Goal: Task Accomplishment & Management: Manage account settings

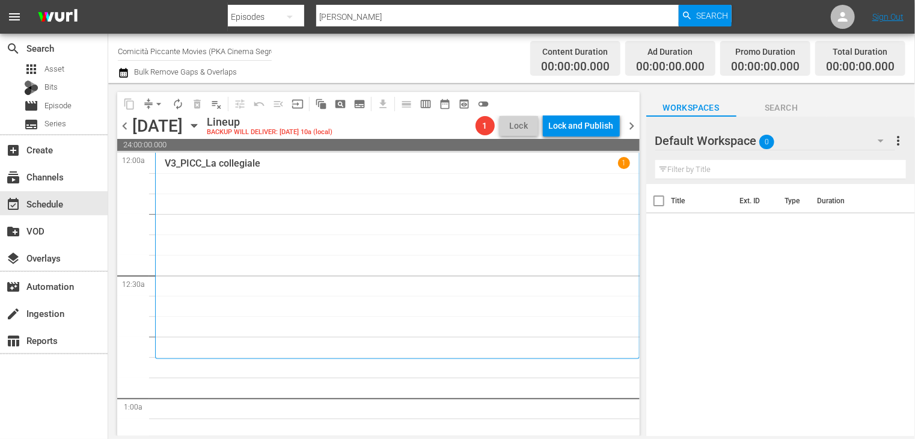
click at [125, 124] on span "chevron_left" at bounding box center [124, 125] width 15 height 15
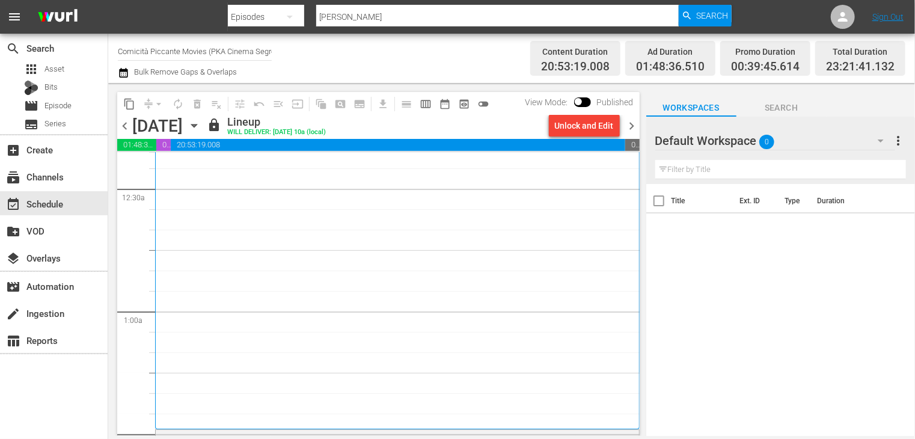
scroll to position [240, 0]
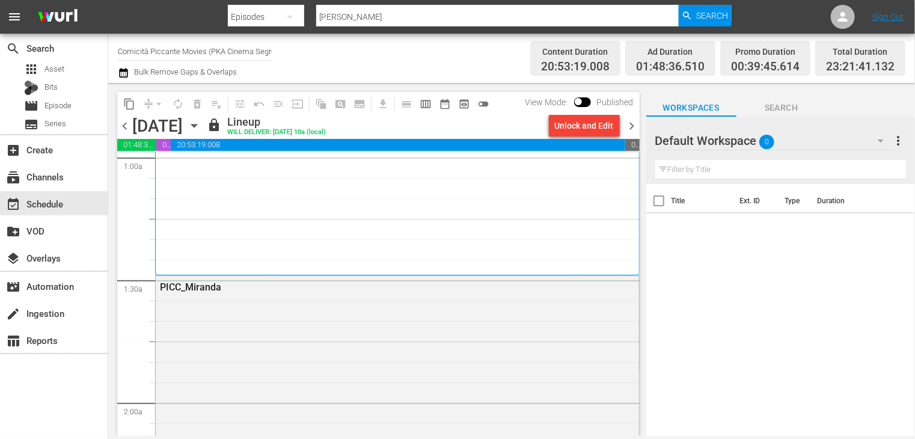
click at [120, 72] on icon "button" at bounding box center [123, 73] width 8 height 10
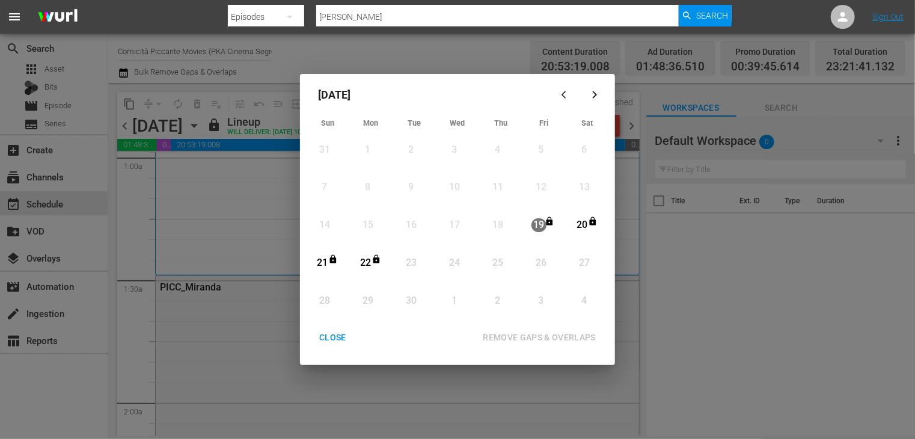
click at [337, 339] on div "CLOSE" at bounding box center [333, 337] width 46 height 15
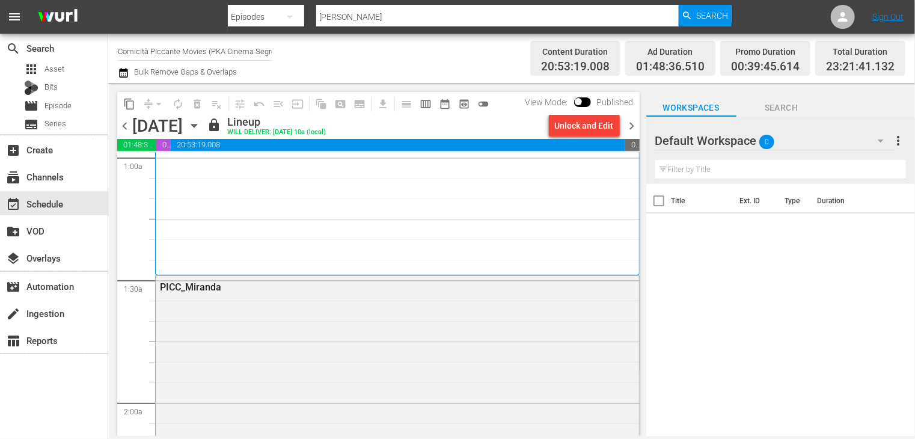
click at [629, 127] on span "chevron_right" at bounding box center [632, 125] width 15 height 15
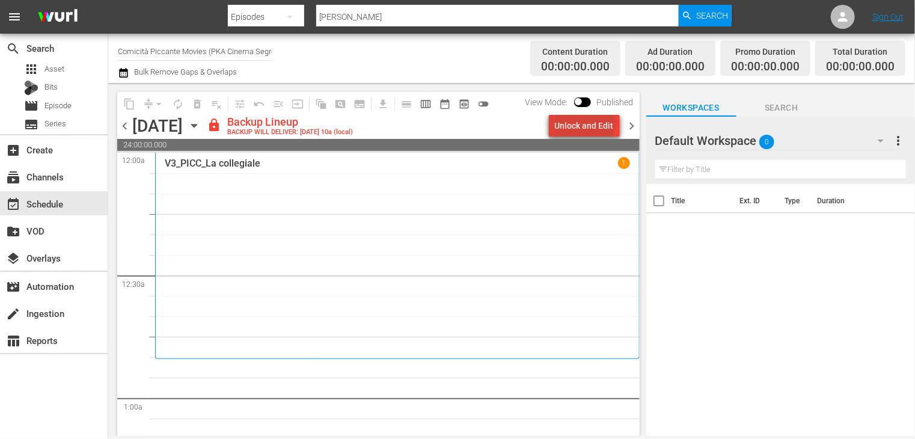
click at [587, 118] on div "Unlock and Edit" at bounding box center [584, 126] width 59 height 22
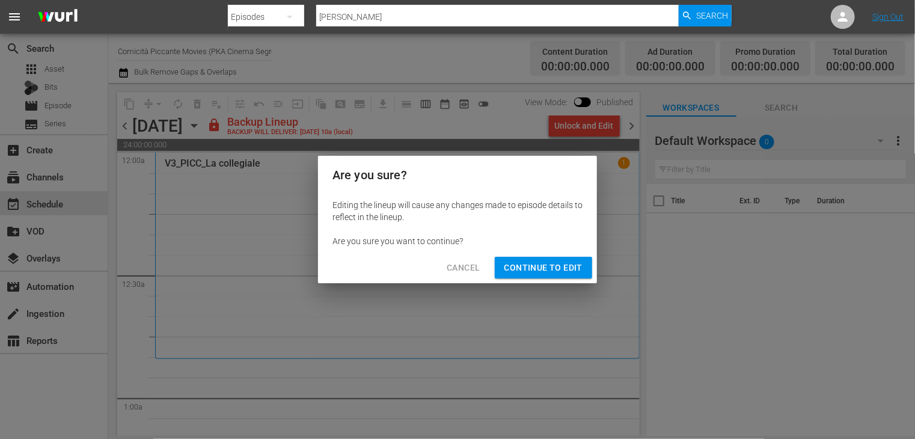
click at [553, 272] on span "Continue to Edit" at bounding box center [543, 267] width 78 height 15
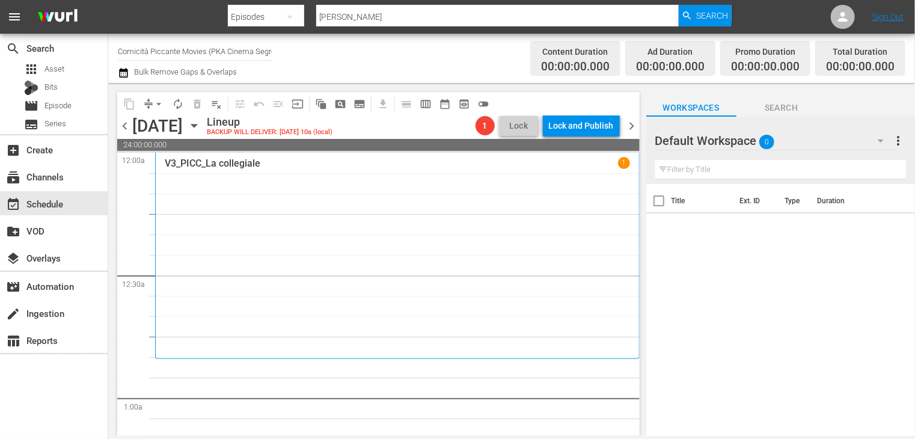
click at [632, 130] on span "chevron_right" at bounding box center [632, 125] width 15 height 15
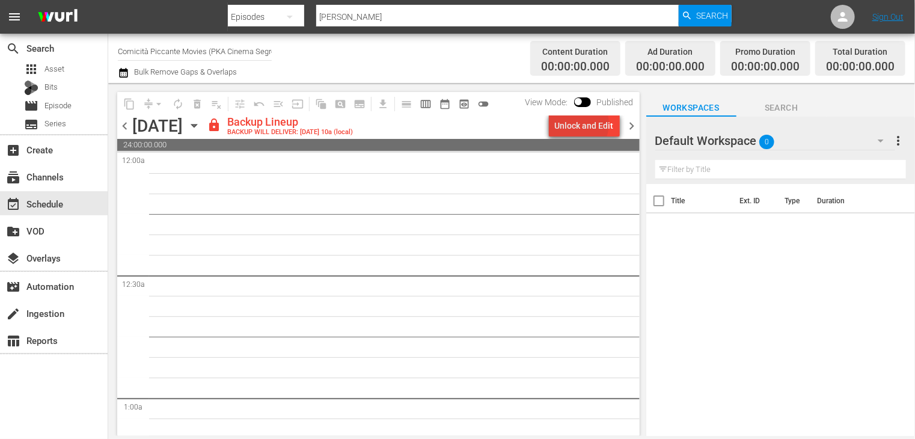
click at [576, 124] on div "Unlock and Edit" at bounding box center [584, 126] width 59 height 22
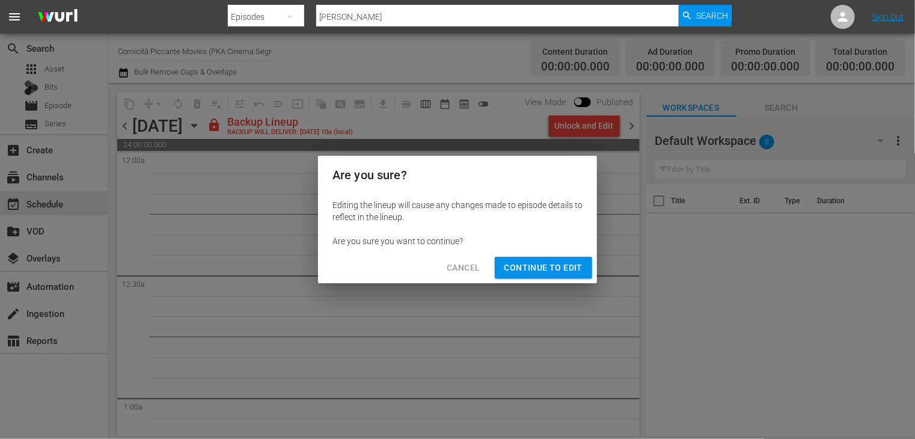
click at [549, 275] on button "Continue to Edit" at bounding box center [543, 268] width 97 height 22
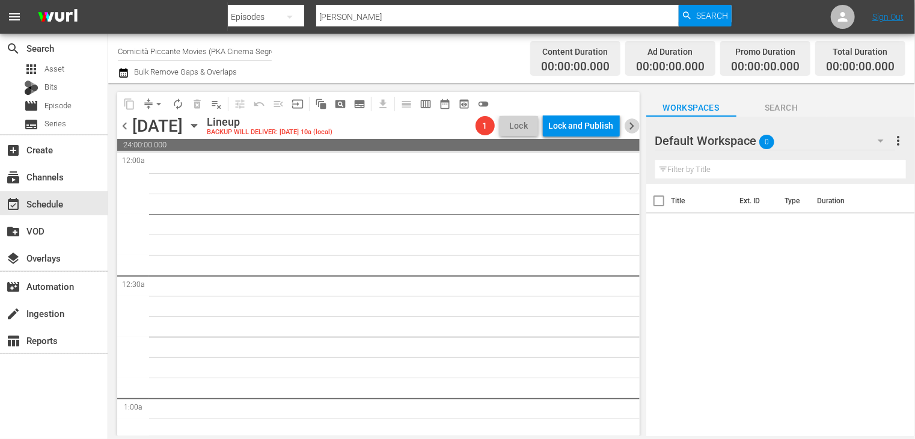
click at [628, 129] on span "chevron_right" at bounding box center [632, 125] width 15 height 15
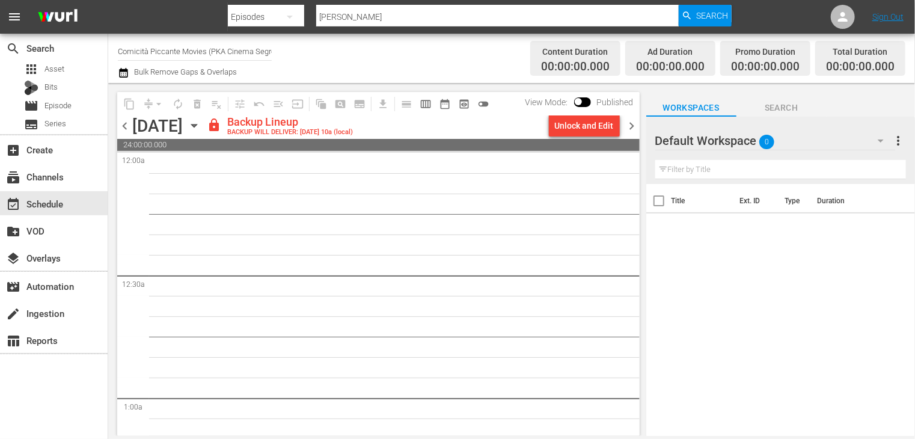
click at [582, 132] on div "Unlock and Edit" at bounding box center [584, 126] width 59 height 22
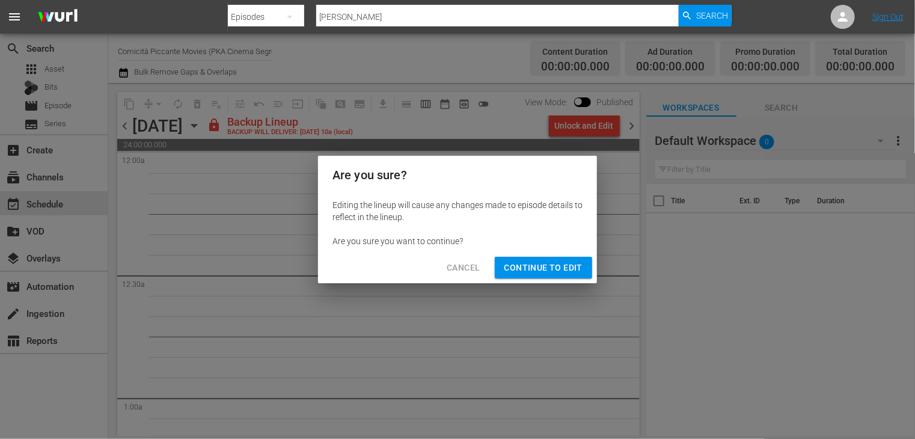
click at [551, 262] on span "Continue to Edit" at bounding box center [543, 267] width 78 height 15
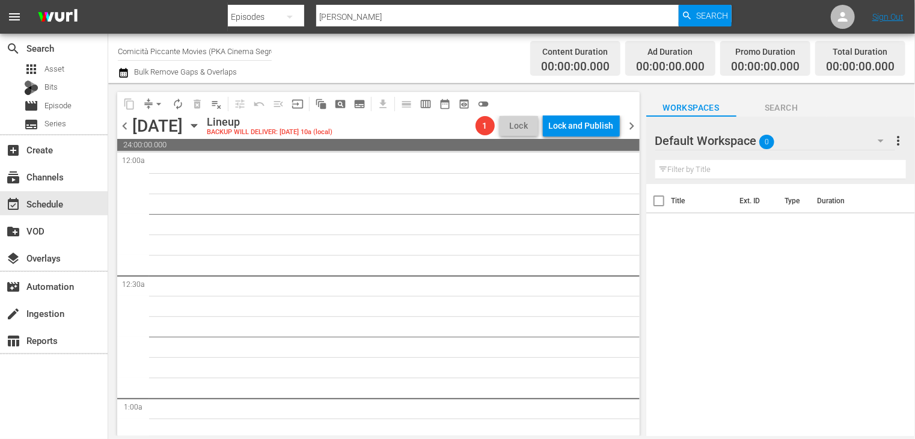
click at [631, 124] on span "chevron_right" at bounding box center [632, 125] width 15 height 15
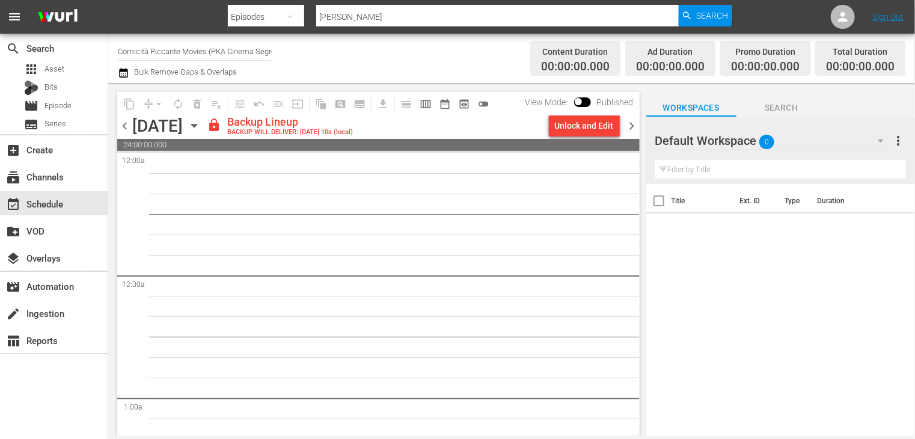
click at [582, 130] on div "Unlock and Edit" at bounding box center [584, 126] width 59 height 22
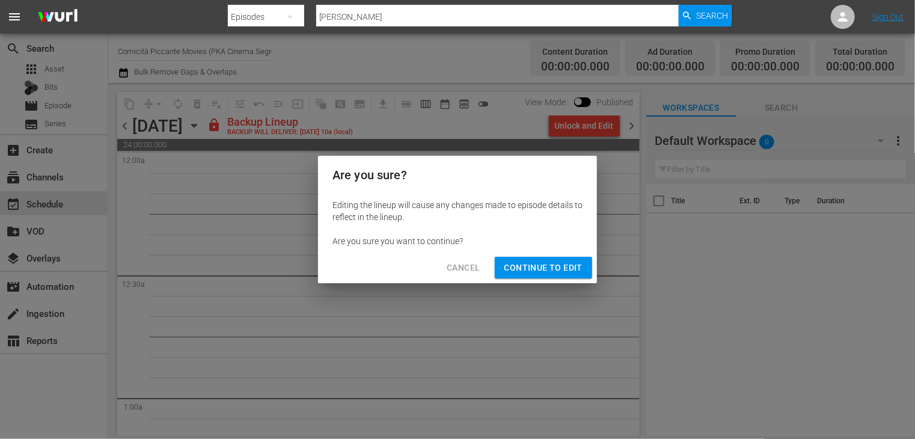
click at [559, 260] on span "Continue to Edit" at bounding box center [543, 267] width 78 height 15
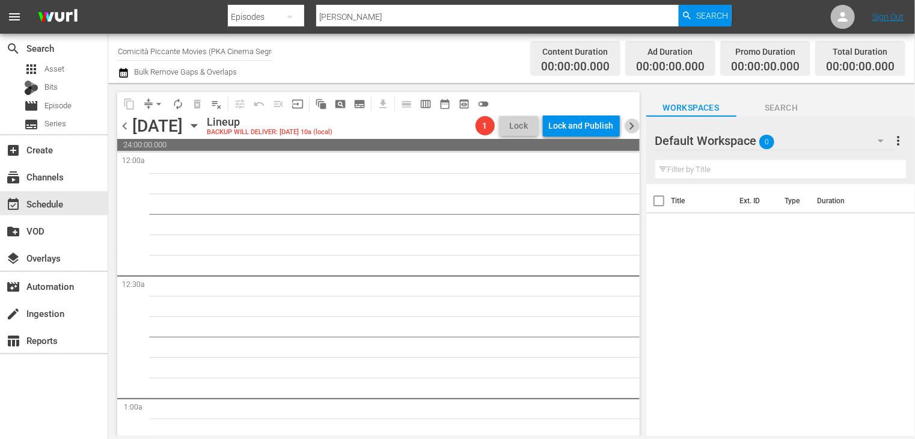
click at [632, 126] on span "chevron_right" at bounding box center [632, 125] width 15 height 15
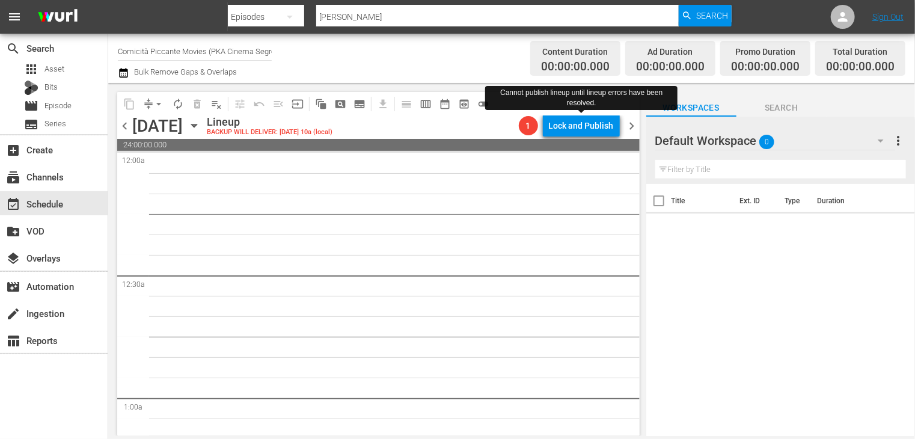
click at [591, 126] on div "Lock and Publish" at bounding box center [581, 126] width 65 height 22
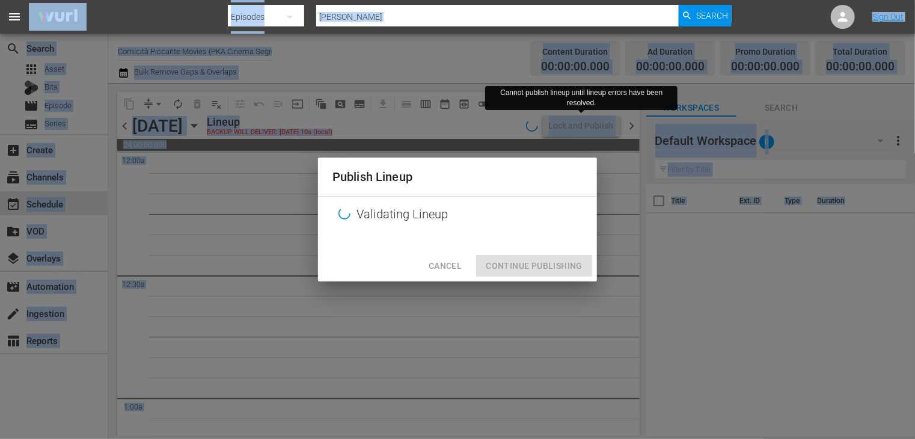
click at [591, 126] on div "Publish Lineup Validating Lineup Cancel Continue Publishing" at bounding box center [457, 219] width 915 height 439
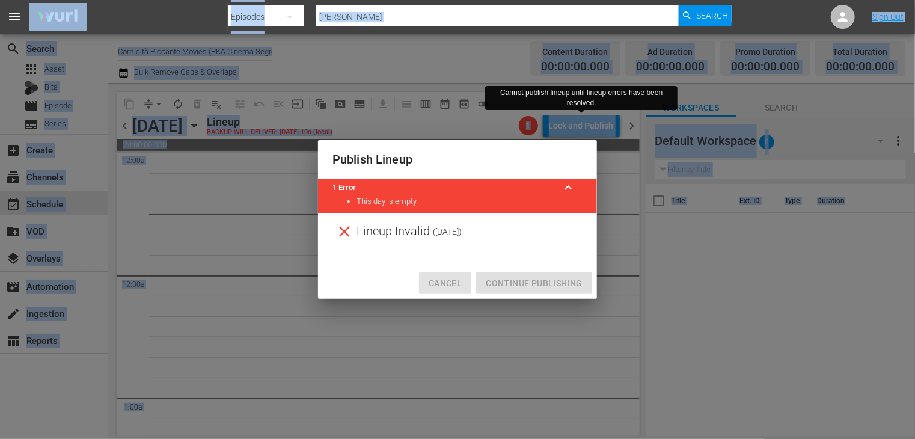
click at [450, 283] on span "Cancel" at bounding box center [445, 283] width 33 height 15
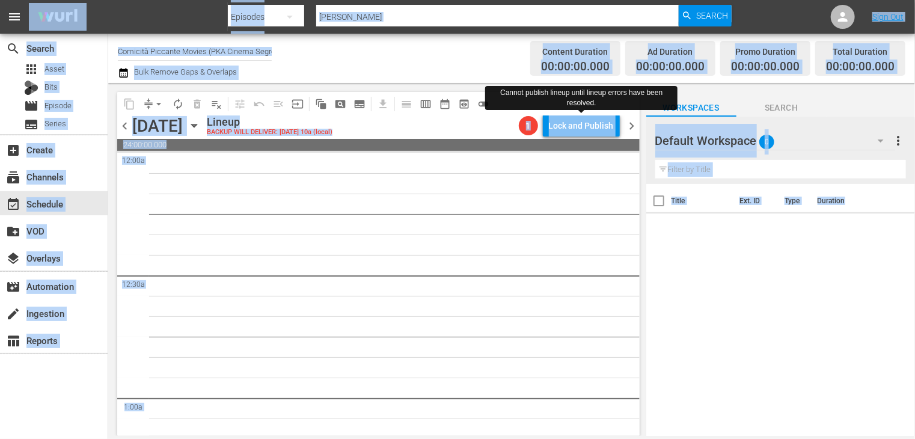
click at [125, 125] on span "chevron_left" at bounding box center [124, 125] width 15 height 15
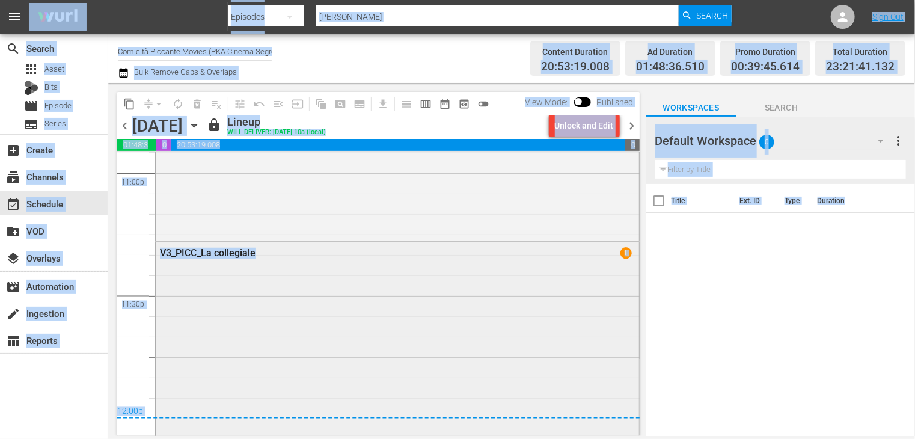
scroll to position [5568, 0]
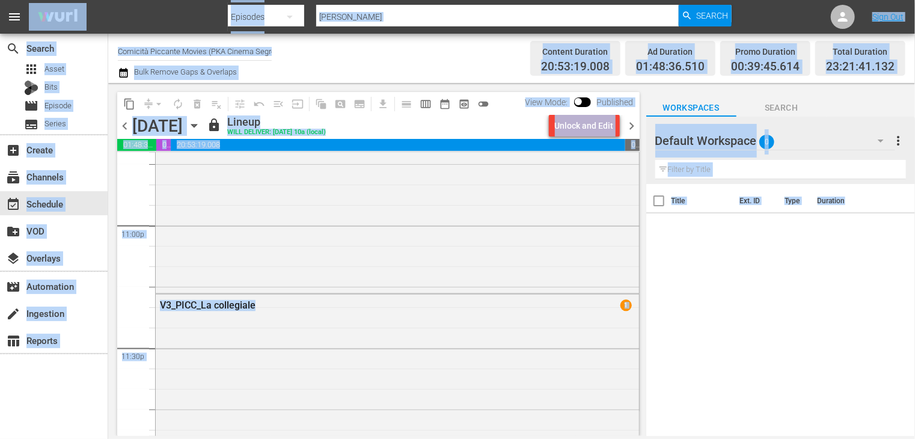
click at [629, 126] on span "chevron_right" at bounding box center [632, 125] width 15 height 15
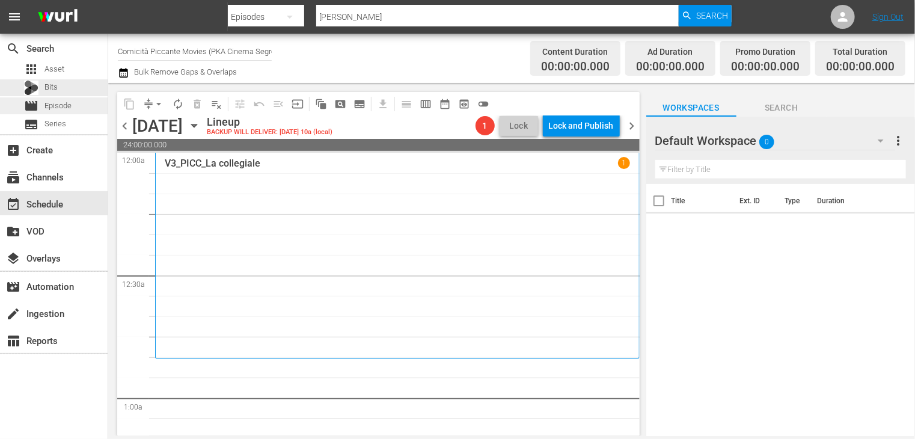
click at [69, 99] on div "movie Episode" at bounding box center [47, 105] width 47 height 17
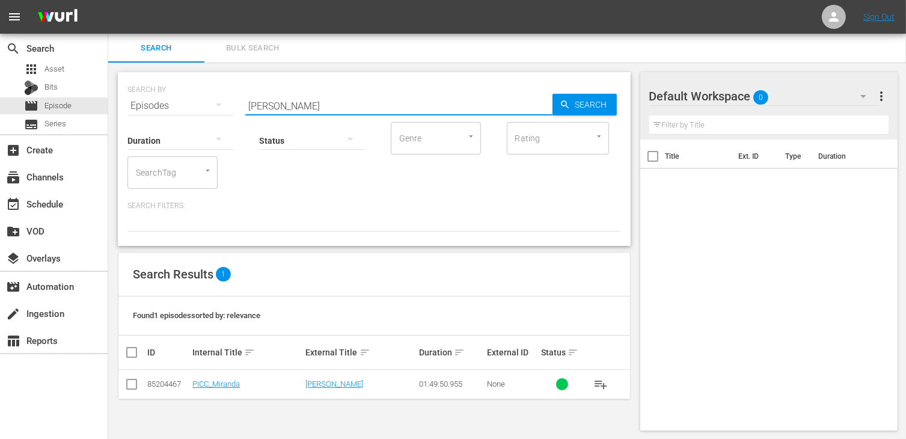
drag, startPoint x: 305, startPoint y: 102, endPoint x: 209, endPoint y: 94, distance: 95.9
click at [209, 94] on div "SEARCH BY Search By Episodes Search ID, Title, Description, Keywords, or Catego…" at bounding box center [373, 98] width 493 height 43
type input "cavalla tutt"
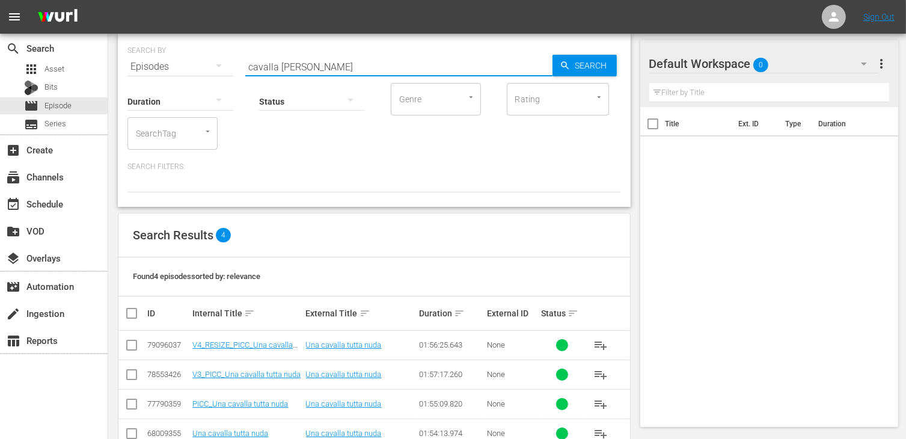
scroll to position [60, 0]
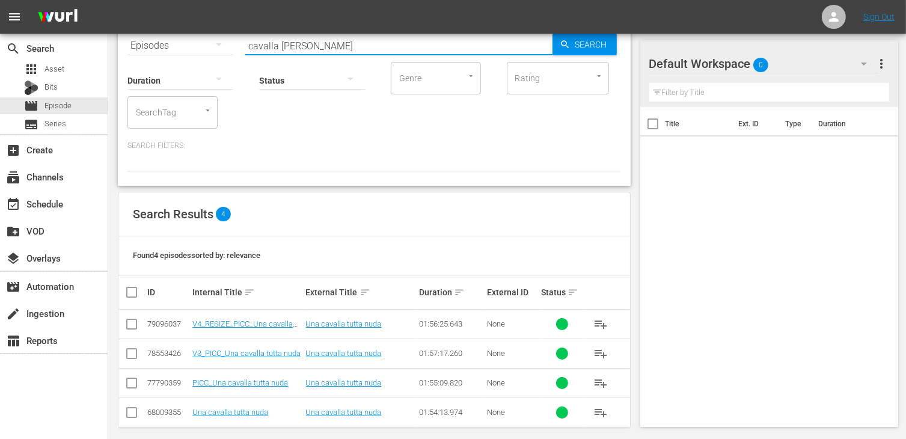
click at [132, 320] on input "checkbox" at bounding box center [131, 326] width 14 height 14
checkbox input "true"
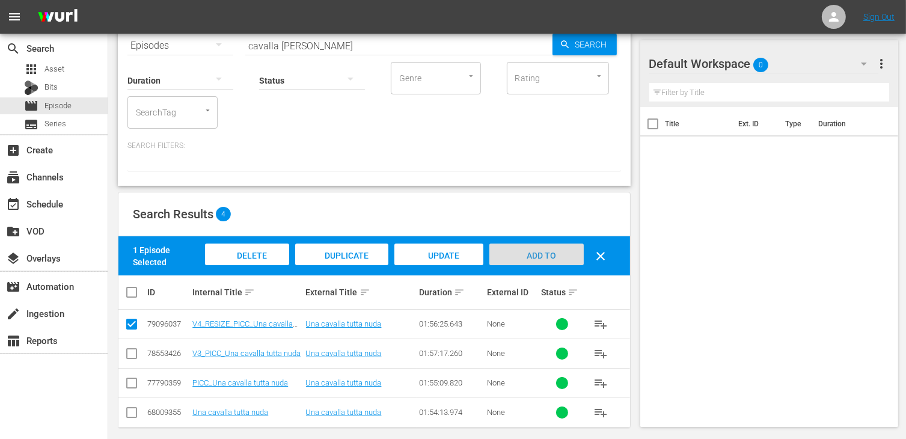
click at [523, 263] on div "Add to Workspace" at bounding box center [536, 265] width 94 height 45
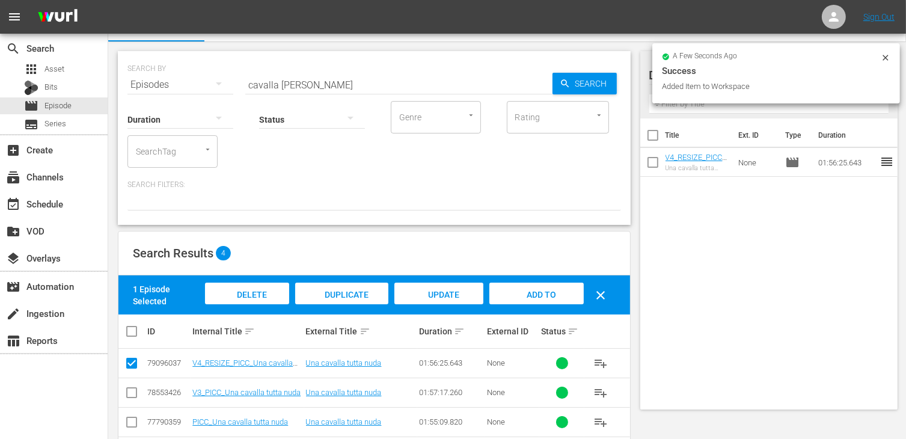
scroll to position [0, 0]
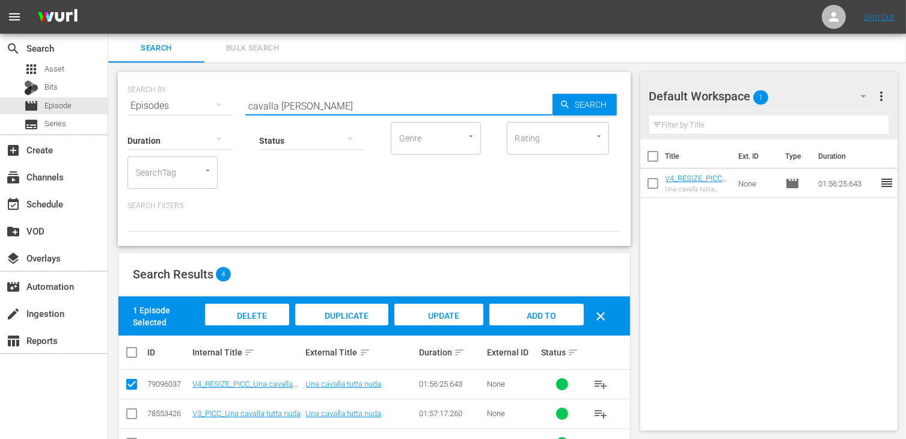
drag, startPoint x: 305, startPoint y: 102, endPoint x: 207, endPoint y: 87, distance: 99.7
click at [207, 87] on div "SEARCH BY Search By Episodes Search ID, Title, Description, Keywords, or Catego…" at bounding box center [373, 98] width 493 height 43
type input "per favore"
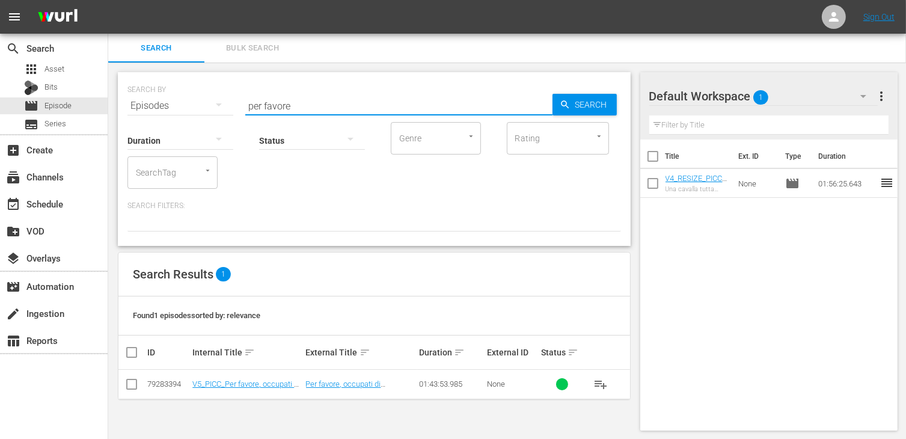
click at [132, 379] on input "checkbox" at bounding box center [131, 386] width 14 height 14
checkbox input "true"
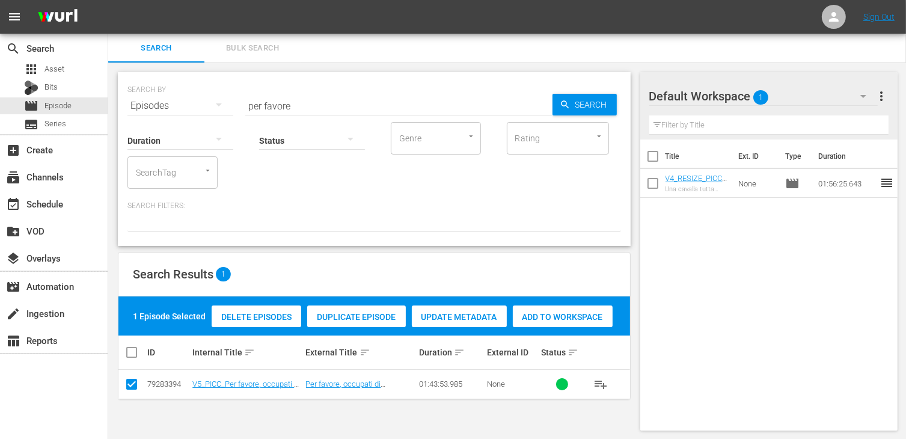
click at [560, 318] on span "Add to Workspace" at bounding box center [563, 317] width 100 height 10
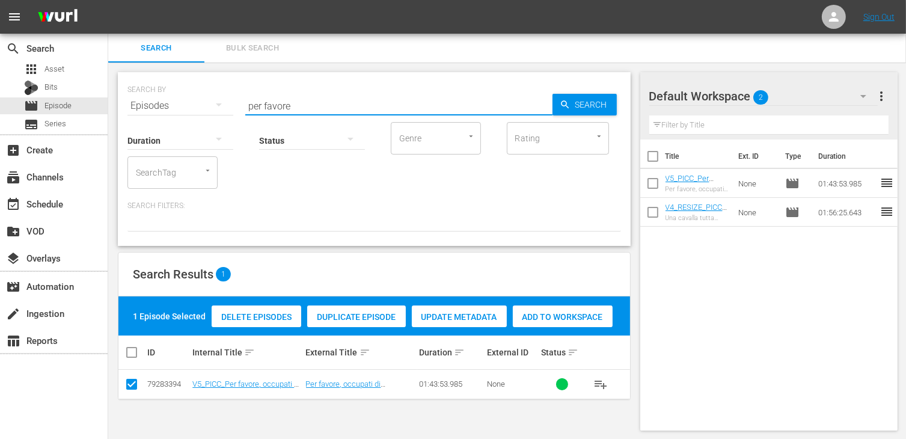
drag, startPoint x: 299, startPoint y: 107, endPoint x: 204, endPoint y: 100, distance: 95.8
click at [204, 100] on div "SEARCH BY Search By Episodes Search ID, Title, Description, Keywords, or Catego…" at bounding box center [373, 98] width 493 height 43
type input "debito con"
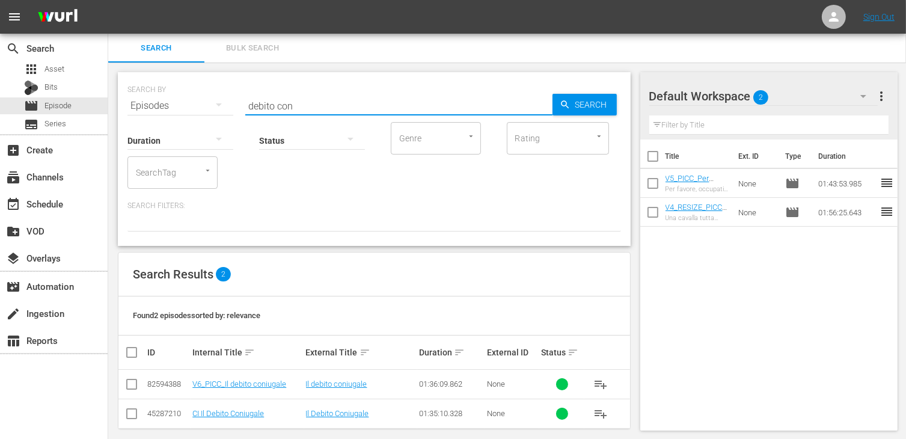
click at [130, 386] on input "checkbox" at bounding box center [131, 386] width 14 height 14
checkbox input "true"
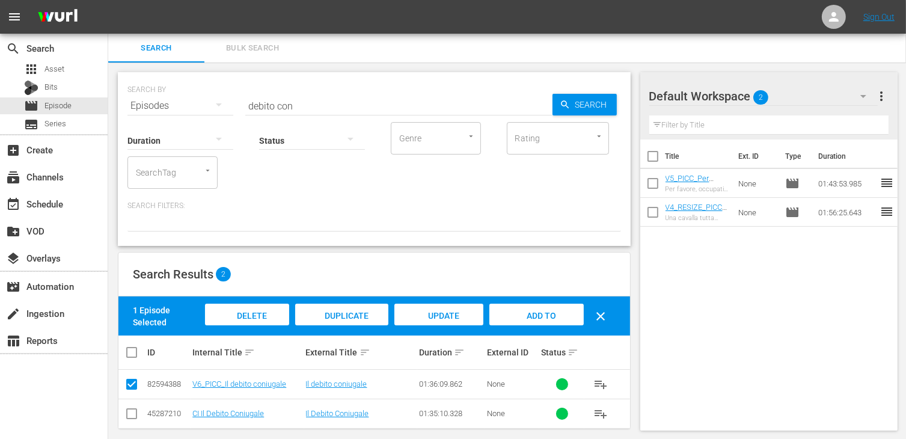
click at [539, 316] on span "Add to Workspace" at bounding box center [536, 327] width 59 height 32
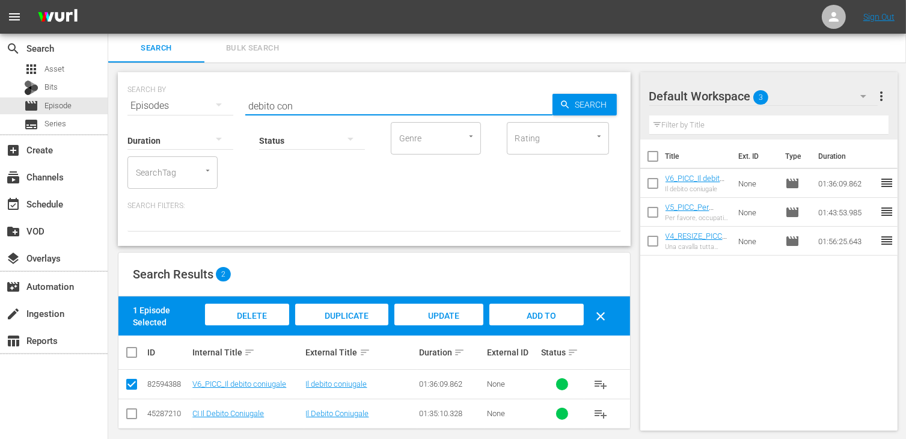
drag, startPoint x: 317, startPoint y: 107, endPoint x: 216, endPoint y: 96, distance: 101.0
click at [216, 96] on div "SEARCH BY Search By Episodes Search ID, Title, Description, Keywords, or Catego…" at bounding box center [373, 98] width 493 height 43
type input "pupazzo"
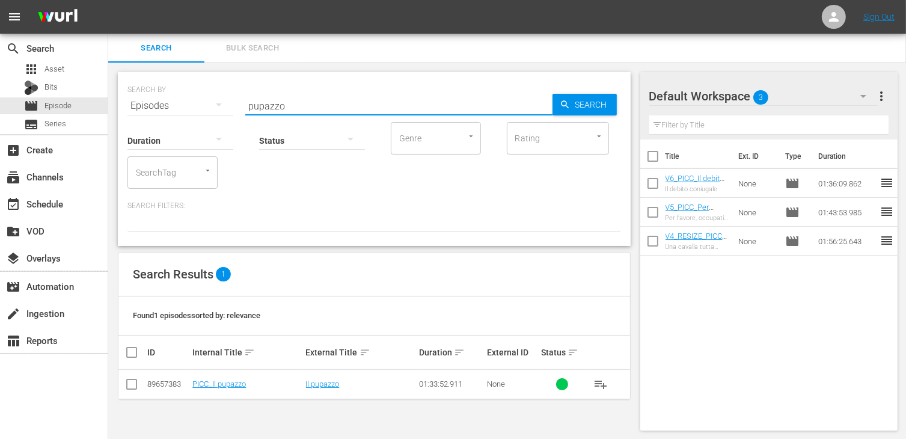
click at [125, 386] on input "checkbox" at bounding box center [131, 386] width 14 height 14
checkbox input "true"
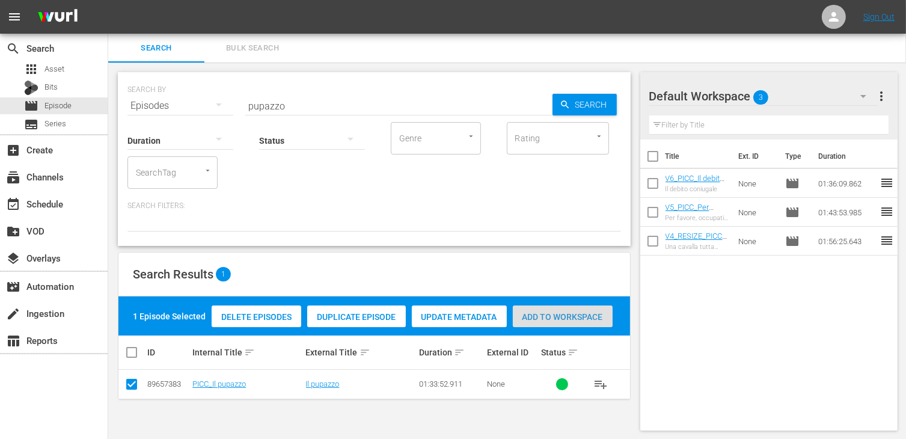
click at [575, 312] on span "Add to Workspace" at bounding box center [563, 317] width 100 height 10
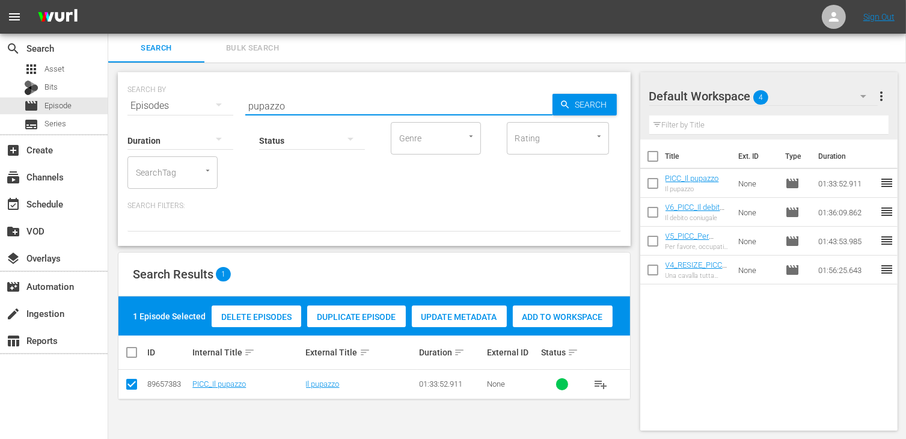
drag, startPoint x: 290, startPoint y: 97, endPoint x: 222, endPoint y: 95, distance: 67.4
click at [222, 95] on div "SEARCH BY Search By Episodes Search ID, Title, Description, Keywords, or Catego…" at bounding box center [373, 98] width 493 height 43
type input "colpita da"
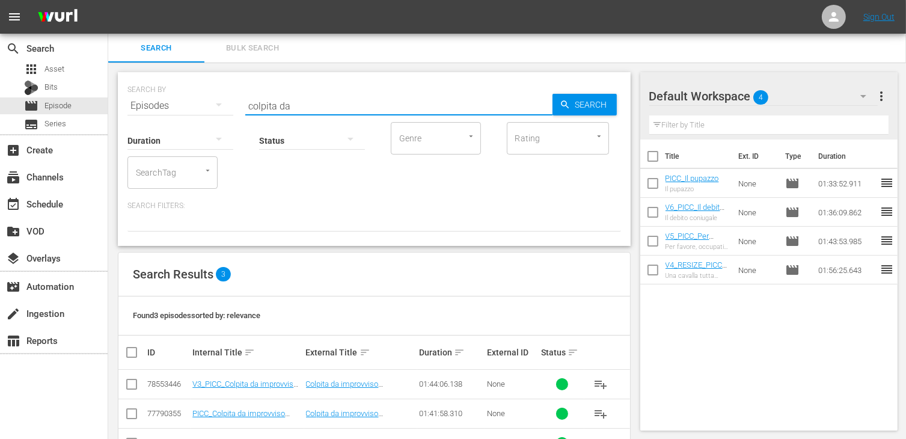
click at [135, 386] on input "checkbox" at bounding box center [131, 386] width 14 height 14
checkbox input "true"
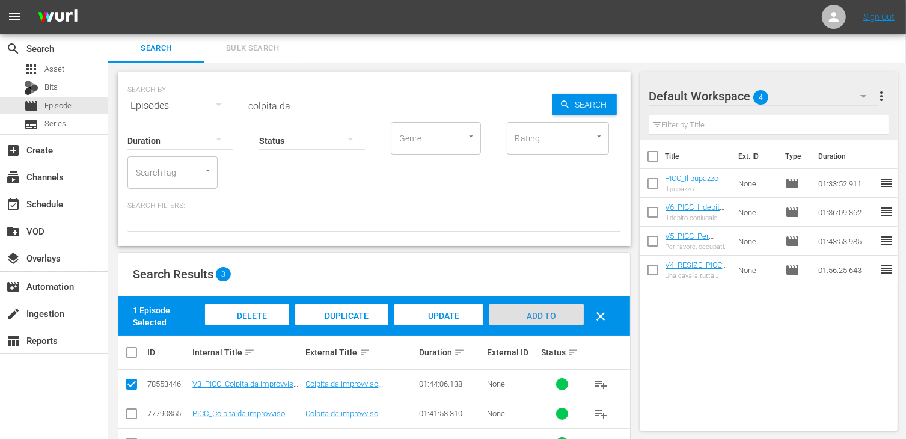
click at [534, 314] on span "Add to Workspace" at bounding box center [536, 327] width 59 height 32
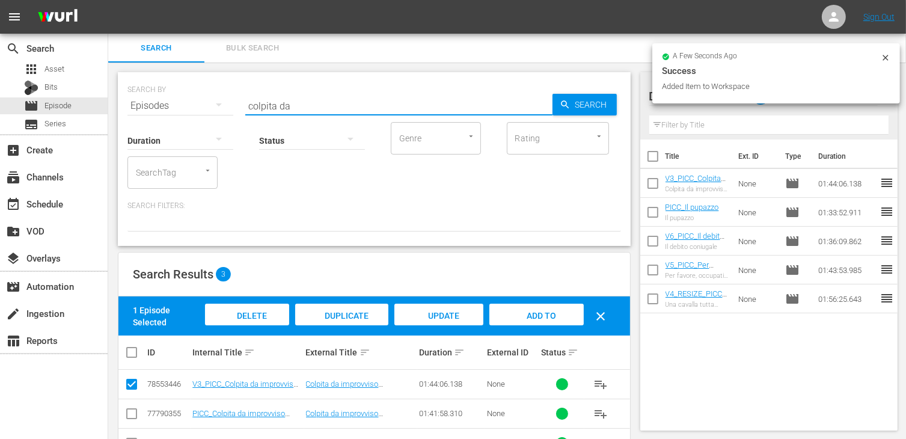
drag, startPoint x: 287, startPoint y: 103, endPoint x: 142, endPoint y: 91, distance: 145.4
click at [142, 91] on div "SEARCH BY Search By Episodes Search ID, Title, Description, Keywords, or Catego…" at bounding box center [373, 98] width 493 height 43
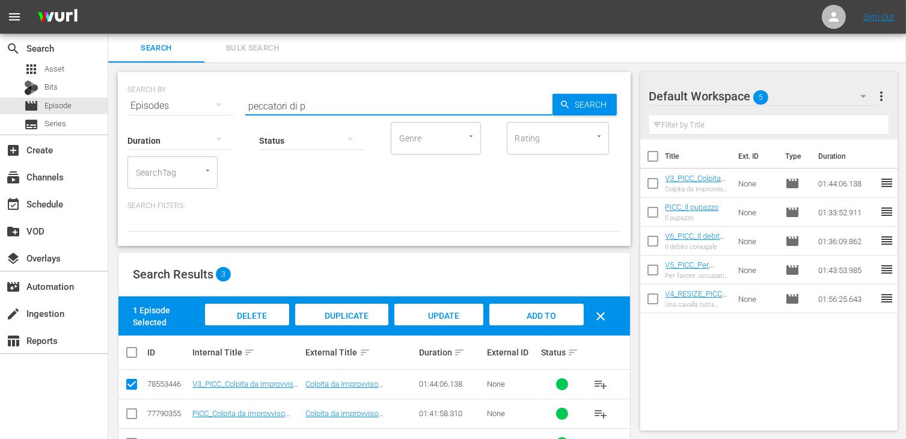
type input "peccatori di p"
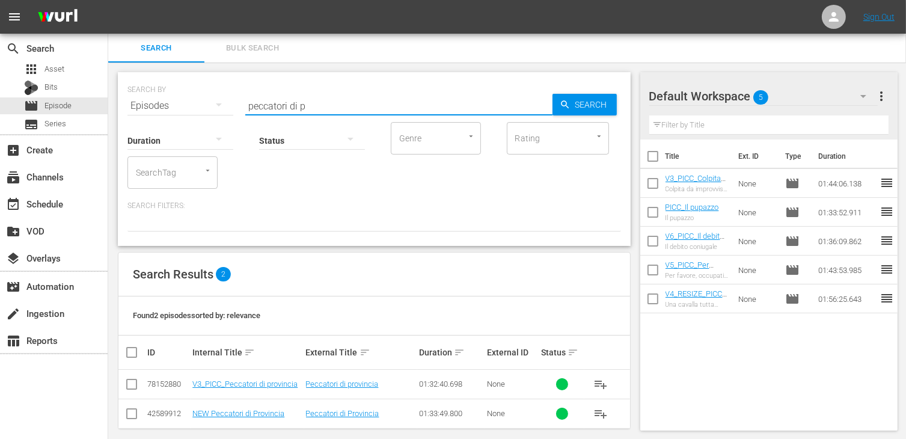
drag, startPoint x: 128, startPoint y: 388, endPoint x: 133, endPoint y: 384, distance: 6.5
click at [130, 387] on input "checkbox" at bounding box center [131, 386] width 14 height 14
checkbox input "true"
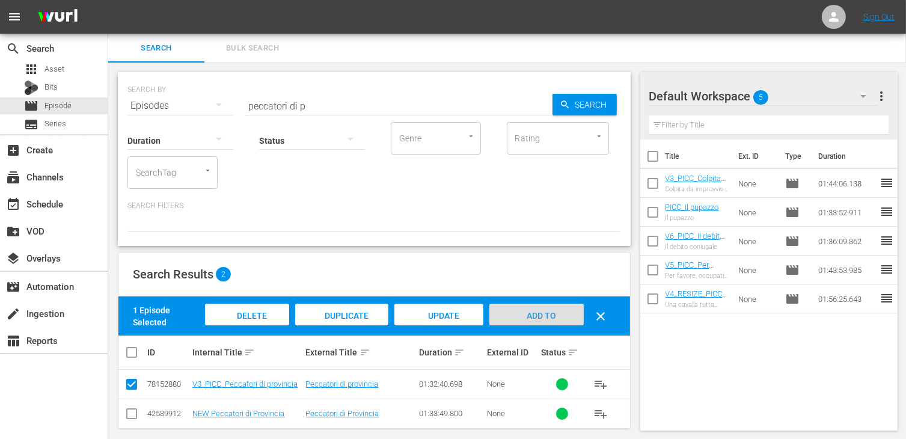
click at [547, 318] on span "Add to Workspace" at bounding box center [536, 327] width 59 height 32
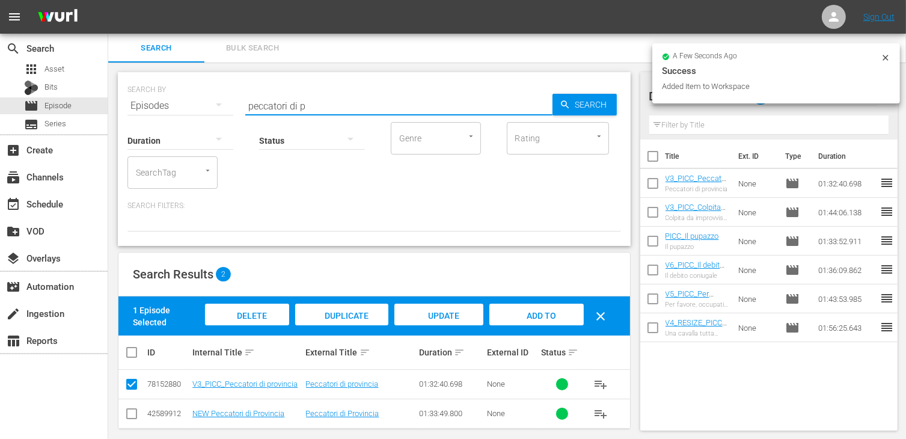
drag, startPoint x: 301, startPoint y: 100, endPoint x: 287, endPoint y: 102, distance: 13.4
click at [287, 102] on input "peccatori di p" at bounding box center [398, 105] width 307 height 29
drag, startPoint x: 315, startPoint y: 104, endPoint x: 209, endPoint y: 96, distance: 106.7
click at [209, 96] on div "SEARCH BY Search By Episodes Search ID, Title, Description, Keywords, or Catego…" at bounding box center [373, 98] width 493 height 43
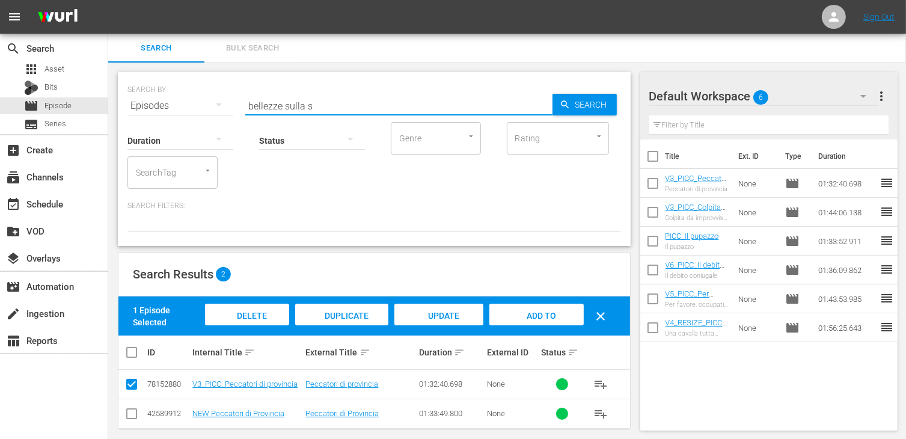
type input "bellezze sulla s"
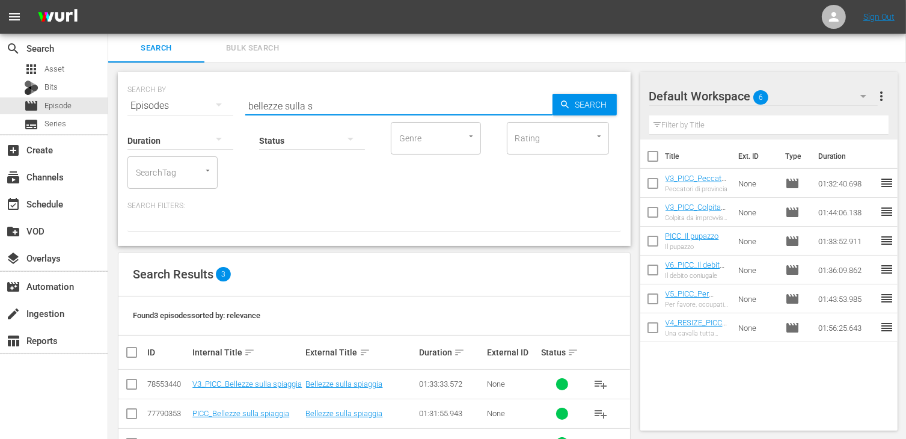
click at [130, 385] on input "checkbox" at bounding box center [131, 386] width 14 height 14
checkbox input "true"
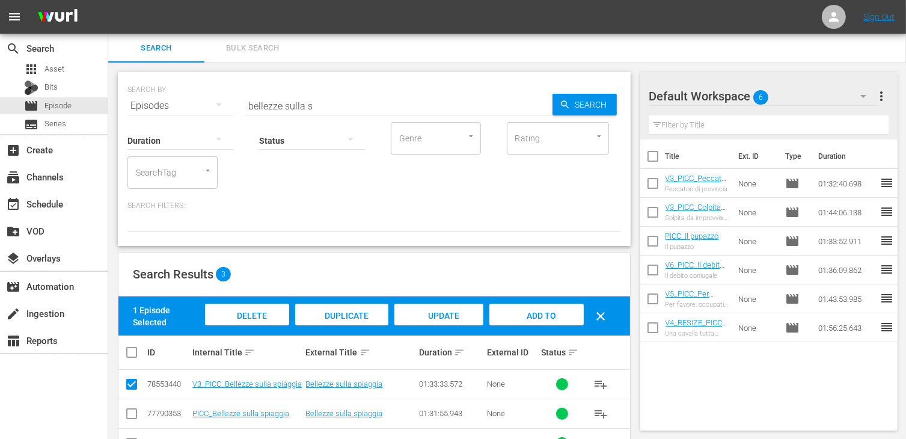
click at [555, 314] on div "Add to Workspace" at bounding box center [536, 326] width 94 height 45
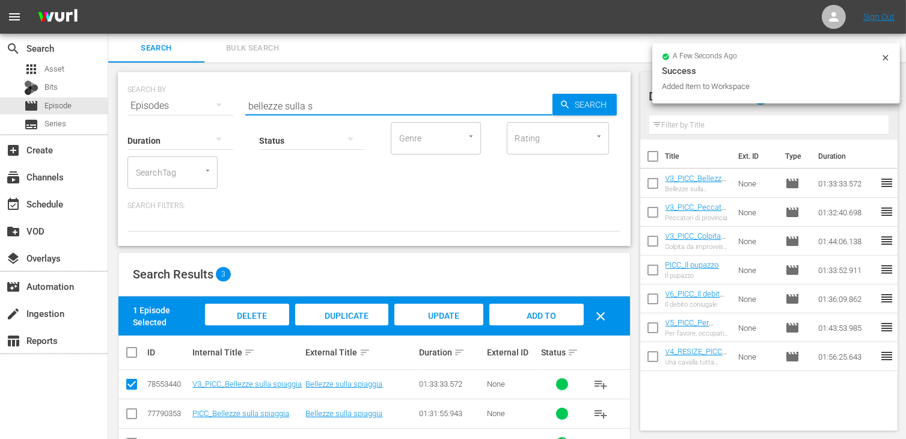
drag, startPoint x: 317, startPoint y: 103, endPoint x: 237, endPoint y: 103, distance: 79.9
click at [239, 103] on div "SEARCH BY Search By Episodes Search ID, Title, Description, Keywords, or Catego…" at bounding box center [373, 98] width 493 height 43
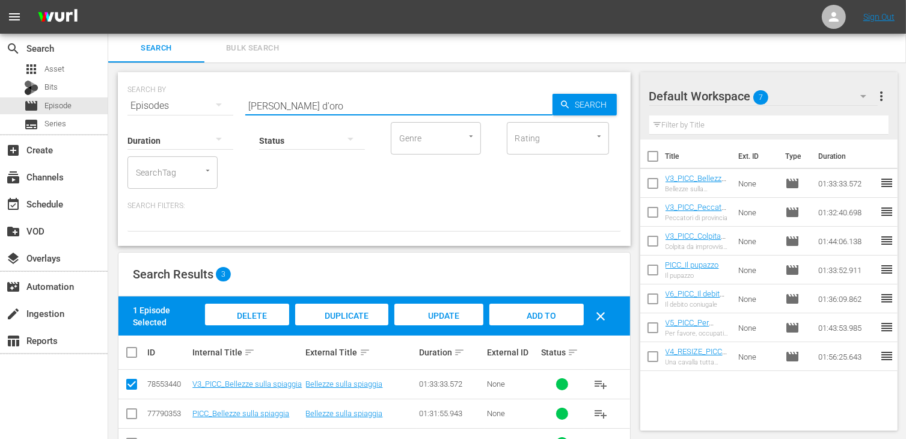
type input "pesci d'oro"
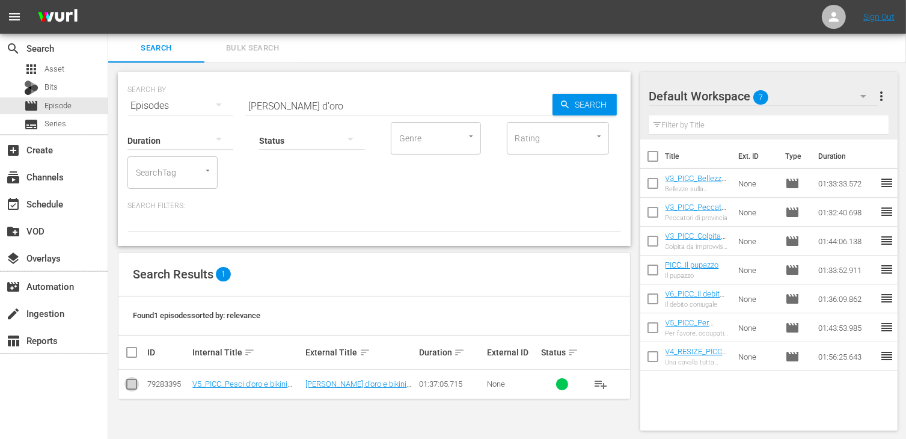
click at [132, 385] on input "checkbox" at bounding box center [131, 386] width 14 height 14
checkbox input "true"
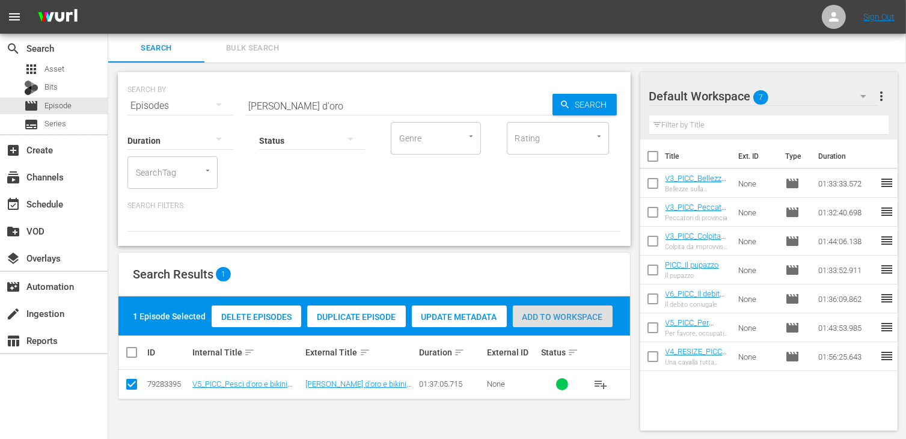
click at [562, 325] on div "Add to Workspace" at bounding box center [563, 316] width 100 height 23
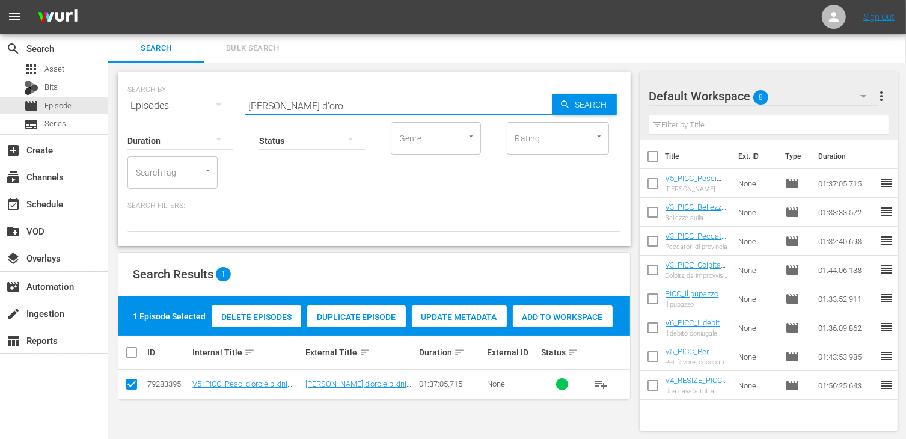
drag, startPoint x: 313, startPoint y: 100, endPoint x: 171, endPoint y: 82, distance: 143.1
click at [171, 82] on div "SEARCH BY Search By Episodes Search ID, Title, Description, Keywords, or Catego…" at bounding box center [373, 98] width 493 height 43
type input "club vac"
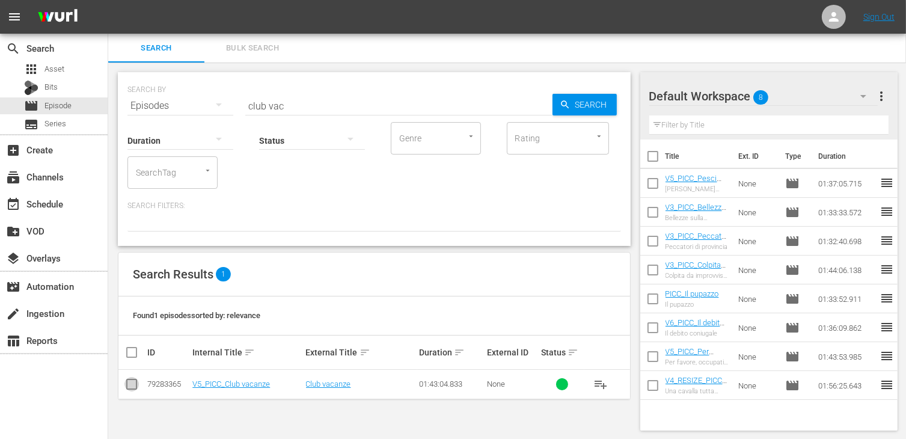
click at [137, 388] on input "checkbox" at bounding box center [131, 386] width 14 height 14
checkbox input "true"
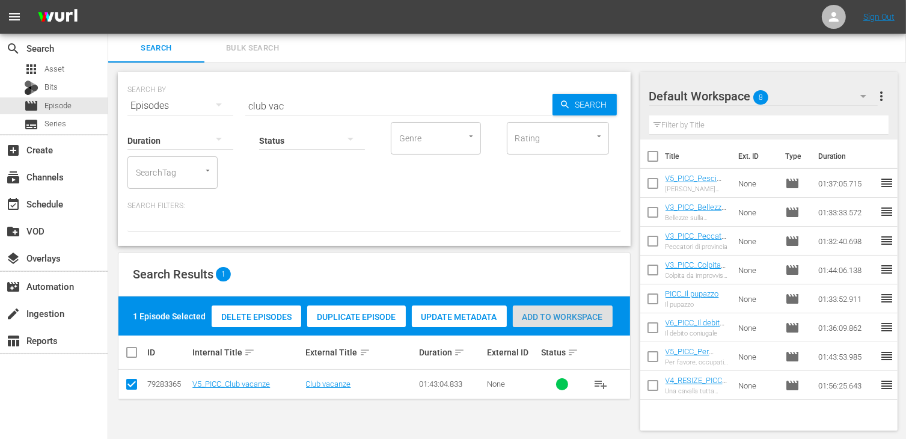
click at [572, 320] on span "Add to Workspace" at bounding box center [563, 317] width 100 height 10
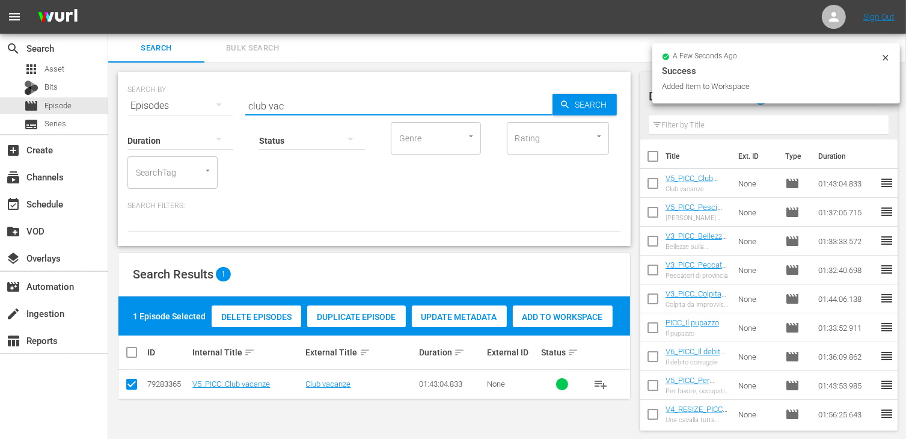
drag, startPoint x: 295, startPoint y: 103, endPoint x: 109, endPoint y: 78, distance: 186.9
click at [109, 78] on div "SEARCH BY Search By Episodes Search ID, Title, Description, Keywords, or Catego…" at bounding box center [374, 251] width 532 height 377
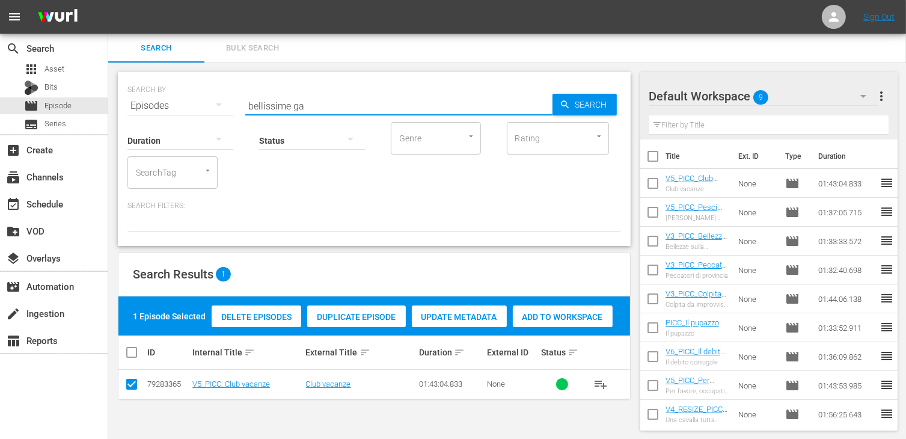
type input "bellissime ga"
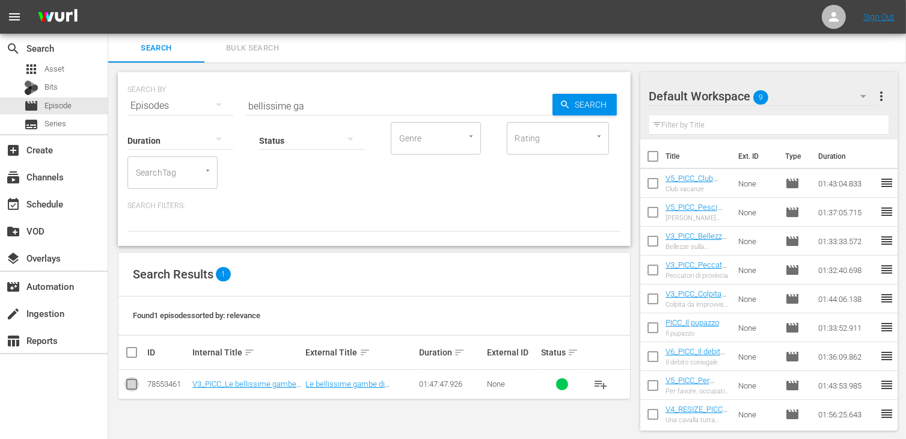
drag, startPoint x: 132, startPoint y: 385, endPoint x: 165, endPoint y: 375, distance: 34.6
click at [133, 385] on input "checkbox" at bounding box center [131, 386] width 14 height 14
checkbox input "true"
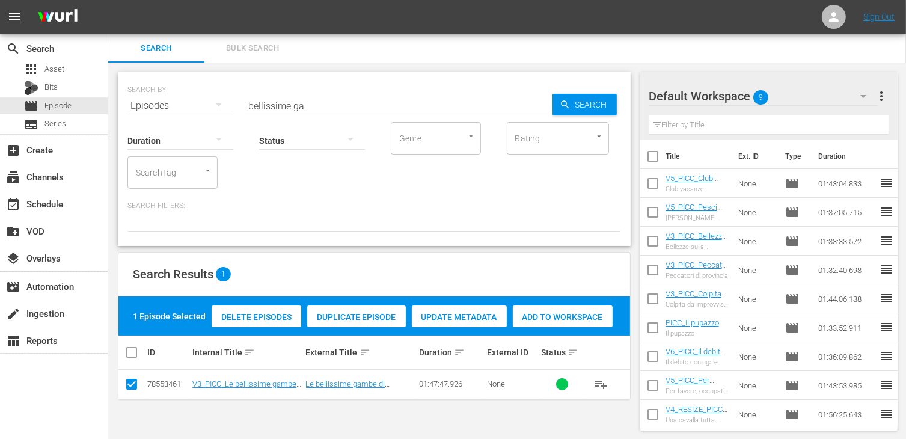
click at [570, 316] on span "Add to Workspace" at bounding box center [563, 317] width 100 height 10
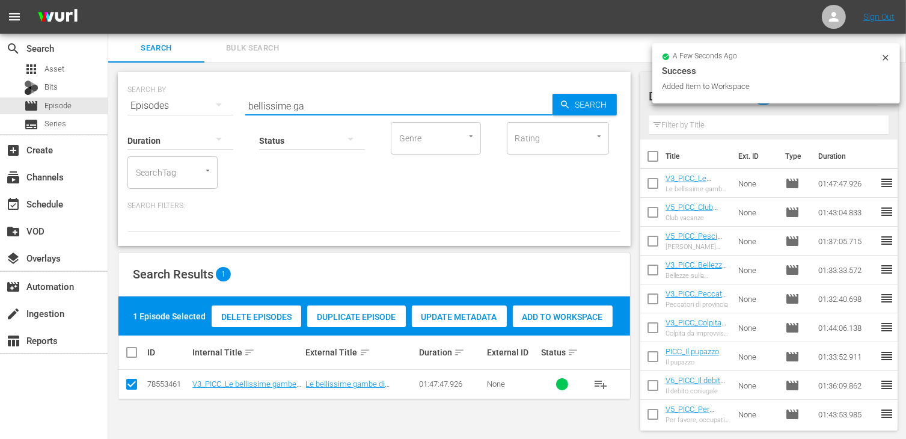
drag, startPoint x: 325, startPoint y: 103, endPoint x: 169, endPoint y: 97, distance: 155.8
click at [169, 97] on div "SEARCH BY Search By Episodes Search ID, Title, Description, Keywords, or Catego…" at bounding box center [373, 98] width 493 height 43
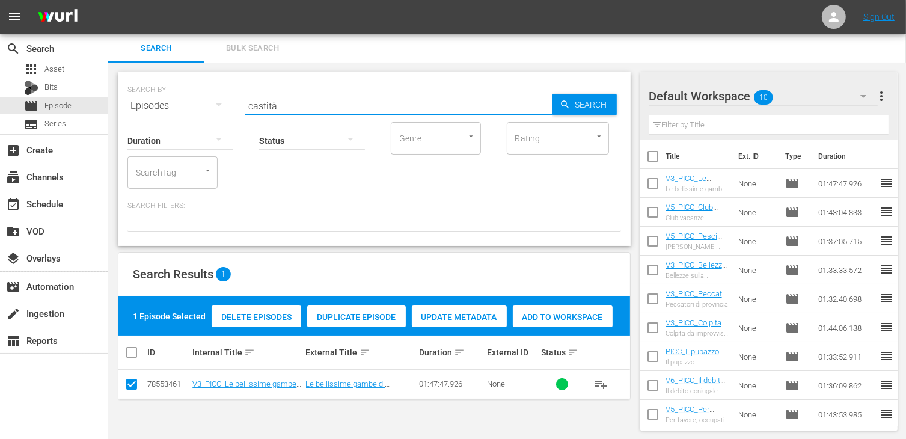
type input "castità"
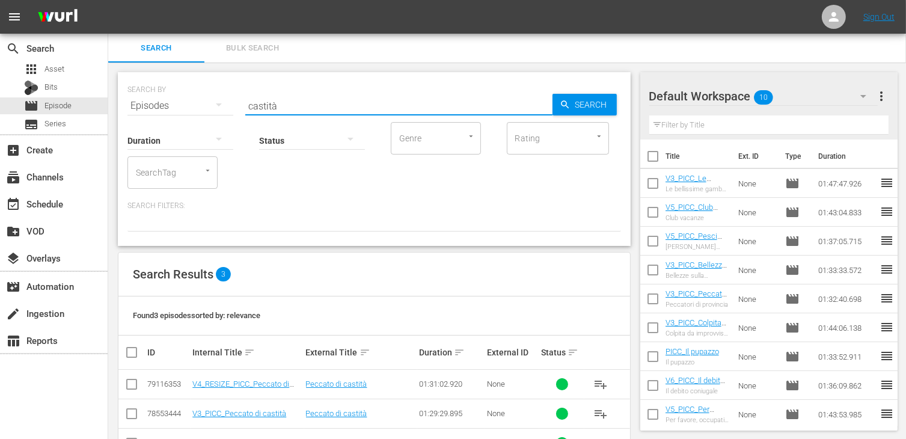
click at [135, 386] on input "checkbox" at bounding box center [131, 386] width 14 height 14
checkbox input "true"
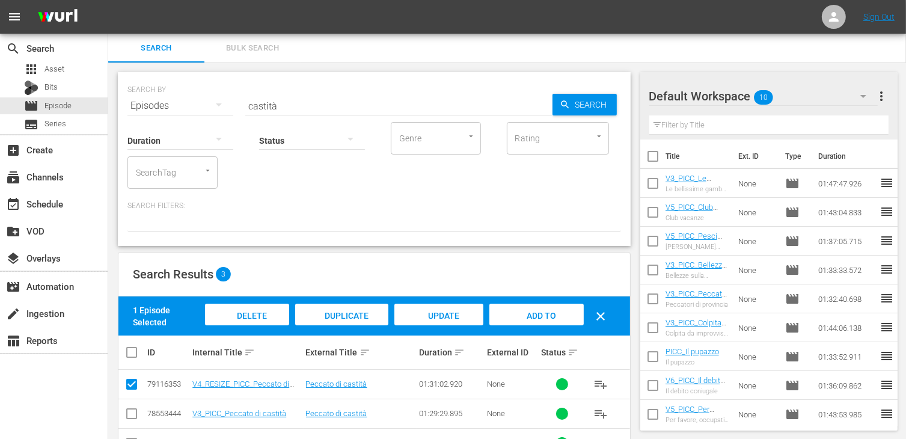
click at [558, 313] on div "Add to Workspace" at bounding box center [536, 326] width 94 height 45
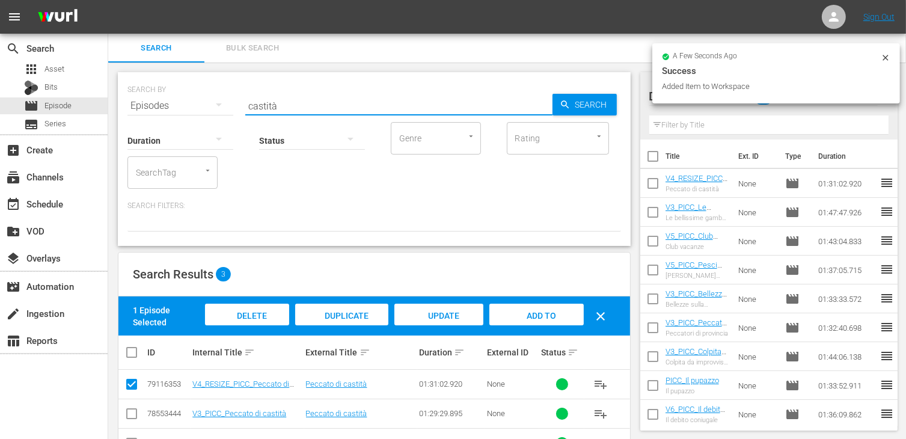
drag, startPoint x: 300, startPoint y: 104, endPoint x: 109, endPoint y: 90, distance: 191.1
click at [109, 90] on div "SEARCH BY Search By Episodes Search ID, Title, Description, Keywords, or Catego…" at bounding box center [374, 272] width 532 height 418
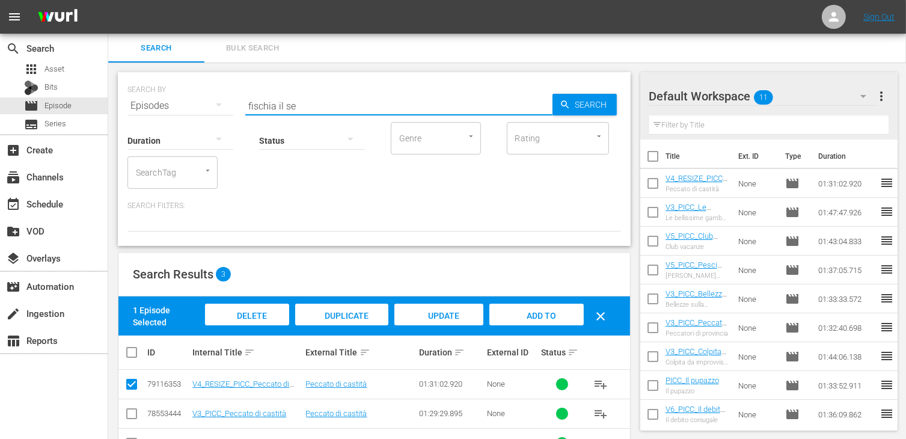
type input "fischia il se"
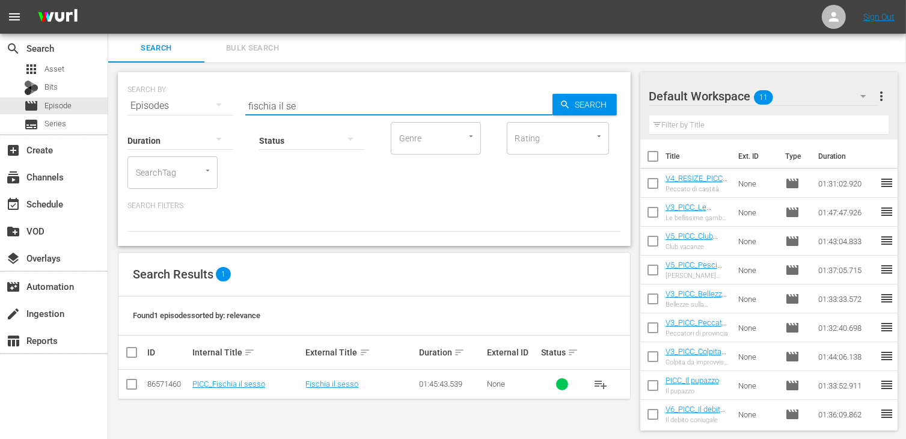
click at [136, 383] on input "checkbox" at bounding box center [131, 386] width 14 height 14
checkbox input "true"
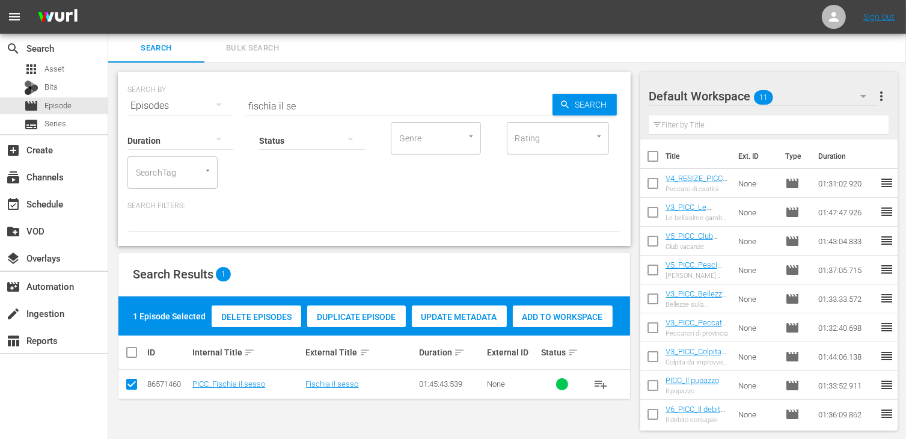
click at [575, 317] on span "Add to Workspace" at bounding box center [563, 317] width 100 height 10
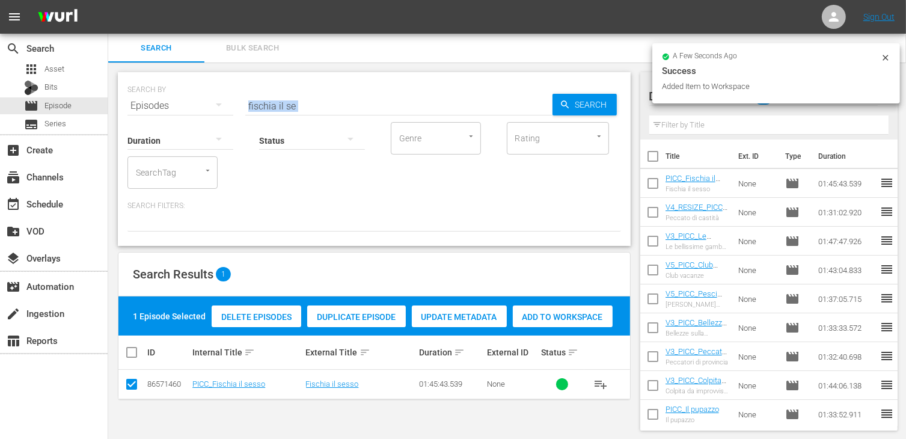
drag, startPoint x: 323, startPoint y: 112, endPoint x: 169, endPoint y: 94, distance: 155.5
click at [169, 94] on div "SEARCH BY Search By Episodes Search ID, Title, Description, Keywords, or Catego…" at bounding box center [374, 159] width 513 height 174
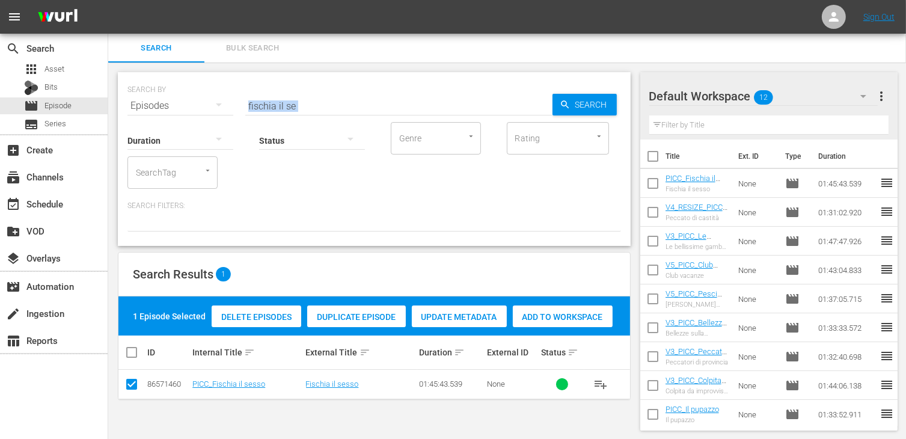
scroll to position [1, 0]
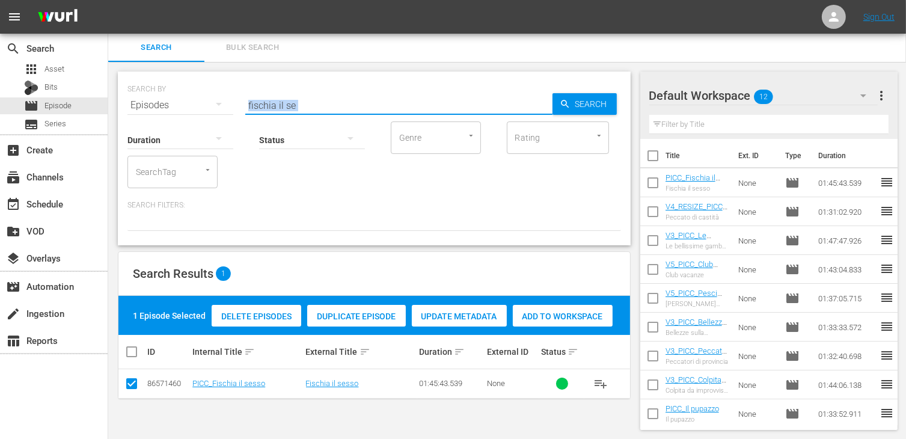
click at [311, 106] on input "fischia il se" at bounding box center [398, 105] width 307 height 29
drag, startPoint x: 206, startPoint y: 89, endPoint x: 78, endPoint y: 77, distance: 128.6
type input "quello stra"
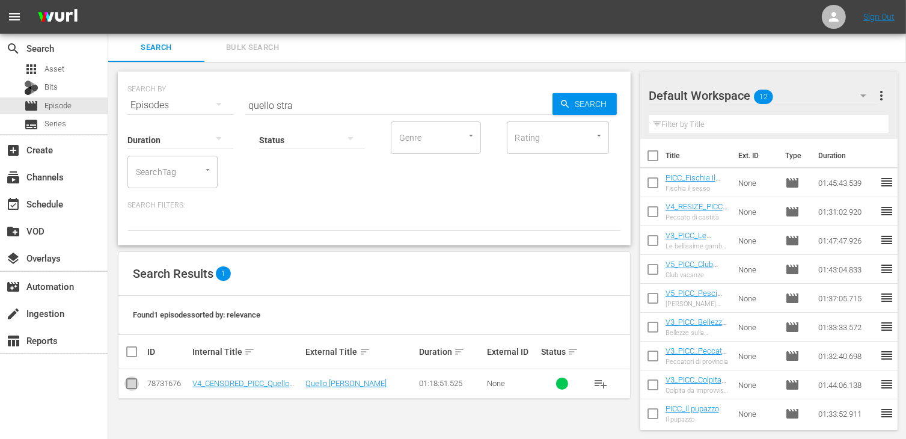
click at [130, 383] on input "checkbox" at bounding box center [131, 386] width 14 height 14
checkbox input "true"
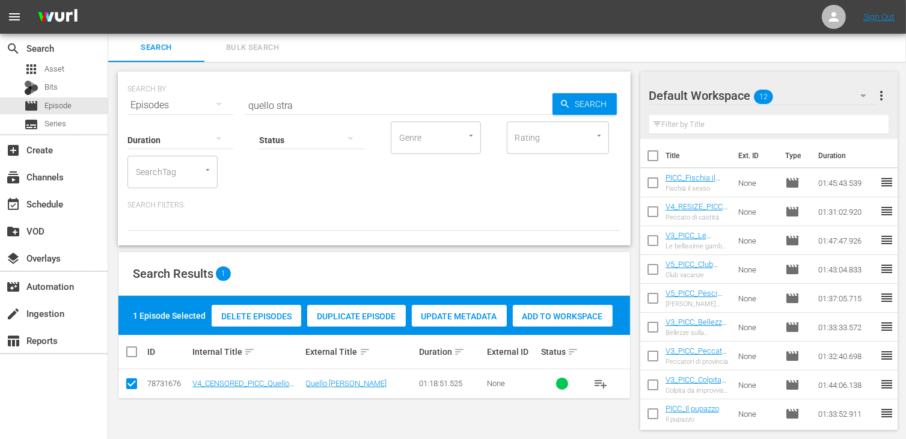
click at [570, 311] on span "Add to Workspace" at bounding box center [563, 316] width 100 height 10
drag, startPoint x: 302, startPoint y: 104, endPoint x: 138, endPoint y: 98, distance: 163.6
click at [138, 98] on div "SEARCH BY Search By Episodes Search ID, Title, Description, Keywords, or Catego…" at bounding box center [373, 97] width 493 height 43
type input "voglia di do"
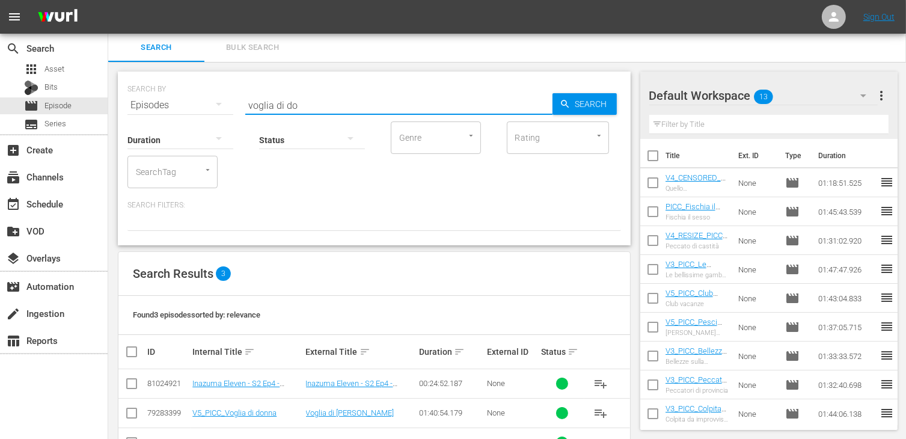
drag, startPoint x: 130, startPoint y: 412, endPoint x: 147, endPoint y: 409, distance: 16.5
click at [130, 412] on input "checkbox" at bounding box center [131, 415] width 14 height 14
checkbox input "true"
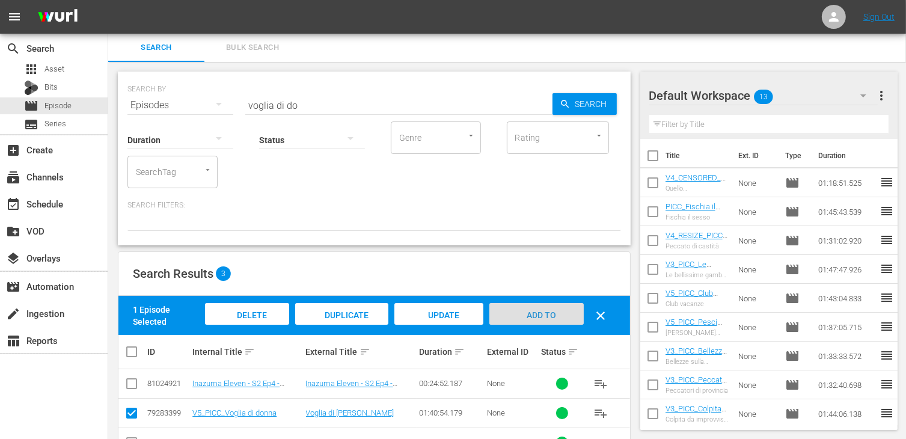
click at [534, 316] on span "Add to Workspace" at bounding box center [536, 326] width 59 height 32
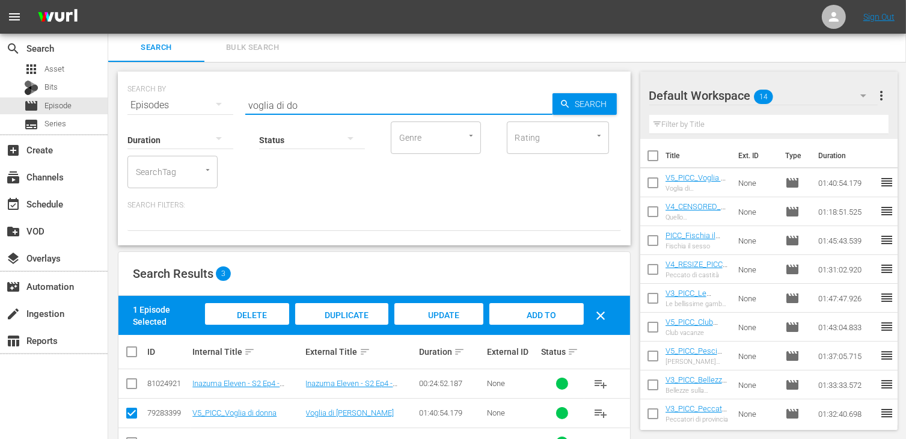
drag, startPoint x: 307, startPoint y: 104, endPoint x: 112, endPoint y: 106, distance: 195.4
click at [112, 110] on div "SEARCH BY Search By Episodes Search ID, Title, Description, Keywords, or Catego…" at bounding box center [374, 271] width 532 height 418
type input "solco di p"
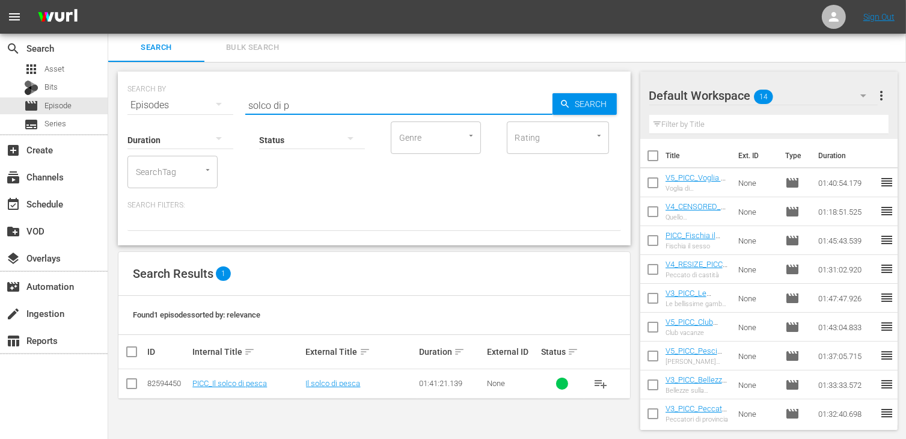
click at [132, 383] on input "checkbox" at bounding box center [131, 386] width 14 height 14
checkbox input "true"
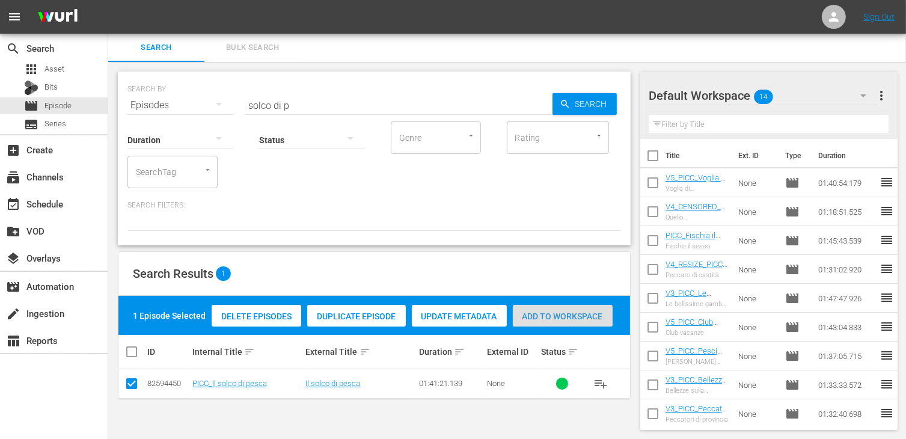
click at [594, 313] on span "Add to Workspace" at bounding box center [563, 316] width 100 height 10
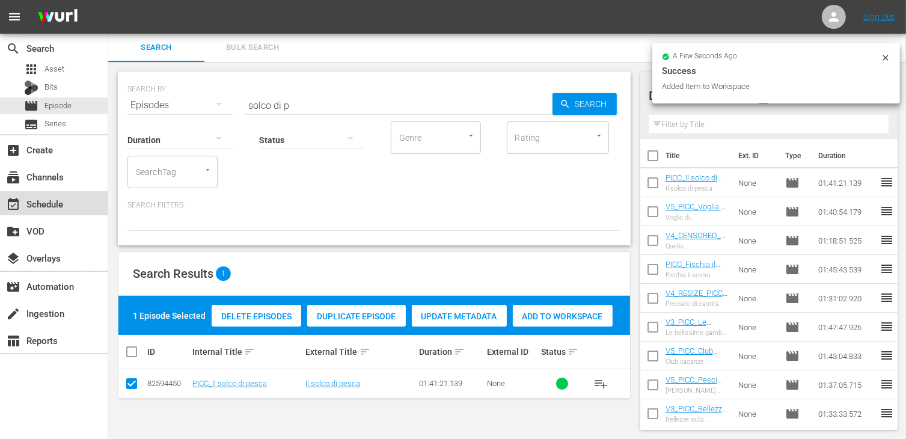
click at [69, 201] on div "event_available Schedule" at bounding box center [54, 203] width 108 height 24
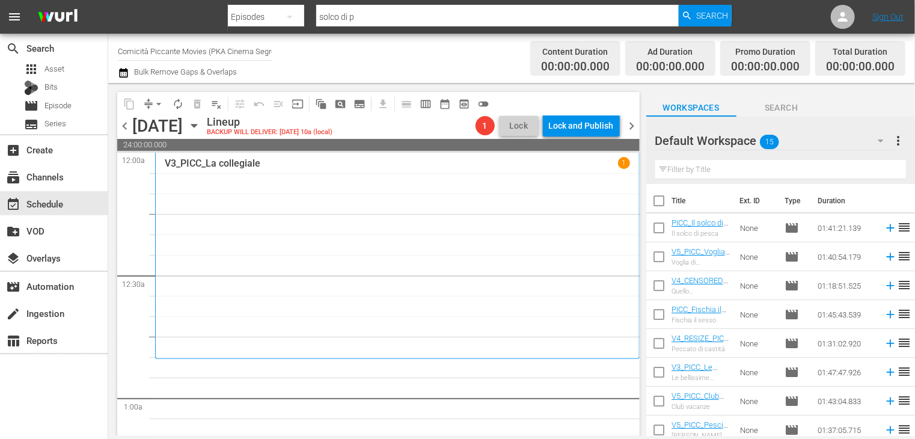
click at [659, 203] on input "checkbox" at bounding box center [658, 203] width 25 height 25
checkbox input "true"
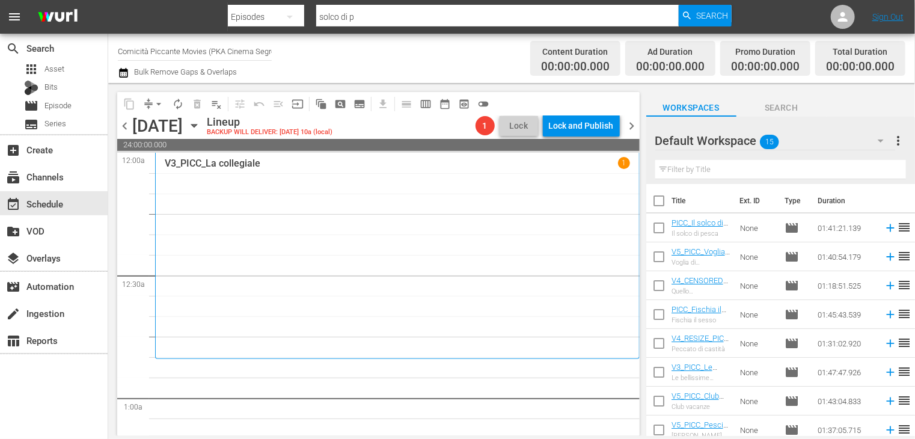
checkbox input "true"
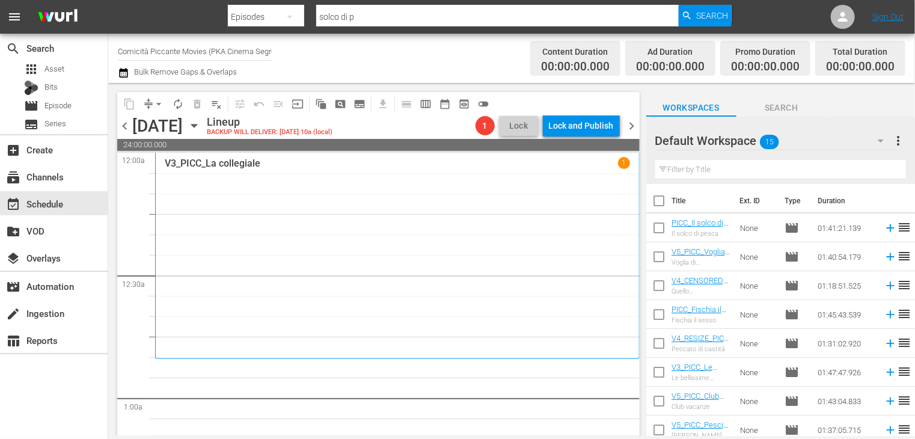
checkbox input "true"
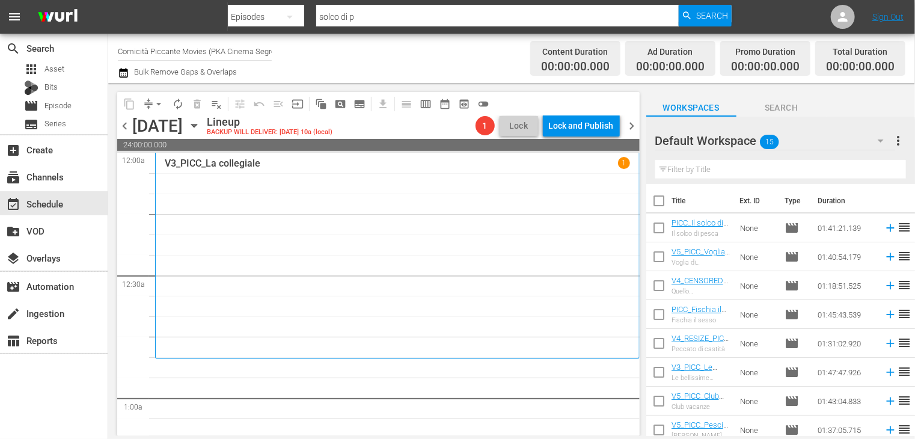
checkbox input "true"
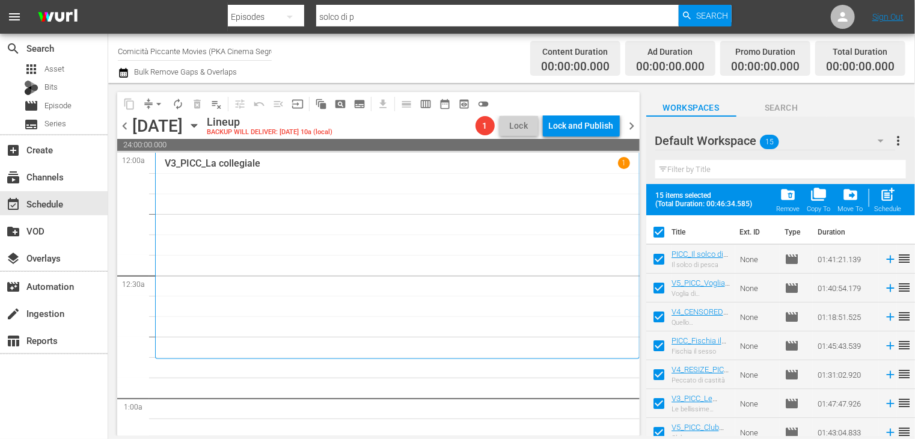
click at [891, 198] on span "post_add" at bounding box center [888, 194] width 16 height 16
checkbox input "false"
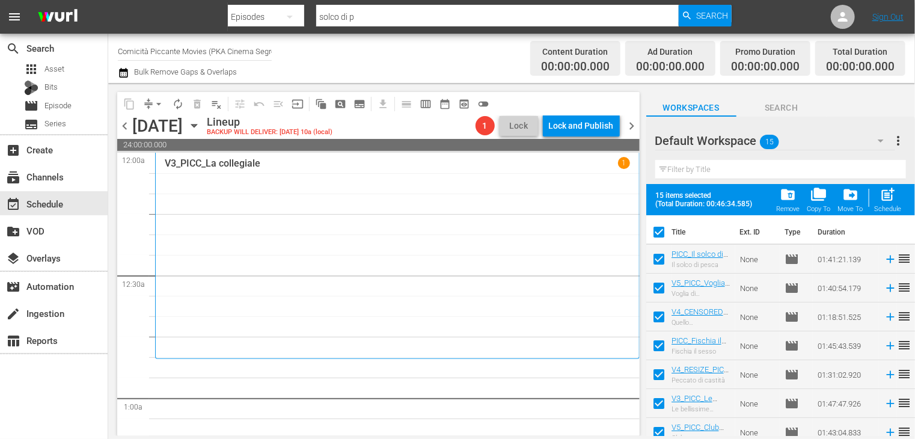
checkbox input "false"
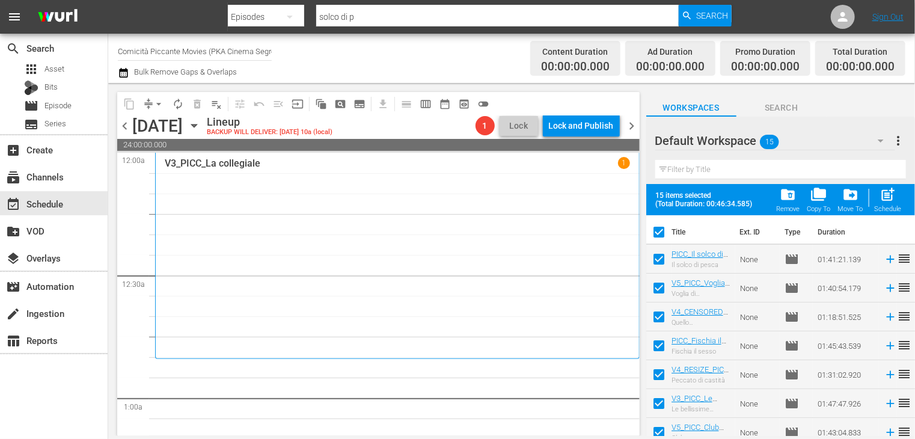
checkbox input "false"
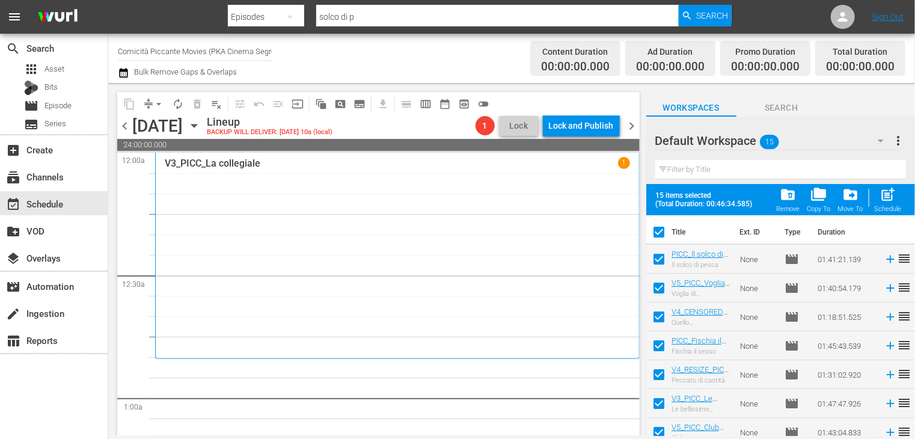
checkbox input "false"
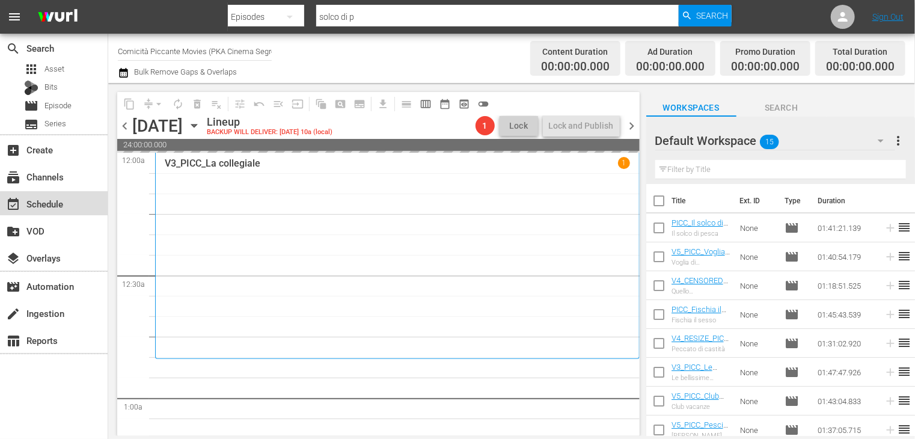
click at [71, 205] on div "event_available Schedule" at bounding box center [54, 203] width 108 height 24
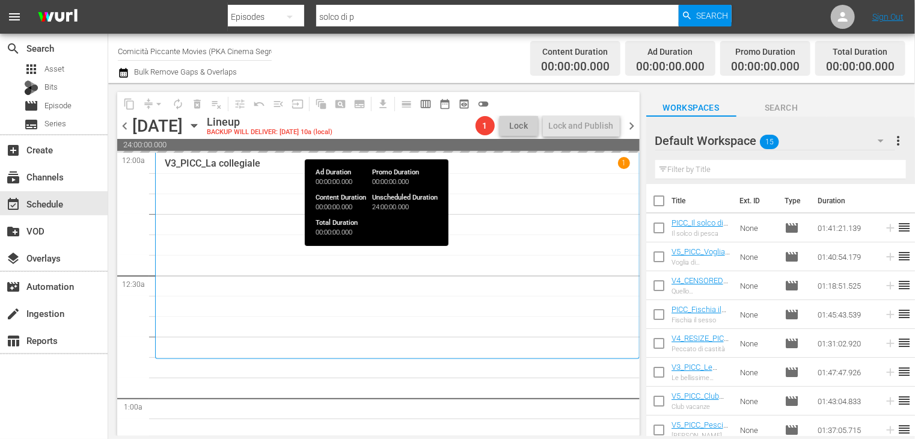
click at [632, 127] on span "chevron_right" at bounding box center [632, 125] width 15 height 15
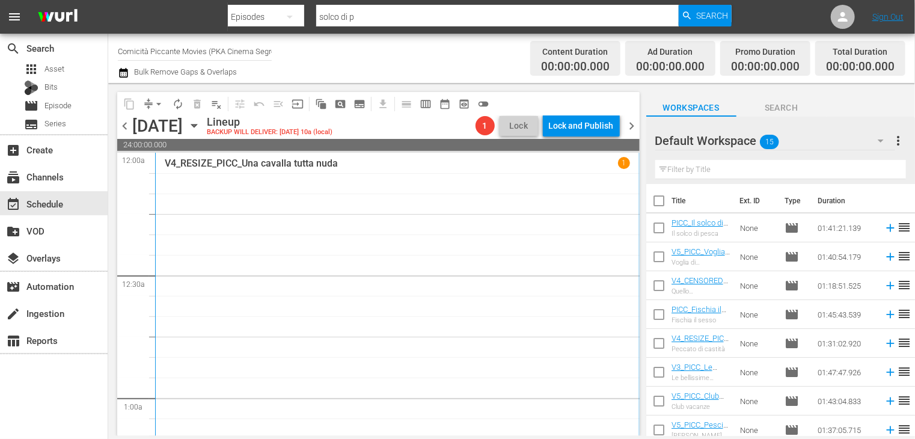
click at [125, 124] on span "chevron_left" at bounding box center [124, 125] width 15 height 15
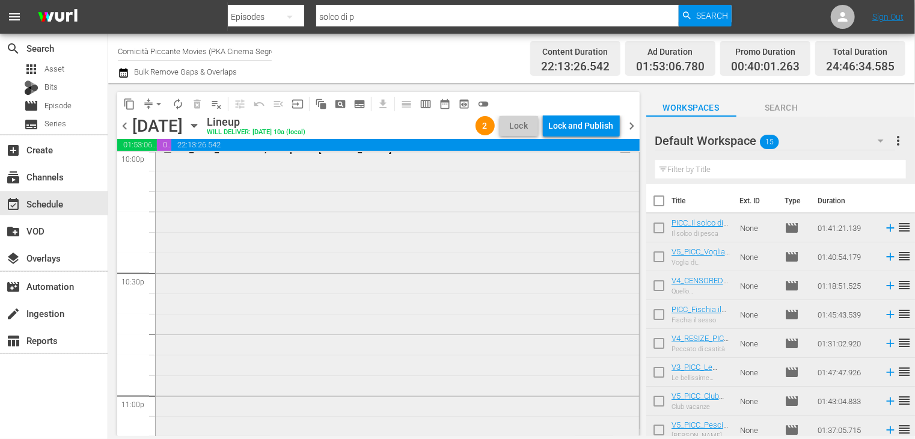
scroll to position [5157, 0]
click at [661, 205] on input "checkbox" at bounding box center [658, 203] width 25 height 25
checkbox input "true"
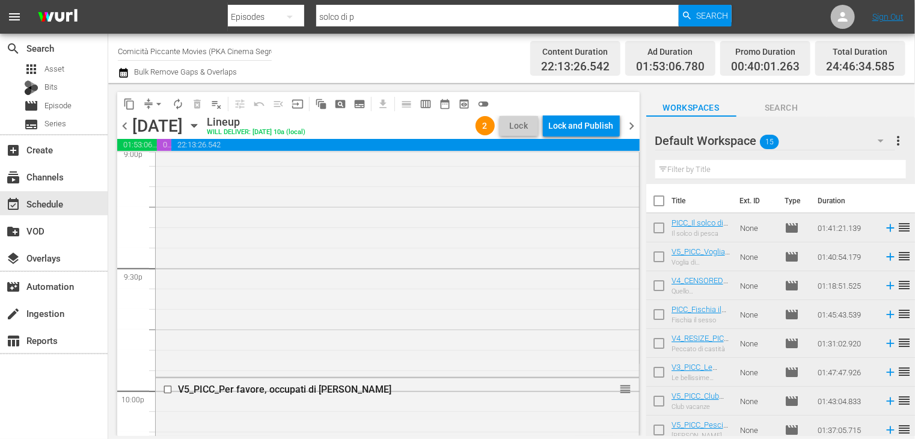
checkbox input "true"
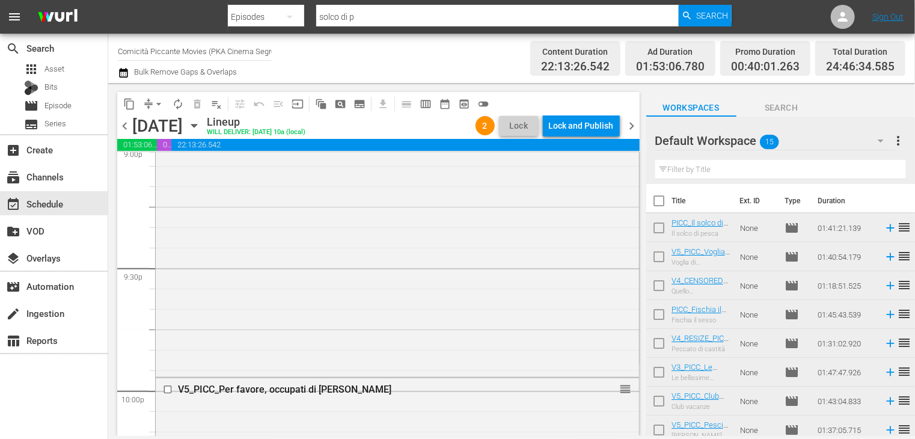
checkbox input "true"
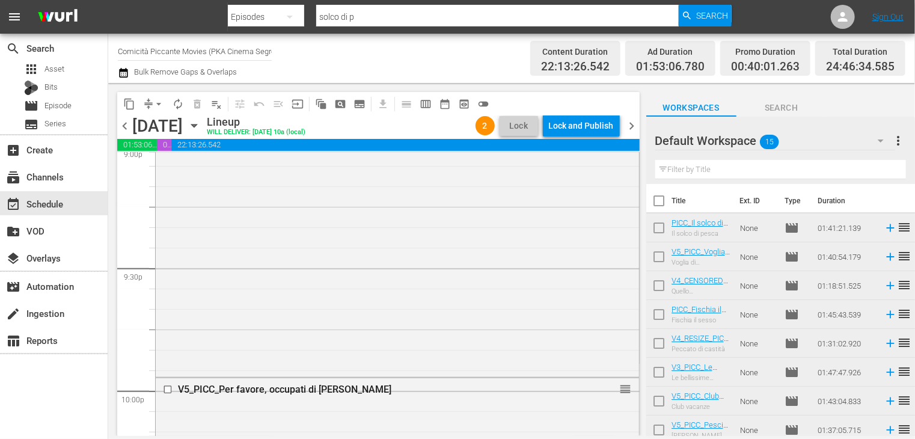
checkbox input "true"
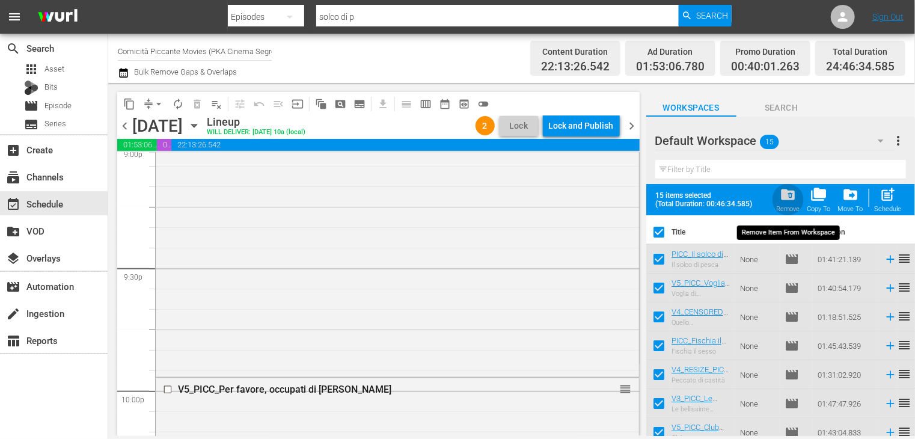
click at [789, 198] on span "folder_delete" at bounding box center [788, 194] width 16 height 16
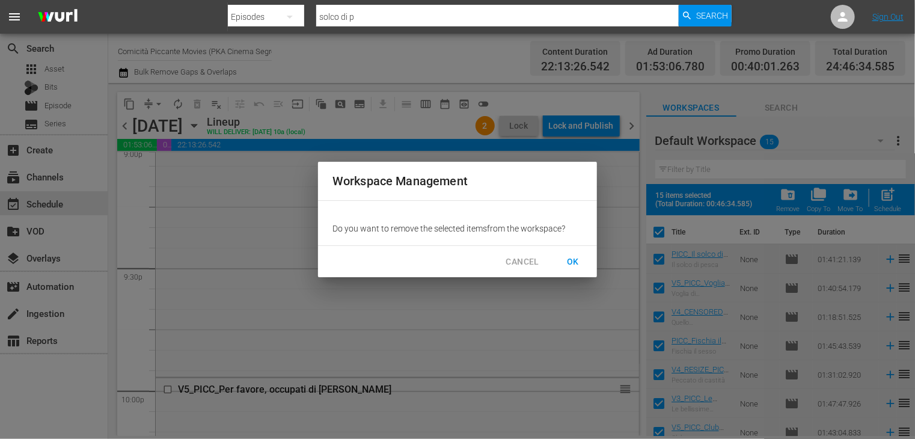
click at [572, 263] on span "OK" at bounding box center [572, 261] width 19 height 15
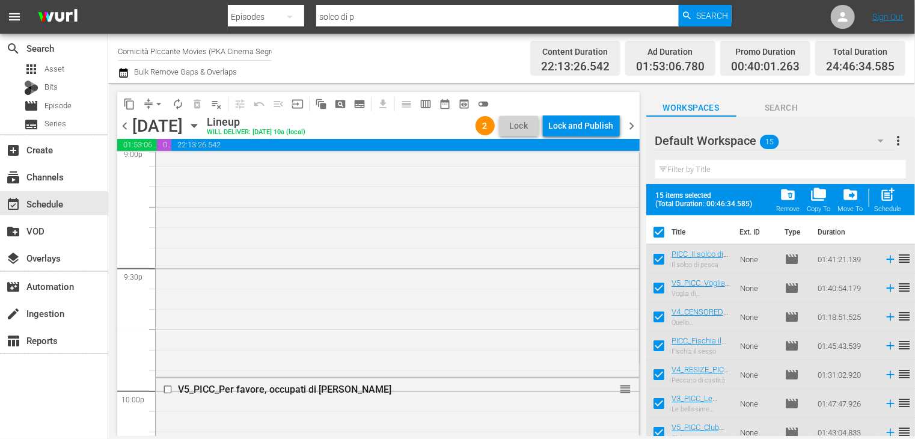
checkbox input "false"
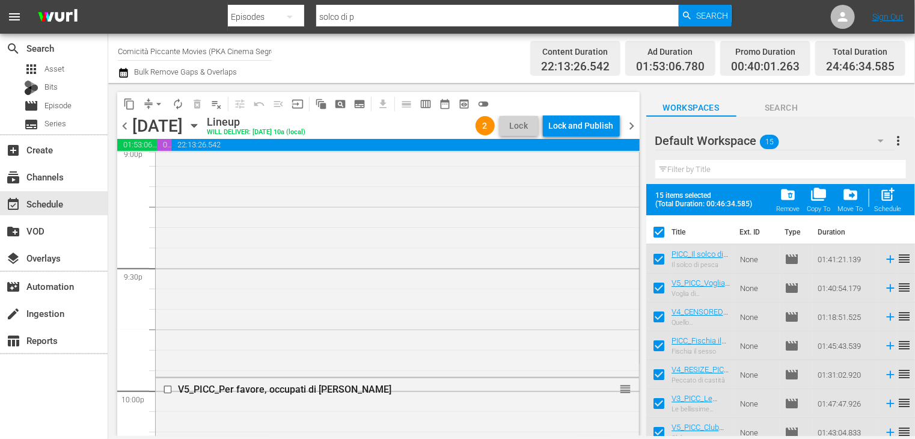
checkbox input "false"
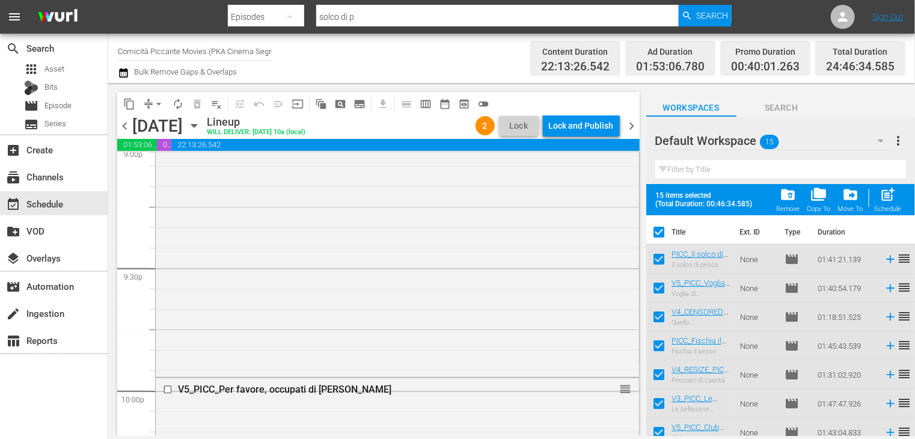
checkbox input "false"
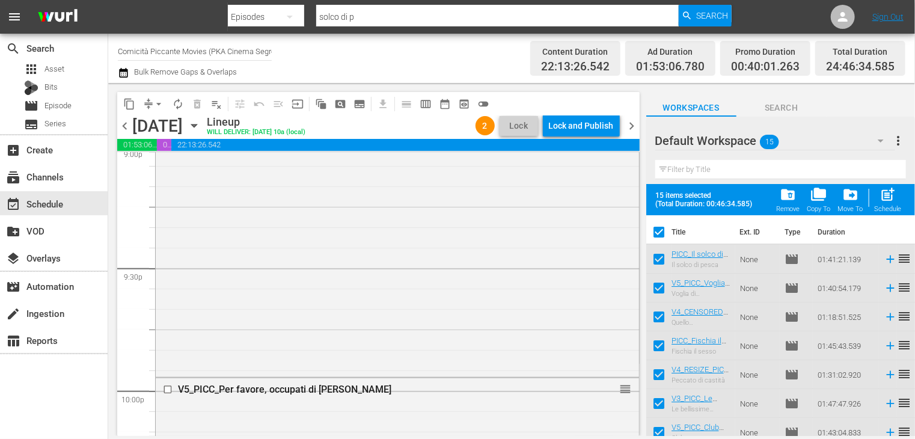
checkbox input "false"
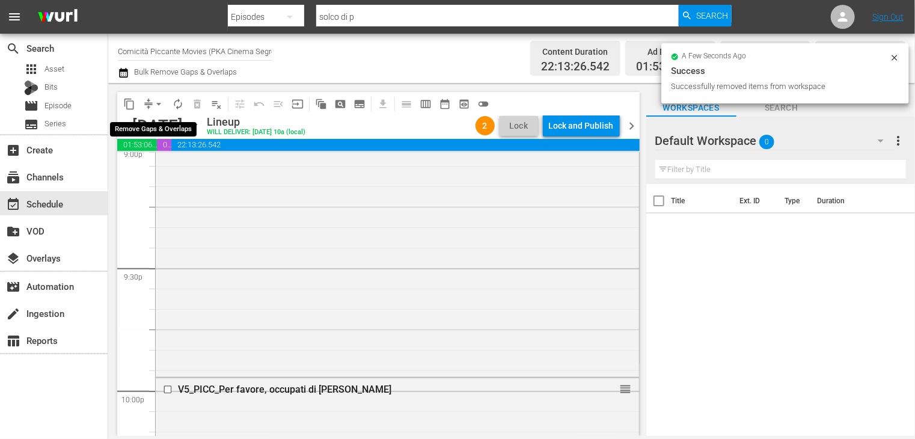
click at [155, 105] on span "arrow_drop_down" at bounding box center [159, 104] width 12 height 12
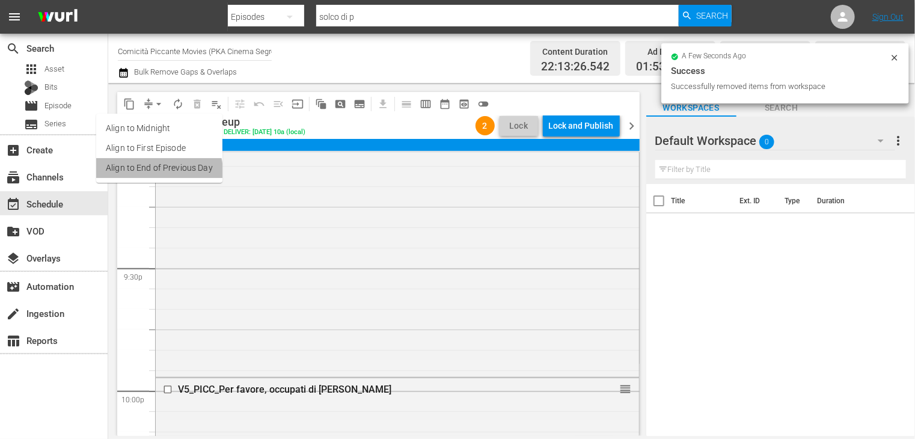
click at [153, 173] on li "Align to End of Previous Day" at bounding box center [159, 168] width 126 height 20
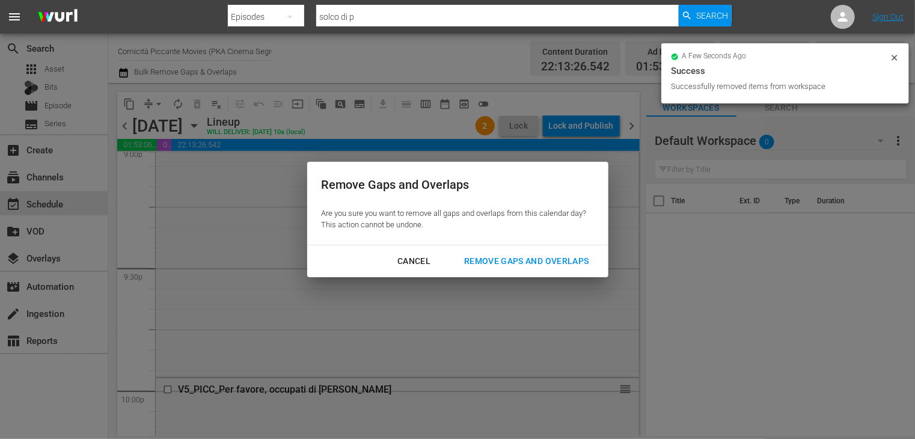
click at [495, 258] on div "Remove Gaps and Overlaps" at bounding box center [526, 261] width 144 height 15
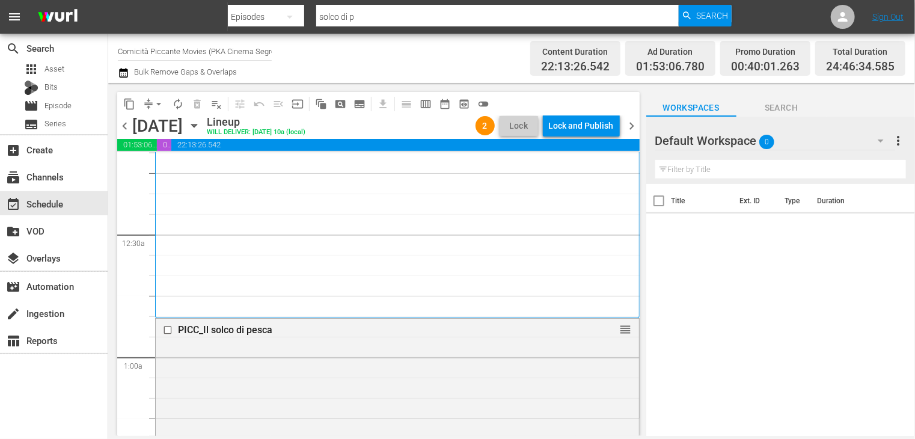
scroll to position [60, 0]
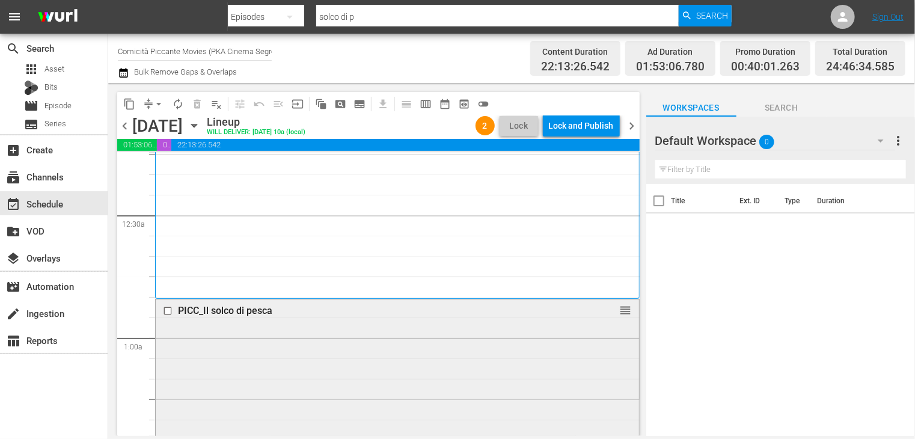
click at [255, 314] on div "PICC_Il solco di pesca" at bounding box center [376, 310] width 396 height 11
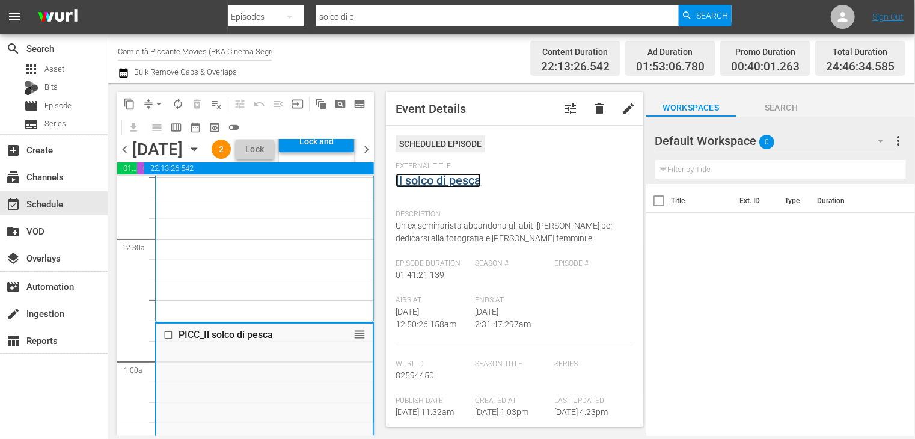
click at [454, 180] on link "Il solco di pesca" at bounding box center [438, 180] width 85 height 14
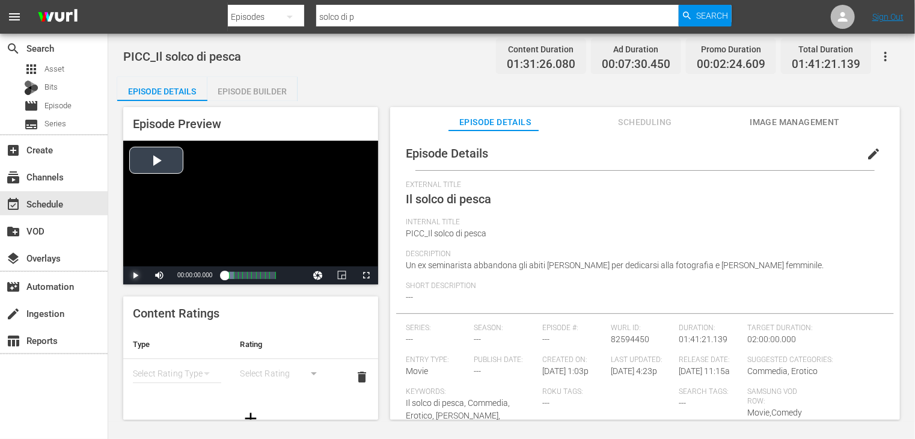
click at [135, 275] on span "Video Player" at bounding box center [135, 275] width 0 height 0
click at [366, 275] on span "Video Player" at bounding box center [366, 275] width 0 height 0
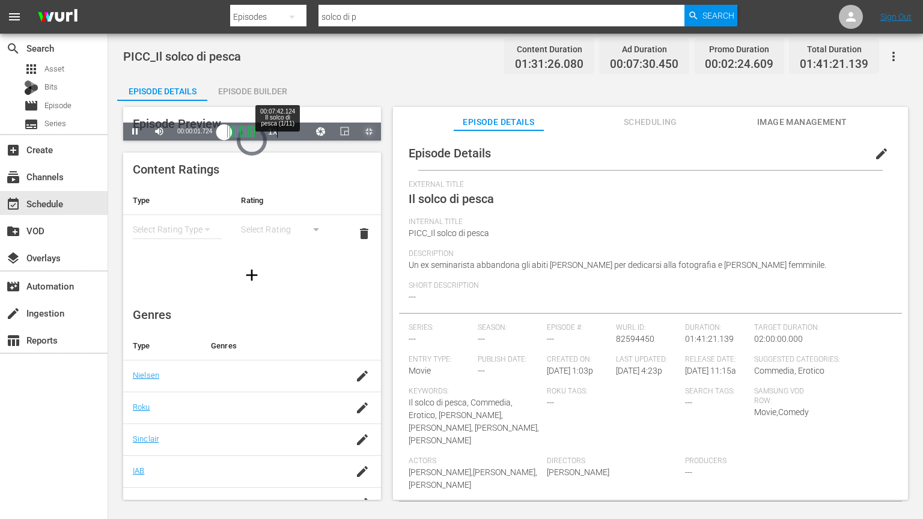
click at [224, 138] on div "Loaded : 0.00% 00:07:42.124 Il solco di pesca (1/11) 00:00:01.725" at bounding box center [239, 132] width 30 height 12
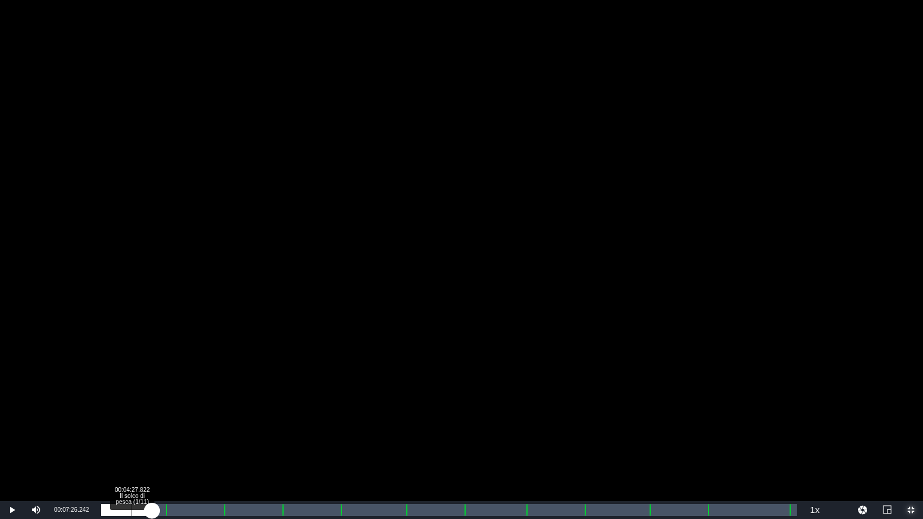
click at [132, 438] on div "00:04:27.822 Il solco di pesca (1/11)" at bounding box center [132, 510] width 1 height 12
click at [132, 438] on div "00:03:05.201" at bounding box center [116, 510] width 31 height 12
click at [194, 438] on div "00:13:28.717 Il solco di pesca (2/11)" at bounding box center [194, 510] width 1 height 12
click at [209, 438] on div "00:15:34.751 Il solco di pesca (2/11)" at bounding box center [208, 510] width 1 height 12
click at [257, 438] on div "Loaded : 15.22% 00:22:40.116 Il solco di pesca (3/11) 00:13:44.829 Cue Point 1:…" at bounding box center [449, 510] width 696 height 12
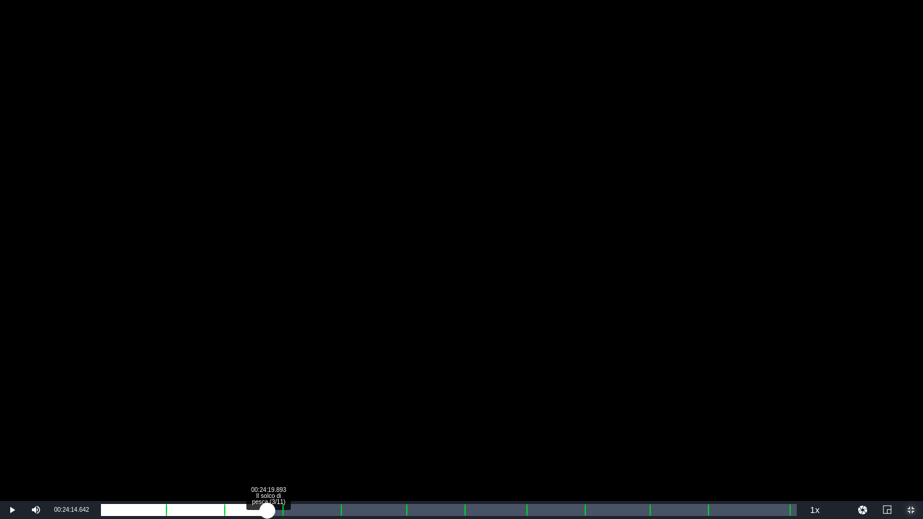
click at [267, 438] on div "Loaded : 22.77% 00:24:19.893 Il solco di pesca (3/11) 00:20:18.399 Cue Point 3:…" at bounding box center [449, 510] width 696 height 12
click at [301, 438] on div "Loaded : 23.97% 00:29:08.721 Il solco di pesca (4/11) 00:21:49.238 Cue Point 3:…" at bounding box center [449, 510] width 696 height 12
click at [314, 438] on div "Loaded : 28.79% 00:30:59.001 Il solco di pesca (4/11) 00:26:08.158 Cue Point 3:…" at bounding box center [449, 510] width 696 height 12
click at [312, 438] on div "00:28:05.120" at bounding box center [207, 510] width 213 height 12
click at [312, 438] on div "00:27:48.673" at bounding box center [206, 510] width 211 height 12
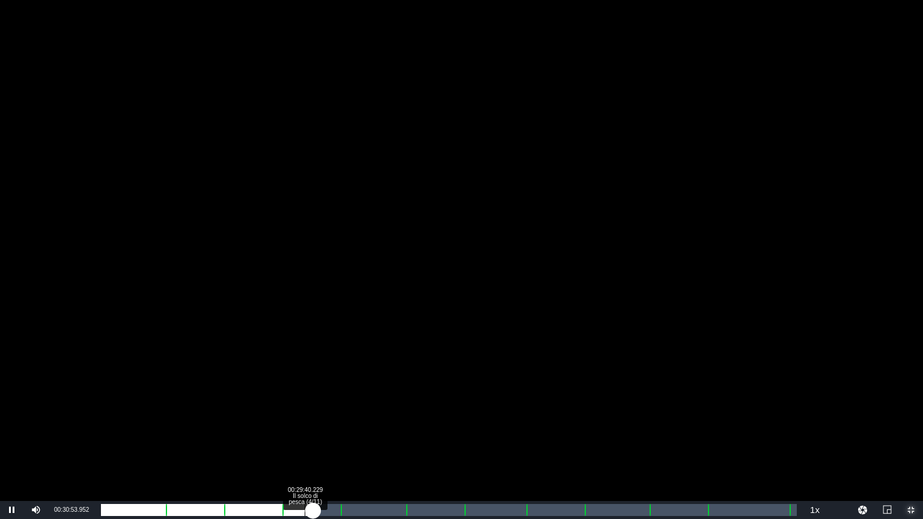
click at [304, 438] on div "00:27:58.051" at bounding box center [207, 510] width 212 height 12
click at [329, 438] on div "Loaded : 29.12% 00:33:15.537 Il solco di pesca (4/11) 00:26:34.098 Cue Point 3:…" at bounding box center [449, 510] width 696 height 12
click at [370, 438] on div "Loaded : 33.17% 00:39:28.388 Il solco di pesca (5/11) 00:30:19.595 Cue Point 3:…" at bounding box center [449, 510] width 696 height 12
click at [362, 438] on div "00:34:49.921" at bounding box center [236, 510] width 270 height 12
click at [362, 438] on div "00:33:33.188" at bounding box center [231, 510] width 261 height 12
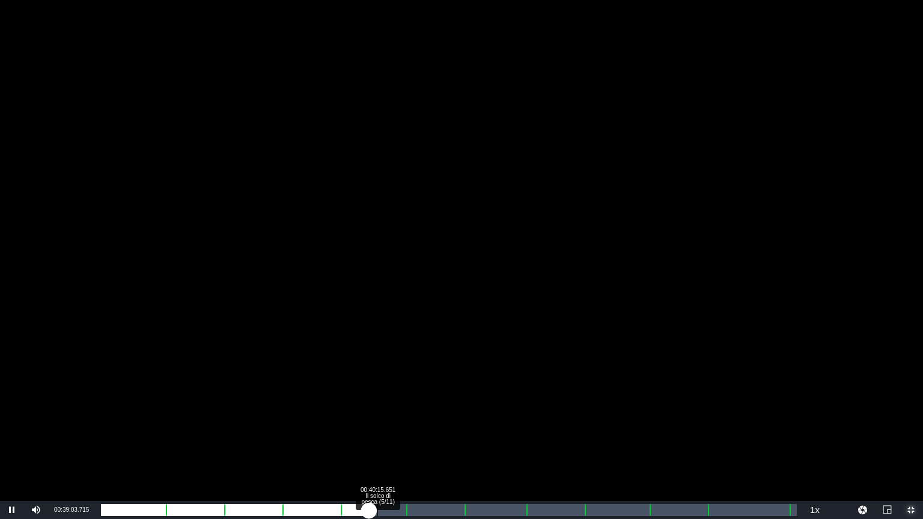
click at [369, 438] on div "00:34:36.812" at bounding box center [235, 510] width 268 height 12
click at [390, 438] on div "Loaded : 39.19% 00:42:05.930 Il solco di pesca (5/11) 00:35:49.539 Cue Point 3:…" at bounding box center [449, 510] width 696 height 12
click at [401, 438] on div "Loaded : 41.27% 00:43:35.204 Il solco di pesca (5/11) 00:37:40.056 Cue Point 3:…" at bounding box center [449, 510] width 696 height 12
click at [402, 438] on div "00:39:18.117" at bounding box center [251, 510] width 301 height 12
click at [423, 438] on div "00:46:54.758 Il solco di pesca (6/11)" at bounding box center [423, 510] width 1 height 12
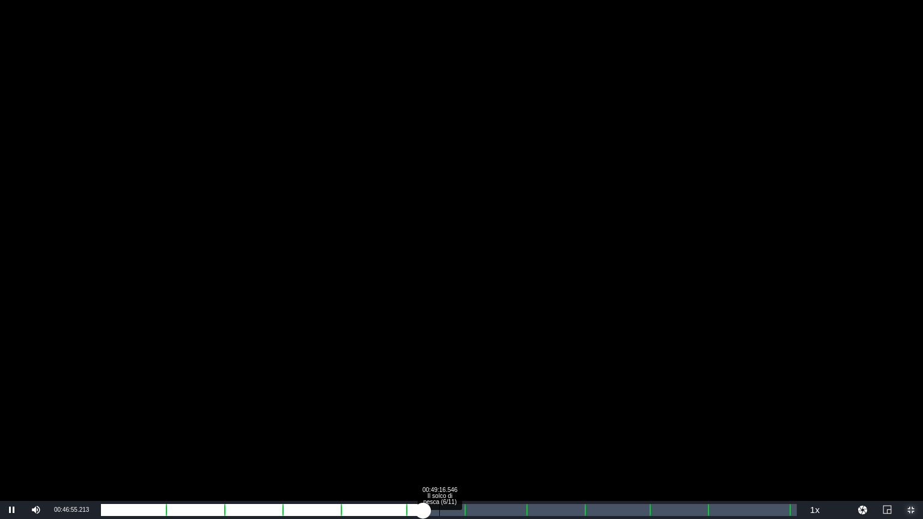
click at [438, 438] on div "Loaded : 46.09% 00:49:16.546 Il solco di pesca (6/11) 00:41:58.344 Cue Point 3:…" at bounding box center [449, 510] width 696 height 12
click at [450, 438] on div "00:50:51.072 Il solco di pesca (6/11)" at bounding box center [450, 510] width 1 height 12
click at [442, 438] on div "00:45:54.673" at bounding box center [271, 510] width 341 height 12
click at [438, 438] on div "00:44:46.541" at bounding box center [271, 510] width 341 height 12
click at [439, 438] on div "00:44:06.267" at bounding box center [270, 510] width 338 height 12
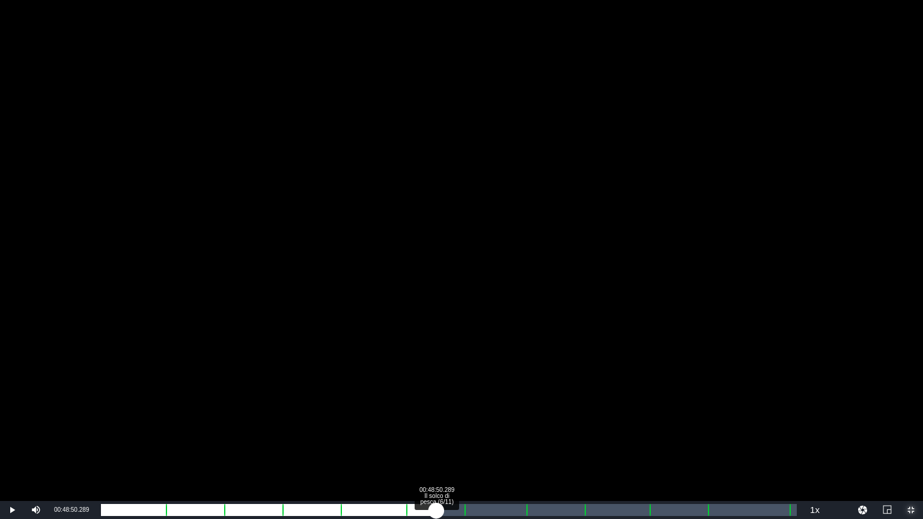
click at [436, 438] on div "00:44:19.783" at bounding box center [268, 510] width 335 height 12
click at [467, 438] on div "Loaded : 48.17% 00:53:18.111 ADV_TEMPTATION_30SEC_2 00:43:54.450 Cue Point 6: 0…" at bounding box center [449, 510] width 696 height 12
click at [488, 438] on div "Loaded : 79.85% 00:56:18.993 Il solco di pesca (7/11) 00:00:21.148 Cue Point 6:…" at bounding box center [449, 510] width 696 height 12
click at [505, 438] on div "Loaded : 55.39% 00:58:43.699 Il solco di pesca (7/11) 00:50:32.873 Cue Point 6:…" at bounding box center [449, 510] width 696 height 12
click at [505, 438] on div "00:52:53.010" at bounding box center [303, 510] width 404 height 12
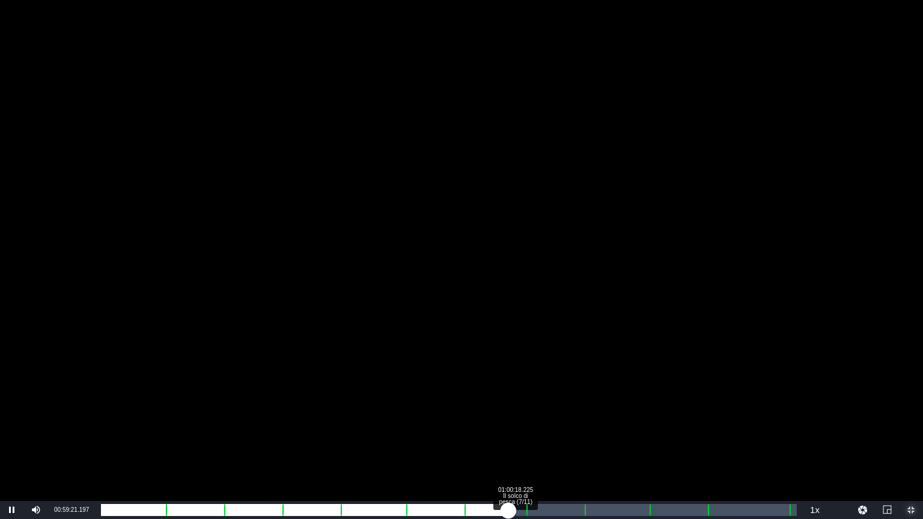
click at [509, 438] on div "00:53:24.412" at bounding box center [305, 510] width 408 height 12
click at [531, 438] on div "Loaded : 60.32% 01:02:40.013 Il solco di pesca (8/11) 00:54:33.458 Cue Point 7:…" at bounding box center [449, 510] width 696 height 12
click at [549, 438] on div "Loaded : 0.00% 01:05:07.053 Il solco di pesca (8/11) 00:56:12.960 Cue Point 7: …" at bounding box center [449, 510] width 696 height 12
click at [563, 438] on div "01:07:13.087 Il solco di pesca (8/11)" at bounding box center [563, 510] width 1 height 12
click at [579, 438] on div "Loaded : 66.56% 01:09:24.372 Il solco di pesca (8/11) 01:00:46.926 Cue Point 7:…" at bounding box center [449, 510] width 696 height 12
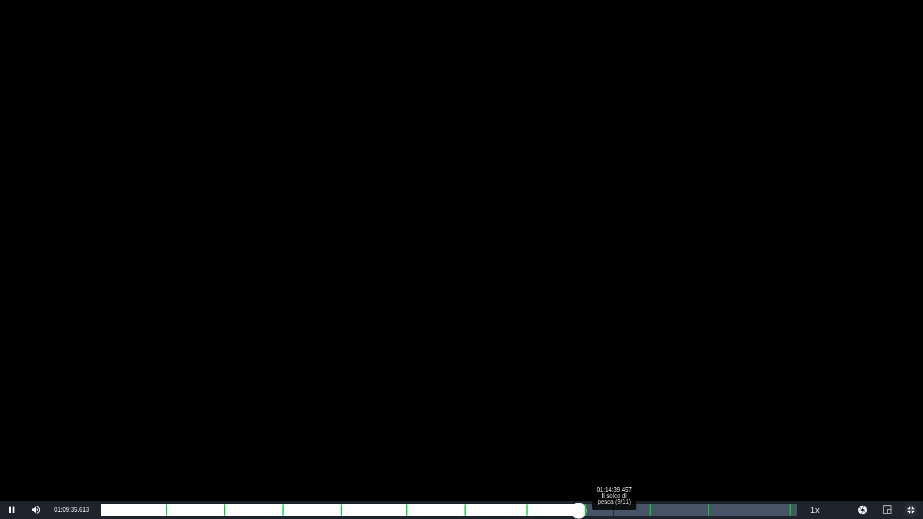
click at [609, 438] on div "Loaded : 69.08% 01:14:39.457 Il solco di pesca (9/11) 01:03:08.842 Cue Point 7:…" at bounding box center [449, 510] width 696 height 12
click at [609, 438] on div "01:06:12.410" at bounding box center [355, 510] width 509 height 12
click at [607, 438] on div "01:06:15.328" at bounding box center [355, 510] width 509 height 12
click at [602, 438] on div "01:05:49.968" at bounding box center [351, 510] width 501 height 12
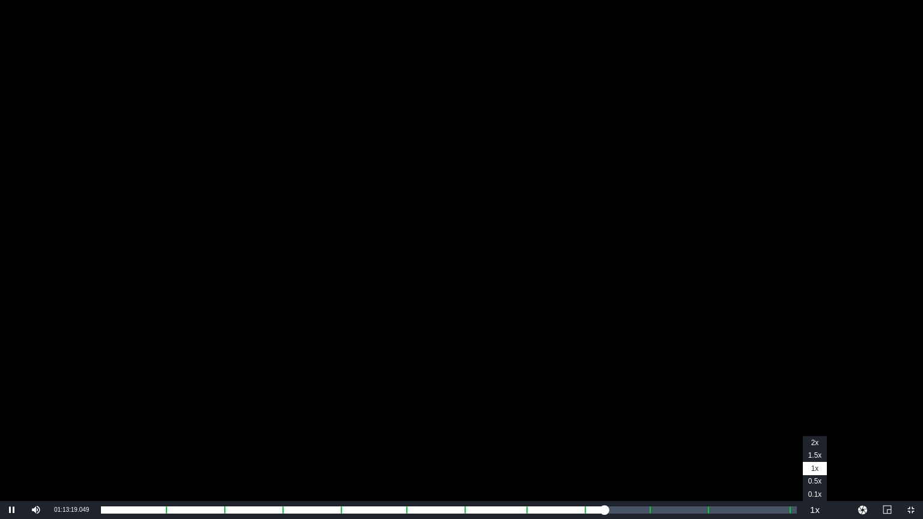
click at [817, 438] on button "Playback Rate" at bounding box center [815, 510] width 24 height 18
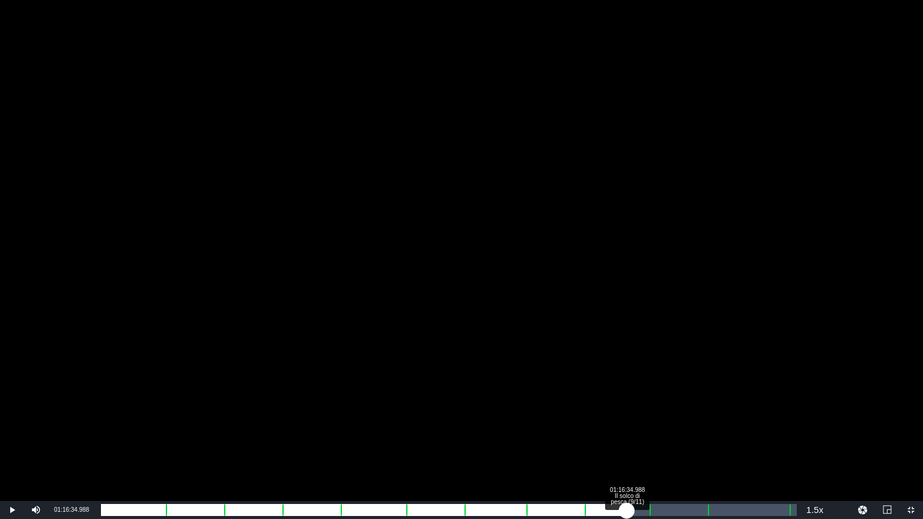
click at [627, 438] on div "01:07:30.076" at bounding box center [364, 510] width 526 height 12
click at [642, 438] on div "Loaded : 75.32% 01:18:46.273 Il solco di pesca (9/11) 01:08:45.668 Cue Point 9:…" at bounding box center [449, 510] width 696 height 12
click at [671, 438] on div "Loaded : 77.73% 01:22:58.341 Il solco di pesca (10/11) 01:10:55.620 Cue Point 9…" at bounding box center [449, 510] width 696 height 12
click at [106, 438] on div "00:00:47.262 Promo Comicità Piccante mar25" at bounding box center [106, 510] width 1 height 12
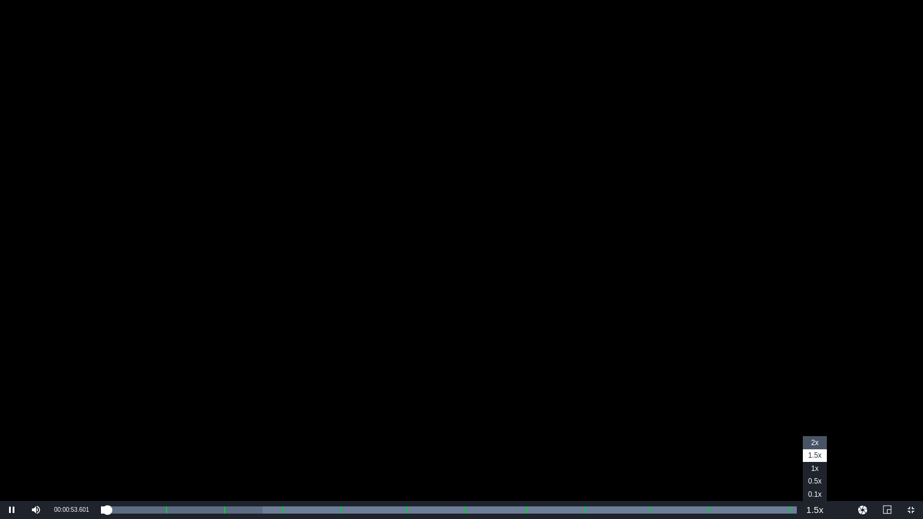
click at [815, 438] on span "2x" at bounding box center [815, 443] width 8 height 8
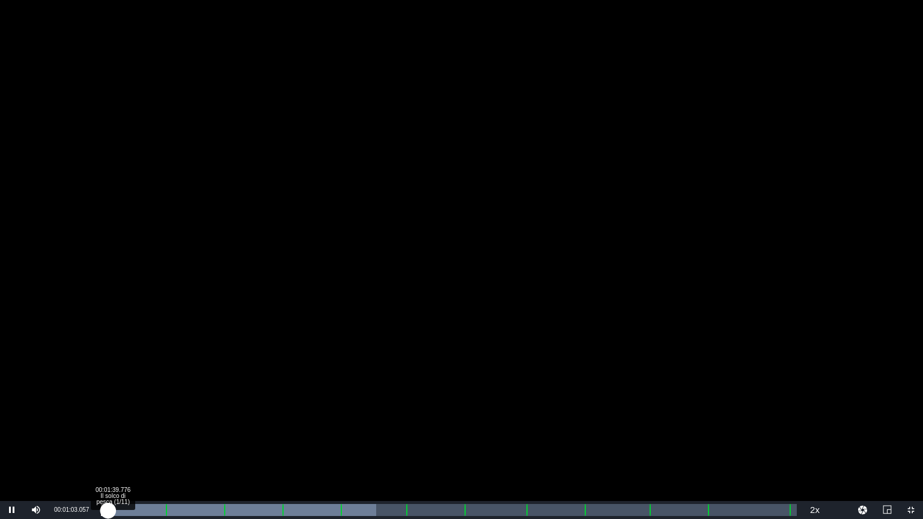
click at [108, 438] on div "00:00:07.531" at bounding box center [104, 510] width 7 height 12
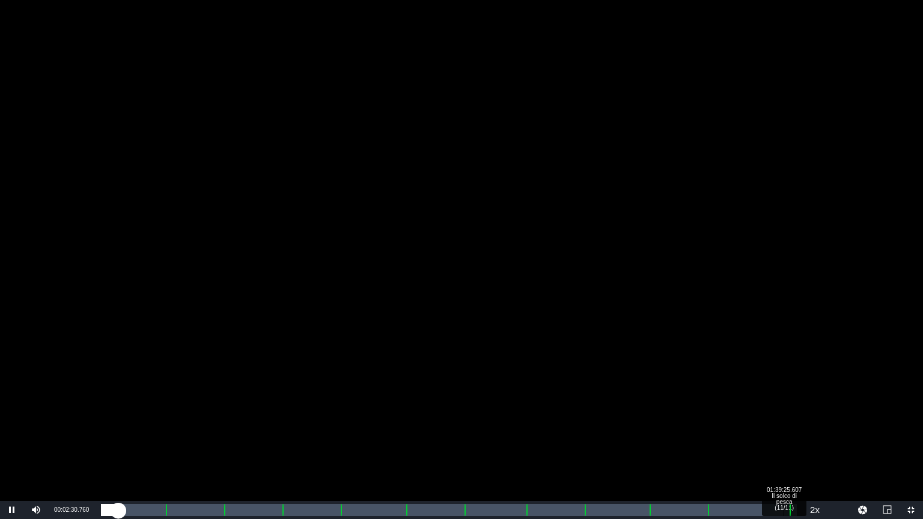
click at [784, 438] on div "Loaded : 2.30% 01:39:25.607 Il solco di pesca (11/11) 00:01:04.990 Cue Point 11…" at bounding box center [449, 510] width 696 height 12
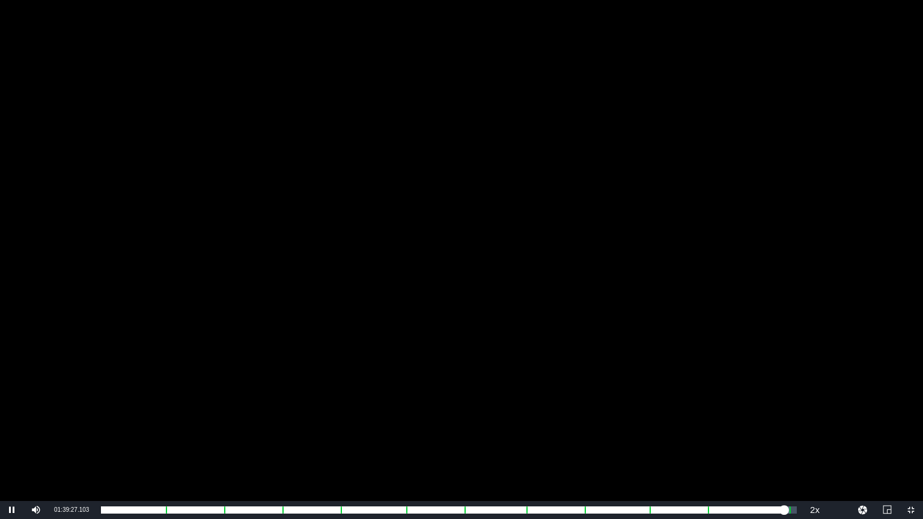
click at [777, 438] on div "Video Player" at bounding box center [461, 250] width 923 height 501
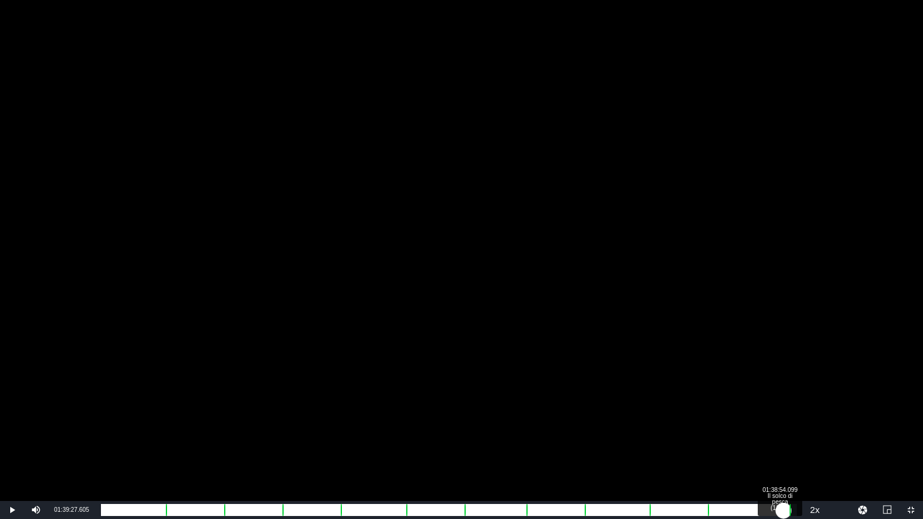
click at [781, 438] on div "01:30:34.640" at bounding box center [442, 510] width 683 height 12
click at [777, 438] on div "01:30:07.544" at bounding box center [441, 510] width 680 height 12
click at [774, 438] on div "01:29:32.911" at bounding box center [439, 510] width 676 height 12
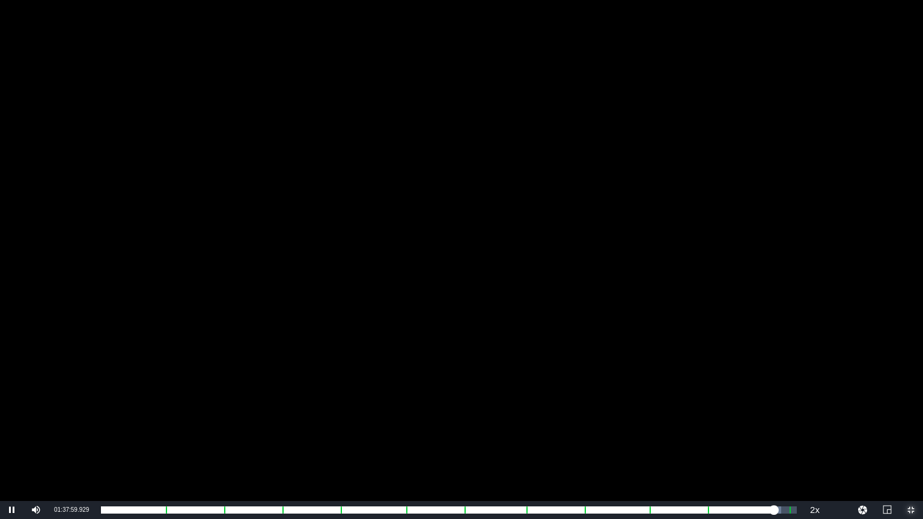
click at [911, 438] on span "Video Player" at bounding box center [911, 510] width 0 height 0
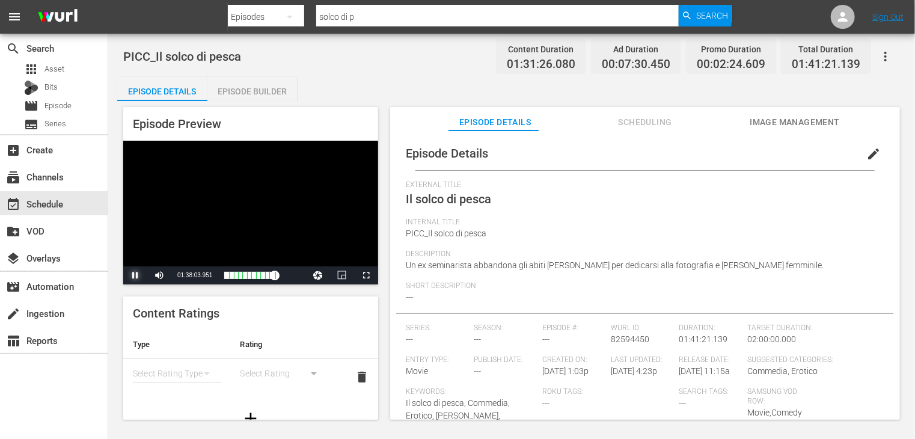
click at [135, 275] on span "Video Player" at bounding box center [135, 275] width 0 height 0
click at [51, 201] on div "event_available Schedule" at bounding box center [33, 202] width 67 height 11
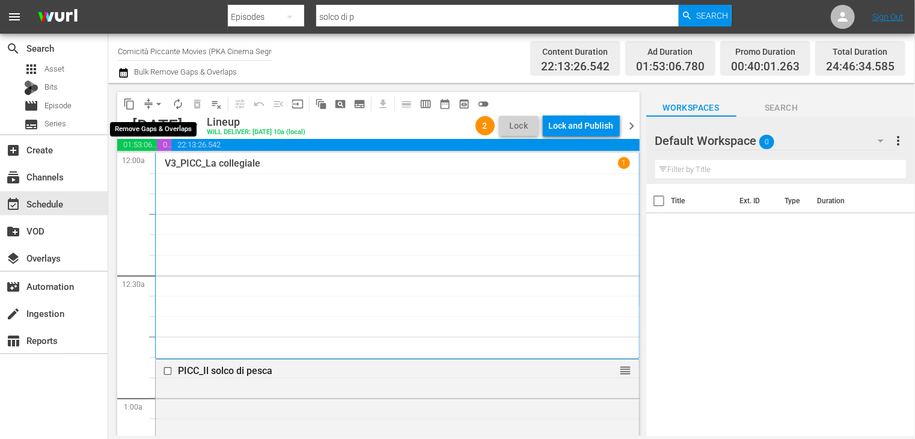
click at [157, 106] on span "arrow_drop_down" at bounding box center [159, 104] width 12 height 12
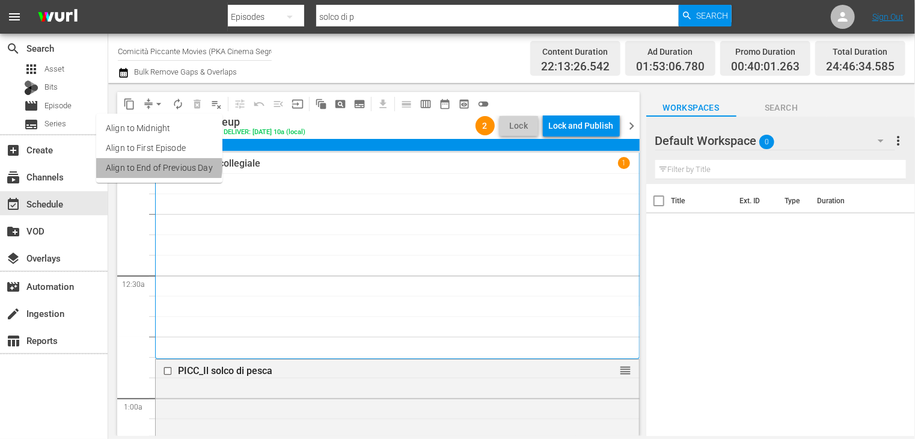
click at [149, 166] on li "Align to End of Previous Day" at bounding box center [159, 168] width 126 height 20
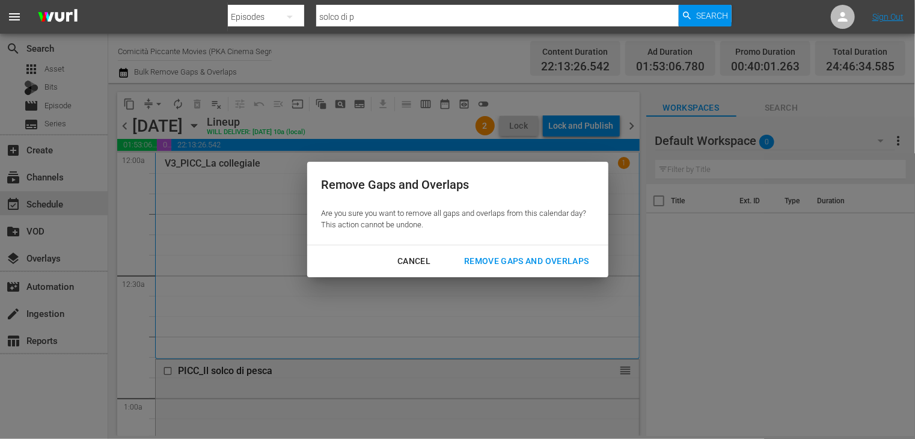
click at [507, 255] on div "Remove Gaps and Overlaps" at bounding box center [526, 261] width 144 height 15
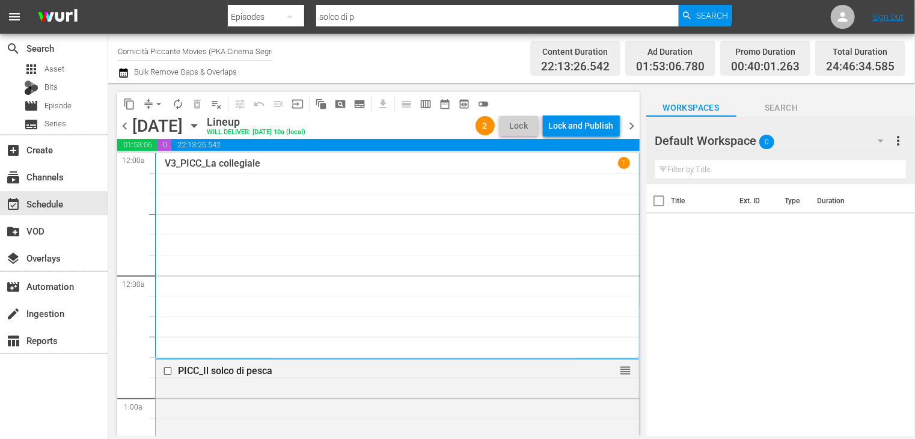
click at [628, 127] on span "chevron_right" at bounding box center [632, 125] width 15 height 15
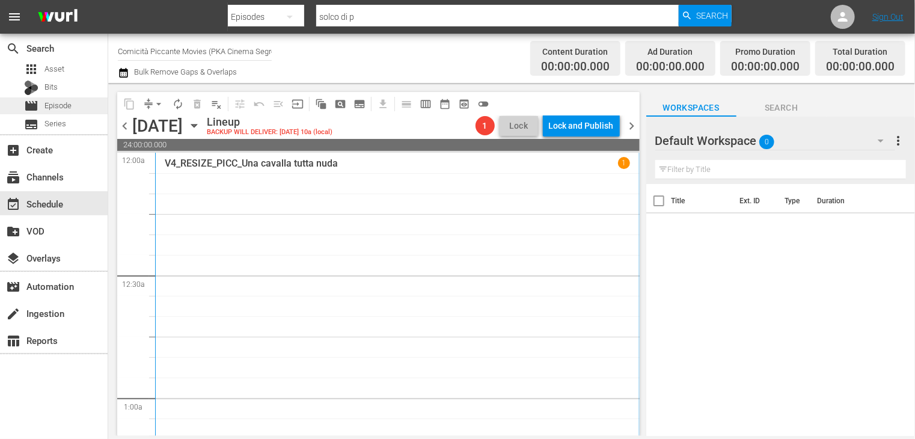
click at [67, 105] on span "Episode" at bounding box center [57, 106] width 27 height 12
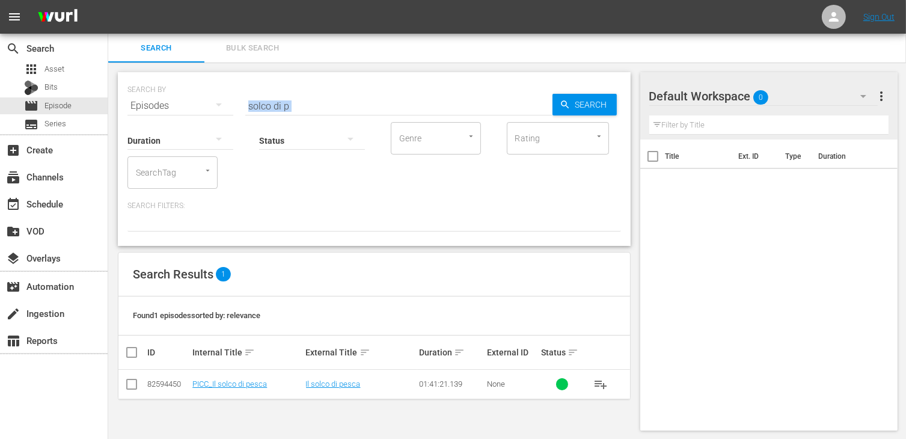
drag, startPoint x: 293, startPoint y: 109, endPoint x: 221, endPoint y: 99, distance: 73.4
click at [221, 99] on div "SEARCH BY Search By Episodes Search ID, Title, Description, Keywords, or Catego…" at bounding box center [374, 159] width 513 height 174
click at [296, 108] on input "solco di p" at bounding box center [398, 105] width 307 height 29
drag, startPoint x: 302, startPoint y: 106, endPoint x: 183, endPoint y: 94, distance: 120.2
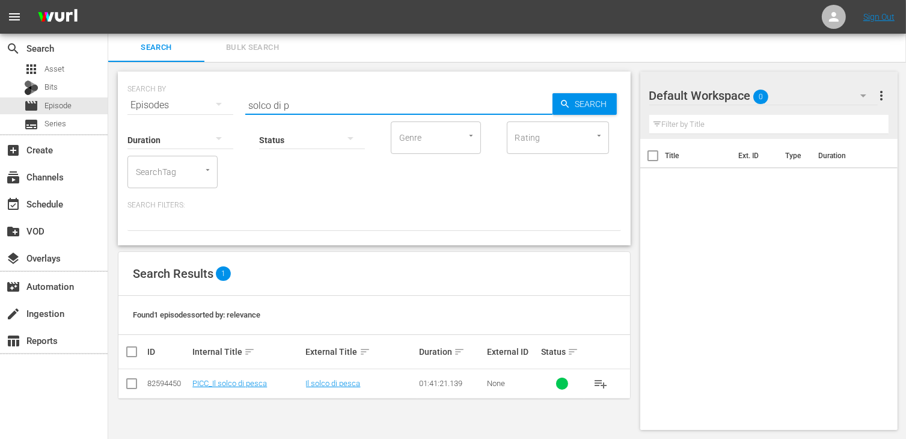
click at [183, 94] on div "SEARCH BY Search By Episodes Search ID, Title, Description, Keywords, or Catego…" at bounding box center [373, 97] width 493 height 43
type input "stangata"
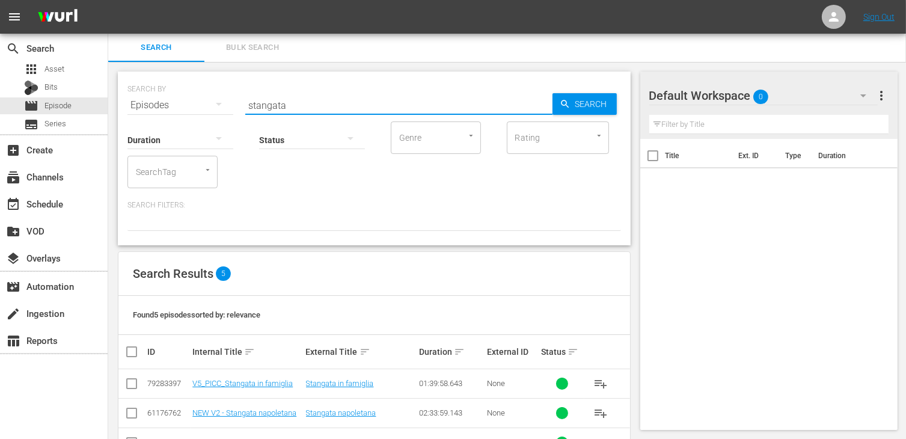
scroll to position [99, 0]
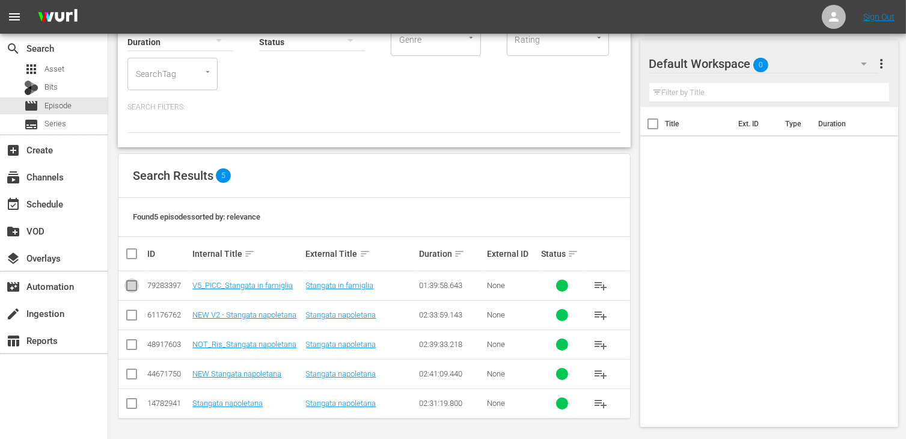
click at [132, 286] on input "checkbox" at bounding box center [131, 288] width 14 height 14
checkbox input "true"
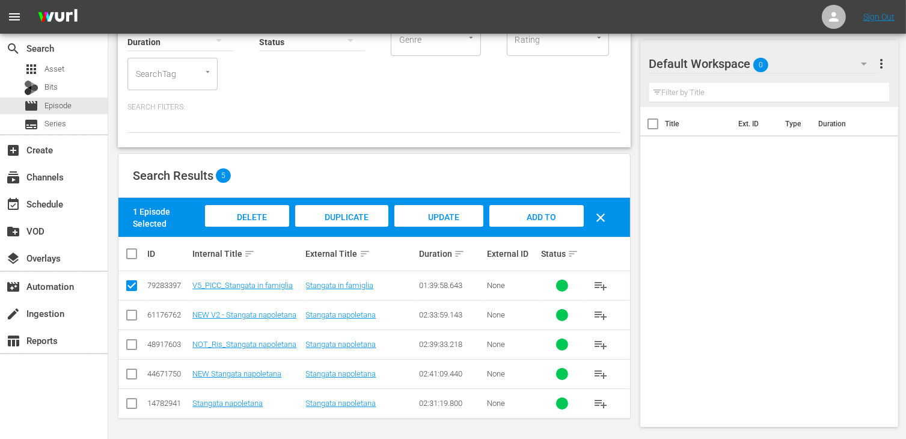
click at [532, 220] on span "Add to Workspace" at bounding box center [536, 228] width 59 height 32
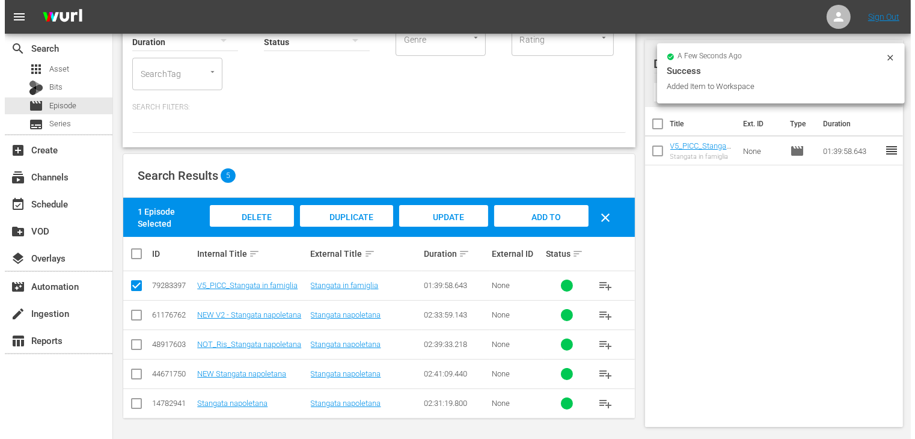
scroll to position [0, 0]
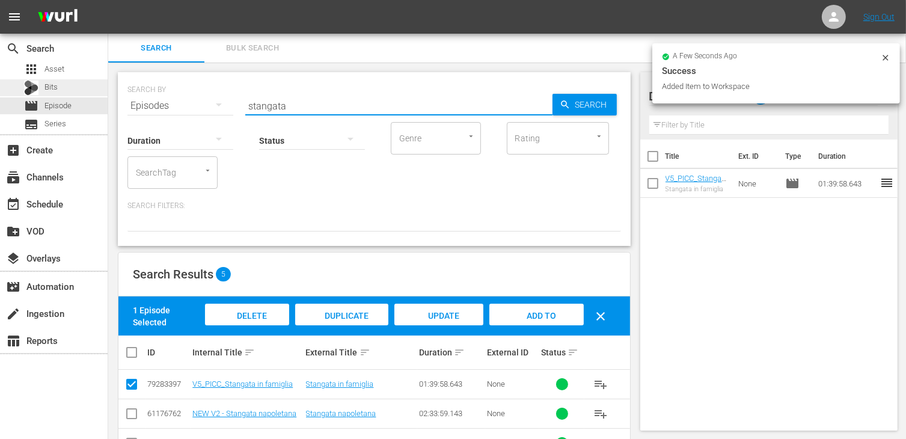
drag, startPoint x: 300, startPoint y: 102, endPoint x: 106, endPoint y: 82, distance: 195.1
click at [108, 0] on div "search Search apps Asset Bits movie Episode subtitles Series add_box Create sub…" at bounding box center [507, 0] width 798 height 0
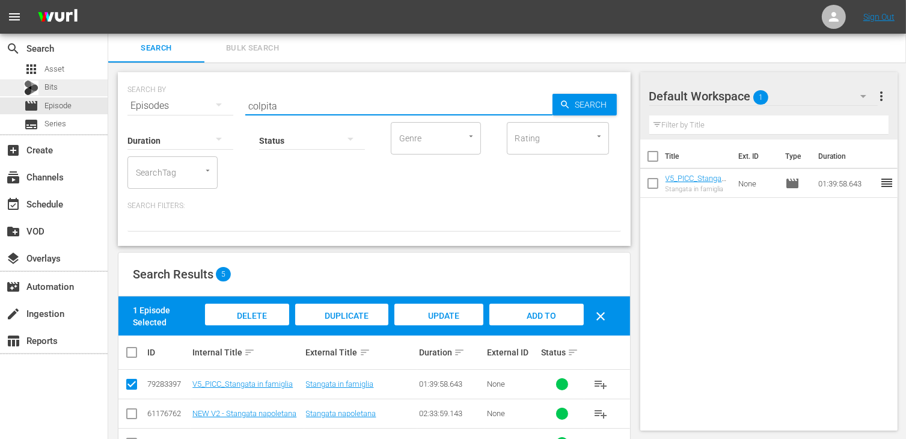
type input "colpita"
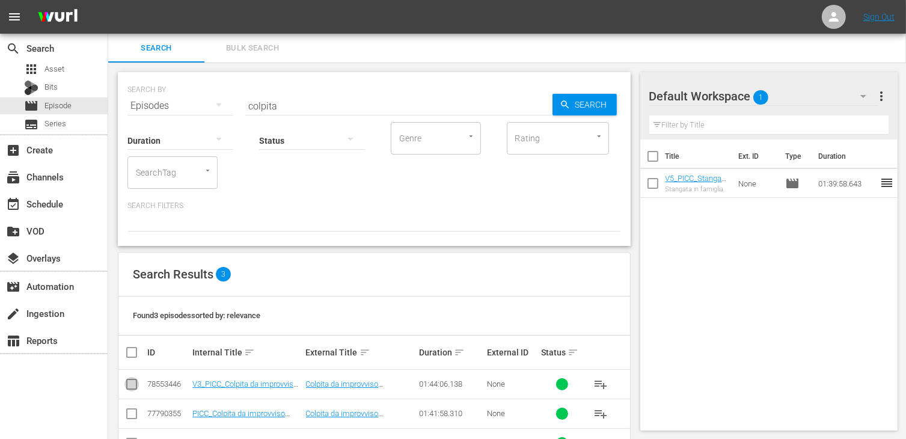
drag, startPoint x: 130, startPoint y: 386, endPoint x: 141, endPoint y: 385, distance: 10.8
click at [130, 386] on input "checkbox" at bounding box center [131, 386] width 14 height 14
checkbox input "true"
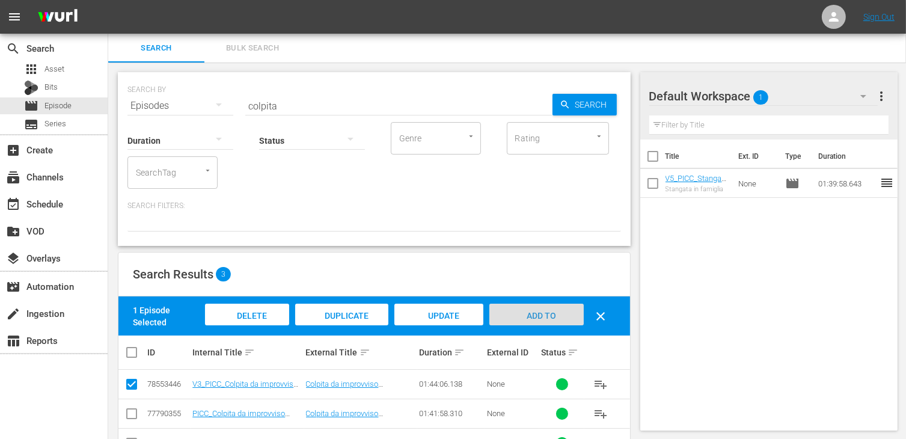
click at [546, 315] on span "Add to Workspace" at bounding box center [536, 327] width 59 height 32
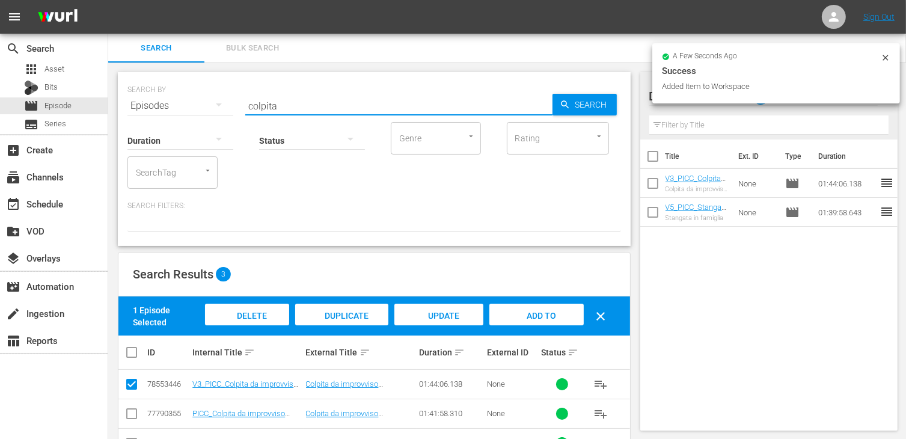
drag, startPoint x: 293, startPoint y: 106, endPoint x: 208, endPoint y: 97, distance: 85.9
click at [208, 97] on div "SEARCH BY Search By Episodes Search ID, Title, Description, Keywords, or Catego…" at bounding box center [373, 98] width 493 height 43
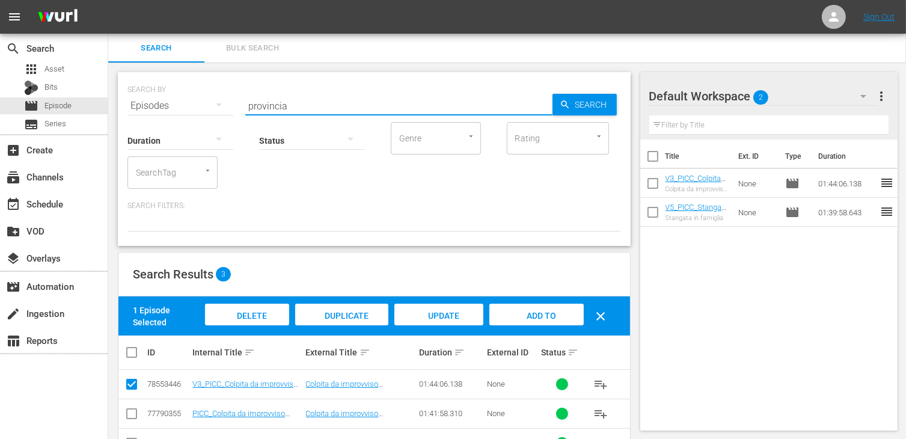
type input "provincia"
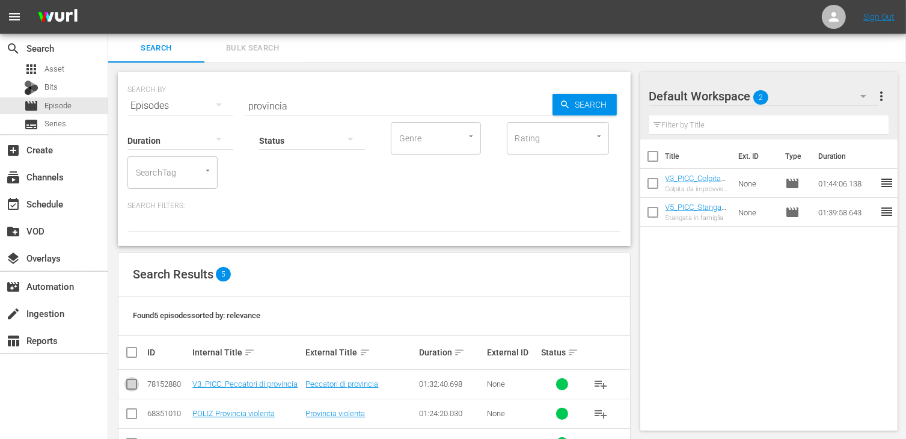
drag, startPoint x: 132, startPoint y: 390, endPoint x: 165, endPoint y: 376, distance: 35.5
click at [132, 388] on input "checkbox" at bounding box center [131, 386] width 14 height 14
checkbox input "true"
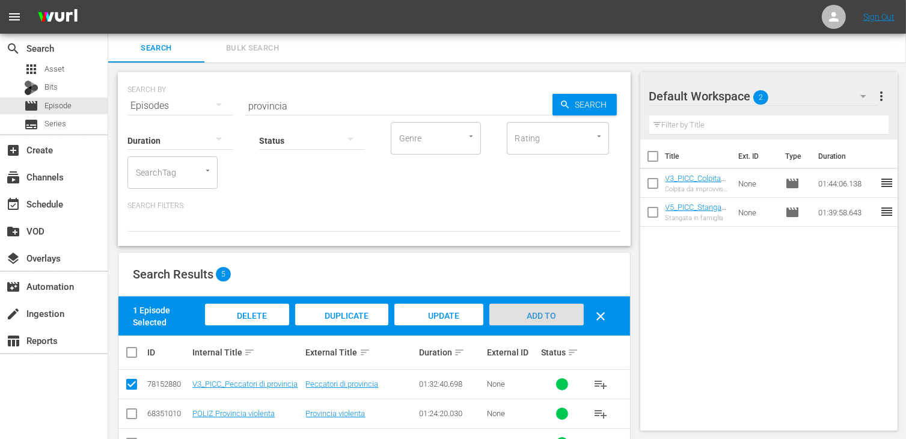
click at [536, 319] on span "Add to Workspace" at bounding box center [536, 327] width 59 height 32
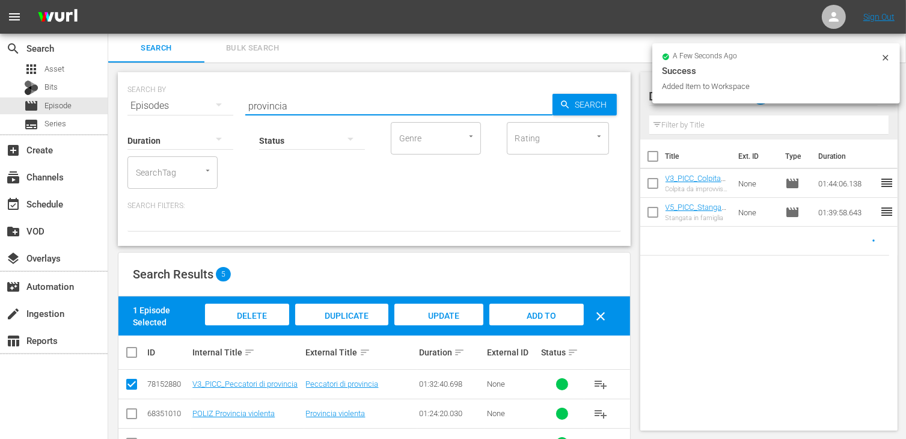
drag, startPoint x: 293, startPoint y: 102, endPoint x: 209, endPoint y: 92, distance: 84.7
click at [209, 92] on div "SEARCH BY Search By Episodes Search ID, Title, Description, Keywords, or Catego…" at bounding box center [373, 98] width 493 height 43
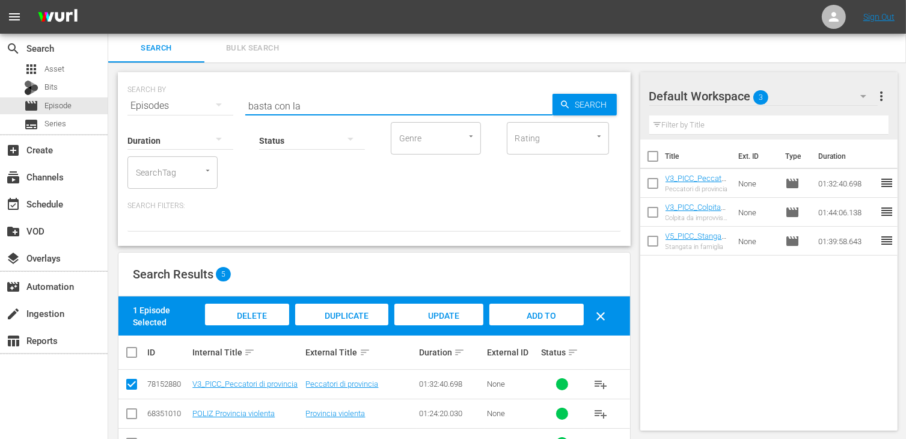
type input "basta con la"
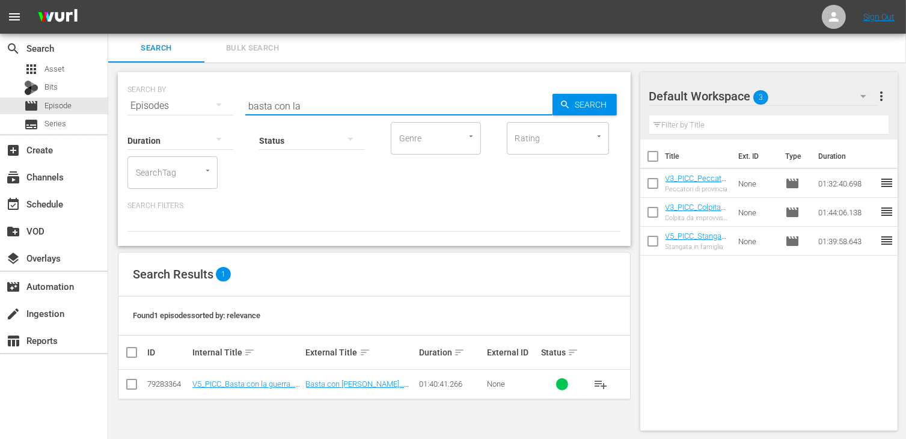
drag, startPoint x: 129, startPoint y: 383, endPoint x: 145, endPoint y: 381, distance: 16.3
click at [128, 383] on input "checkbox" at bounding box center [131, 386] width 14 height 14
checkbox input "true"
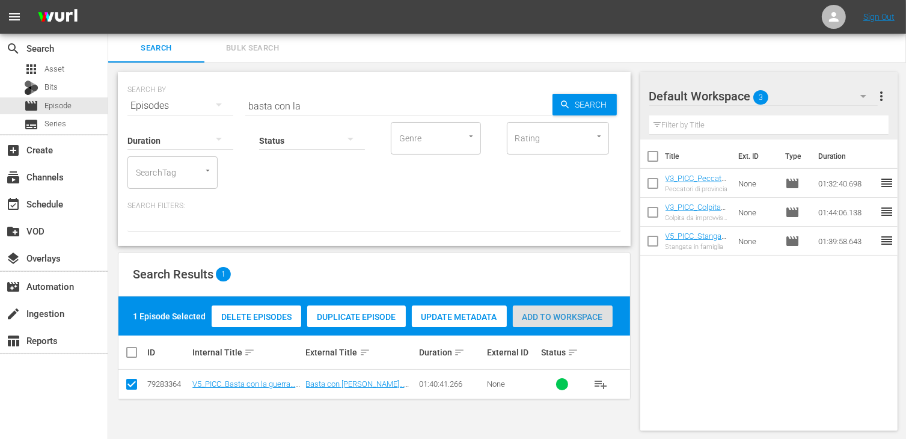
click at [563, 312] on span "Add to Workspace" at bounding box center [563, 317] width 100 height 10
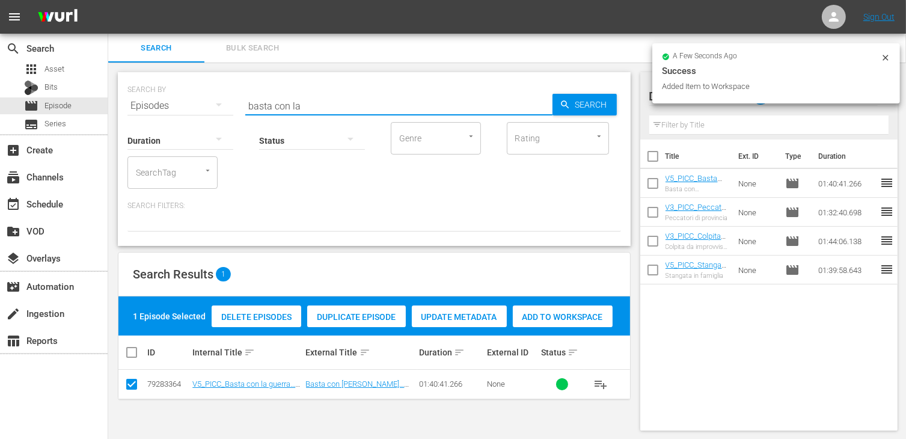
drag, startPoint x: 313, startPoint y: 108, endPoint x: 203, endPoint y: 99, distance: 110.9
click at [203, 99] on div "SEARCH BY Search By Episodes Search ID, Title, Description, Keywords, or Catego…" at bounding box center [373, 98] width 493 height 43
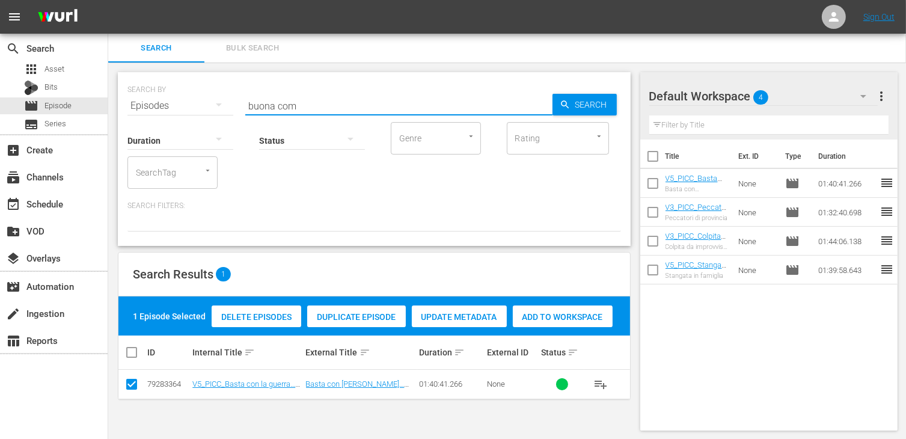
type input "buona com"
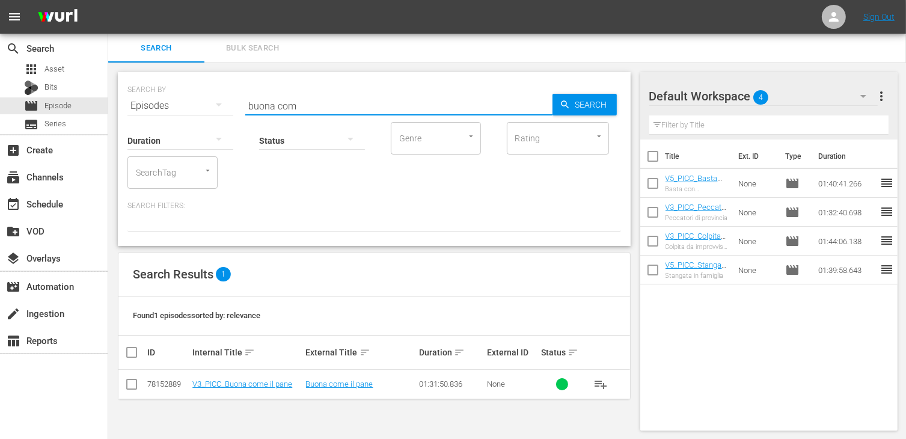
click at [137, 388] on input "checkbox" at bounding box center [131, 386] width 14 height 14
checkbox input "true"
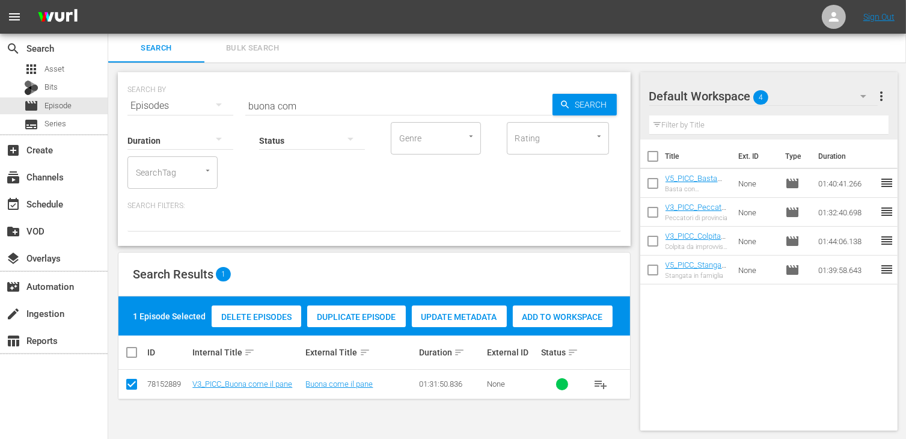
click at [543, 317] on span "Add to Workspace" at bounding box center [563, 317] width 100 height 10
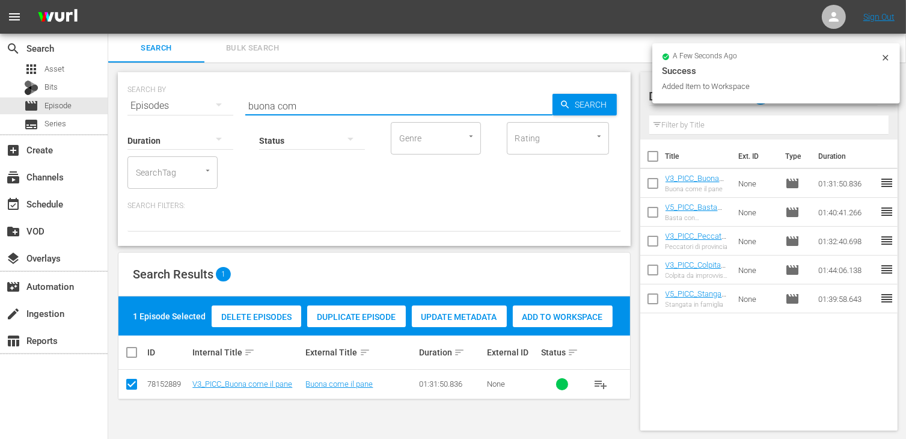
drag, startPoint x: 305, startPoint y: 109, endPoint x: 144, endPoint y: 90, distance: 162.9
click at [144, 90] on div "SEARCH BY Search By Episodes Search ID, Title, Description, Keywords, or Catego…" at bounding box center [373, 98] width 493 height 43
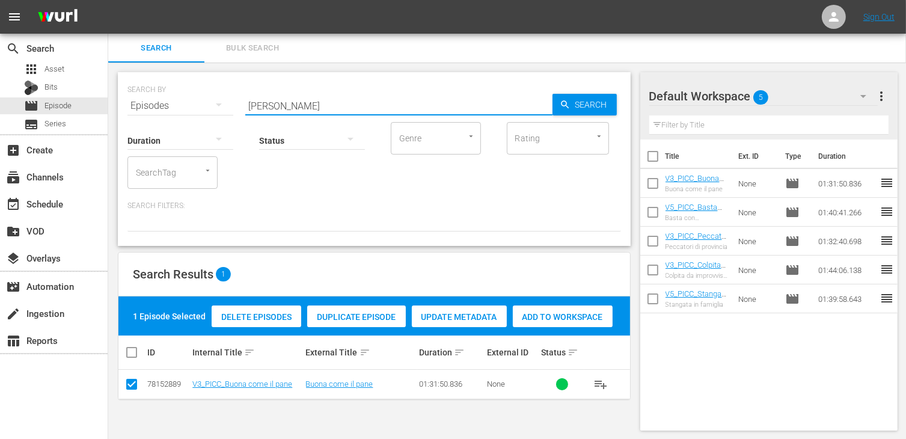
type input "pierina"
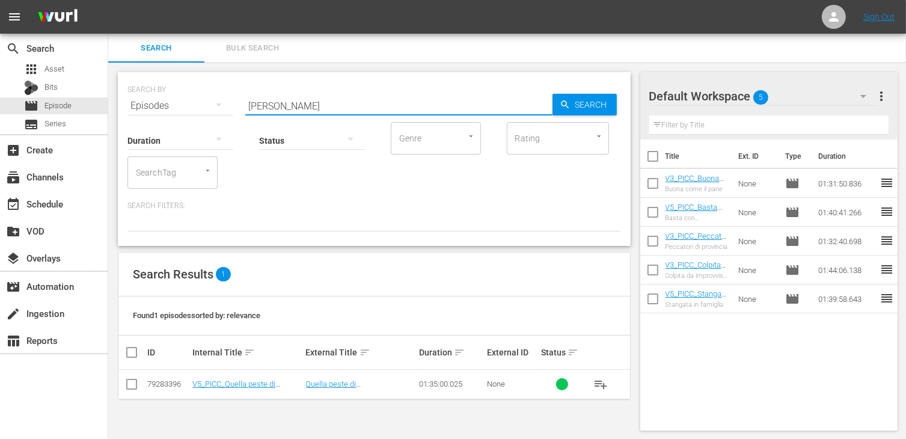
click at [132, 386] on input "checkbox" at bounding box center [131, 386] width 14 height 14
checkbox input "true"
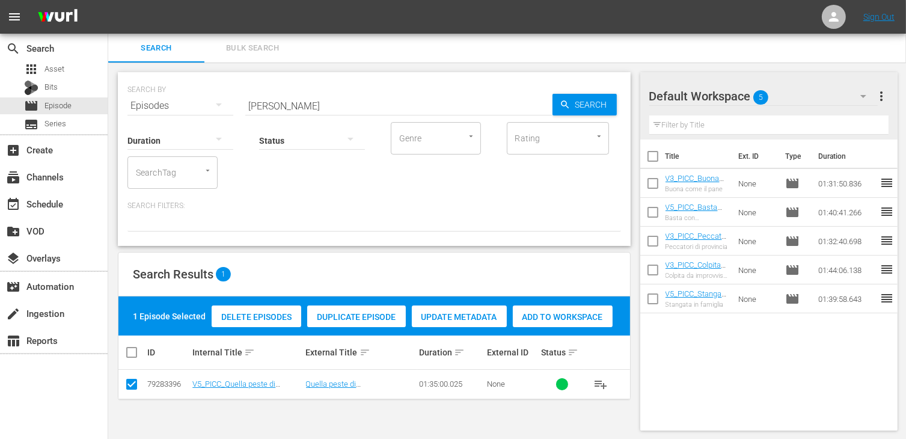
click at [573, 316] on span "Add to Workspace" at bounding box center [563, 317] width 100 height 10
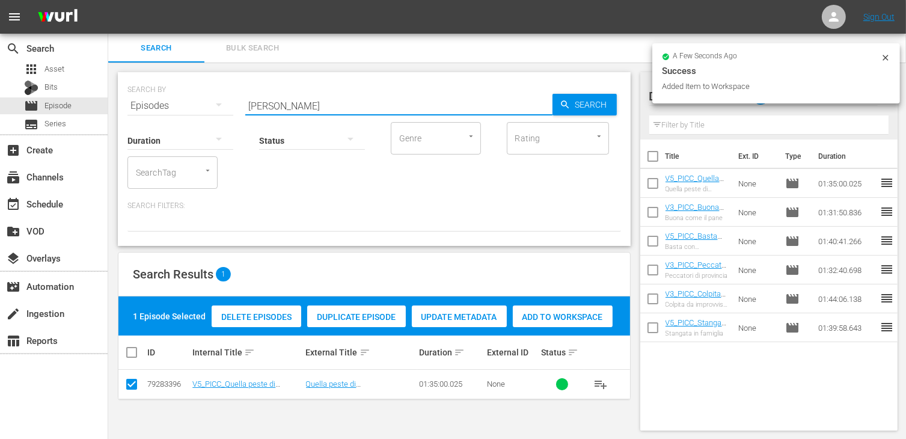
drag, startPoint x: 286, startPoint y: 102, endPoint x: 197, endPoint y: 97, distance: 89.1
click at [197, 97] on div "SEARCH BY Search By Episodes Search ID, Title, Description, Keywords, or Catego…" at bounding box center [373, 98] width 493 height 43
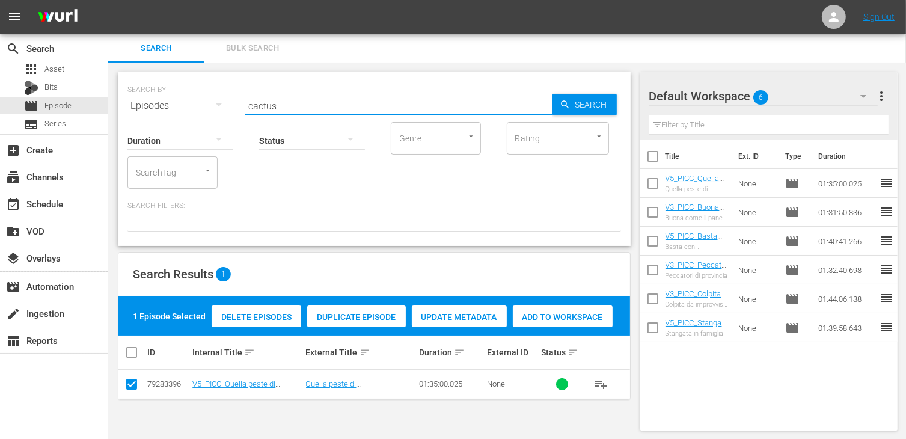
type input "cactus"
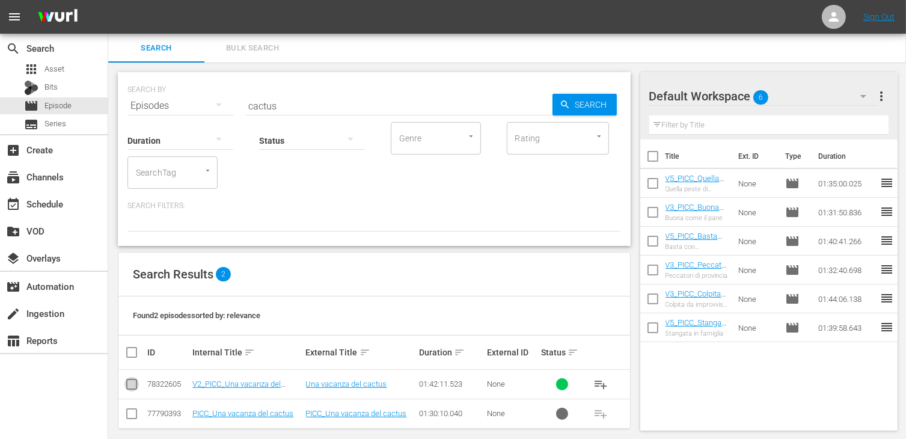
click at [134, 385] on input "checkbox" at bounding box center [131, 386] width 14 height 14
checkbox input "true"
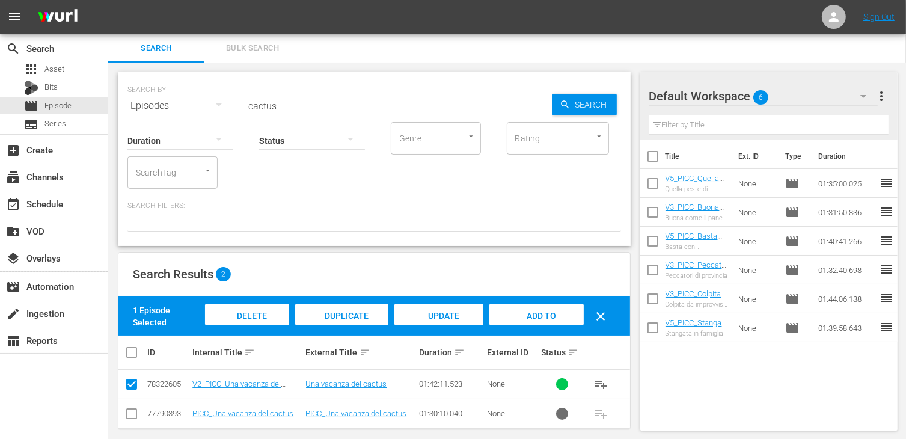
click at [540, 316] on span "Add to Workspace" at bounding box center [536, 327] width 59 height 32
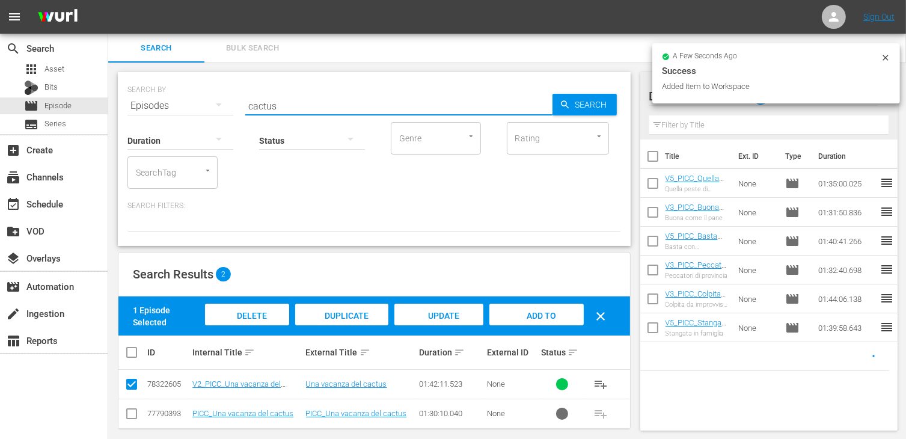
drag, startPoint x: 295, startPoint y: 105, endPoint x: 163, endPoint y: 103, distance: 131.0
click at [163, 103] on div "SEARCH BY Search By Episodes Search ID, Title, Description, Keywords, or Catego…" at bounding box center [373, 98] width 493 height 43
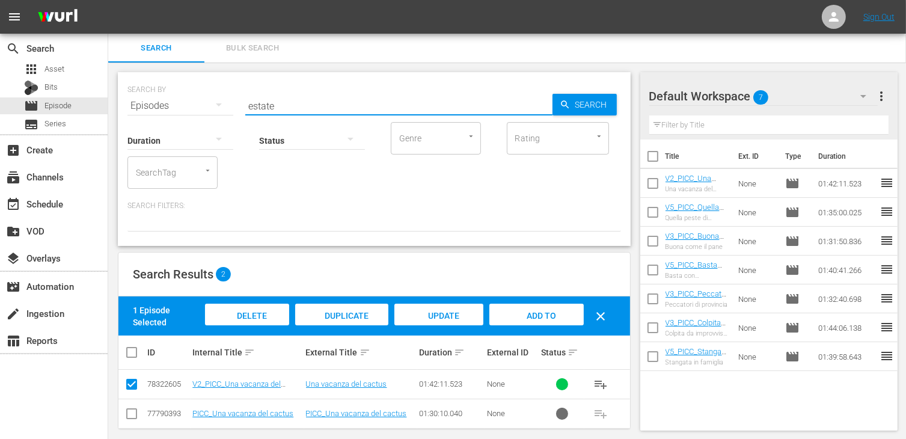
type input "estate"
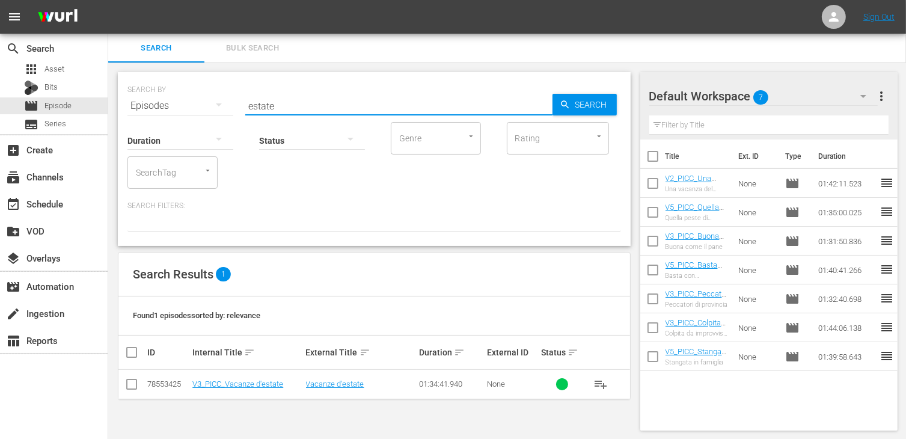
click at [130, 383] on input "checkbox" at bounding box center [131, 386] width 14 height 14
checkbox input "true"
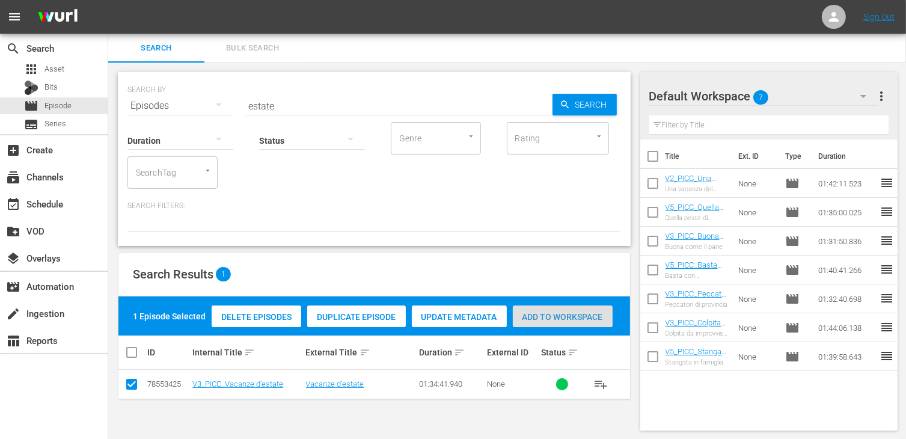
drag, startPoint x: 603, startPoint y: 319, endPoint x: 438, endPoint y: 221, distance: 191.3
click at [601, 318] on span "Add to Workspace" at bounding box center [563, 317] width 100 height 10
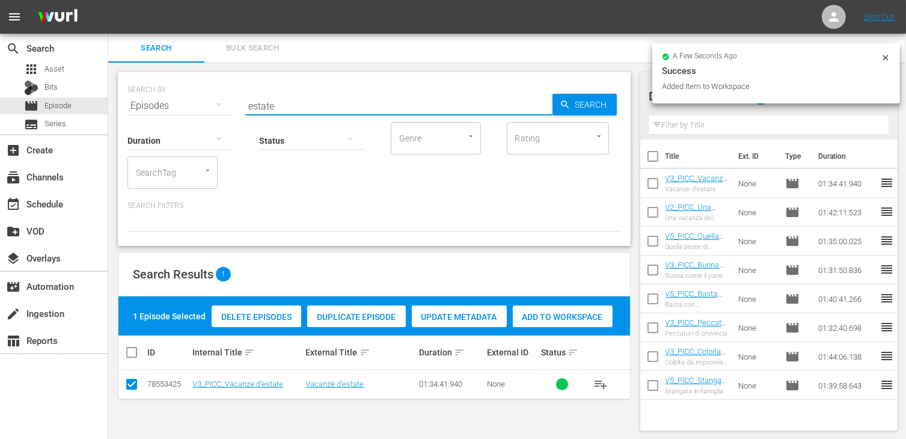
drag, startPoint x: 279, startPoint y: 106, endPoint x: 168, endPoint y: 105, distance: 111.2
click at [168, 105] on div "SEARCH BY Search By Episodes Search ID, Title, Description, Keywords, or Catego…" at bounding box center [373, 98] width 493 height 43
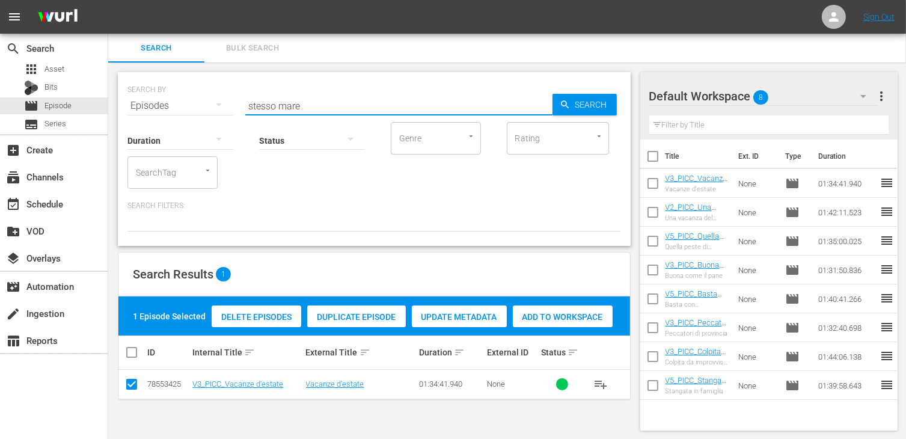
type input "stesso mare"
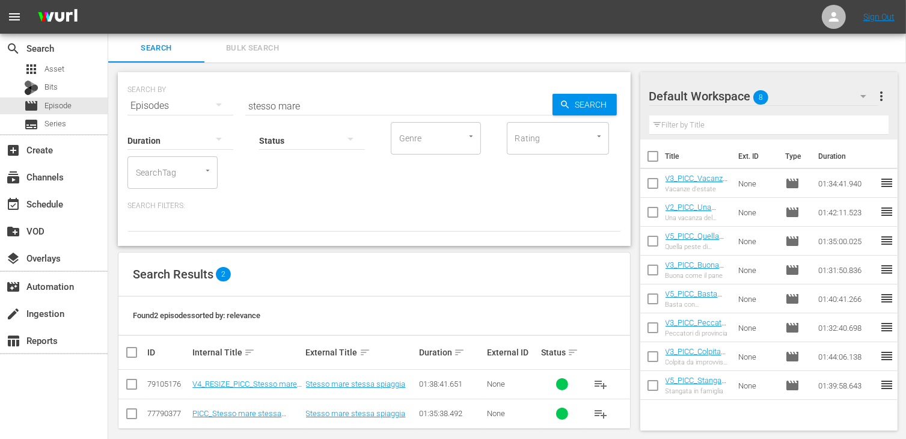
click at [344, 265] on div "Search Results 2" at bounding box center [374, 274] width 512 height 44
click at [135, 383] on input "checkbox" at bounding box center [131, 386] width 14 height 14
checkbox input "true"
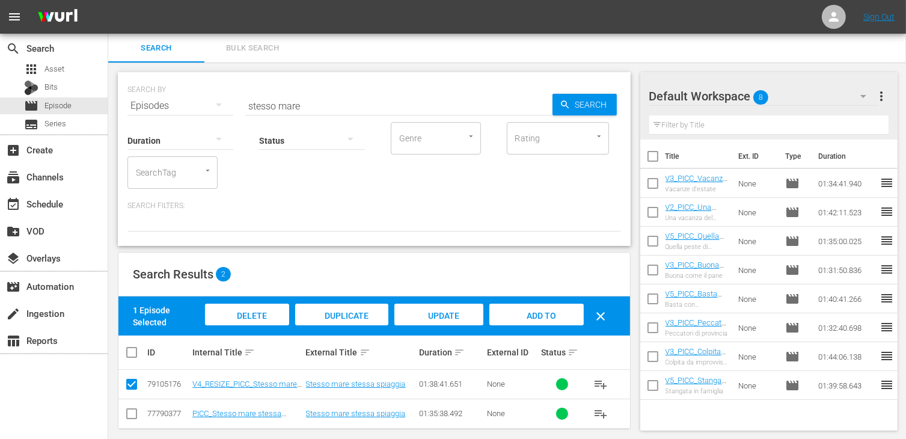
click at [549, 317] on span "Add to Workspace" at bounding box center [536, 327] width 59 height 32
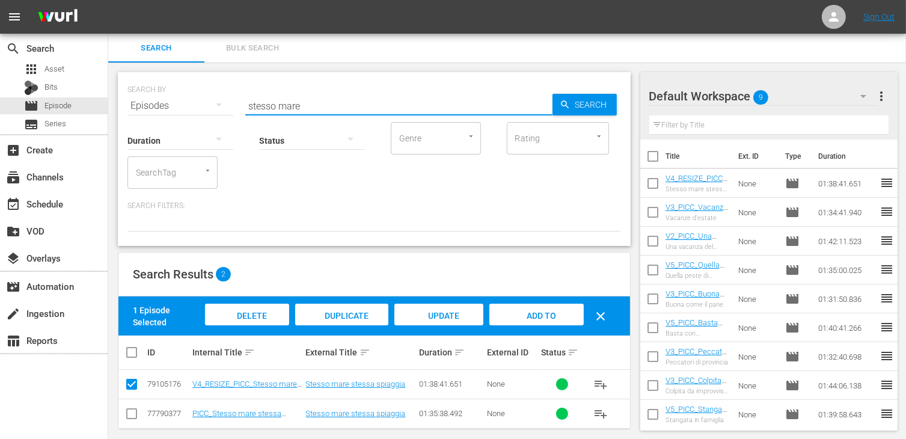
drag, startPoint x: 333, startPoint y: 109, endPoint x: 228, endPoint y: 102, distance: 104.9
click at [228, 102] on div "SEARCH BY Search By Episodes Search ID, Title, Description, Keywords, or Catego…" at bounding box center [373, 98] width 493 height 43
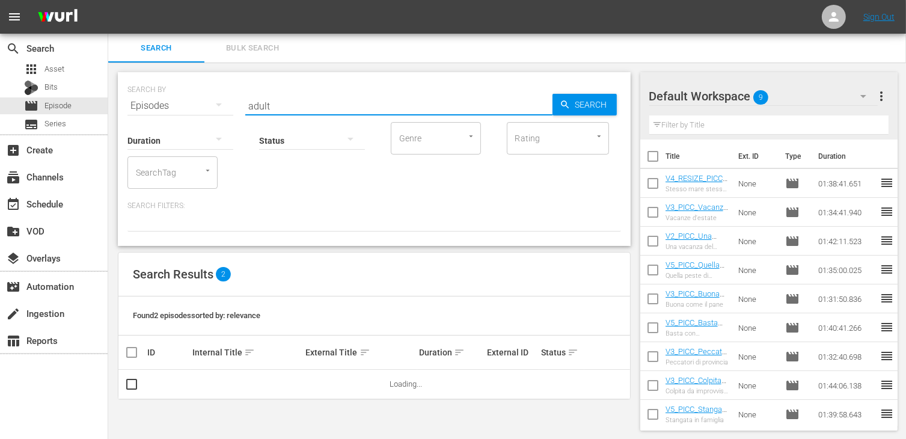
type input "adult"
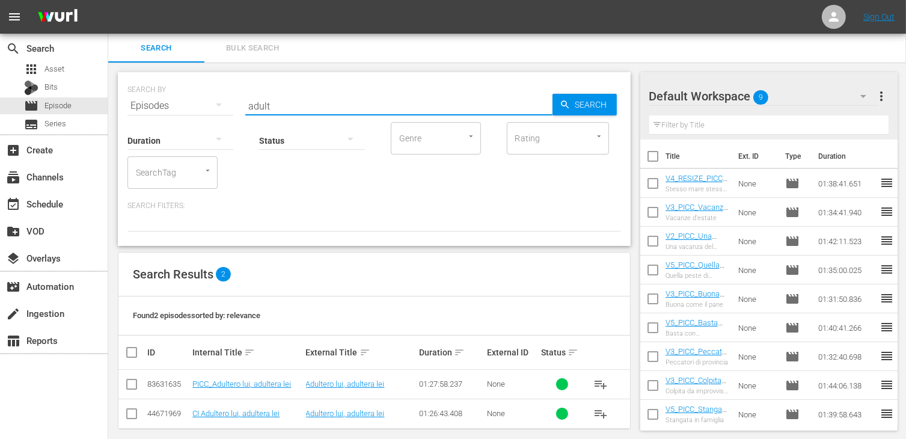
click at [130, 388] on input "checkbox" at bounding box center [131, 386] width 14 height 14
checkbox input "true"
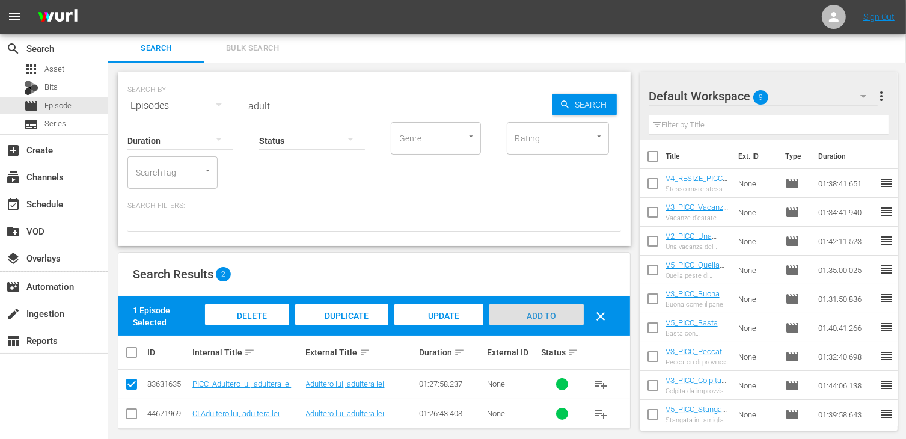
click at [553, 316] on span "Add to Workspace" at bounding box center [536, 327] width 59 height 32
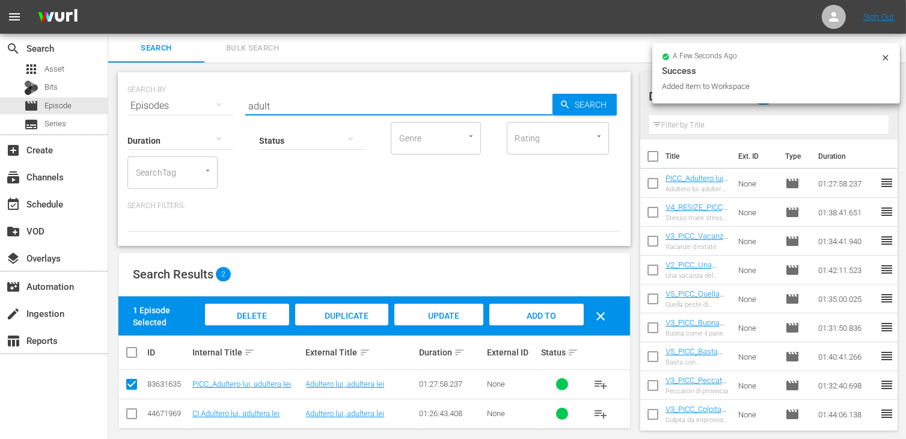
drag, startPoint x: 289, startPoint y: 106, endPoint x: 156, endPoint y: 99, distance: 132.4
click at [156, 99] on div "SEARCH BY Search By Episodes Search ID, Title, Description, Keywords, or Catego…" at bounding box center [373, 98] width 493 height 43
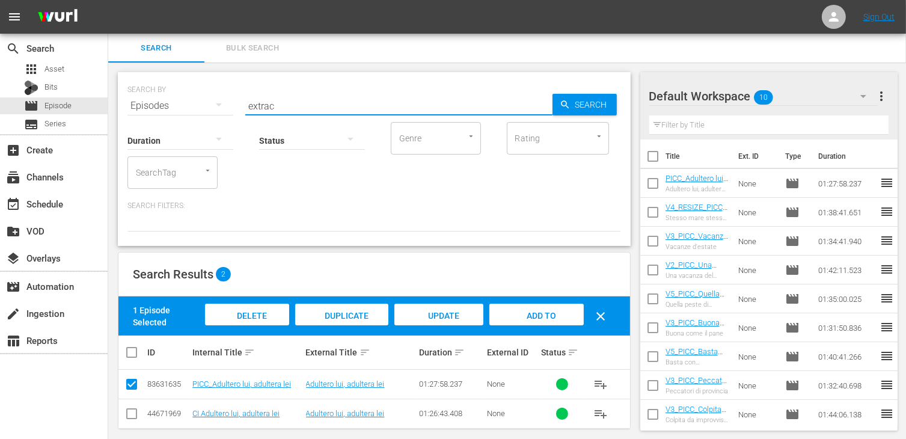
type input "extrac"
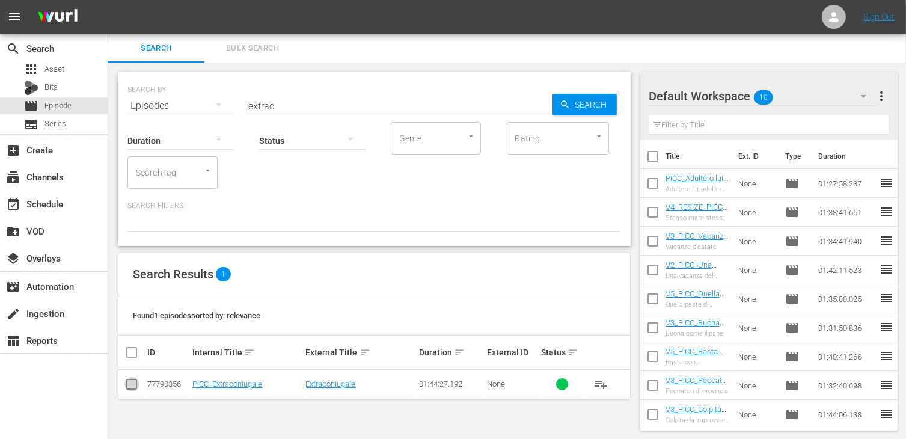
drag, startPoint x: 133, startPoint y: 388, endPoint x: 276, endPoint y: 362, distance: 145.4
click at [134, 388] on input "checkbox" at bounding box center [131, 386] width 14 height 14
checkbox input "true"
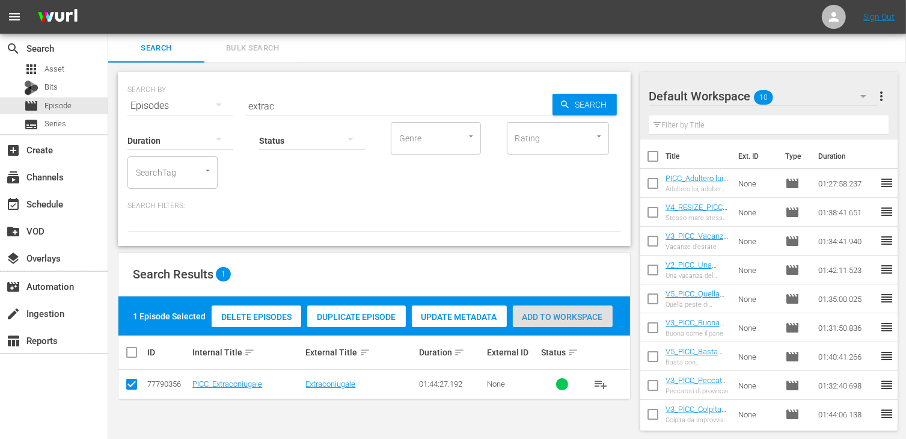
click at [565, 320] on span "Add to Workspace" at bounding box center [563, 317] width 100 height 10
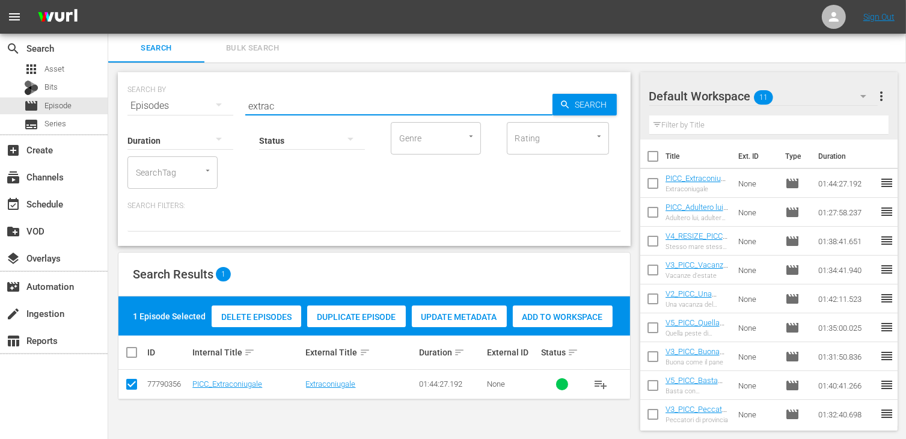
drag, startPoint x: 291, startPoint y: 109, endPoint x: 243, endPoint y: 105, distance: 48.2
click at [243, 105] on div "SEARCH BY Search By Episodes Search ID, Title, Description, Keywords, or Catego…" at bounding box center [373, 98] width 493 height 43
type input "marito in v"
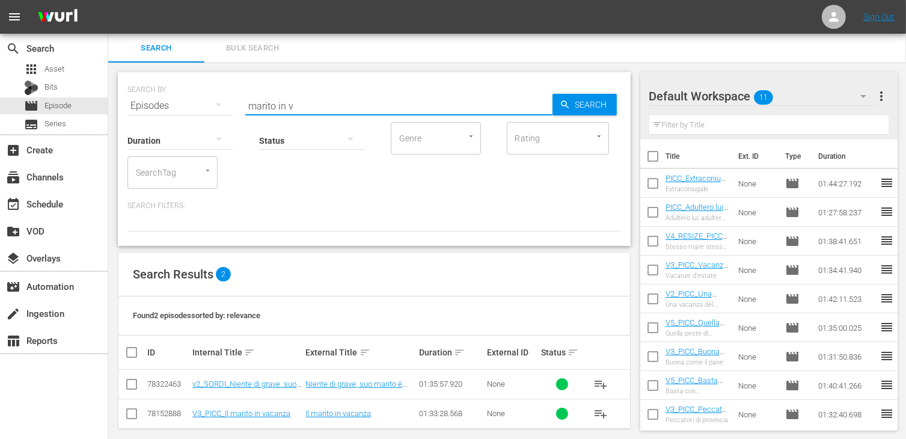
click at [135, 412] on input "checkbox" at bounding box center [131, 416] width 14 height 14
checkbox input "true"
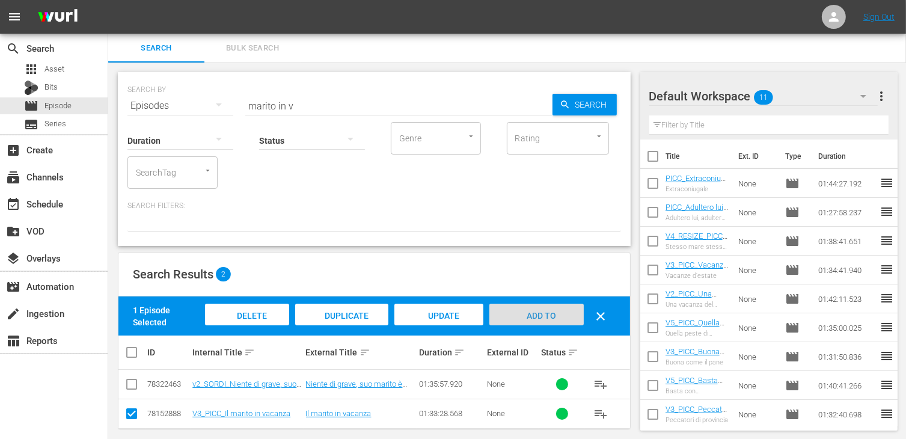
click at [524, 316] on span "Add to Workspace" at bounding box center [536, 327] width 59 height 32
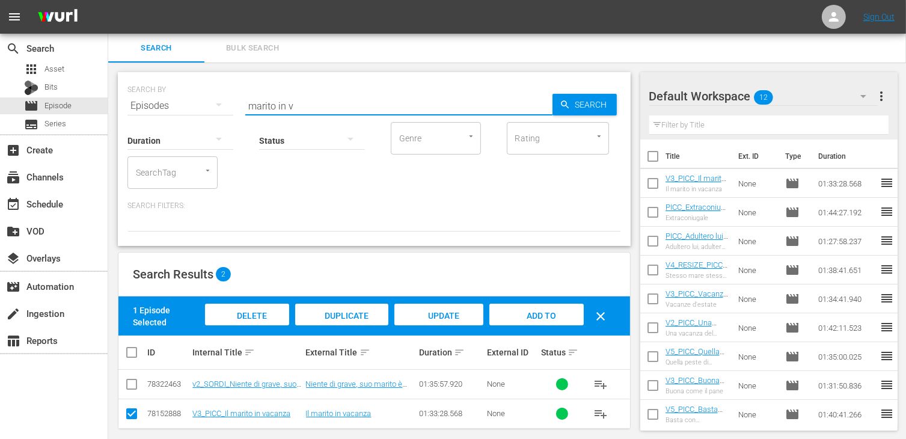
drag, startPoint x: 313, startPoint y: 102, endPoint x: 230, endPoint y: 102, distance: 82.9
click at [230, 108] on div "SEARCH BY Search By Episodes Search ID, Title, Description, Keywords, or Catego…" at bounding box center [373, 98] width 493 height 43
type input "mazza"
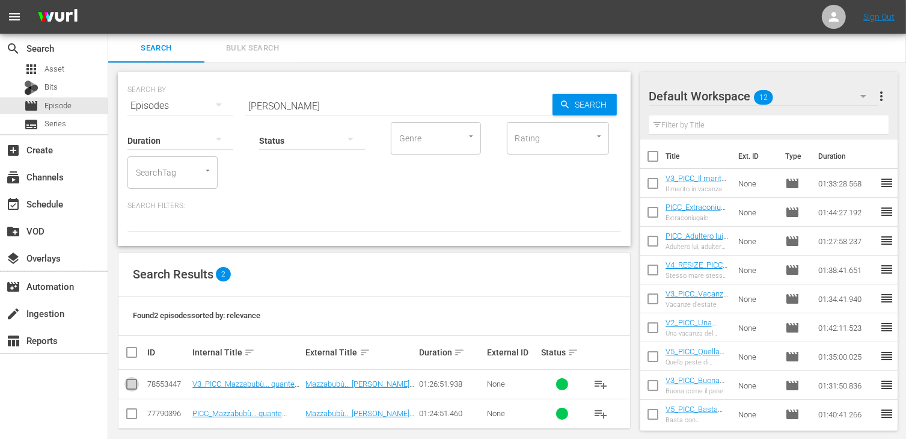
click at [131, 385] on input "checkbox" at bounding box center [131, 386] width 14 height 14
checkbox input "true"
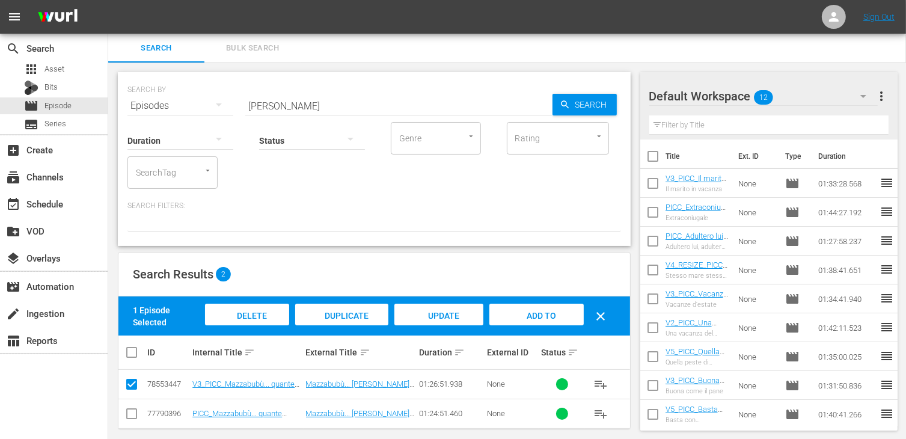
click at [554, 314] on span "Add to Workspace" at bounding box center [536, 327] width 59 height 32
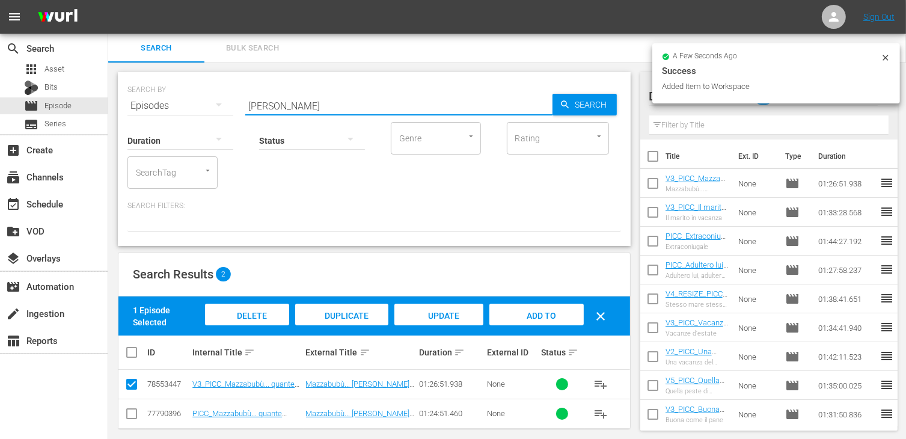
drag, startPoint x: 278, startPoint y: 108, endPoint x: 183, endPoint y: 95, distance: 95.8
click at [183, 95] on div "SEARCH BY Search By Episodes Search ID, Title, Description, Keywords, or Catego…" at bounding box center [373, 98] width 493 height 43
type input "decameron"
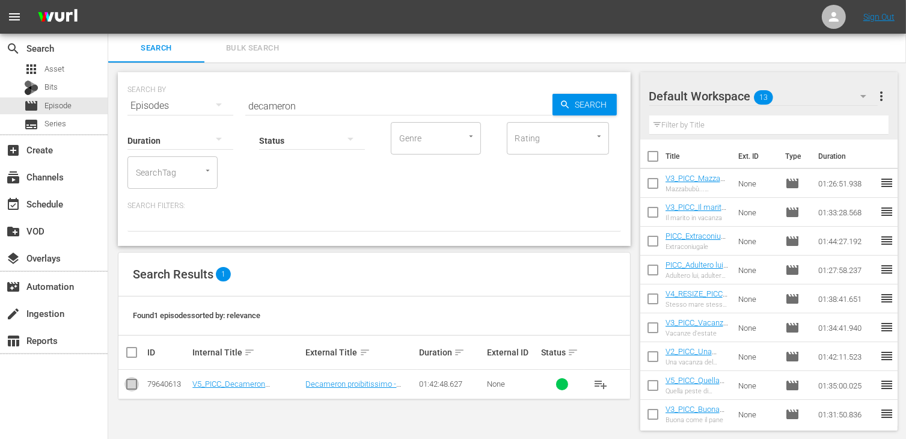
click at [126, 388] on input "checkbox" at bounding box center [131, 386] width 14 height 14
checkbox input "true"
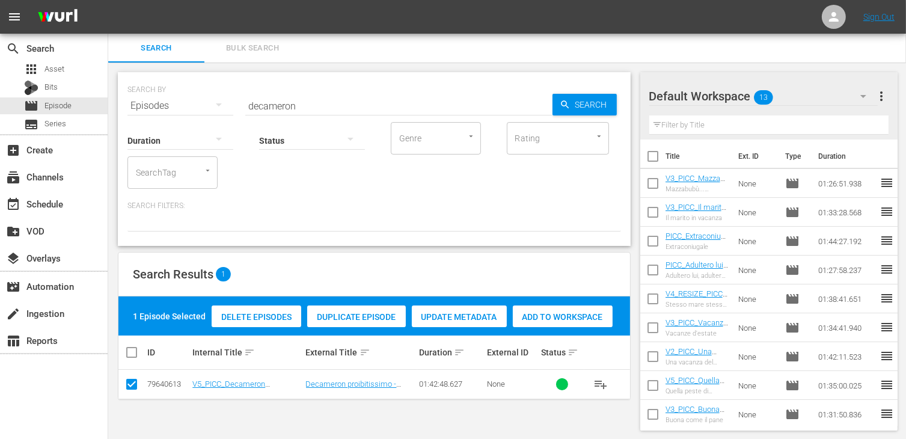
click at [554, 323] on div "Add to Workspace" at bounding box center [563, 316] width 100 height 23
click at [44, 203] on div "event_available Schedule" at bounding box center [33, 202] width 67 height 11
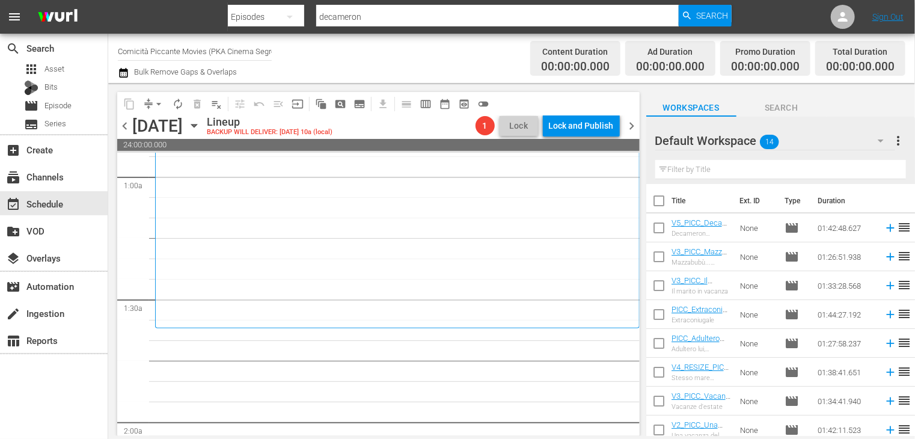
scroll to position [240, 0]
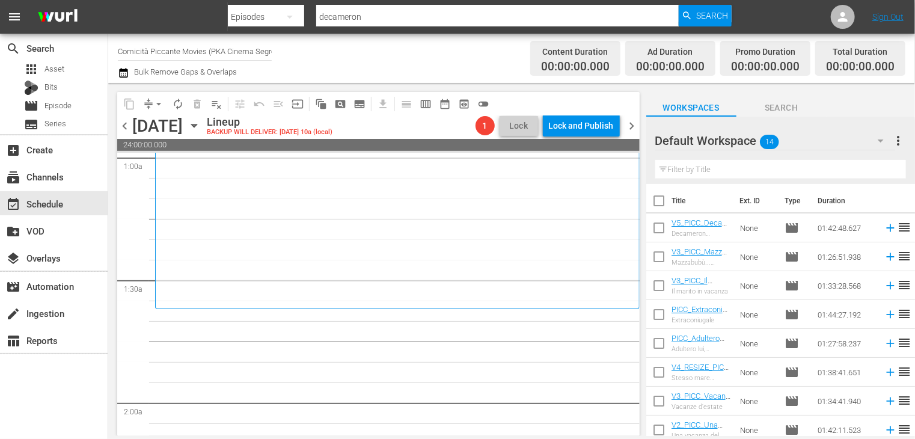
click at [649, 200] on input "checkbox" at bounding box center [658, 203] width 25 height 25
checkbox input "true"
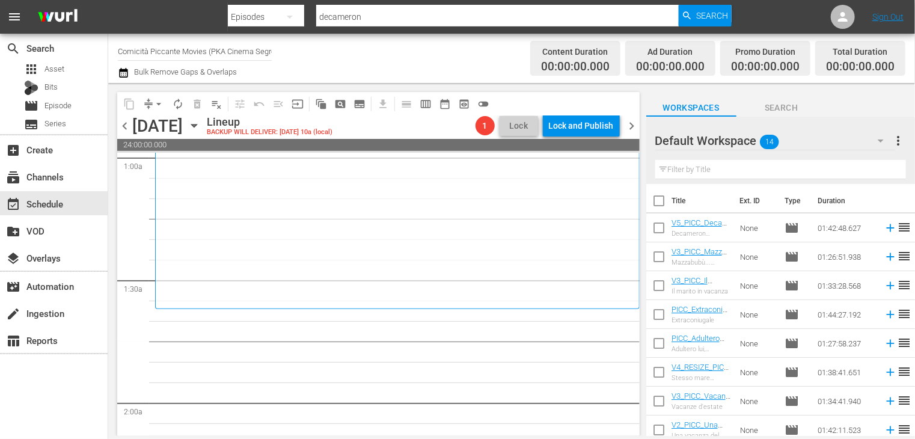
checkbox input "true"
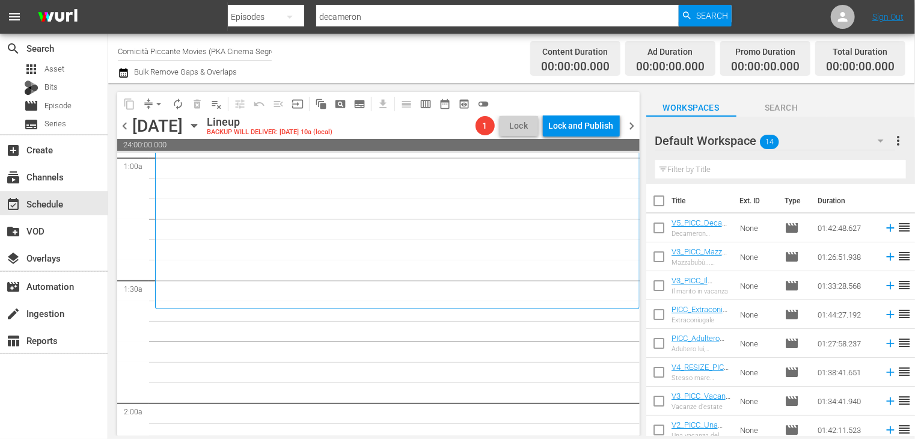
checkbox input "true"
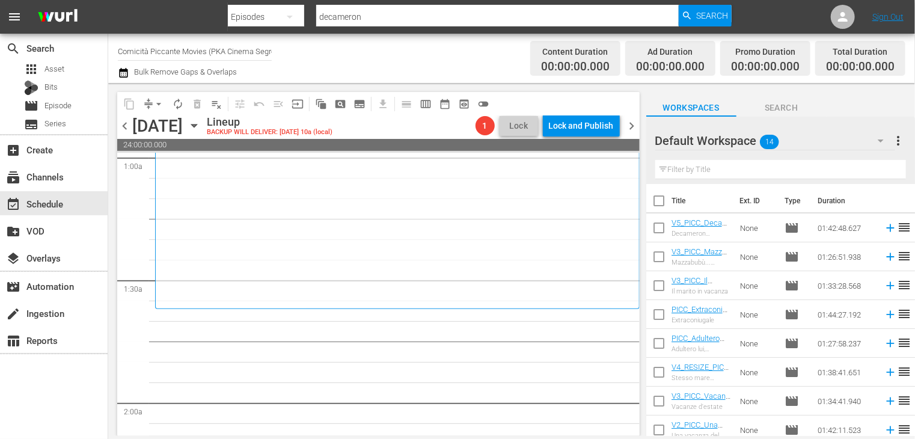
checkbox input "true"
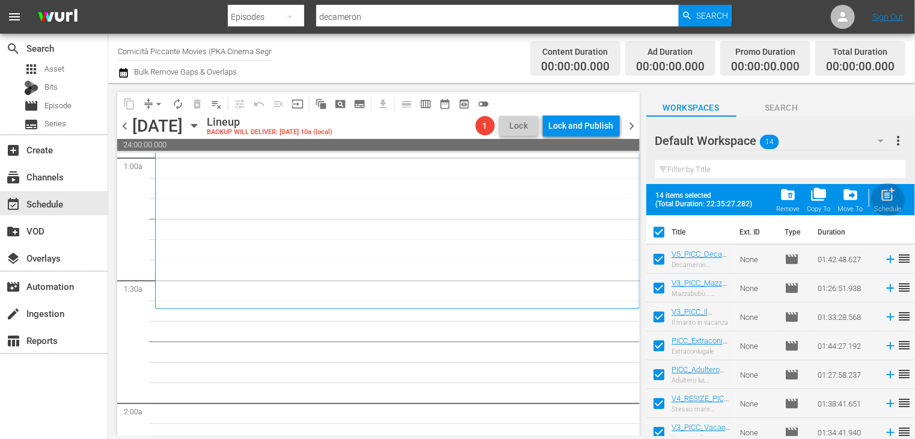
click at [892, 198] on span "post_add" at bounding box center [888, 194] width 16 height 16
checkbox input "false"
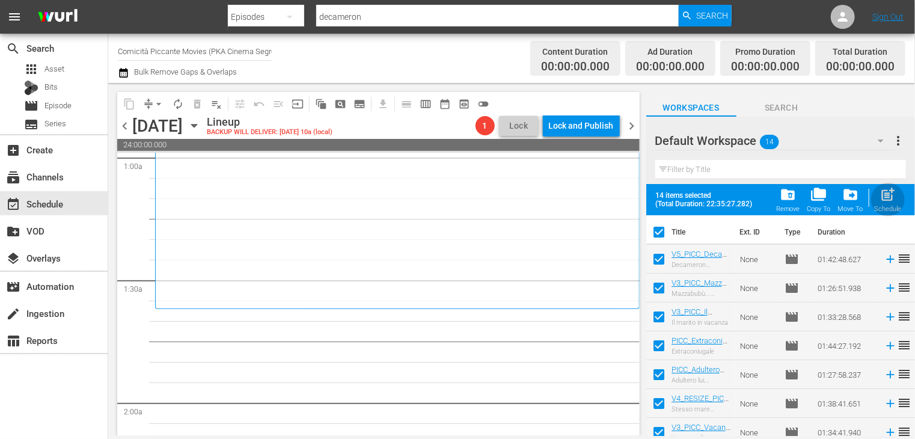
checkbox input "false"
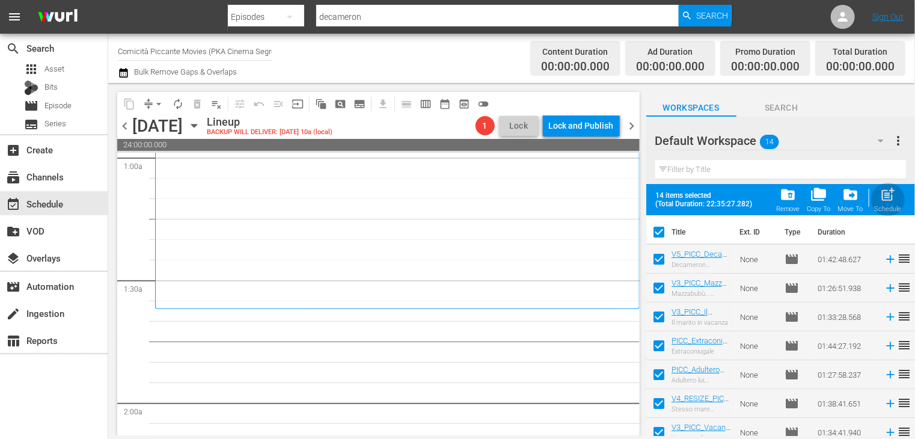
checkbox input "false"
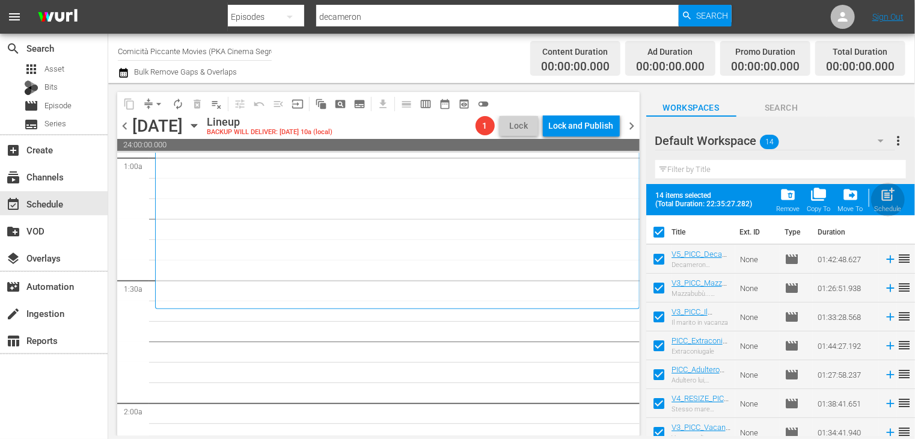
checkbox input "false"
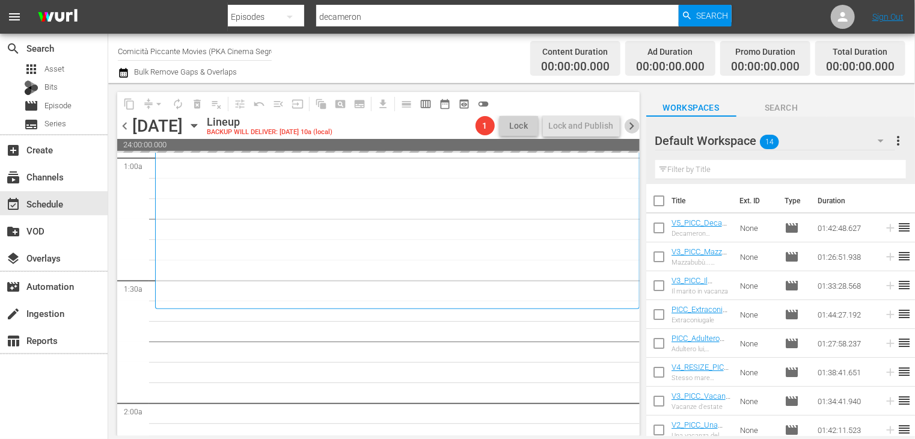
click at [630, 126] on span "chevron_right" at bounding box center [632, 125] width 15 height 15
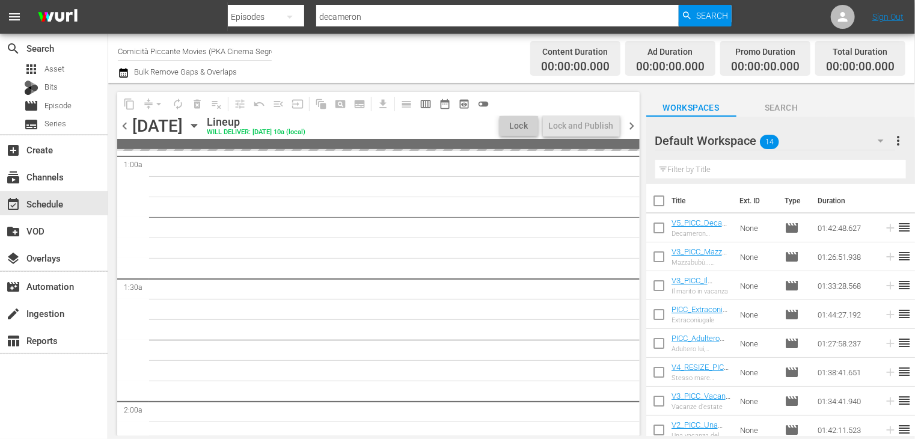
scroll to position [219, 0]
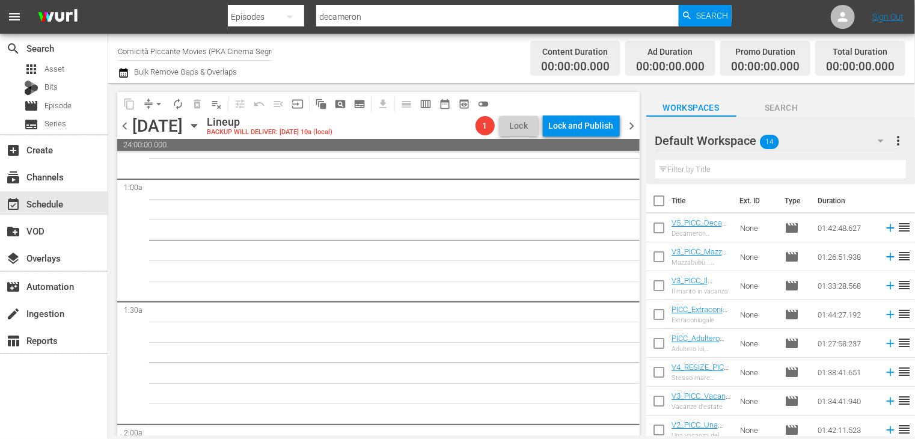
click at [124, 129] on span "chevron_left" at bounding box center [124, 125] width 15 height 15
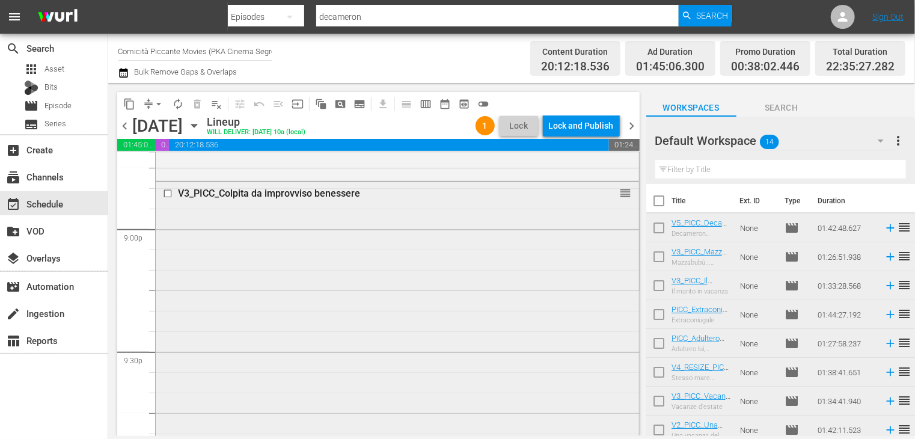
scroll to position [5053, 0]
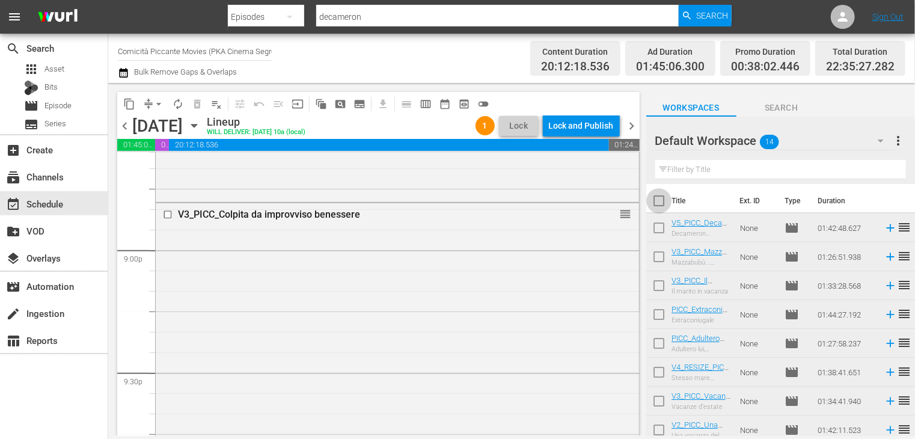
click at [656, 204] on input "checkbox" at bounding box center [658, 203] width 25 height 25
checkbox input "true"
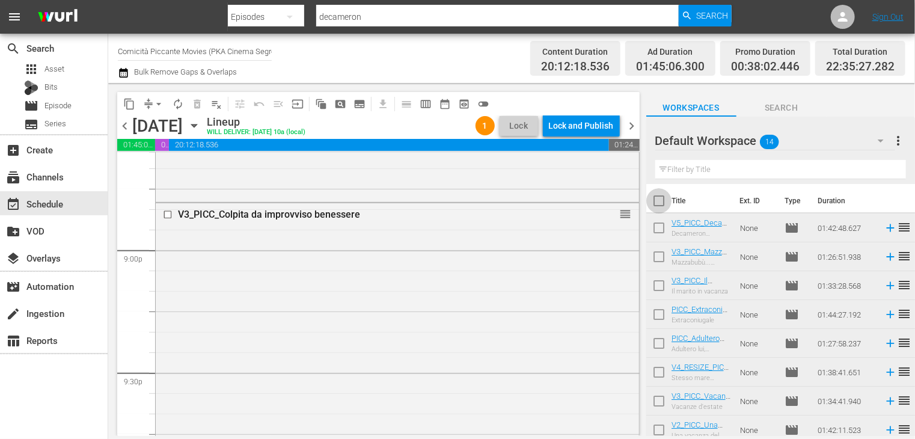
checkbox input "true"
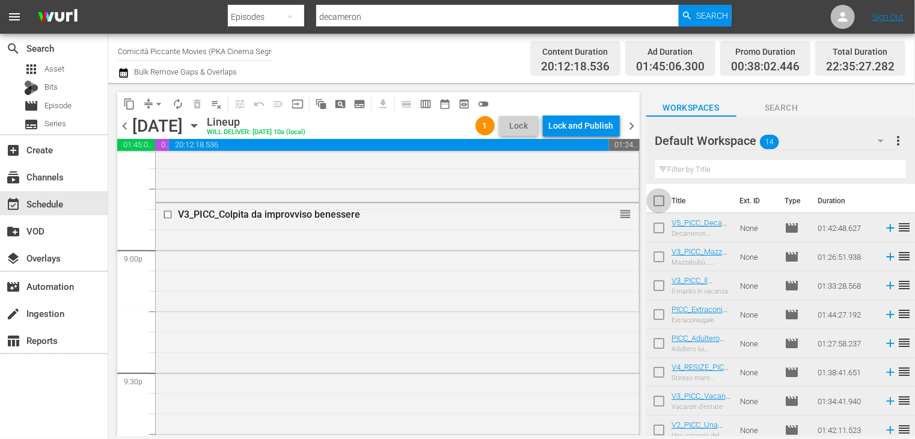
checkbox input "true"
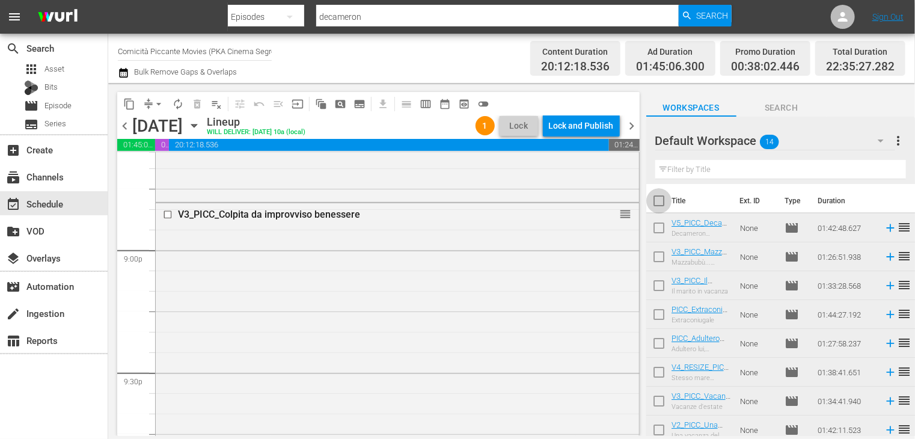
checkbox input "true"
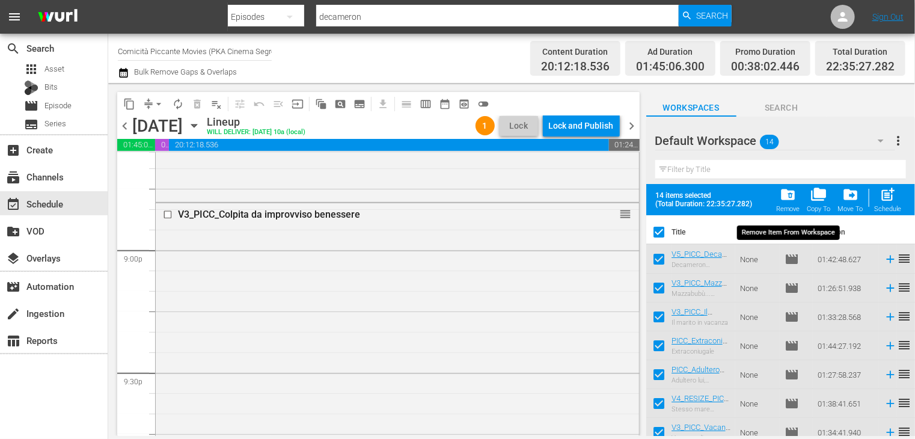
click at [786, 198] on span "folder_delete" at bounding box center [788, 194] width 16 height 16
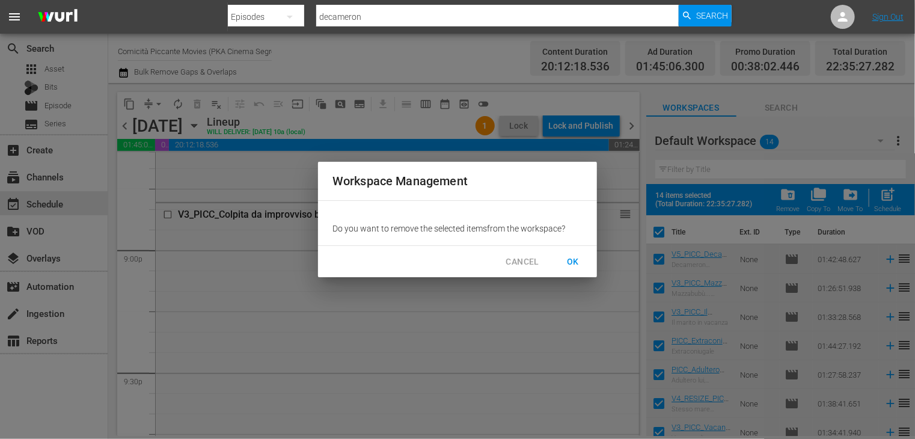
click at [568, 260] on span "OK" at bounding box center [572, 261] width 19 height 15
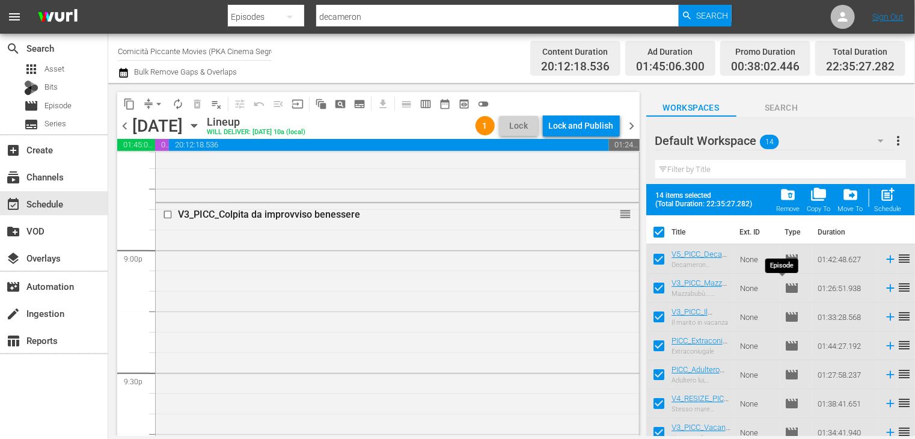
checkbox input "false"
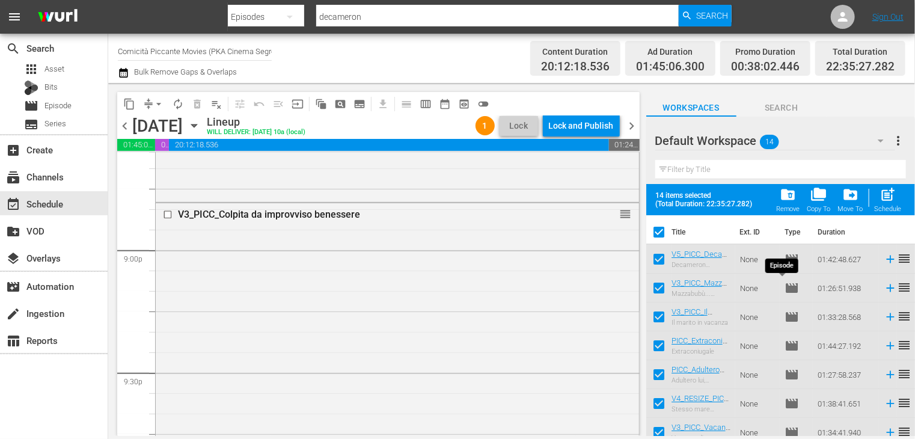
checkbox input "false"
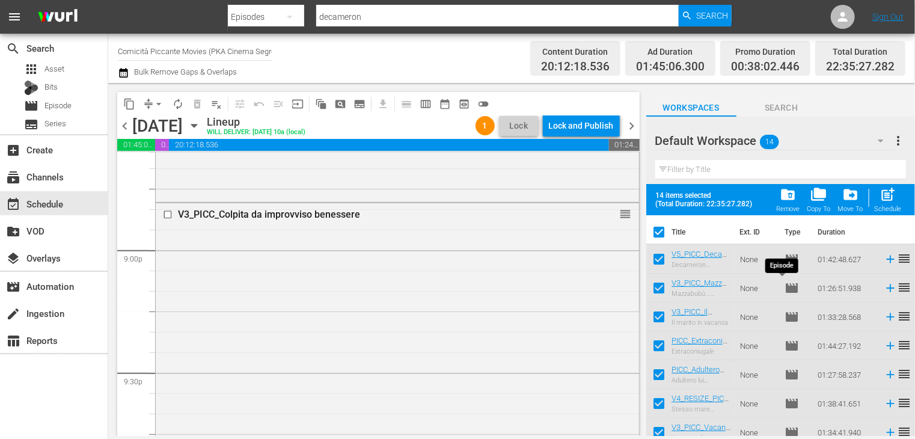
checkbox input "false"
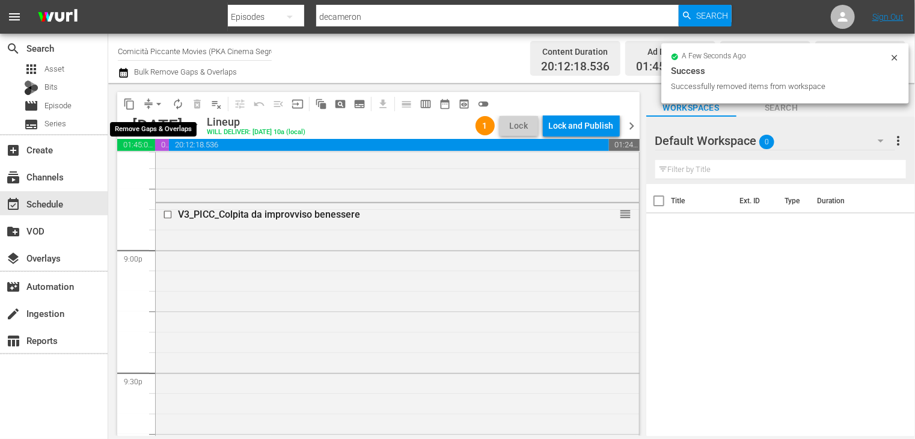
click at [158, 107] on span "arrow_drop_down" at bounding box center [159, 104] width 12 height 12
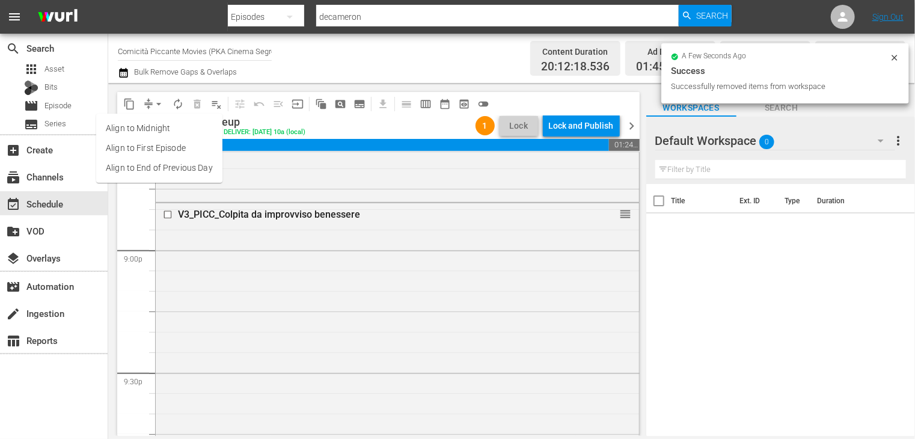
click at [159, 166] on li "Align to End of Previous Day" at bounding box center [159, 168] width 126 height 20
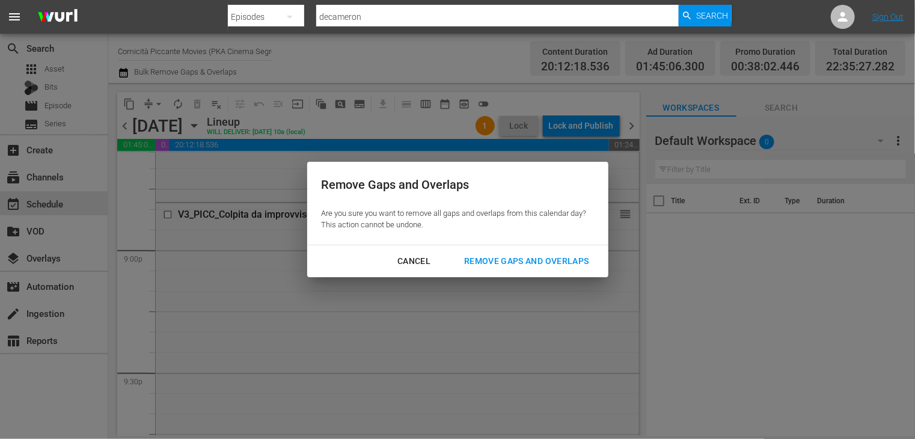
click at [539, 258] on div "Remove Gaps and Overlaps" at bounding box center [526, 261] width 144 height 15
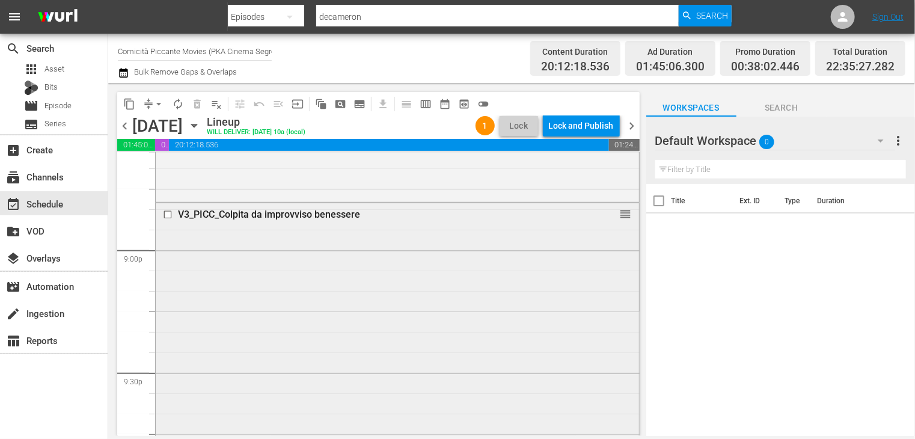
scroll to position [4752, 0]
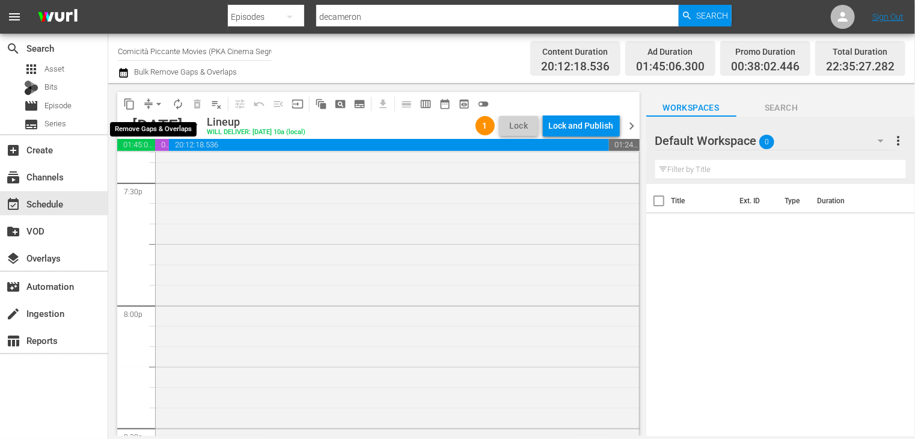
click at [159, 104] on span "arrow_drop_down" at bounding box center [159, 104] width 12 height 12
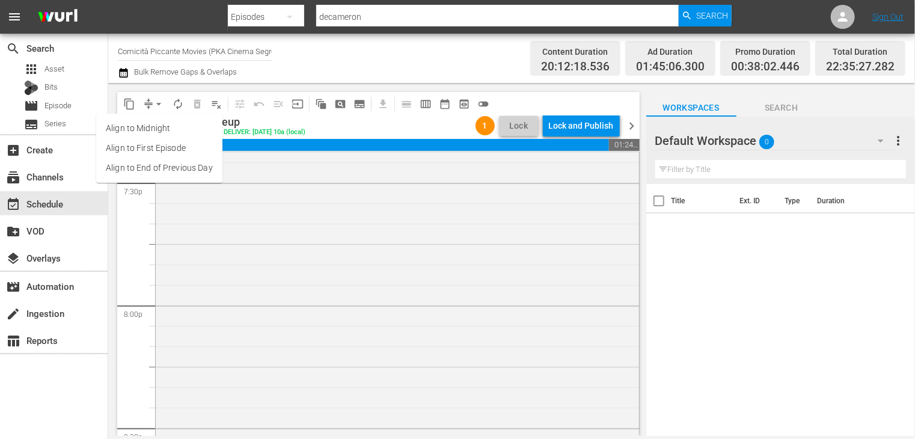
click at [159, 168] on li "Align to End of Previous Day" at bounding box center [159, 168] width 126 height 20
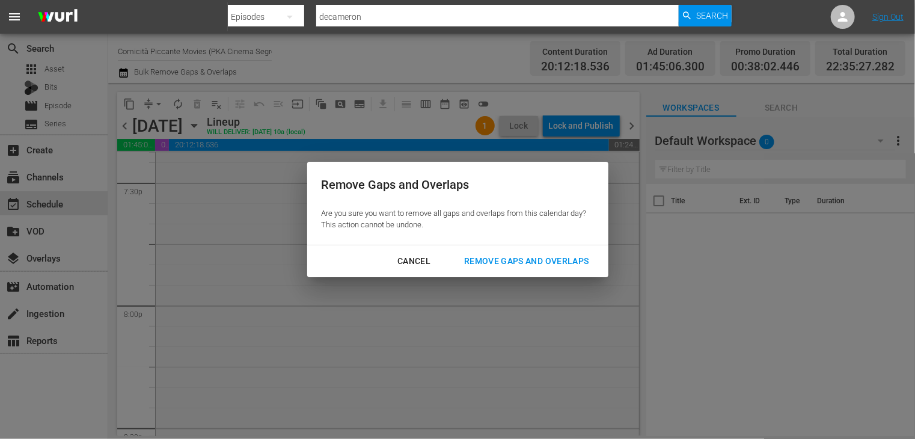
drag, startPoint x: 509, startPoint y: 261, endPoint x: 502, endPoint y: 258, distance: 7.0
click at [510, 261] on div "Remove Gaps and Overlaps" at bounding box center [526, 261] width 144 height 15
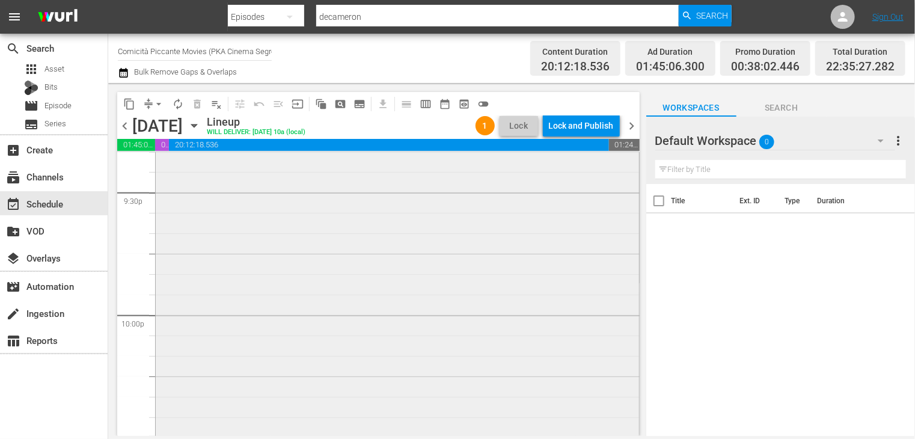
scroll to position [5653, 0]
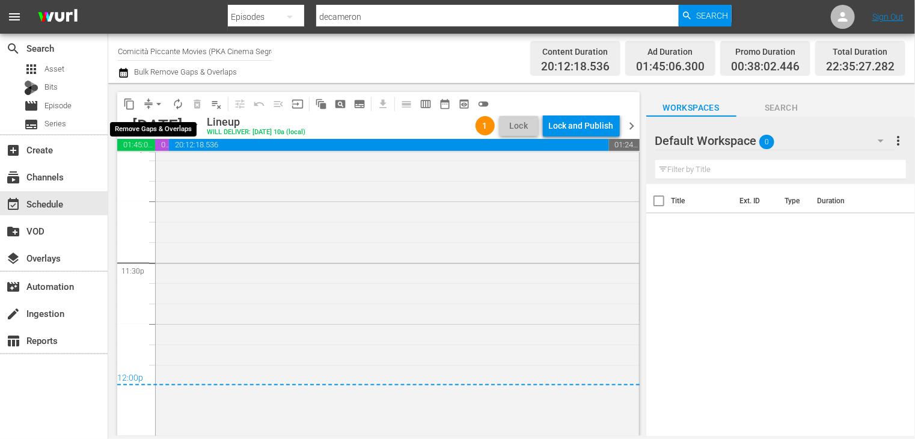
click at [160, 105] on span "arrow_drop_down" at bounding box center [159, 104] width 12 height 12
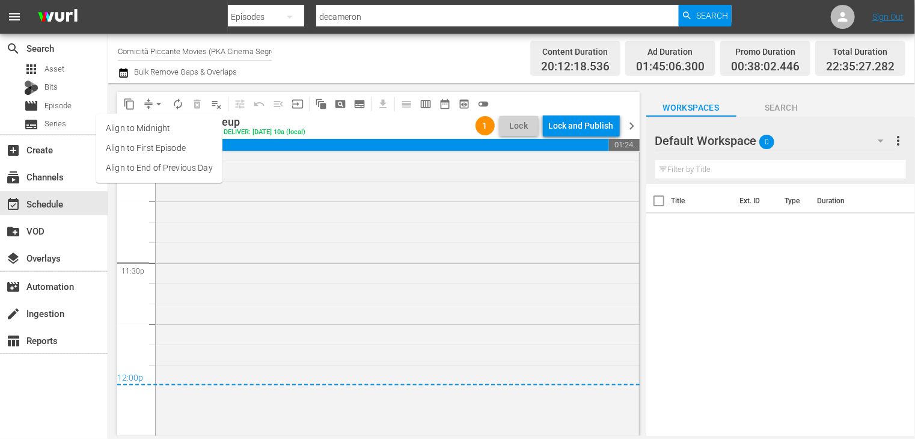
click at [156, 169] on li "Align to End of Previous Day" at bounding box center [159, 168] width 126 height 20
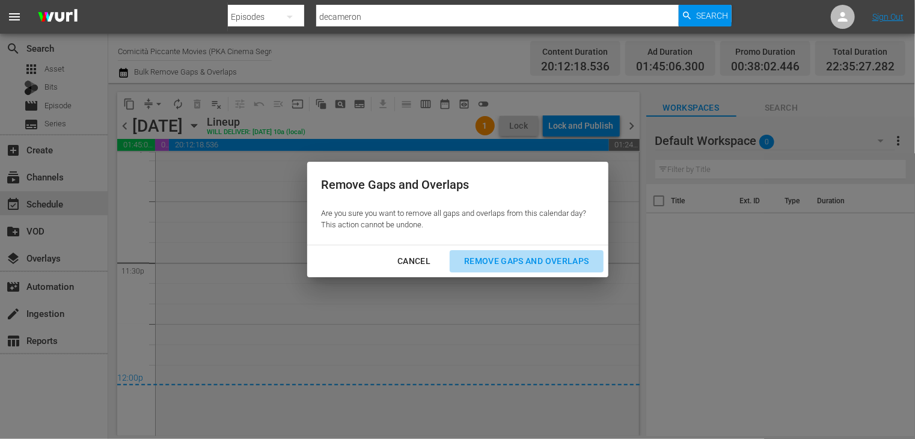
click at [527, 258] on div "Remove Gaps and Overlaps" at bounding box center [526, 261] width 144 height 15
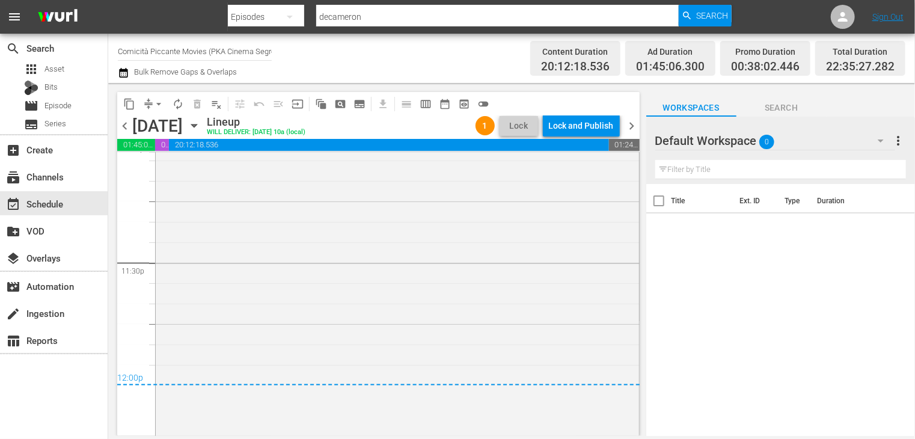
click at [630, 124] on span "chevron_right" at bounding box center [632, 125] width 15 height 15
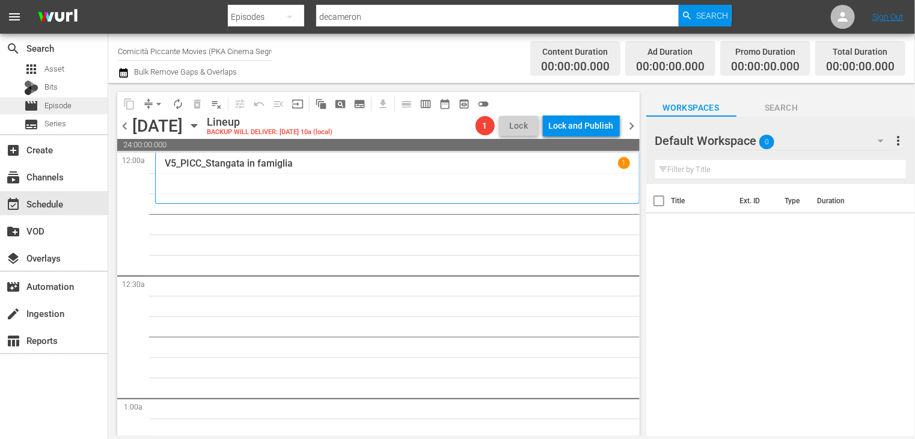
click at [61, 100] on span "Episode" at bounding box center [57, 106] width 27 height 12
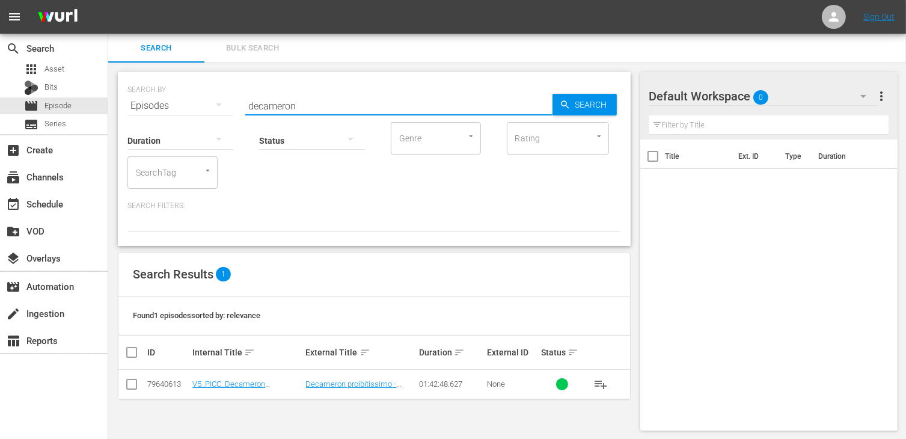
drag, startPoint x: 294, startPoint y: 106, endPoint x: 223, endPoint y: 100, distance: 71.2
click at [226, 104] on div "SEARCH BY Search By Episodes Search ID, Title, Description, Keywords, or Catego…" at bounding box center [373, 98] width 493 height 43
type input "pennello d"
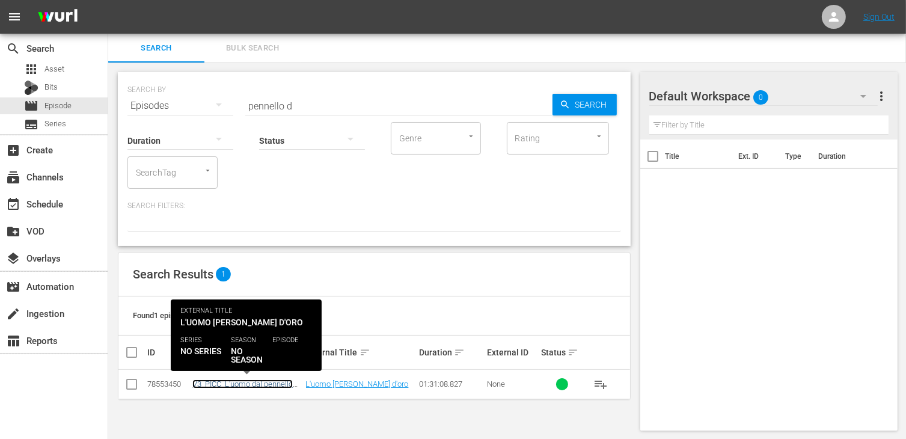
click at [249, 386] on link "V3_PICC_L'uomo dal pennello d'oro" at bounding box center [242, 388] width 100 height 18
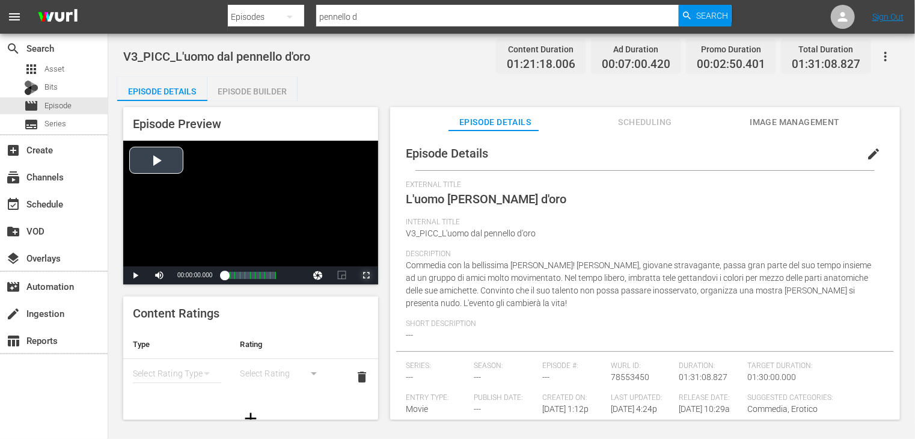
click at [366, 275] on span "Video Player" at bounding box center [366, 275] width 0 height 0
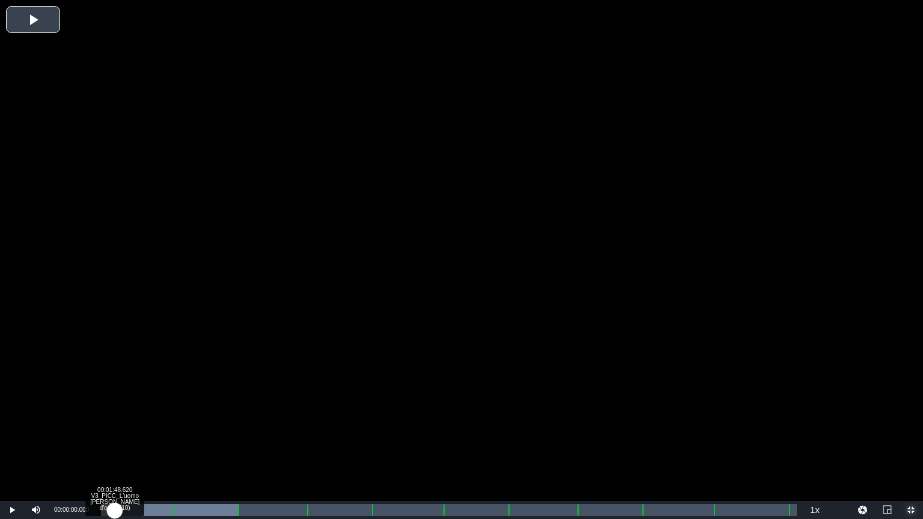
click at [115, 438] on div "Loaded : 19.75% 00:01:48.620 V3_PICC_L'uomo dal pennello d'oro (1/10) 00:00:00.…" at bounding box center [449, 510] width 708 height 18
click at [138, 438] on div "Loaded : 0.49% 00:04:52.804 V3_PICC_L'uomo dal pennello d'oro (1/10) 00:00:23.3…" at bounding box center [449, 510] width 696 height 12
click at [157, 438] on div "Loaded : 4.43% 00:07:19.206 V3_PICC_L'uomo dal pennello d'oro (1/10) 00:03:24.0…" at bounding box center [449, 510] width 696 height 12
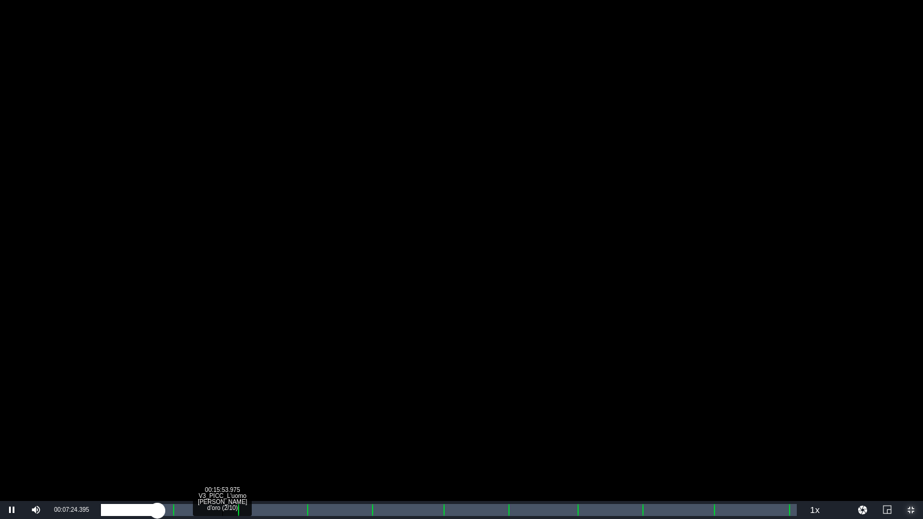
click at [222, 438] on div "Loaded : 7.63% 00:15:53.975 V3_PICC_L'uomo dal pennello d'oro (2/10) 00:05:58.7…" at bounding box center [449, 510] width 696 height 12
click at [269, 438] on div "Loaded : 17.48% 00:22:40.122 V3_PICC_L'uomo dal pennello d'oro (3/10) 00:13:59.…" at bounding box center [449, 510] width 696 height 12
click at [263, 438] on div "00:19:02.825" at bounding box center [185, 510] width 168 height 12
click at [284, 438] on div "Loaded : 23.14% 00:24:19.298 V3_PICC_L'uomo dal pennello d'oro (3/10) 00:18:15.…" at bounding box center [449, 510] width 696 height 12
click at [283, 438] on div "00:21:11.902" at bounding box center [193, 510] width 185 height 12
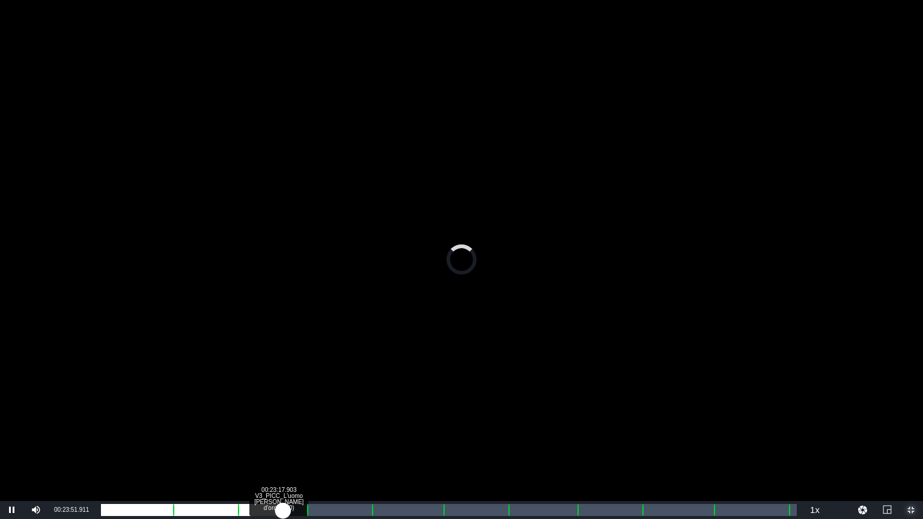
click at [279, 438] on div "00:20:55.035" at bounding box center [192, 510] width 182 height 12
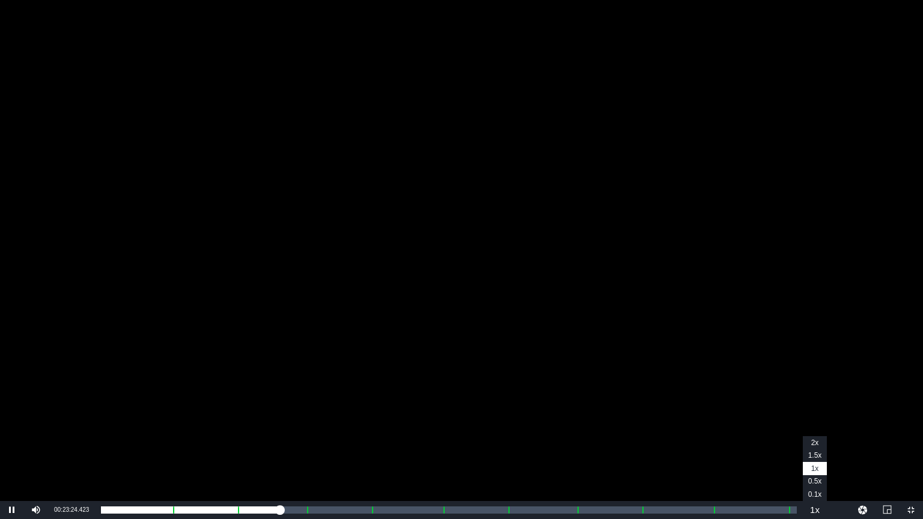
click at [815, 438] on button "Playback Rate" at bounding box center [815, 510] width 24 height 18
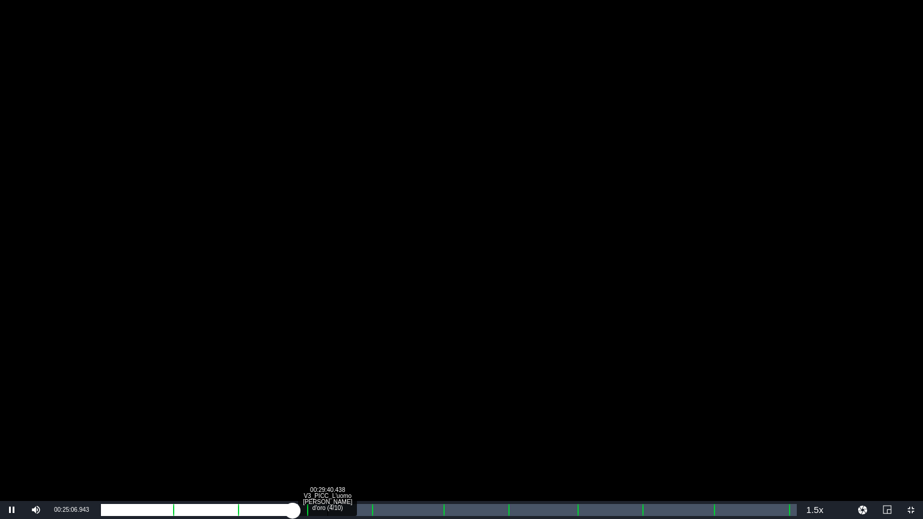
click at [326, 438] on div "Loaded : 28.56% 00:29:40.438 V3_PICC_L'uomo dal pennello d'oro (4/10) 00:22:10.…" at bounding box center [449, 510] width 696 height 12
click at [316, 438] on div "00:26:05.081" at bounding box center [213, 510] width 225 height 12
click at [346, 438] on div "Loaded : 30.53% 00:31:57.395 V3_PICC_L'uomo dal pennello d'oro (4/10) 00:24:46.…" at bounding box center [449, 510] width 696 height 12
click at [359, 438] on div "00:33:46.016 V3_PICC_L'uomo dal pennello d'oro (4/10)" at bounding box center [359, 510] width 1 height 12
click at [414, 438] on div "Loaded : 37.67% 00:40:55.777 V3_PICC_L'uomo dal pennello d'oro (5/10) 00:30:20.…" at bounding box center [449, 510] width 696 height 12
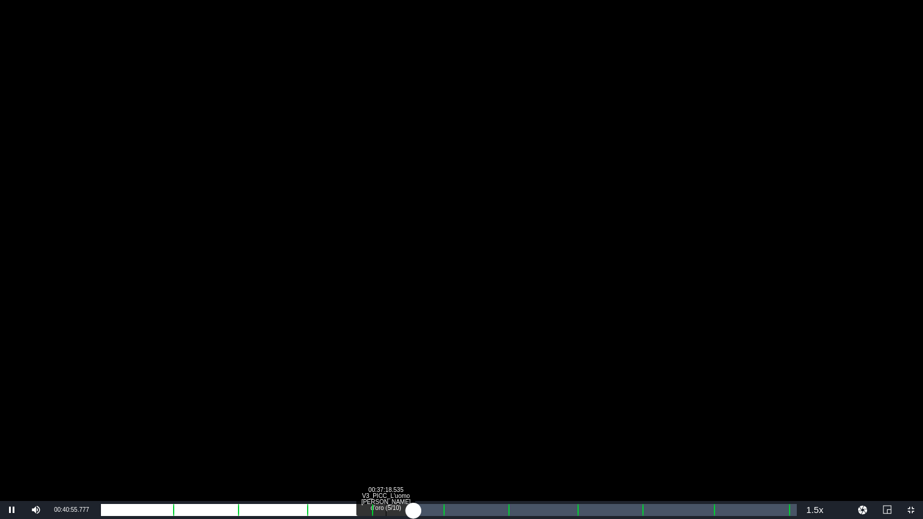
click at [386, 438] on div "Loaded : 44.44% 00:37:18.535 V3_PICC_L'uomo dal pennello d'oro (5/10) 00:36:03.…" at bounding box center [449, 510] width 696 height 12
click at [399, 438] on div "Loaded : 40.26% 00:38:48.265 V3_PICC_L'uomo dal pennello d'oro (5/10) 00:32:27.…" at bounding box center [449, 510] width 696 height 12
click at [399, 438] on div "00:34:07.514" at bounding box center [250, 510] width 298 height 12
click at [417, 438] on div "Loaded : 43.34% 00:41:19.390 V3_PICC_L'uomo dal pennello d'oro (5/10) 00:35:07.…" at bounding box center [449, 510] width 696 height 12
click at [417, 438] on div "00:36:29.388" at bounding box center [259, 510] width 316 height 12
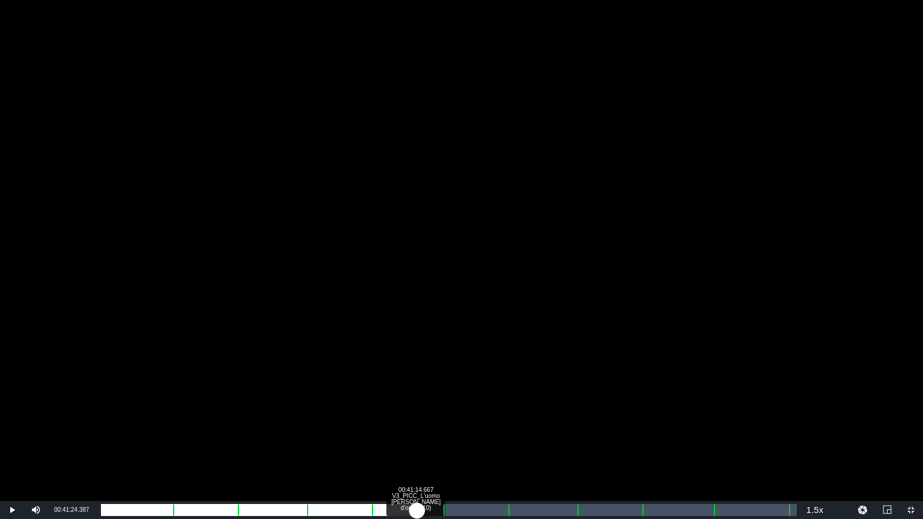
click at [415, 438] on div "00:36:31.727" at bounding box center [259, 510] width 316 height 12
click at [414, 438] on div "00:36:19.665" at bounding box center [257, 510] width 313 height 12
click at [459, 438] on div "Loaded : 45.92% 00:46:49.975 V3_PICC_L'uomo dal pennello d'oro (6/10) 00:36:19.…" at bounding box center [449, 510] width 696 height 12
click at [405, 438] on div "Loaded : 51.71% 00:39:44.937 V3_PICC_L'uomo dal pennello d'oro (5/10) 00:41:36.…" at bounding box center [449, 510] width 696 height 12
click at [411, 438] on div "00:34:53.747" at bounding box center [256, 510] width 310 height 12
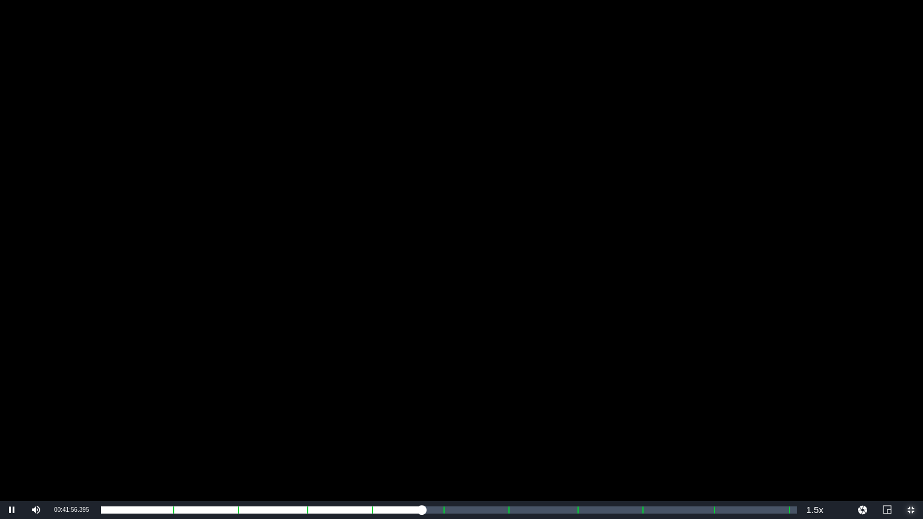
click at [911, 438] on span "Video Player" at bounding box center [911, 510] width 0 height 0
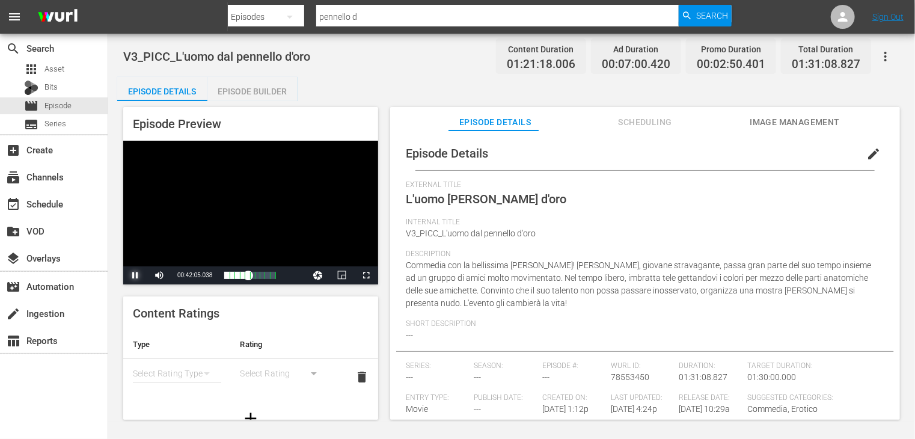
click at [135, 275] on span "Video Player" at bounding box center [135, 275] width 0 height 0
click at [60, 111] on span "Episode" at bounding box center [57, 106] width 27 height 12
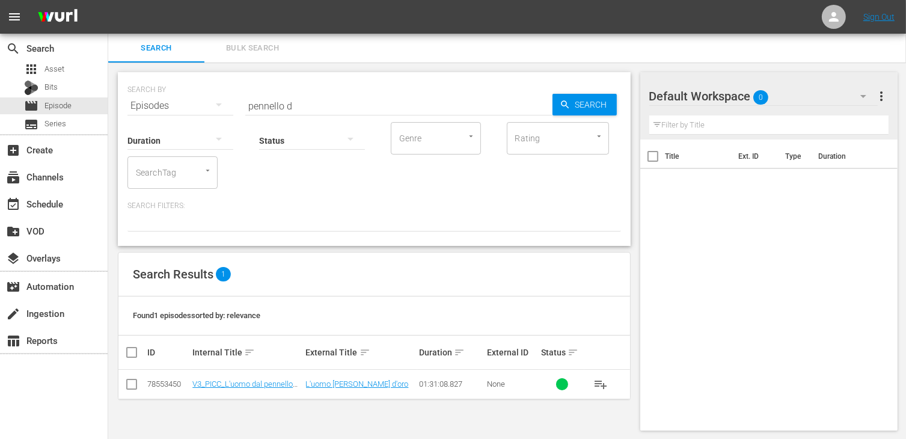
click at [133, 389] on input "checkbox" at bounding box center [131, 386] width 14 height 14
checkbox input "true"
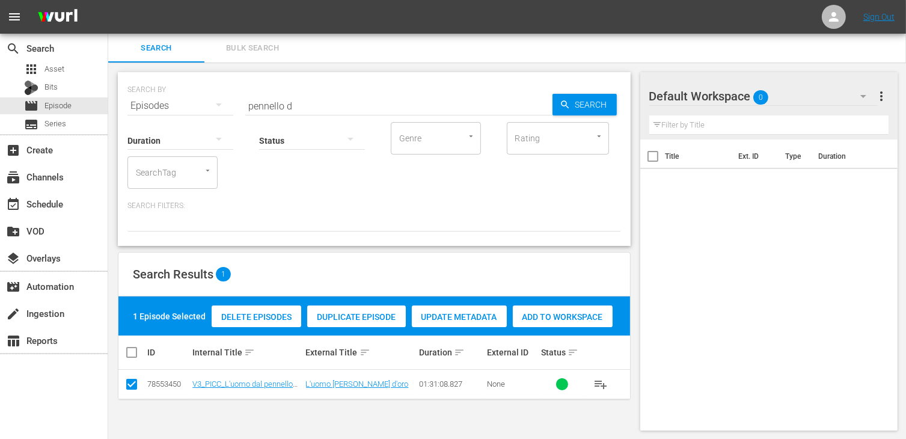
click at [573, 317] on span "Add to Workspace" at bounding box center [563, 317] width 100 height 10
drag, startPoint x: 306, startPoint y: 102, endPoint x: 111, endPoint y: 87, distance: 195.9
click at [111, 87] on div "SEARCH BY Search By Episodes Search ID, Title, Description, Keywords, or Catego…" at bounding box center [374, 251] width 532 height 377
type input "buona come"
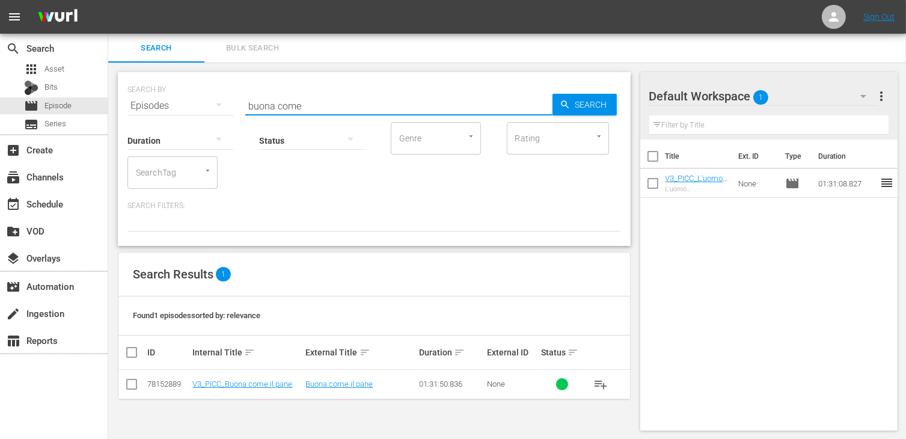
click at [127, 388] on input "checkbox" at bounding box center [131, 386] width 14 height 14
checkbox input "true"
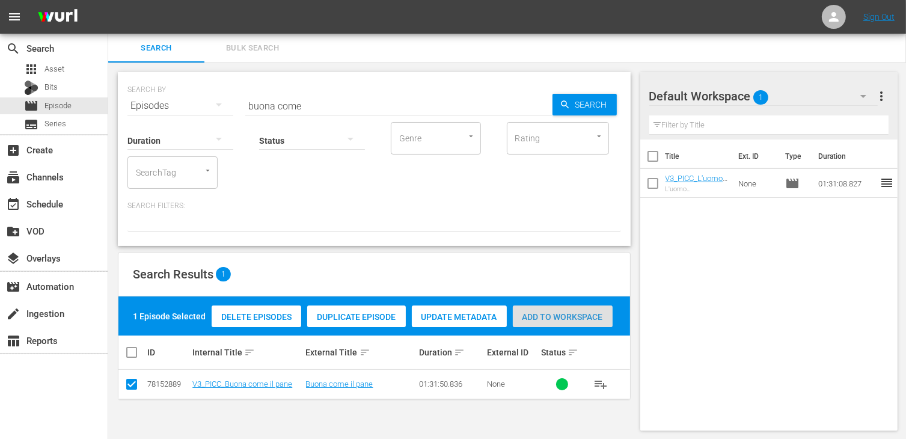
drag, startPoint x: 558, startPoint y: 320, endPoint x: 397, endPoint y: 198, distance: 202.1
click at [558, 320] on span "Add to Workspace" at bounding box center [563, 317] width 100 height 10
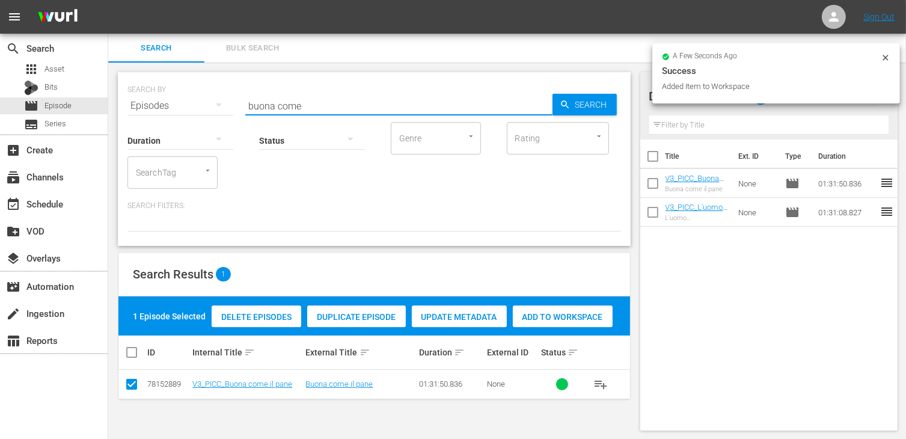
drag, startPoint x: 313, startPoint y: 105, endPoint x: 248, endPoint y: 99, distance: 65.2
click at [248, 99] on input "buona come" at bounding box center [398, 105] width 307 height 29
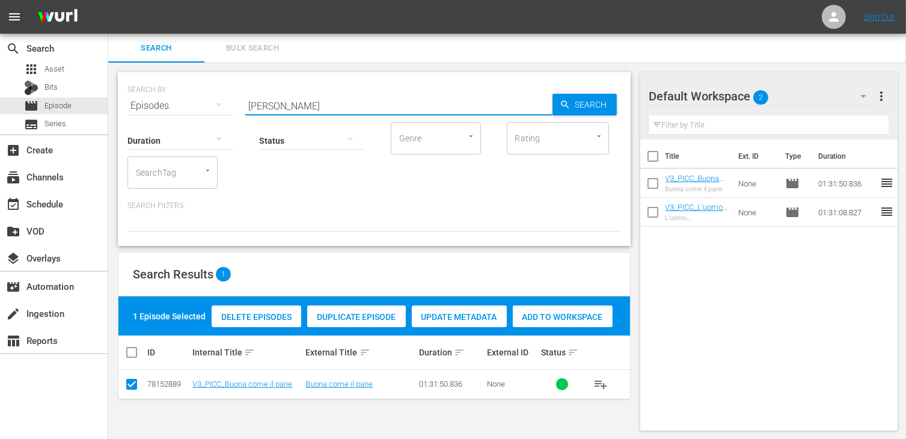
type input "pierina"
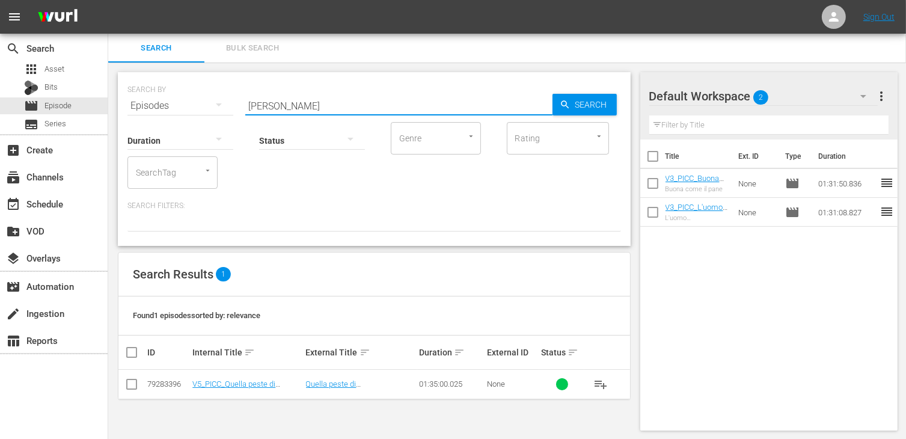
click at [132, 387] on input "checkbox" at bounding box center [131, 386] width 14 height 14
checkbox input "true"
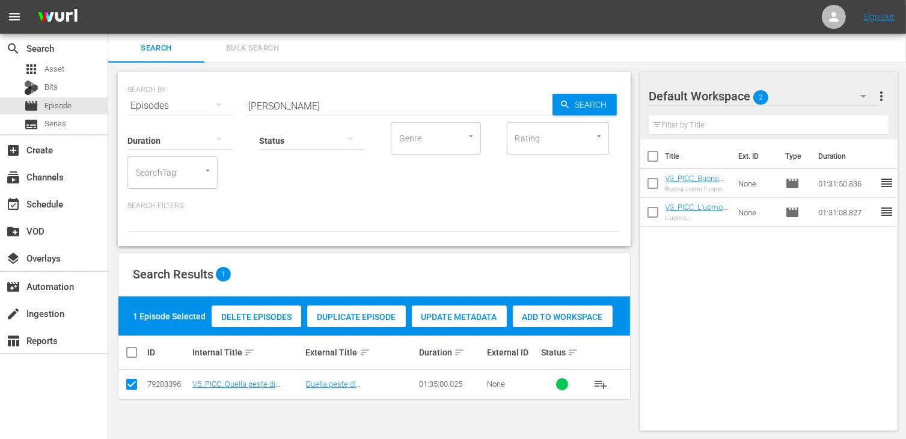
click at [565, 320] on span "Add to Workspace" at bounding box center [563, 317] width 100 height 10
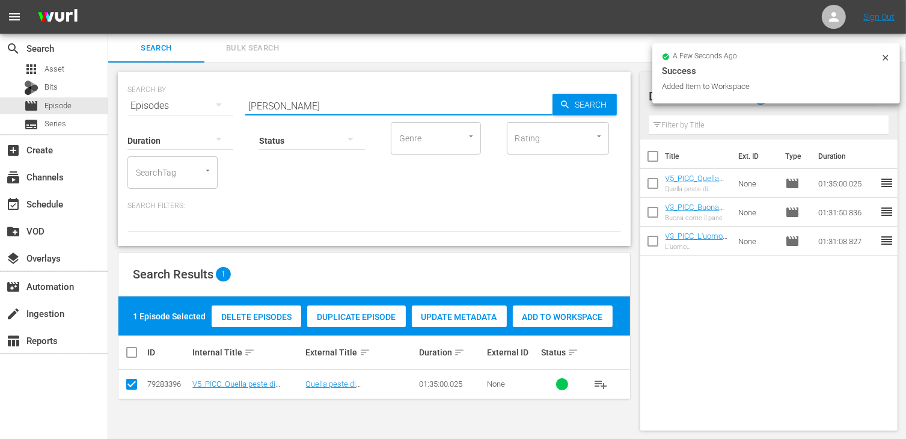
drag, startPoint x: 274, startPoint y: 93, endPoint x: 178, endPoint y: 83, distance: 96.7
click at [178, 83] on div "SEARCH BY Search By Episodes Search ID, Title, Description, Keywords, or Catego…" at bounding box center [373, 98] width 493 height 43
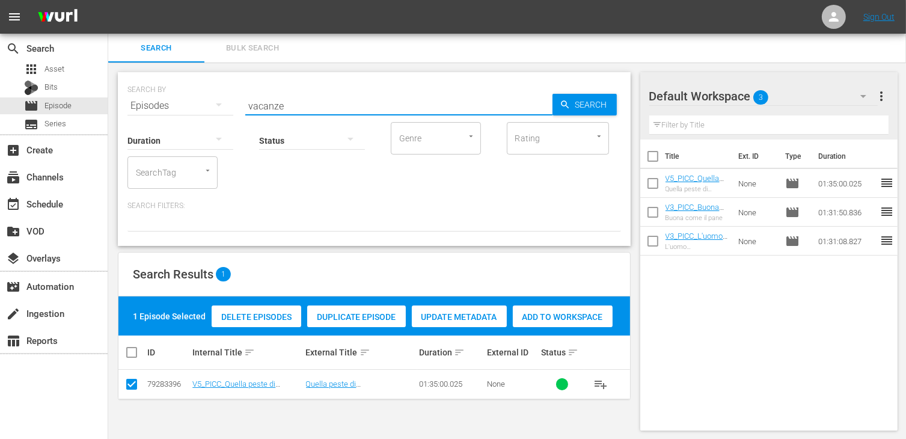
type input "vacanze"
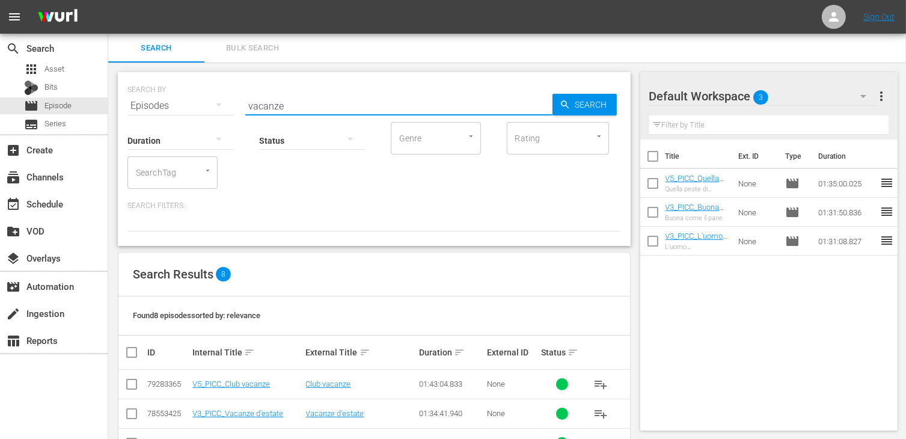
drag, startPoint x: 130, startPoint y: 388, endPoint x: 145, endPoint y: 383, distance: 16.4
click at [130, 388] on input "checkbox" at bounding box center [131, 386] width 14 height 14
checkbox input "true"
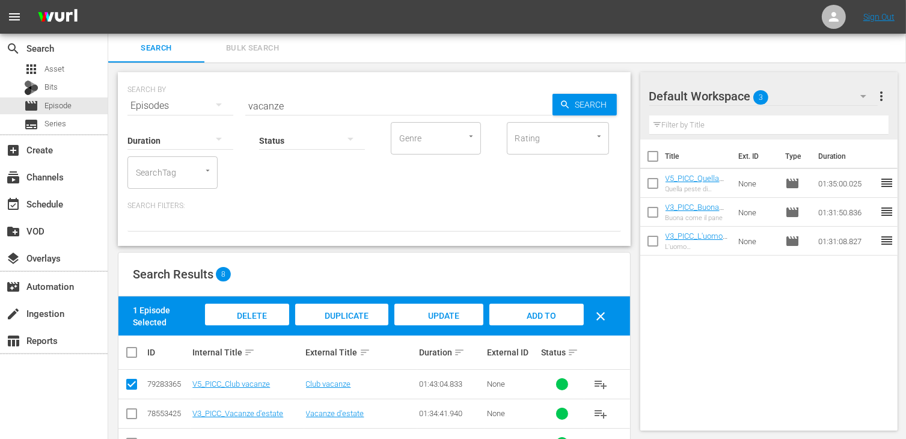
drag, startPoint x: 550, startPoint y: 313, endPoint x: 540, endPoint y: 306, distance: 12.5
click at [549, 313] on span "Add to Workspace" at bounding box center [536, 327] width 59 height 32
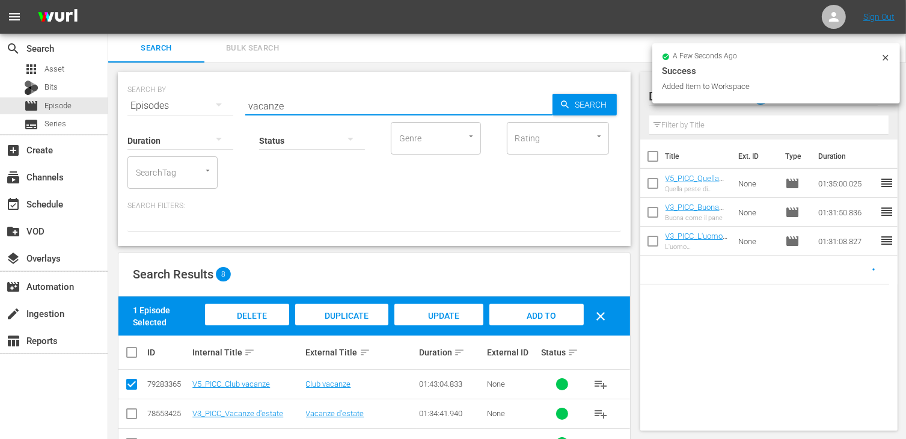
drag, startPoint x: 291, startPoint y: 102, endPoint x: 203, endPoint y: 94, distance: 88.7
click at [203, 94] on div "SEARCH BY Search By Episodes Search ID, Title, Description, Keywords, or Catego…" at bounding box center [373, 98] width 493 height 43
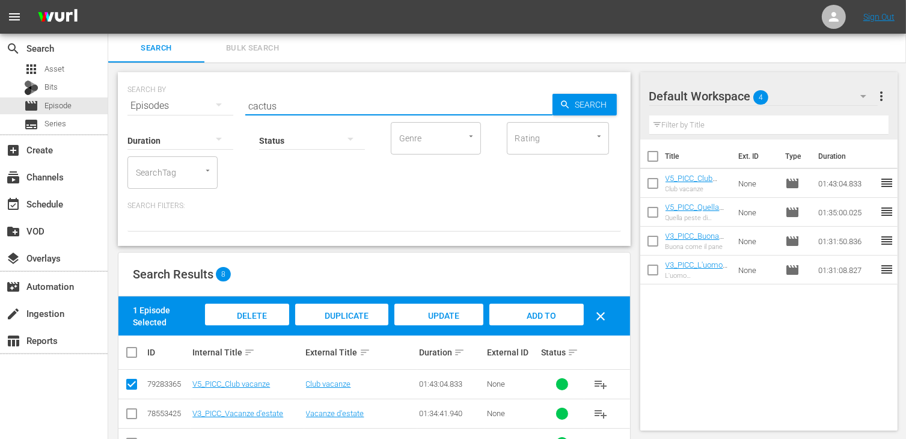
type input "cactus"
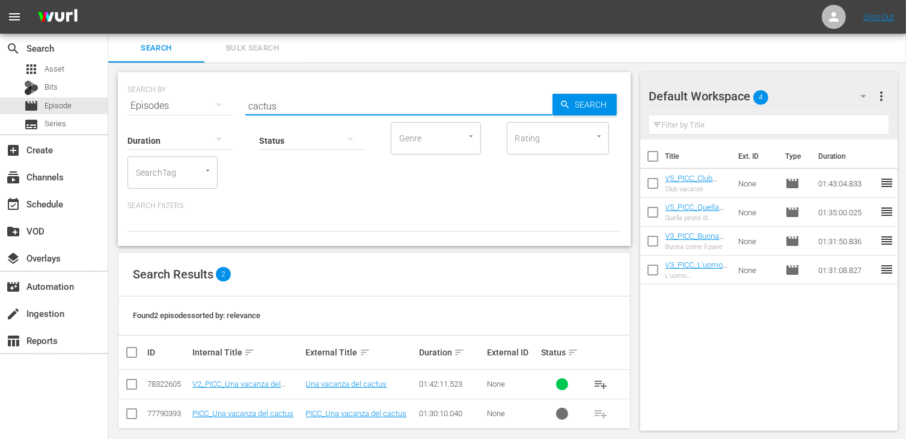
click at [127, 380] on input "checkbox" at bounding box center [131, 386] width 14 height 14
checkbox input "true"
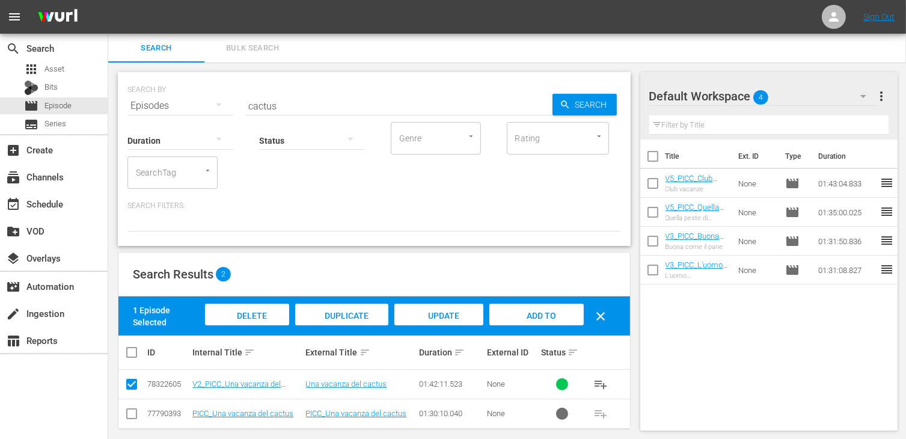
click at [531, 314] on span "Add to Workspace" at bounding box center [536, 327] width 59 height 32
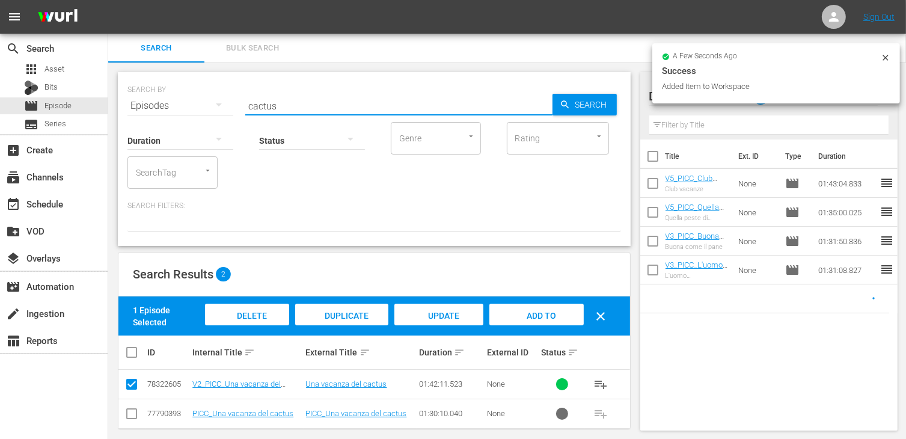
drag, startPoint x: 290, startPoint y: 109, endPoint x: 201, endPoint y: 88, distance: 91.9
click at [201, 88] on div "SEARCH BY Search By Episodes Search ID, Title, Description, Keywords, or Catego…" at bounding box center [373, 98] width 493 height 43
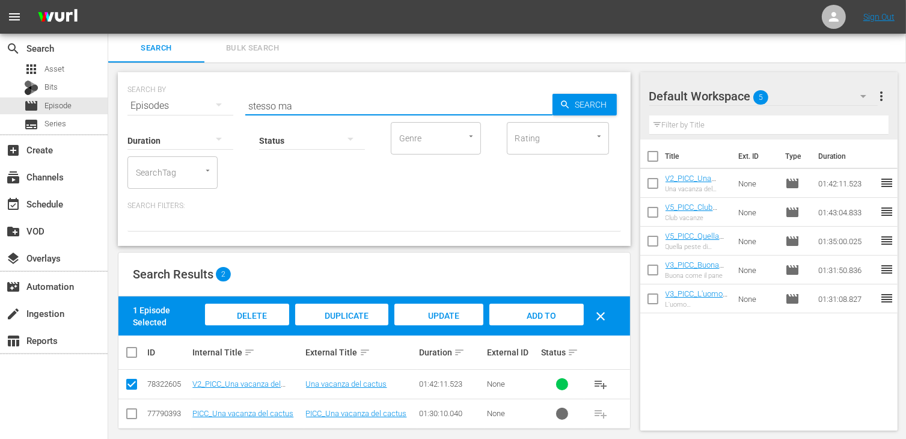
type input "stesso ma"
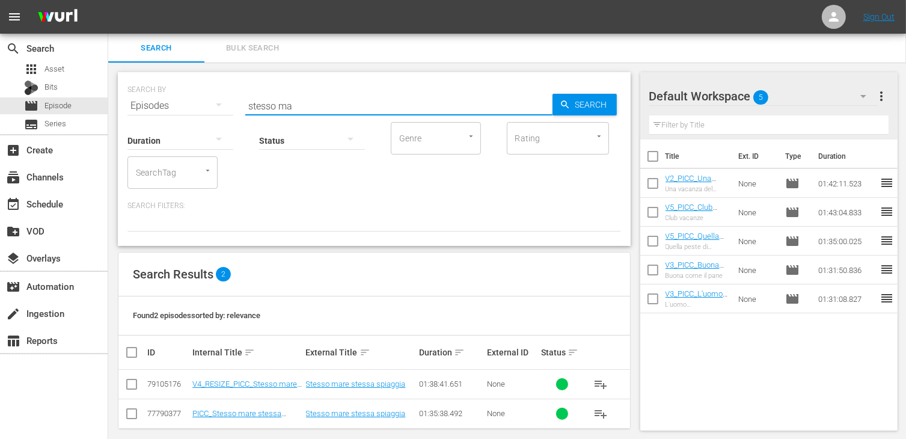
drag, startPoint x: 129, startPoint y: 380, endPoint x: 144, endPoint y: 378, distance: 14.6
click at [129, 380] on input "checkbox" at bounding box center [131, 386] width 14 height 14
checkbox input "true"
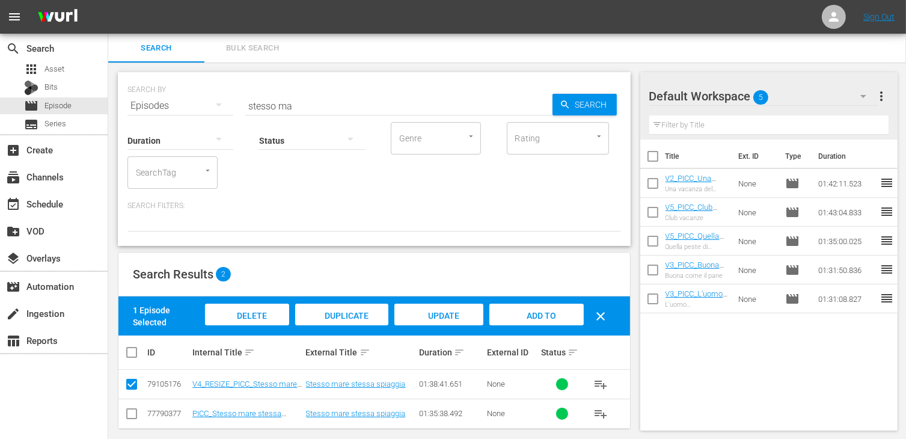
click at [548, 318] on span "Add to Workspace" at bounding box center [536, 327] width 59 height 32
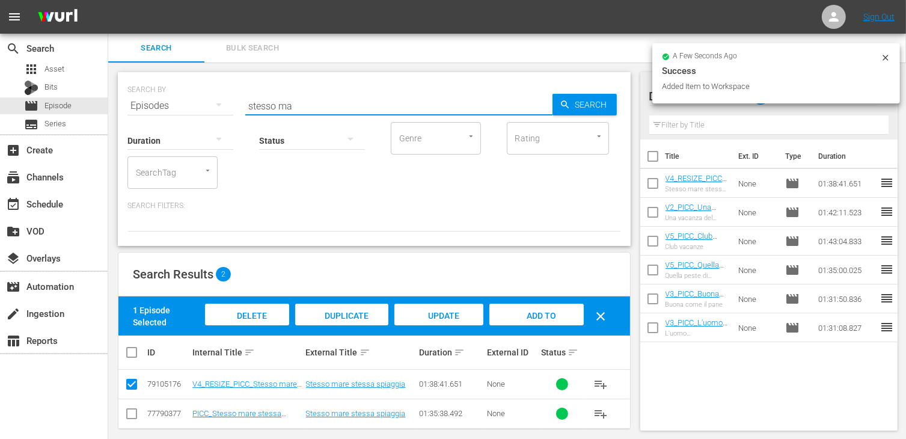
drag, startPoint x: 306, startPoint y: 108, endPoint x: 136, endPoint y: 94, distance: 170.0
click at [136, 94] on div "SEARCH BY Search By Episodes Search ID, Title, Description, Keywords, or Catego…" at bounding box center [373, 98] width 493 height 43
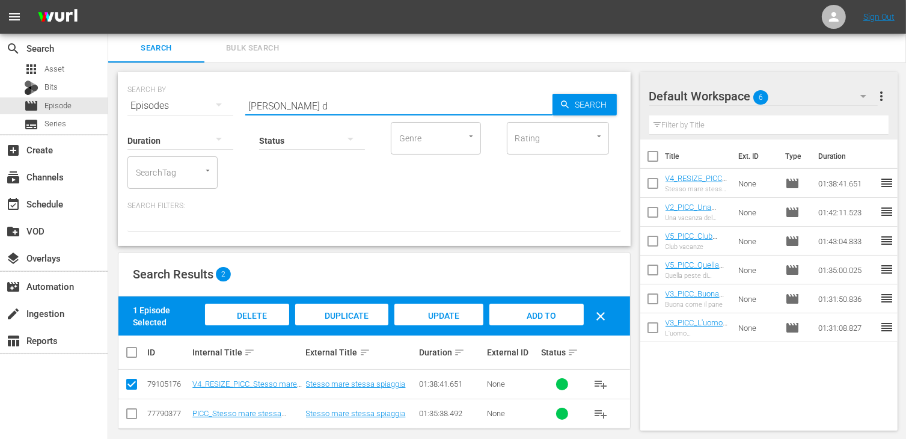
type input "pesci d"
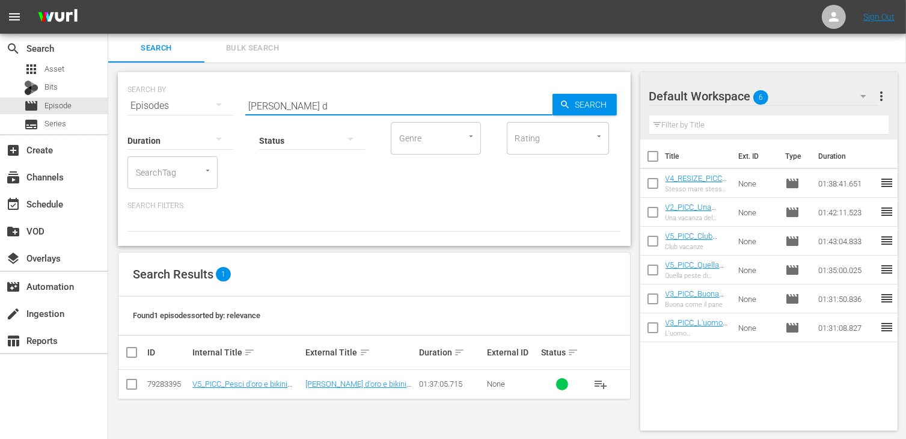
click at [131, 376] on td at bounding box center [131, 384] width 27 height 29
click at [132, 383] on input "checkbox" at bounding box center [131, 386] width 14 height 14
checkbox input "true"
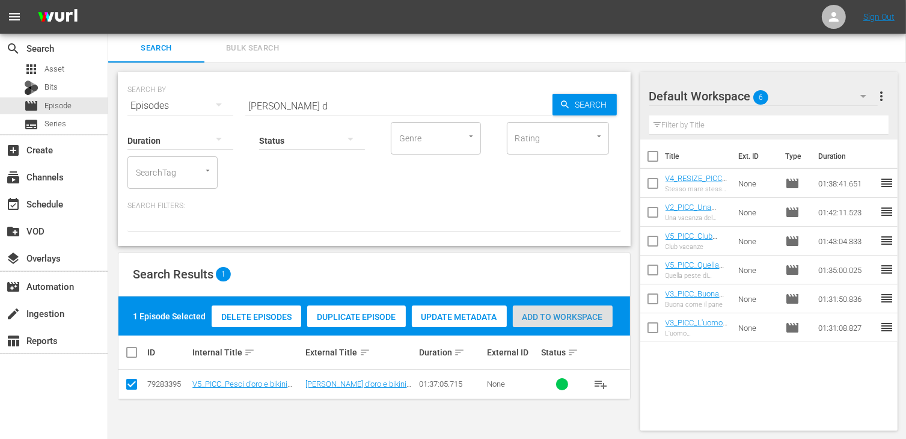
click at [565, 308] on div "Add to Workspace" at bounding box center [563, 316] width 100 height 23
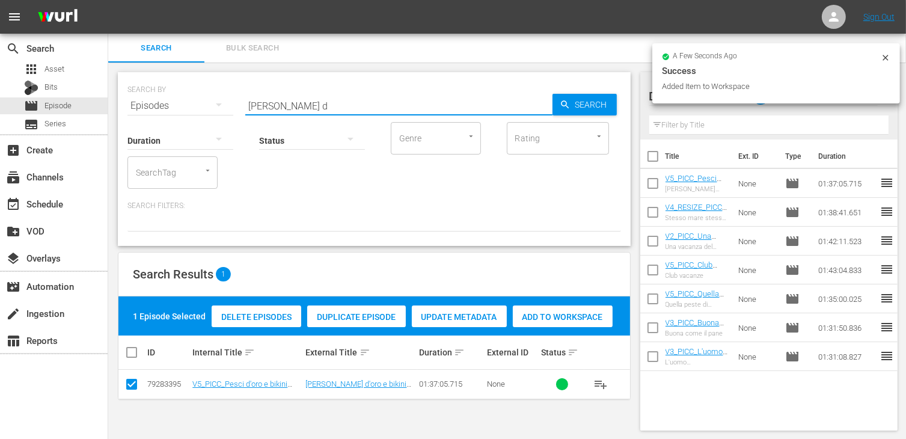
drag, startPoint x: 289, startPoint y: 109, endPoint x: 194, endPoint y: 99, distance: 96.1
click at [194, 99] on div "SEARCH BY Search By Episodes Search ID, Title, Description, Keywords, or Catego…" at bounding box center [373, 98] width 493 height 43
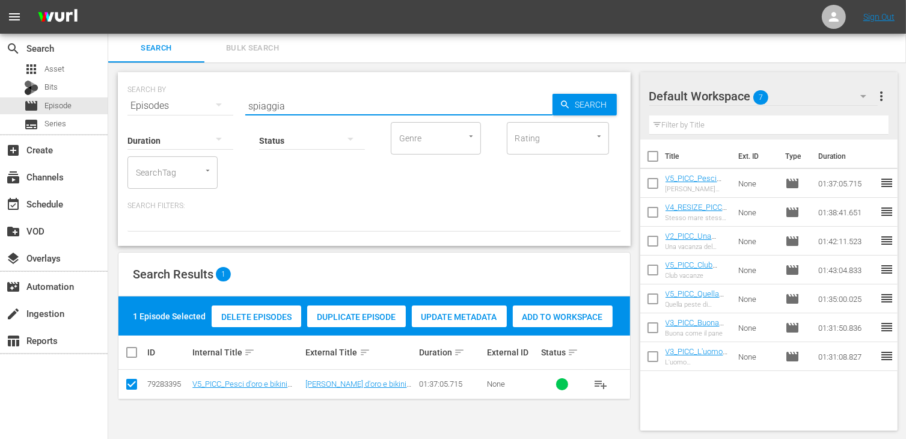
type input "spiaggia"
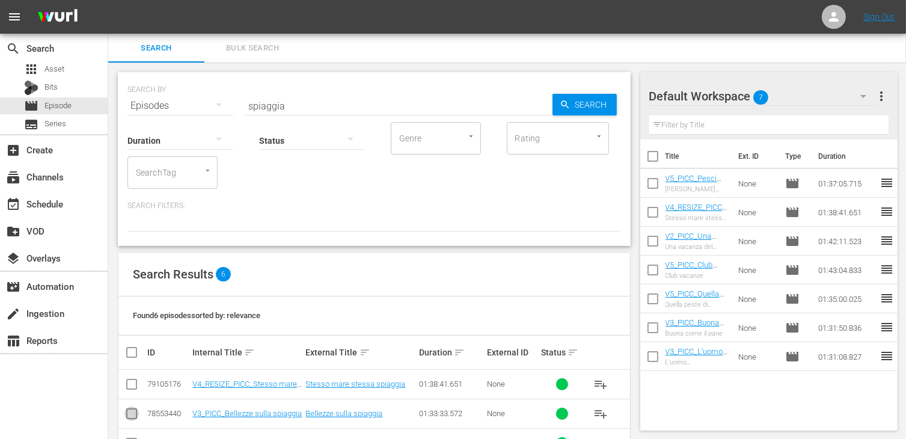
click at [129, 421] on input "checkbox" at bounding box center [131, 416] width 14 height 14
checkbox input "true"
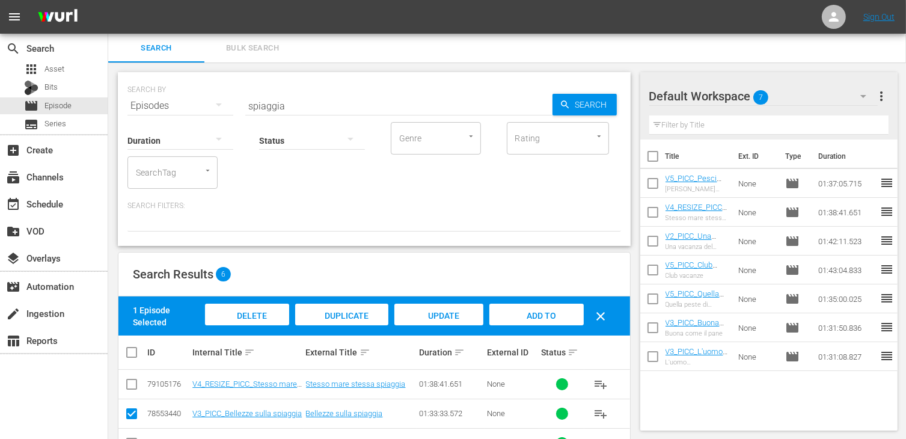
click at [548, 306] on div "Add to Workspace" at bounding box center [536, 326] width 94 height 45
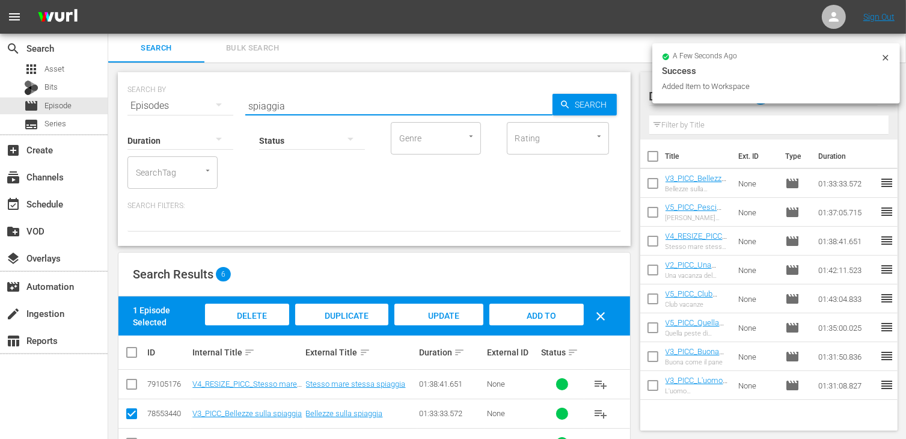
drag, startPoint x: 290, startPoint y: 99, endPoint x: 115, endPoint y: 105, distance: 175.0
click at [115, 105] on div "SEARCH BY Search By Episodes Search ID, Title, Description, Keywords, or Catego…" at bounding box center [374, 316] width 532 height 506
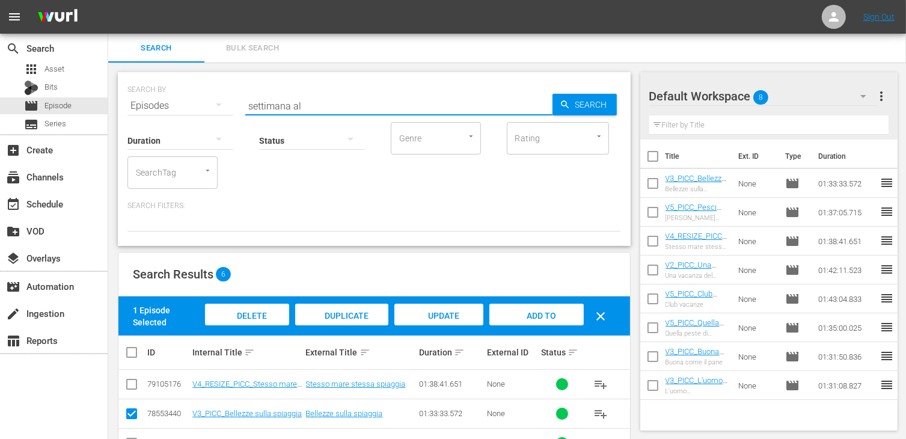
type input "settimana al"
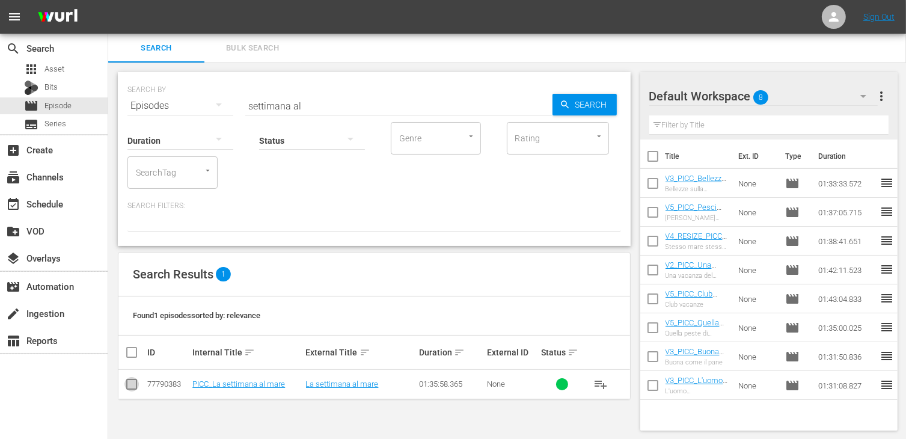
drag, startPoint x: 129, startPoint y: 383, endPoint x: 147, endPoint y: 378, distance: 18.1
click at [129, 383] on input "checkbox" at bounding box center [131, 386] width 14 height 14
checkbox input "true"
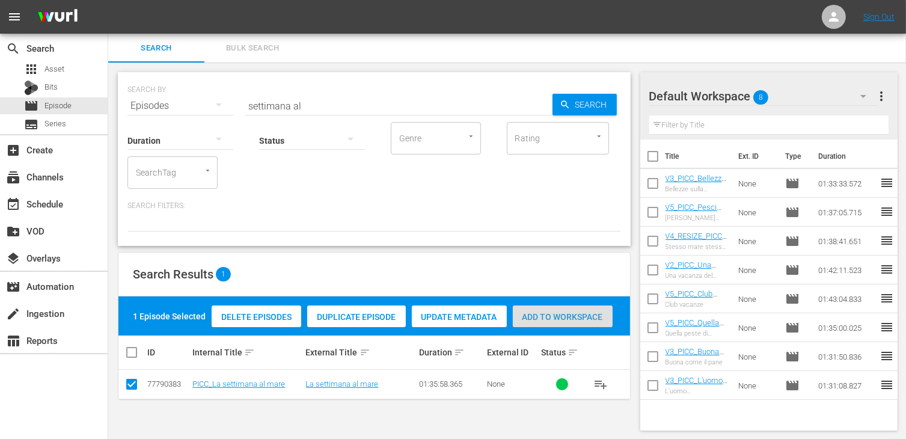
click at [551, 312] on span "Add to Workspace" at bounding box center [563, 317] width 100 height 10
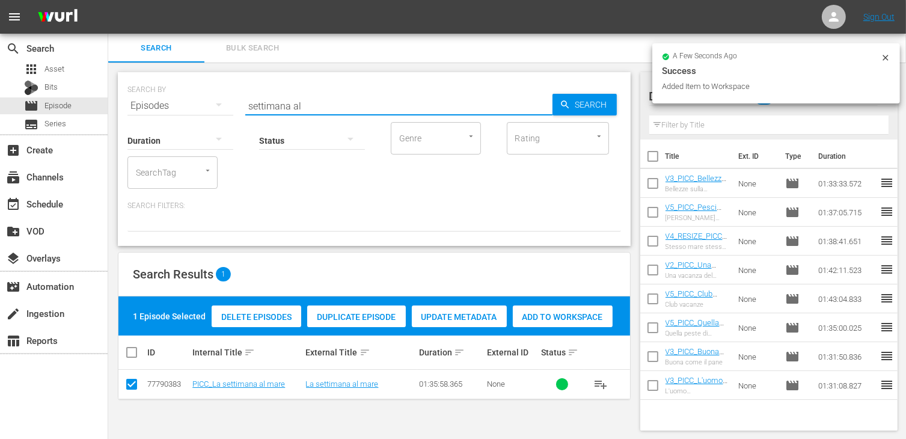
drag, startPoint x: 318, startPoint y: 109, endPoint x: 245, endPoint y: 93, distance: 74.4
click at [245, 93] on input "settimana al" at bounding box center [398, 105] width 307 height 29
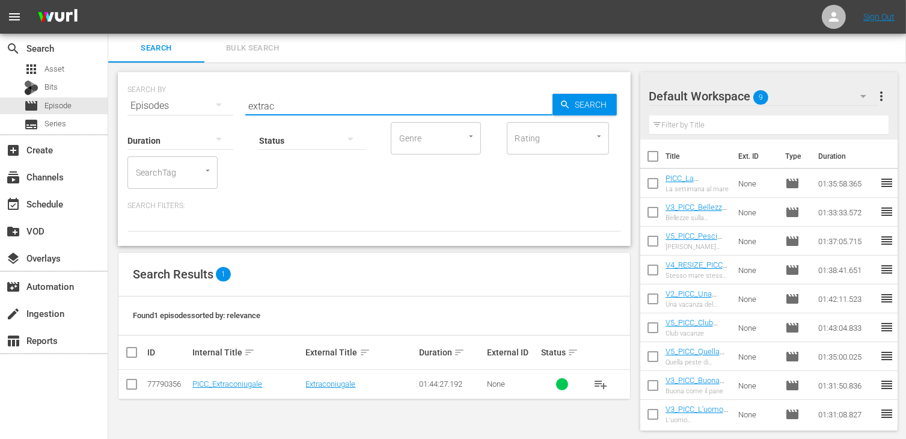
click at [130, 385] on input "checkbox" at bounding box center [131, 386] width 14 height 14
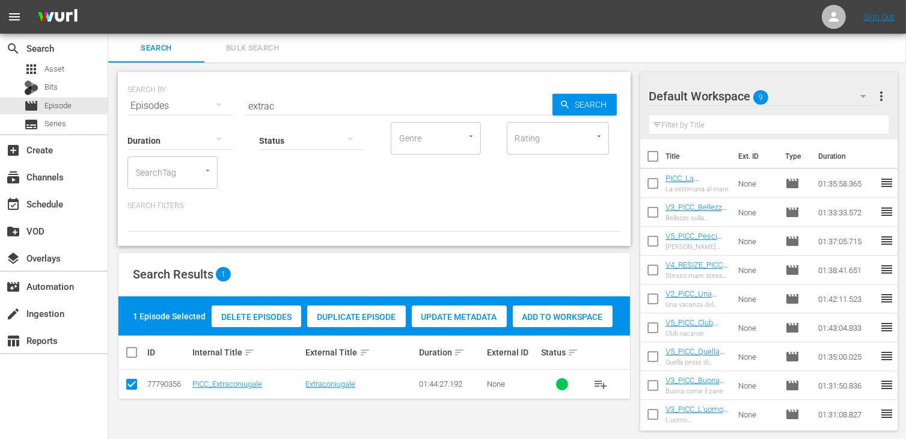
click at [556, 323] on div "Add to Workspace" at bounding box center [563, 316] width 100 height 23
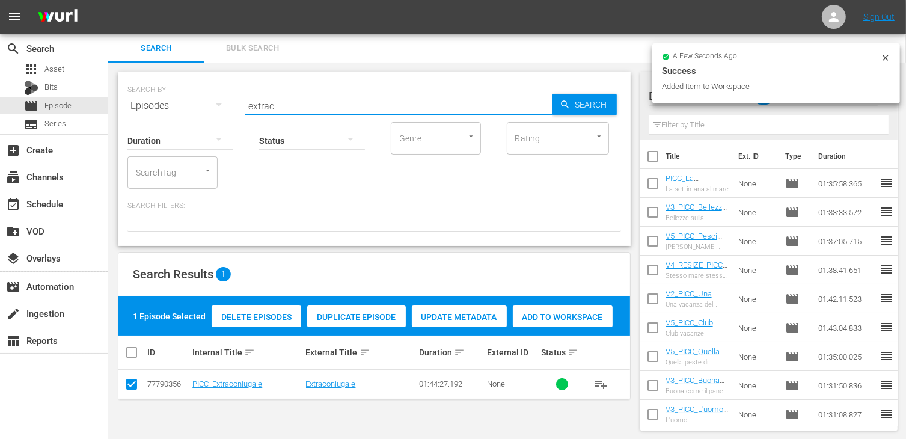
drag, startPoint x: 210, startPoint y: 104, endPoint x: 170, endPoint y: 102, distance: 40.3
click at [170, 102] on div "SEARCH BY Search By Episodes Search ID, Title, Description, Keywords, or Catego…" at bounding box center [373, 98] width 493 height 43
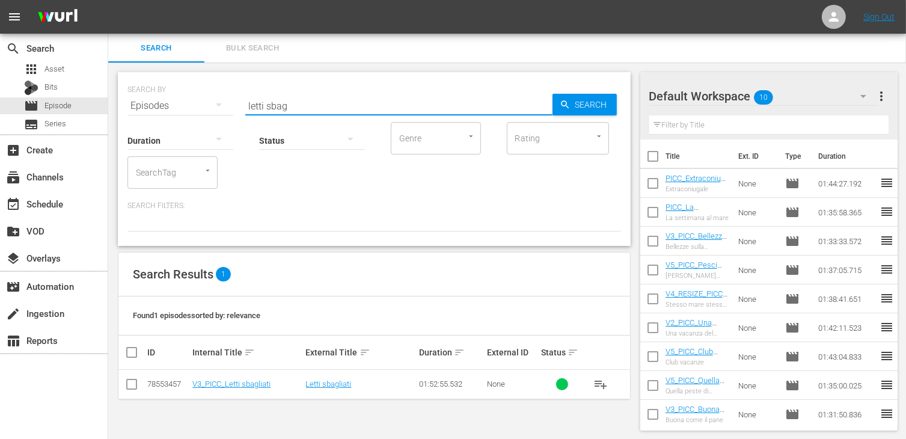
click at [131, 383] on input "checkbox" at bounding box center [131, 386] width 14 height 14
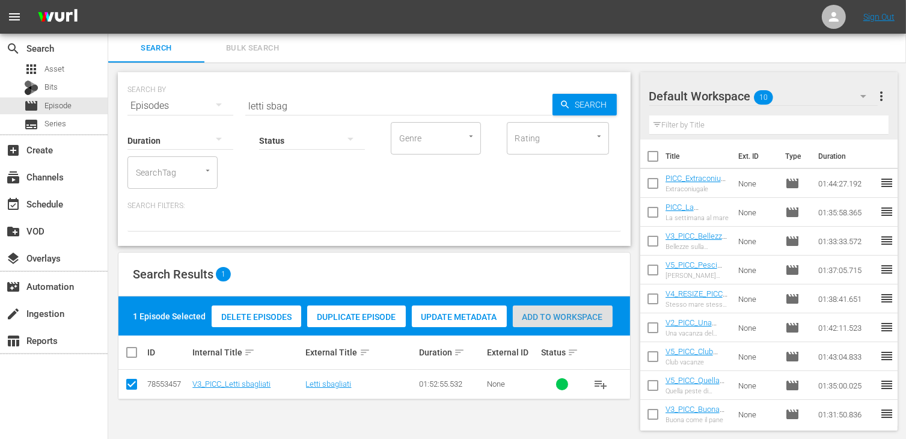
click at [556, 320] on span "Add to Workspace" at bounding box center [563, 317] width 100 height 10
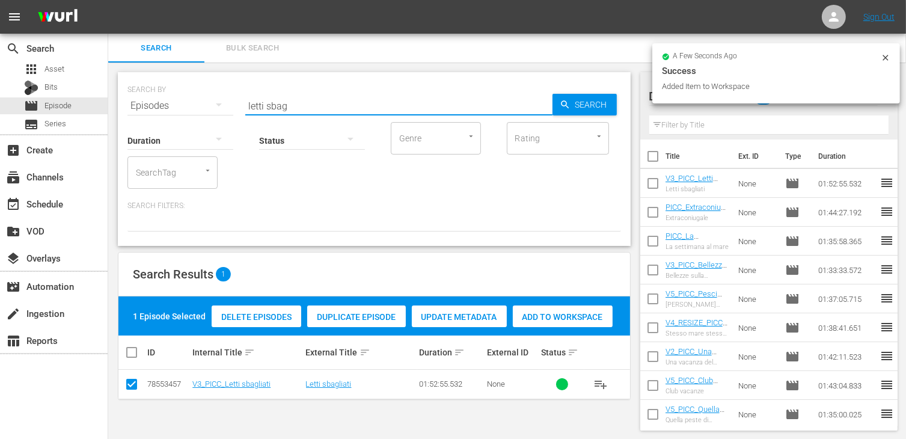
drag, startPoint x: 299, startPoint y: 105, endPoint x: 141, endPoint y: 97, distance: 157.7
click at [141, 97] on div "SEARCH BY Search By Episodes Search ID, Title, Description, Keywords, or Catego…" at bounding box center [373, 98] width 493 height 43
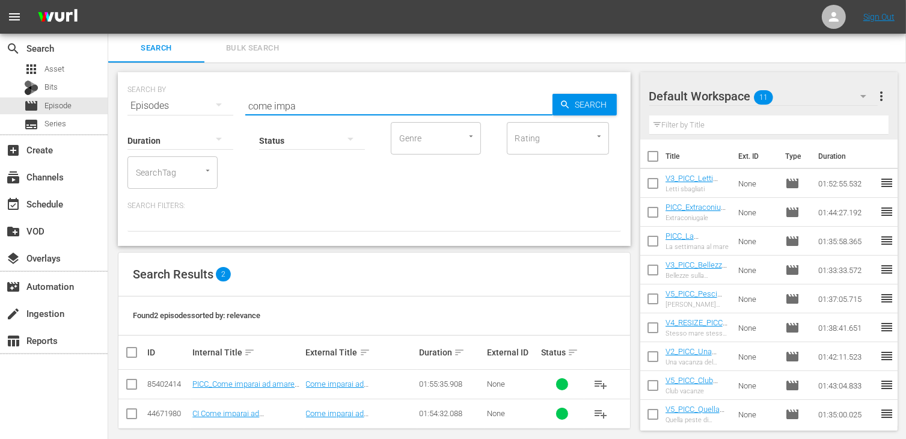
click at [126, 385] on input "checkbox" at bounding box center [131, 386] width 14 height 14
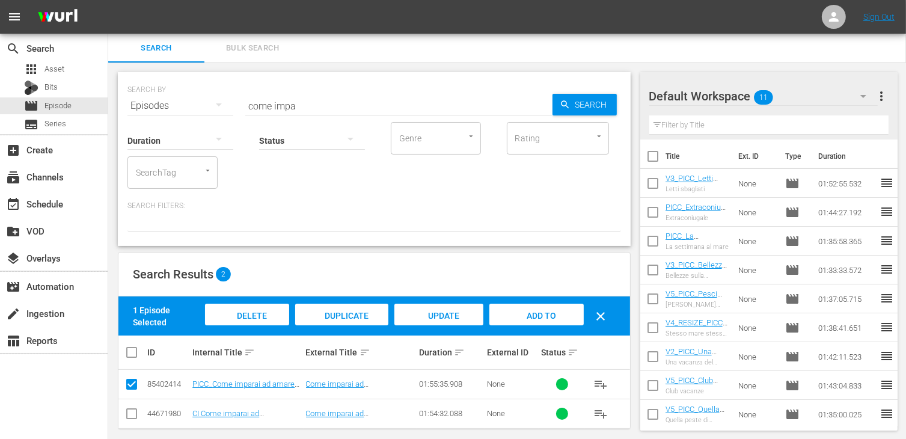
click at [534, 311] on span "Add to Workspace" at bounding box center [536, 327] width 59 height 32
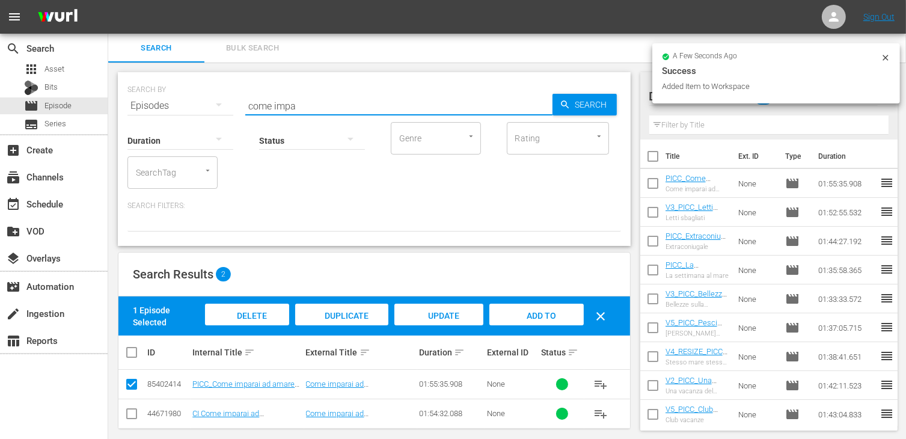
drag, startPoint x: 315, startPoint y: 106, endPoint x: 219, endPoint y: 94, distance: 96.9
click at [219, 94] on div "SEARCH BY Search By Episodes Search ID, Title, Description, Keywords, or Catego…" at bounding box center [373, 98] width 493 height 43
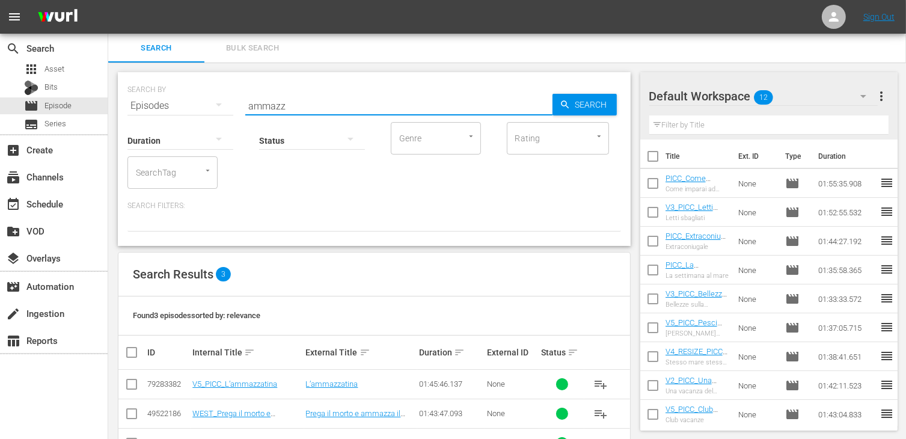
click at [132, 390] on input "checkbox" at bounding box center [131, 386] width 14 height 14
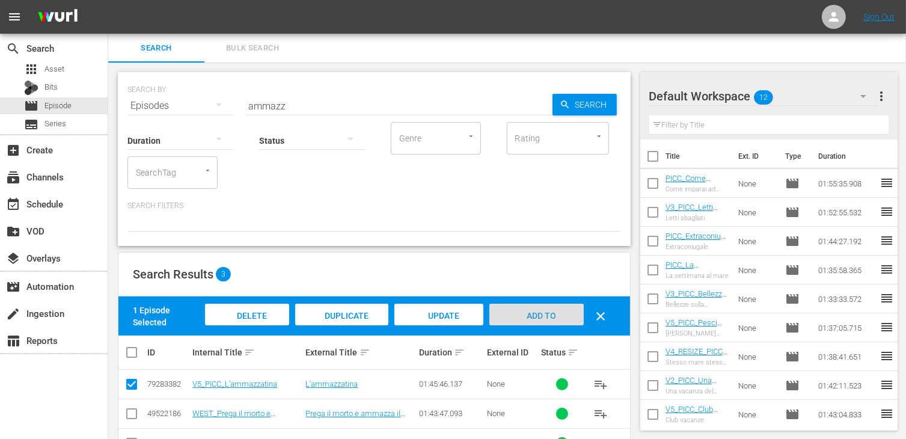
drag, startPoint x: 539, startPoint y: 320, endPoint x: 524, endPoint y: 313, distance: 16.1
click at [537, 320] on div "Add to Workspace" at bounding box center [536, 326] width 94 height 45
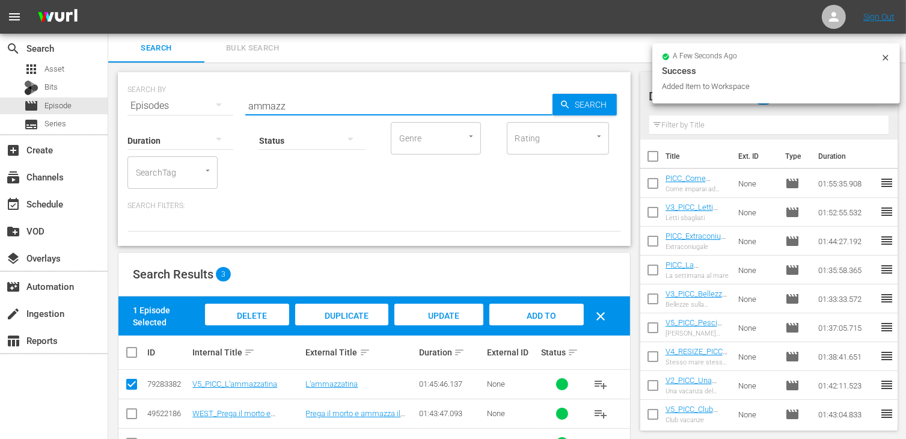
click at [213, 94] on div "SEARCH BY Search By Episodes Search ID, Title, Description, Keywords, or Catego…" at bounding box center [373, 98] width 493 height 43
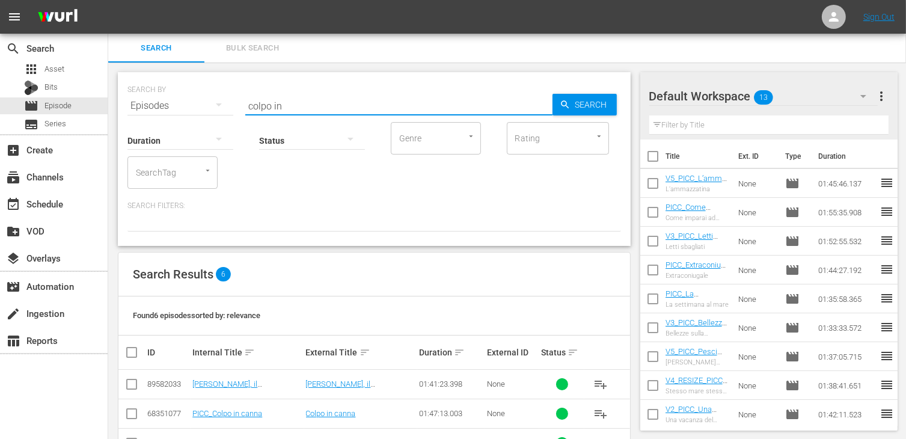
scroll to position [120, 0]
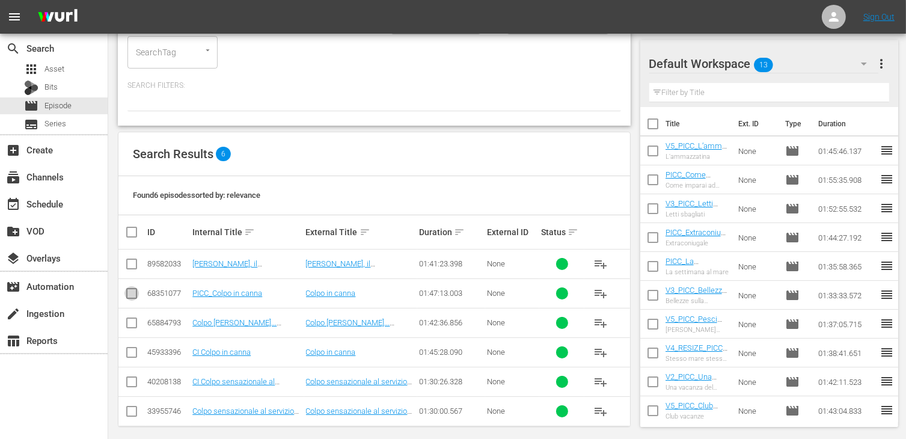
click at [135, 292] on input "checkbox" at bounding box center [131, 296] width 14 height 14
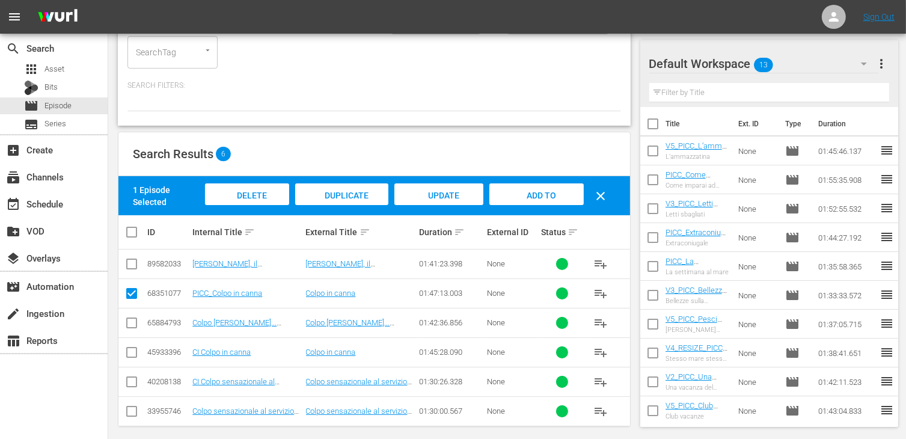
click at [527, 191] on span "Add to Workspace" at bounding box center [536, 207] width 59 height 32
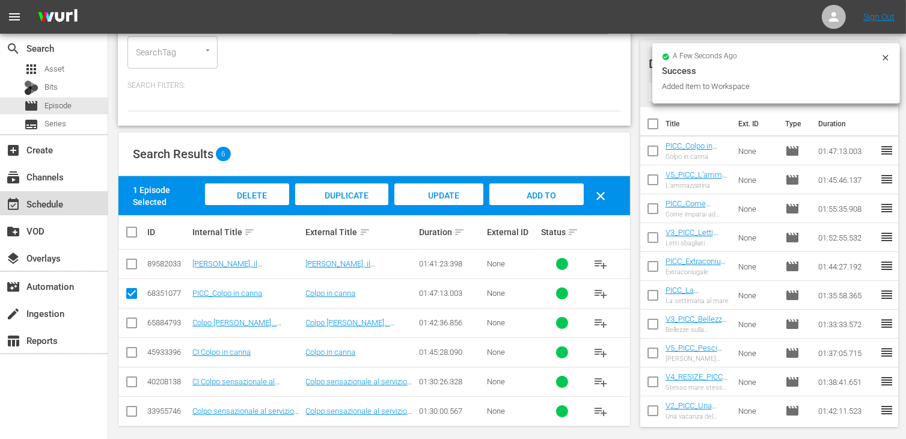
click at [51, 207] on div "event_available Schedule" at bounding box center [33, 202] width 67 height 11
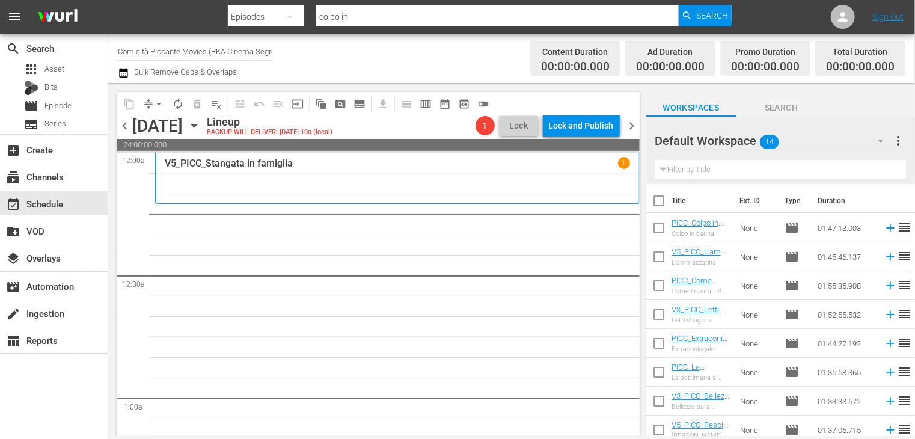
click at [659, 200] on input "checkbox" at bounding box center [658, 203] width 25 height 25
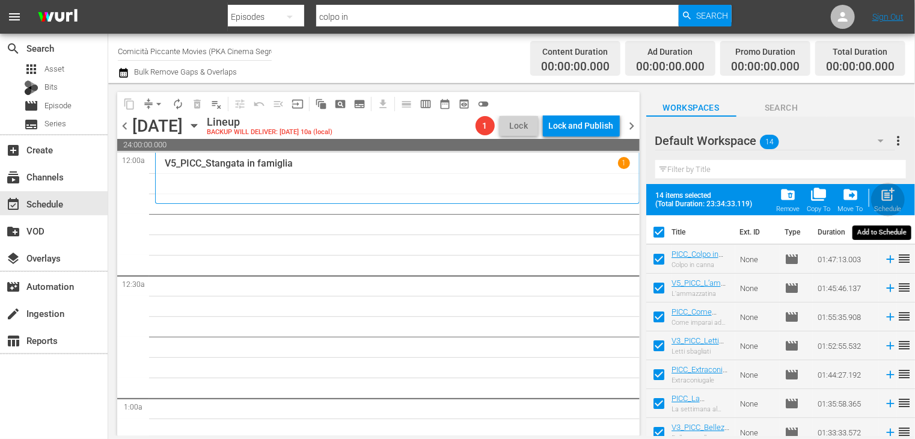
click at [889, 205] on div "post_add Schedule" at bounding box center [888, 199] width 27 height 26
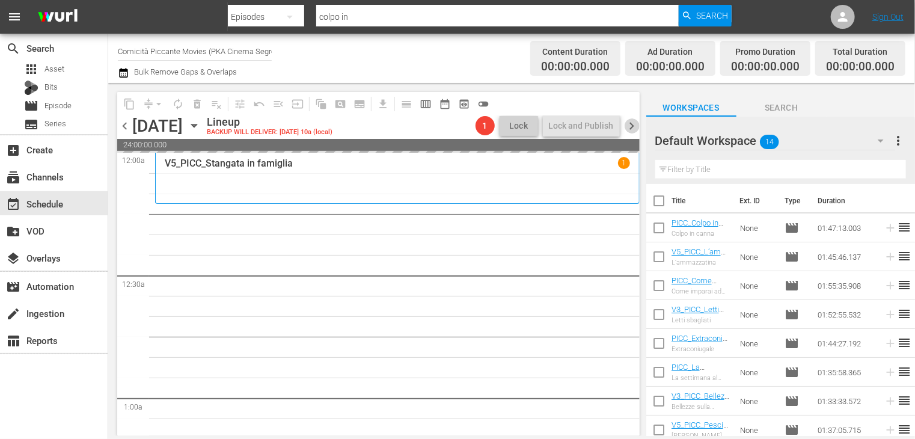
click at [632, 122] on span "chevron_right" at bounding box center [632, 125] width 15 height 15
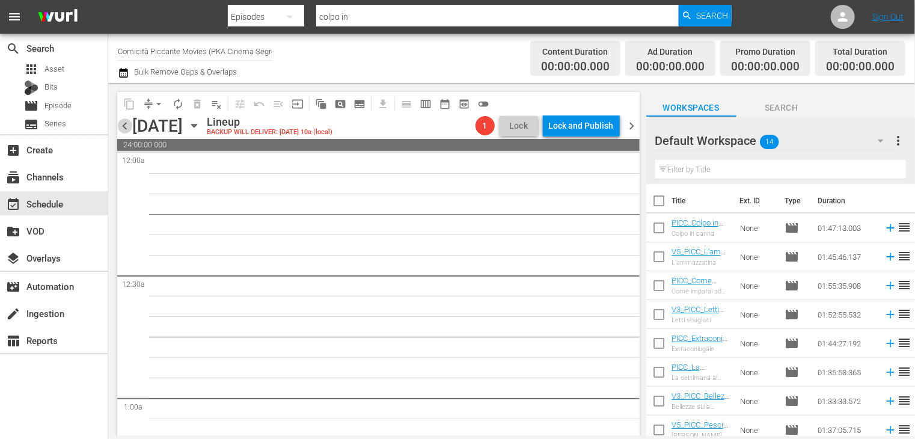
click at [123, 123] on span "chevron_left" at bounding box center [124, 125] width 15 height 15
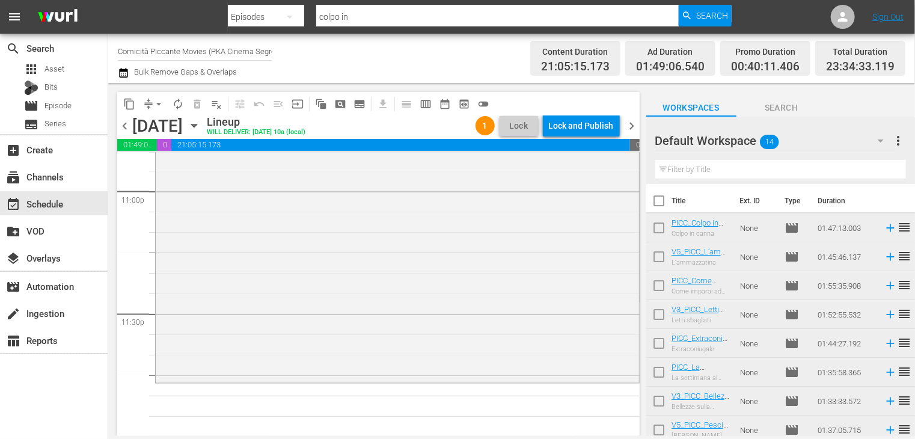
scroll to position [5231, 0]
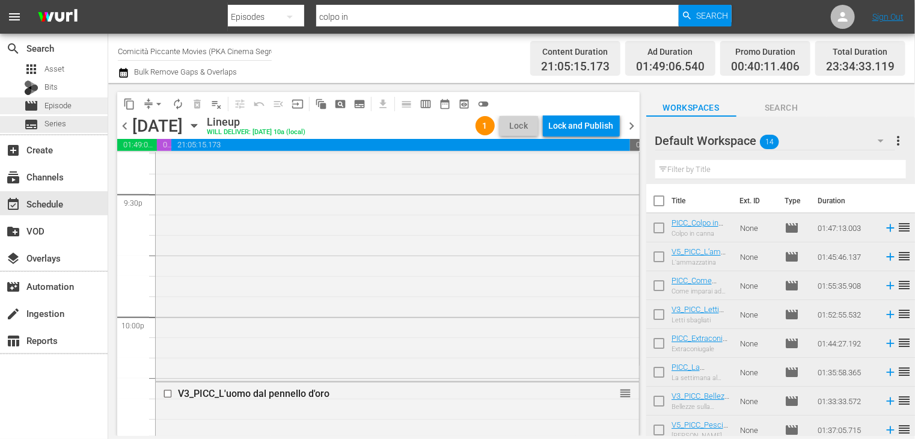
click at [63, 105] on span "Episode" at bounding box center [57, 106] width 27 height 12
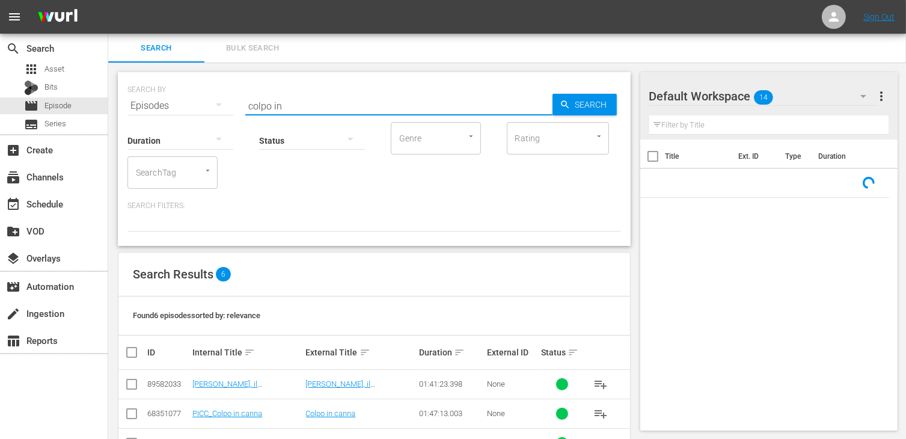
drag, startPoint x: 293, startPoint y: 109, endPoint x: 188, endPoint y: 100, distance: 106.1
click at [188, 100] on div "SEARCH BY Search By Episodes Search ID, Title, Description, Keywords, or Catego…" at bounding box center [373, 98] width 493 height 43
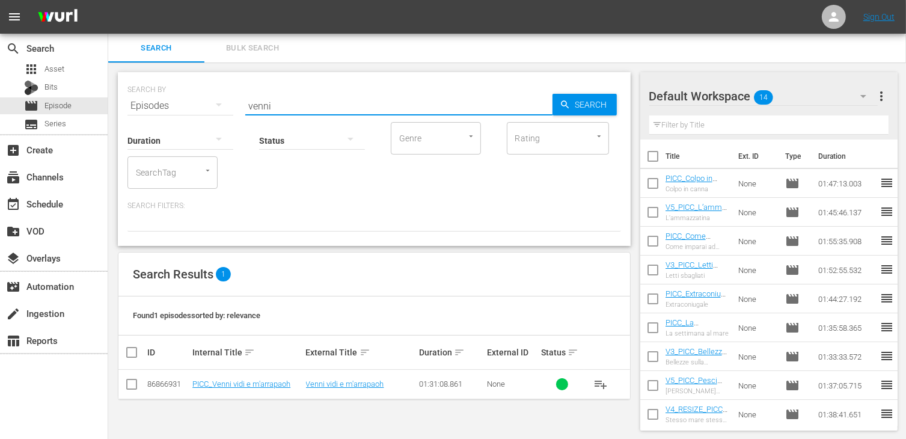
click at [132, 383] on input "checkbox" at bounding box center [131, 386] width 14 height 14
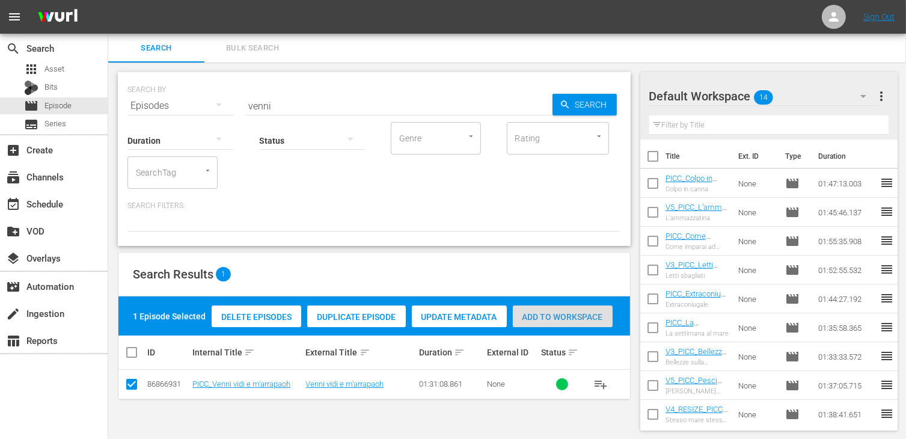
click at [567, 316] on span "Add to Workspace" at bounding box center [563, 317] width 100 height 10
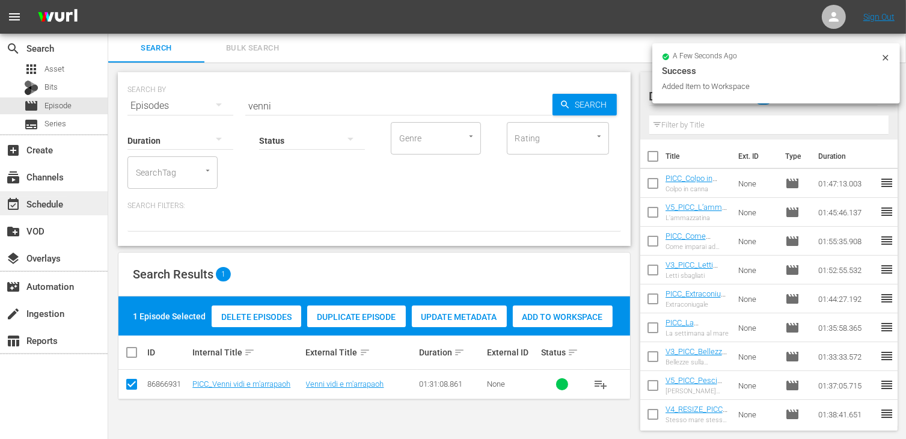
click at [60, 207] on div "event_available Schedule" at bounding box center [33, 202] width 67 height 11
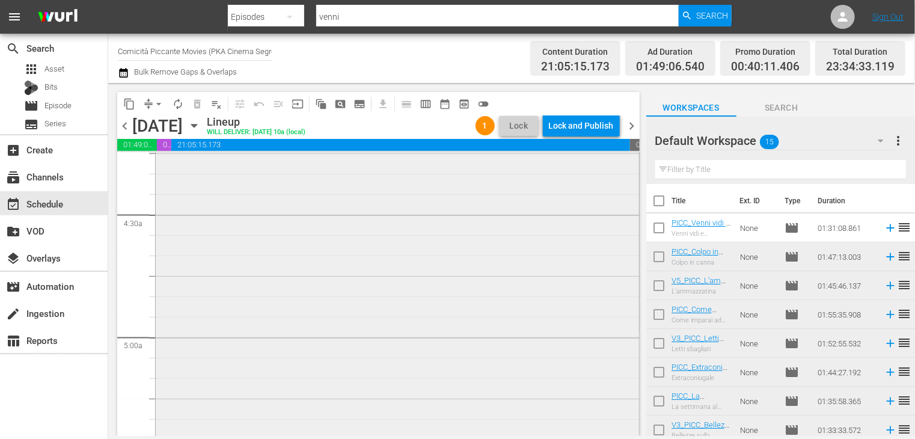
scroll to position [1142, 0]
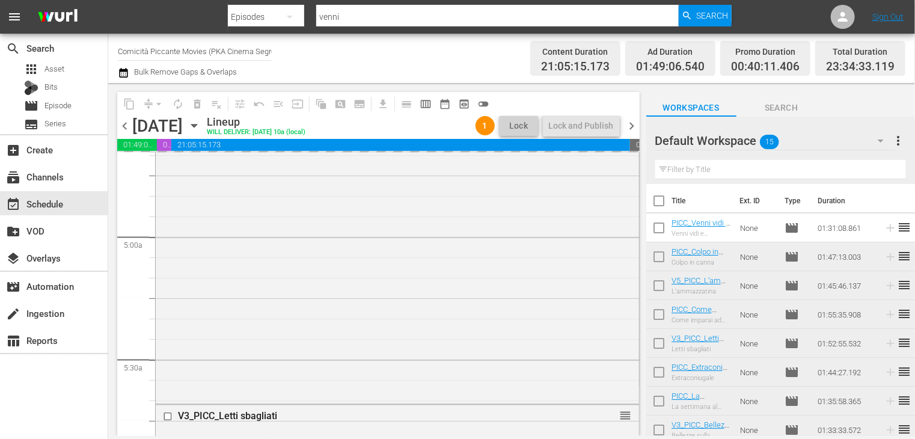
click at [631, 129] on span "chevron_right" at bounding box center [632, 125] width 15 height 15
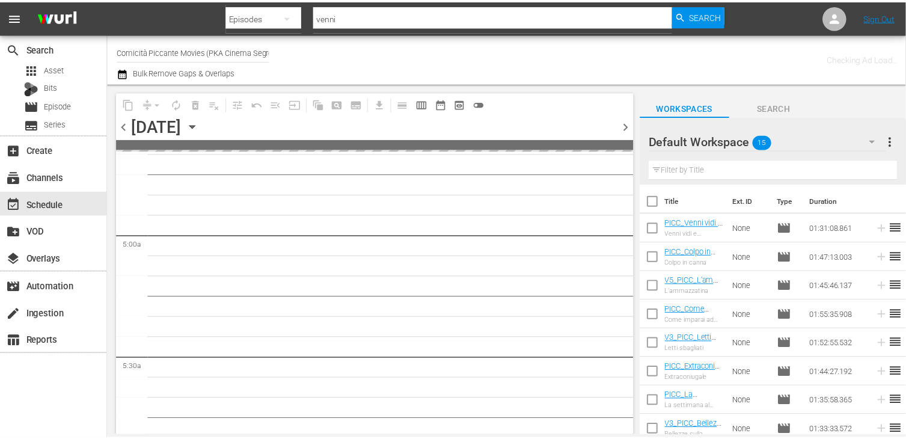
scroll to position [1162, 0]
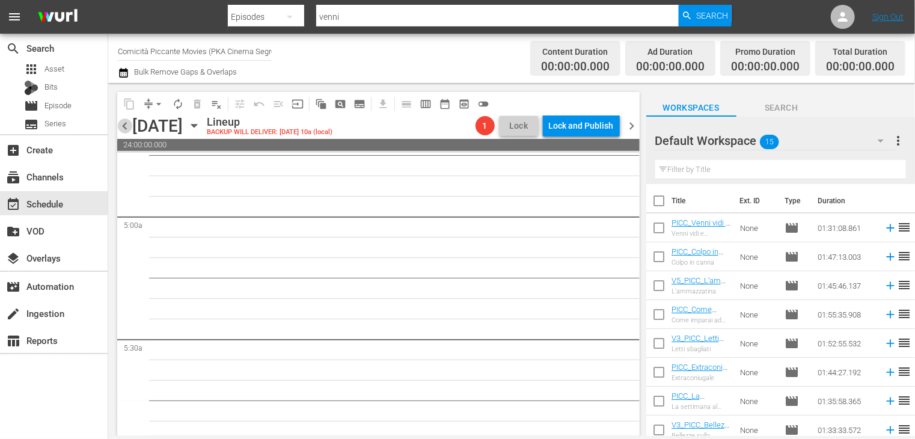
click at [123, 124] on span "chevron_left" at bounding box center [124, 125] width 15 height 15
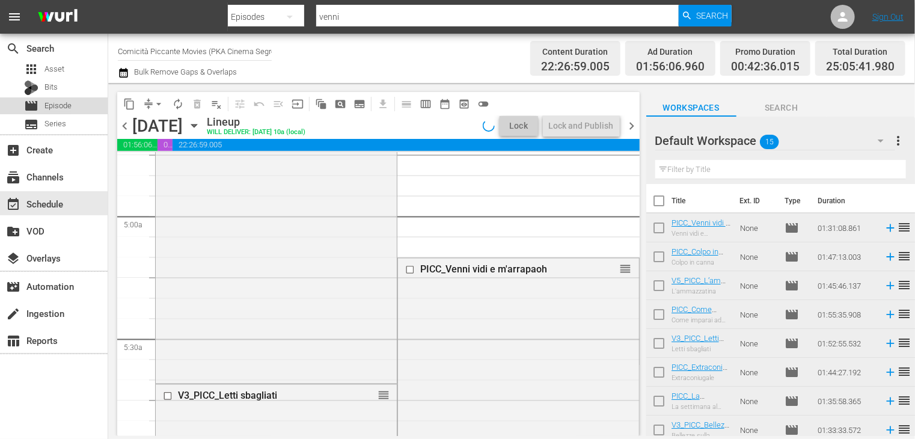
click at [62, 102] on span "Episode" at bounding box center [57, 106] width 27 height 12
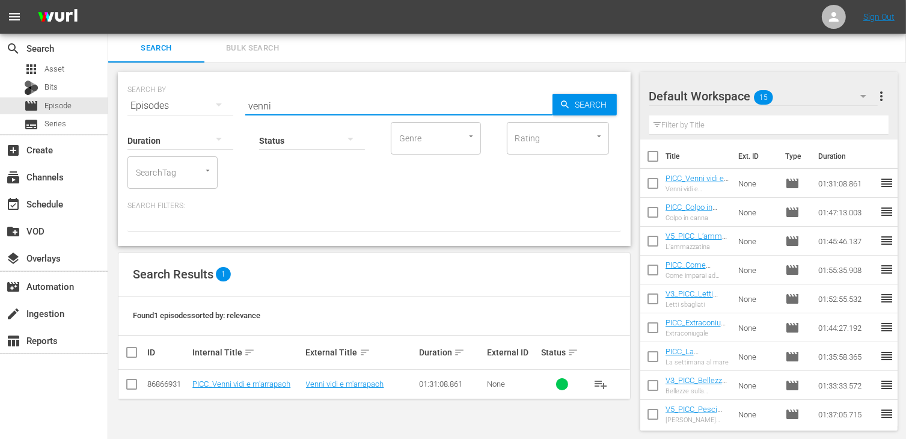
drag, startPoint x: 291, startPoint y: 102, endPoint x: 148, endPoint y: 103, distance: 143.1
click at [148, 103] on div "SEARCH BY Search By Episodes Search ID, Title, Description, Keywords, or Catego…" at bounding box center [373, 98] width 493 height 43
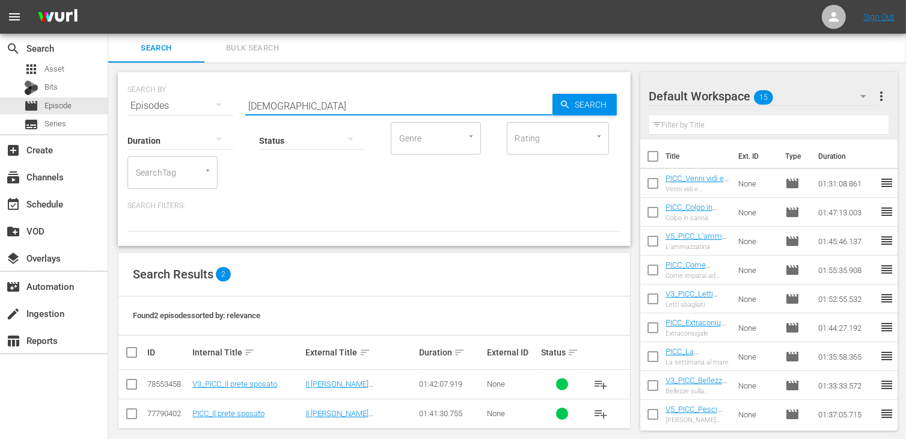
drag, startPoint x: 284, startPoint y: 105, endPoint x: 138, endPoint y: 102, distance: 146.7
click at [138, 102] on div "SEARCH BY Search By Episodes Search ID, Title, Description, Keywords, or Catego…" at bounding box center [373, 98] width 493 height 43
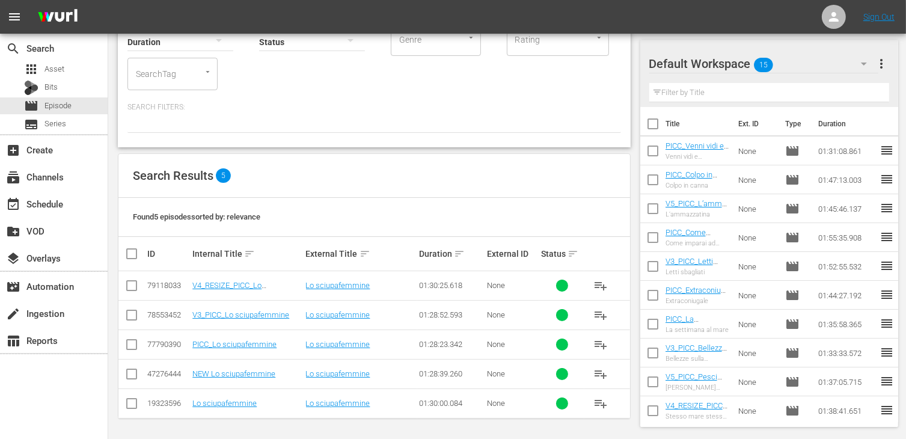
scroll to position [99, 0]
click at [131, 284] on input "checkbox" at bounding box center [131, 288] width 14 height 14
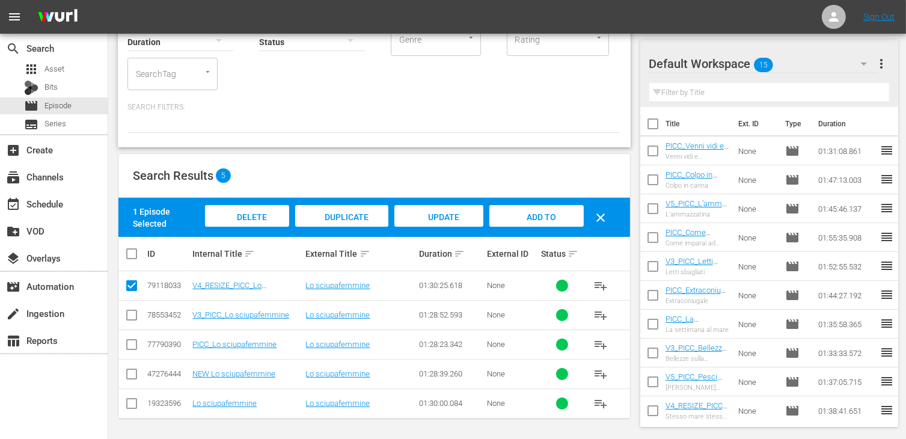
click at [541, 222] on div "Add to Workspace" at bounding box center [536, 227] width 94 height 45
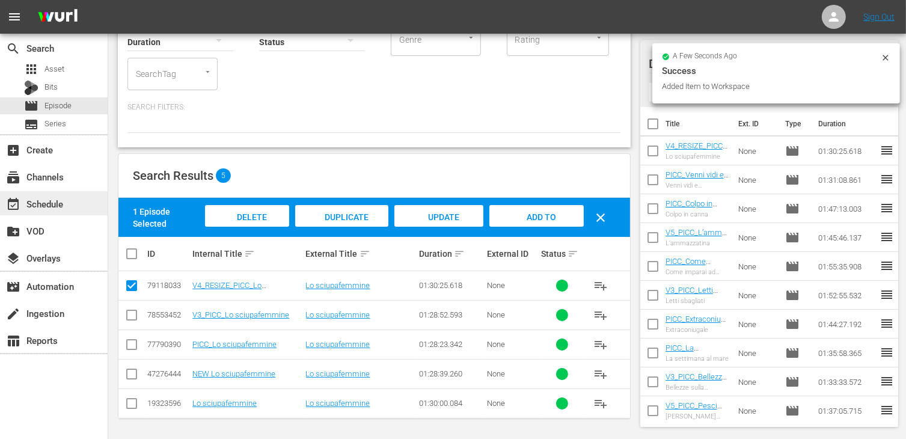
click at [58, 207] on div "event_available Schedule" at bounding box center [33, 202] width 67 height 11
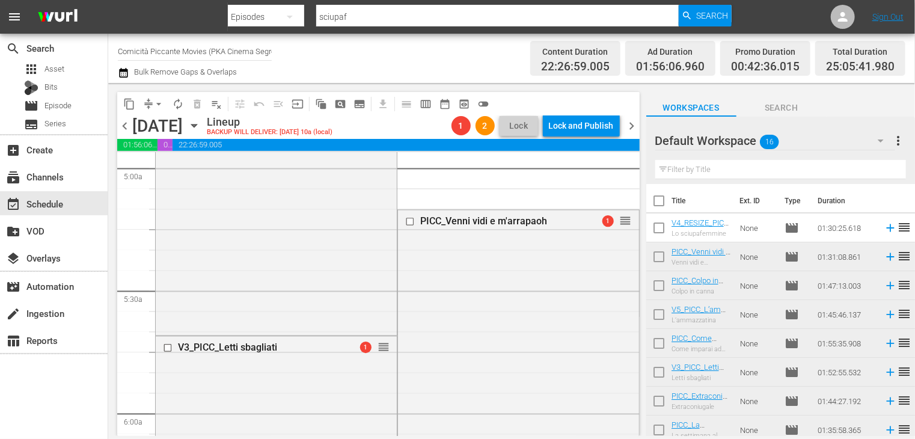
scroll to position [1135, 0]
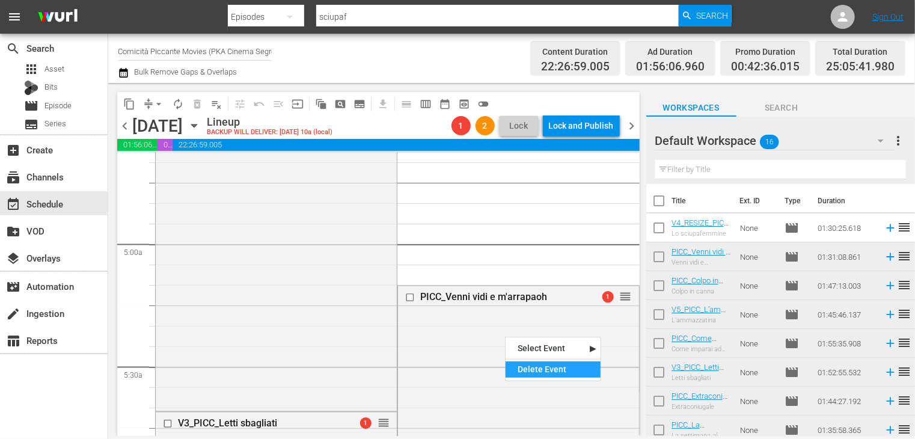
click at [543, 367] on div "Delete Event" at bounding box center [552, 369] width 95 height 16
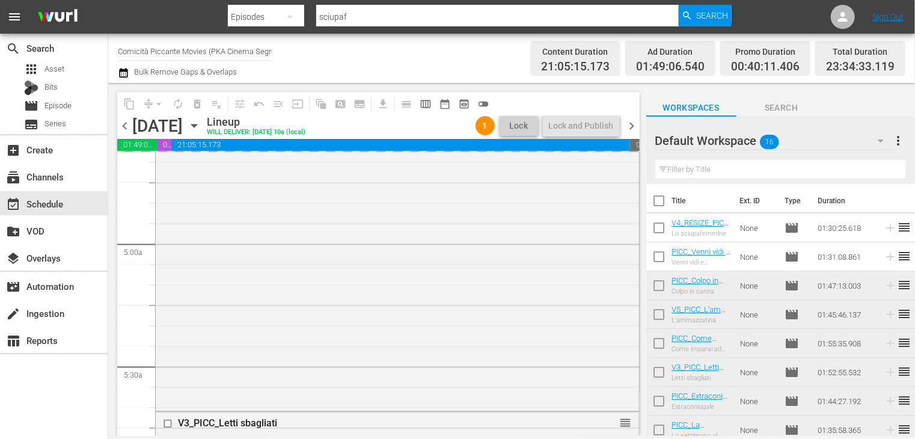
click at [636, 122] on span "chevron_right" at bounding box center [632, 125] width 15 height 15
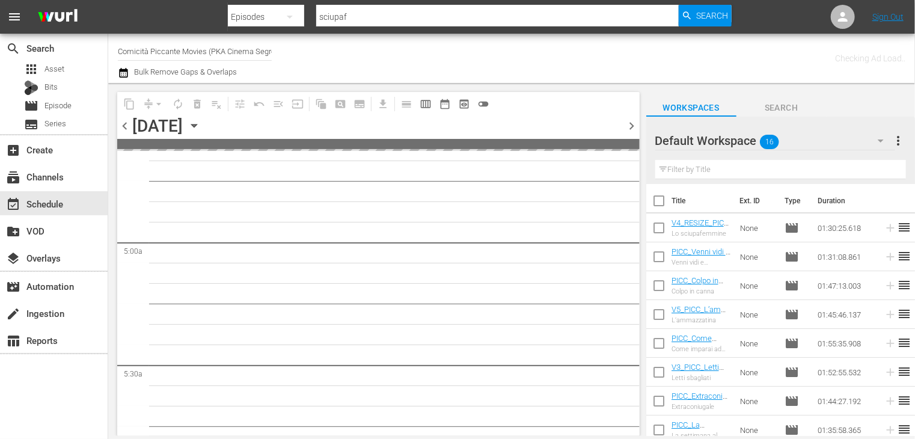
scroll to position [1156, 0]
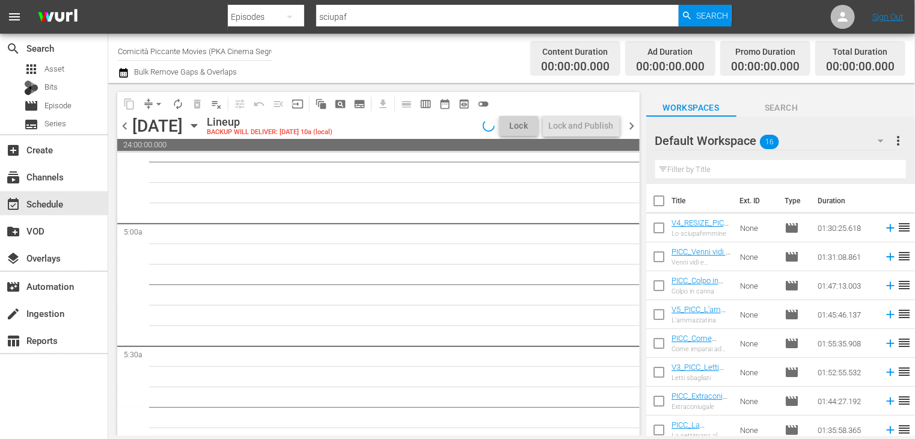
click at [123, 126] on span "chevron_left" at bounding box center [124, 125] width 15 height 15
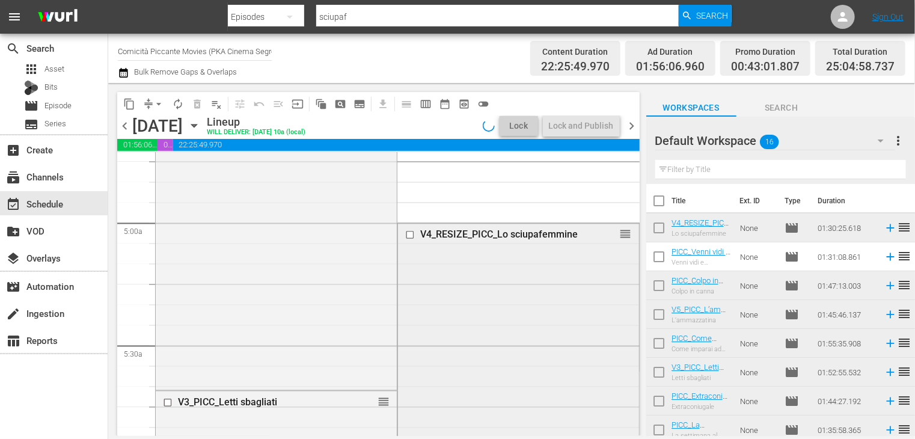
scroll to position [1135, 0]
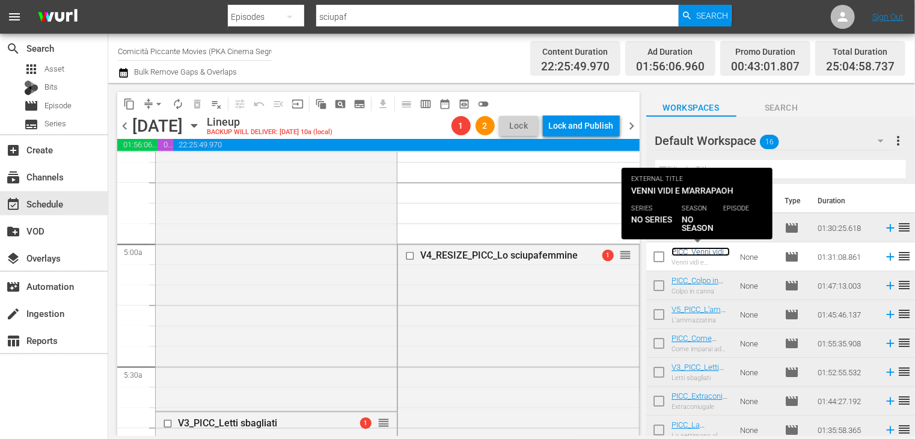
click at [700, 255] on link "PICC_Venni vidi e m'arrapaoh" at bounding box center [700, 256] width 58 height 18
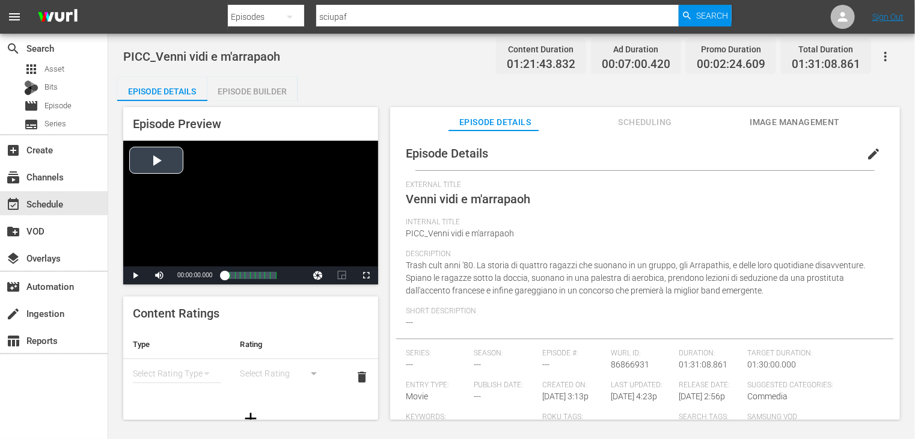
click at [168, 164] on div "Video Player" at bounding box center [250, 204] width 255 height 126
click at [366, 275] on span "Video Player" at bounding box center [366, 275] width 0 height 0
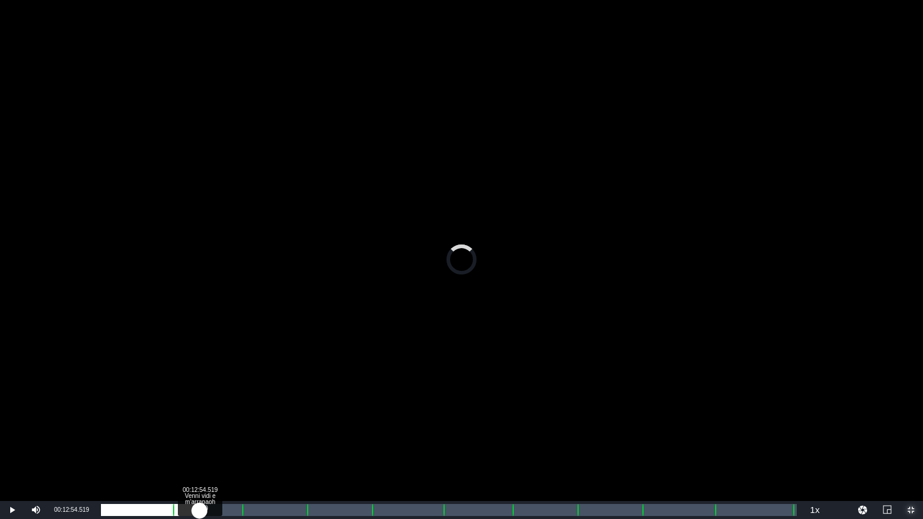
click at [200, 438] on div "Loaded : 0.00% 00:12:54.519 Venni vidi e m'arrapaoh (2/10) 00:00:02.235" at bounding box center [449, 510] width 708 height 18
click at [286, 438] on div "Loaded : 12.86% 00:24:14.584 Venni vidi e m'arrapaoh (3/10) 00:10:28.281 Cue Po…" at bounding box center [449, 510] width 696 height 12
click at [344, 438] on div "Loaded : 0.00% 00:32:02.129 Venni vidi e m'arrapaoh (4/10) 00:21:12.986 Cue Poi…" at bounding box center [449, 510] width 696 height 12
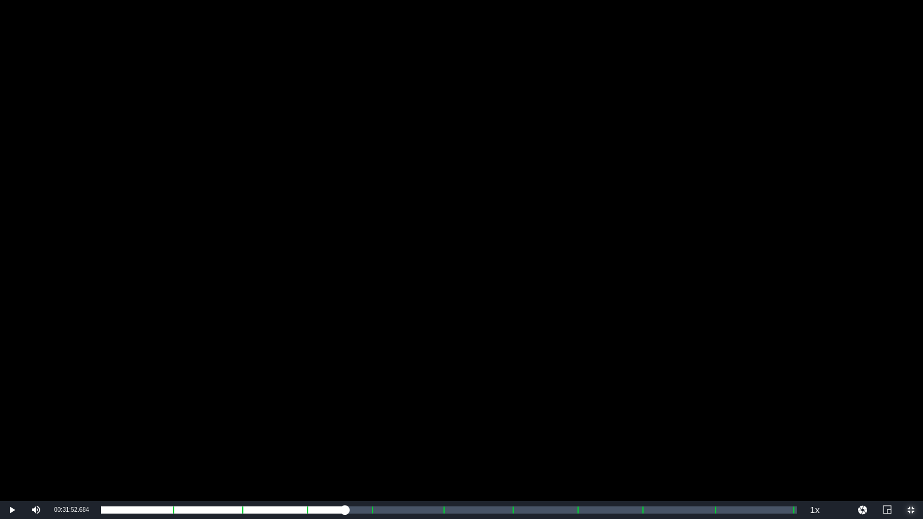
click at [911, 438] on span "Video Player" at bounding box center [911, 510] width 0 height 0
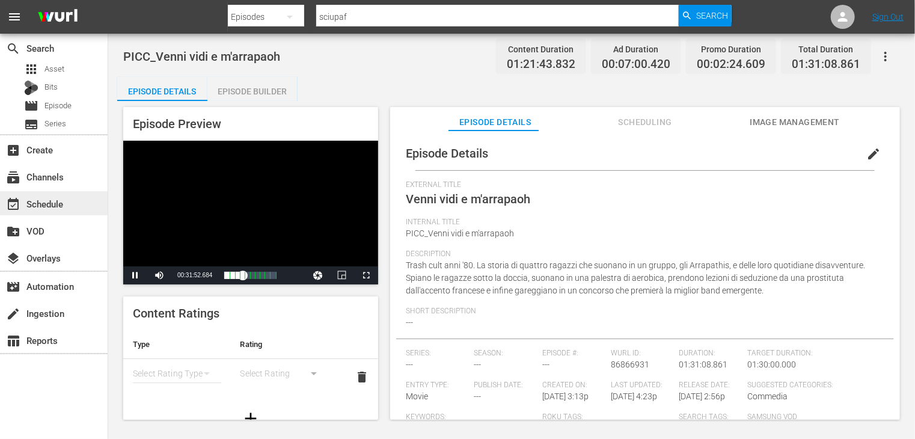
click at [56, 206] on div "event_available Schedule" at bounding box center [33, 202] width 67 height 11
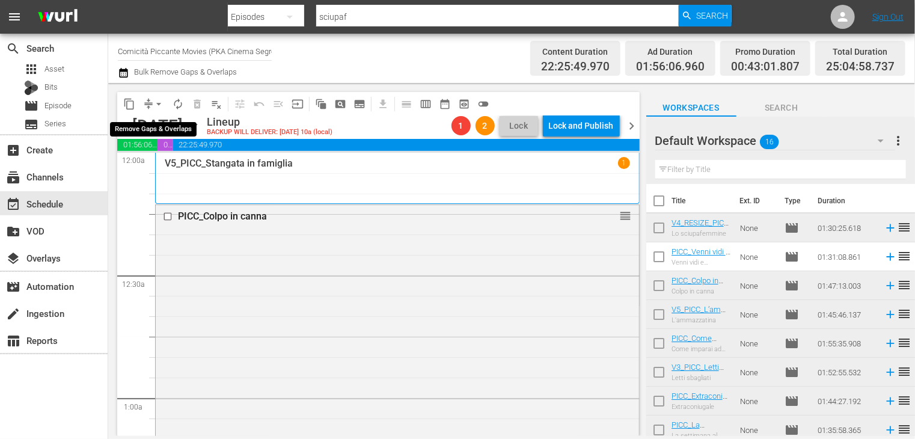
click at [157, 104] on span "arrow_drop_down" at bounding box center [159, 104] width 12 height 12
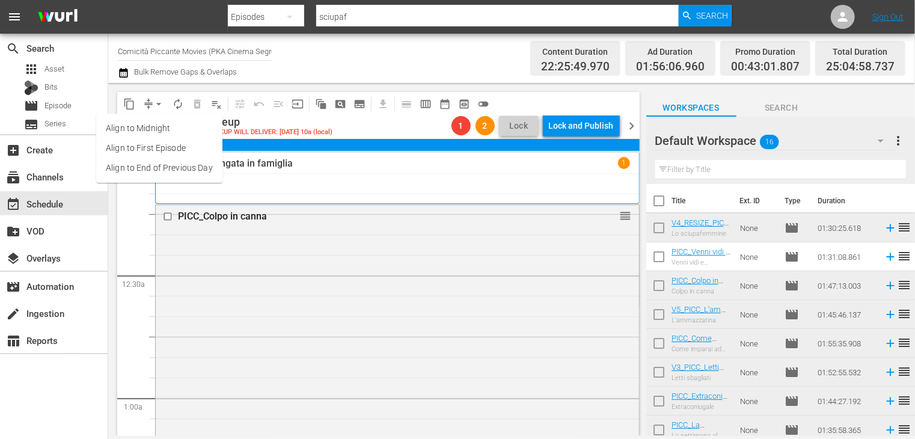
click at [156, 172] on li "Align to End of Previous Day" at bounding box center [159, 168] width 126 height 20
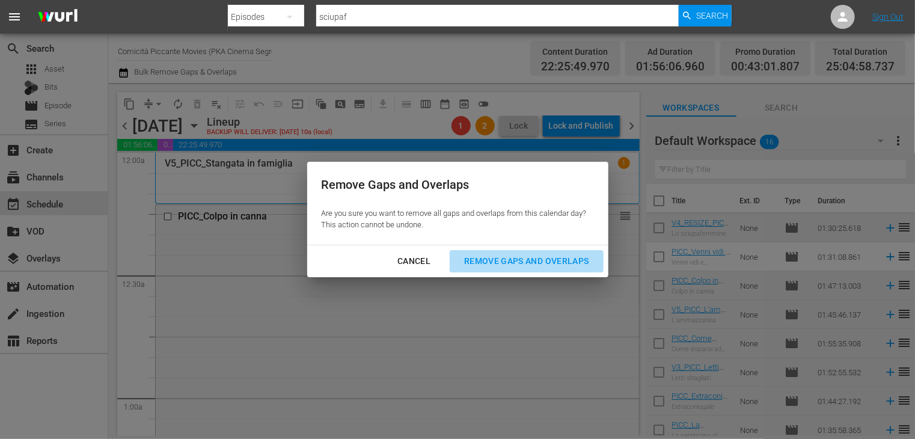
click at [534, 263] on div "Remove Gaps and Overlaps" at bounding box center [526, 261] width 144 height 15
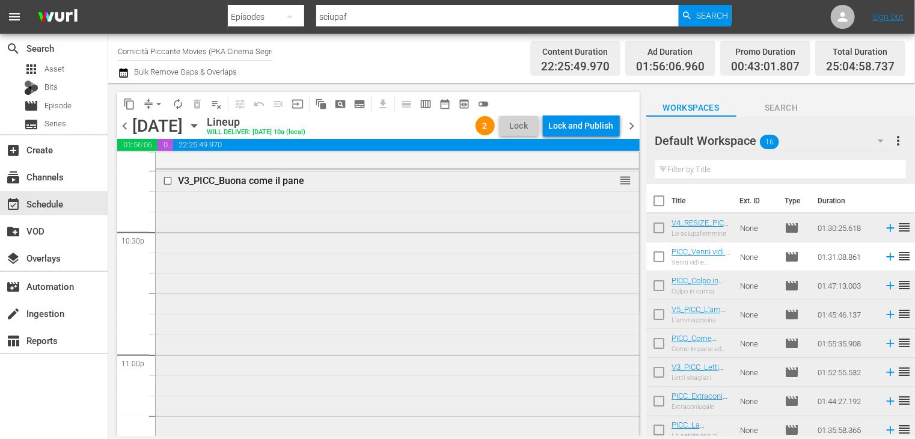
scroll to position [5378, 0]
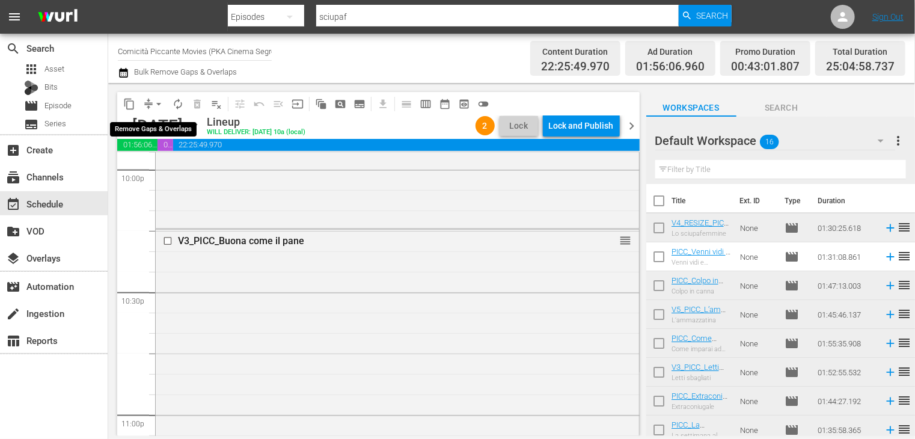
click at [159, 103] on span "arrow_drop_down" at bounding box center [159, 104] width 12 height 12
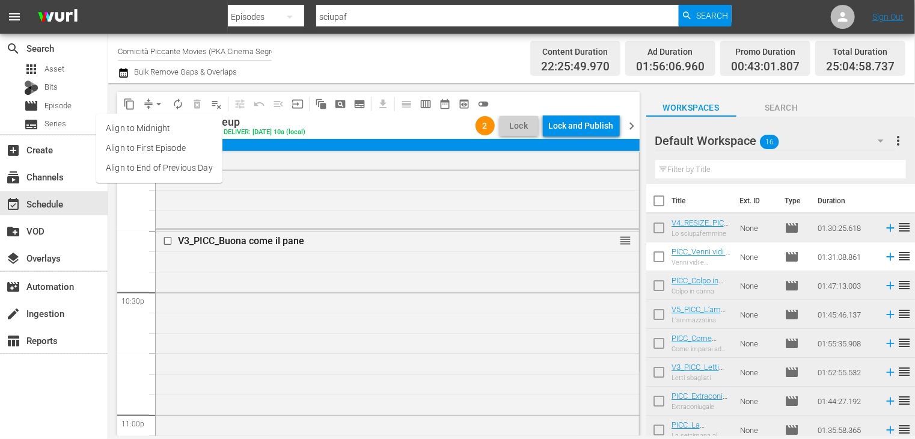
click at [160, 174] on li "Align to End of Previous Day" at bounding box center [159, 168] width 126 height 20
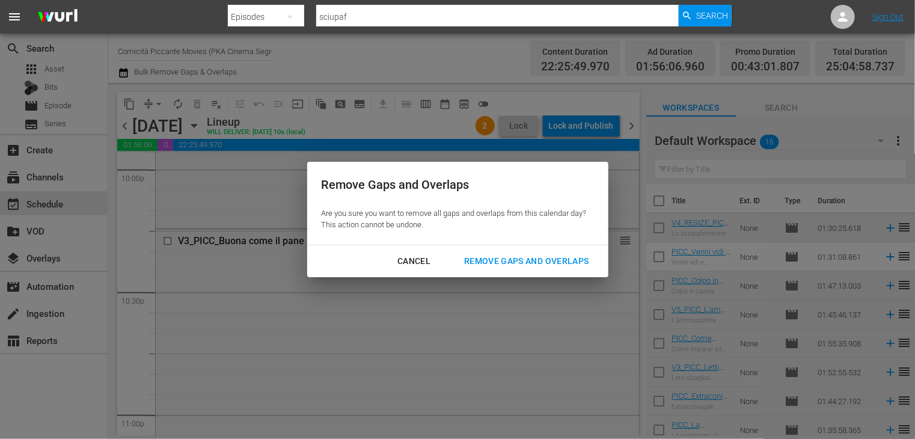
click at [520, 261] on div "Remove Gaps and Overlaps" at bounding box center [526, 261] width 144 height 15
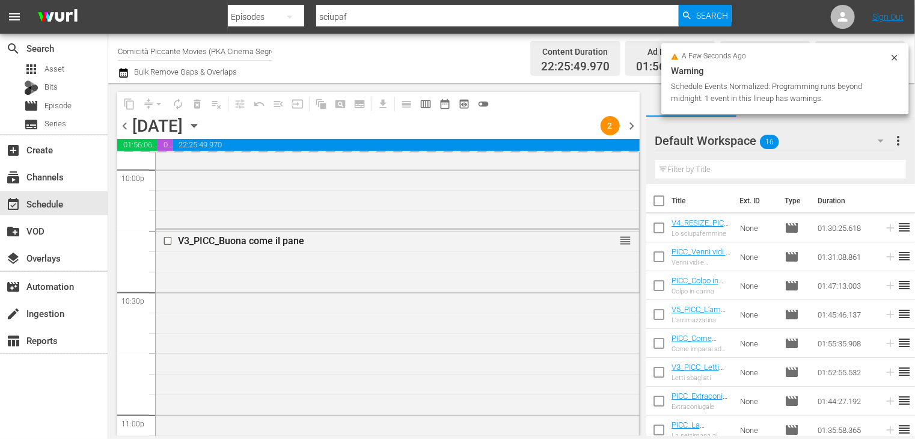
click at [665, 206] on input "checkbox" at bounding box center [658, 203] width 25 height 25
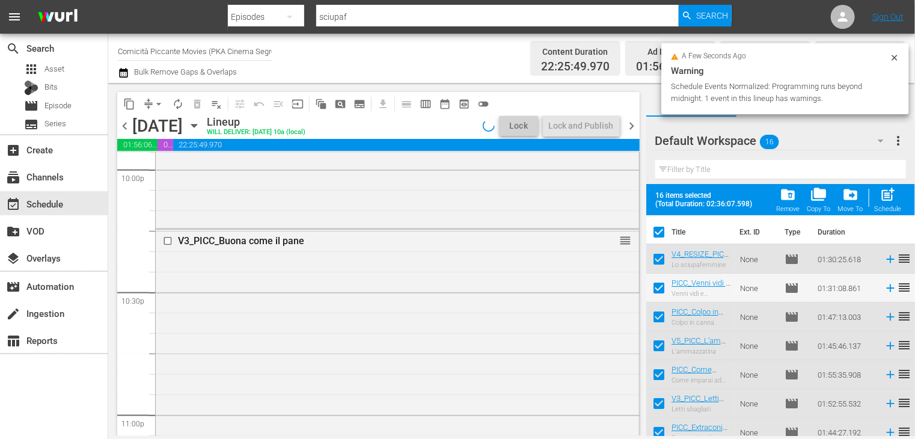
click at [790, 199] on span "folder_delete" at bounding box center [788, 194] width 16 height 16
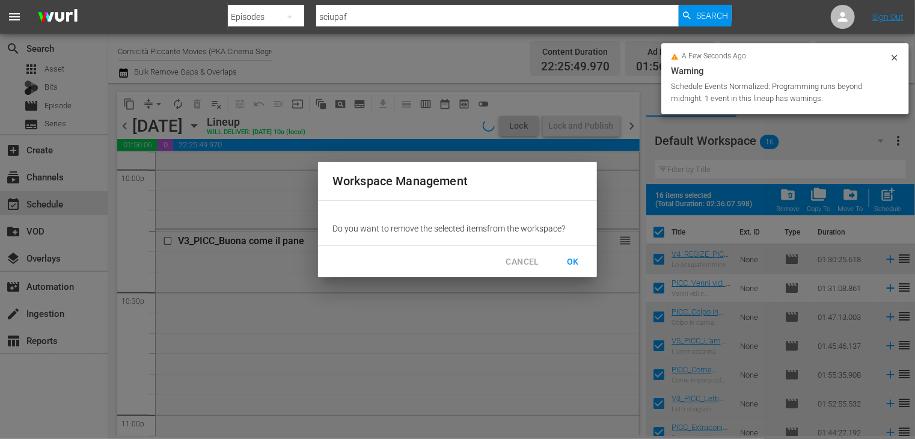
click at [581, 258] on span "OK" at bounding box center [572, 261] width 19 height 15
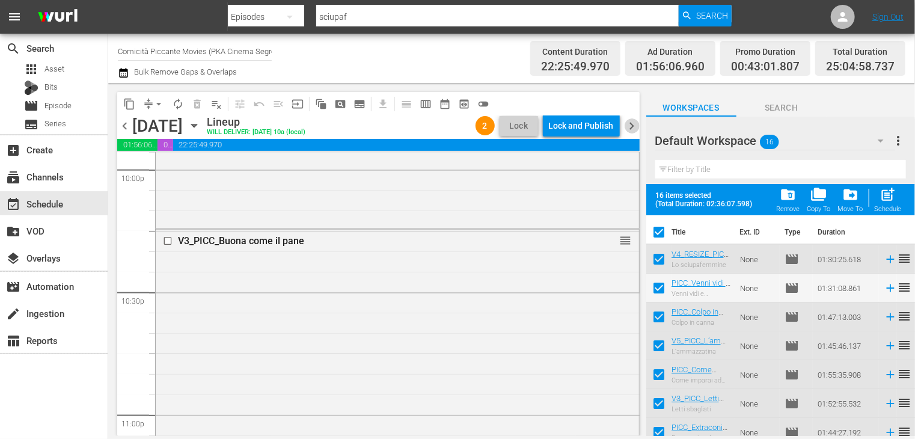
click at [634, 126] on span "chevron_right" at bounding box center [632, 125] width 15 height 15
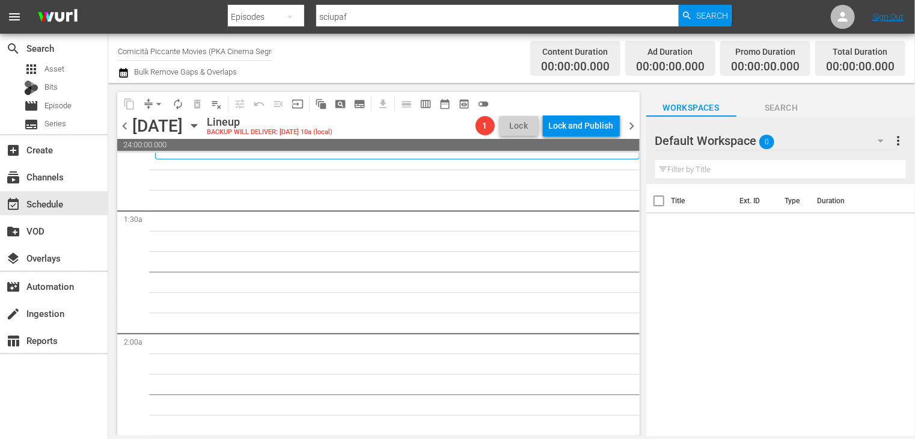
scroll to position [541, 0]
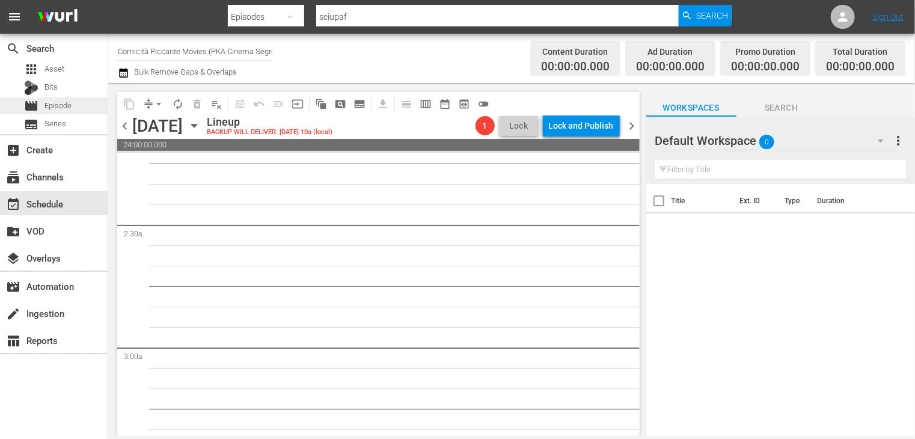
click at [61, 105] on span "Episode" at bounding box center [57, 106] width 27 height 12
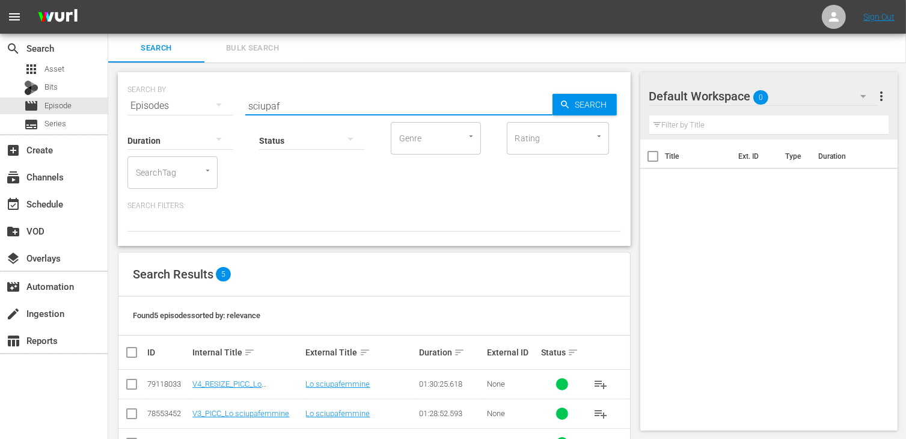
drag, startPoint x: 295, startPoint y: 105, endPoint x: 213, endPoint y: 98, distance: 81.5
click at [213, 98] on div "SEARCH BY Search By Episodes Search ID, Title, Description, Keywords, or Catego…" at bounding box center [373, 98] width 493 height 43
click at [130, 417] on input "checkbox" at bounding box center [131, 416] width 14 height 14
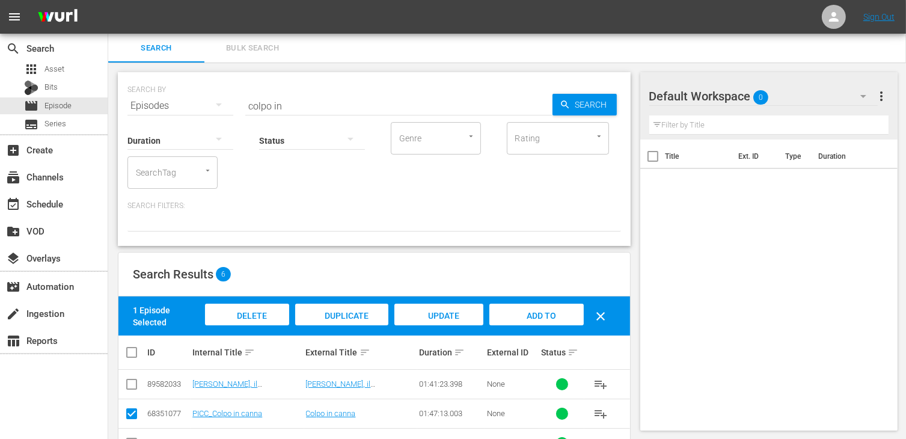
click at [558, 319] on div "Add to Workspace" at bounding box center [536, 326] width 94 height 45
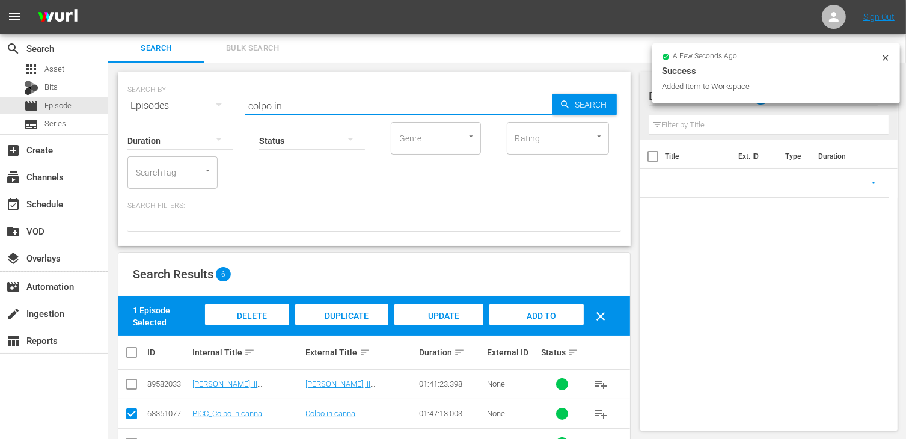
drag, startPoint x: 298, startPoint y: 108, endPoint x: 112, endPoint y: 76, distance: 188.0
click at [112, 76] on div "SEARCH BY Search By Episodes Search ID, Title, Description, Keywords, or Catego…" at bounding box center [374, 316] width 532 height 506
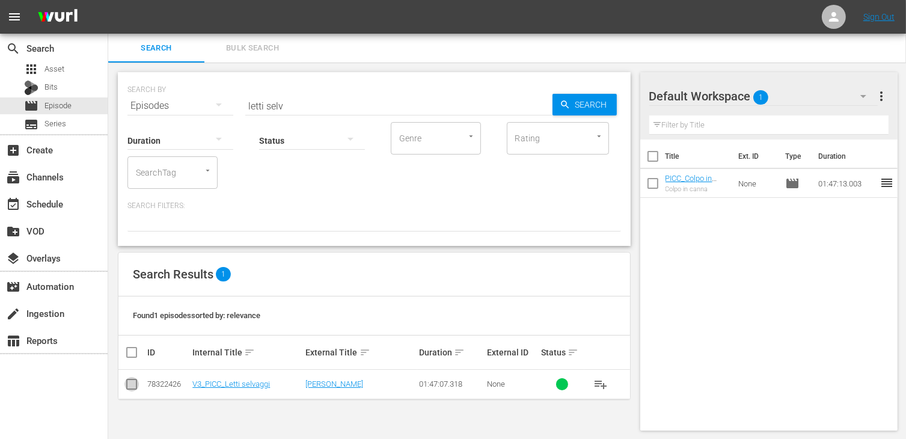
click at [130, 379] on input "checkbox" at bounding box center [131, 386] width 14 height 14
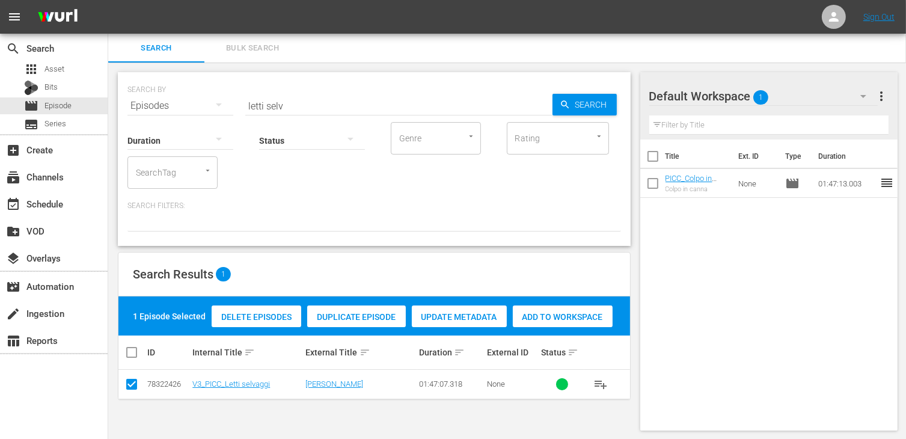
click at [570, 314] on span "Add to Workspace" at bounding box center [563, 317] width 100 height 10
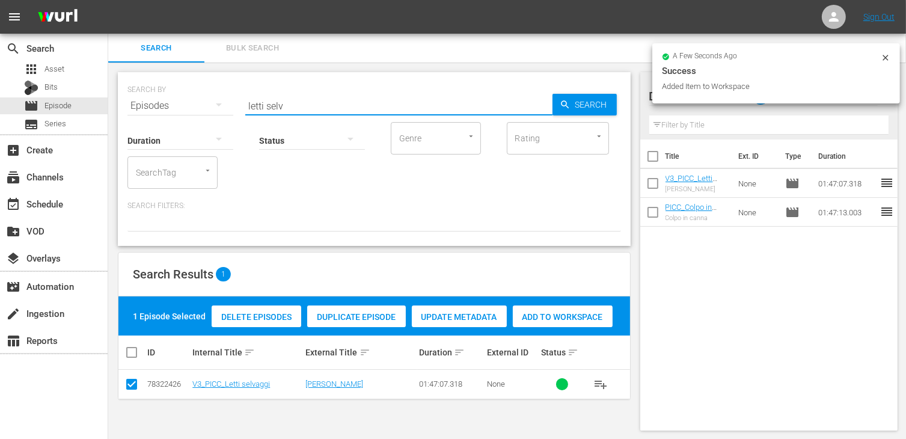
drag, startPoint x: 311, startPoint y: 105, endPoint x: 221, endPoint y: 94, distance: 91.4
click at [221, 94] on div "SEARCH BY Search By Episodes Search ID, Title, Description, Keywords, or Catego…" at bounding box center [373, 98] width 493 height 43
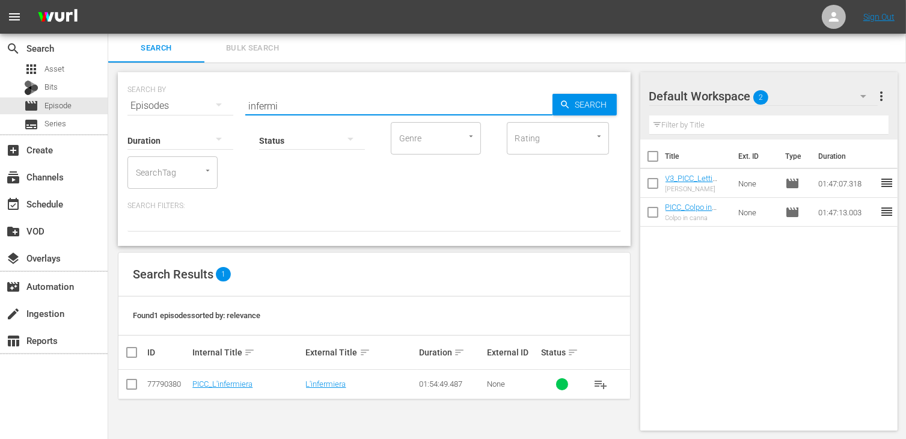
drag, startPoint x: 133, startPoint y: 384, endPoint x: 150, endPoint y: 381, distance: 17.7
click at [133, 385] on input "checkbox" at bounding box center [131, 386] width 14 height 14
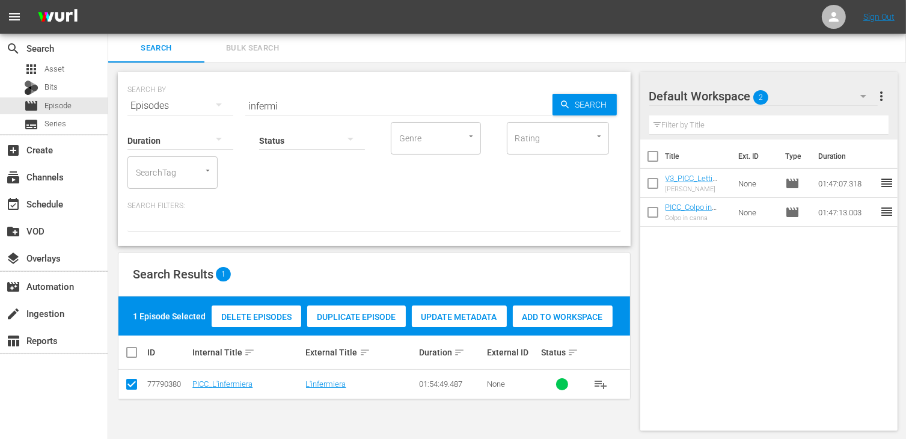
click at [555, 320] on span "Add to Workspace" at bounding box center [563, 317] width 100 height 10
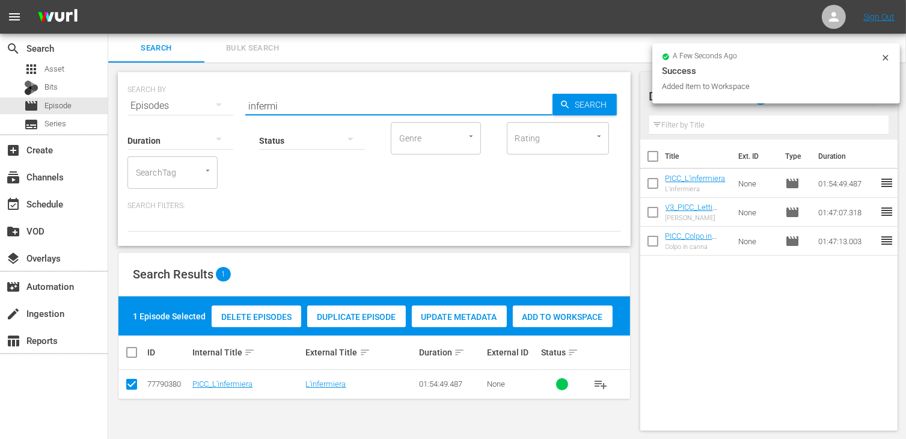
drag, startPoint x: 284, startPoint y: 100, endPoint x: 192, endPoint y: 94, distance: 91.5
click at [192, 94] on div "SEARCH BY Search By Episodes Search ID, Title, Description, Keywords, or Catego…" at bounding box center [373, 98] width 493 height 43
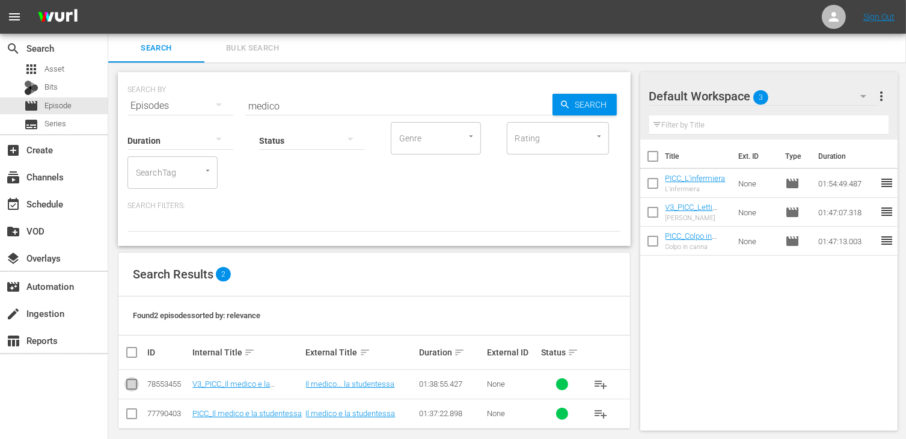
click at [136, 385] on input "checkbox" at bounding box center [131, 386] width 14 height 14
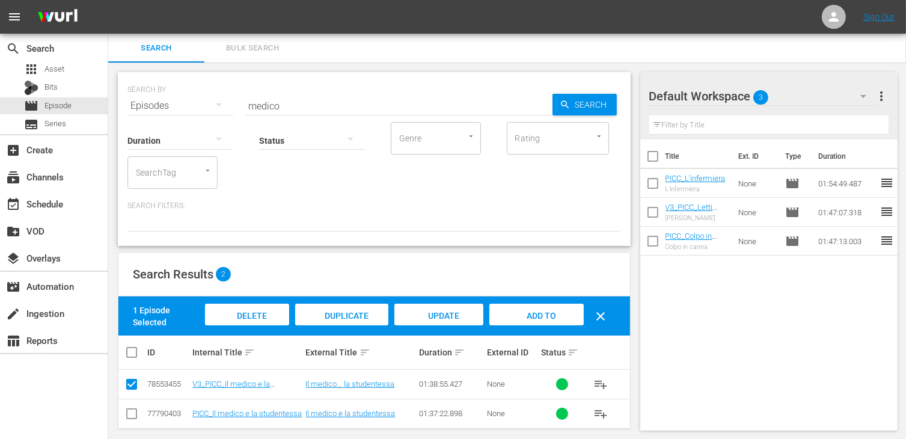
click at [548, 316] on span "Add to Workspace" at bounding box center [536, 327] width 59 height 32
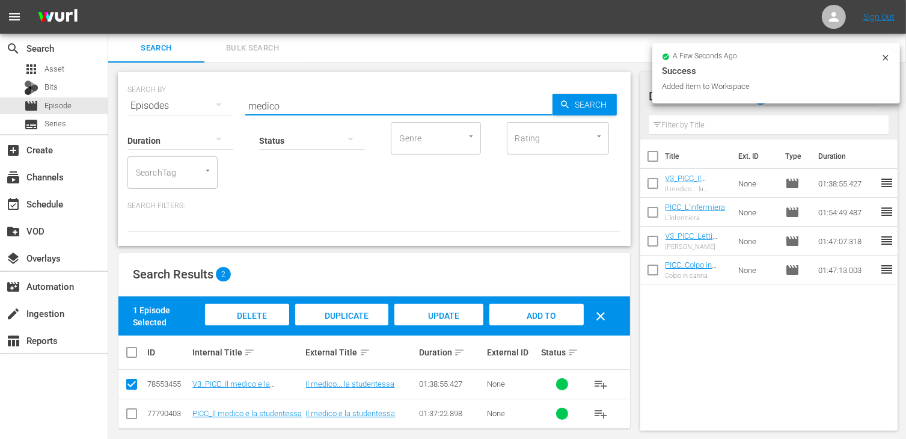
drag, startPoint x: 293, startPoint y: 108, endPoint x: 206, endPoint y: 99, distance: 88.2
click at [206, 99] on div "SEARCH BY Search By Episodes Search ID, Title, Description, Keywords, or Catego…" at bounding box center [373, 98] width 493 height 43
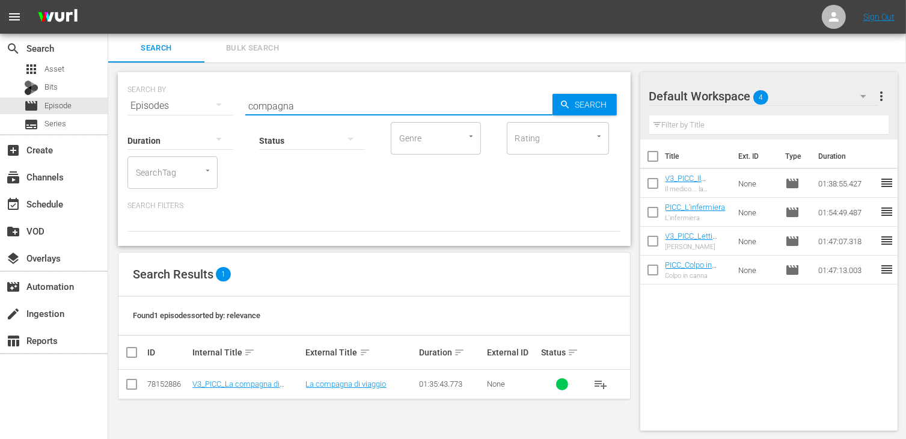
click at [132, 383] on input "checkbox" at bounding box center [131, 386] width 14 height 14
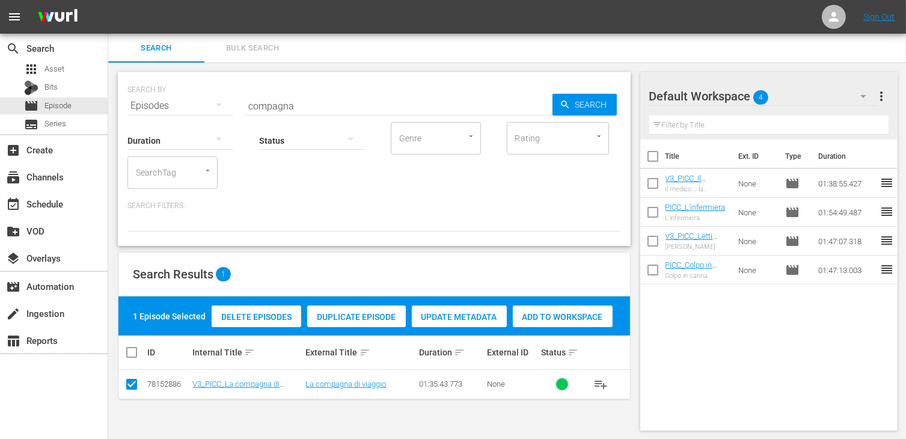
click at [561, 318] on span "Add to Workspace" at bounding box center [563, 317] width 100 height 10
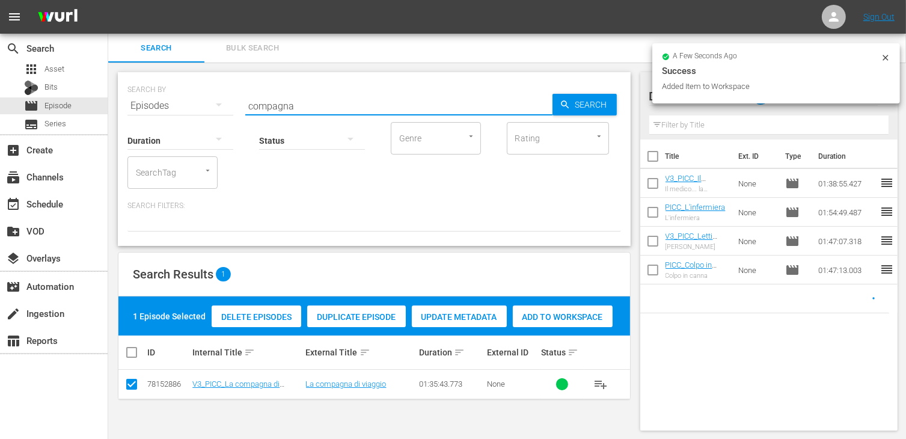
drag, startPoint x: 309, startPoint y: 100, endPoint x: 182, endPoint y: 96, distance: 127.5
click at [182, 96] on div "SEARCH BY Search By Episodes Search ID, Title, Description, Keywords, or Catego…" at bounding box center [373, 98] width 493 height 43
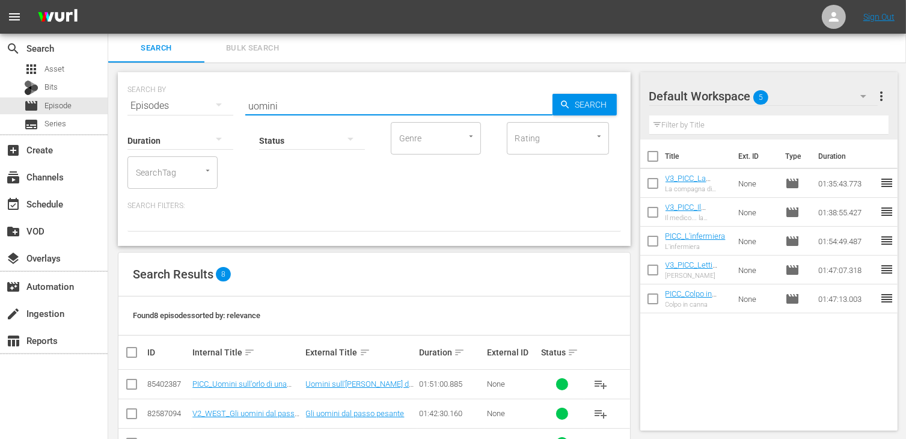
click at [137, 386] on input "checkbox" at bounding box center [131, 386] width 14 height 14
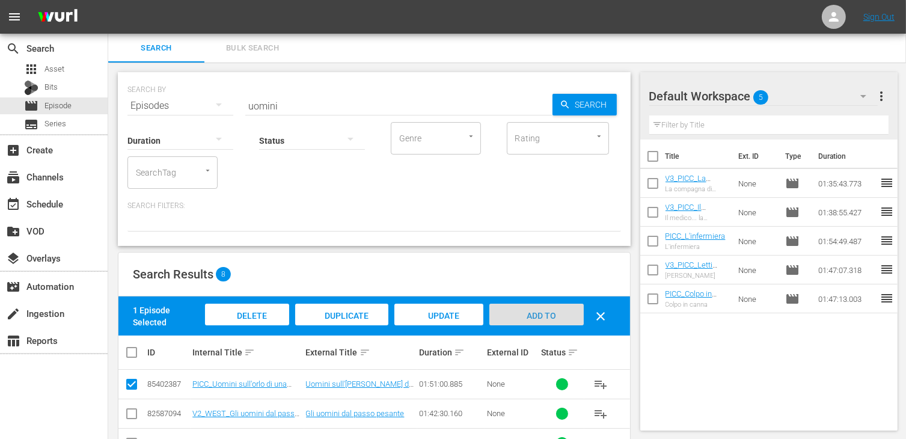
click at [536, 318] on span "Add to Workspace" at bounding box center [536, 327] width 59 height 32
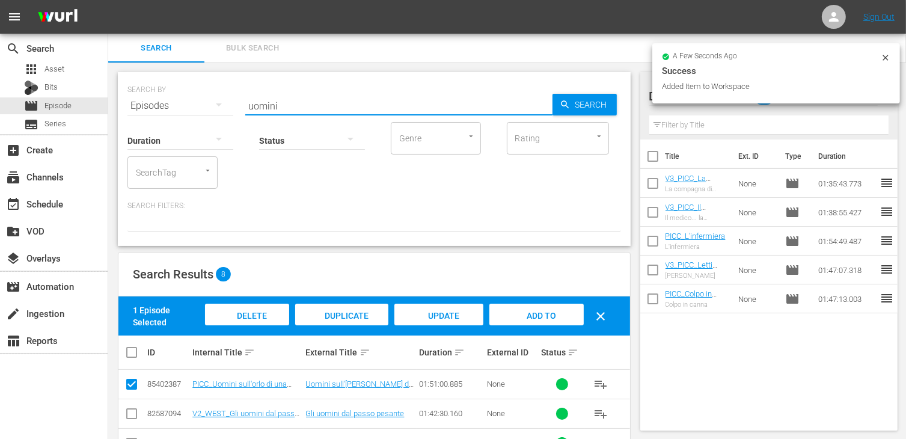
drag, startPoint x: 286, startPoint y: 108, endPoint x: 167, endPoint y: 97, distance: 118.9
click at [167, 97] on div "SEARCH BY Search By Episodes Search ID, Title, Description, Keywords, or Catego…" at bounding box center [373, 98] width 493 height 43
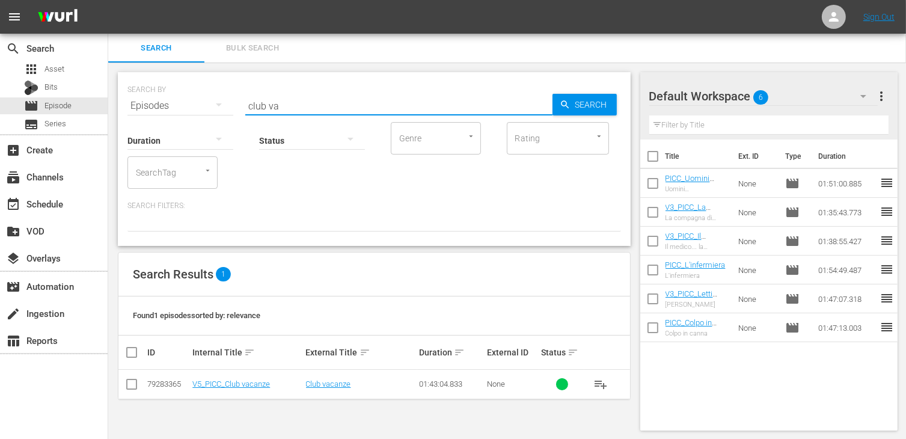
drag, startPoint x: 130, startPoint y: 380, endPoint x: 165, endPoint y: 380, distance: 34.3
click at [132, 380] on input "checkbox" at bounding box center [131, 386] width 14 height 14
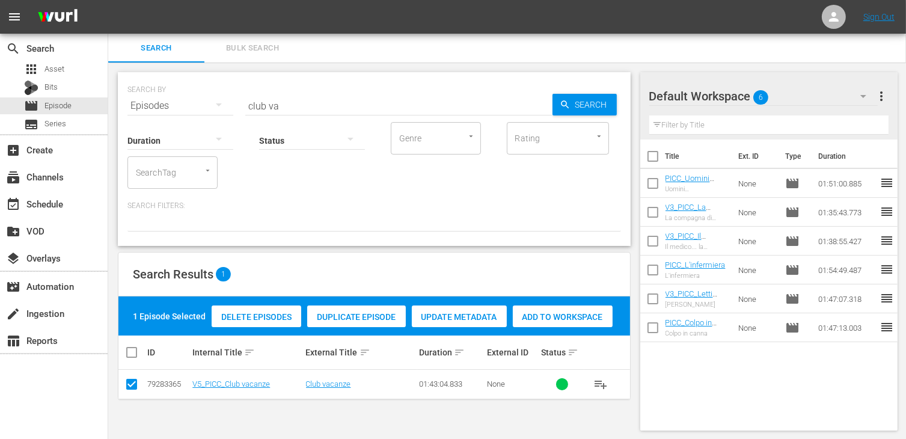
click at [565, 314] on span "Add to Workspace" at bounding box center [563, 317] width 100 height 10
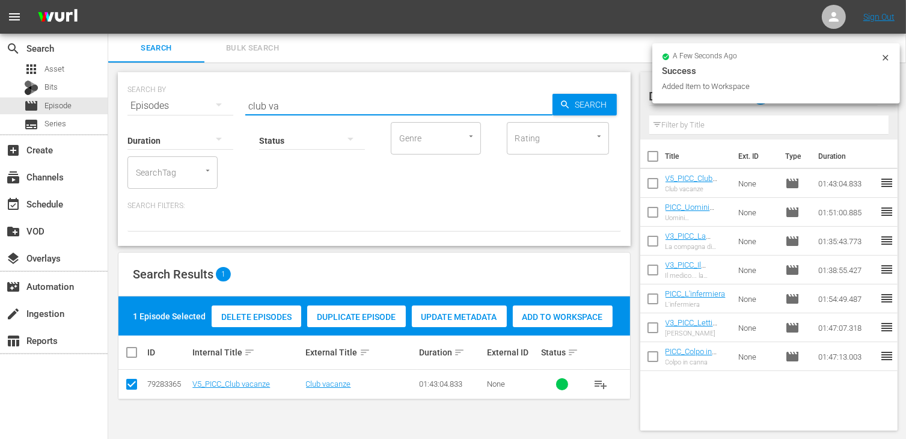
drag, startPoint x: 297, startPoint y: 108, endPoint x: 126, endPoint y: 88, distance: 172.5
click at [126, 88] on div "SEARCH BY Search By Episodes Search ID, Title, Description, Keywords, or Catego…" at bounding box center [374, 159] width 513 height 174
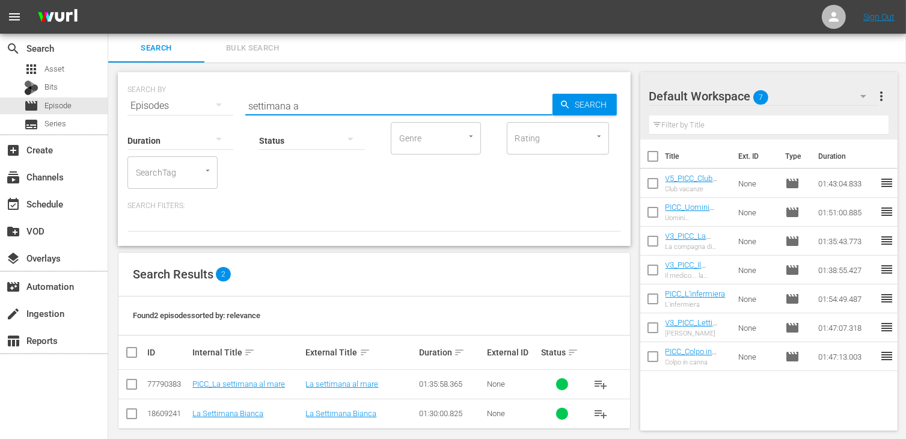
drag, startPoint x: 135, startPoint y: 387, endPoint x: 145, endPoint y: 383, distance: 10.8
click at [135, 387] on input "checkbox" at bounding box center [131, 386] width 14 height 14
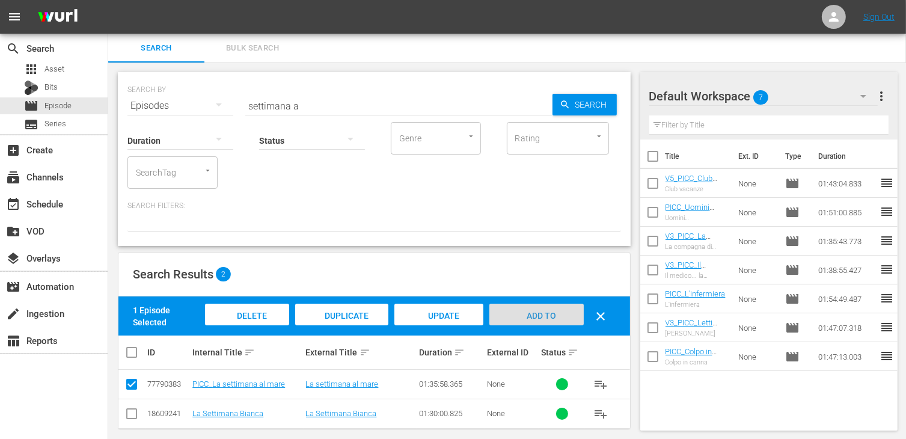
click at [529, 323] on div "Add to Workspace" at bounding box center [536, 326] width 94 height 45
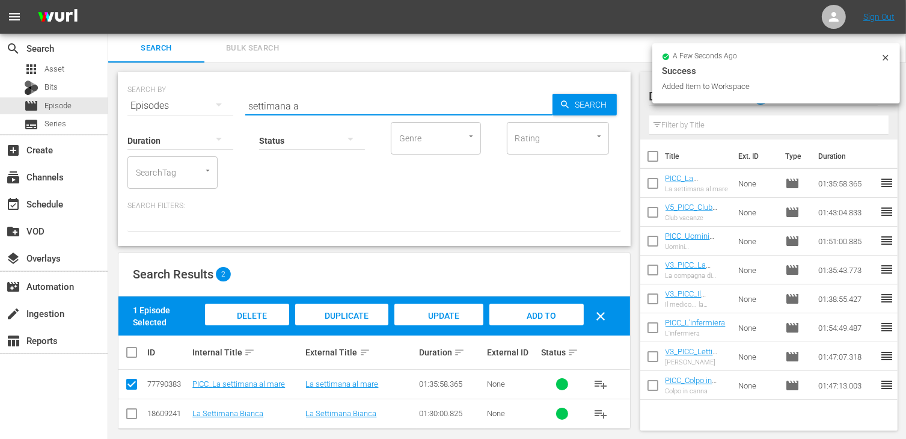
drag, startPoint x: 309, startPoint y: 108, endPoint x: 214, endPoint y: 106, distance: 95.0
click at [215, 106] on div "SEARCH BY Search By Episodes Search ID, Title, Description, Keywords, or Catego…" at bounding box center [373, 98] width 493 height 43
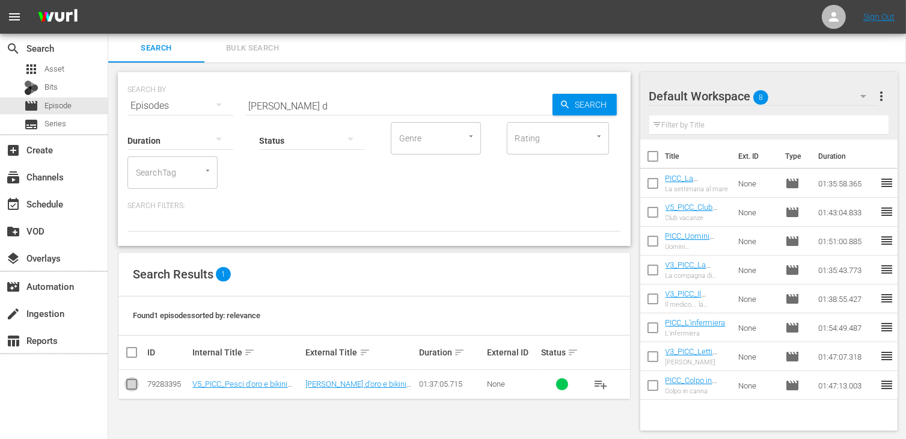
click at [127, 385] on input "checkbox" at bounding box center [131, 386] width 14 height 14
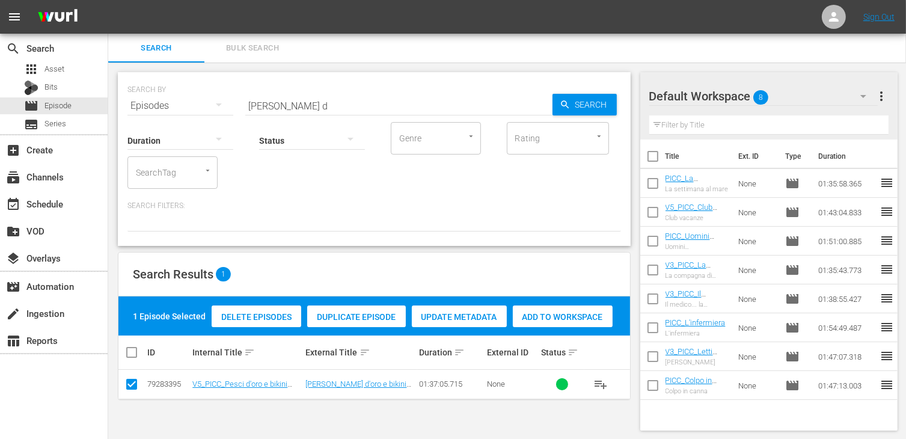
click at [533, 323] on div "Add to Workspace" at bounding box center [563, 316] width 100 height 23
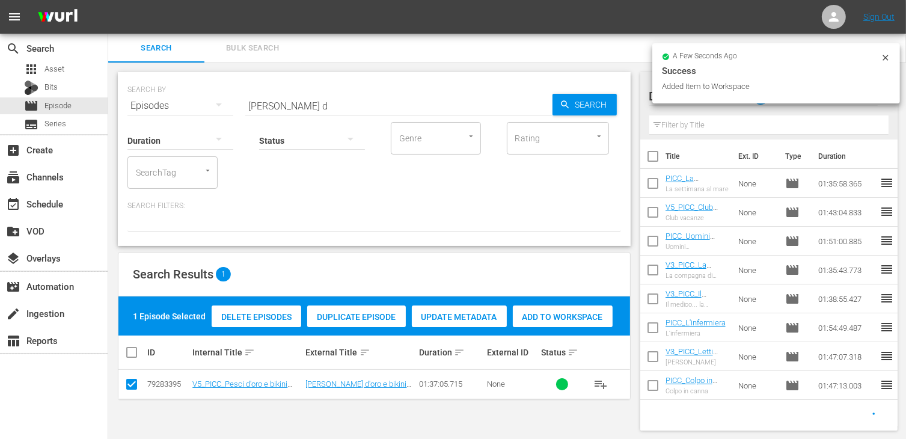
drag, startPoint x: 302, startPoint y: 106, endPoint x: 190, endPoint y: 97, distance: 112.8
click at [190, 97] on div "SEARCH BY Search By Episodes Search ID, Title, Description, Keywords, or Catego…" at bounding box center [373, 98] width 493 height 43
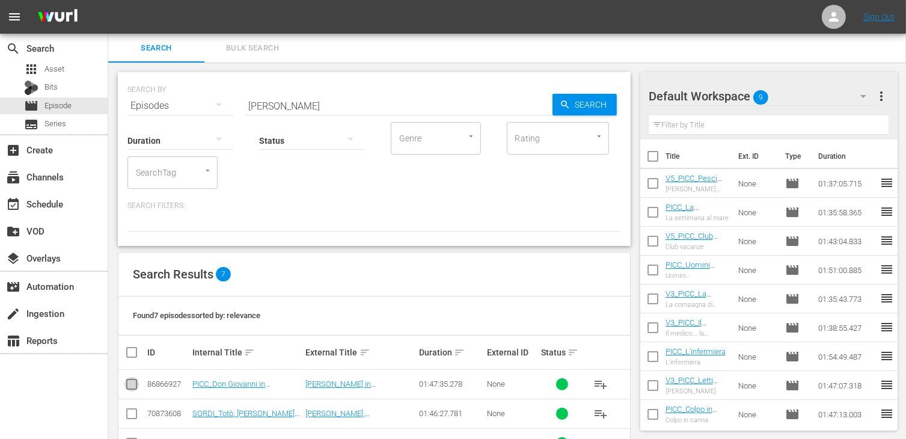
click at [137, 385] on input "checkbox" at bounding box center [131, 386] width 14 height 14
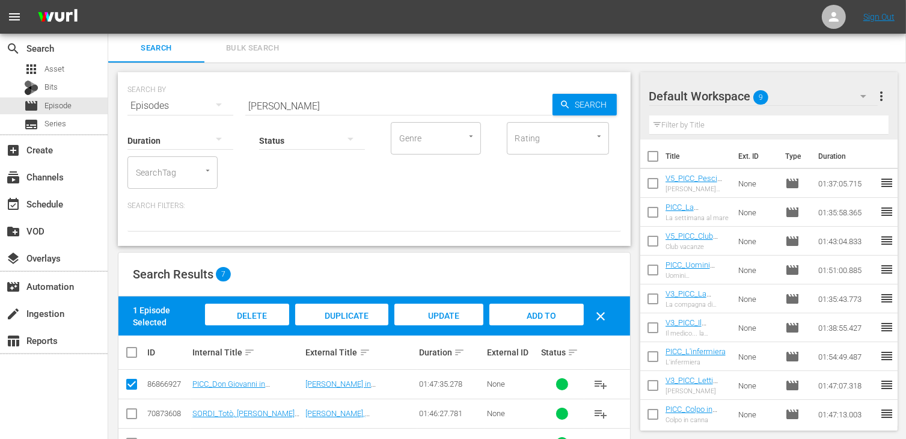
click at [550, 317] on span "Add to Workspace" at bounding box center [536, 327] width 59 height 32
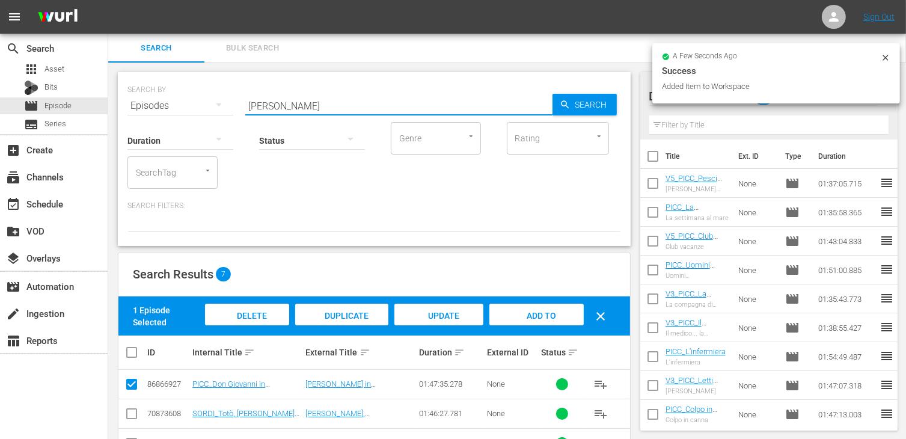
drag, startPoint x: 293, startPoint y: 102, endPoint x: 183, endPoint y: 94, distance: 110.8
click at [183, 94] on div "SEARCH BY Search By Episodes Search ID, Title, Description, Keywords, or Catego…" at bounding box center [373, 98] width 493 height 43
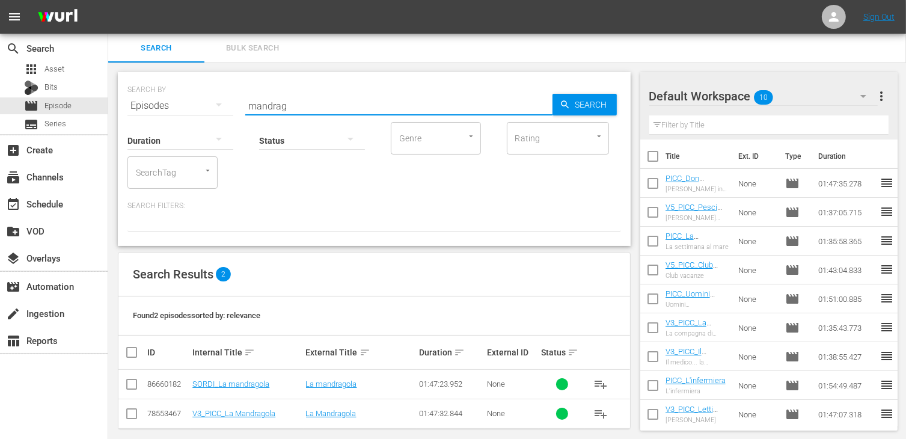
click at [127, 410] on input "checkbox" at bounding box center [131, 416] width 14 height 14
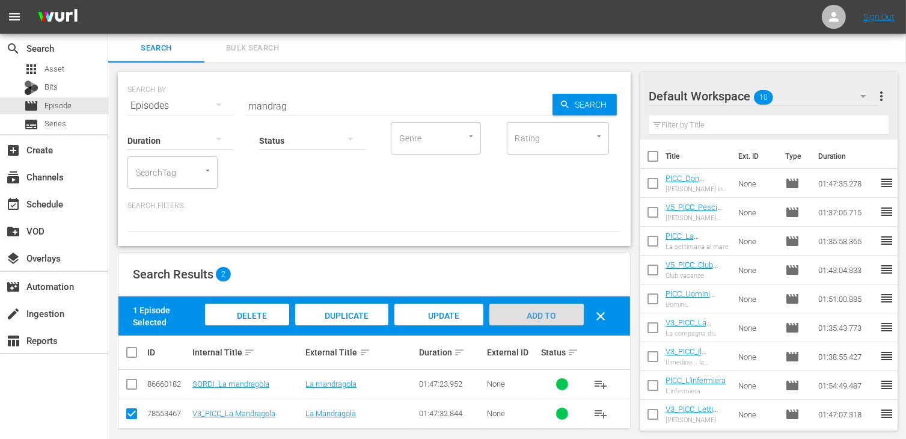
click at [522, 313] on span "Add to Workspace" at bounding box center [536, 327] width 59 height 32
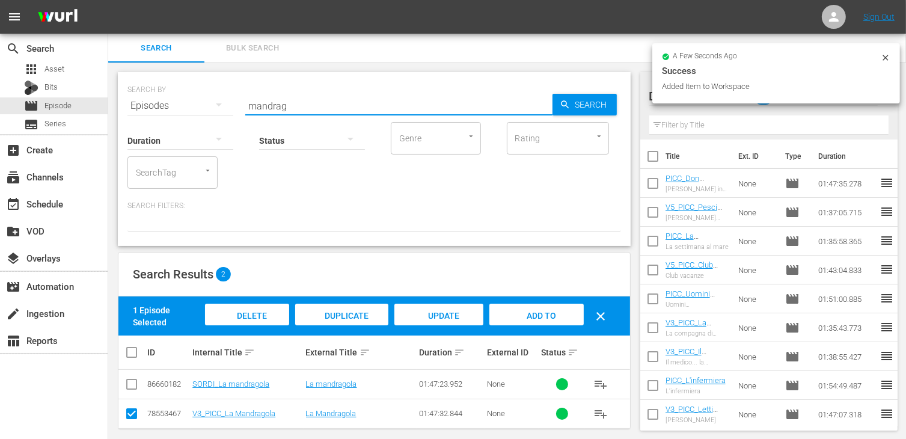
drag, startPoint x: 302, startPoint y: 104, endPoint x: 135, endPoint y: 101, distance: 167.1
click at [135, 101] on div "SEARCH BY Search By Episodes Search ID, Title, Description, Keywords, or Catego…" at bounding box center [373, 98] width 493 height 43
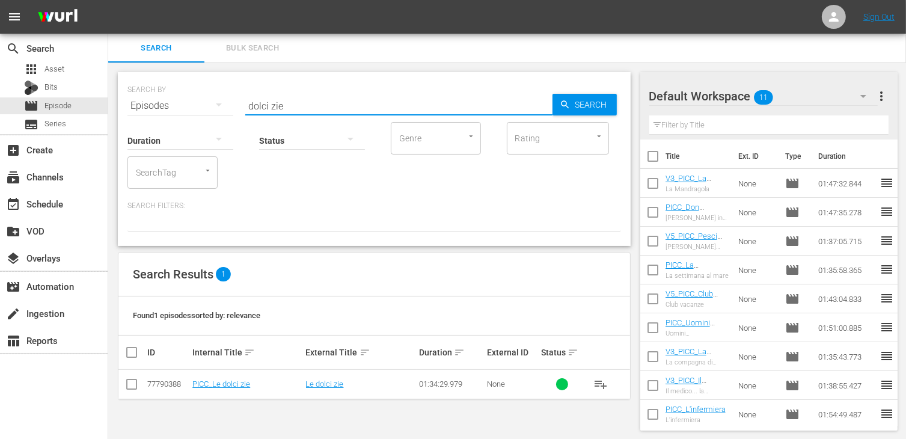
drag, startPoint x: 136, startPoint y: 380, endPoint x: 171, endPoint y: 381, distance: 35.5
click at [135, 382] on input "checkbox" at bounding box center [131, 386] width 14 height 14
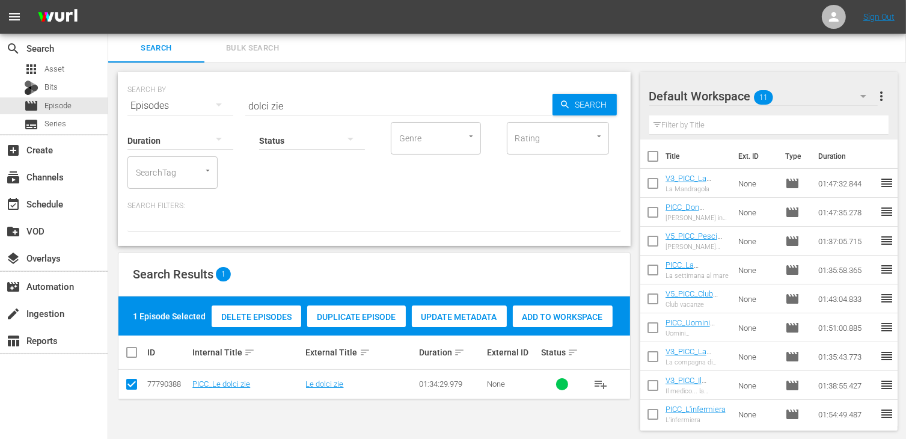
drag, startPoint x: 587, startPoint y: 322, endPoint x: 573, endPoint y: 316, distance: 14.3
click at [585, 321] on div "Add to Workspace" at bounding box center [563, 316] width 100 height 23
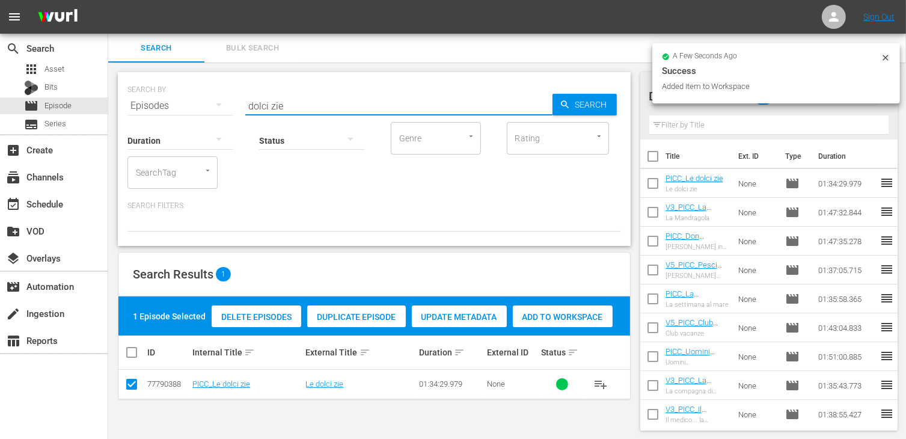
drag, startPoint x: 272, startPoint y: 97, endPoint x: 205, endPoint y: 94, distance: 67.4
click at [205, 94] on div "SEARCH BY Search By Episodes Search ID, Title, Description, Keywords, or Catego…" at bounding box center [373, 98] width 493 height 43
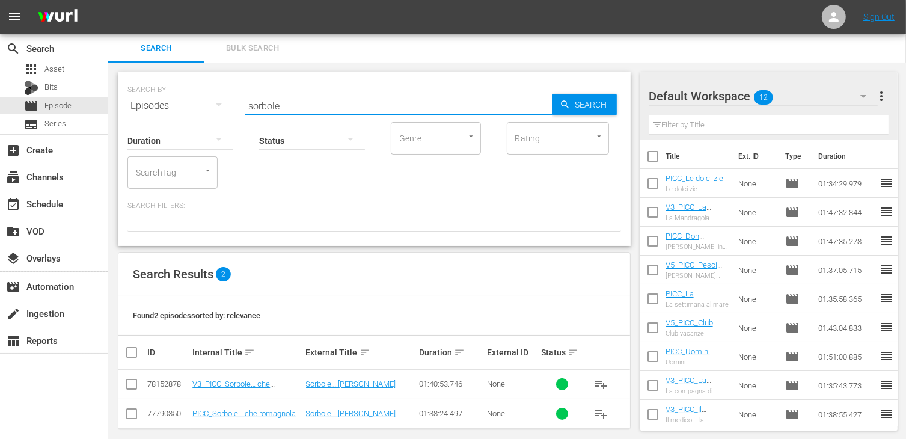
click at [132, 381] on input "checkbox" at bounding box center [131, 386] width 14 height 14
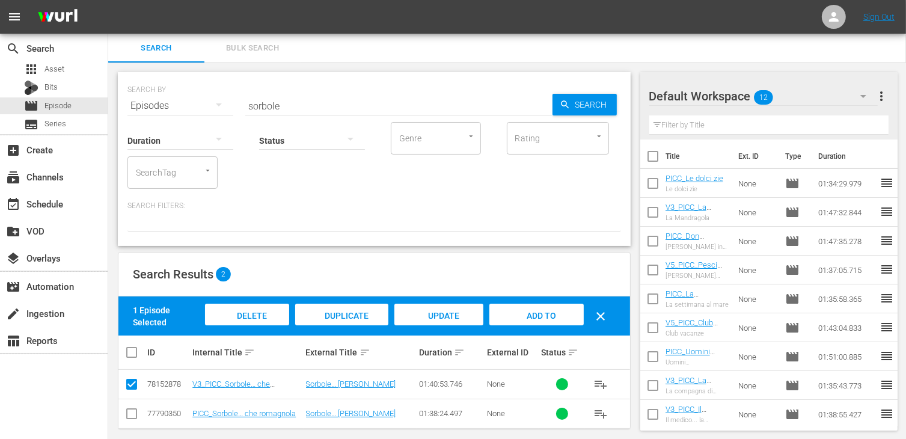
click at [519, 311] on span "Add to Workspace" at bounding box center [536, 327] width 59 height 32
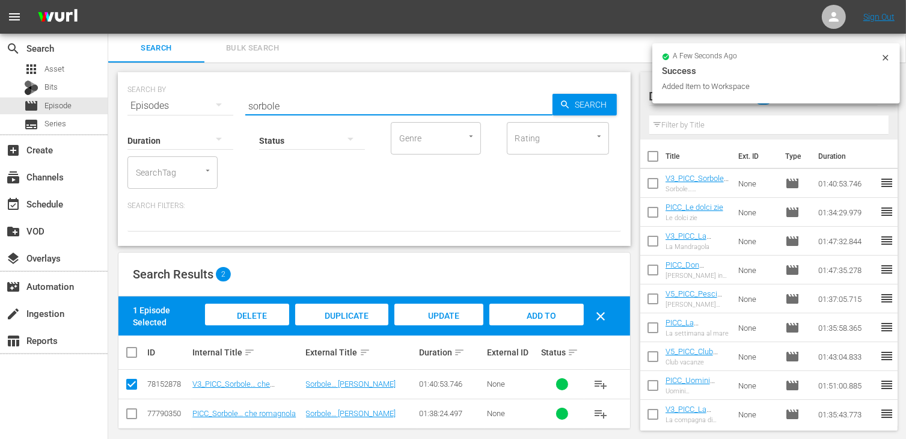
drag, startPoint x: 298, startPoint y: 104, endPoint x: 173, endPoint y: 93, distance: 126.1
click at [173, 93] on div "SEARCH BY Search By Episodes Search ID, Title, Description, Keywords, or Catego…" at bounding box center [373, 98] width 493 height 43
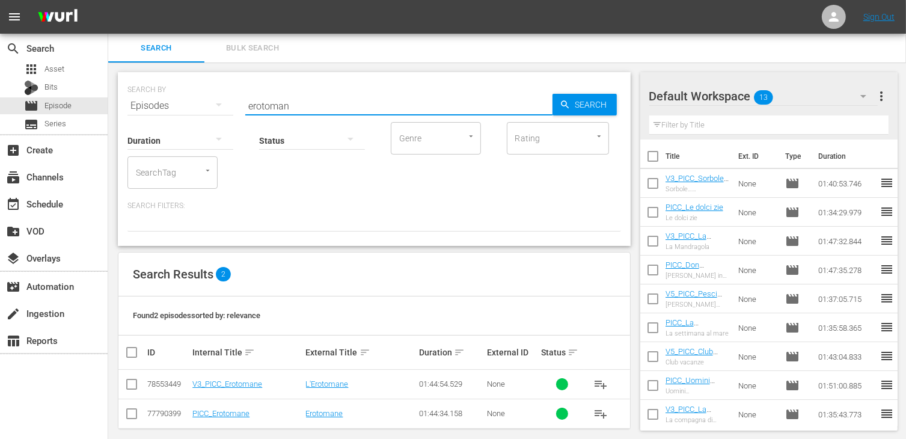
click at [131, 386] on input "checkbox" at bounding box center [131, 386] width 14 height 14
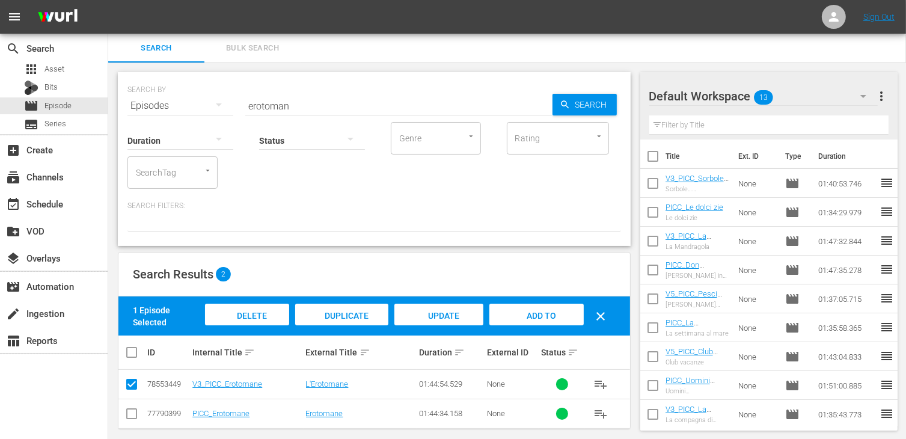
click at [539, 306] on div "Add to Workspace" at bounding box center [536, 326] width 94 height 45
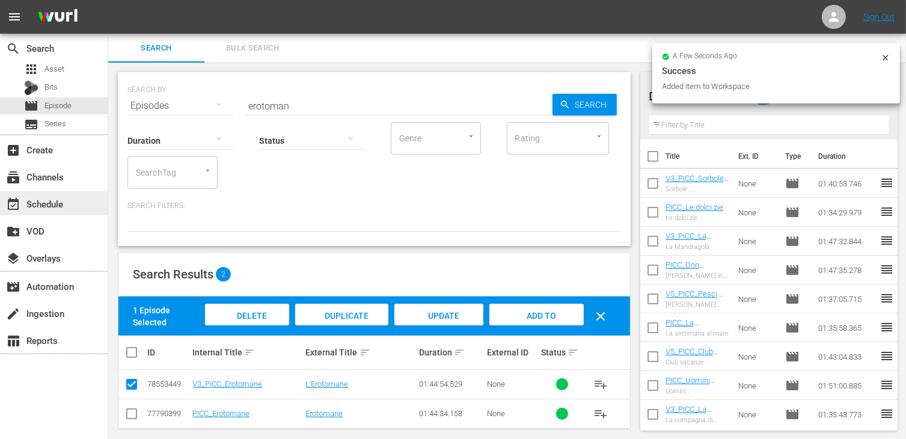
click at [57, 200] on div "event_available Schedule" at bounding box center [33, 202] width 67 height 11
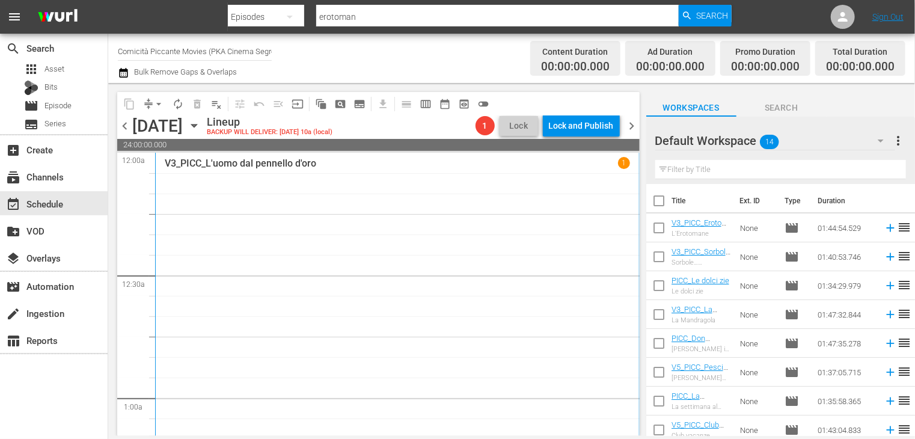
click at [655, 199] on input "checkbox" at bounding box center [658, 203] width 25 height 25
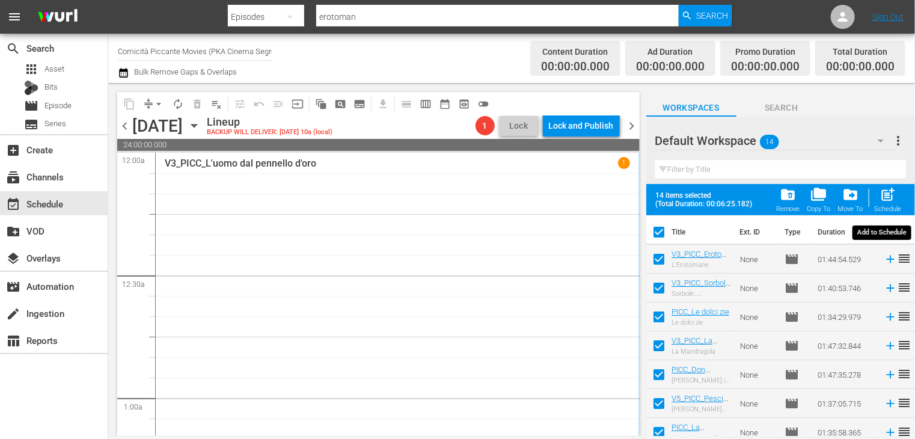
click at [888, 203] on span "post_add" at bounding box center [888, 194] width 16 height 16
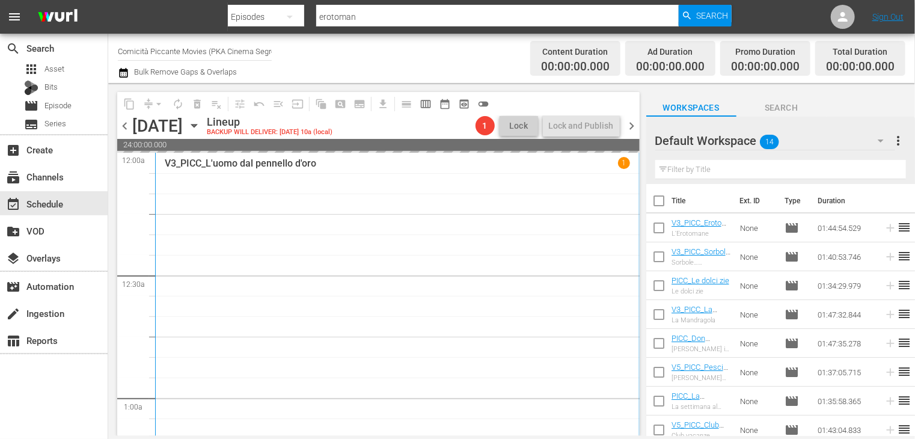
click at [634, 127] on span "chevron_right" at bounding box center [632, 125] width 15 height 15
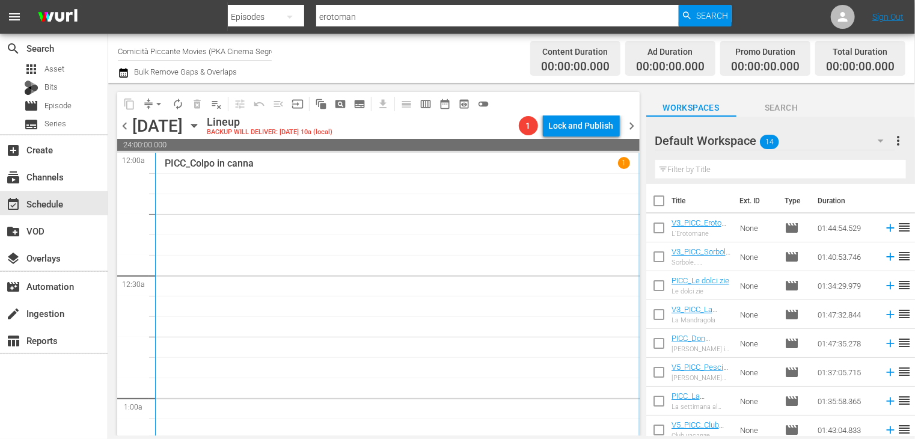
click at [127, 127] on span "chevron_left" at bounding box center [124, 125] width 15 height 15
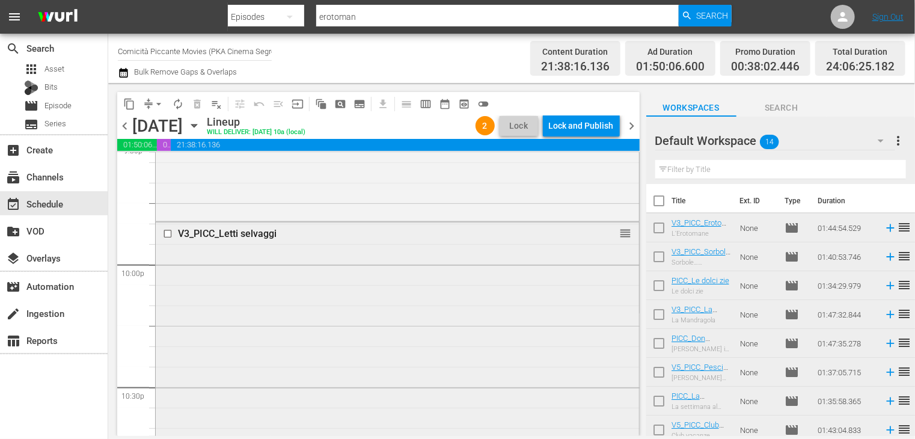
scroll to position [5223, 0]
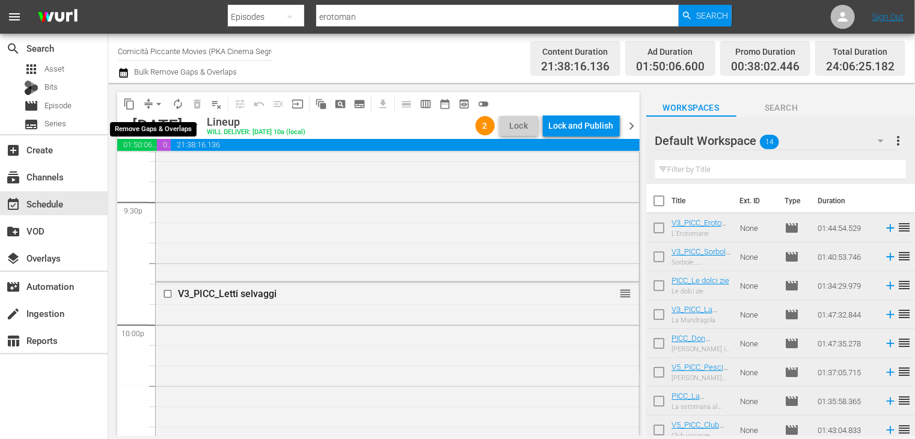
click at [157, 103] on span "arrow_drop_down" at bounding box center [159, 104] width 12 height 12
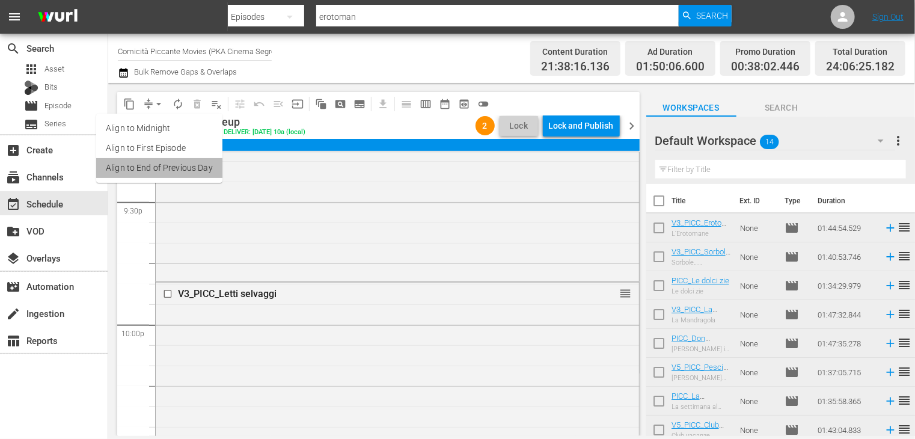
click at [166, 166] on li "Align to End of Previous Day" at bounding box center [159, 168] width 126 height 20
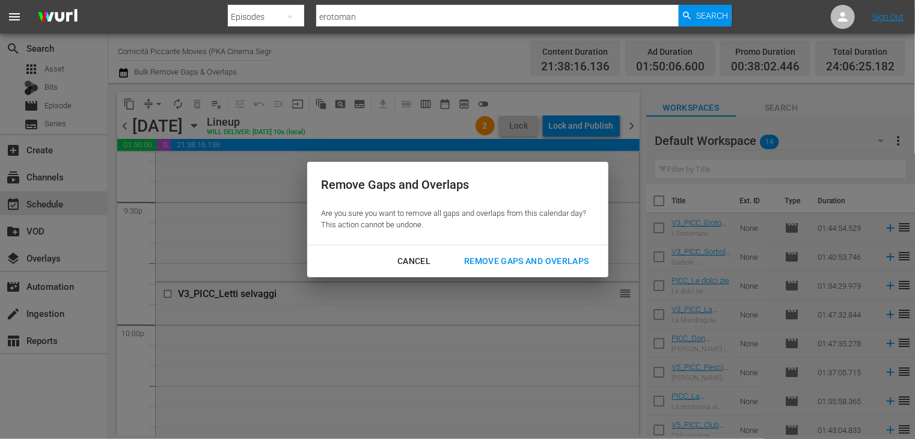
click at [527, 265] on div "Remove Gaps and Overlaps" at bounding box center [526, 261] width 144 height 15
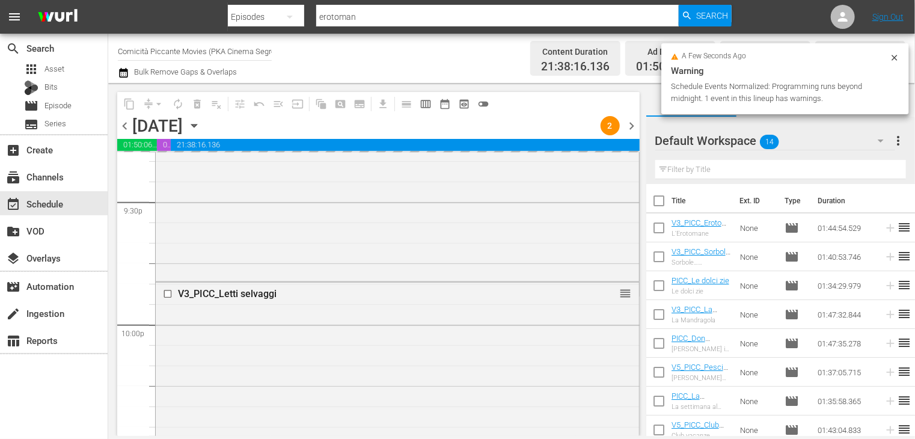
scroll to position [0, 0]
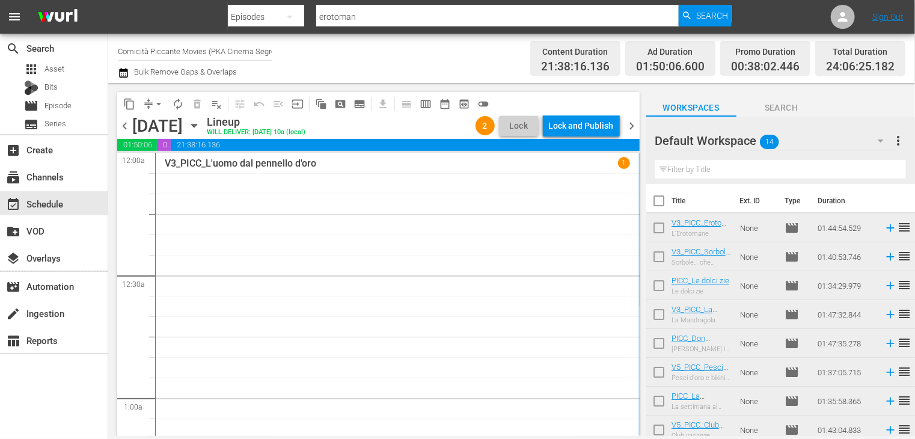
click at [659, 200] on input "checkbox" at bounding box center [658, 203] width 25 height 25
checkbox input "true"
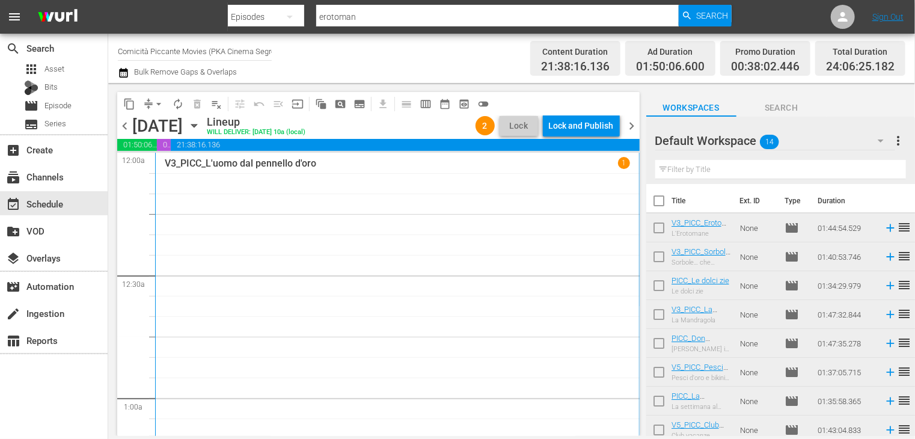
checkbox input "true"
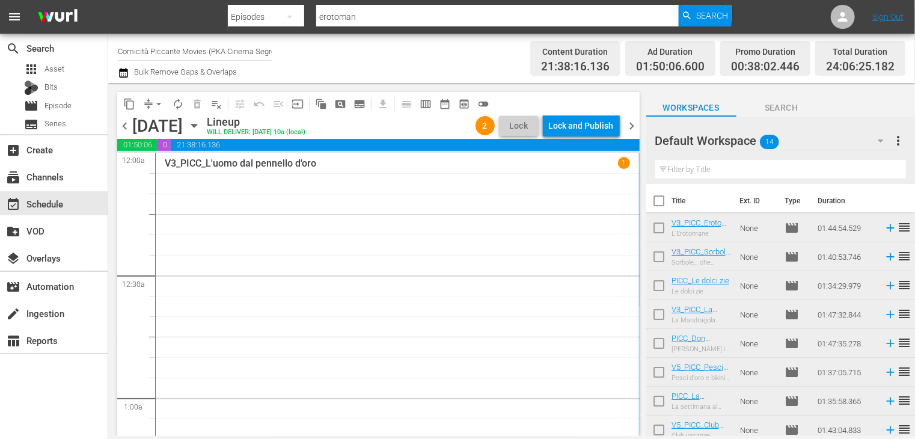
checkbox input "true"
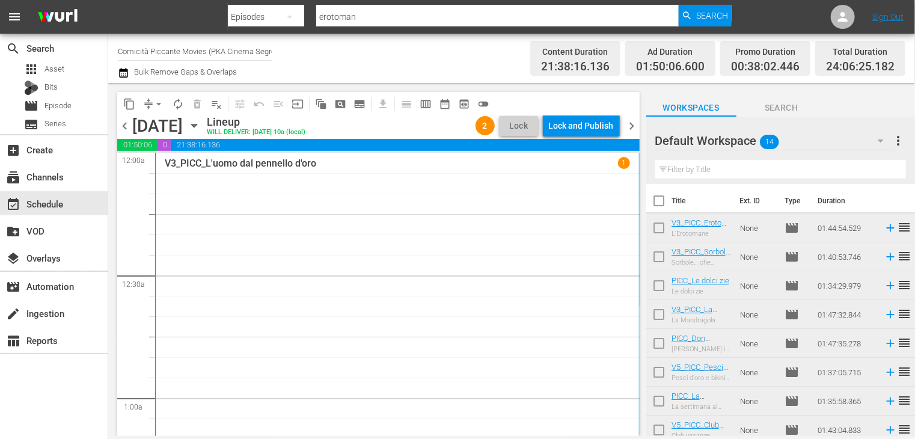
checkbox input "true"
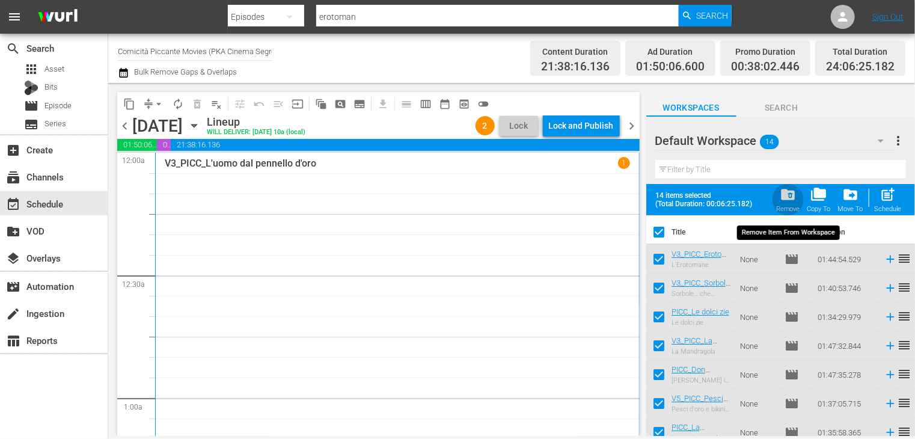
click at [787, 201] on span "folder_delete" at bounding box center [788, 194] width 16 height 16
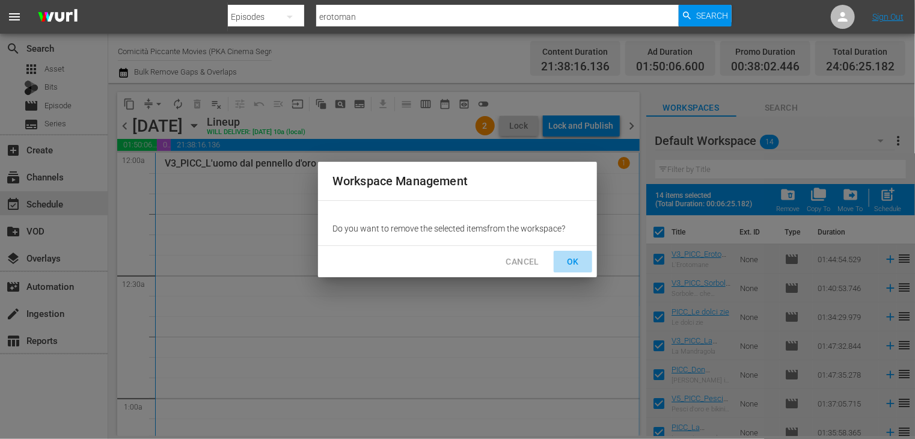
click at [579, 260] on span "OK" at bounding box center [572, 261] width 19 height 15
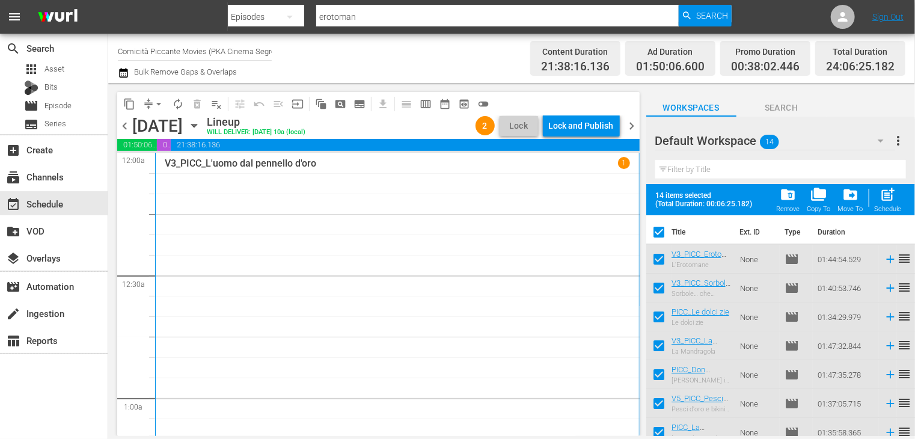
checkbox input "false"
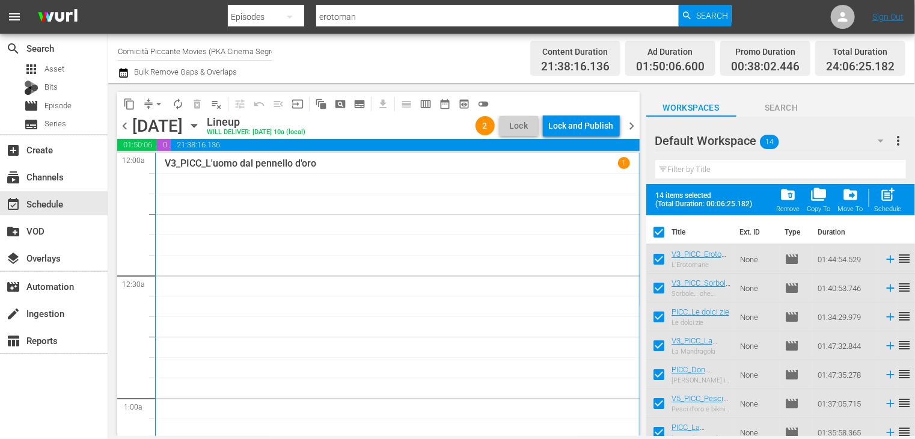
checkbox input "false"
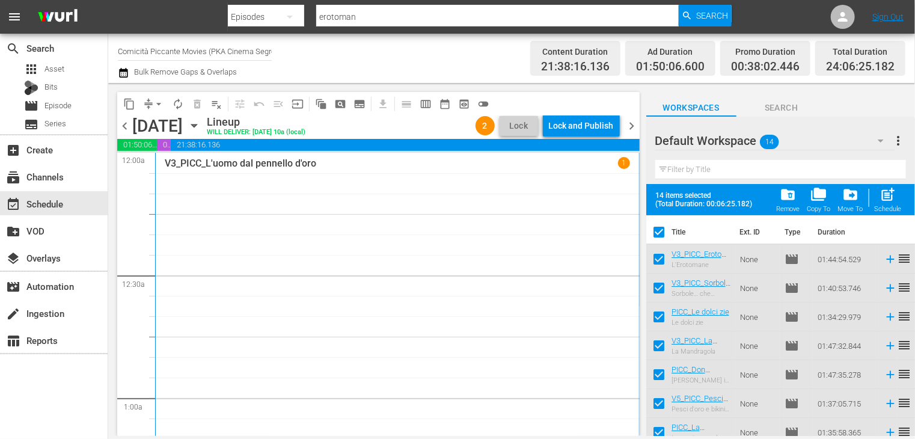
checkbox input "false"
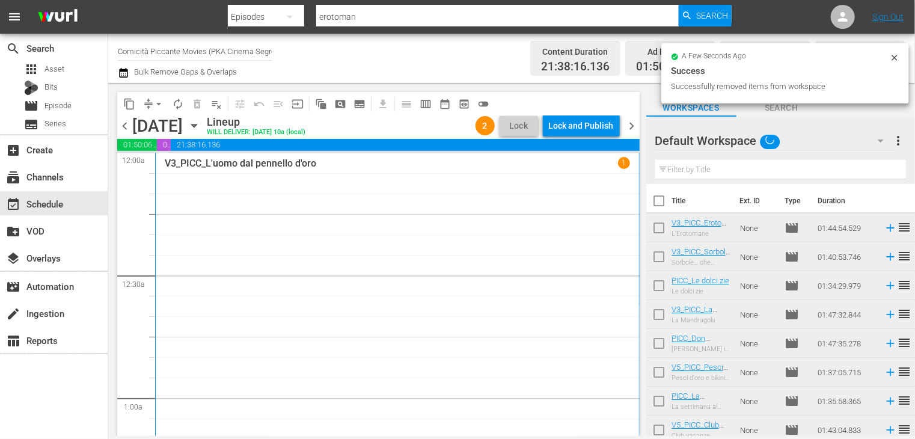
click at [631, 128] on span "chevron_right" at bounding box center [632, 125] width 15 height 15
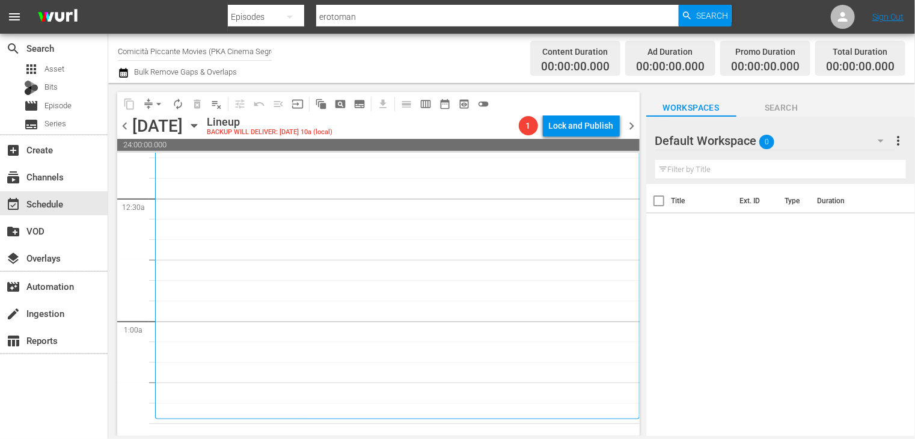
scroll to position [120, 0]
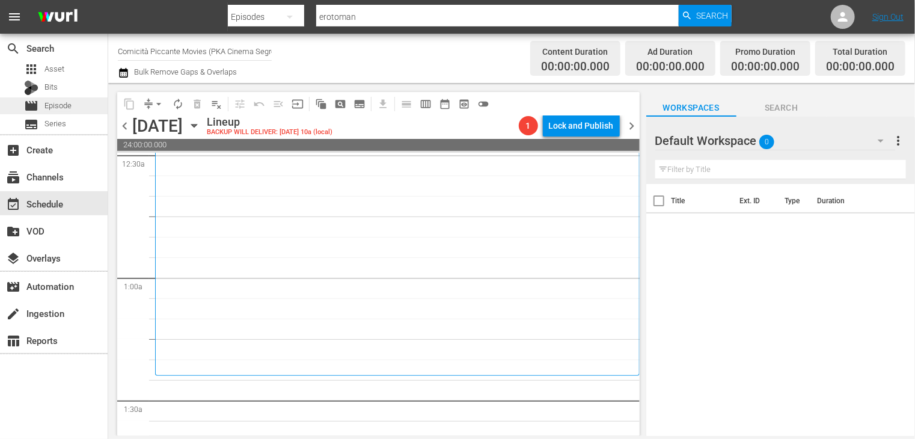
click at [65, 103] on span "Episode" at bounding box center [57, 106] width 27 height 12
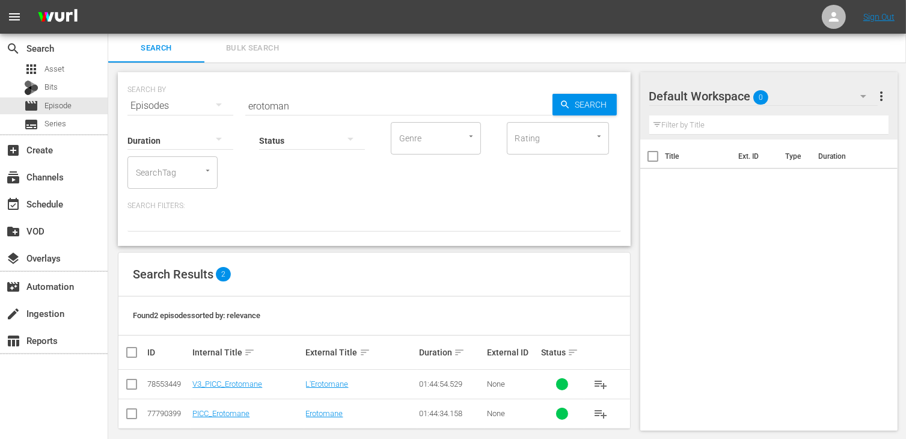
drag, startPoint x: 310, startPoint y: 103, endPoint x: 180, endPoint y: 96, distance: 129.4
click at [180, 96] on div "SEARCH BY Search By Episodes Search ID, Title, Description, Keywords, or Catego…" at bounding box center [373, 98] width 493 height 43
type input "[DEMOGRAPHIC_DATA] spos"
drag, startPoint x: 132, startPoint y: 389, endPoint x: 142, endPoint y: 386, distance: 10.7
click at [132, 389] on input "checkbox" at bounding box center [131, 386] width 14 height 14
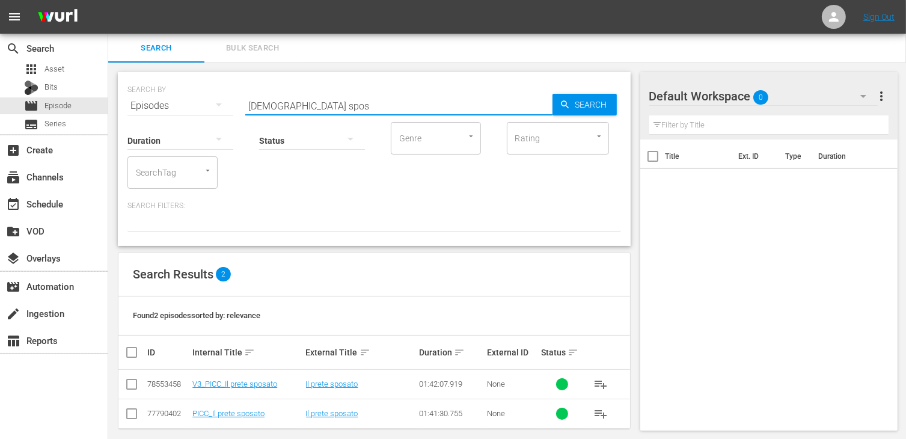
checkbox input "true"
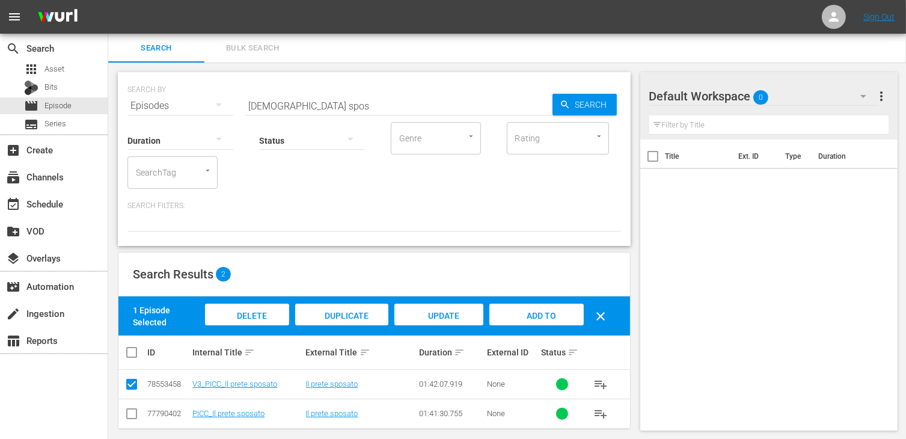
click at [527, 307] on div "Add to Workspace" at bounding box center [536, 326] width 94 height 45
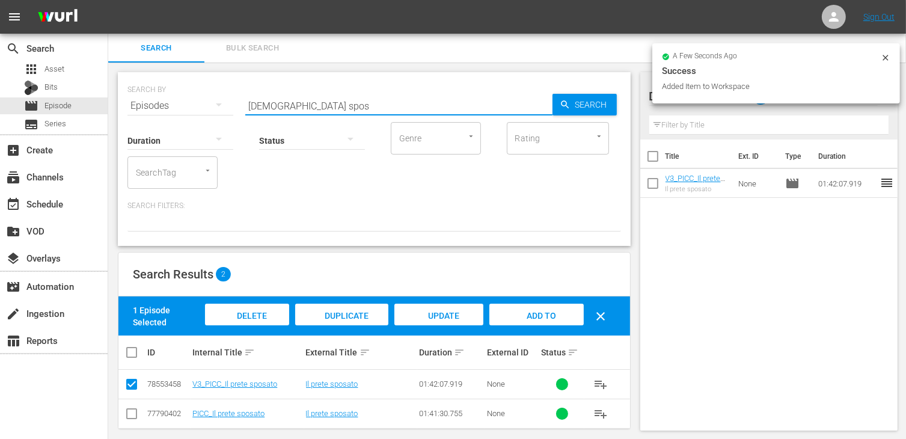
drag, startPoint x: 317, startPoint y: 106, endPoint x: 118, endPoint y: 83, distance: 200.3
click at [118, 83] on div "SEARCH BY Search By Episodes Search ID, Title, Description, Keywords, or Catego…" at bounding box center [374, 159] width 513 height 174
type input "pupaz"
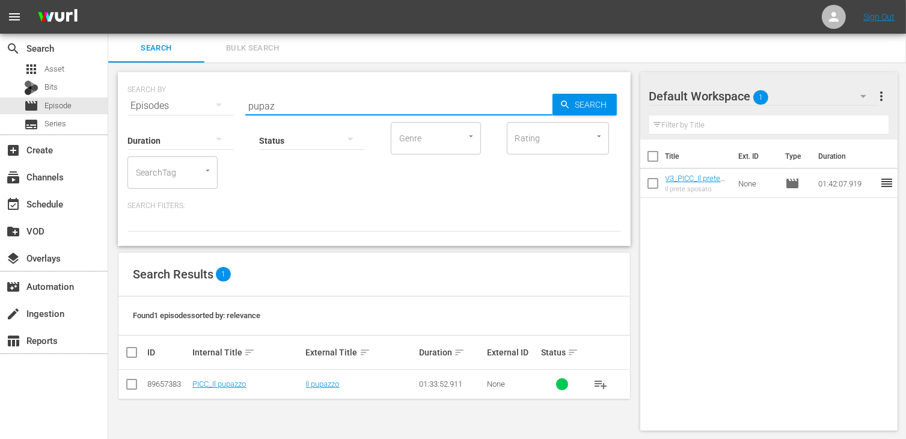
click at [135, 390] on input "checkbox" at bounding box center [131, 386] width 14 height 14
checkbox input "true"
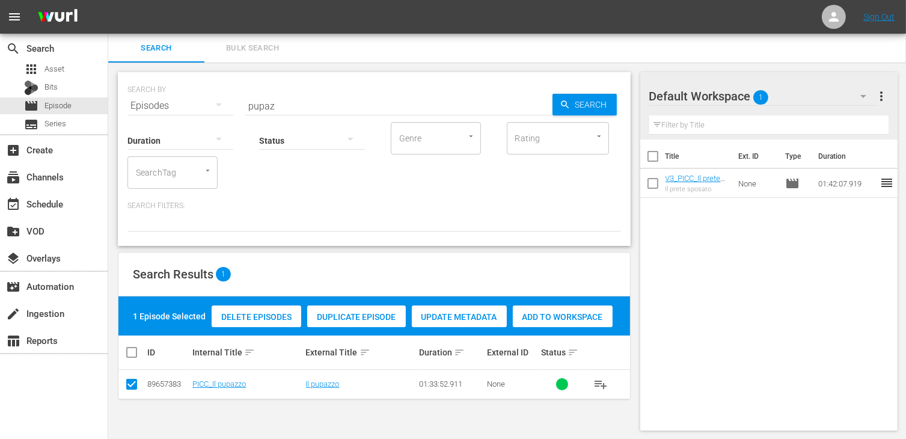
drag, startPoint x: 578, startPoint y: 318, endPoint x: 310, endPoint y: 154, distance: 314.0
click at [576, 318] on span "Add to Workspace" at bounding box center [563, 317] width 100 height 10
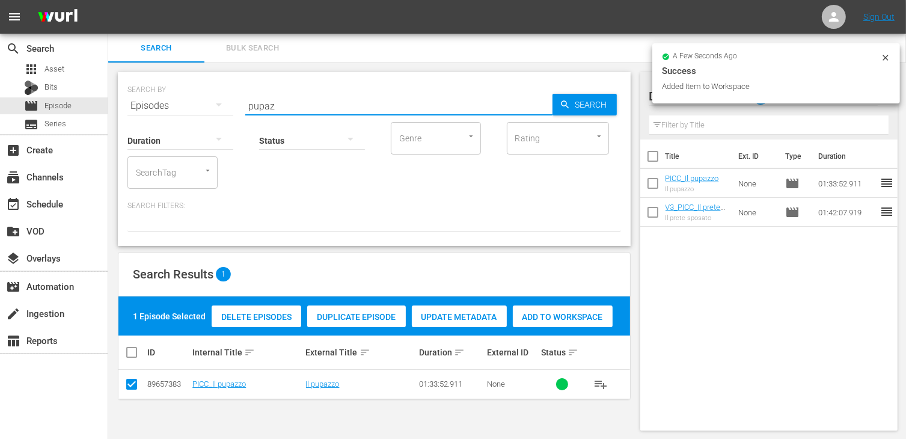
drag, startPoint x: 216, startPoint y: 96, endPoint x: 201, endPoint y: 94, distance: 14.5
click at [204, 96] on div "SEARCH BY Search By Episodes Search ID, Title, Description, Keywords, or Catego…" at bounding box center [373, 98] width 493 height 43
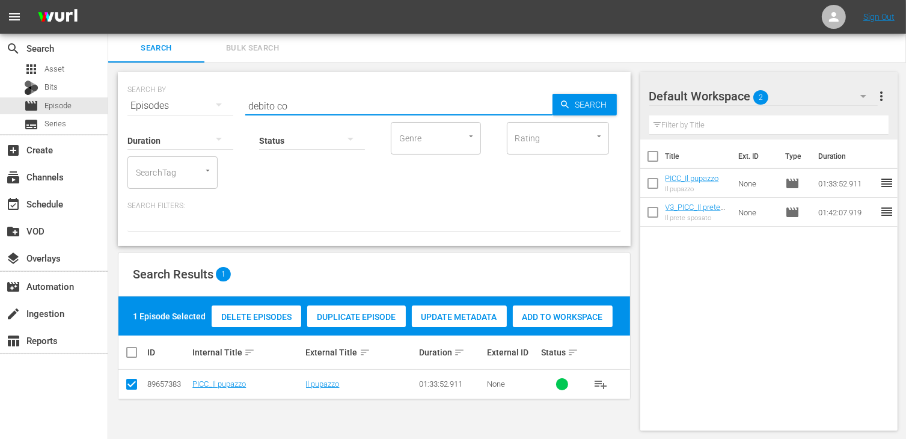
type input "debito co"
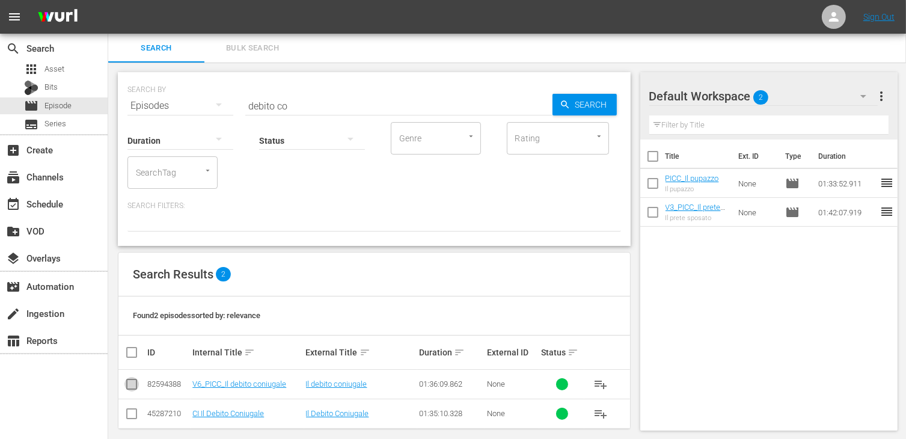
click at [134, 386] on input "checkbox" at bounding box center [131, 386] width 14 height 14
checkbox input "true"
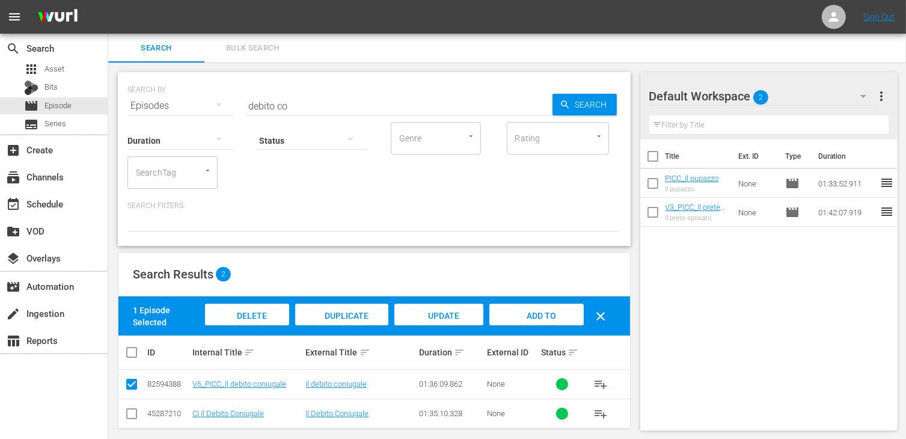
click at [553, 316] on span "Add to Workspace" at bounding box center [536, 327] width 59 height 32
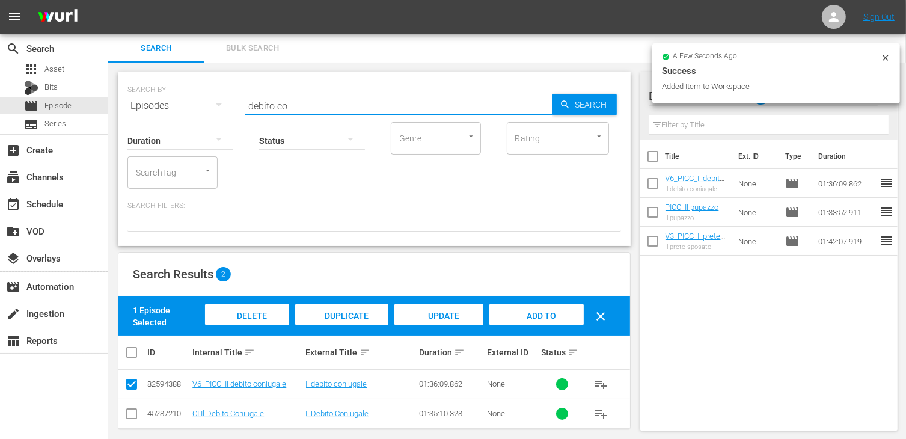
drag, startPoint x: 301, startPoint y: 105, endPoint x: 158, endPoint y: 90, distance: 143.2
click at [158, 90] on div "SEARCH BY Search By Episodes Search ID, Title, Description, Keywords, or Catego…" at bounding box center [373, 98] width 493 height 43
type input "per fav"
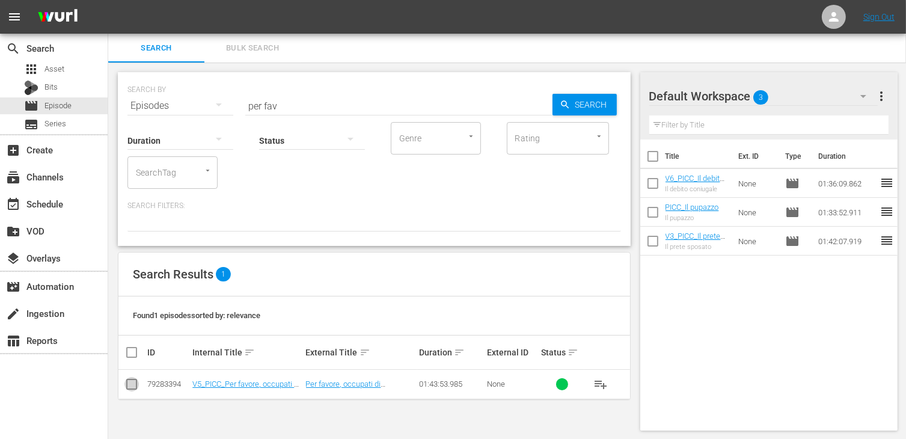
click at [133, 383] on input "checkbox" at bounding box center [131, 386] width 14 height 14
checkbox input "true"
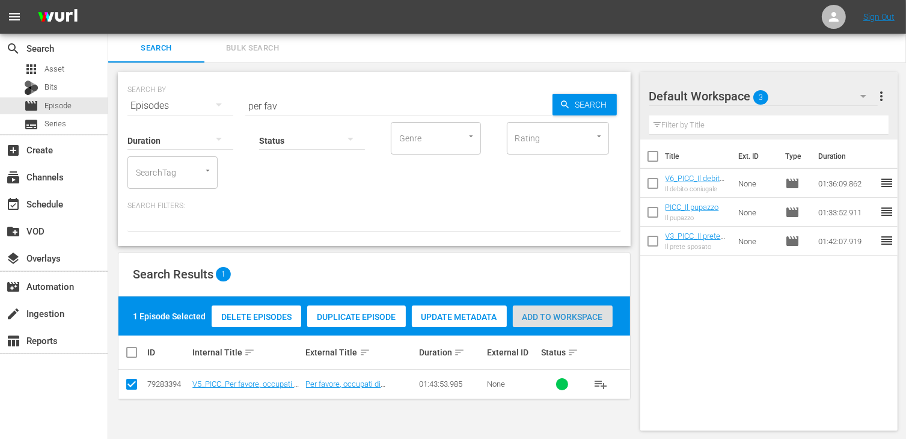
drag, startPoint x: 584, startPoint y: 318, endPoint x: 398, endPoint y: 210, distance: 215.5
click at [584, 318] on span "Add to Workspace" at bounding box center [563, 317] width 100 height 10
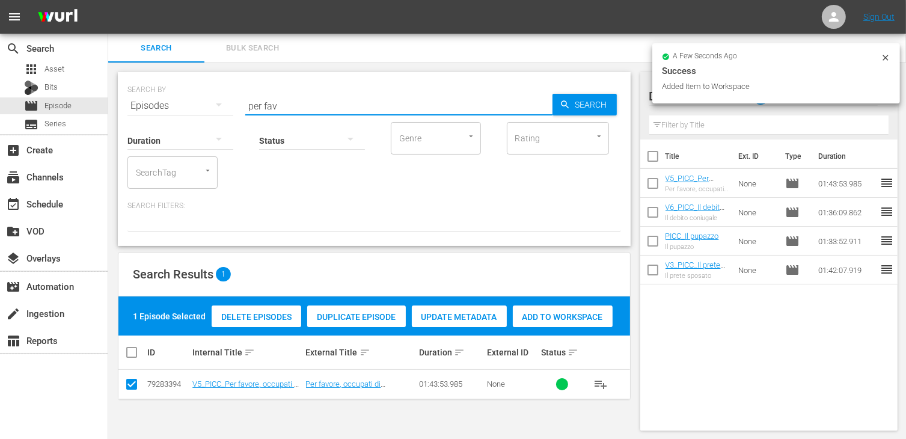
drag, startPoint x: 289, startPoint y: 104, endPoint x: 182, endPoint y: 93, distance: 108.1
click at [182, 93] on div "SEARCH BY Search By Episodes Search ID, Title, Description, Keywords, or Catego…" at bounding box center [373, 98] width 493 height 43
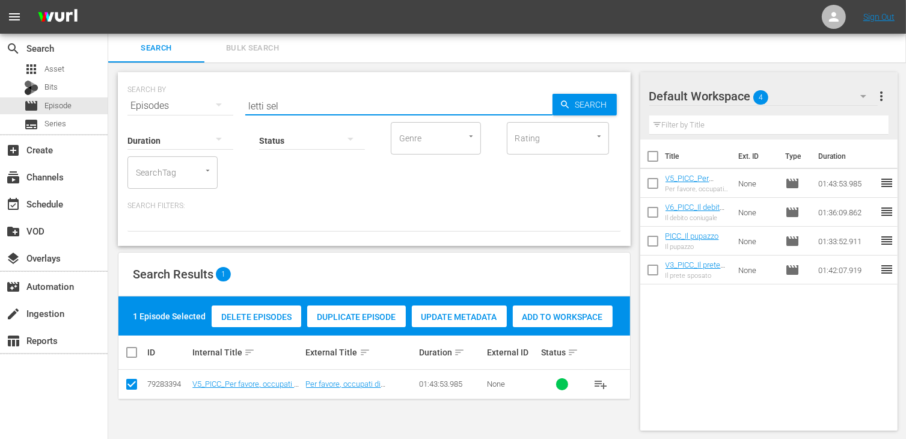
type input "letti sel"
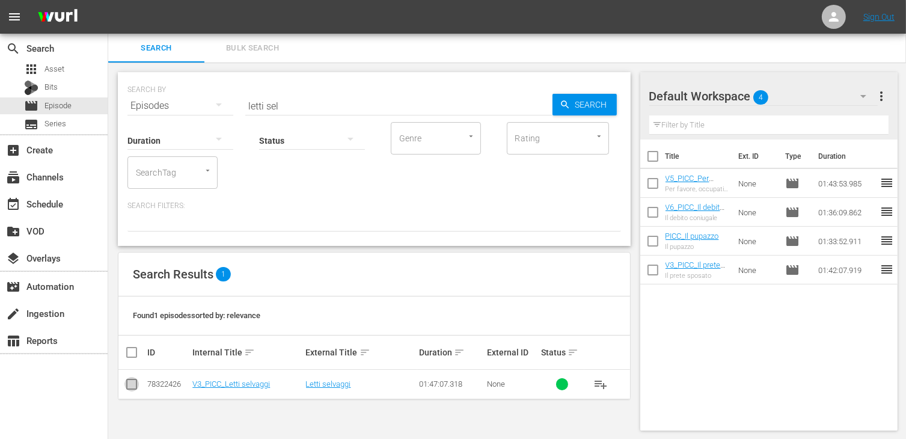
drag, startPoint x: 130, startPoint y: 388, endPoint x: 200, endPoint y: 367, distance: 72.1
click at [135, 386] on input "checkbox" at bounding box center [131, 386] width 14 height 14
checkbox input "true"
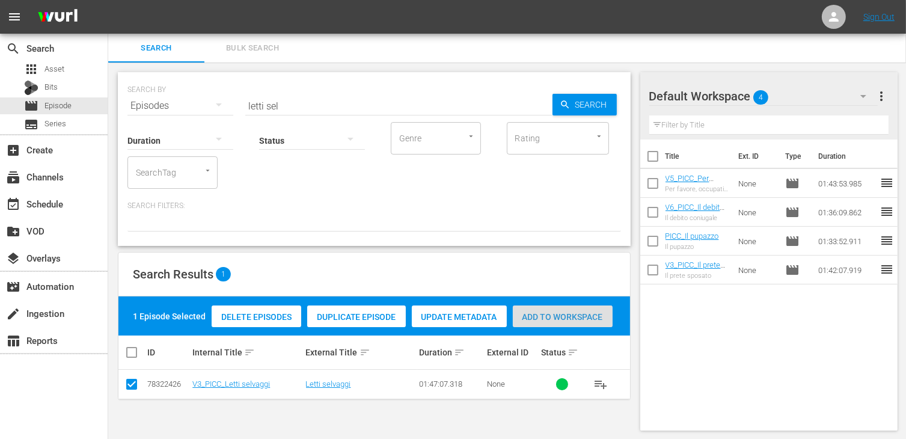
click at [565, 313] on span "Add to Workspace" at bounding box center [563, 317] width 100 height 10
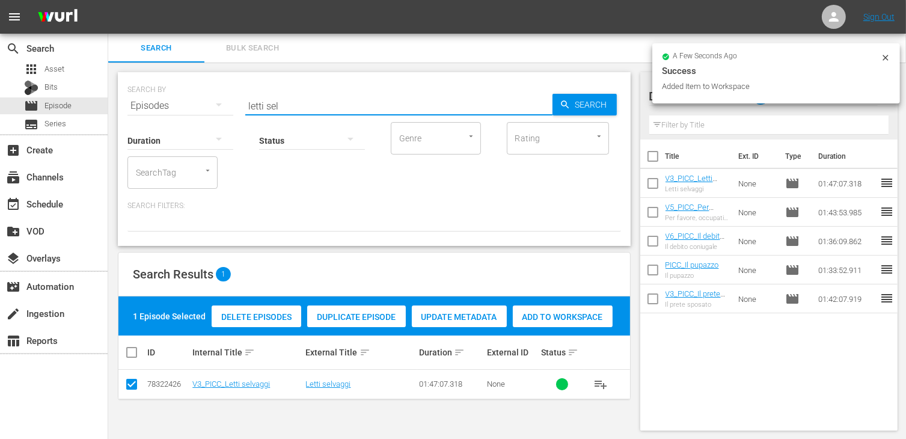
drag, startPoint x: 295, startPoint y: 104, endPoint x: 196, endPoint y: 93, distance: 99.8
click at [196, 93] on div "SEARCH BY Search By Episodes Search ID, Title, Description, Keywords, or Catego…" at bounding box center [373, 98] width 493 height 43
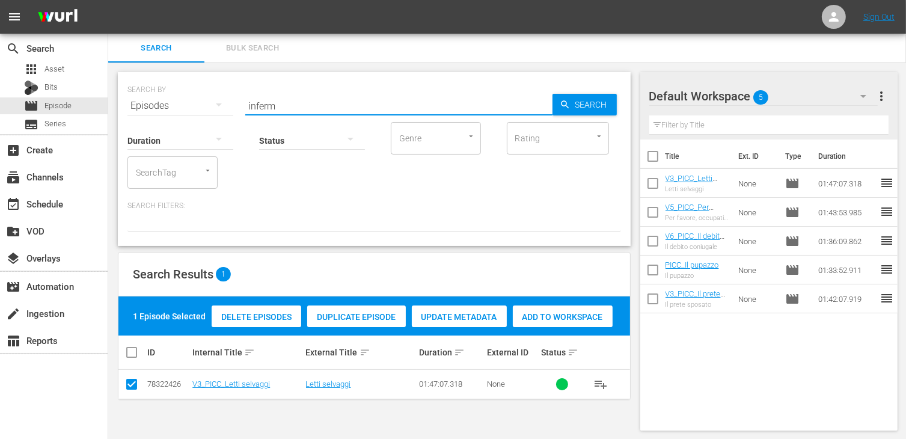
type input "inferm"
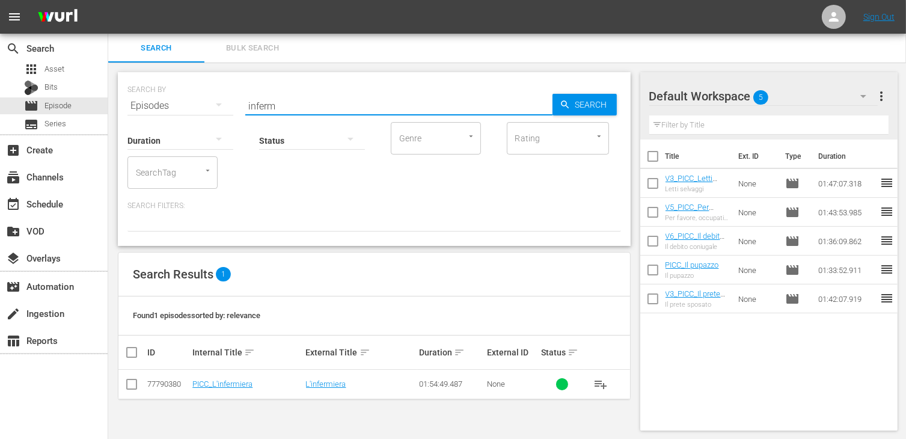
click at [129, 385] on input "checkbox" at bounding box center [131, 386] width 14 height 14
checkbox input "true"
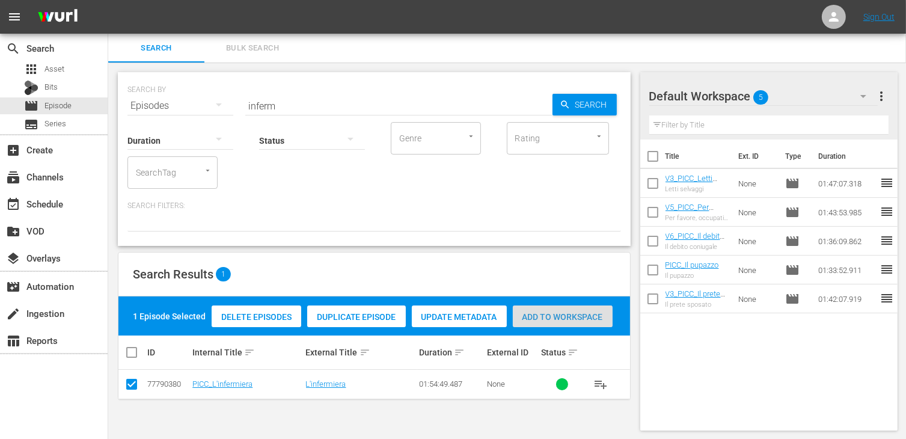
drag, startPoint x: 589, startPoint y: 313, endPoint x: 396, endPoint y: 200, distance: 223.8
click at [588, 313] on span "Add to Workspace" at bounding box center [563, 317] width 100 height 10
drag, startPoint x: 295, startPoint y: 106, endPoint x: 200, endPoint y: 96, distance: 96.2
click at [200, 96] on div "SEARCH BY Search By Episodes Search ID, Title, Description, Keywords, or Catego…" at bounding box center [373, 98] width 493 height 43
type input "d"
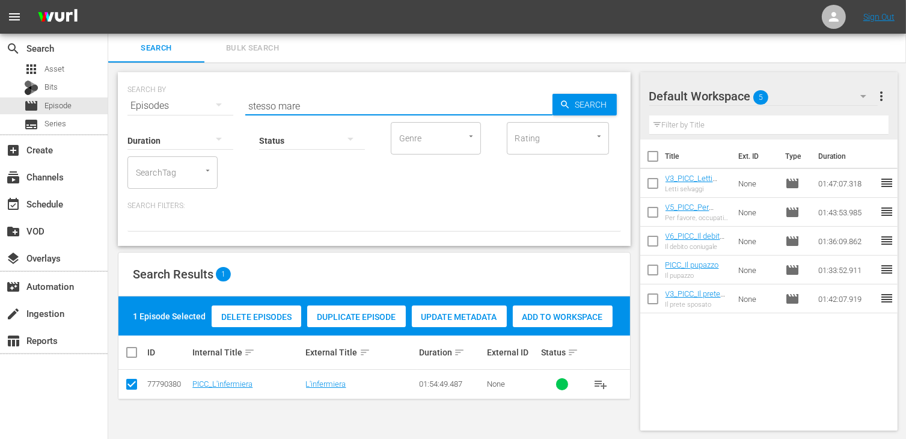
type input "stesso mare"
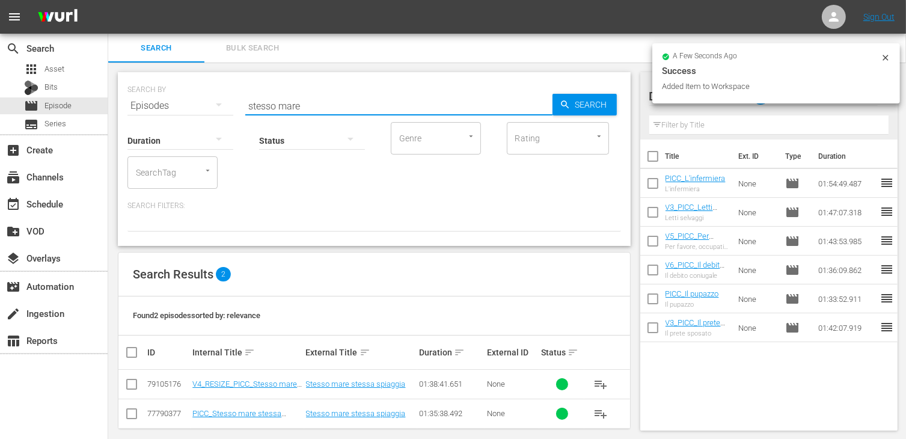
click at [133, 383] on input "checkbox" at bounding box center [131, 386] width 14 height 14
checkbox input "true"
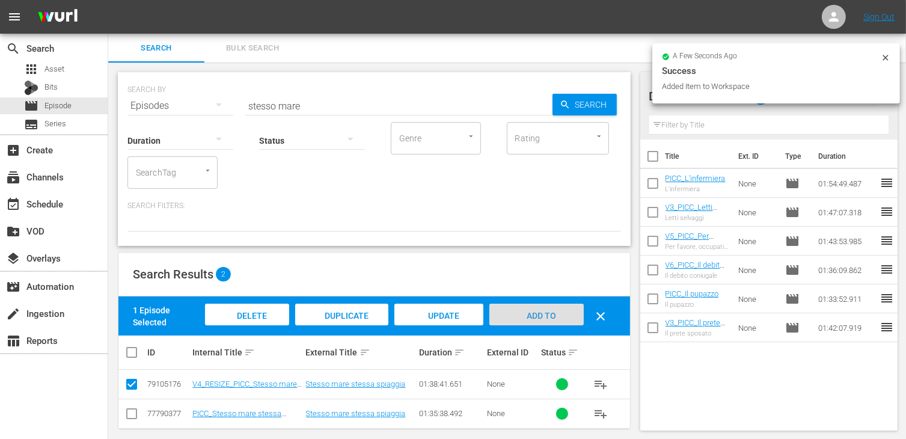
click at [553, 316] on span "Add to Workspace" at bounding box center [536, 327] width 59 height 32
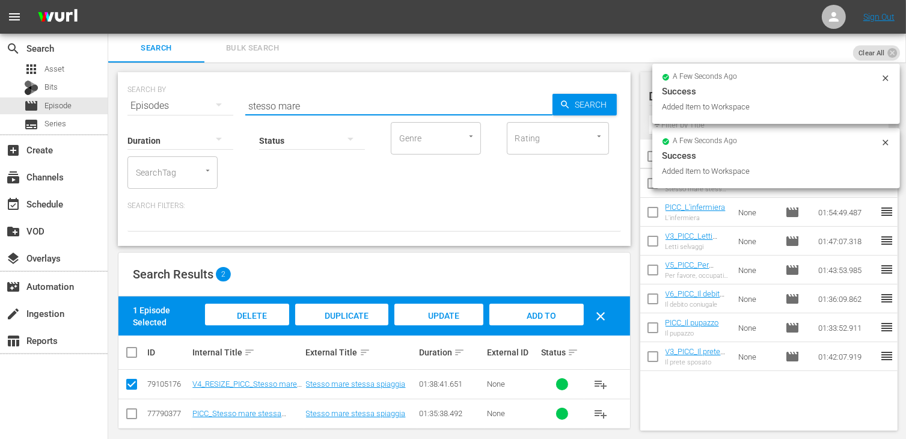
drag, startPoint x: 314, startPoint y: 102, endPoint x: 173, endPoint y: 104, distance: 141.3
click at [173, 104] on div "SEARCH BY Search By Episodes Search ID, Title, Description, Keywords, or Catego…" at bounding box center [373, 98] width 493 height 43
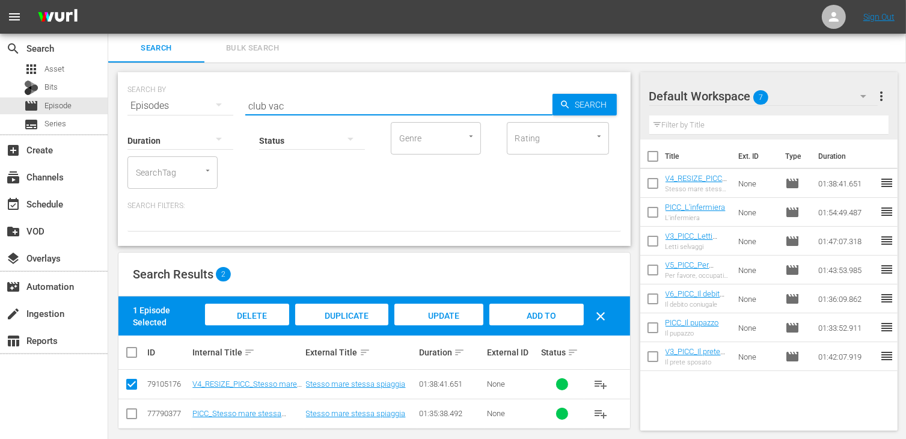
type input "club vac"
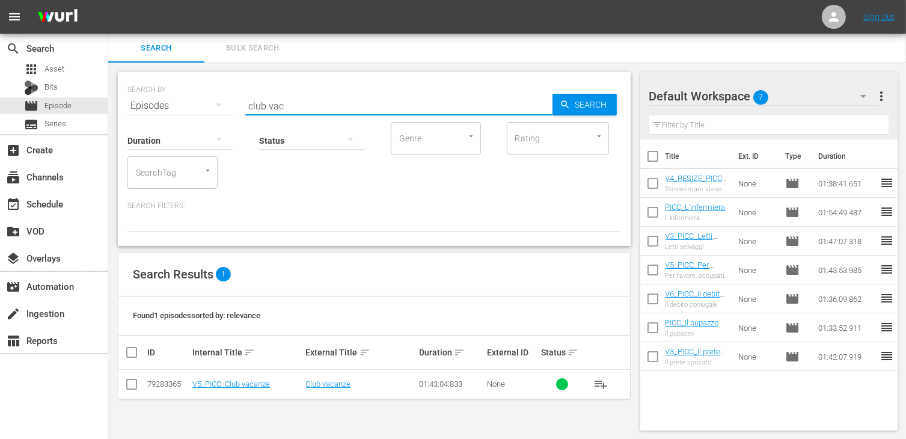
click at [129, 385] on input "checkbox" at bounding box center [131, 386] width 14 height 14
checkbox input "true"
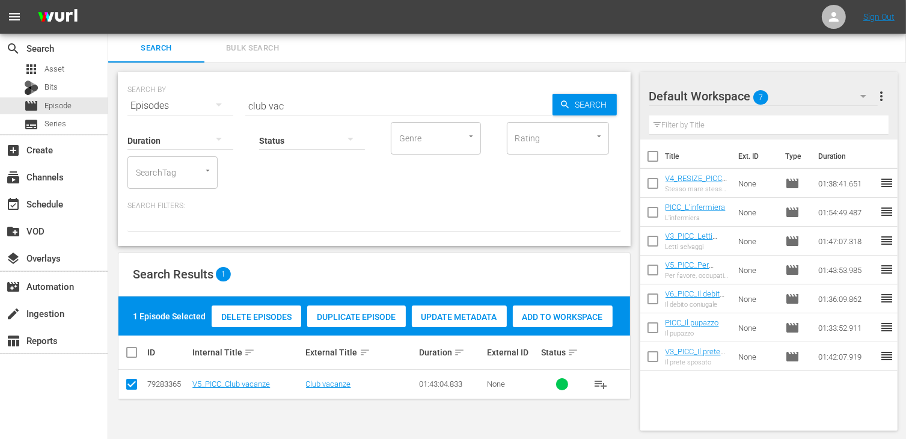
click at [575, 317] on span "Add to Workspace" at bounding box center [563, 317] width 100 height 10
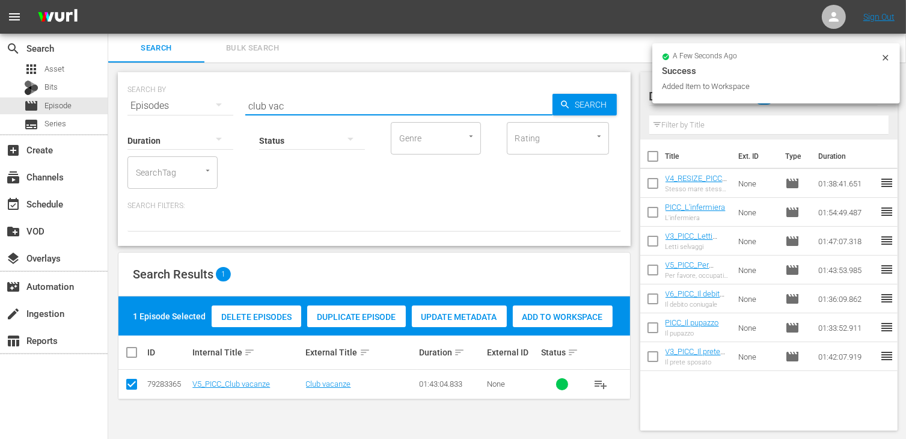
drag, startPoint x: 302, startPoint y: 102, endPoint x: 154, endPoint y: 94, distance: 148.6
click at [154, 94] on div "SEARCH BY Search By Episodes Search ID, Title, Description, Keywords, or Catego…" at bounding box center [373, 98] width 493 height 43
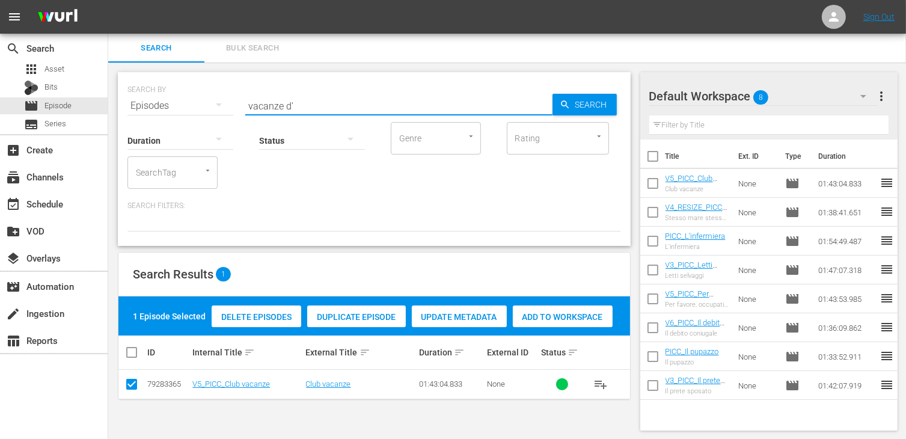
type input "vacanze d'"
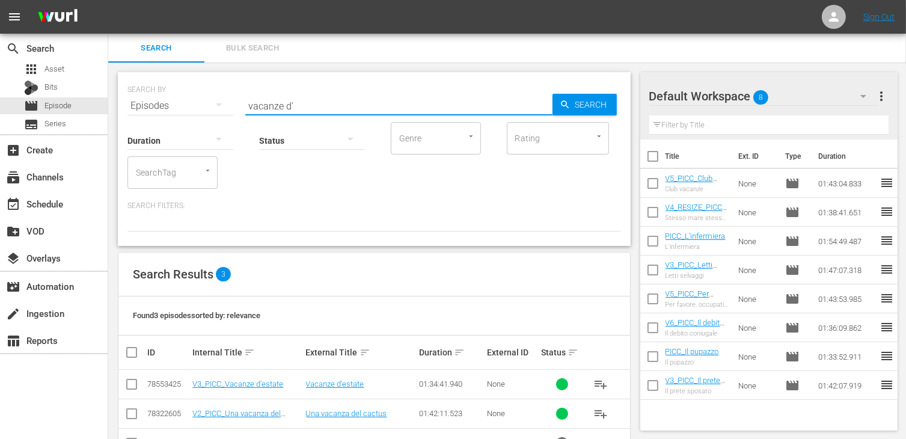
click at [132, 385] on input "checkbox" at bounding box center [131, 386] width 14 height 14
checkbox input "true"
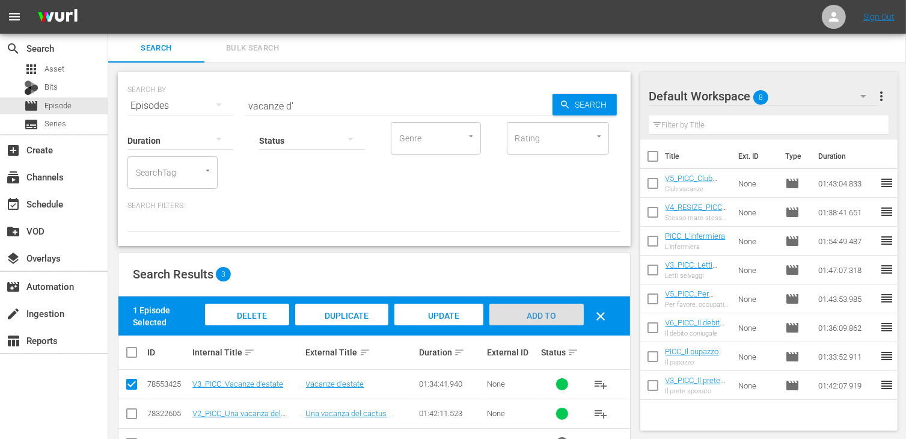
click at [542, 311] on span "Add to Workspace" at bounding box center [536, 327] width 59 height 32
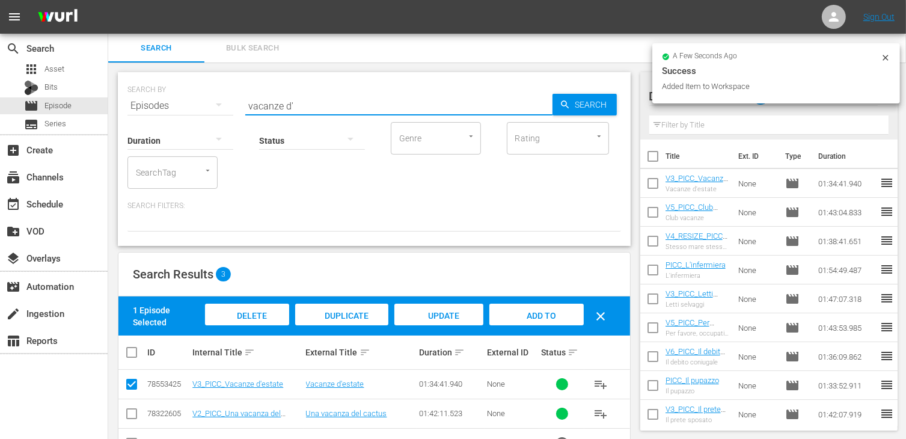
drag, startPoint x: 308, startPoint y: 110, endPoint x: 183, endPoint y: 85, distance: 127.5
click at [183, 85] on div "SEARCH BY Search By Episodes Search ID, Title, Description, Keywords, or Catego…" at bounding box center [373, 98] width 493 height 43
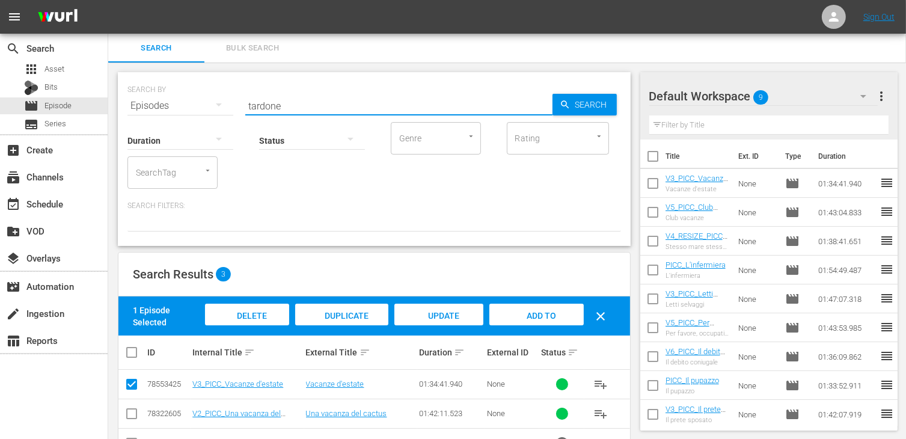
type input "tardone"
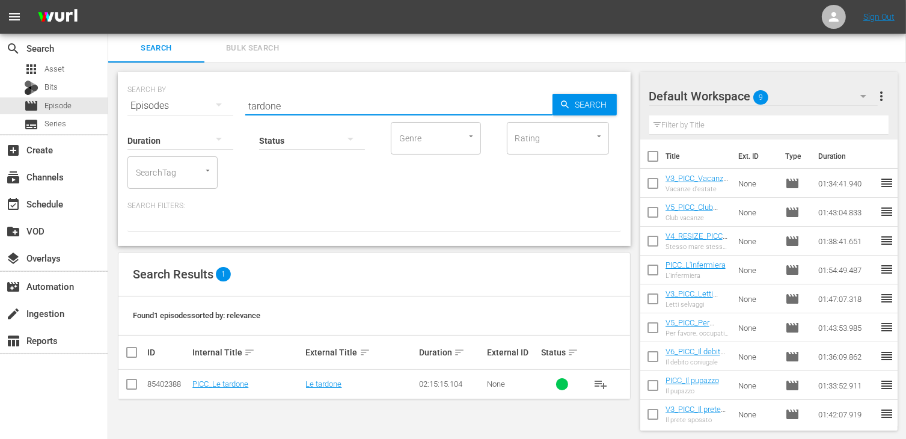
click at [127, 391] on input "checkbox" at bounding box center [131, 386] width 14 height 14
checkbox input "true"
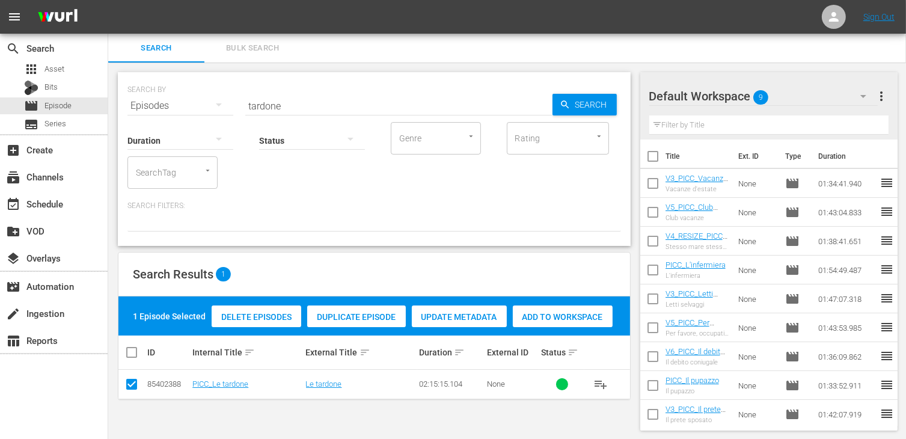
click at [558, 325] on div "Add to Workspace" at bounding box center [563, 316] width 100 height 23
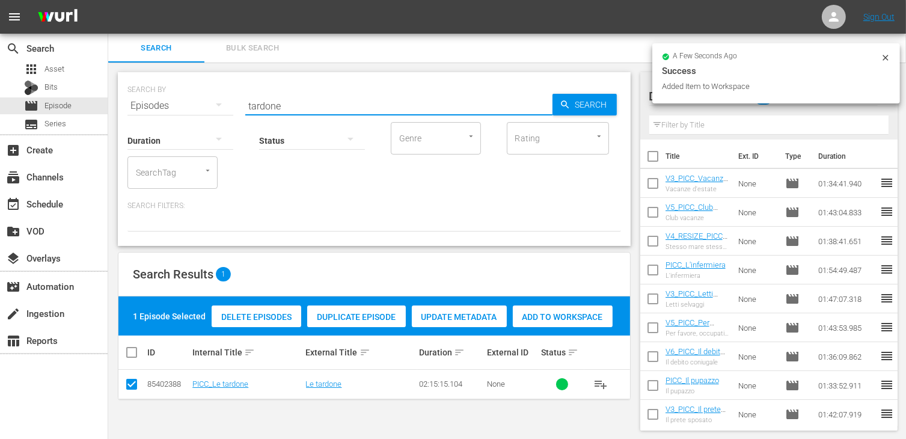
drag, startPoint x: 293, startPoint y: 108, endPoint x: 179, endPoint y: 102, distance: 113.8
click at [179, 102] on div "SEARCH BY Search By Episodes Search ID, Title, Description, Keywords, or Catego…" at bounding box center [373, 98] width 493 height 43
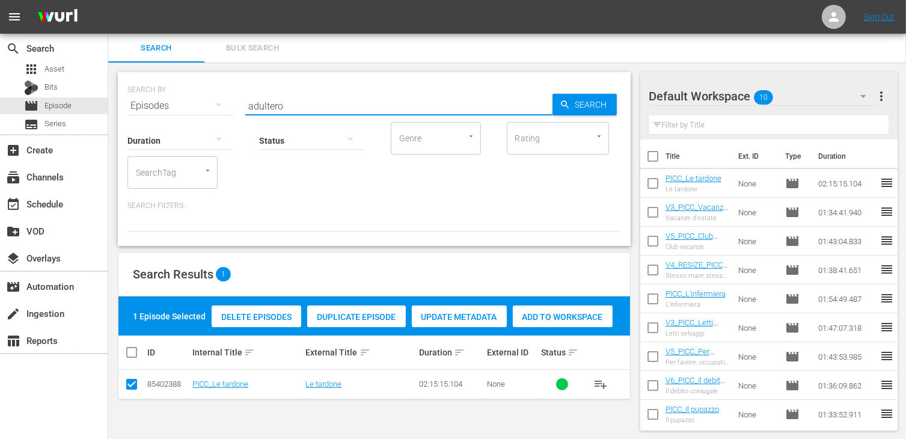
type input "adultero"
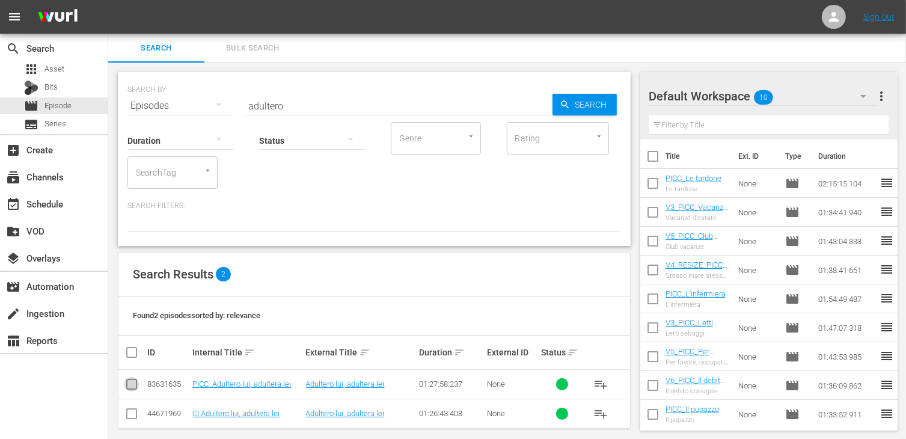
click at [132, 381] on input "checkbox" at bounding box center [131, 386] width 14 height 14
checkbox input "true"
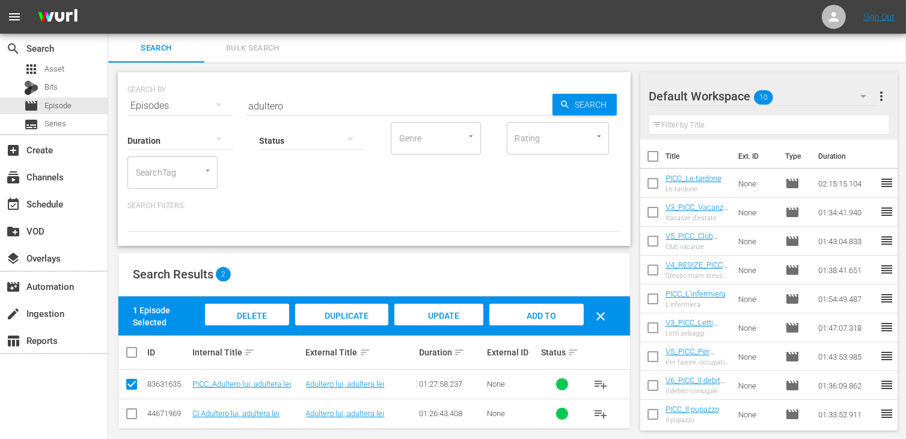
click at [543, 317] on span "Add to Workspace" at bounding box center [536, 327] width 59 height 32
click at [197, 94] on div "SEARCH BY Search By Episodes Search ID, Title, Description, Keywords, or Catego…" at bounding box center [373, 98] width 493 height 43
type input "violon"
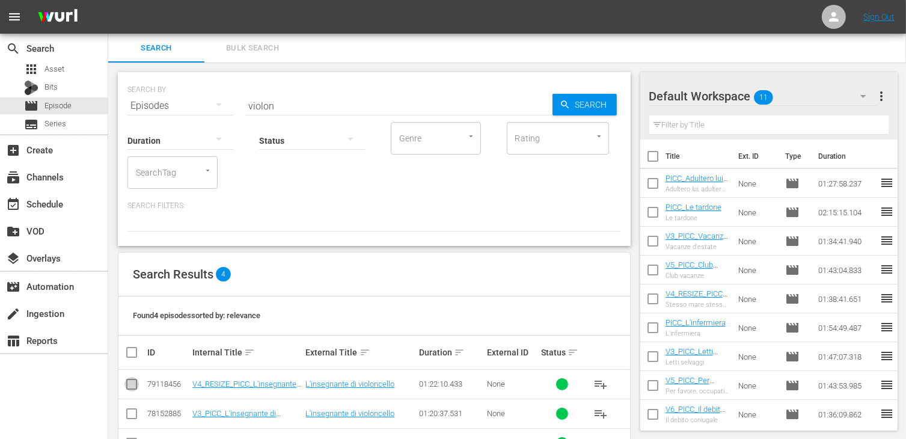
click at [131, 388] on input "checkbox" at bounding box center [131, 386] width 14 height 14
checkbox input "true"
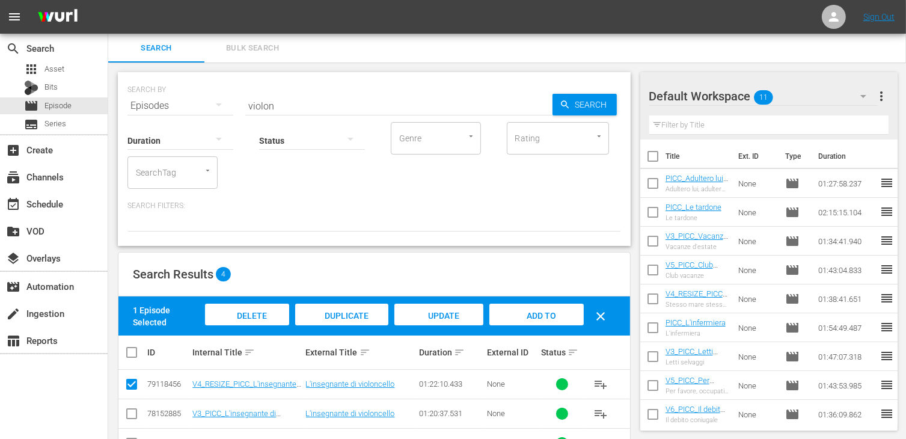
drag, startPoint x: 534, startPoint y: 318, endPoint x: 435, endPoint y: 243, distance: 124.4
click at [533, 318] on span "Add to Workspace" at bounding box center [536, 327] width 59 height 32
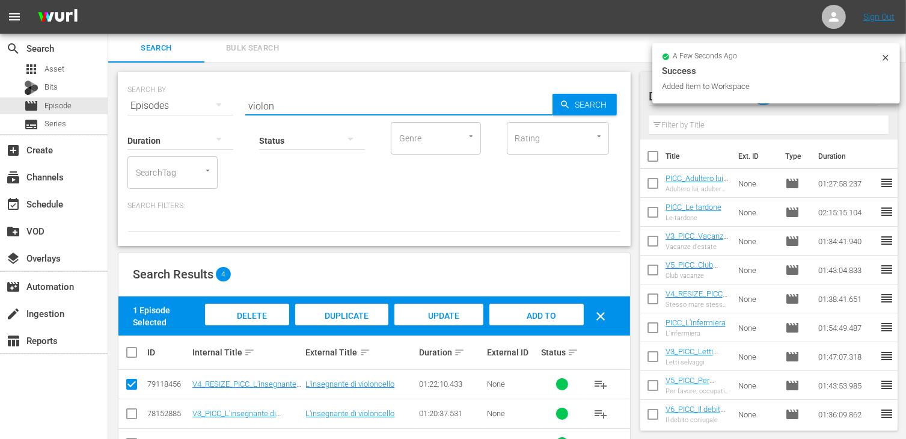
drag, startPoint x: 285, startPoint y: 107, endPoint x: 230, endPoint y: 99, distance: 55.3
click at [230, 99] on div "SEARCH BY Search By Episodes Search ID, Title, Description, Keywords, or Catego…" at bounding box center [373, 98] width 493 height 43
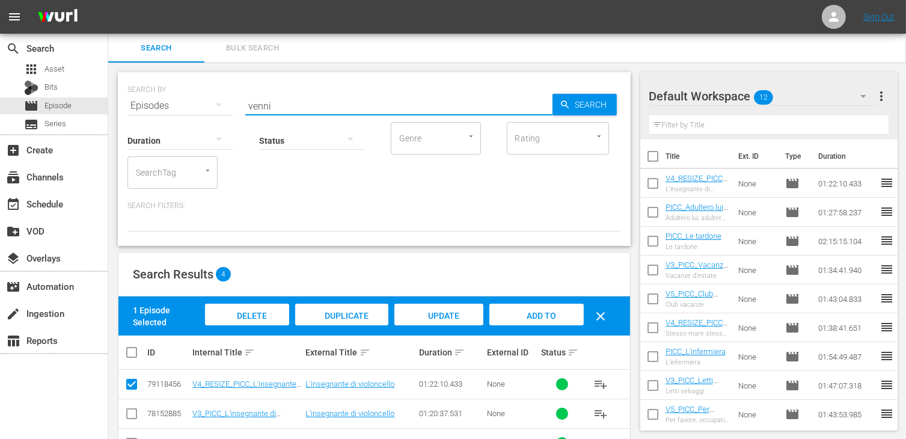
type input "venni"
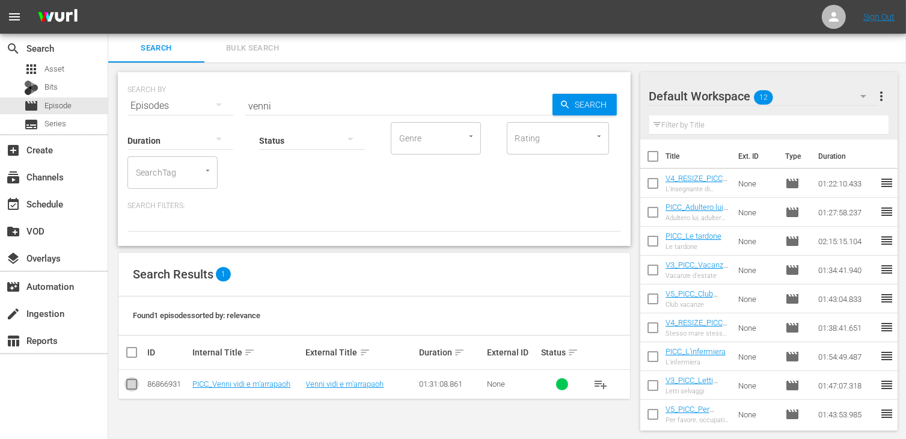
click at [133, 382] on input "checkbox" at bounding box center [131, 386] width 14 height 14
checkbox input "true"
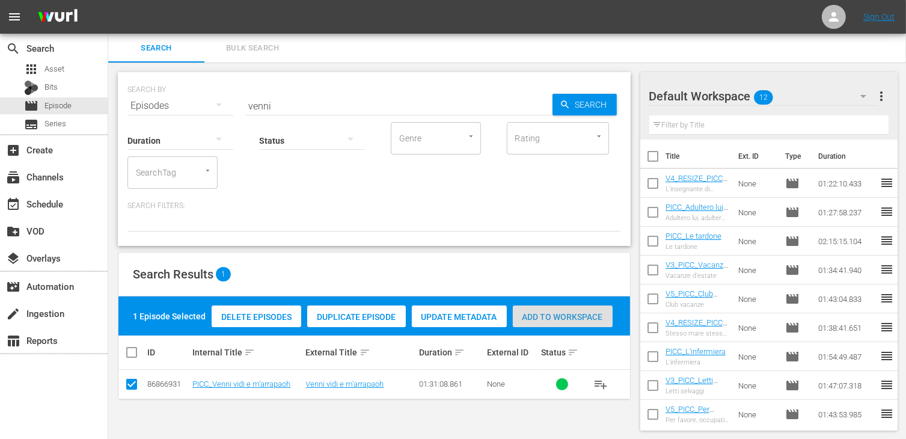
click at [539, 310] on div "Add to Workspace" at bounding box center [563, 316] width 100 height 23
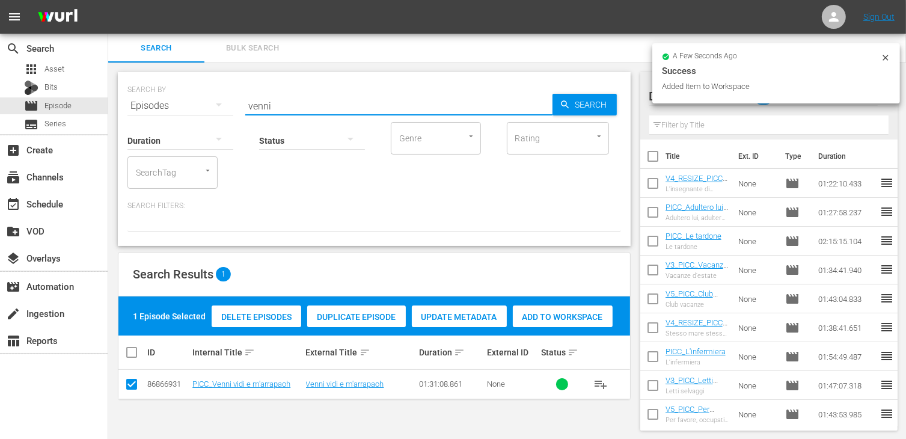
drag, startPoint x: 292, startPoint y: 105, endPoint x: 189, endPoint y: 98, distance: 102.4
click at [189, 98] on div "SEARCH BY Search By Episodes Search ID, Title, Description, Keywords, or Catego…" at bounding box center [373, 98] width 493 height 43
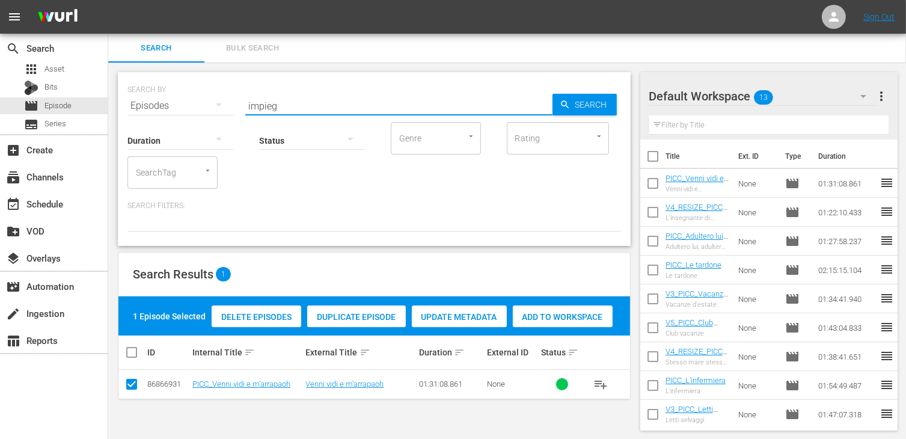
type input "impieg"
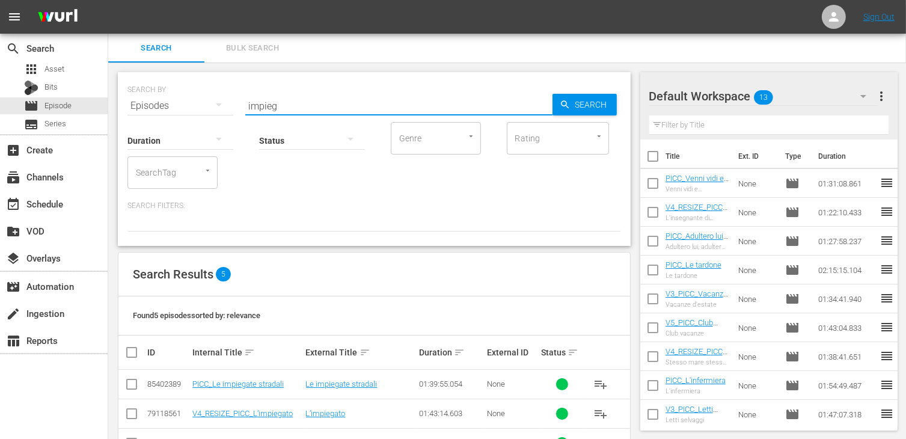
click at [132, 383] on input "checkbox" at bounding box center [131, 386] width 14 height 14
checkbox input "true"
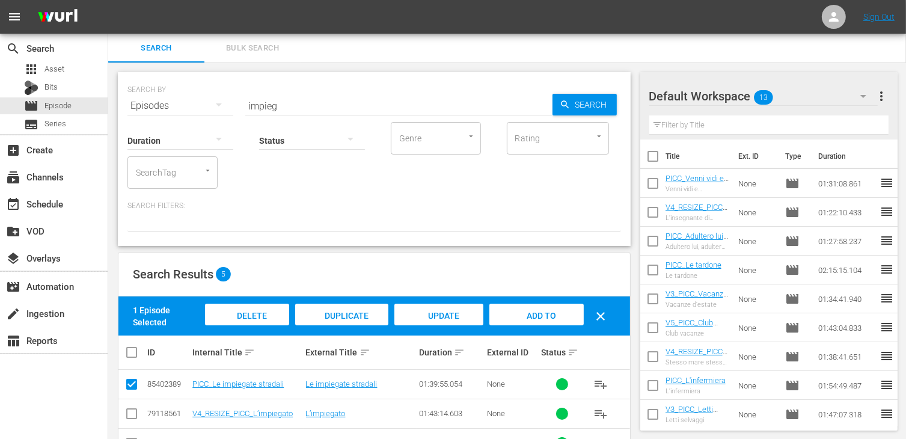
click at [546, 313] on span "Add to Workspace" at bounding box center [536, 327] width 59 height 32
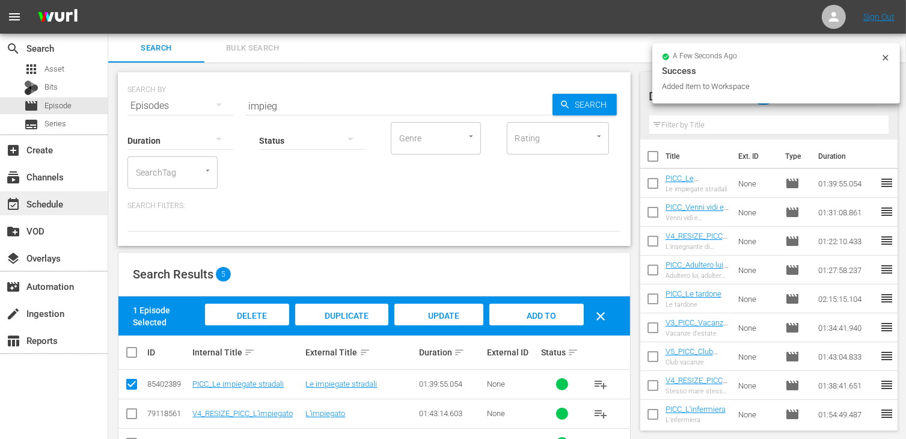
click at [43, 200] on div "event_available Schedule" at bounding box center [33, 202] width 67 height 11
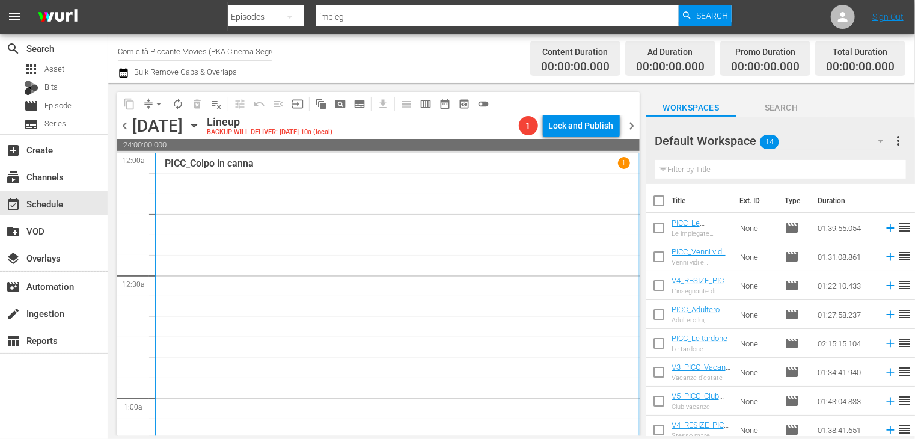
click at [663, 201] on input "checkbox" at bounding box center [658, 203] width 25 height 25
checkbox input "true"
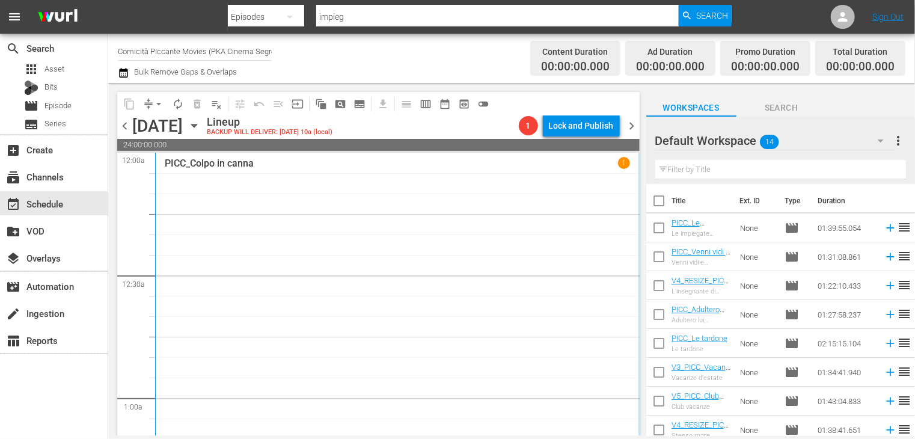
checkbox input "true"
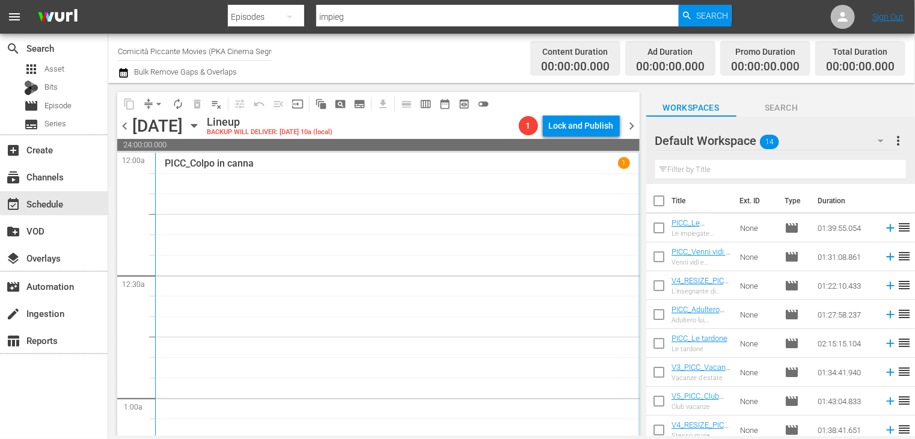
checkbox input "true"
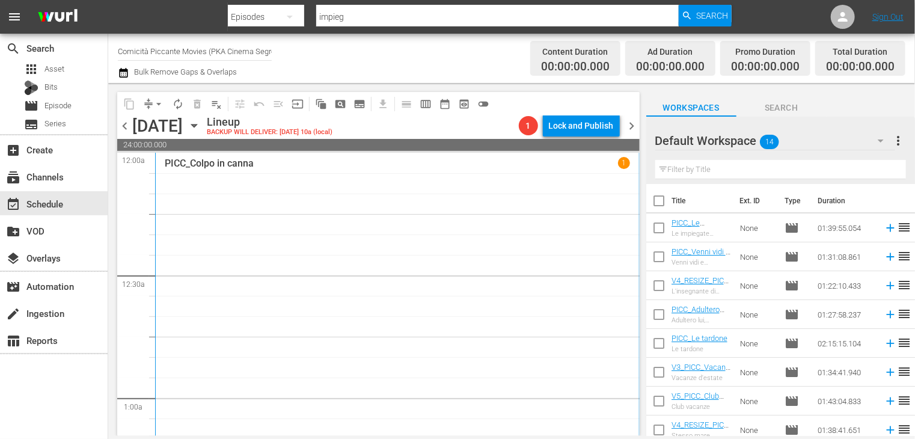
checkbox input "true"
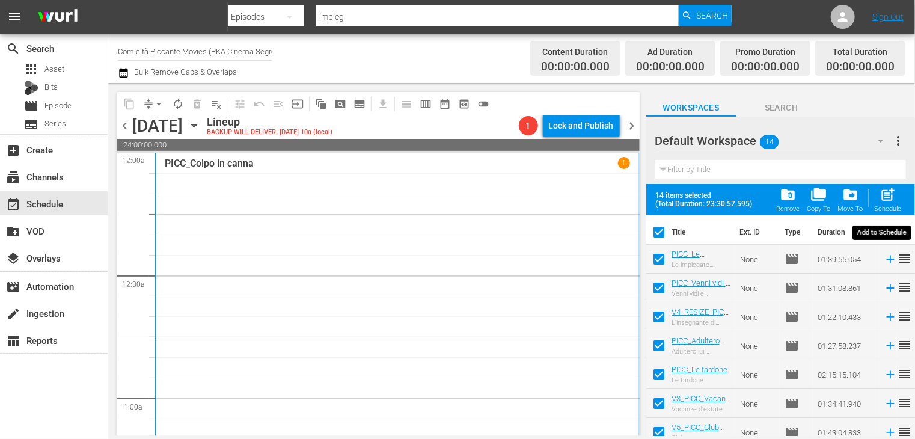
click at [889, 195] on span "post_add" at bounding box center [888, 194] width 16 height 16
checkbox input "false"
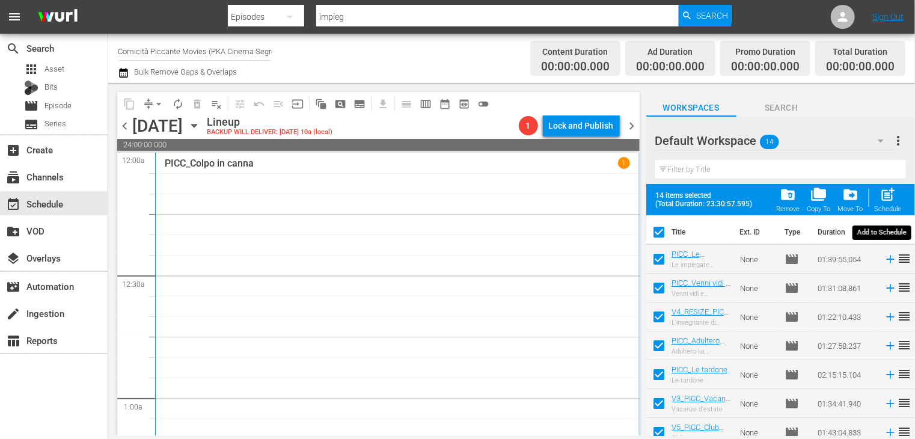
checkbox input "false"
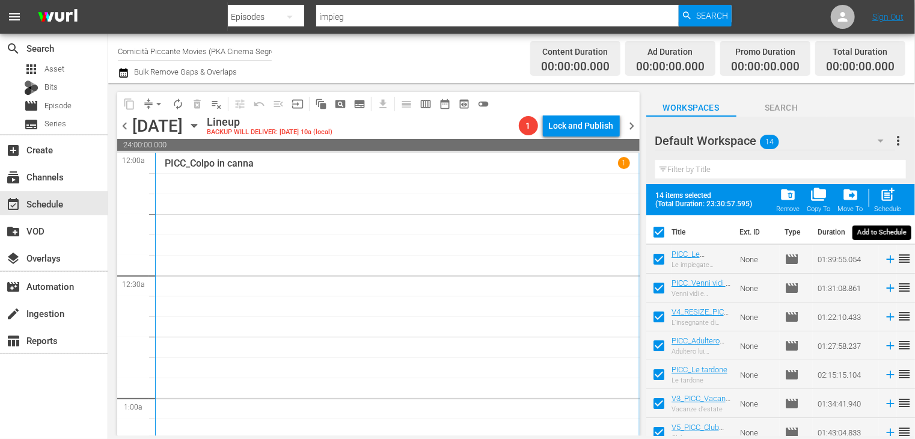
checkbox input "false"
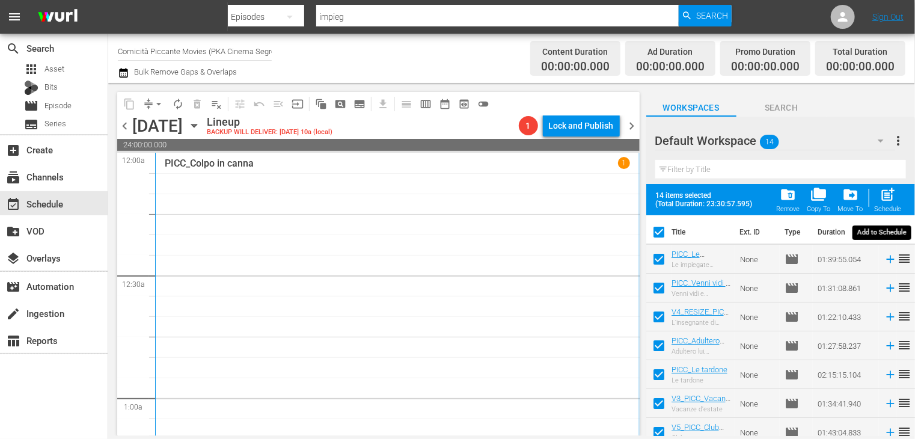
checkbox input "false"
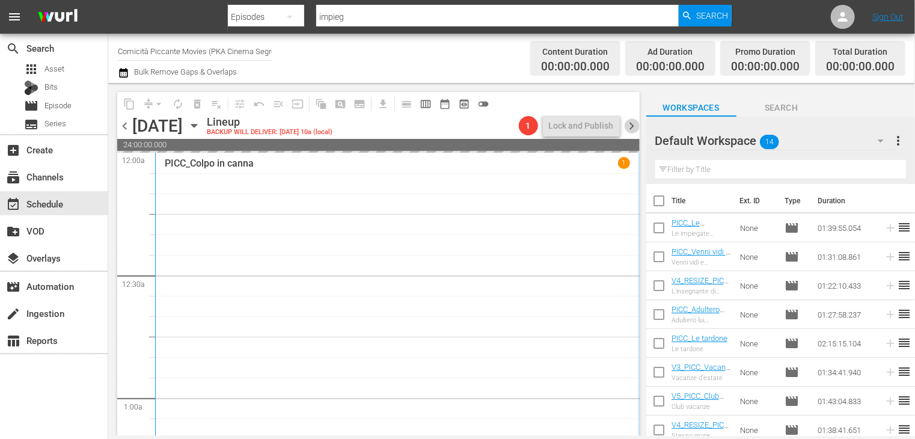
click at [631, 123] on span "chevron_right" at bounding box center [632, 125] width 15 height 15
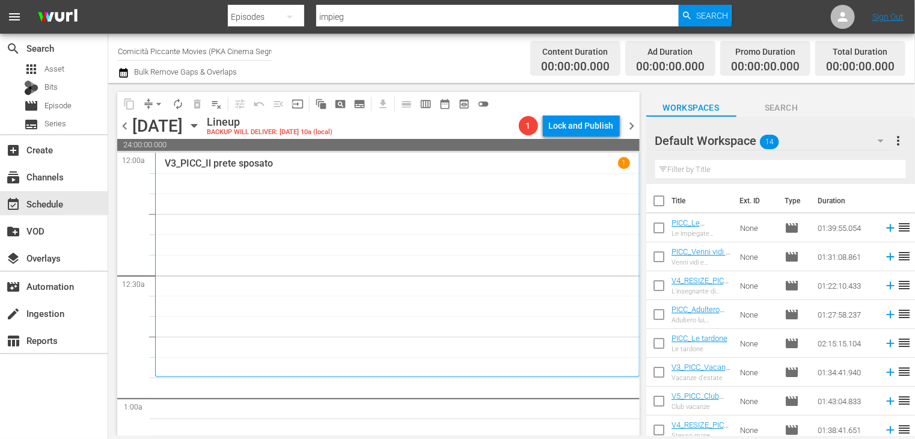
click at [123, 125] on span "chevron_left" at bounding box center [124, 125] width 15 height 15
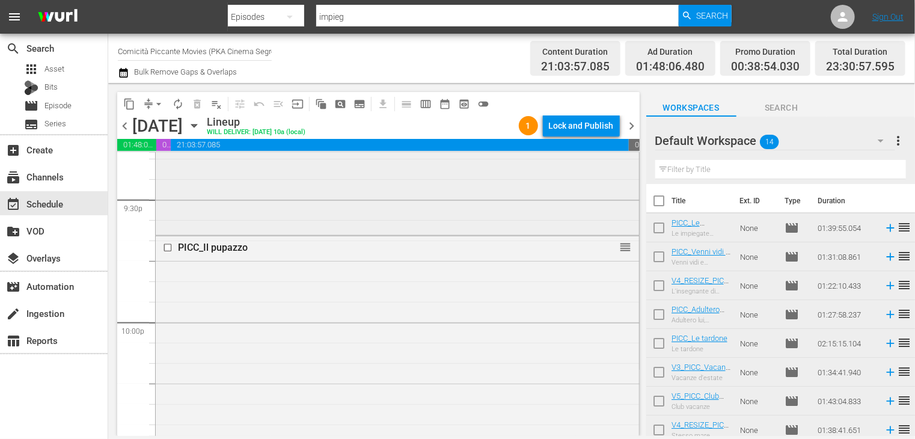
scroll to position [5225, 0]
click at [158, 104] on span "arrow_drop_down" at bounding box center [159, 104] width 12 height 12
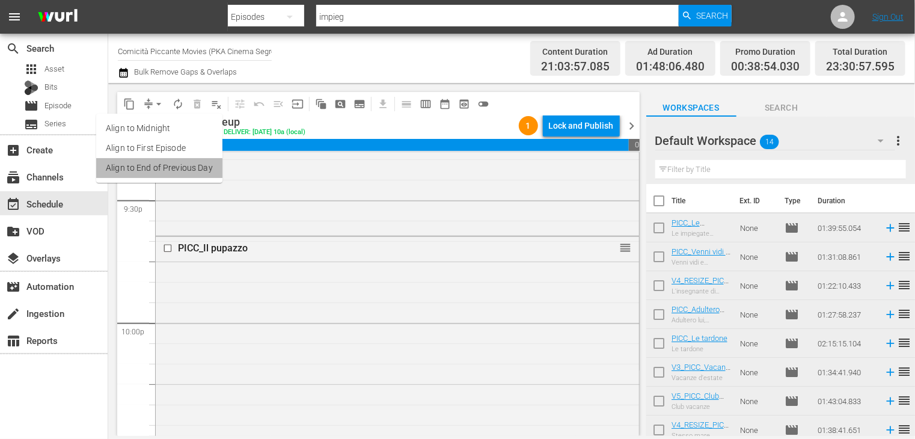
click at [159, 166] on li "Align to End of Previous Day" at bounding box center [159, 168] width 126 height 20
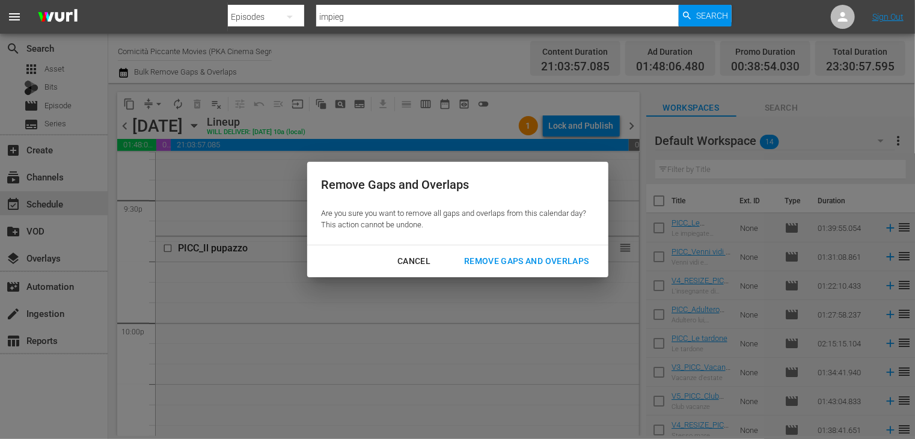
click at [534, 272] on div "Cancel Remove Gaps and Overlaps" at bounding box center [457, 261] width 301 height 32
click at [533, 262] on div "Remove Gaps and Overlaps" at bounding box center [526, 261] width 144 height 15
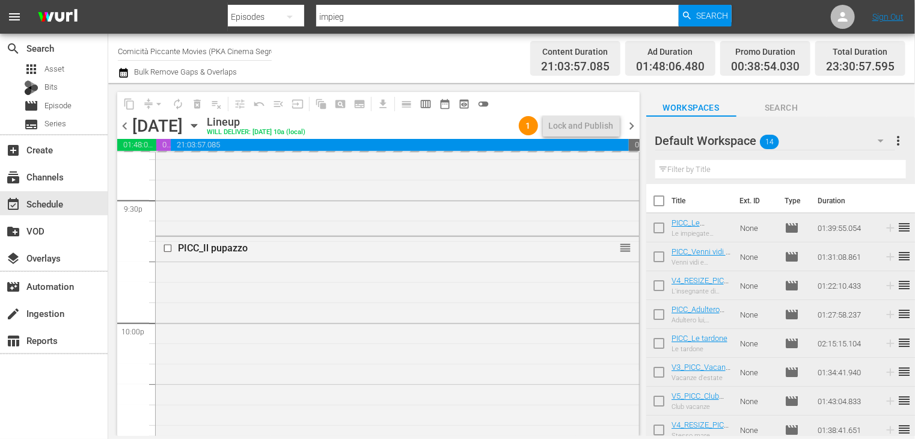
click at [665, 204] on input "checkbox" at bounding box center [658, 203] width 25 height 25
checkbox input "true"
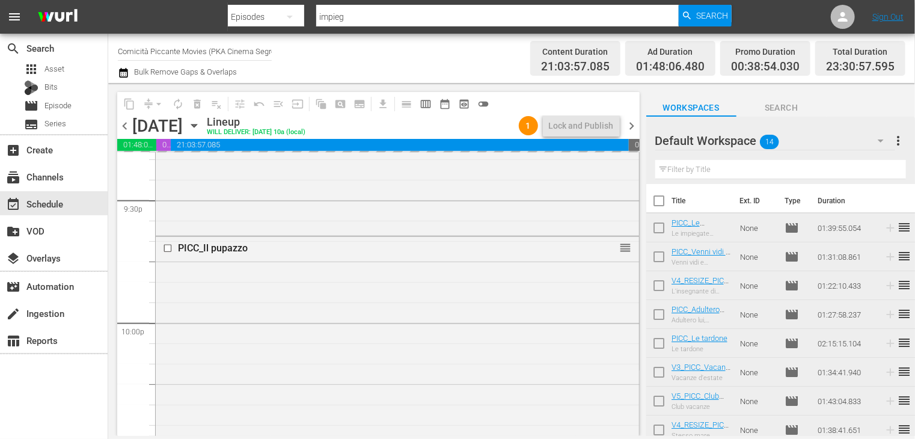
checkbox input "true"
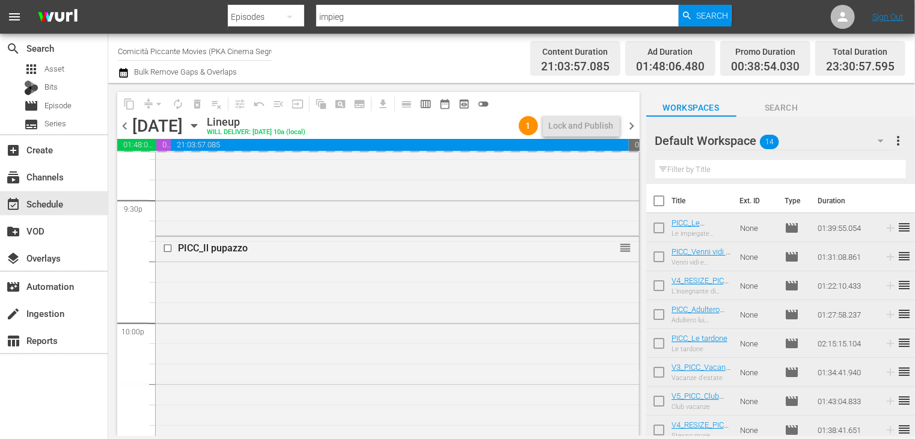
checkbox input "true"
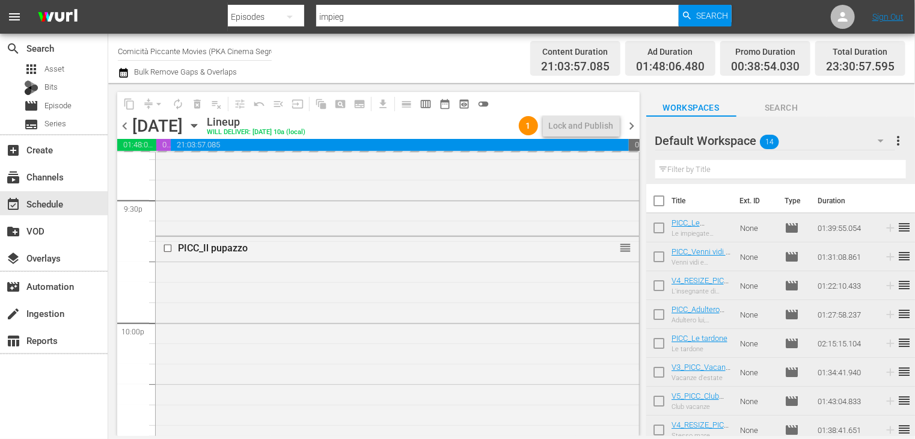
checkbox input "true"
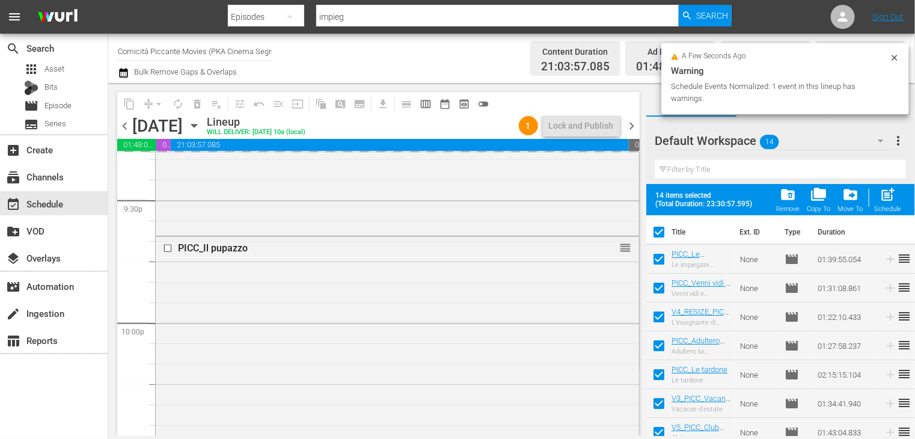
click at [795, 206] on div "Remove" at bounding box center [788, 209] width 24 height 8
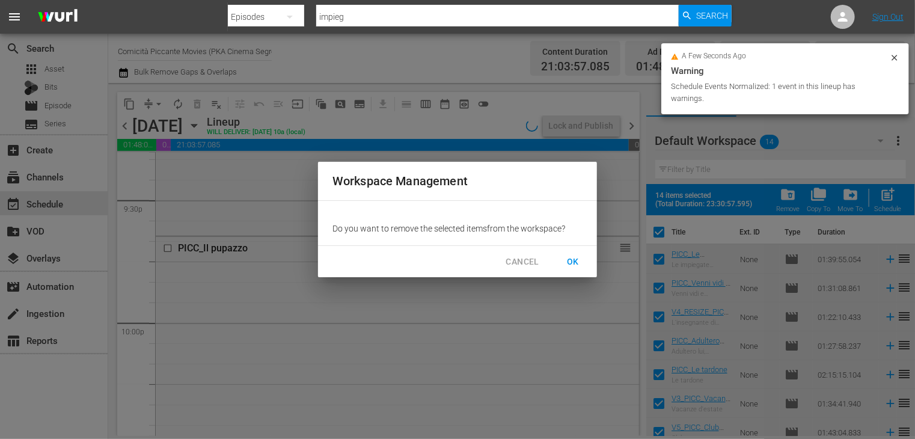
click at [574, 260] on span "OK" at bounding box center [572, 261] width 19 height 15
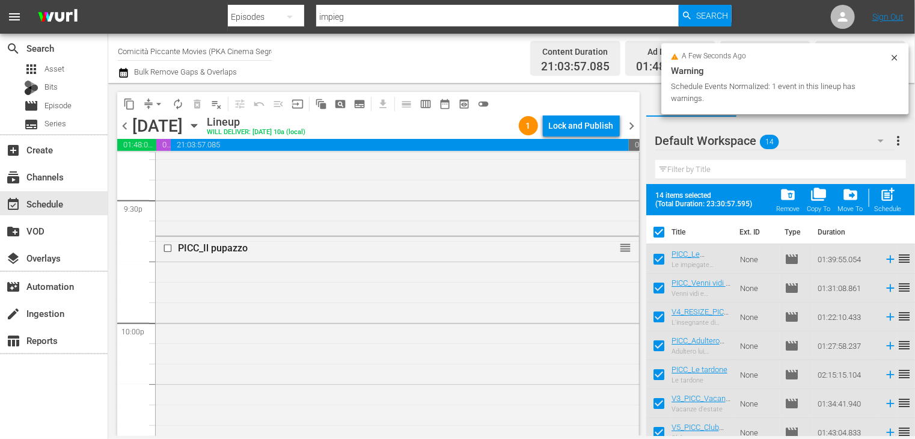
checkbox input "false"
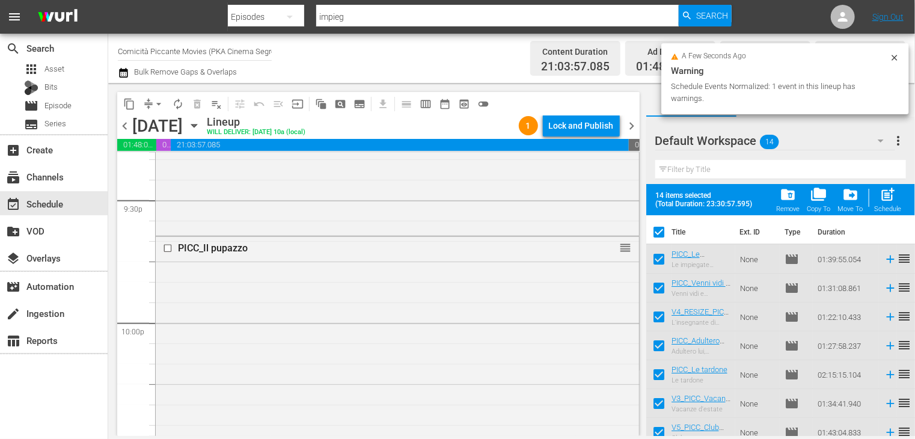
checkbox input "false"
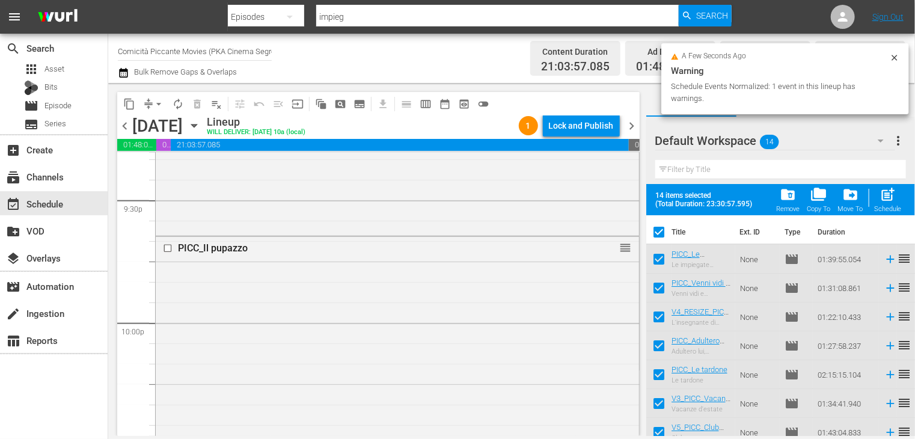
checkbox input "false"
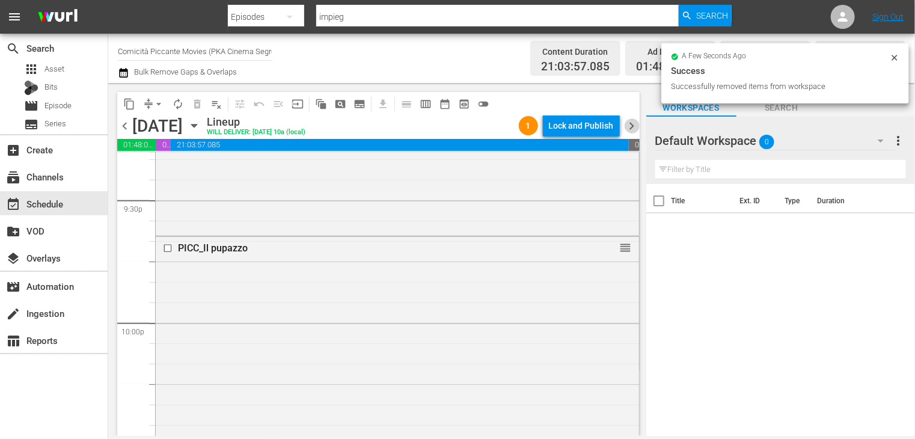
click at [632, 126] on span "chevron_right" at bounding box center [632, 125] width 15 height 15
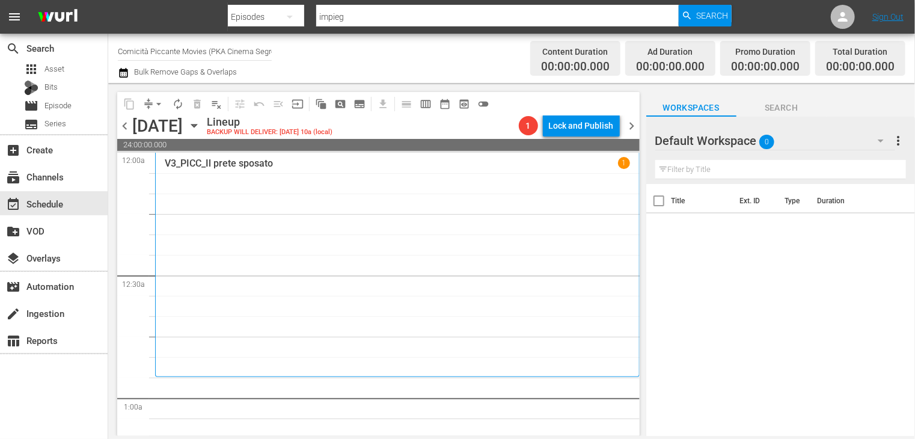
scroll to position [301, 0]
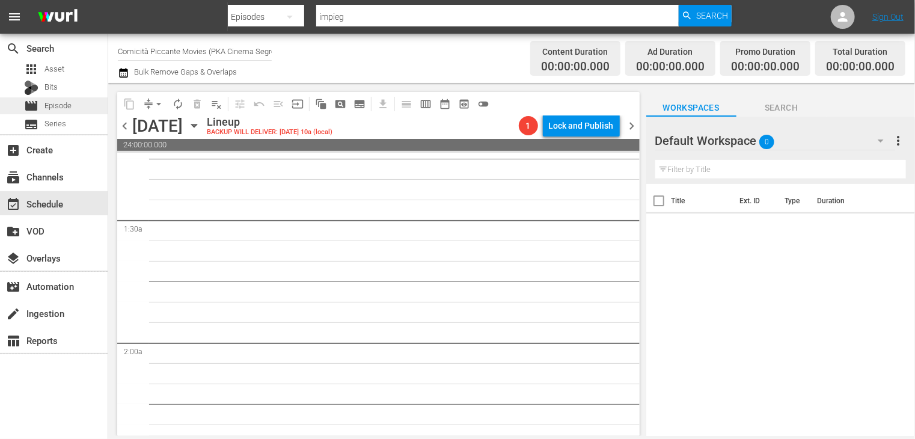
click at [73, 99] on div "movie Episode" at bounding box center [54, 105] width 108 height 17
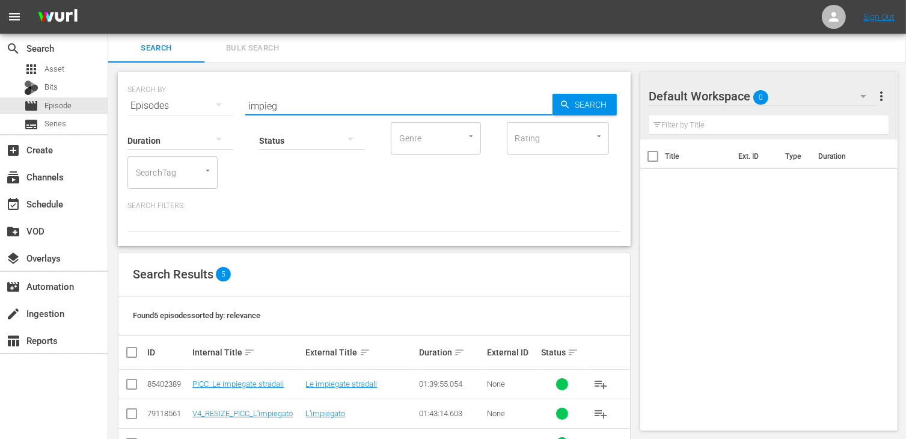
drag, startPoint x: 287, startPoint y: 108, endPoint x: 224, endPoint y: 105, distance: 63.2
click at [224, 105] on div "SEARCH BY Search By Episodes Search ID, Title, Description, Keywords, or Catego…" at bounding box center [373, 98] width 493 height 43
type input "voglia di d"
click at [129, 415] on input "checkbox" at bounding box center [131, 416] width 14 height 14
checkbox input "true"
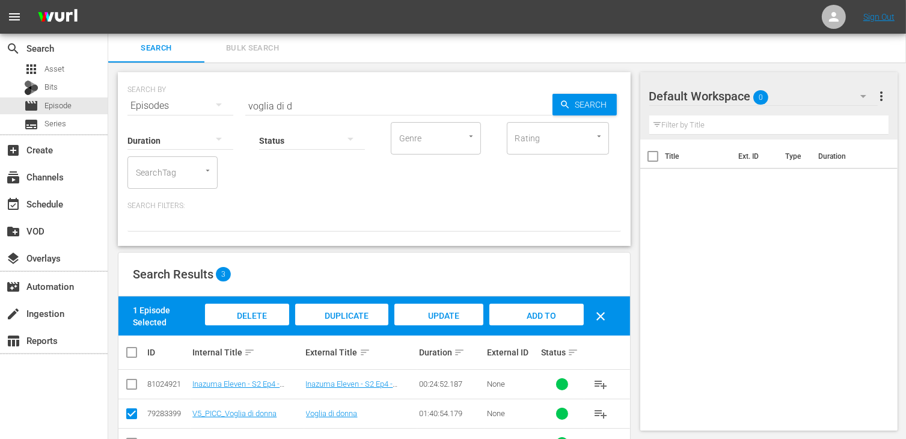
drag, startPoint x: 541, startPoint y: 315, endPoint x: 494, endPoint y: 292, distance: 52.2
click at [541, 314] on span "Add to Workspace" at bounding box center [536, 327] width 59 height 32
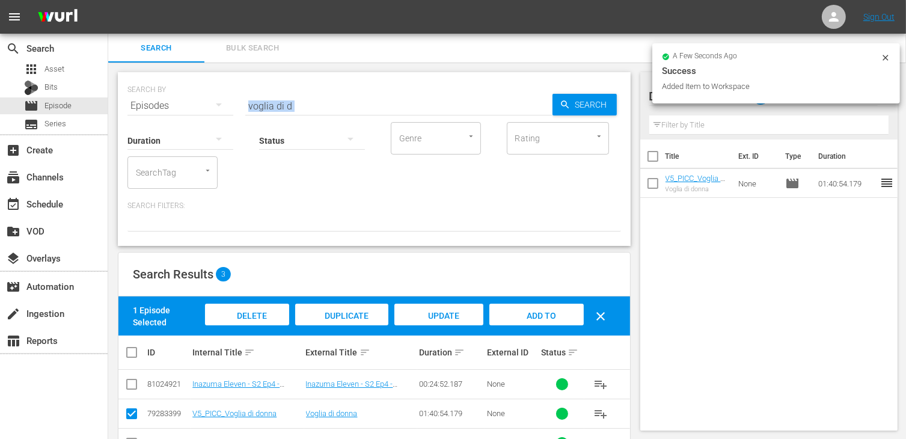
drag, startPoint x: 302, startPoint y: 111, endPoint x: 207, endPoint y: 94, distance: 97.0
click at [207, 94] on div "SEARCH BY Search By Episodes Search ID, Title, Description, Keywords, or Catego…" at bounding box center [374, 159] width 513 height 174
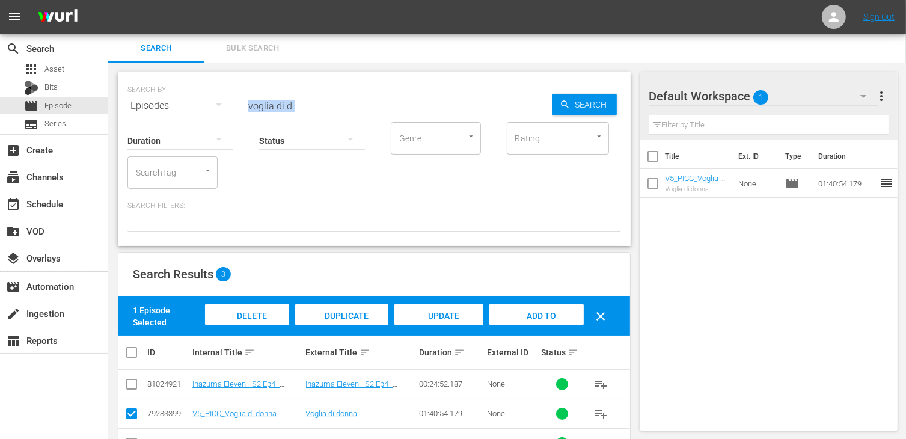
click at [292, 108] on input "voglia di d" at bounding box center [398, 105] width 307 height 29
drag, startPoint x: 298, startPoint y: 105, endPoint x: 222, endPoint y: 101, distance: 75.2
click at [222, 101] on div "SEARCH BY Search By Episodes Search ID, Title, Description, Keywords, or Catego…" at bounding box center [373, 98] width 493 height 43
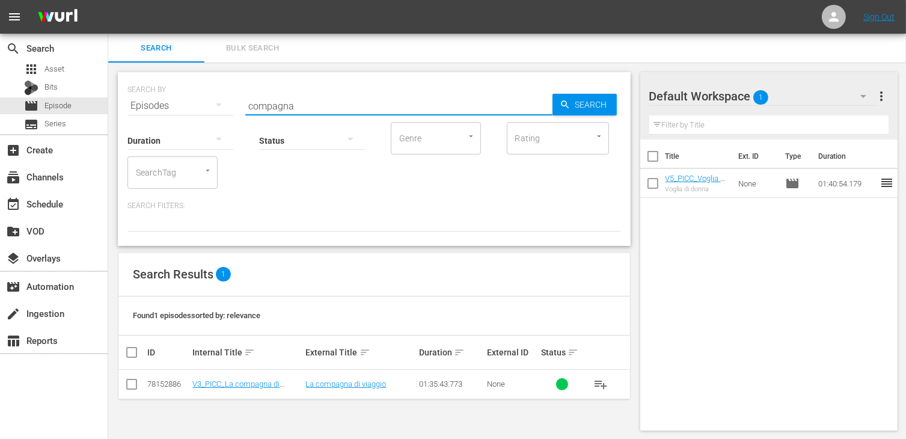
type input "compagna"
click at [131, 385] on input "checkbox" at bounding box center [131, 386] width 14 height 14
checkbox input "true"
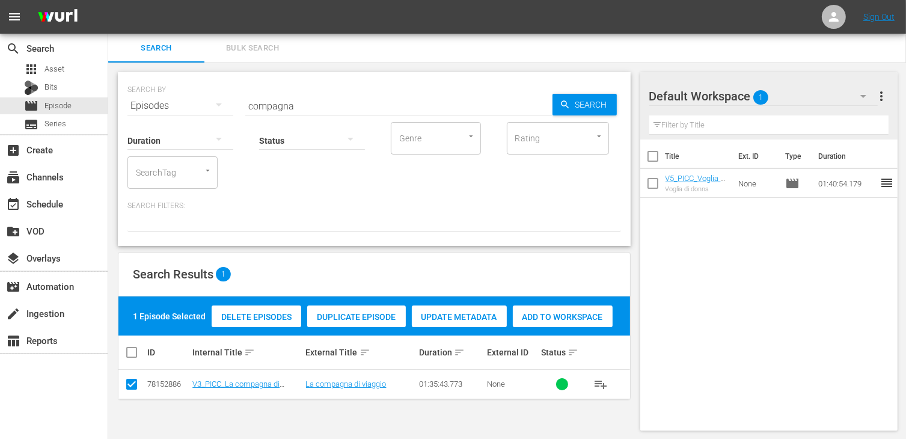
click at [564, 313] on span "Add to Workspace" at bounding box center [563, 317] width 100 height 10
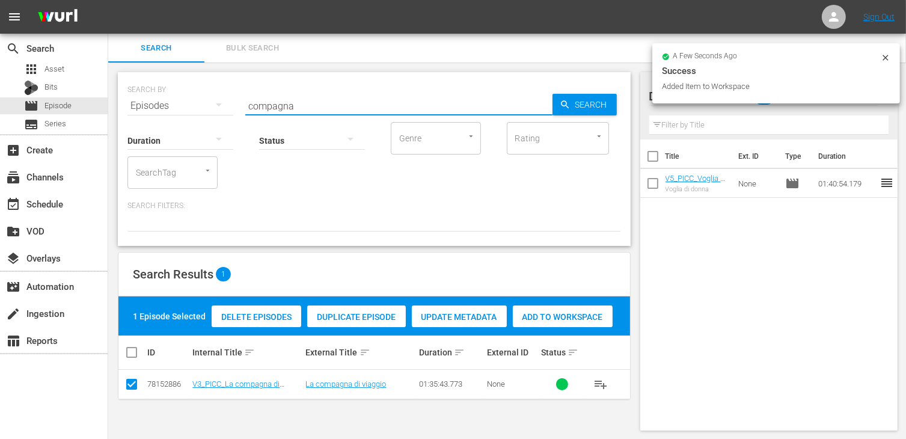
drag, startPoint x: 311, startPoint y: 105, endPoint x: 202, endPoint y: 96, distance: 109.7
click at [202, 96] on div "SEARCH BY Search By Episodes Search ID, Title, Description, Keywords, or Catego…" at bounding box center [373, 98] width 493 height 43
type input "uomini"
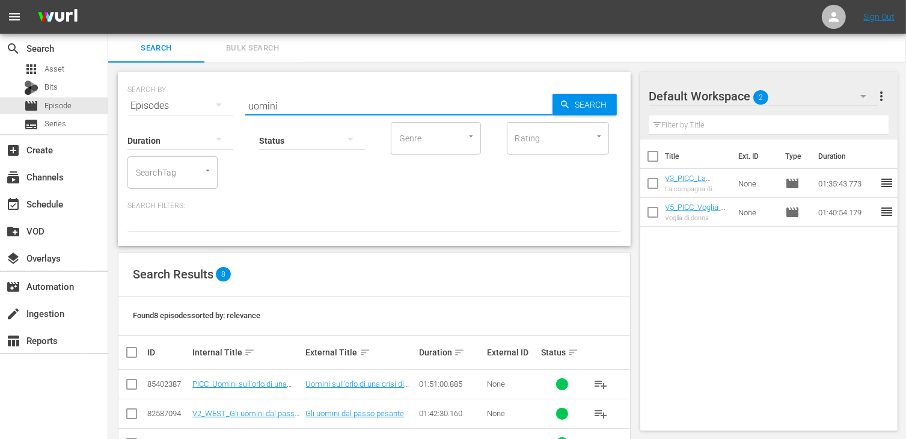
click at [129, 388] on input "checkbox" at bounding box center [131, 386] width 14 height 14
checkbox input "true"
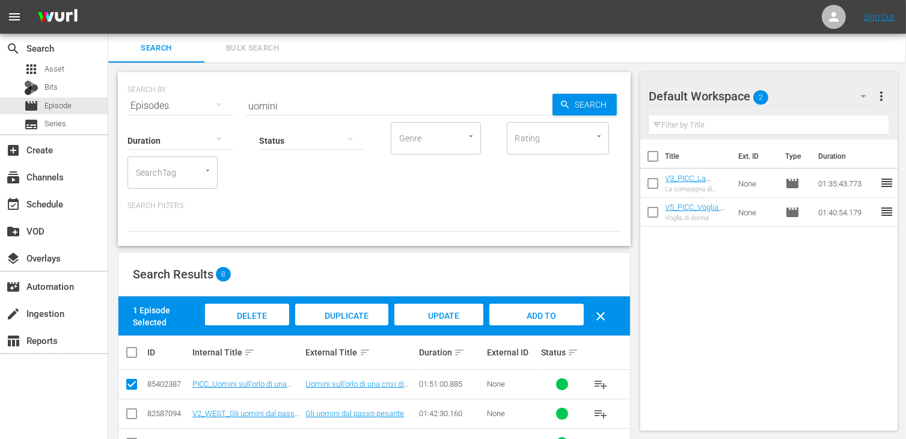
click at [540, 316] on span "Add to Workspace" at bounding box center [536, 327] width 59 height 32
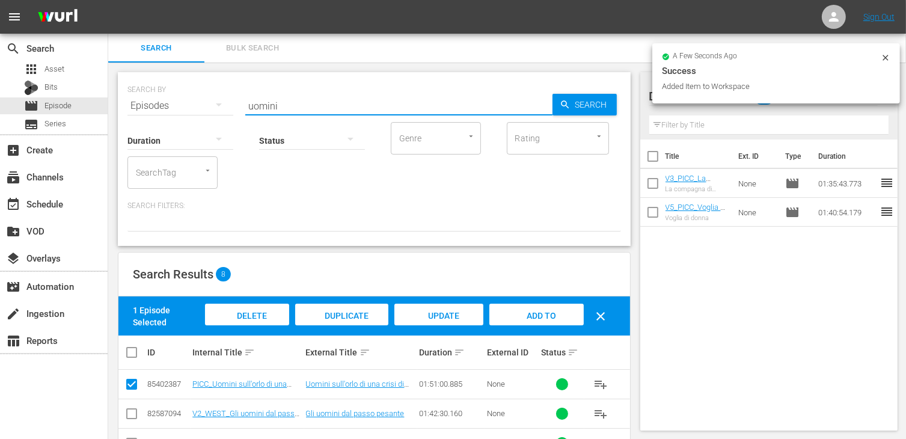
drag, startPoint x: 306, startPoint y: 103, endPoint x: 176, endPoint y: 78, distance: 132.9
click at [176, 78] on div "SEARCH BY Search By Episodes Search ID, Title, Description, Keywords, or Catego…" at bounding box center [373, 98] width 493 height 43
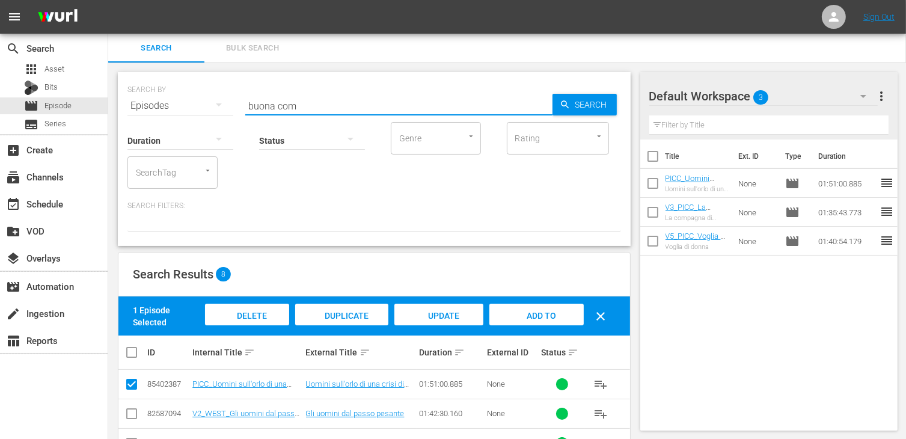
type input "buona com"
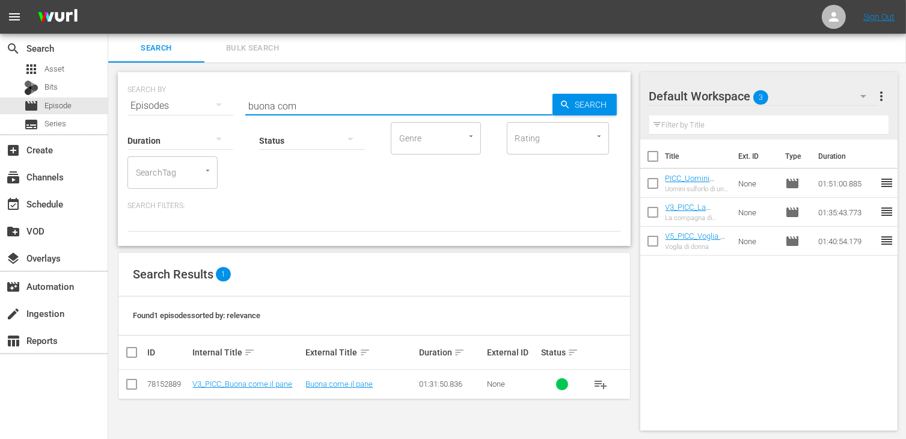
click at [133, 386] on input "checkbox" at bounding box center [131, 386] width 14 height 14
checkbox input "true"
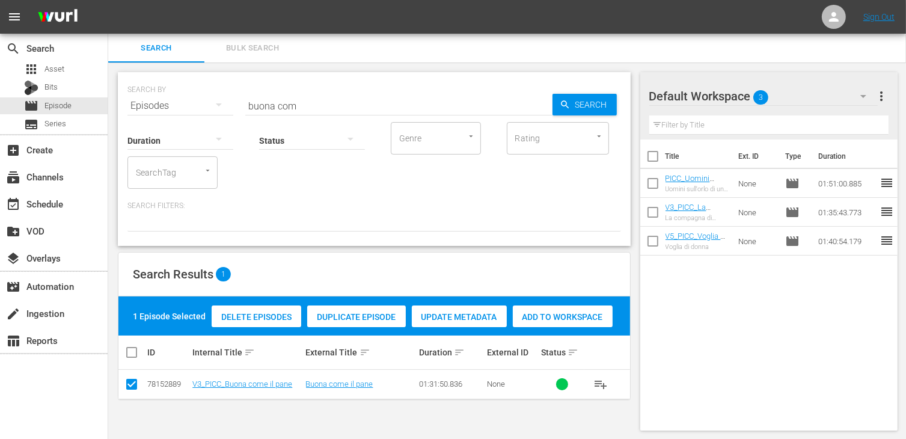
click at [539, 318] on span "Add to Workspace" at bounding box center [563, 317] width 100 height 10
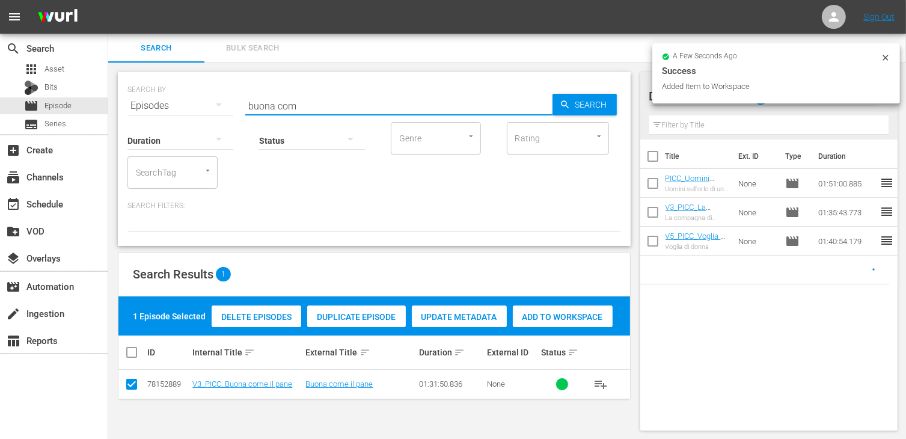
drag, startPoint x: 326, startPoint y: 105, endPoint x: 172, endPoint y: 85, distance: 155.1
click at [172, 85] on div "SEARCH BY Search By Episodes Search ID, Title, Description, Keywords, or Catego…" at bounding box center [373, 98] width 493 height 43
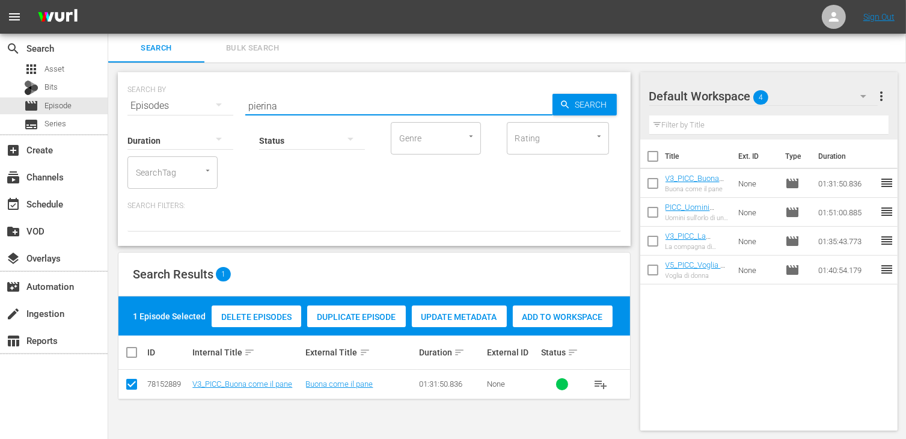
type input "pierina"
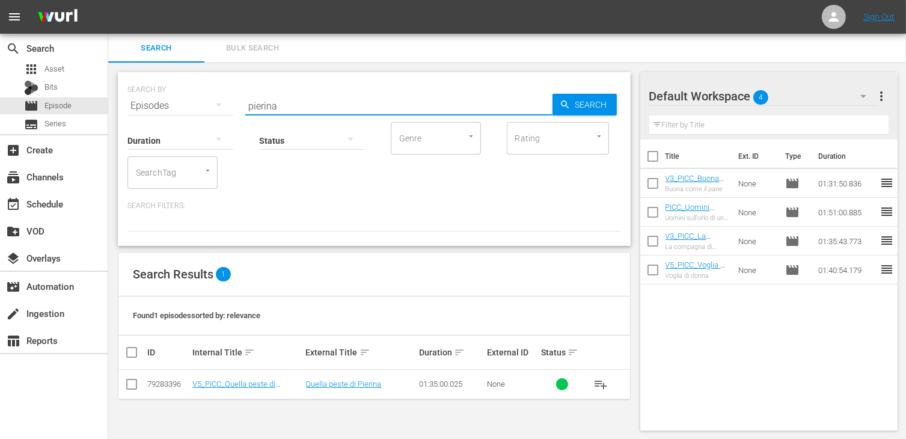
click at [132, 384] on input "checkbox" at bounding box center [131, 386] width 14 height 14
checkbox input "true"
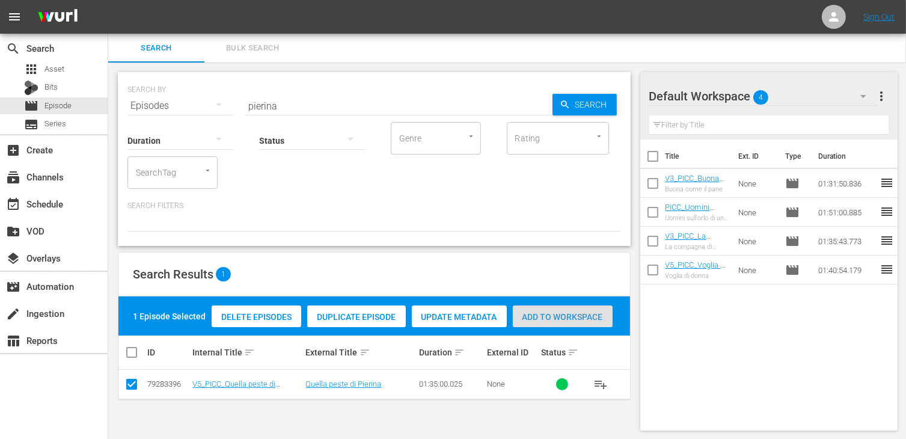
click at [589, 318] on span "Add to Workspace" at bounding box center [563, 317] width 100 height 10
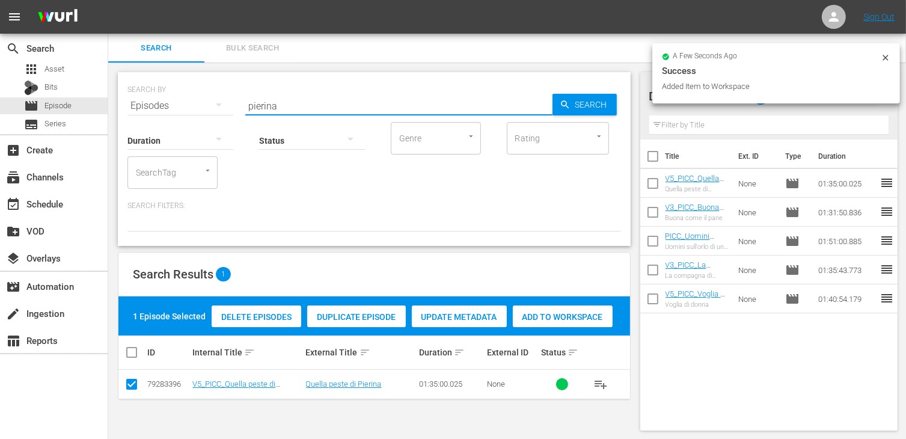
drag, startPoint x: 284, startPoint y: 104, endPoint x: 213, endPoint y: 99, distance: 71.1
click at [213, 99] on div "SEARCH BY Search By Episodes Search ID, Title, Description, Keywords, or Catego…" at bounding box center [373, 98] width 493 height 43
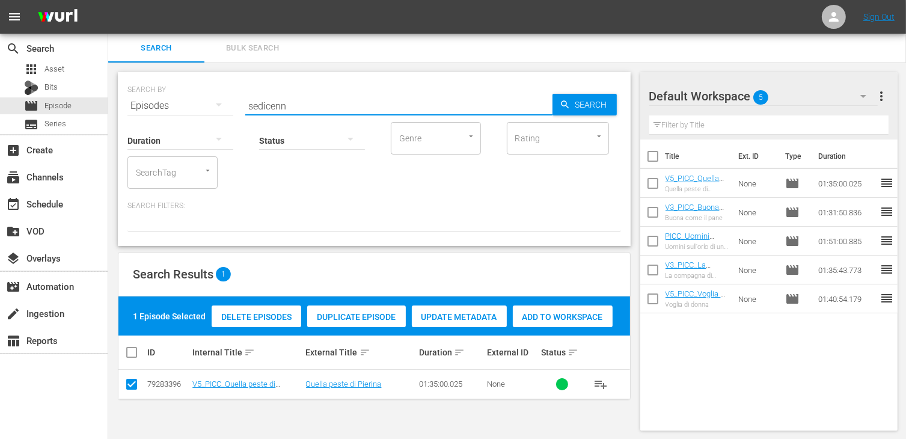
type input "sedicenn"
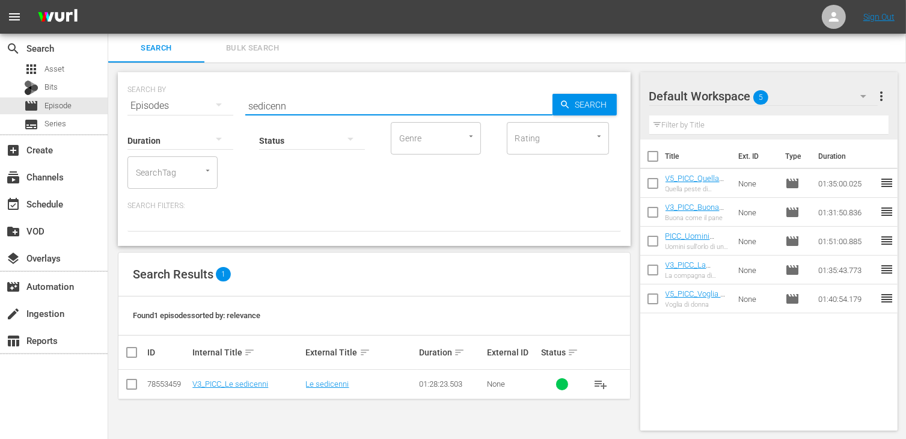
click at [137, 387] on input "checkbox" at bounding box center [131, 386] width 14 height 14
checkbox input "true"
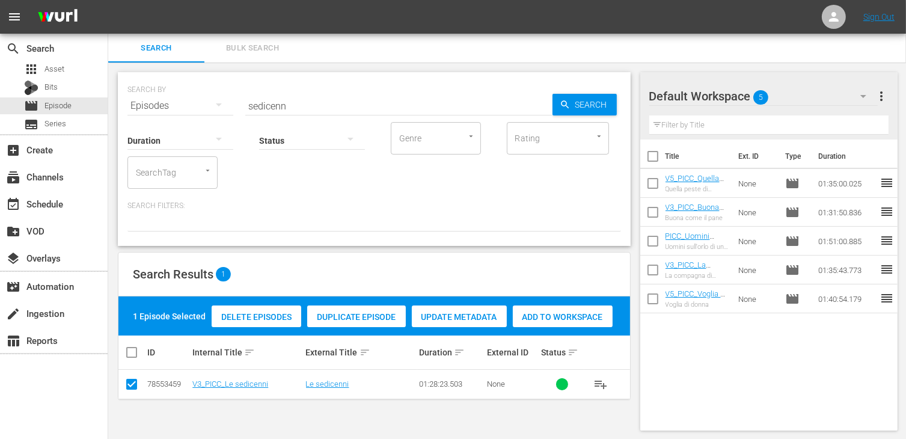
click at [534, 317] on span "Add to Workspace" at bounding box center [563, 317] width 100 height 10
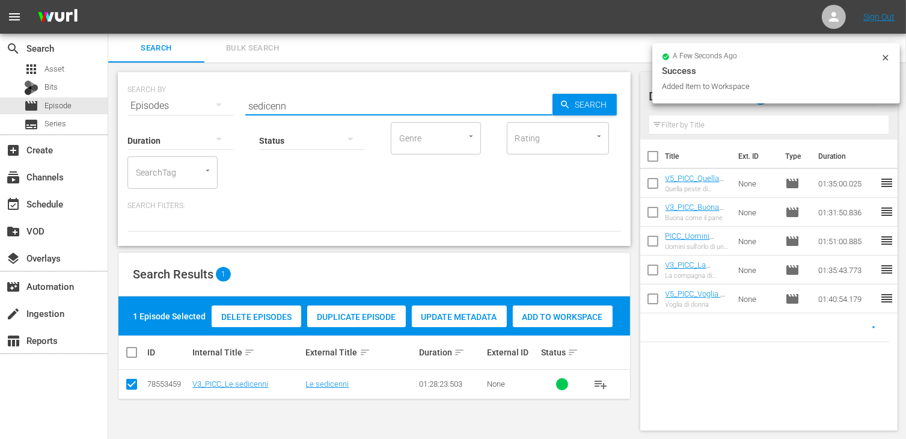
drag, startPoint x: 292, startPoint y: 108, endPoint x: 210, endPoint y: 94, distance: 83.6
click at [210, 94] on div "SEARCH BY Search By Episodes Search ID, Title, Description, Keywords, or Catego…" at bounding box center [373, 98] width 493 height 43
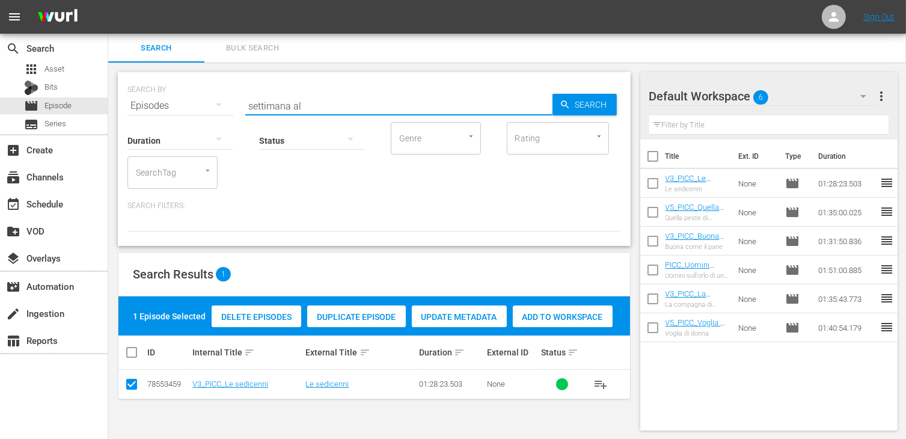
type input "settimana al"
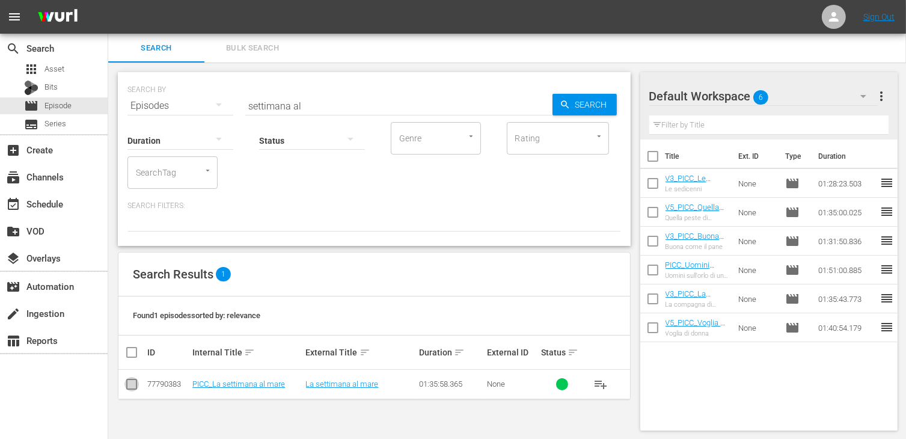
click at [138, 380] on input "checkbox" at bounding box center [131, 386] width 14 height 14
checkbox input "true"
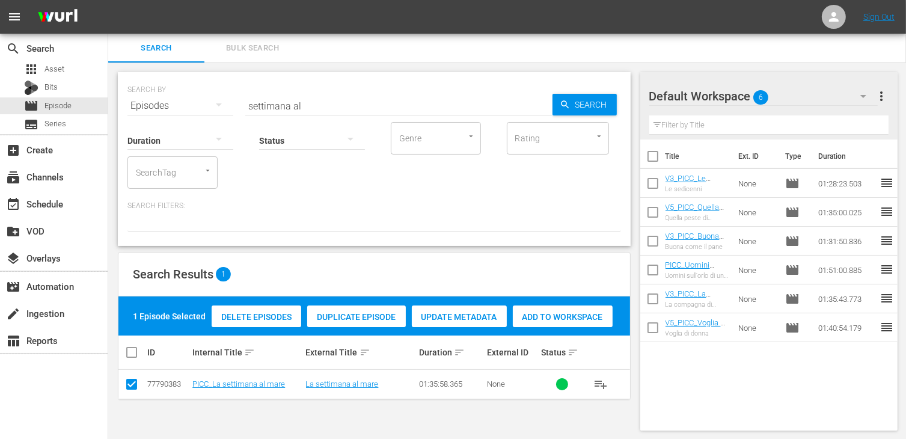
drag, startPoint x: 601, startPoint y: 322, endPoint x: 584, endPoint y: 319, distance: 17.6
click at [597, 322] on div "Add to Workspace" at bounding box center [563, 316] width 100 height 23
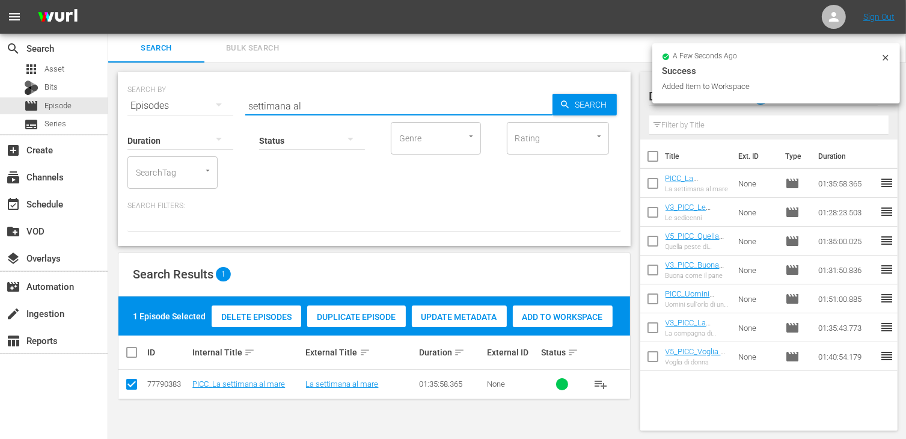
drag, startPoint x: 313, startPoint y: 108, endPoint x: 192, endPoint y: 91, distance: 121.4
click at [192, 91] on div "SEARCH BY Search By Episodes Search ID, Title, Description, Keywords, or Catego…" at bounding box center [373, 98] width 493 height 43
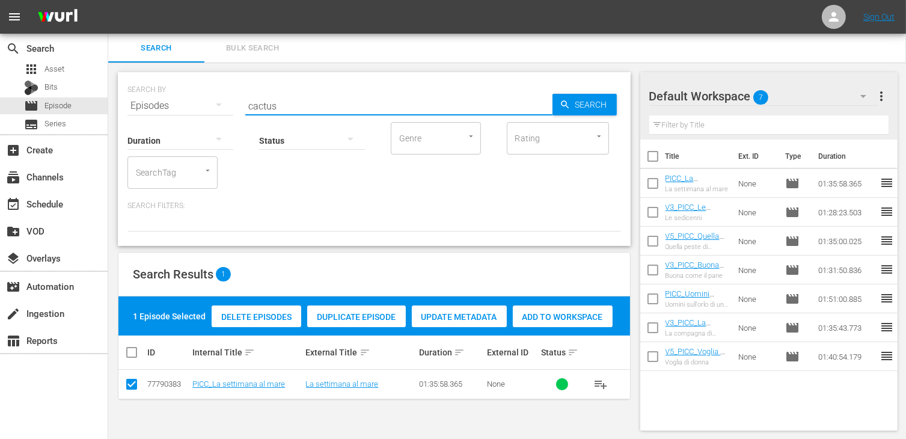
type input "cactus"
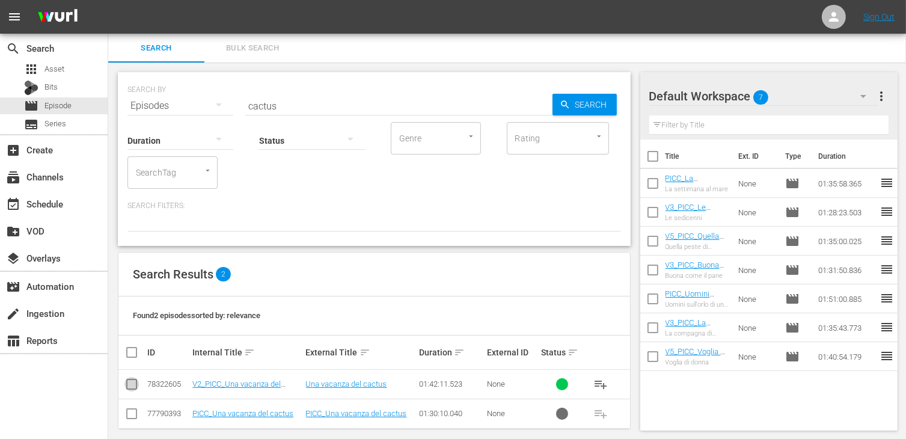
click at [134, 382] on input "checkbox" at bounding box center [131, 386] width 14 height 14
checkbox input "true"
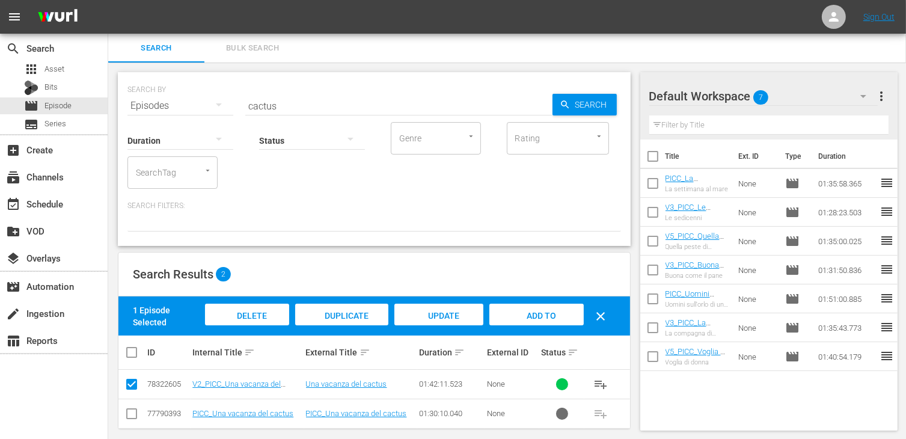
click at [532, 320] on div "Add to Workspace" at bounding box center [536, 326] width 94 height 45
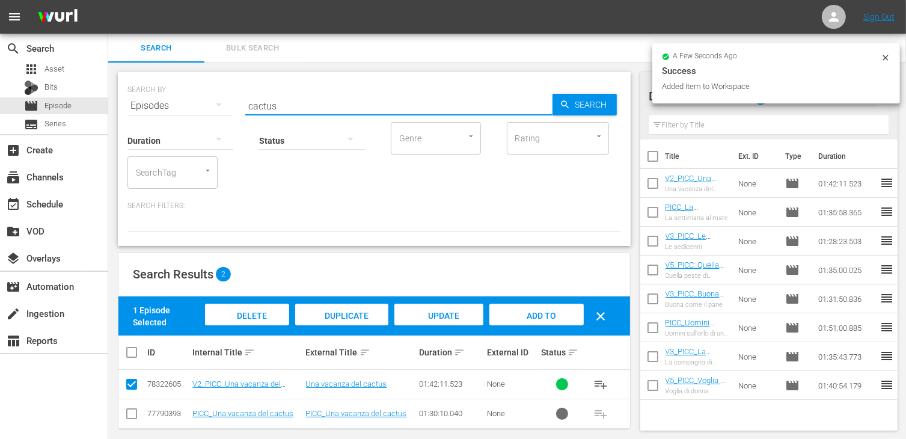
drag, startPoint x: 292, startPoint y: 101, endPoint x: 168, endPoint y: 93, distance: 123.5
click at [168, 93] on div "SEARCH BY Search By Episodes Search ID, Title, Description, Keywords, or Catego…" at bounding box center [373, 98] width 493 height 43
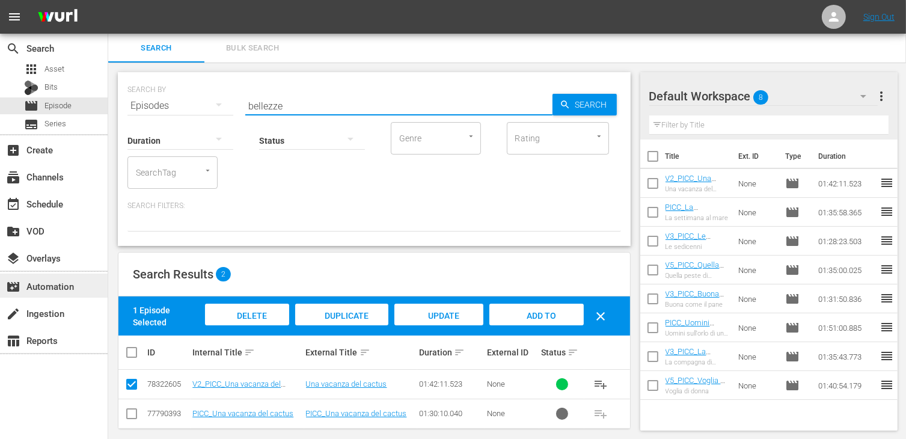
type input "bellezze"
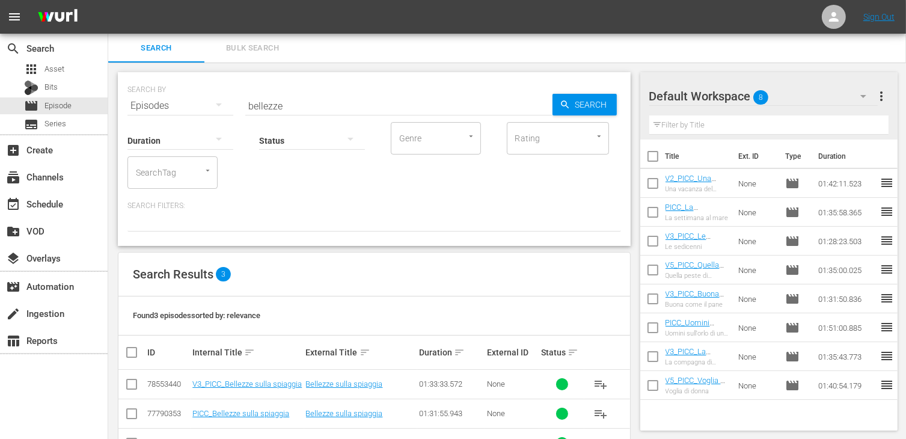
click at [139, 386] on td at bounding box center [131, 384] width 27 height 29
click at [137, 380] on input "checkbox" at bounding box center [131, 386] width 14 height 14
checkbox input "true"
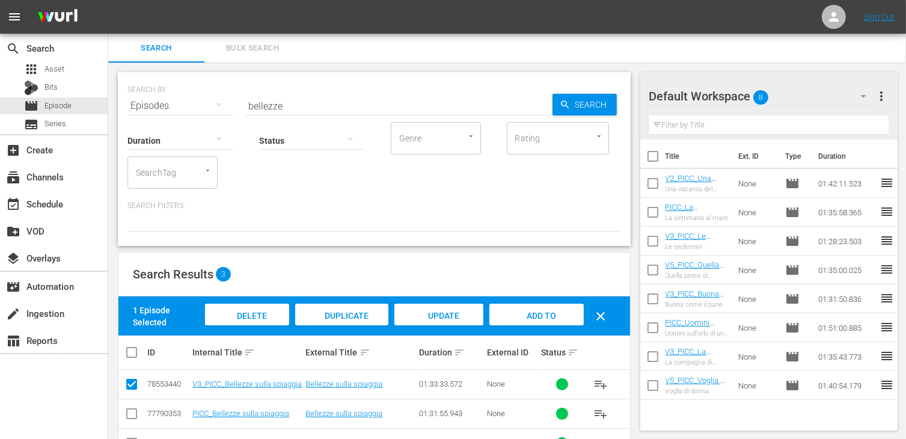
click at [555, 323] on div "Add to Workspace" at bounding box center [536, 326] width 94 height 45
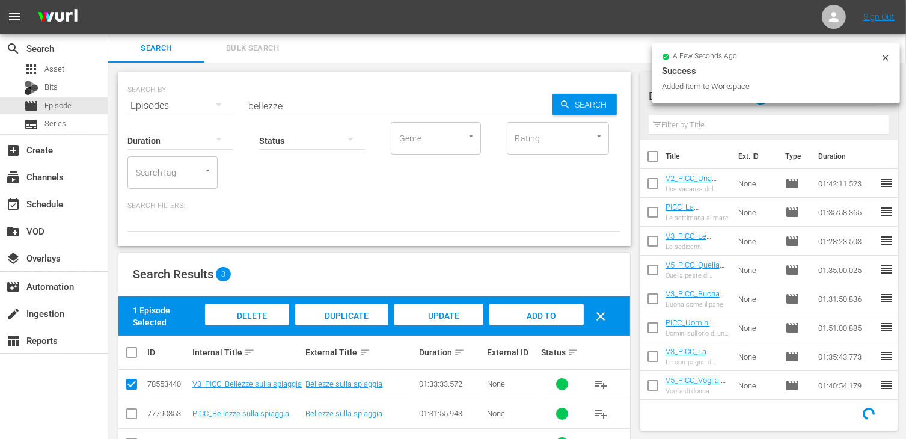
click at [209, 99] on div "SEARCH BY Search By Episodes Search ID, Title, Description, Keywords, or Catego…" at bounding box center [373, 98] width 493 height 43
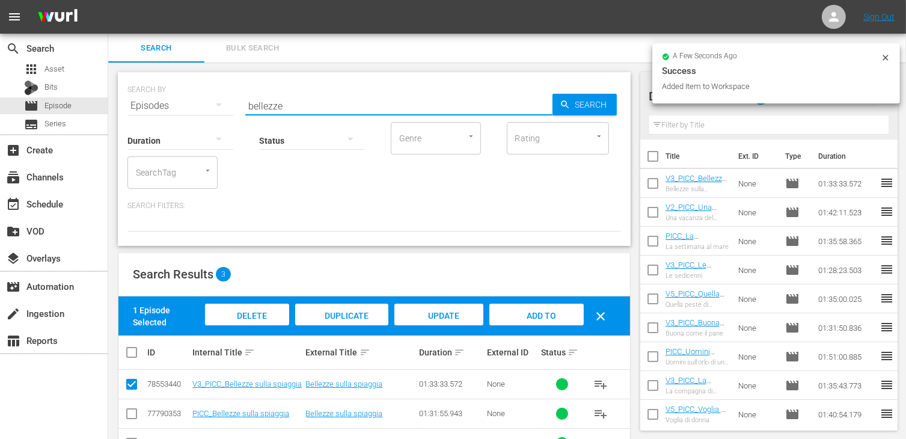
click at [329, 111] on div "Status" at bounding box center [312, 132] width 106 height 43
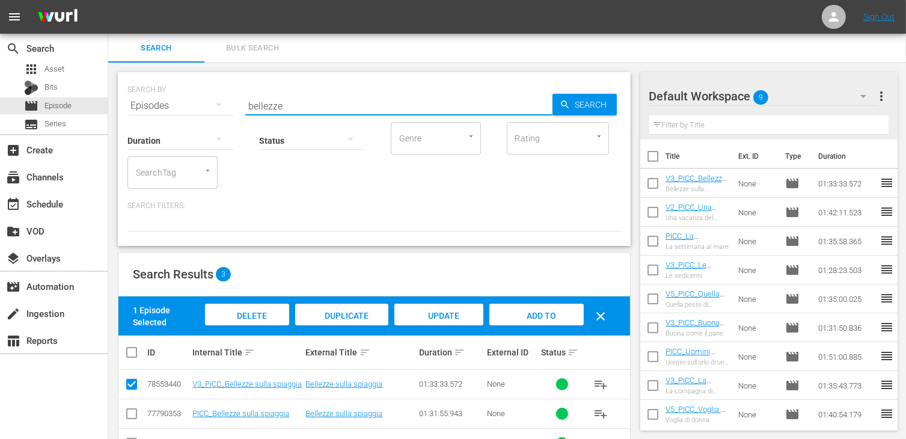
drag, startPoint x: 291, startPoint y: 102, endPoint x: 183, endPoint y: 99, distance: 108.2
click at [183, 99] on div "SEARCH BY Search By Episodes Search ID, Title, Description, Keywords, or Catego…" at bounding box center [373, 98] width 493 height 43
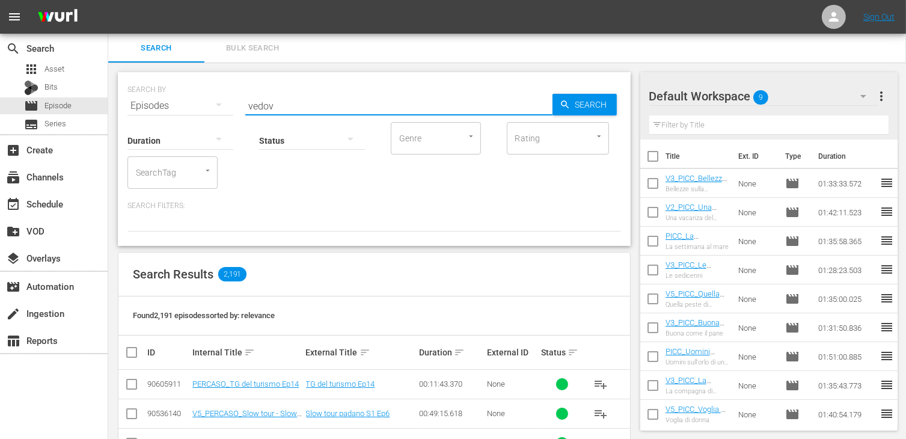
type input "vedov"
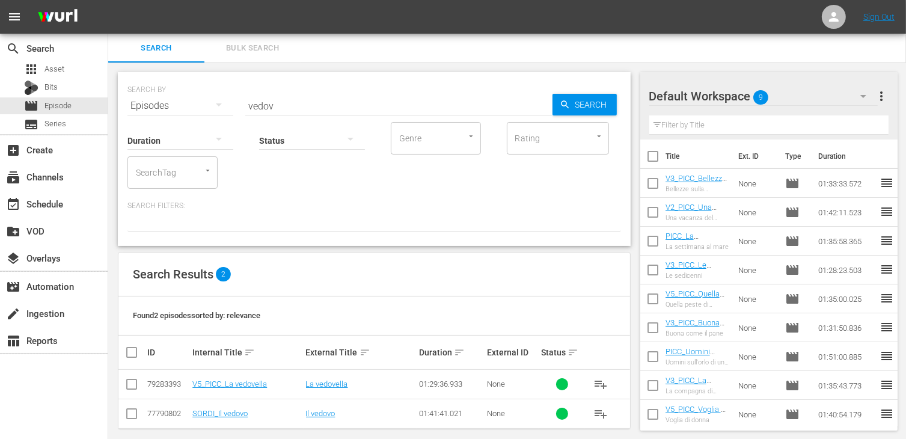
drag, startPoint x: 123, startPoint y: 383, endPoint x: 144, endPoint y: 381, distance: 21.1
click at [123, 383] on td at bounding box center [131, 384] width 27 height 29
click at [129, 381] on input "checkbox" at bounding box center [131, 386] width 14 height 14
checkbox input "true"
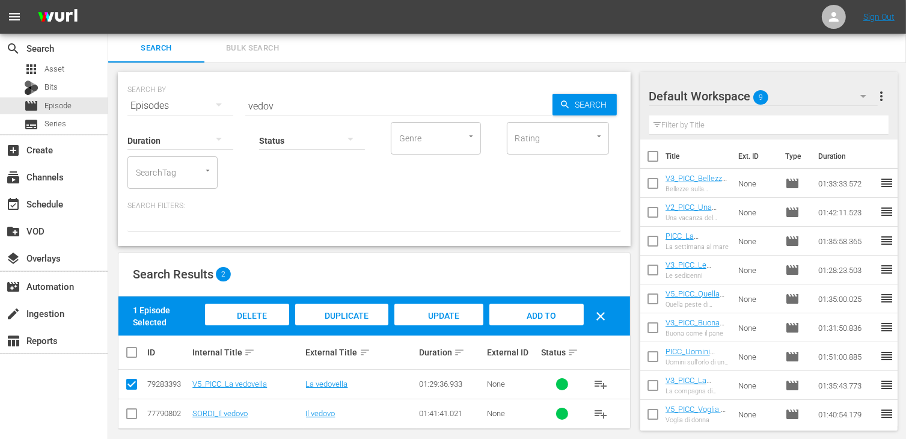
click at [540, 315] on span "Add to Workspace" at bounding box center [536, 327] width 59 height 32
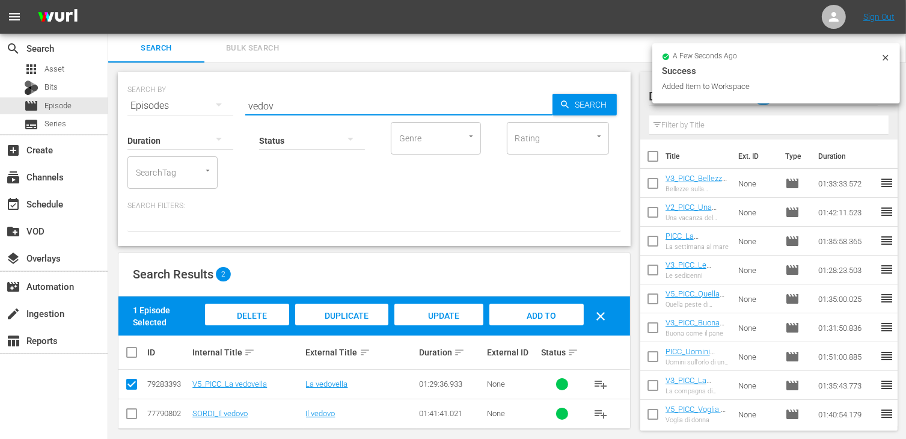
drag, startPoint x: 278, startPoint y: 104, endPoint x: 229, endPoint y: 99, distance: 48.9
click at [229, 99] on div "SEARCH BY Search By Episodes Search ID, Title, Description, Keywords, or Catego…" at bounding box center [373, 98] width 493 height 43
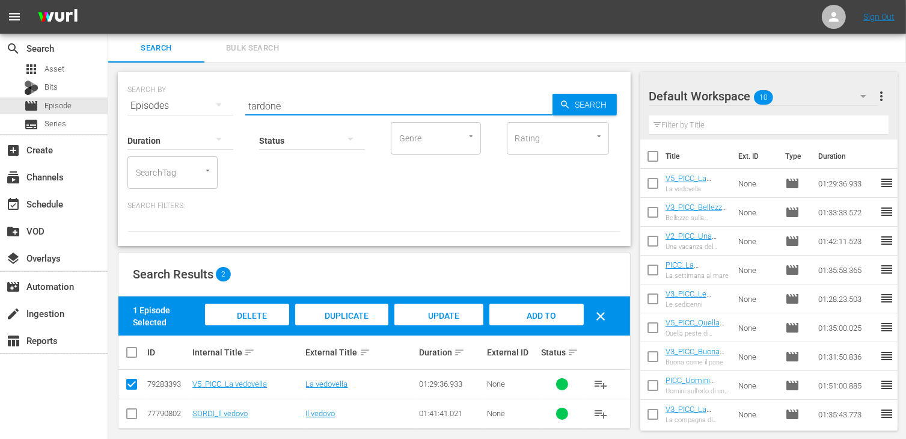
type input "tardone"
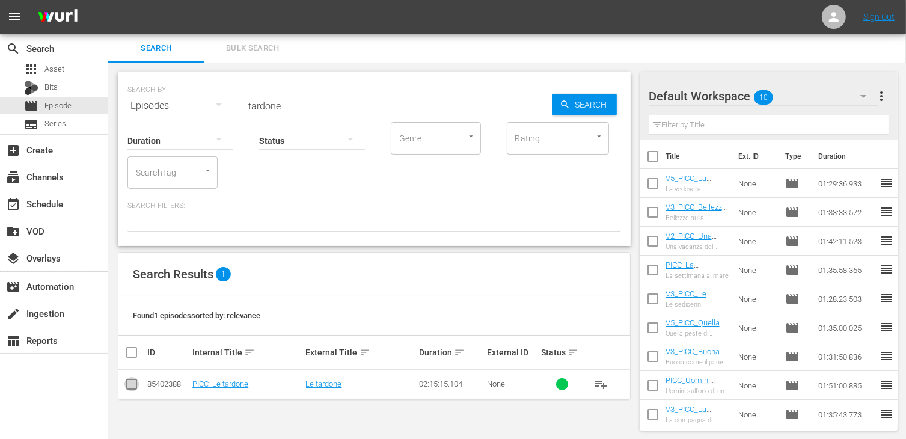
click at [137, 390] on input "checkbox" at bounding box center [131, 386] width 14 height 14
checkbox input "true"
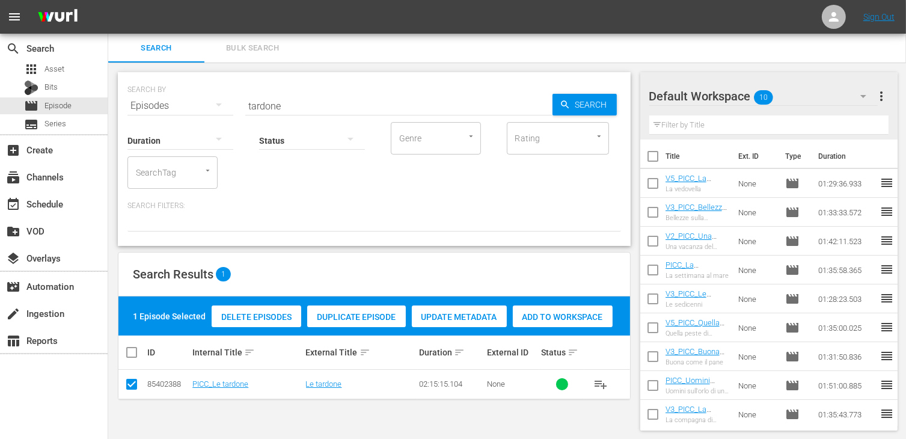
click at [555, 316] on span "Add to Workspace" at bounding box center [563, 317] width 100 height 10
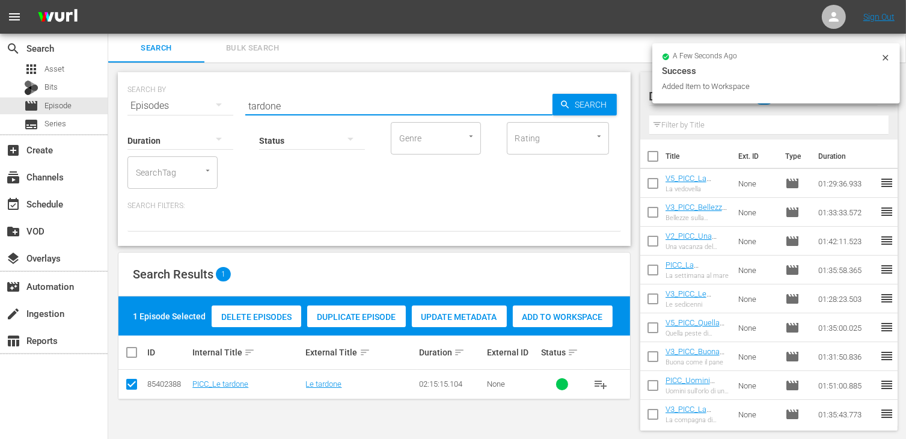
drag, startPoint x: 303, startPoint y: 104, endPoint x: 155, endPoint y: 94, distance: 148.2
click at [155, 94] on div "SEARCH BY Search By Episodes Search ID, Title, Description, Keywords, or Catego…" at bounding box center [373, 98] width 493 height 43
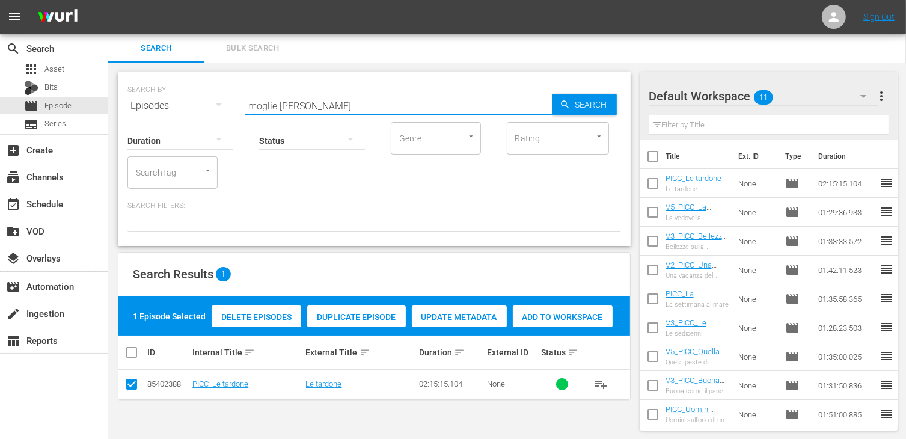
type input "moglie [PERSON_NAME]"
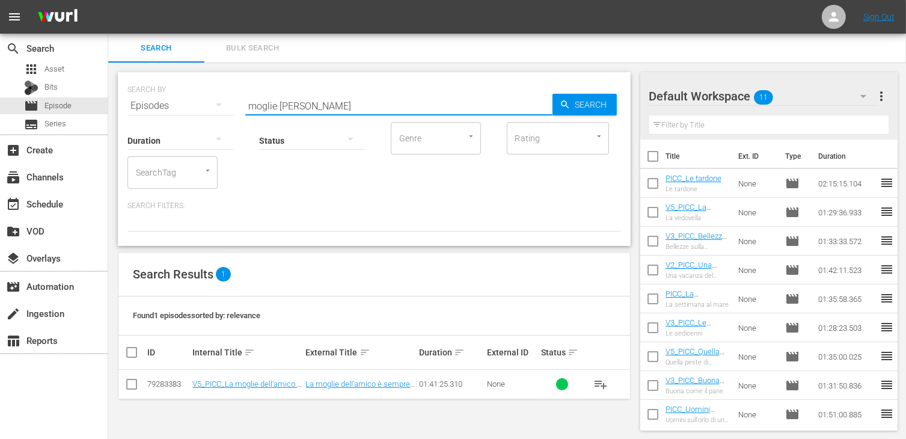
click at [134, 388] on input "checkbox" at bounding box center [131, 386] width 14 height 14
checkbox input "true"
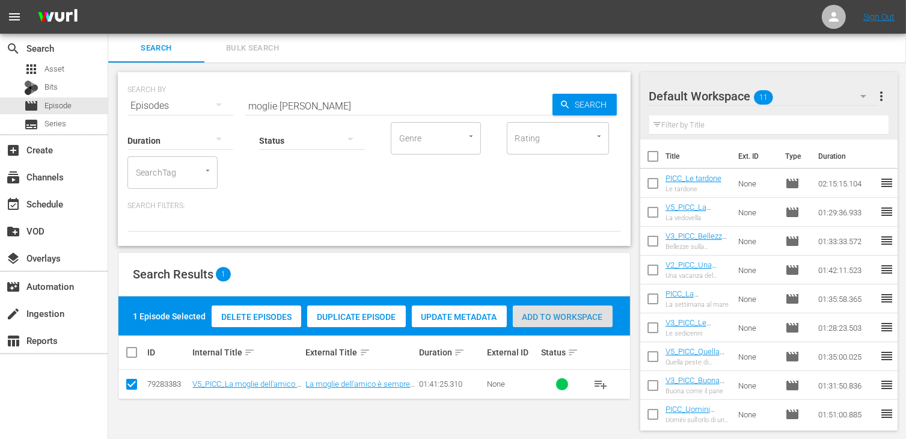
click at [548, 309] on div "Add to Workspace" at bounding box center [563, 316] width 100 height 23
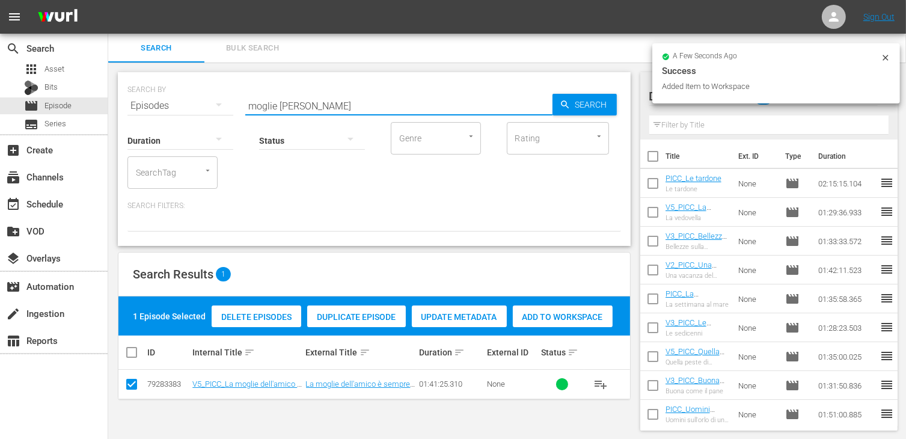
drag, startPoint x: 320, startPoint y: 106, endPoint x: 190, endPoint y: 102, distance: 129.9
click at [190, 102] on div "SEARCH BY Search By Episodes Search ID, Title, Description, Keywords, or Catego…" at bounding box center [373, 98] width 493 height 43
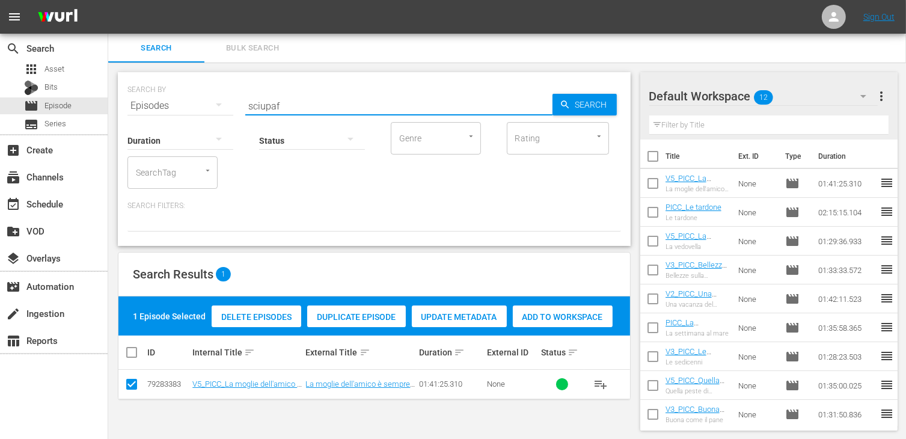
type input "sciupaf"
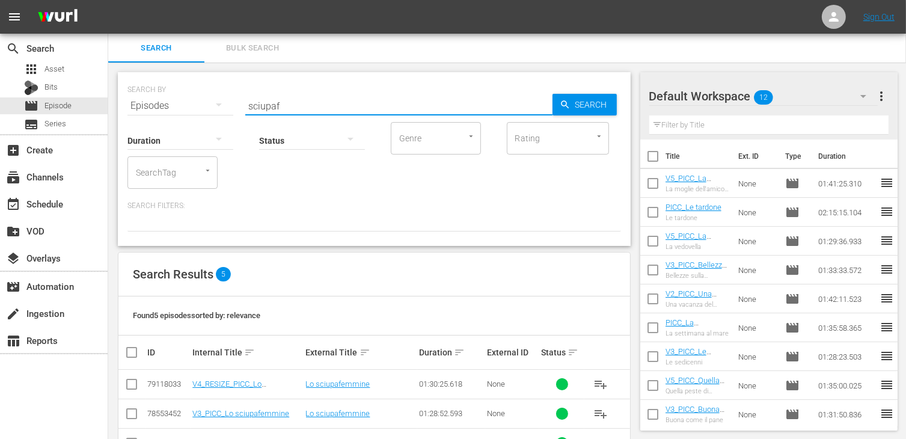
click at [133, 385] on input "checkbox" at bounding box center [131, 386] width 14 height 14
checkbox input "true"
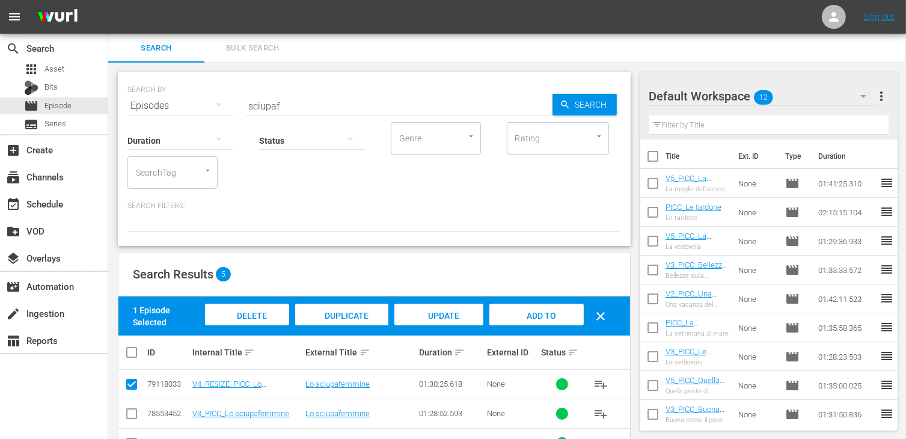
click at [554, 313] on span "Add to Workspace" at bounding box center [536, 327] width 59 height 32
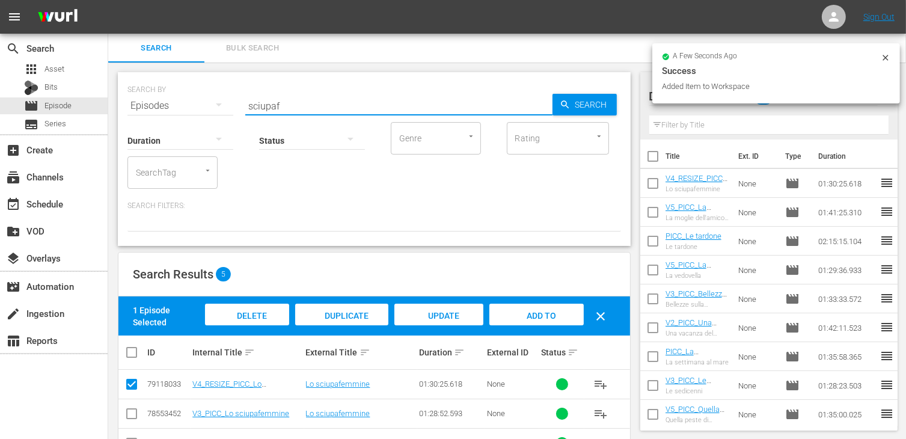
drag, startPoint x: 301, startPoint y: 106, endPoint x: 245, endPoint y: 98, distance: 55.9
click at [245, 98] on input "sciupaf" at bounding box center [398, 105] width 307 height 29
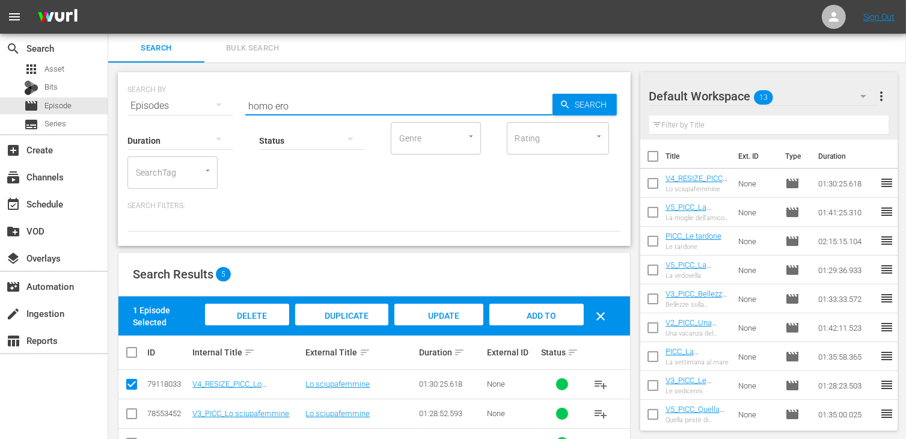
type input "homo ero"
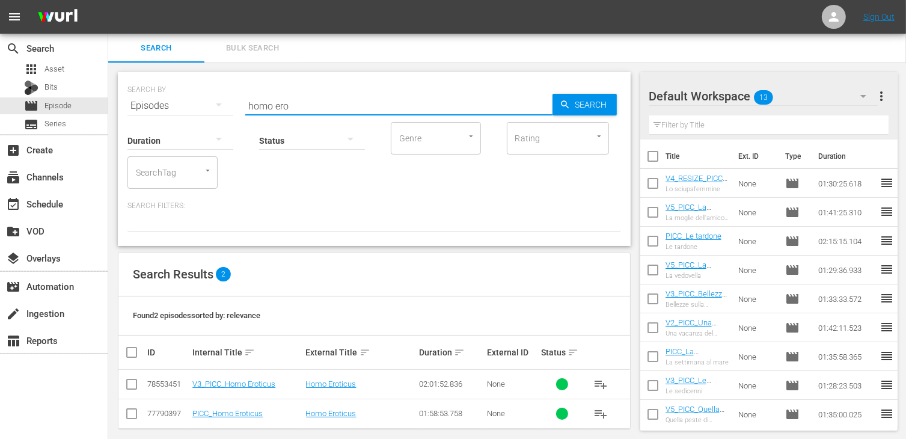
click at [134, 383] on input "checkbox" at bounding box center [131, 386] width 14 height 14
checkbox input "true"
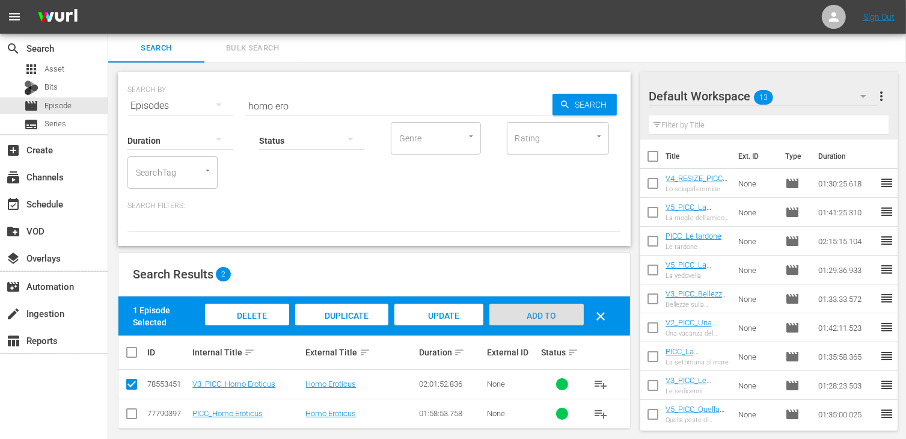
drag, startPoint x: 555, startPoint y: 318, endPoint x: 329, endPoint y: 259, distance: 234.1
click at [551, 316] on div "Add to Workspace" at bounding box center [536, 326] width 94 height 45
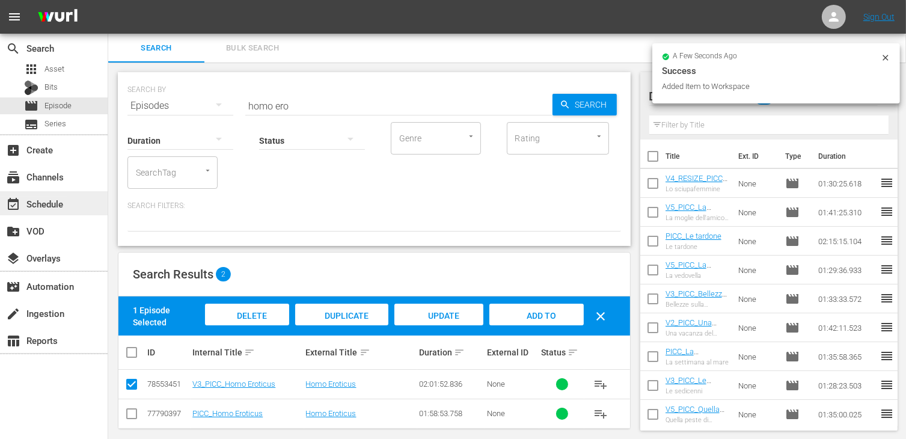
click at [47, 205] on div "event_available Schedule" at bounding box center [33, 202] width 67 height 11
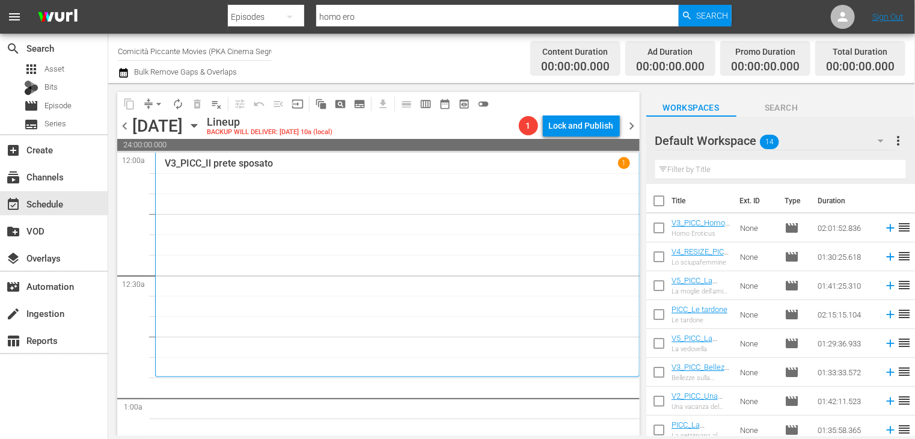
click at [656, 201] on input "checkbox" at bounding box center [658, 203] width 25 height 25
checkbox input "true"
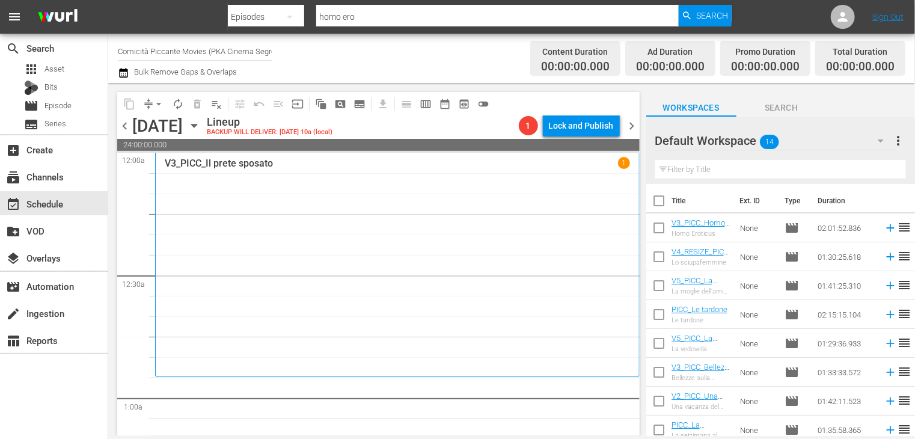
checkbox input "true"
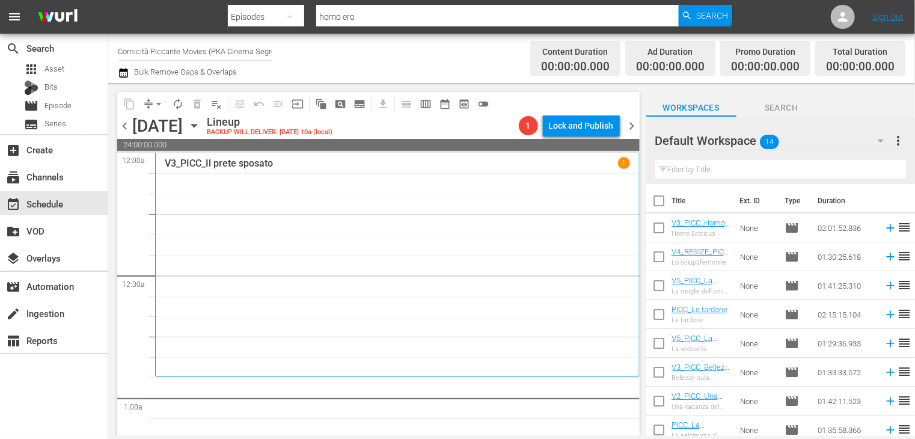
checkbox input "true"
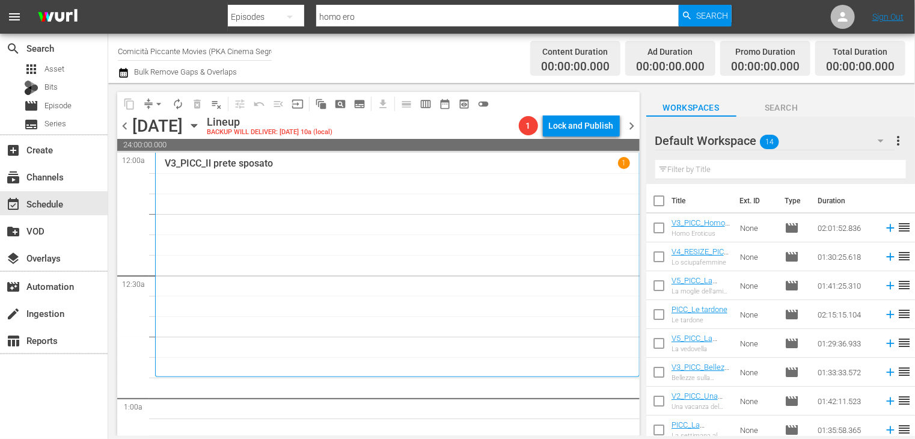
checkbox input "true"
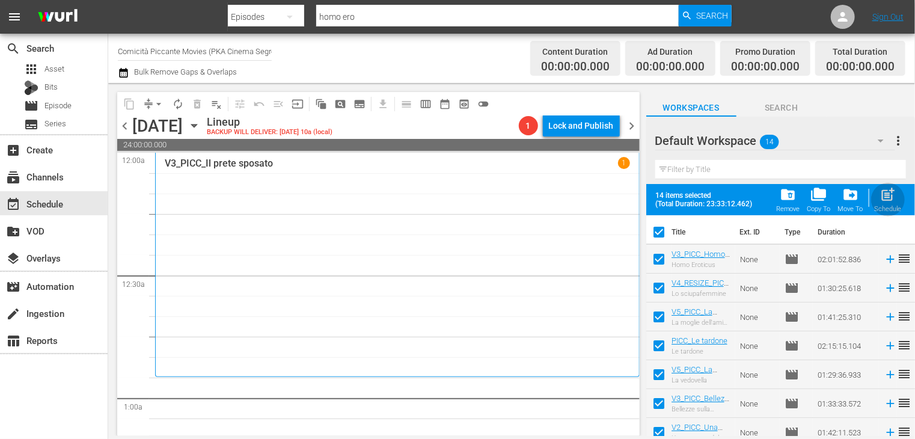
click at [893, 200] on span "post_add" at bounding box center [888, 194] width 16 height 16
checkbox input "false"
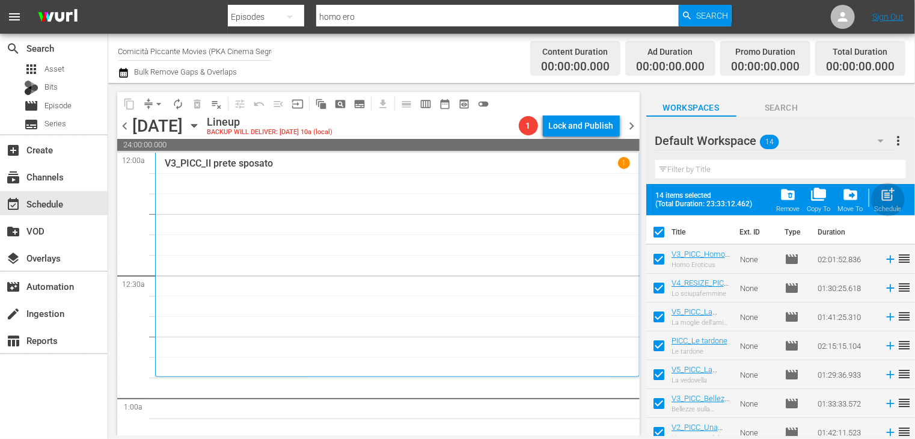
checkbox input "false"
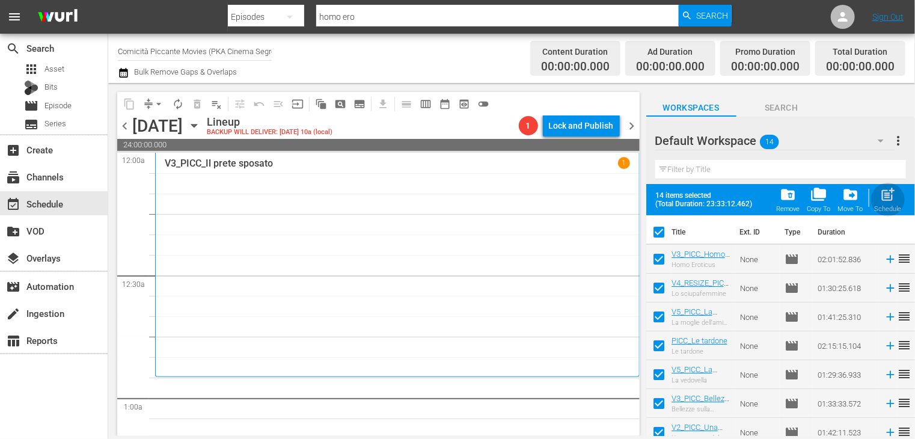
checkbox input "false"
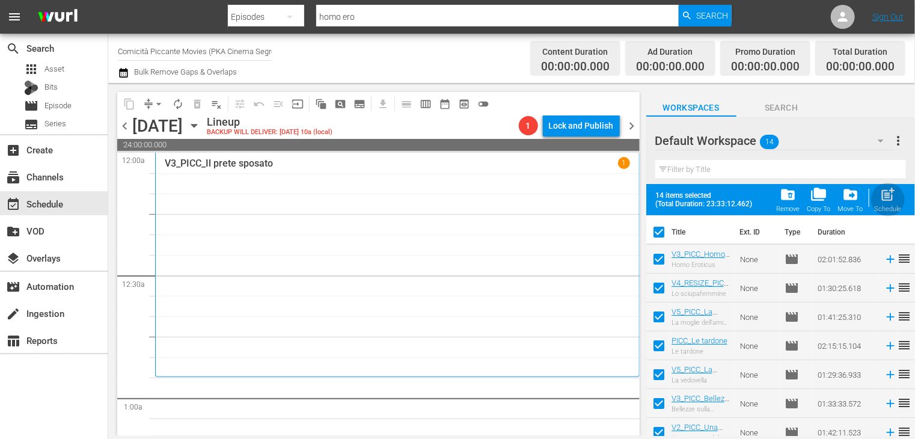
checkbox input "false"
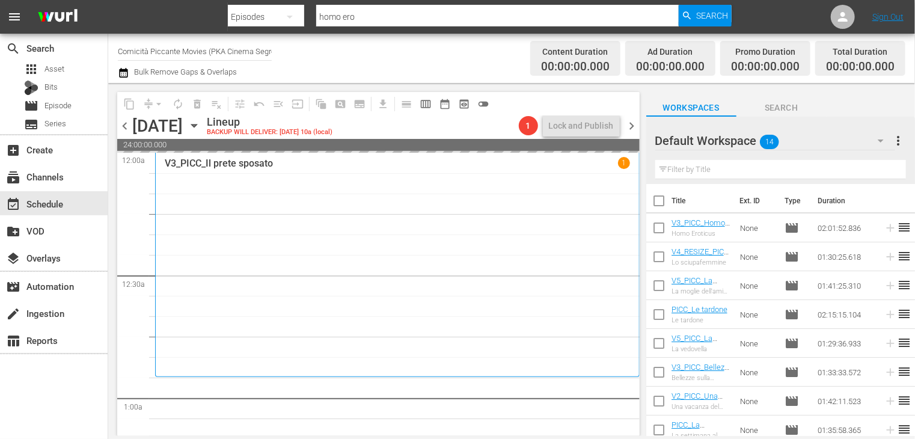
click at [632, 124] on span "chevron_right" at bounding box center [632, 125] width 15 height 15
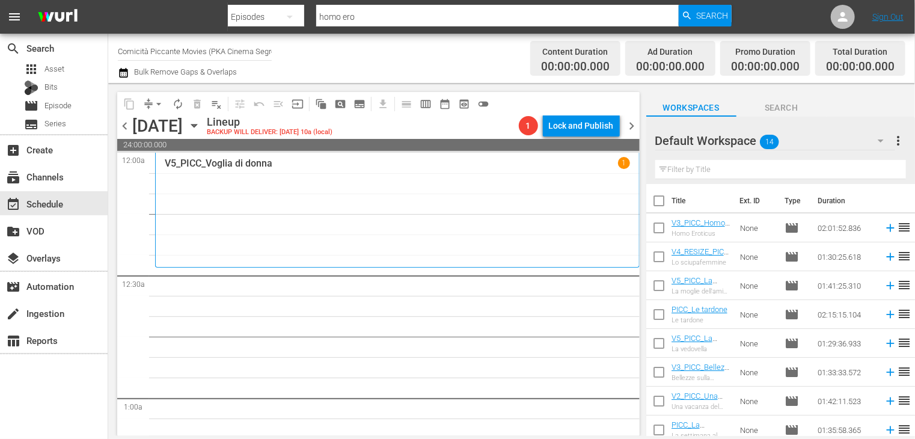
click at [123, 126] on span "chevron_left" at bounding box center [124, 125] width 15 height 15
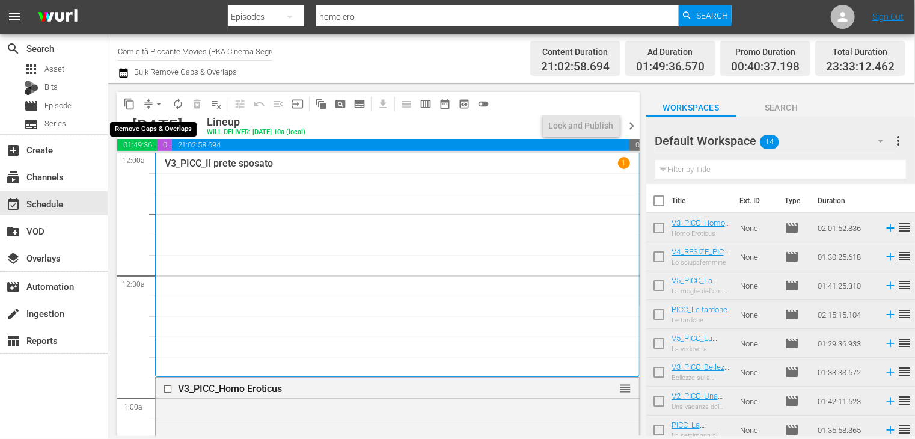
click at [159, 102] on span "arrow_drop_down" at bounding box center [159, 104] width 12 height 12
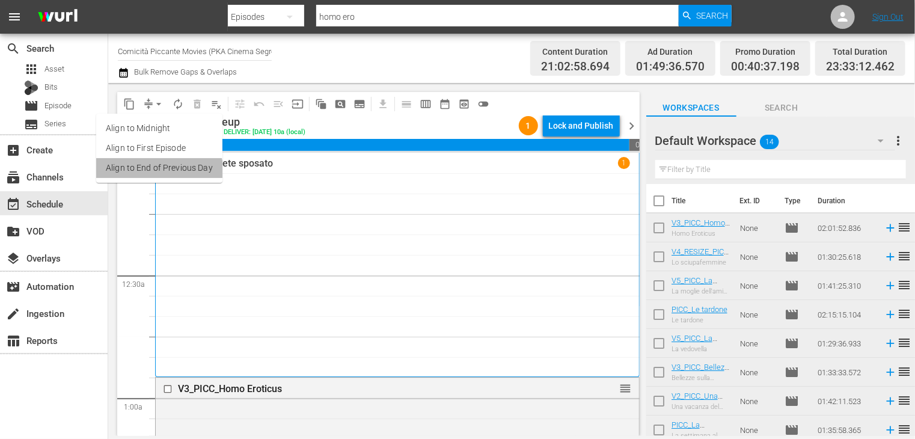
click at [159, 173] on li "Align to End of Previous Day" at bounding box center [159, 168] width 126 height 20
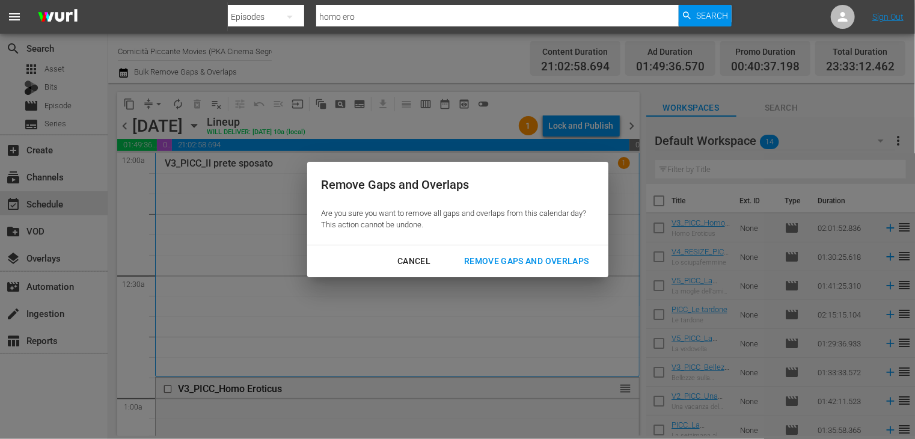
click at [507, 259] on div "Remove Gaps and Overlaps" at bounding box center [526, 261] width 144 height 15
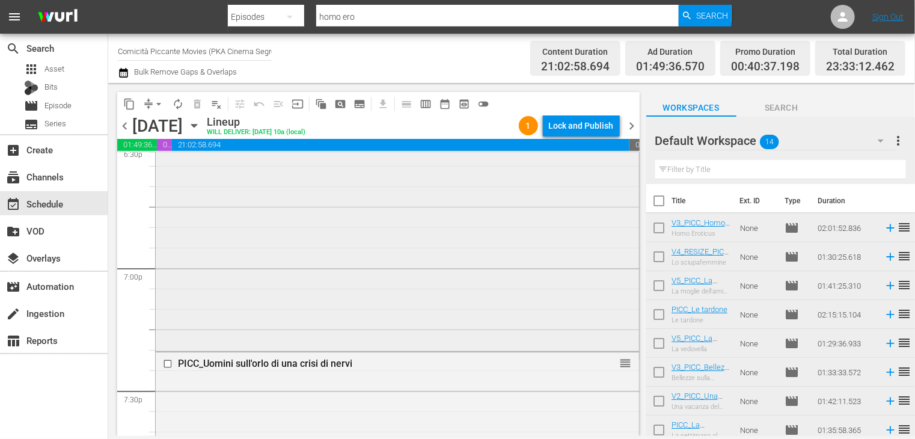
scroll to position [4455, 0]
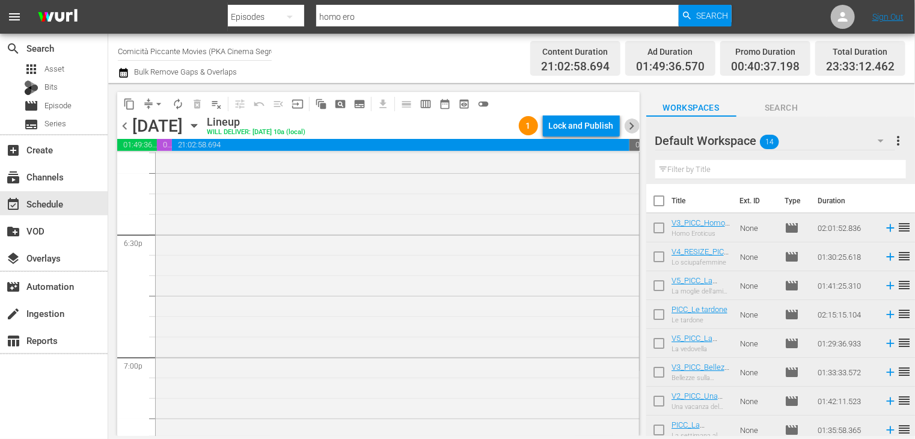
click at [628, 127] on span "chevron_right" at bounding box center [632, 125] width 15 height 15
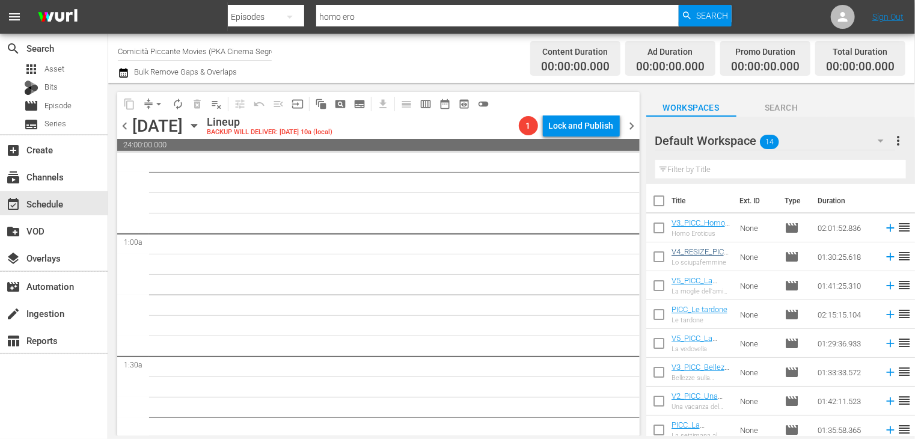
scroll to position [180, 0]
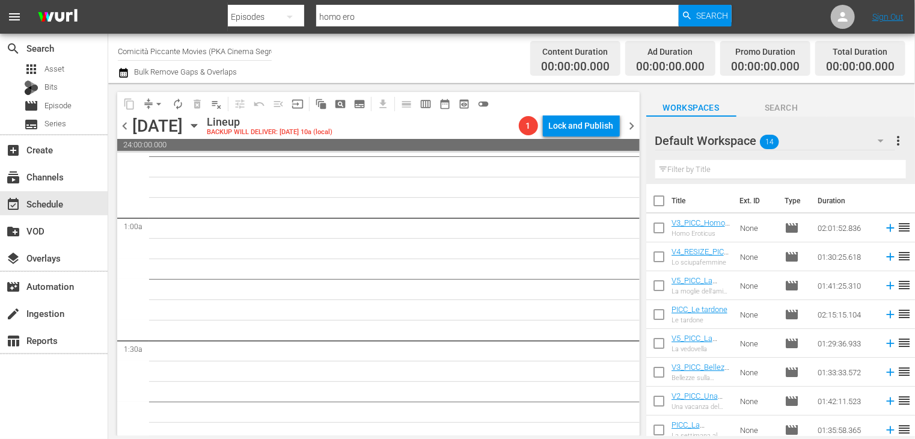
click at [659, 202] on input "checkbox" at bounding box center [658, 203] width 25 height 25
checkbox input "true"
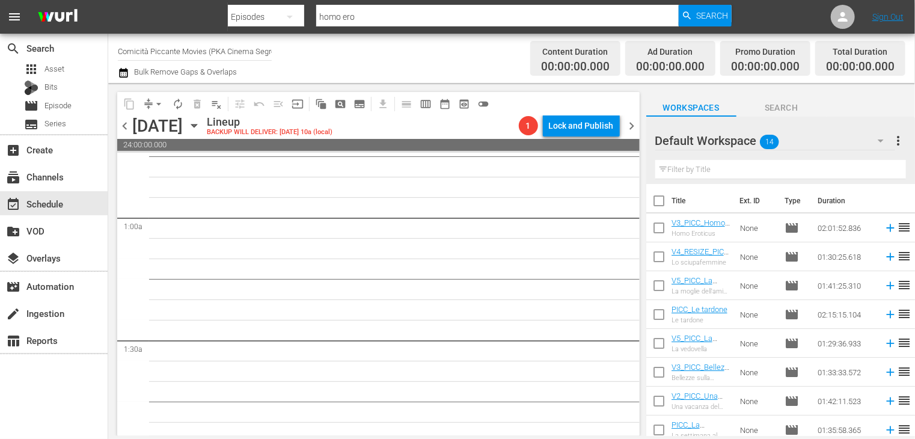
checkbox input "true"
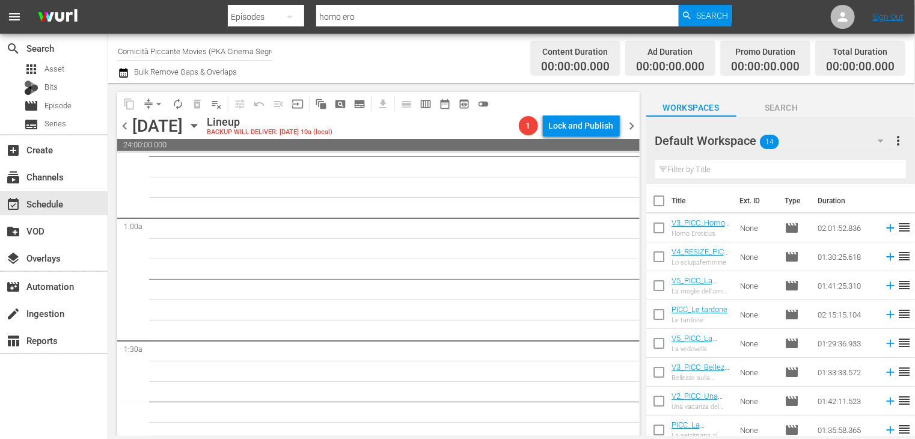
checkbox input "true"
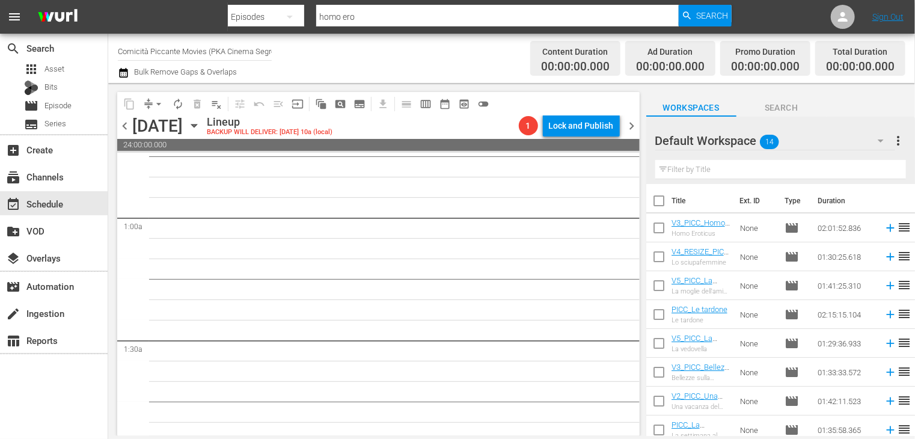
checkbox input "true"
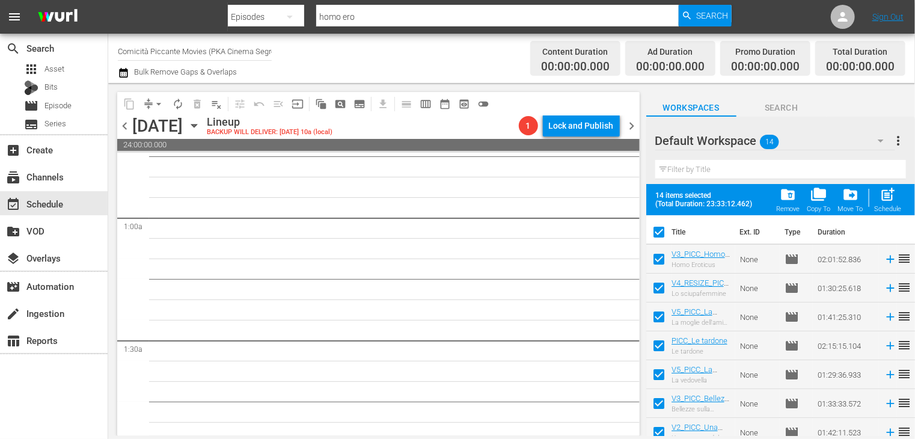
click at [787, 196] on span "folder_delete" at bounding box center [788, 194] width 16 height 16
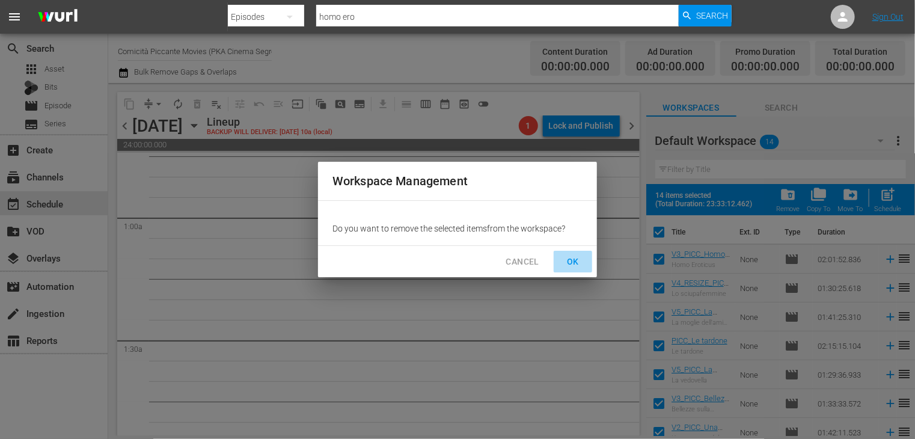
click at [579, 258] on span "OK" at bounding box center [572, 261] width 19 height 15
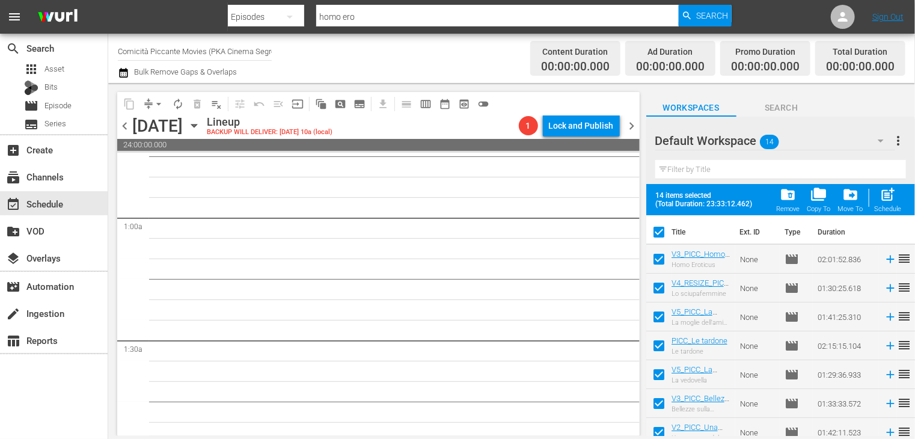
checkbox input "false"
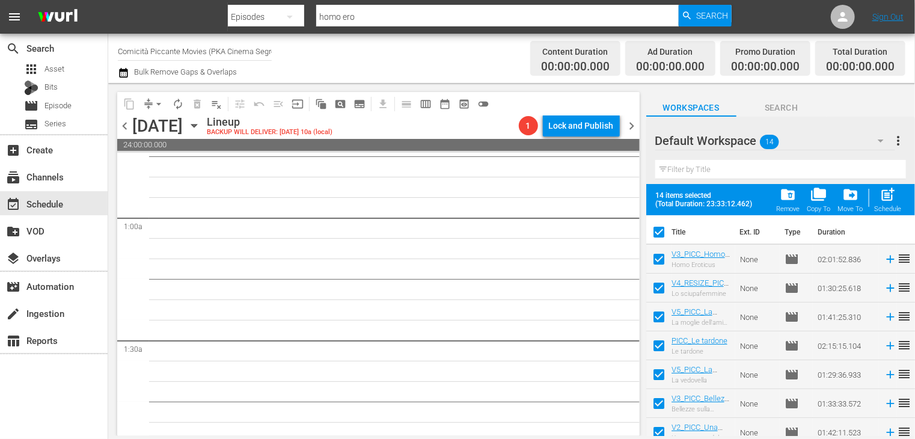
checkbox input "false"
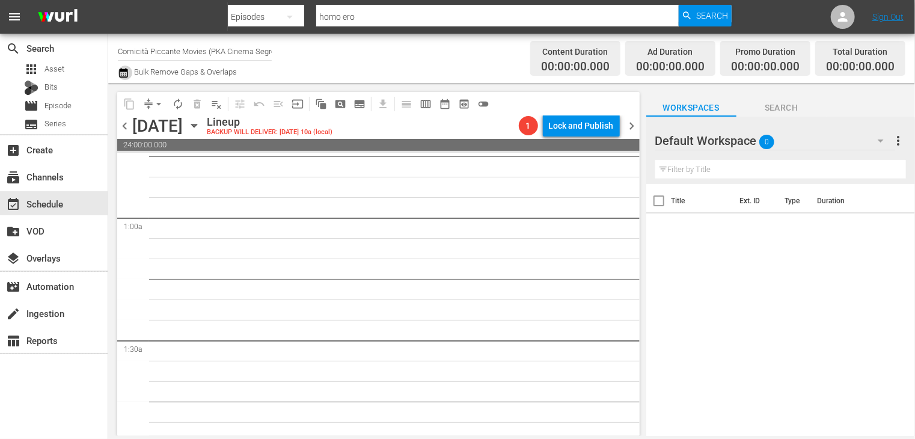
click at [123, 72] on icon "button" at bounding box center [123, 73] width 8 height 10
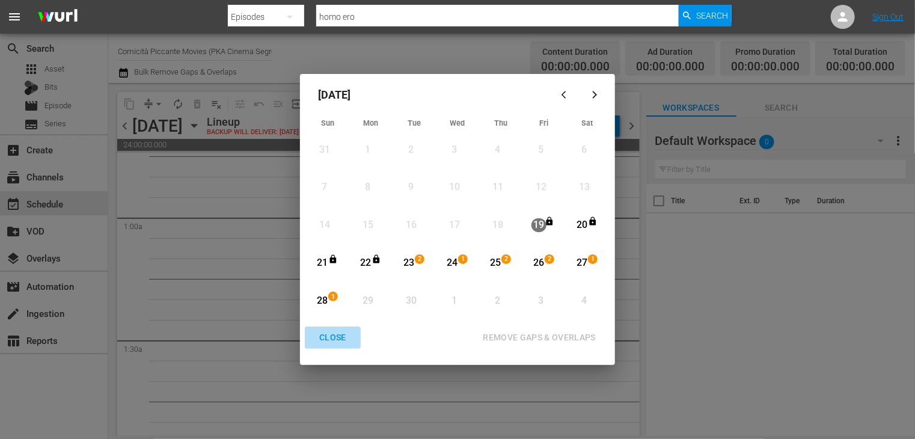
click at [337, 338] on div "CLOSE" at bounding box center [333, 337] width 46 height 15
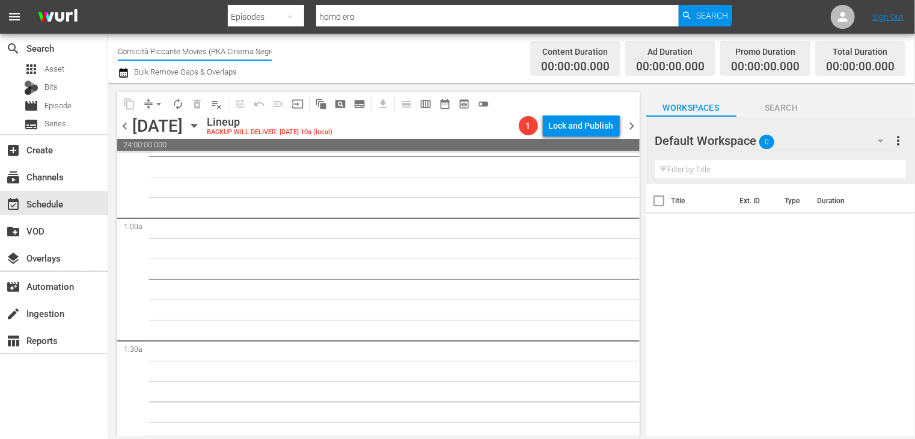
click at [176, 45] on input "Comicità Piccante Movies (PKA Cinema Segreto > Cinema Italiano > Cinema Polizio…" at bounding box center [195, 51] width 154 height 29
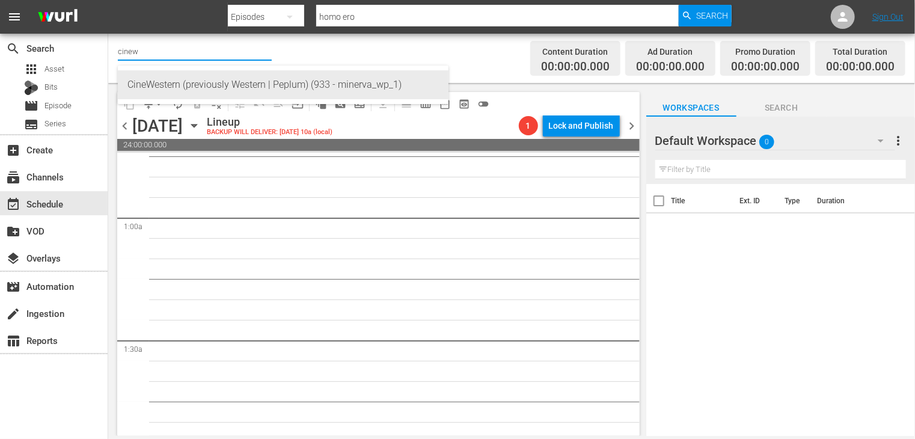
click at [197, 82] on div "CineWestern (previously Western | Peplum) (933 - minerva_wp_1)" at bounding box center [282, 84] width 311 height 29
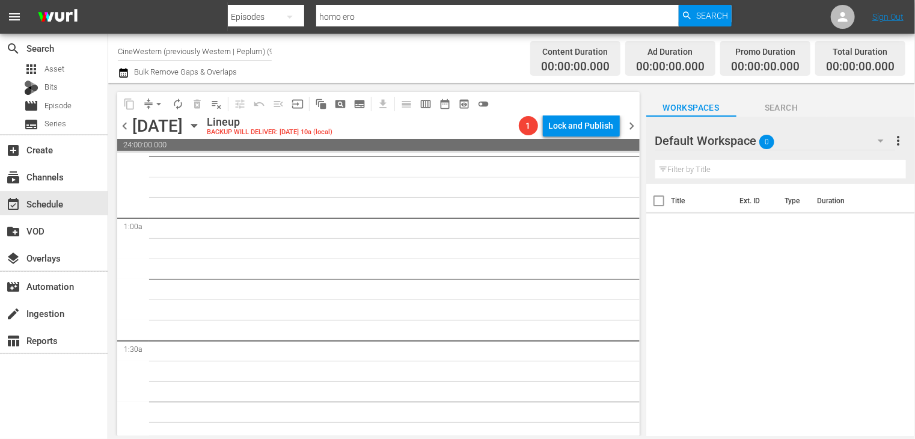
scroll to position [201, 0]
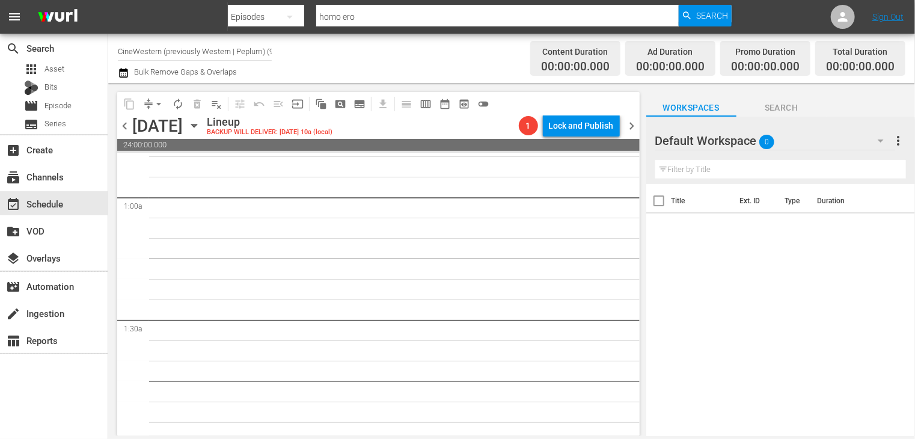
click at [126, 124] on span "chevron_left" at bounding box center [124, 125] width 15 height 15
click at [125, 124] on span "chevron_left" at bounding box center [124, 125] width 15 height 15
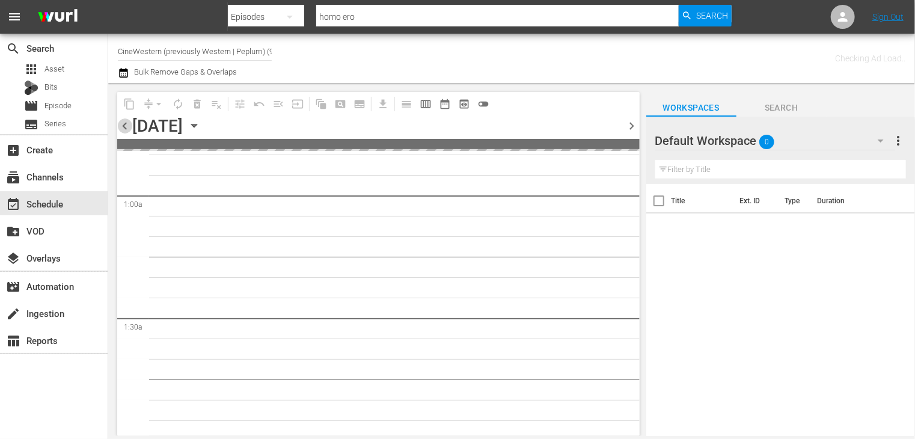
click at [125, 124] on span "chevron_left" at bounding box center [124, 125] width 15 height 15
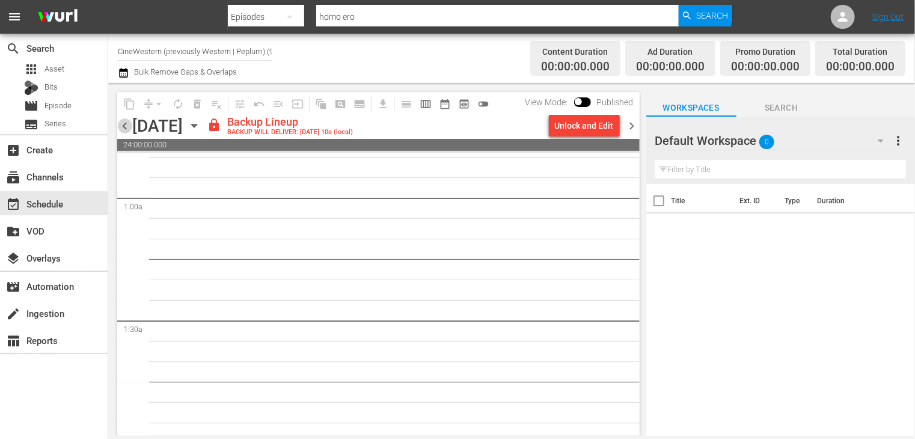
click at [125, 124] on span "chevron_left" at bounding box center [124, 125] width 15 height 15
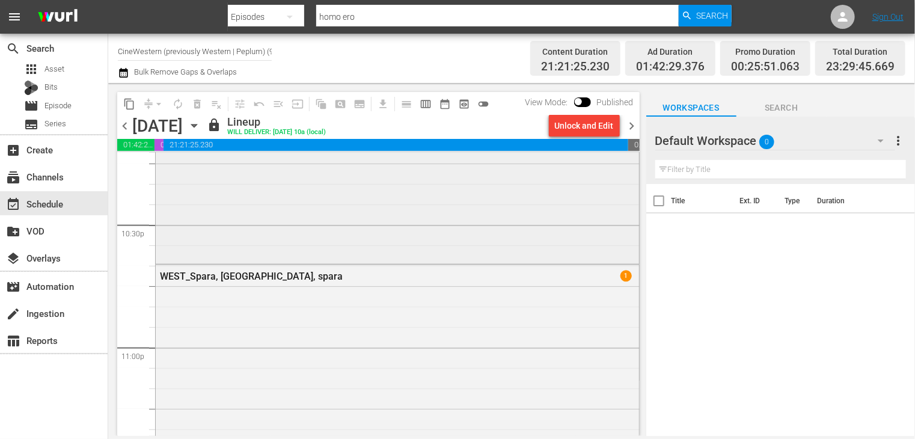
scroll to position [5386, 0]
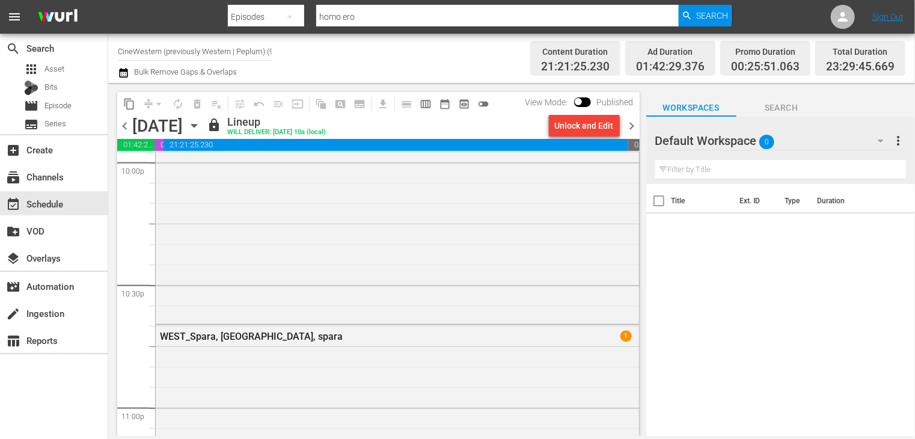
click at [632, 124] on span "chevron_right" at bounding box center [632, 125] width 15 height 15
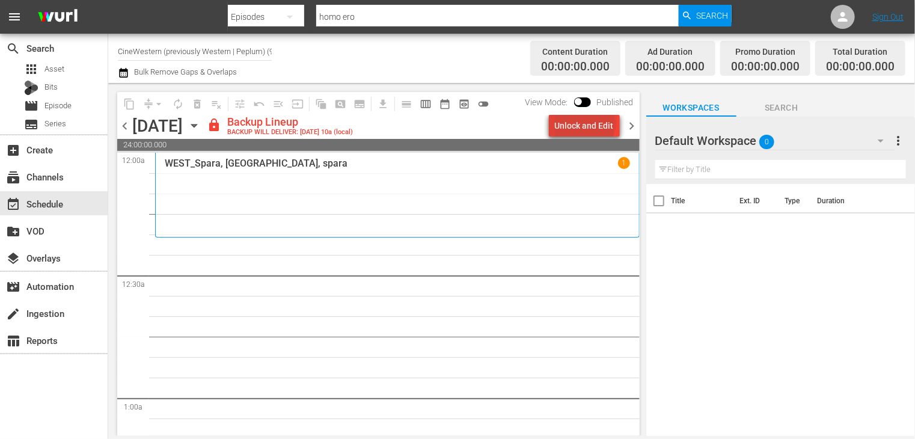
click at [587, 120] on div "Unlock and Edit" at bounding box center [584, 126] width 59 height 22
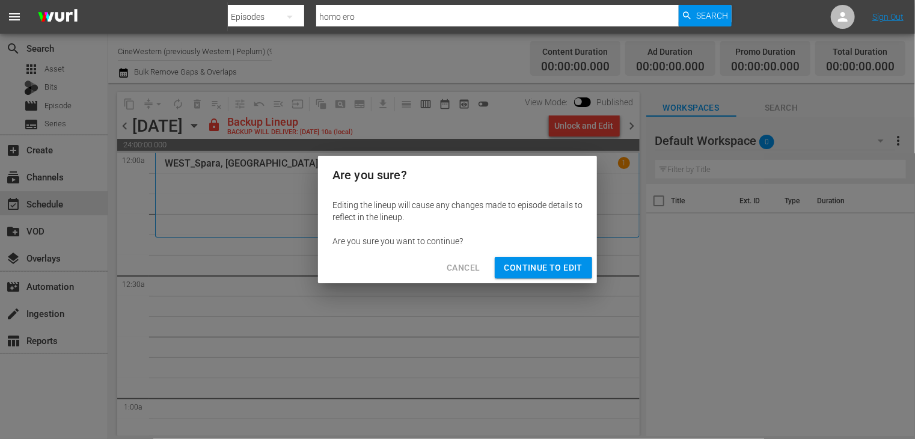
click at [526, 277] on button "Continue to Edit" at bounding box center [543, 268] width 97 height 22
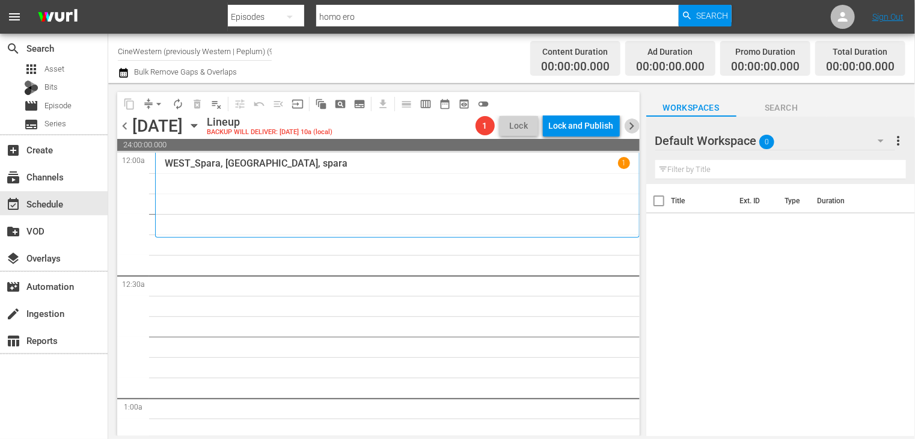
click at [631, 126] on span "chevron_right" at bounding box center [632, 125] width 15 height 15
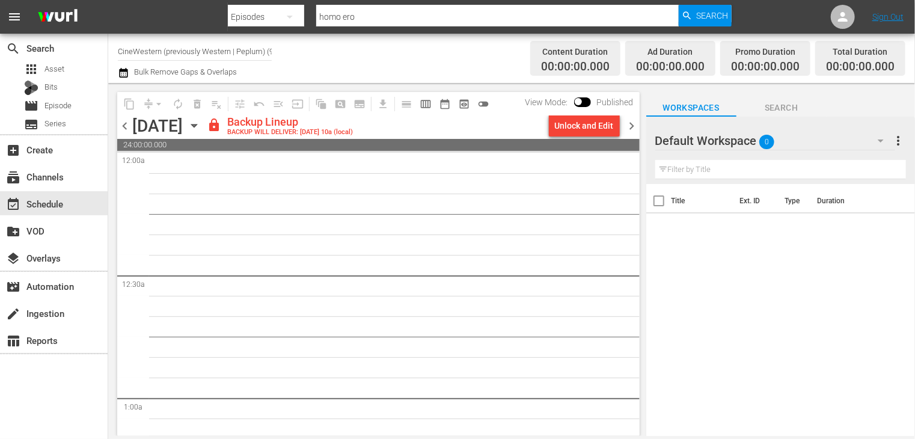
click at [593, 128] on div "Unlock and Edit" at bounding box center [584, 126] width 59 height 22
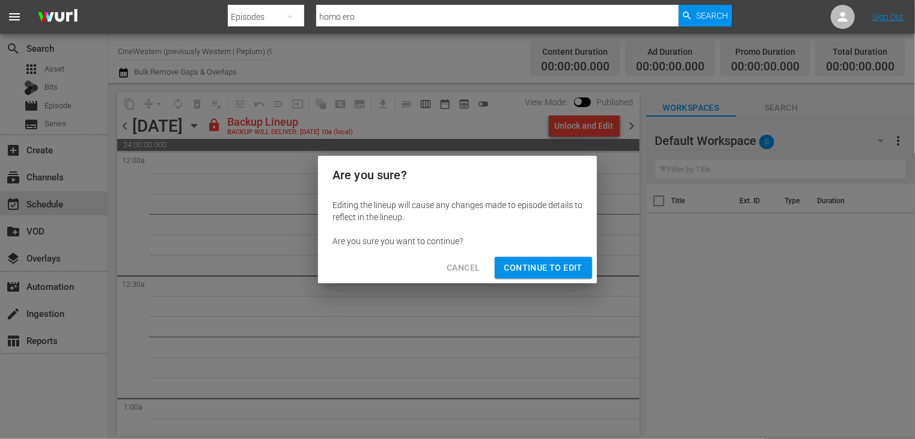
click at [557, 269] on span "Continue to Edit" at bounding box center [543, 267] width 78 height 15
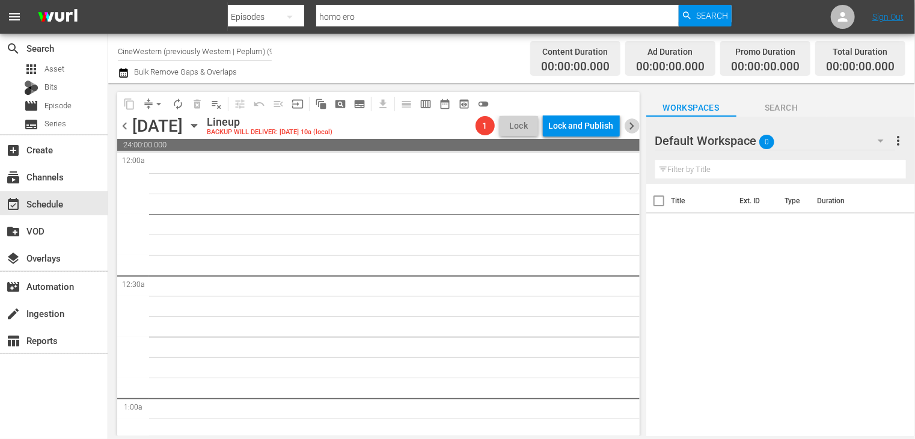
click at [631, 126] on span "chevron_right" at bounding box center [632, 125] width 15 height 15
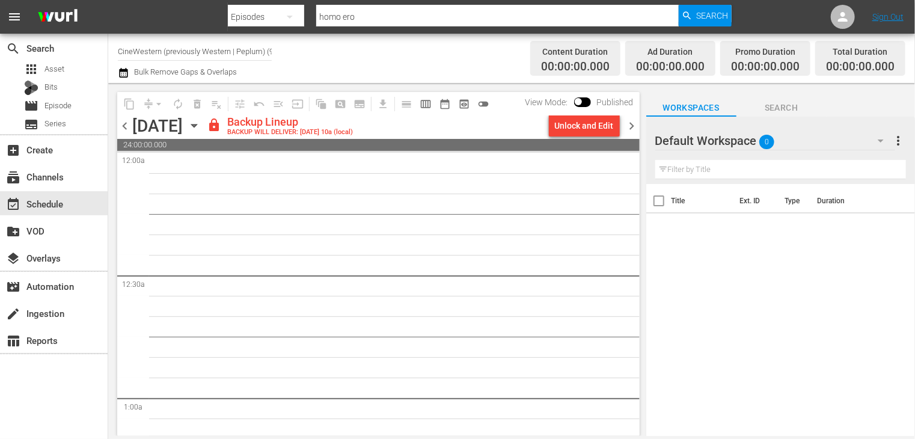
click at [579, 129] on div "Unlock and Edit" at bounding box center [584, 126] width 59 height 22
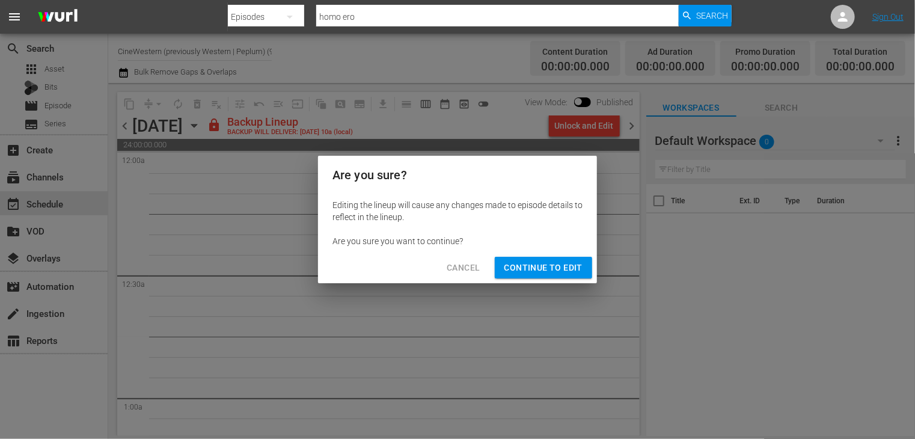
click at [563, 257] on button "Continue to Edit" at bounding box center [543, 268] width 97 height 22
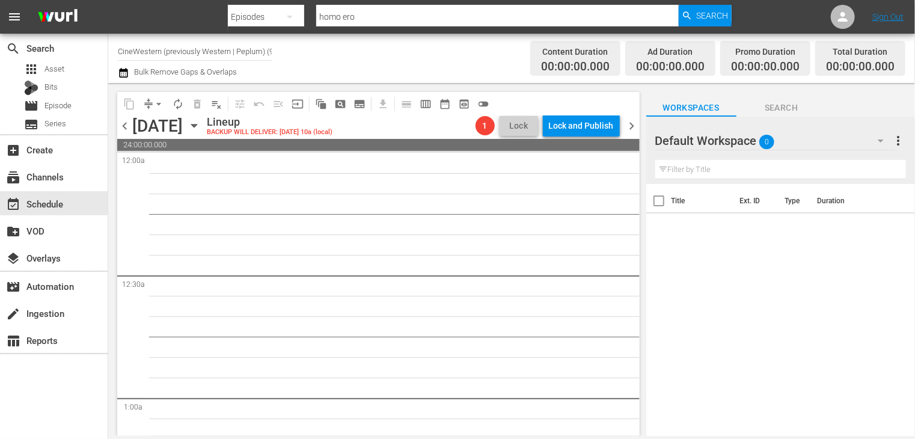
click at [629, 130] on span "chevron_right" at bounding box center [632, 125] width 15 height 15
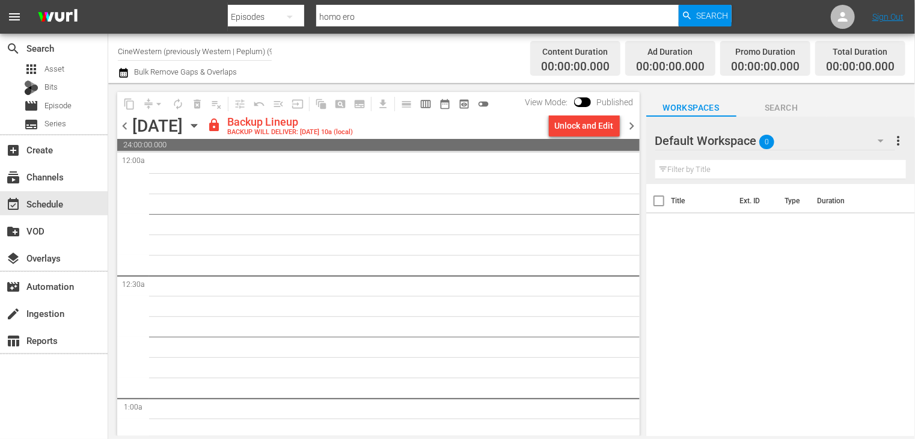
click at [573, 127] on div "Unlock and Edit" at bounding box center [584, 126] width 59 height 22
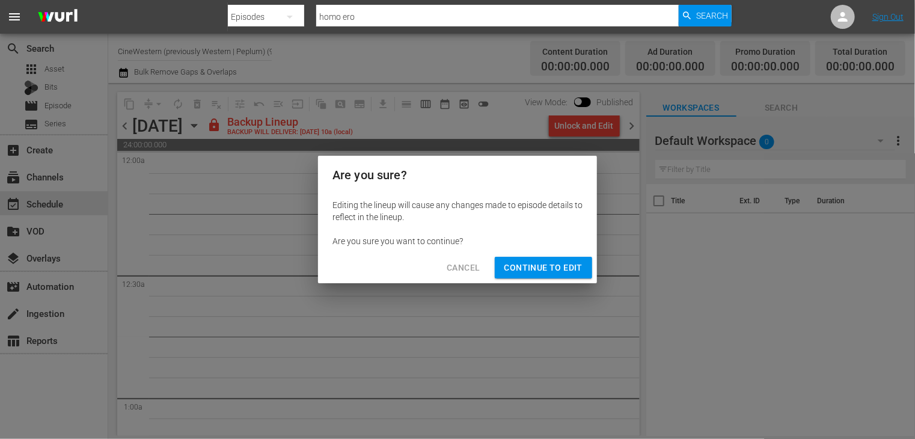
click at [567, 267] on span "Continue to Edit" at bounding box center [543, 267] width 78 height 15
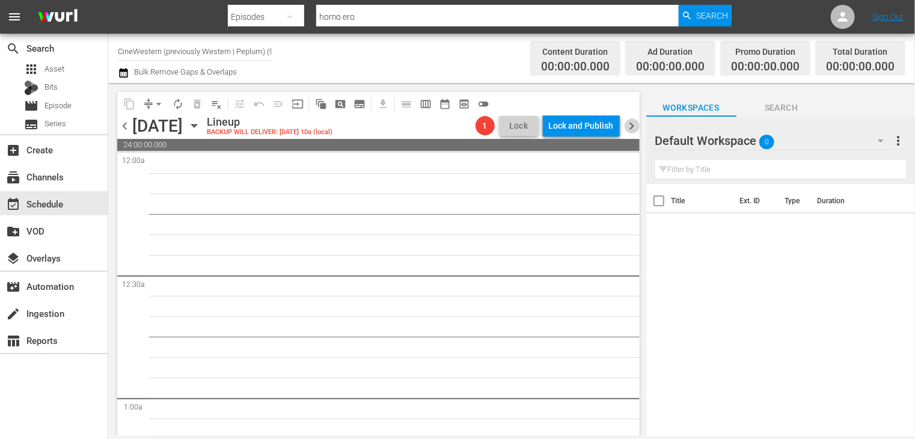
click at [630, 129] on span "chevron_right" at bounding box center [632, 125] width 15 height 15
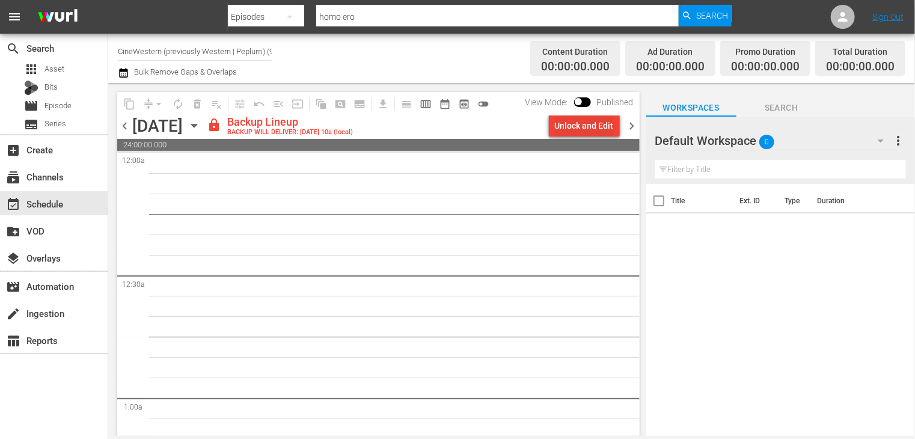
click at [584, 127] on div "Unlock and Edit" at bounding box center [584, 126] width 59 height 22
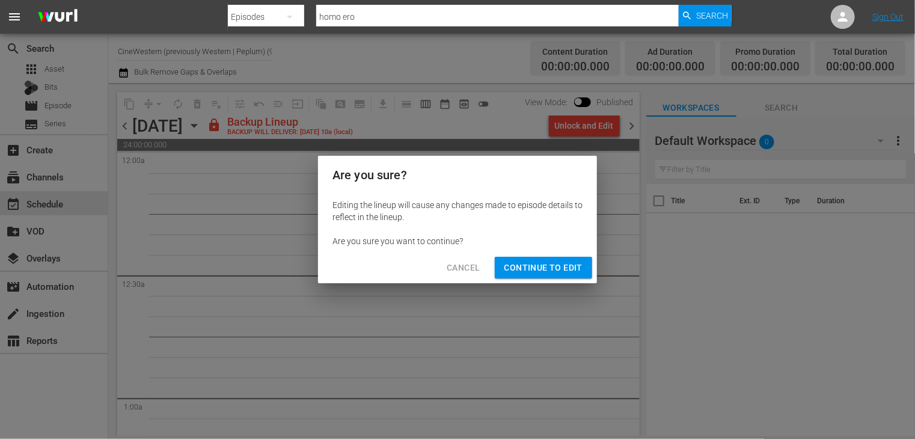
click at [573, 263] on span "Continue to Edit" at bounding box center [543, 267] width 78 height 15
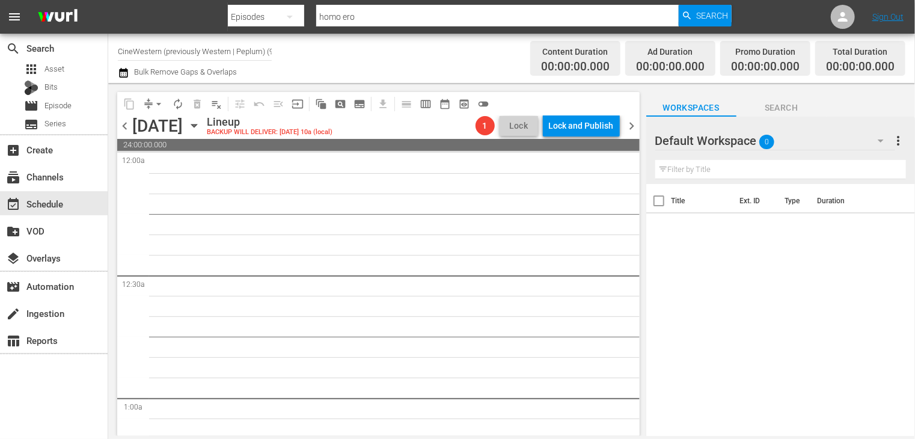
click at [632, 123] on span "chevron_right" at bounding box center [632, 125] width 15 height 15
click at [123, 127] on span "chevron_left" at bounding box center [124, 125] width 15 height 15
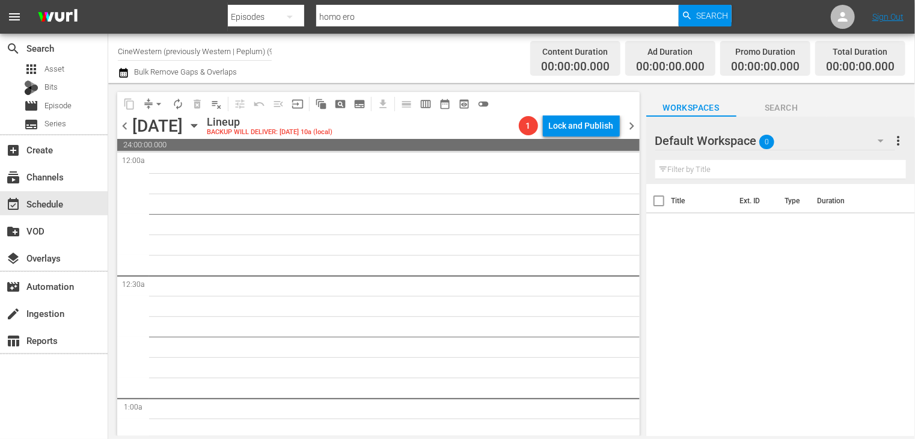
click at [123, 127] on span "chevron_left" at bounding box center [124, 125] width 15 height 15
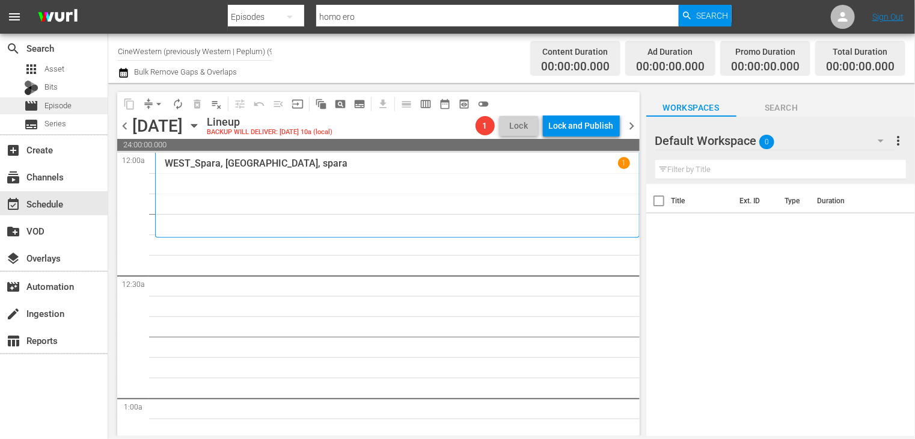
click at [52, 99] on div "movie Episode" at bounding box center [47, 105] width 47 height 17
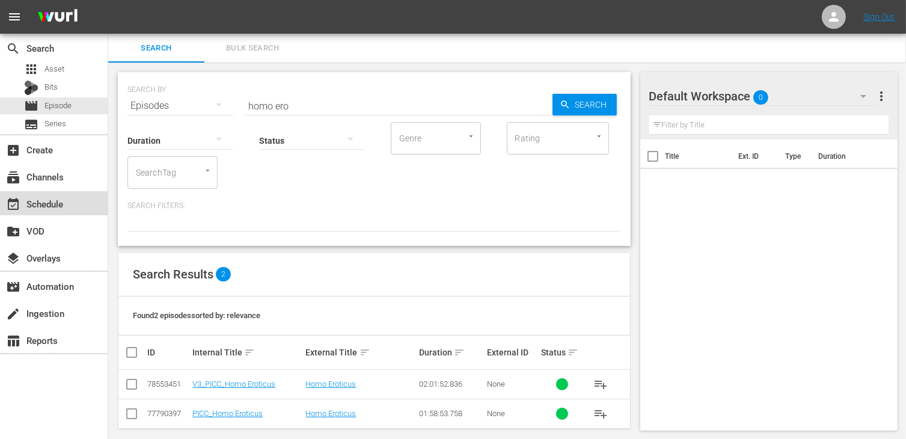
click at [66, 197] on div "event_available Schedule" at bounding box center [33, 202] width 67 height 11
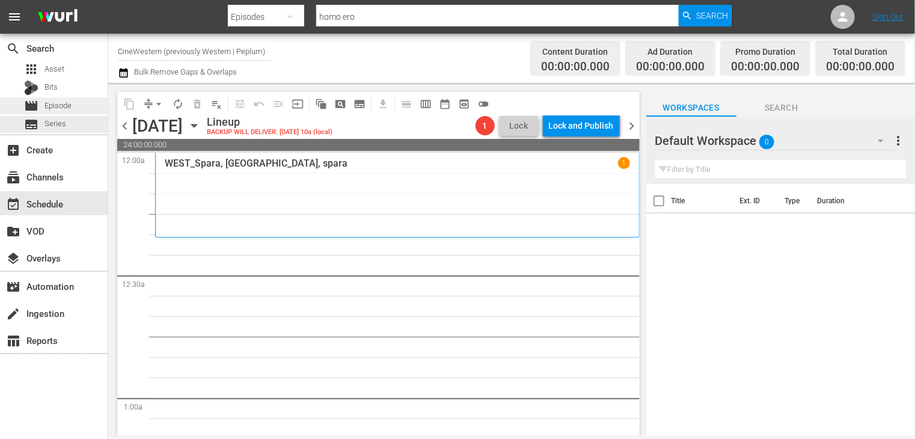
click at [60, 109] on span "Episode" at bounding box center [57, 106] width 27 height 12
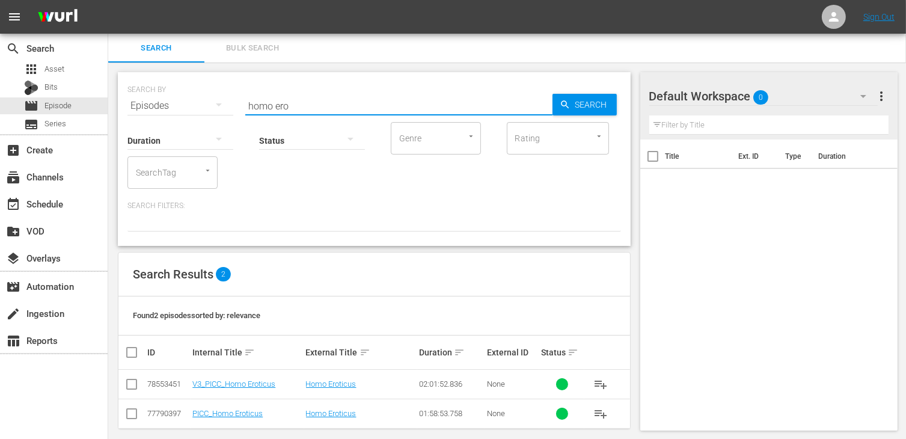
drag, startPoint x: 286, startPoint y: 103, endPoint x: 222, endPoint y: 100, distance: 63.8
click at [222, 100] on div "SEARCH BY Search By Episodes Search ID, Title, Description, Keywords, or Catego…" at bounding box center [373, 98] width 493 height 43
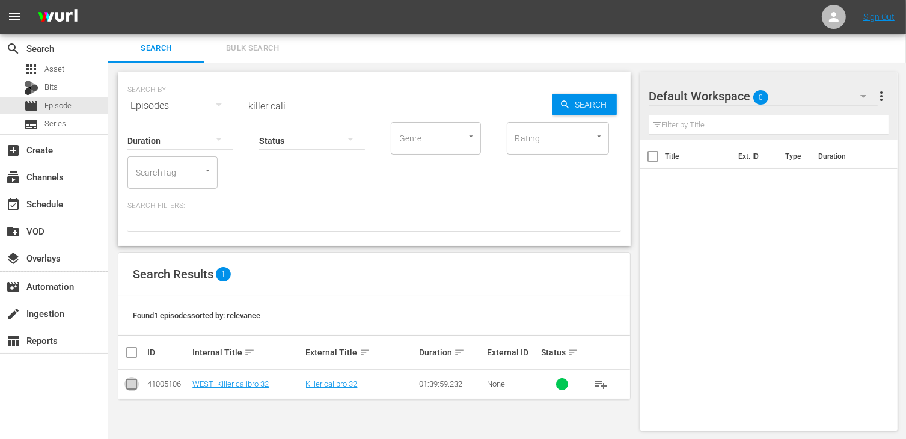
click at [135, 389] on input "checkbox" at bounding box center [131, 386] width 14 height 14
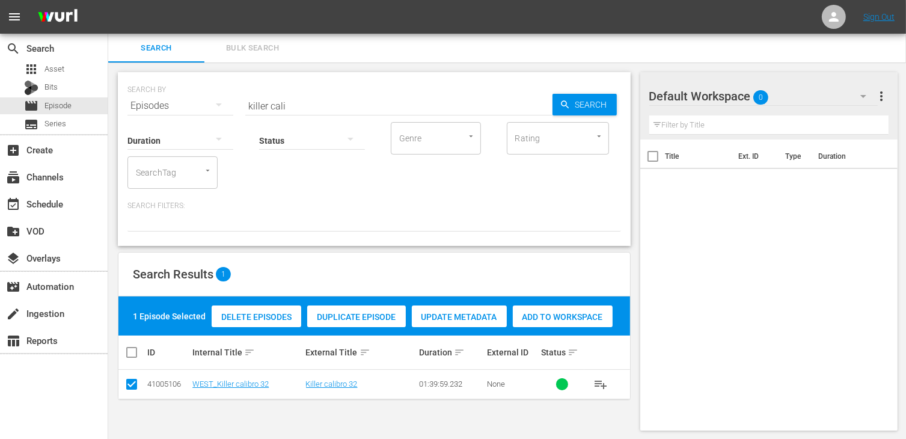
click at [555, 313] on span "Add to Workspace" at bounding box center [563, 317] width 100 height 10
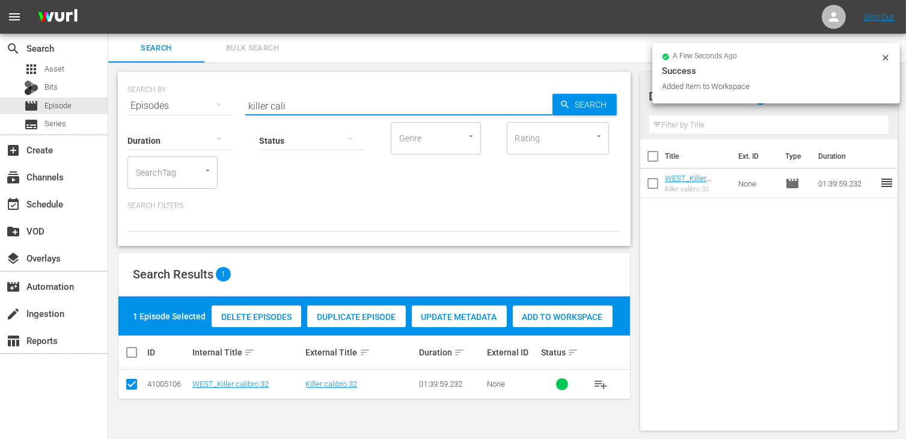
drag, startPoint x: 301, startPoint y: 106, endPoint x: 129, endPoint y: 99, distance: 171.4
click at [129, 99] on div "SEARCH BY Search By Episodes Search ID, Title, Description, Keywords, or Catego…" at bounding box center [373, 98] width 493 height 43
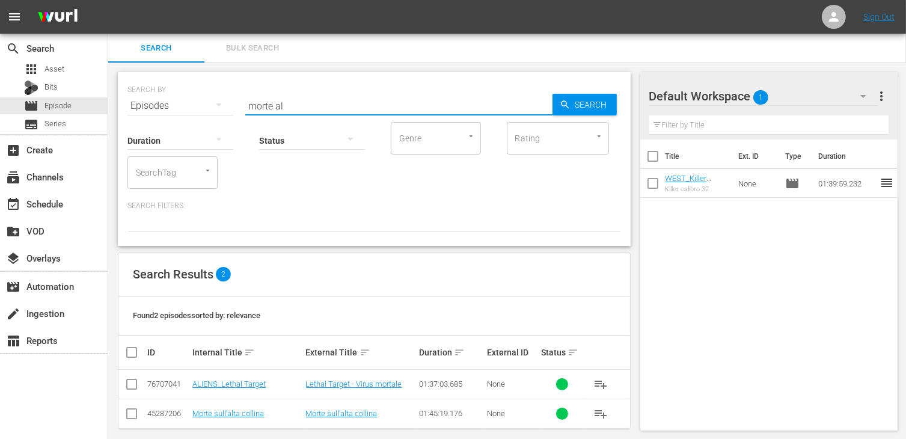
click at [132, 421] on input "checkbox" at bounding box center [131, 416] width 14 height 14
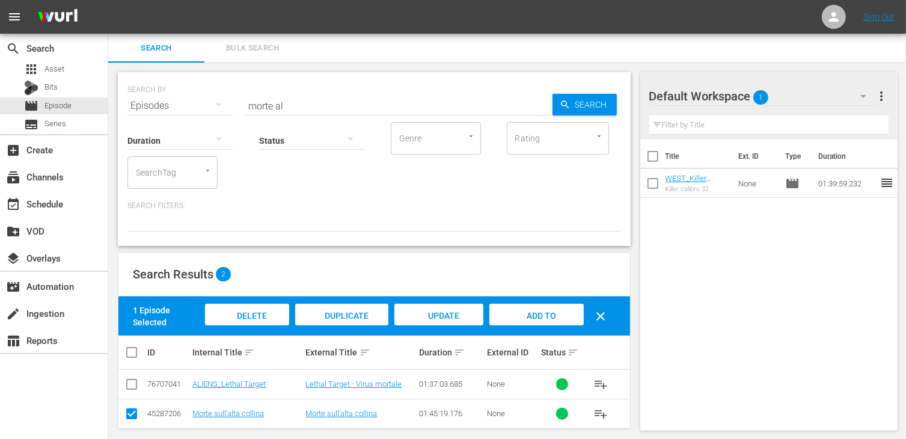
click at [536, 316] on span "Add to Workspace" at bounding box center [536, 327] width 59 height 32
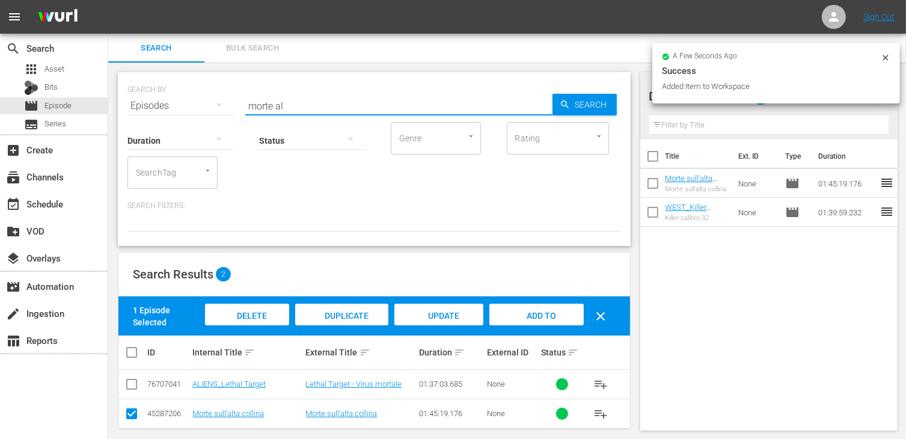
drag, startPoint x: 288, startPoint y: 101, endPoint x: 209, endPoint y: 94, distance: 79.0
click at [209, 94] on div "SEARCH BY Search By Episodes Search ID, Title, Description, Keywords, or Catego…" at bounding box center [373, 98] width 493 height 43
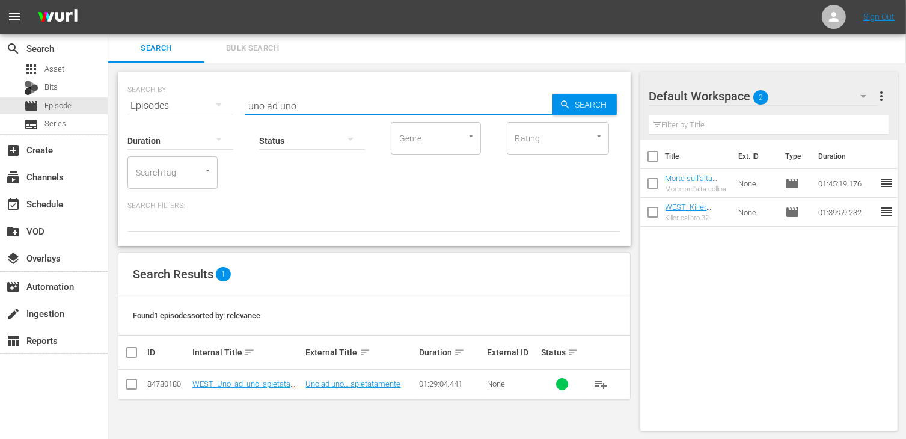
click at [132, 385] on input "checkbox" at bounding box center [131, 386] width 14 height 14
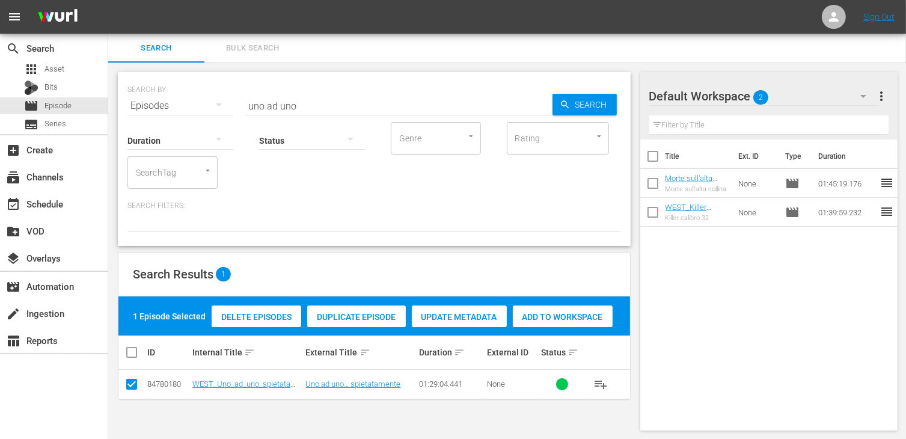
click at [548, 320] on span "Add to Workspace" at bounding box center [563, 317] width 100 height 10
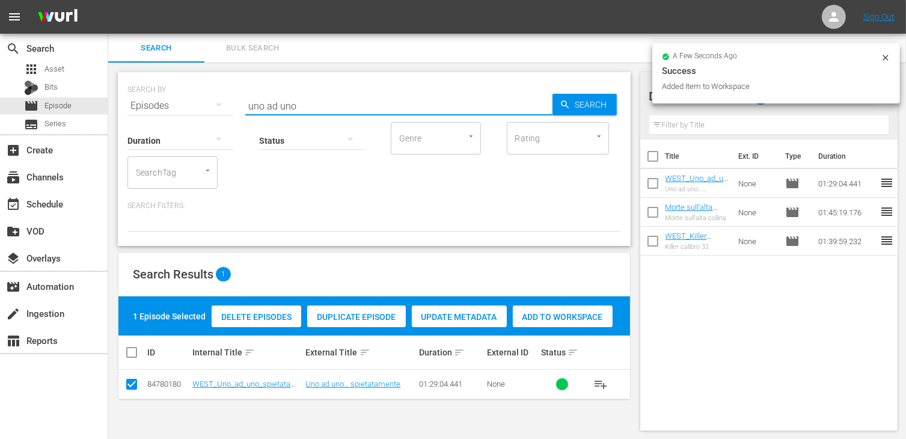
drag, startPoint x: 308, startPoint y: 102, endPoint x: 124, endPoint y: 99, distance: 183.3
click at [124, 99] on div "SEARCH BY Search By Episodes Search ID, Title, Description, Keywords, or Catego…" at bounding box center [374, 159] width 513 height 174
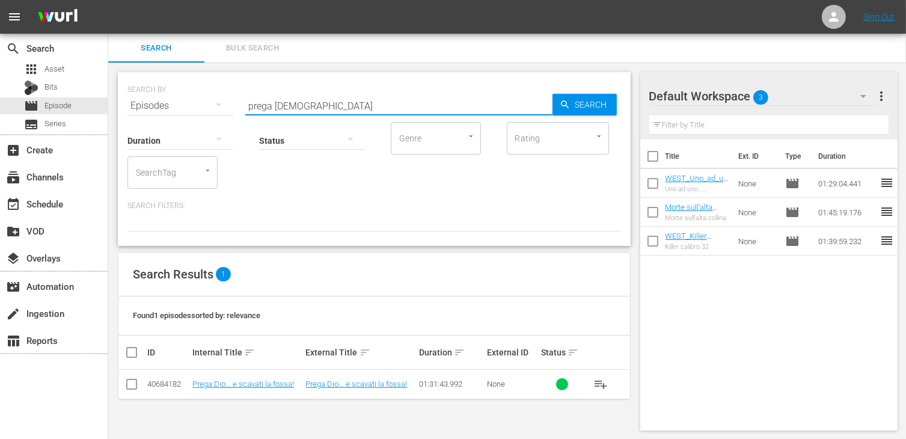
click at [133, 383] on input "checkbox" at bounding box center [131, 386] width 14 height 14
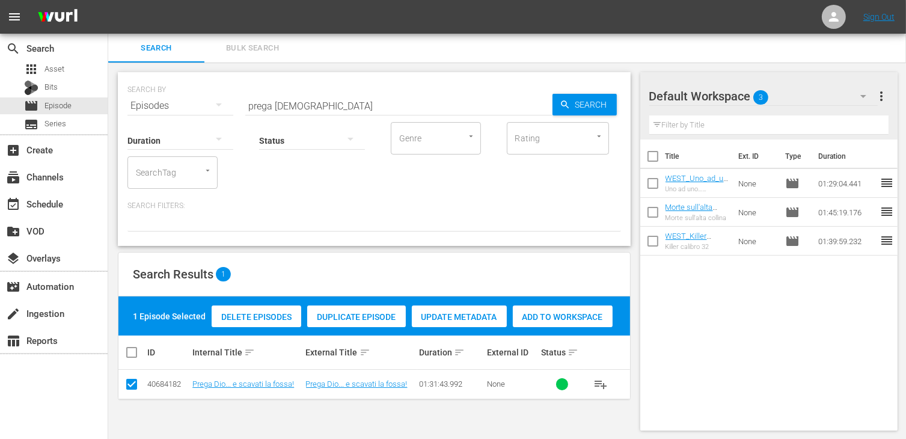
click at [575, 314] on span "Add to Workspace" at bounding box center [563, 317] width 100 height 10
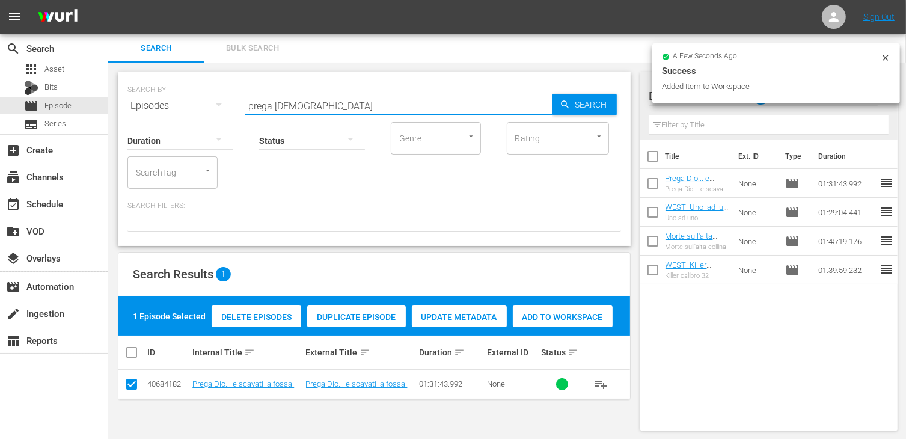
drag, startPoint x: 309, startPoint y: 102, endPoint x: 227, endPoint y: 99, distance: 82.4
click at [227, 99] on div "SEARCH BY Search By Episodes Search ID, Title, Description, Keywords, or Catego…" at bounding box center [373, 98] width 493 height 43
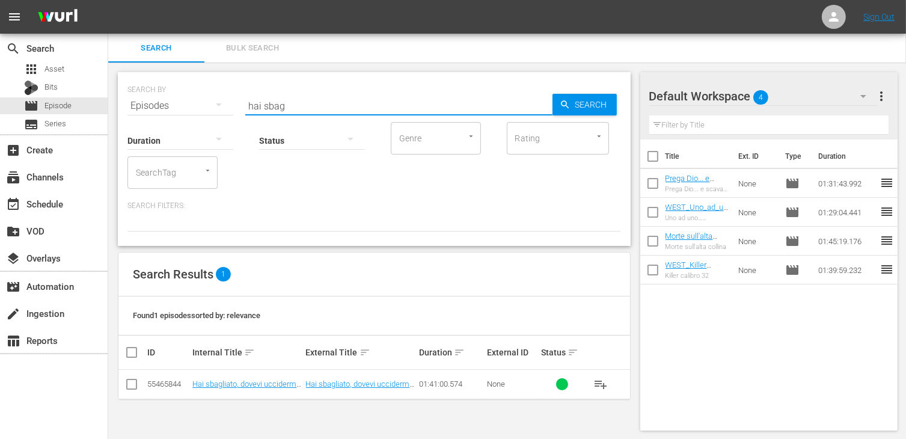
click at [133, 382] on input "checkbox" at bounding box center [131, 386] width 14 height 14
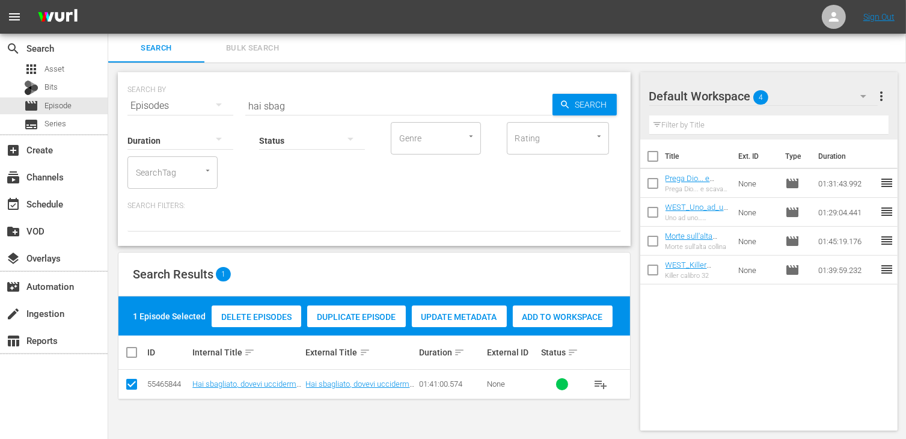
click at [575, 322] on div "Add to Workspace" at bounding box center [563, 316] width 100 height 23
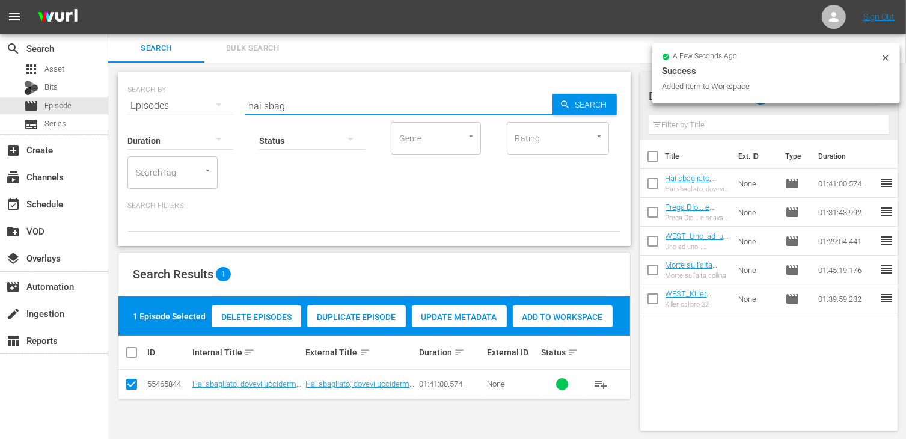
drag, startPoint x: 295, startPoint y: 108, endPoint x: 221, endPoint y: 97, distance: 74.7
click at [221, 97] on div "SEARCH BY Search By Episodes Search ID, Title, Description, Keywords, or Catego…" at bounding box center [373, 98] width 493 height 43
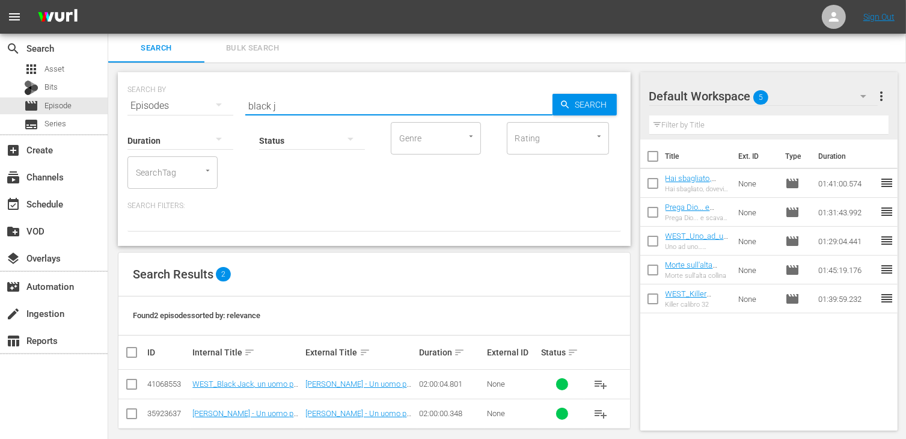
click at [133, 383] on input "checkbox" at bounding box center [131, 386] width 14 height 14
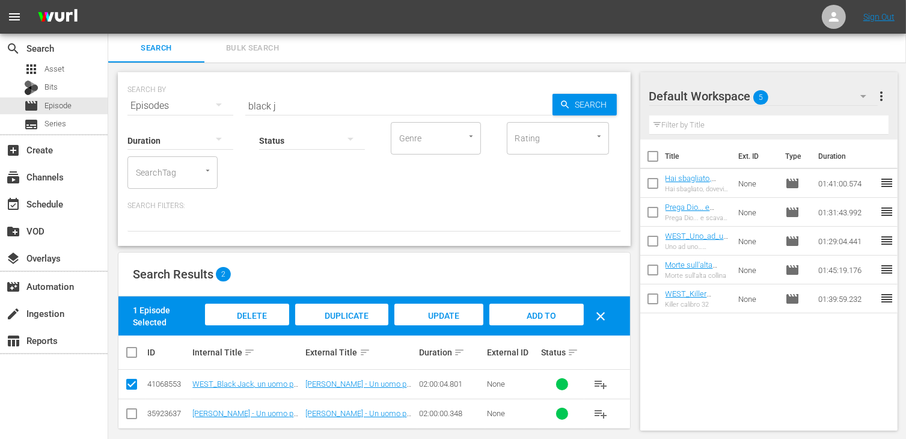
click at [546, 314] on span "Add to Workspace" at bounding box center [536, 327] width 59 height 32
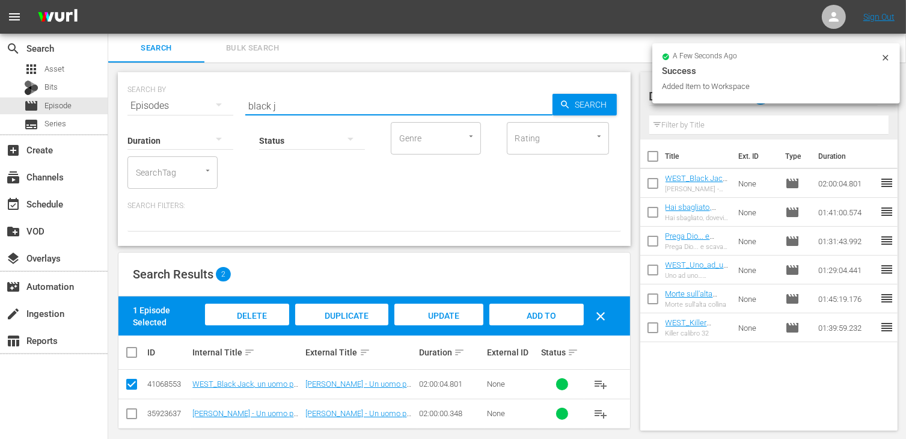
drag, startPoint x: 279, startPoint y: 106, endPoint x: 210, endPoint y: 98, distance: 69.0
click at [210, 98] on div "SEARCH BY Search By Episodes Search ID, Title, Description, Keywords, or Catego…" at bounding box center [373, 98] width 493 height 43
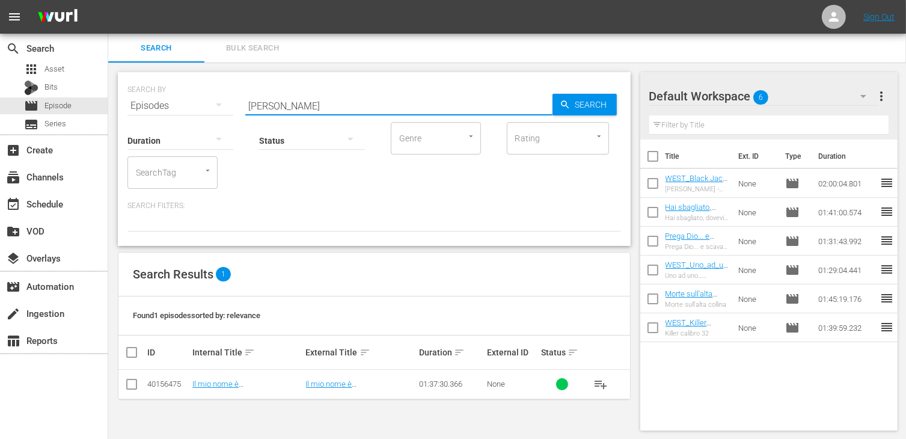
click at [135, 385] on input "checkbox" at bounding box center [131, 386] width 14 height 14
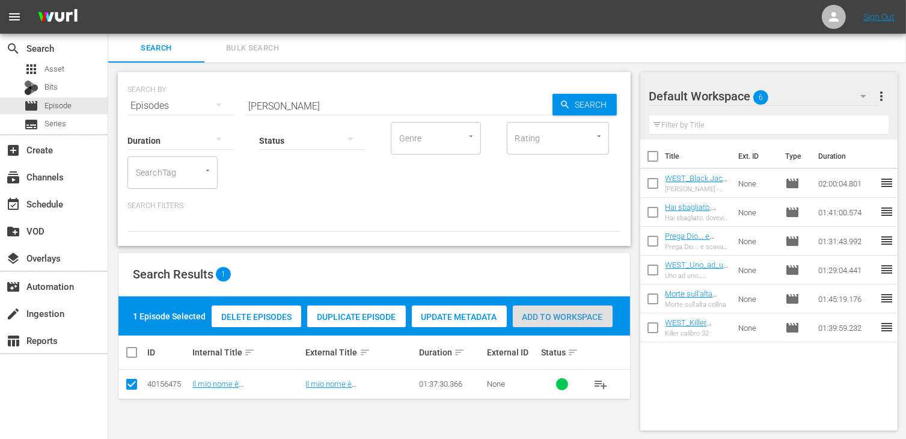
click at [556, 318] on span "Add to Workspace" at bounding box center [563, 317] width 100 height 10
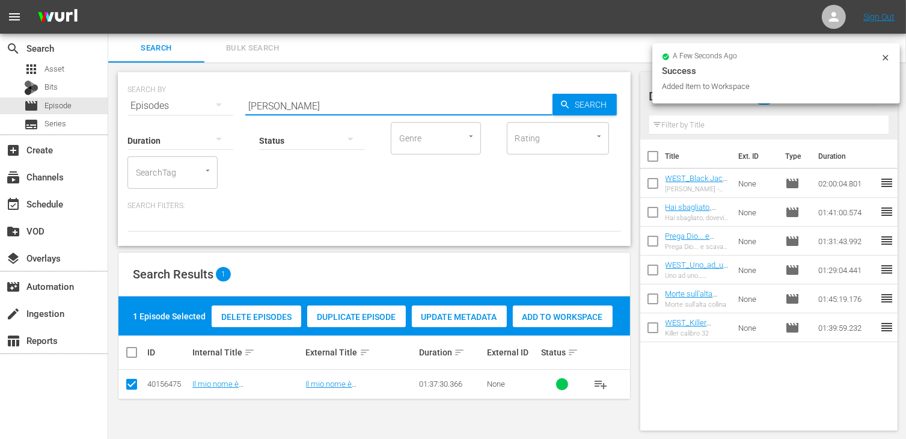
drag, startPoint x: 300, startPoint y: 103, endPoint x: 225, endPoint y: 93, distance: 75.2
click at [225, 93] on div "SEARCH BY Search By Episodes Search ID, Title, Description, Keywords, or Catego…" at bounding box center [373, 98] width 493 height 43
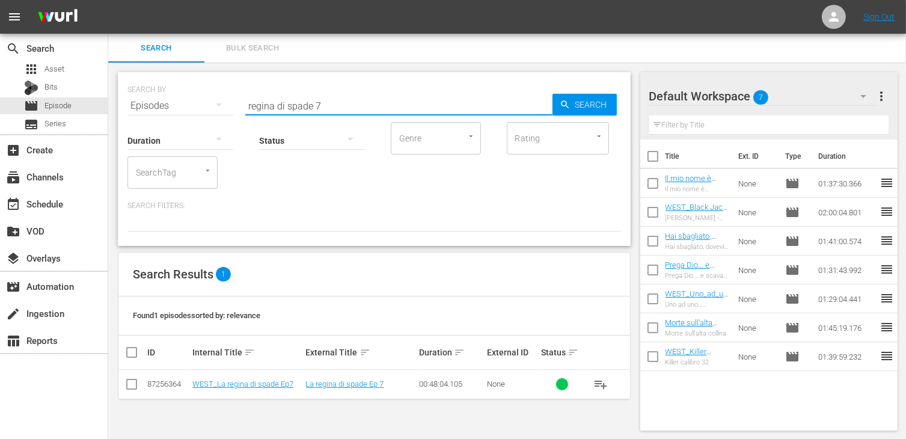
click at [132, 385] on input "checkbox" at bounding box center [131, 386] width 14 height 14
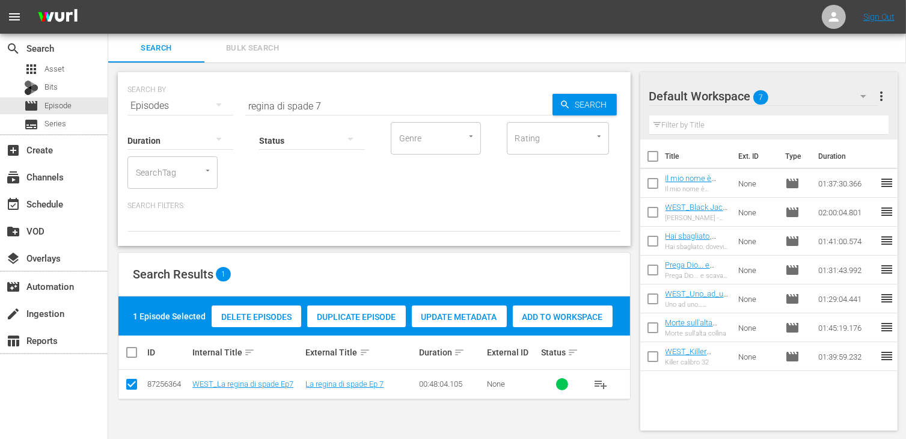
click at [566, 311] on div "Add to Workspace" at bounding box center [563, 316] width 100 height 23
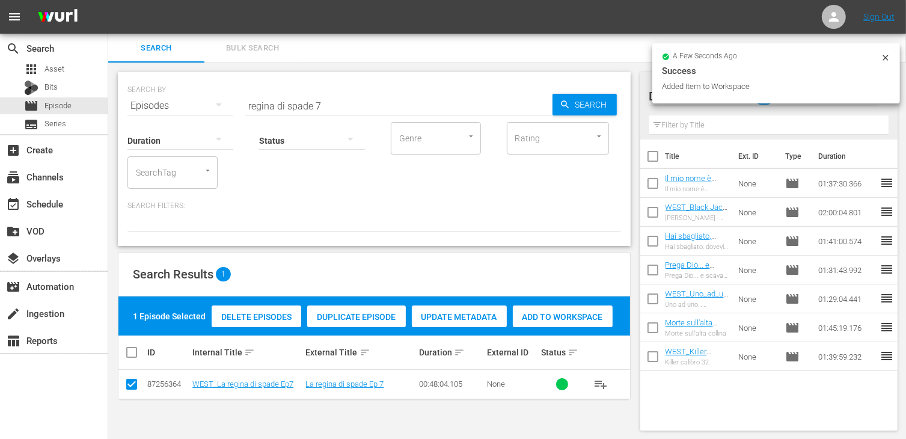
click at [331, 103] on input "regina di spade 7" at bounding box center [398, 105] width 307 height 29
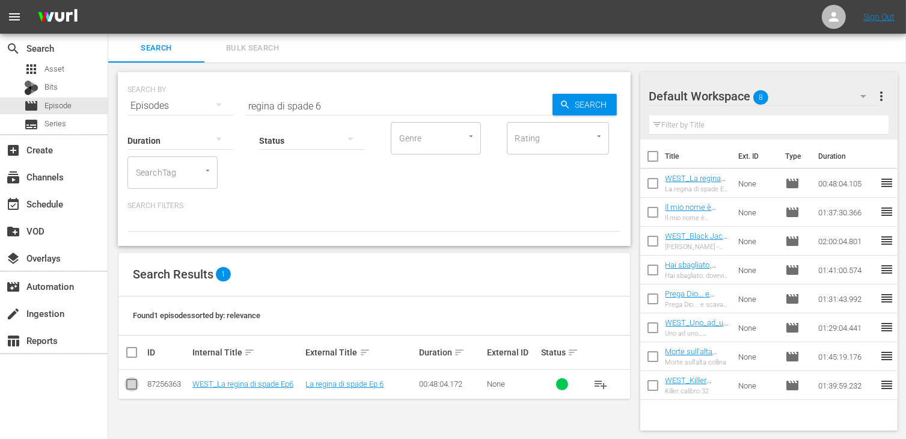
click at [127, 385] on input "checkbox" at bounding box center [131, 386] width 14 height 14
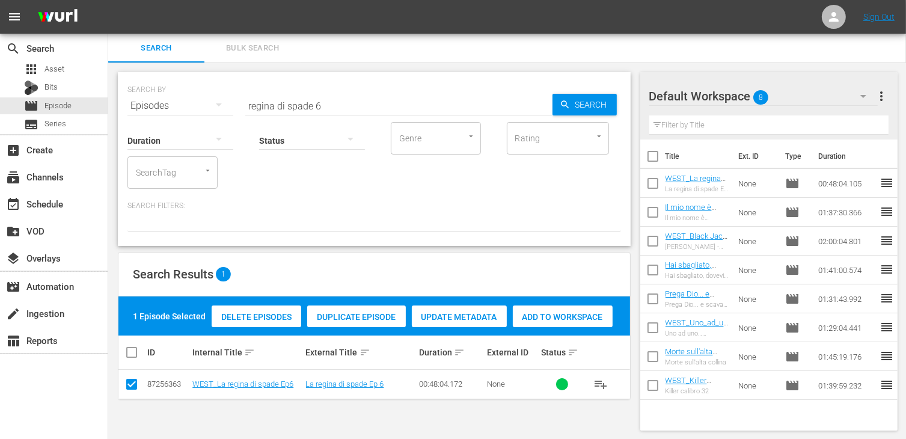
click at [565, 319] on span "Add to Workspace" at bounding box center [563, 317] width 100 height 10
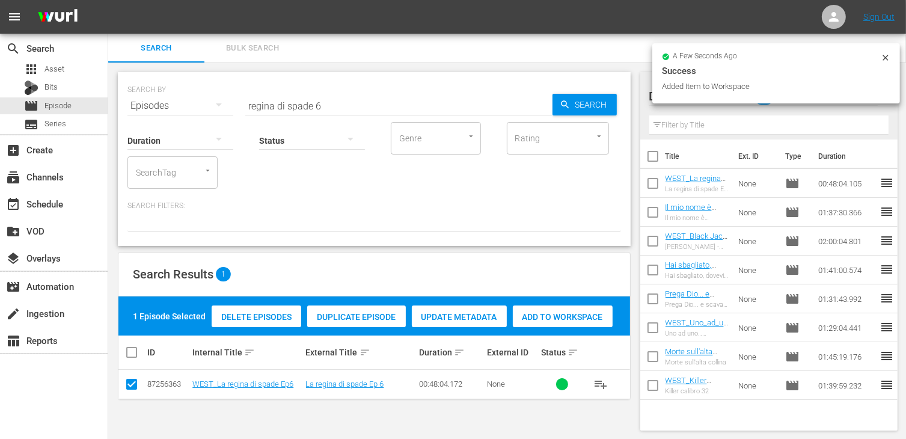
click at [328, 97] on input "regina di spade 6" at bounding box center [398, 105] width 307 height 29
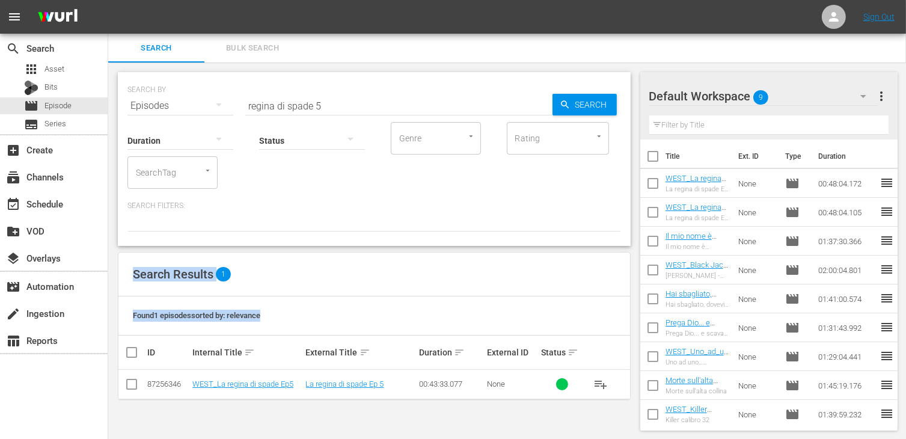
click at [411, 191] on div "SEARCH BY Search By Episodes Search ID, Title, Description, Keywords, or Catego…" at bounding box center [374, 251] width 532 height 377
click at [384, 195] on div "Duration Status Genre Genre Rating Rating SearchTag SearchTag Search Filters:" at bounding box center [373, 175] width 493 height 111
click at [132, 387] on input "checkbox" at bounding box center [131, 386] width 14 height 14
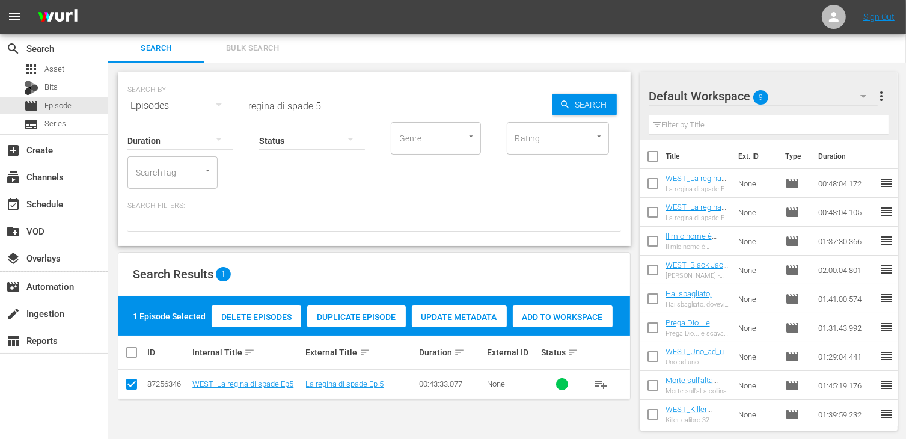
click at [591, 313] on span "Add to Workspace" at bounding box center [563, 317] width 100 height 10
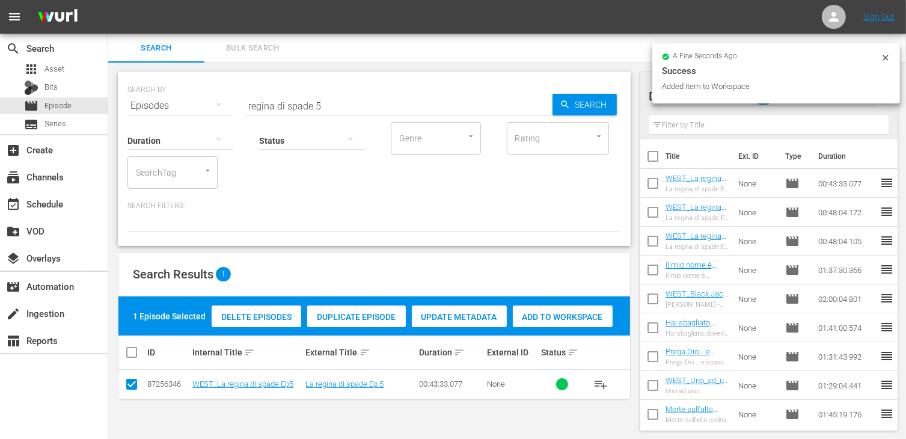
click at [326, 104] on input "regina di spade 5" at bounding box center [398, 105] width 307 height 29
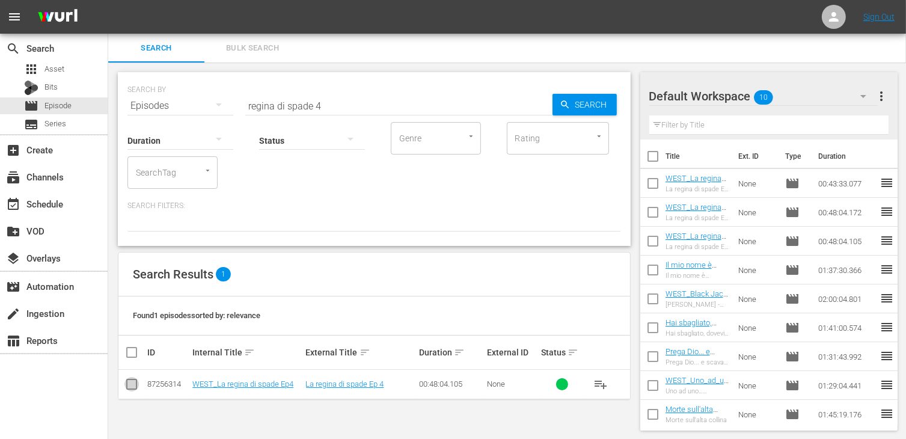
drag, startPoint x: 128, startPoint y: 387, endPoint x: 188, endPoint y: 380, distance: 60.5
click at [129, 387] on input "checkbox" at bounding box center [131, 386] width 14 height 14
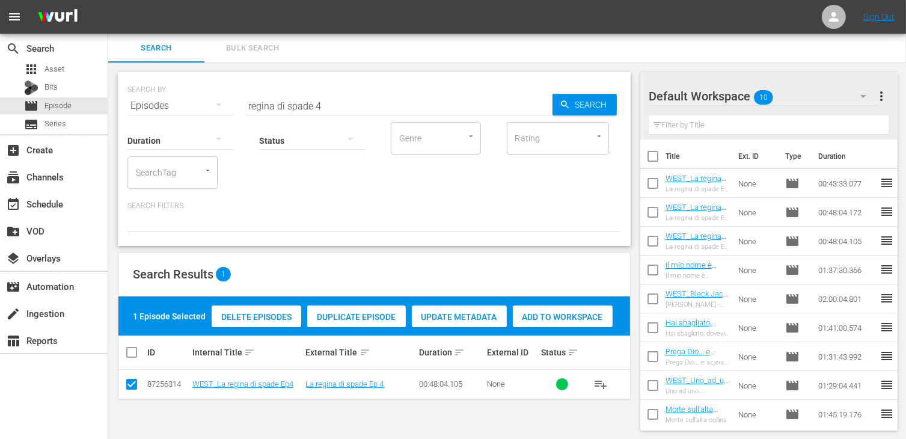
click at [563, 317] on span "Add to Workspace" at bounding box center [563, 317] width 100 height 10
click at [63, 205] on div "event_available Schedule" at bounding box center [33, 202] width 67 height 11
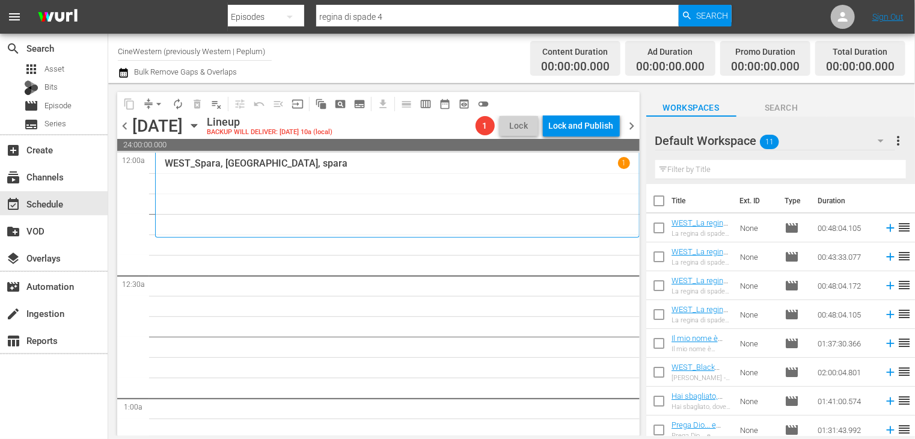
click at [664, 200] on input "checkbox" at bounding box center [658, 203] width 25 height 25
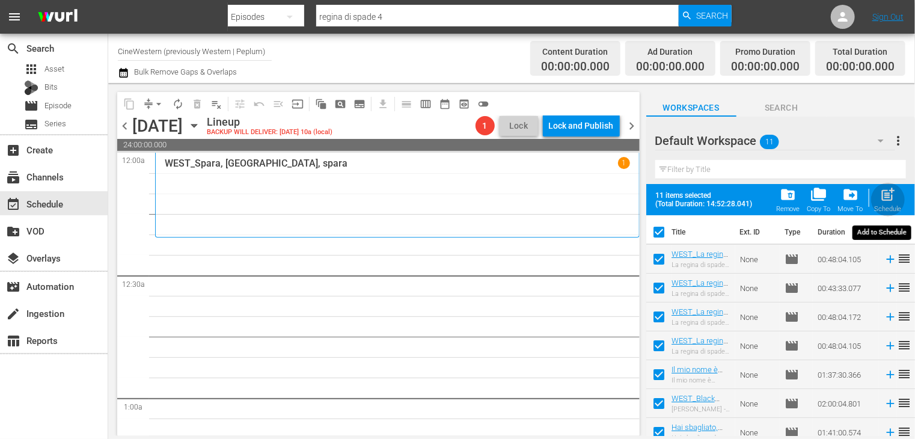
click at [886, 201] on span "post_add" at bounding box center [888, 194] width 16 height 16
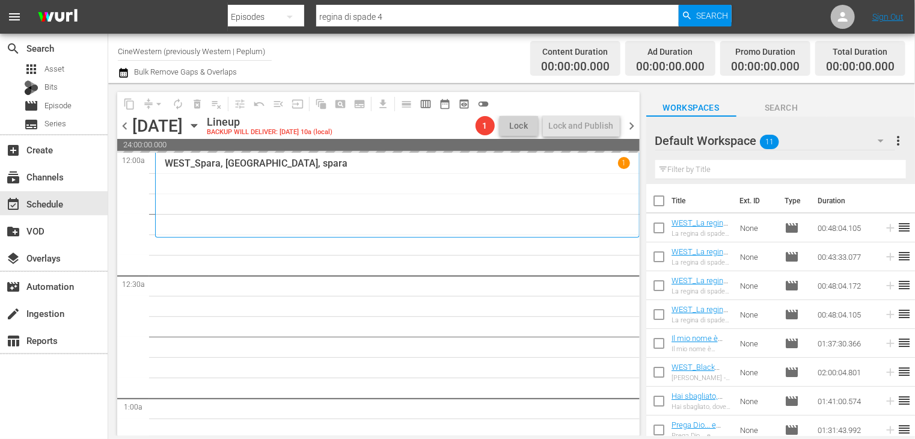
click at [118, 130] on span "chevron_left" at bounding box center [124, 125] width 15 height 15
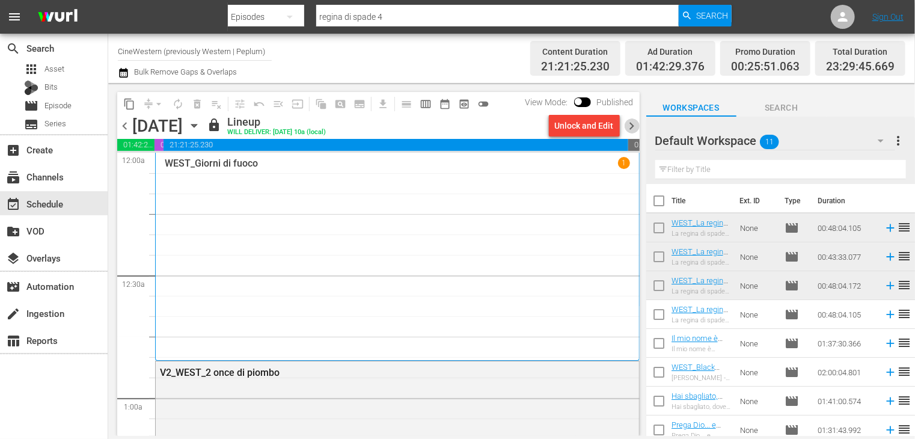
click at [630, 123] on span "chevron_right" at bounding box center [632, 125] width 15 height 15
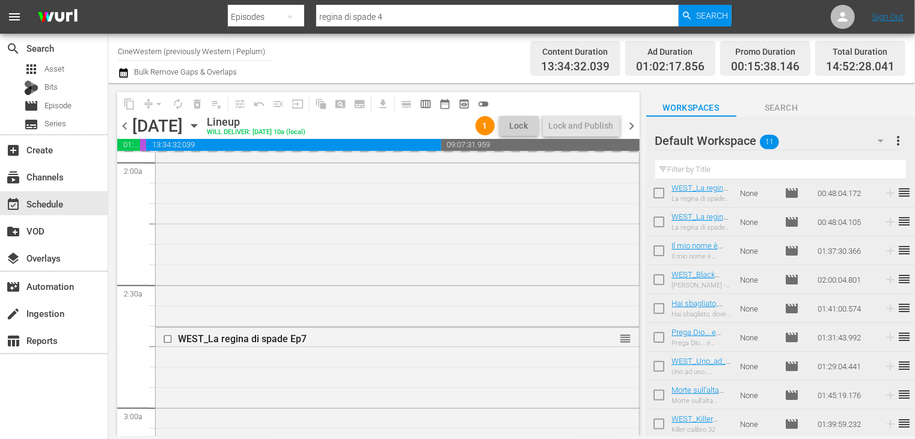
scroll to position [601, 0]
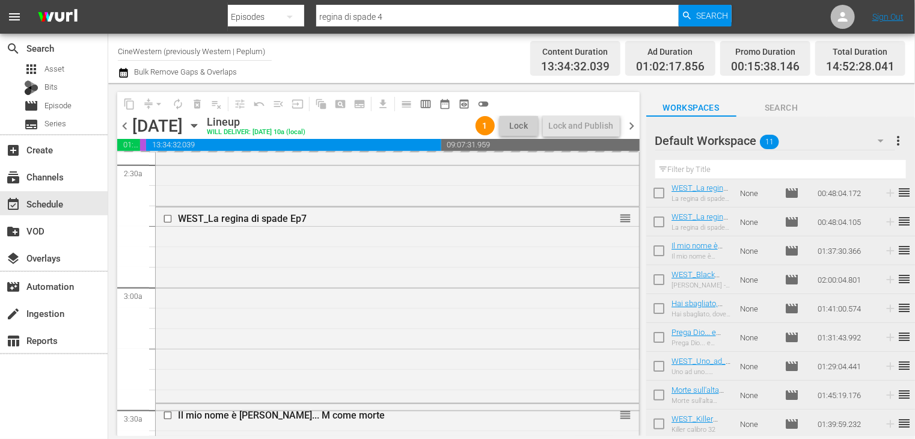
click at [632, 121] on span "chevron_right" at bounding box center [632, 125] width 15 height 15
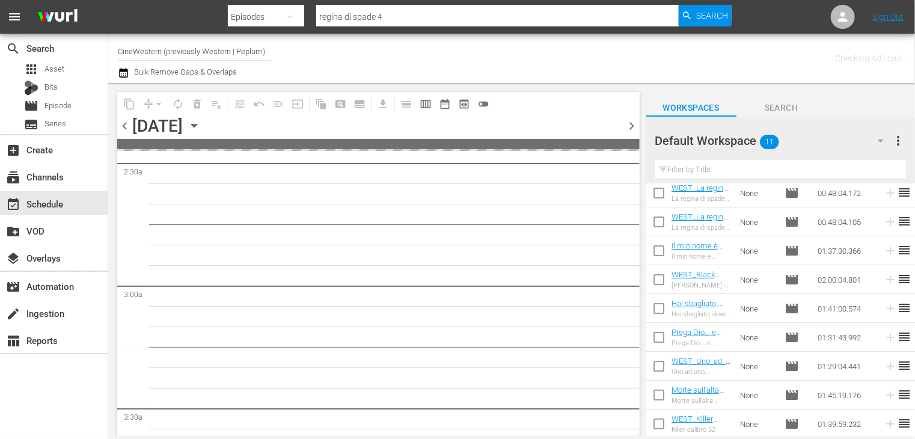
scroll to position [642, 0]
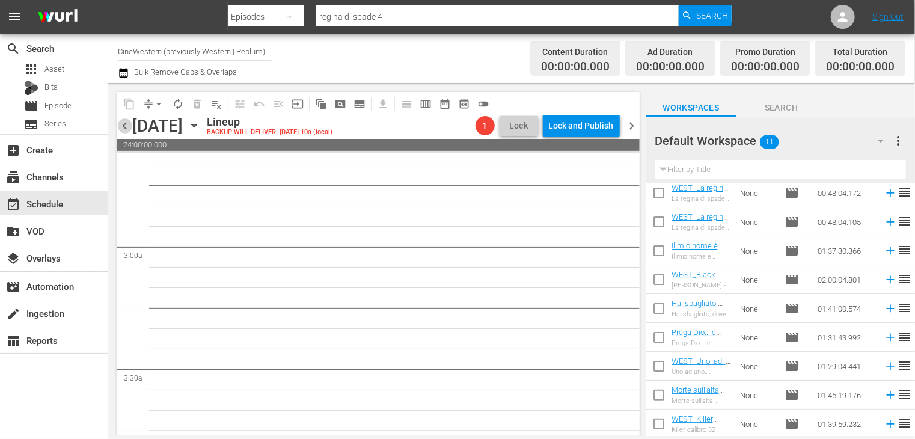
click at [128, 131] on span "chevron_left" at bounding box center [124, 125] width 15 height 15
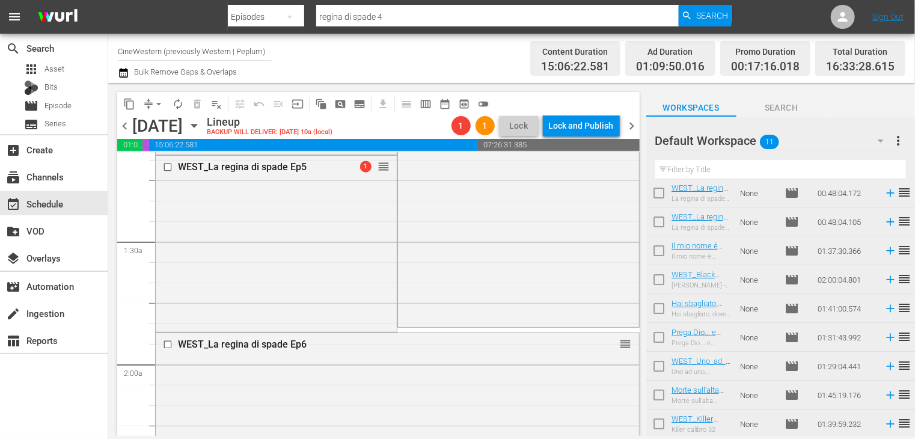
scroll to position [301, 0]
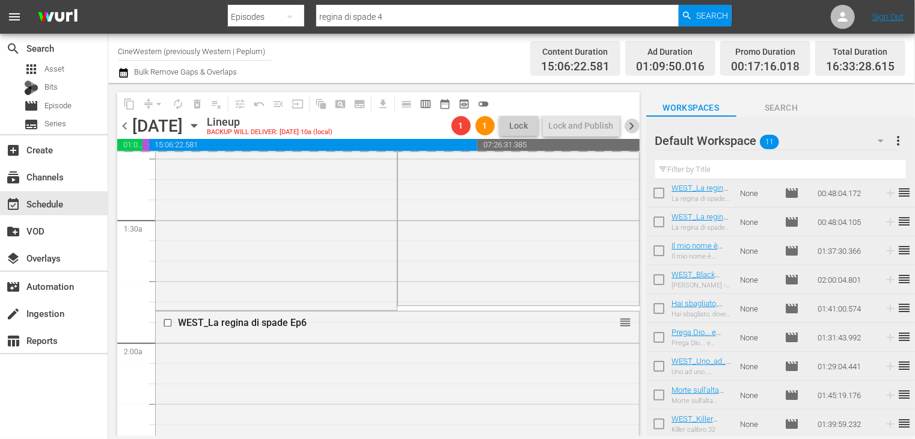
click at [635, 128] on span "chevron_right" at bounding box center [632, 125] width 15 height 15
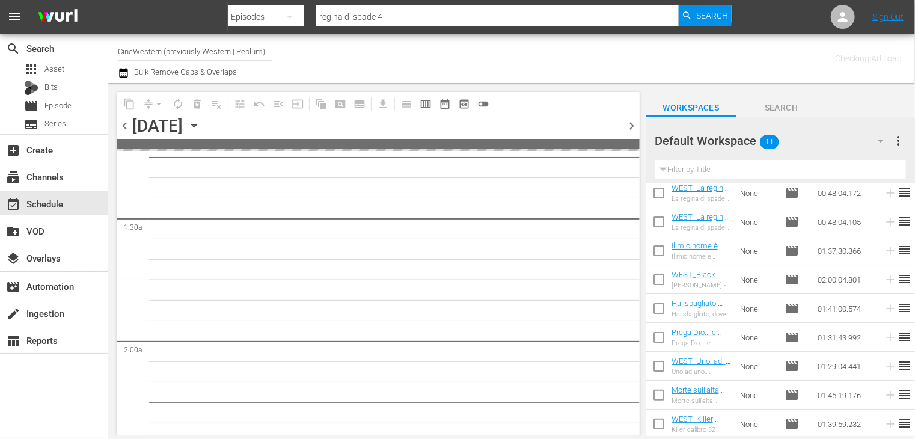
scroll to position [321, 0]
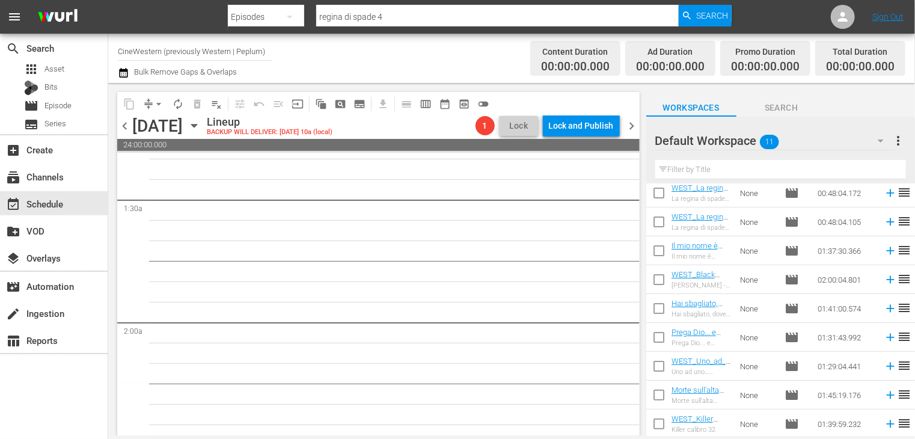
click at [120, 124] on span "chevron_left" at bounding box center [124, 125] width 15 height 15
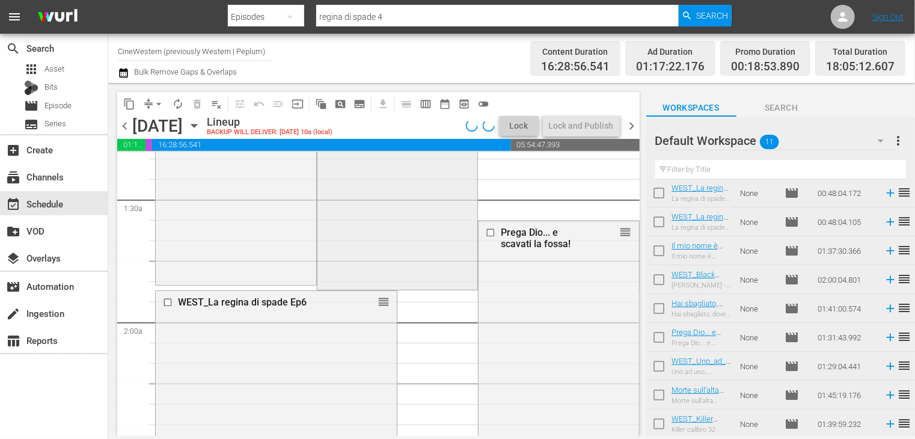
scroll to position [301, 0]
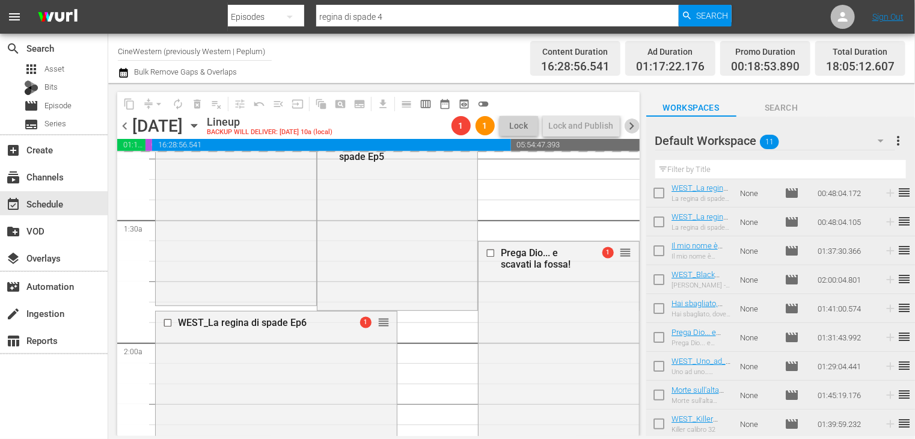
click at [631, 126] on span "chevron_right" at bounding box center [632, 125] width 15 height 15
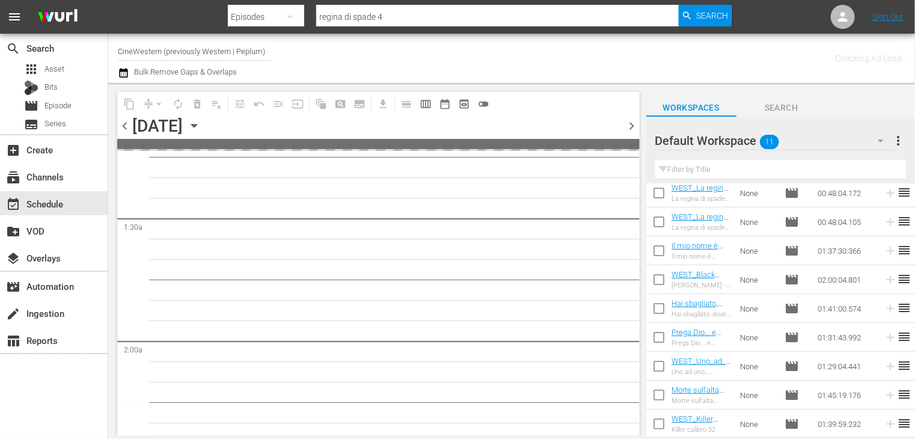
scroll to position [321, 0]
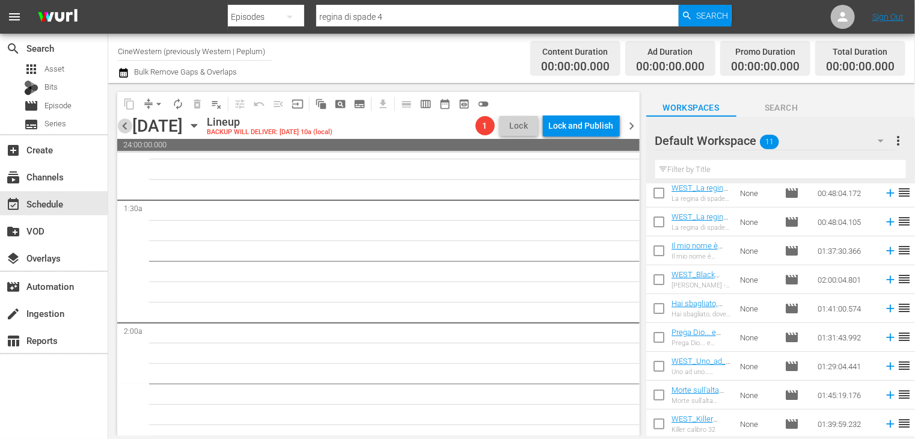
click at [125, 130] on span "chevron_left" at bounding box center [124, 125] width 15 height 15
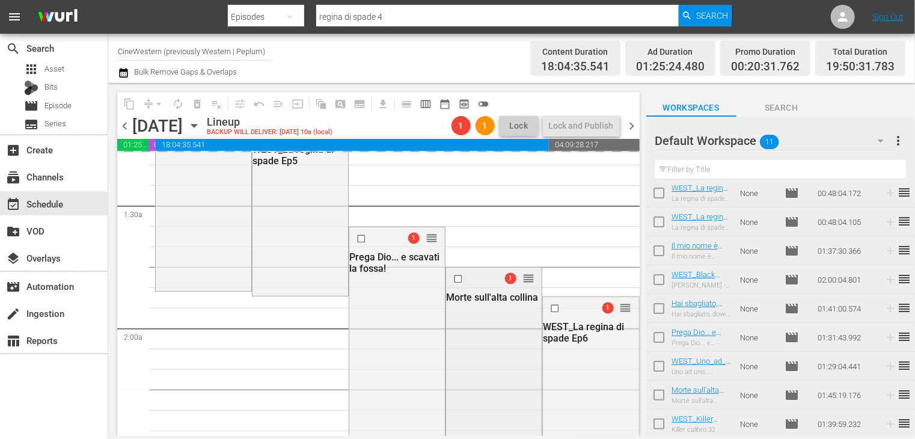
scroll to position [301, 0]
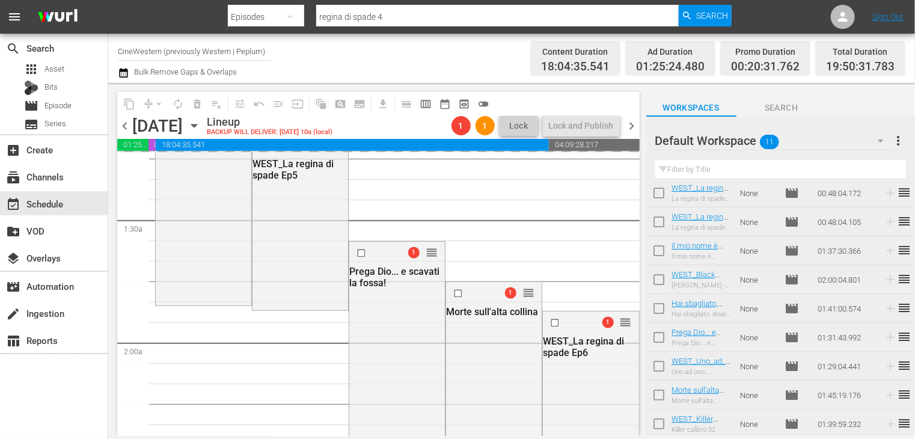
click at [637, 124] on span "chevron_right" at bounding box center [632, 125] width 15 height 15
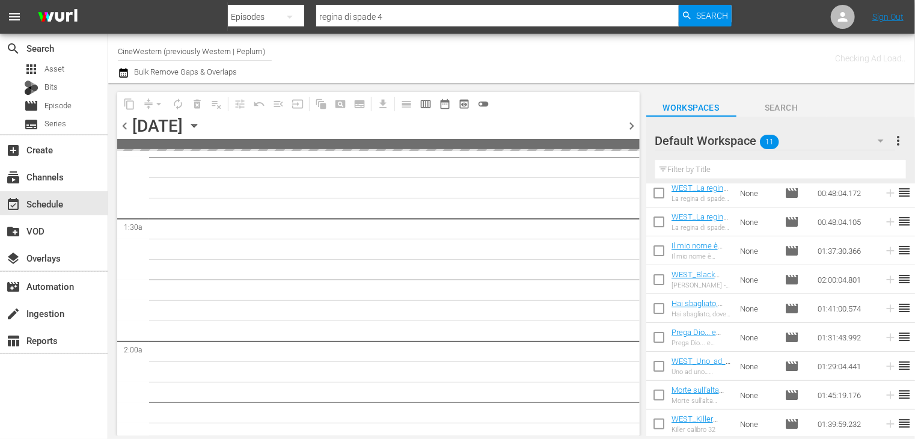
scroll to position [321, 0]
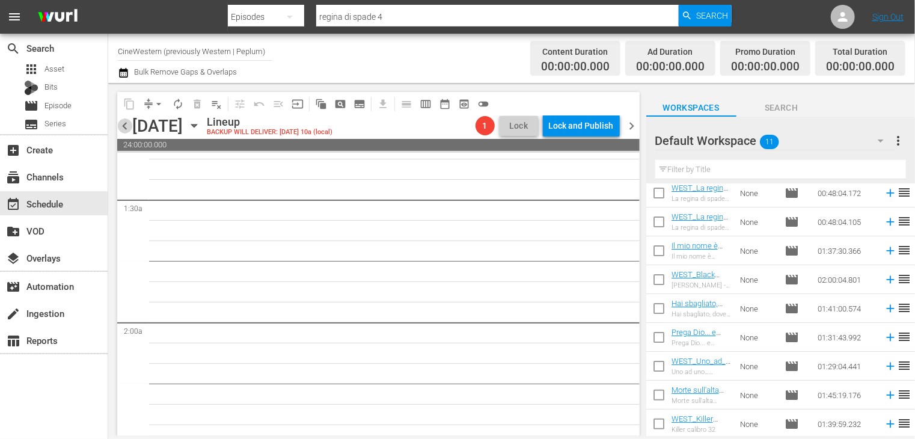
click at [123, 129] on span "chevron_left" at bounding box center [124, 125] width 15 height 15
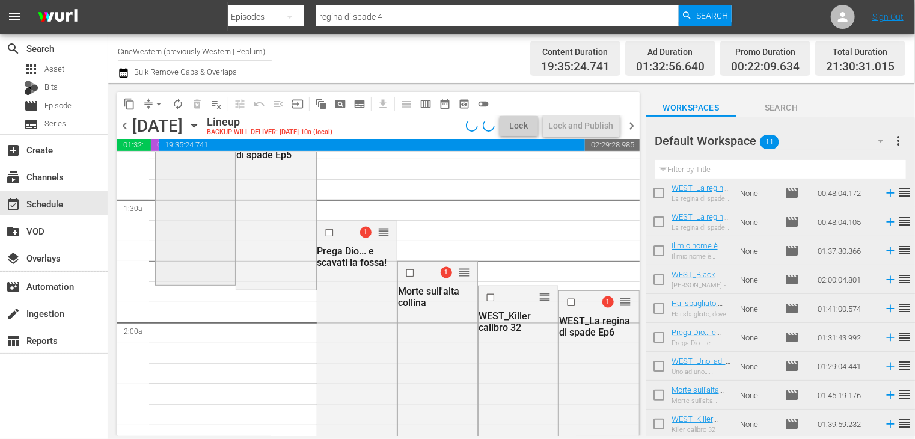
scroll to position [301, 0]
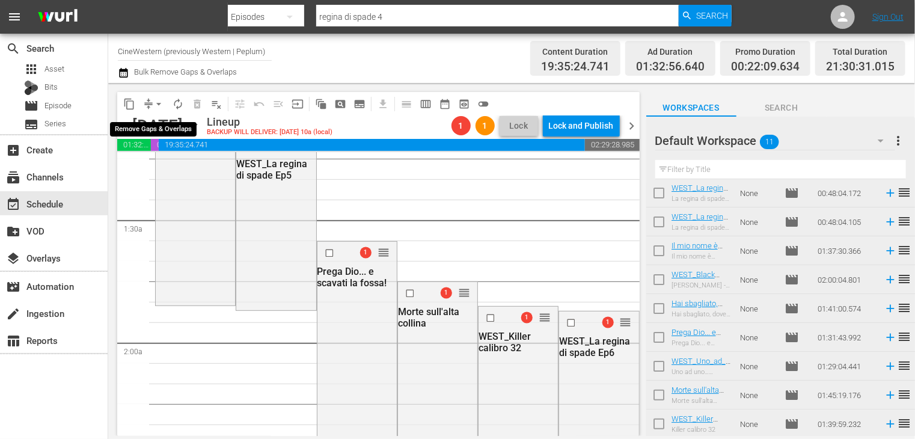
click at [159, 103] on span "arrow_drop_down" at bounding box center [159, 104] width 12 height 12
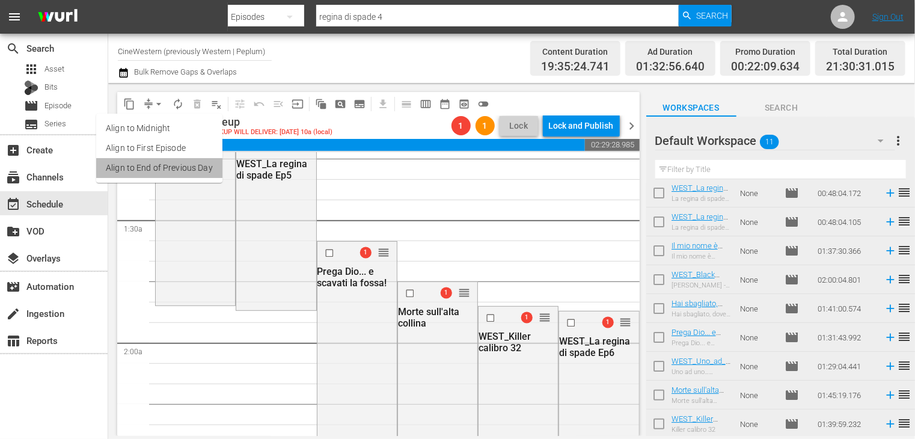
click at [163, 169] on li "Align to End of Previous Day" at bounding box center [159, 168] width 126 height 20
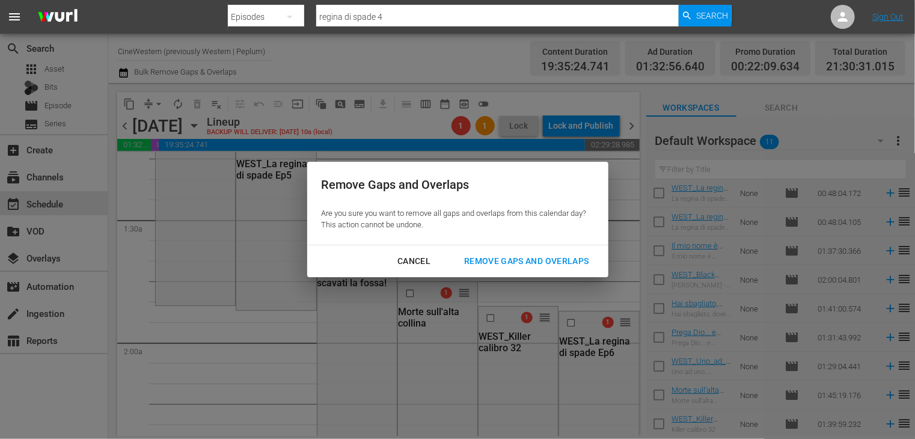
click at [510, 265] on div "Remove Gaps and Overlaps" at bounding box center [526, 261] width 144 height 15
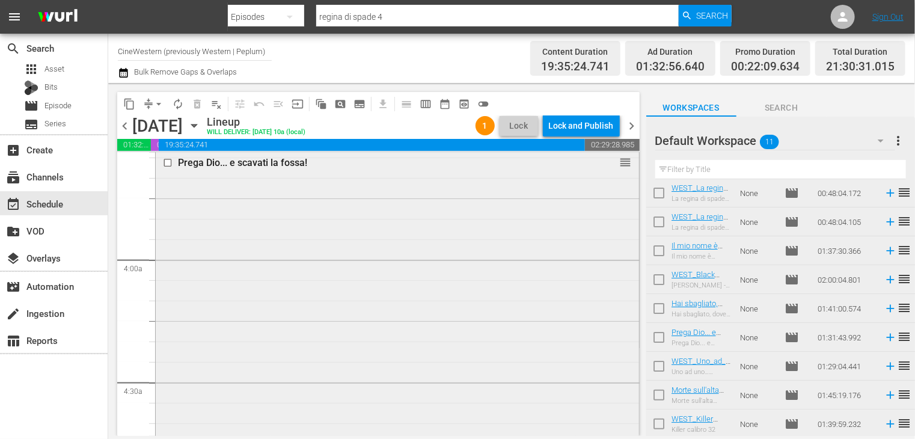
scroll to position [902, 0]
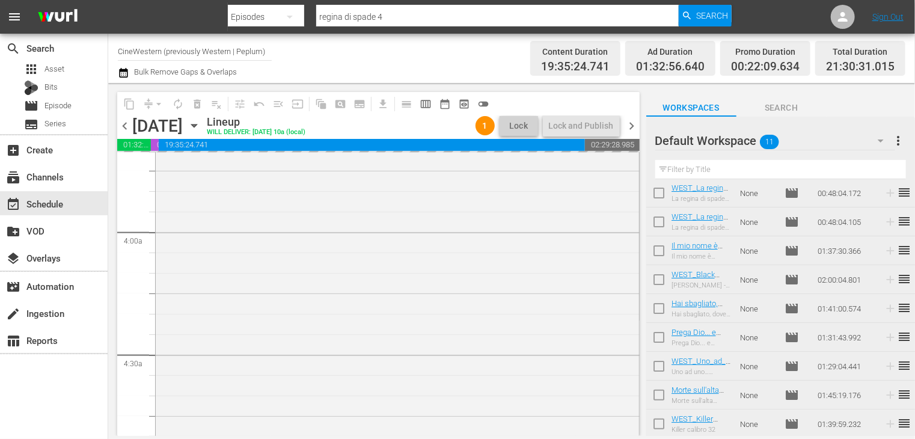
click at [632, 126] on span "chevron_right" at bounding box center [632, 125] width 15 height 15
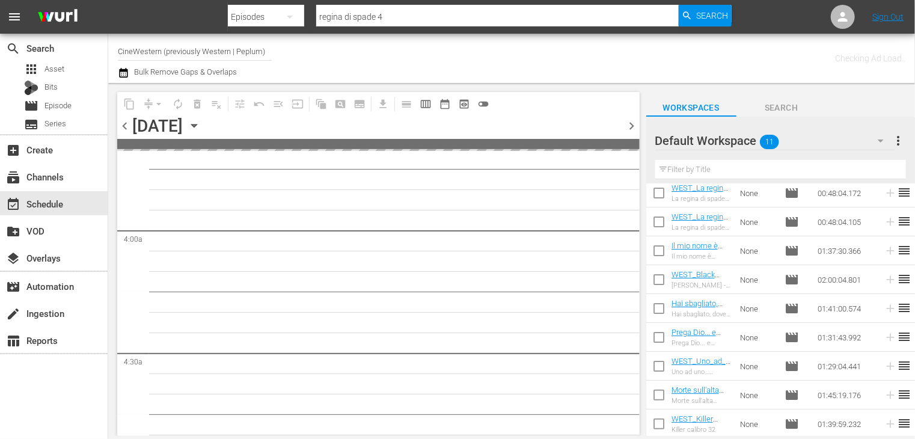
scroll to position [942, 0]
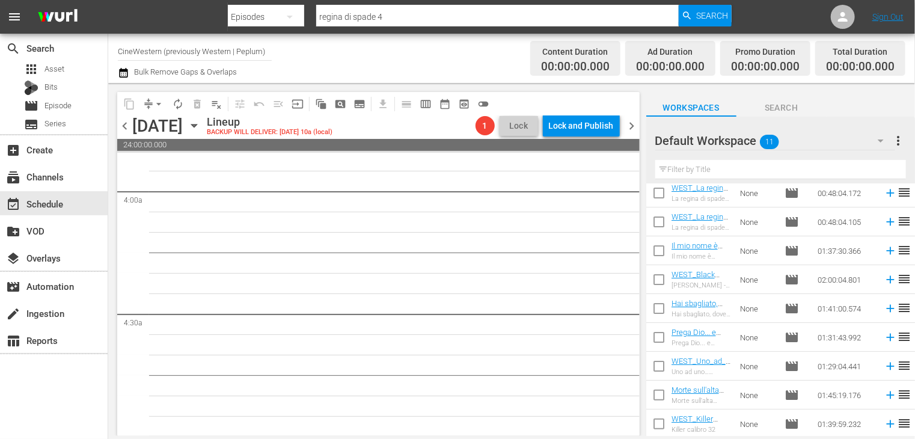
drag, startPoint x: 123, startPoint y: 127, endPoint x: 154, endPoint y: 151, distance: 39.8
click at [123, 127] on span "chevron_left" at bounding box center [124, 125] width 15 height 15
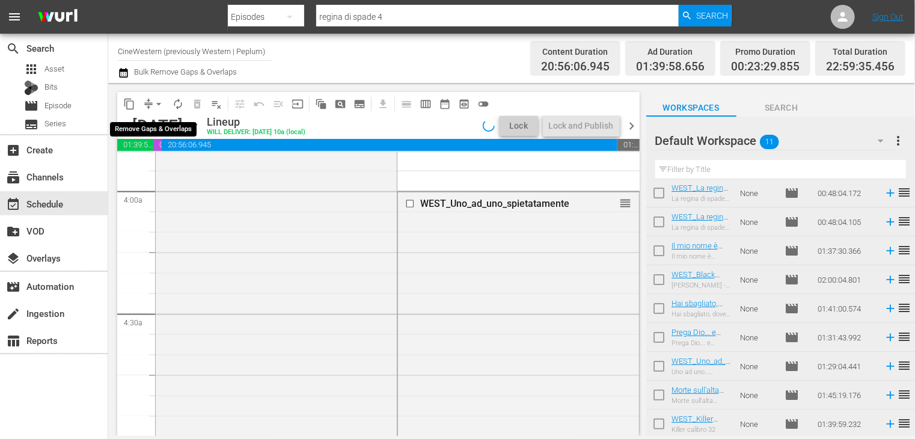
scroll to position [902, 0]
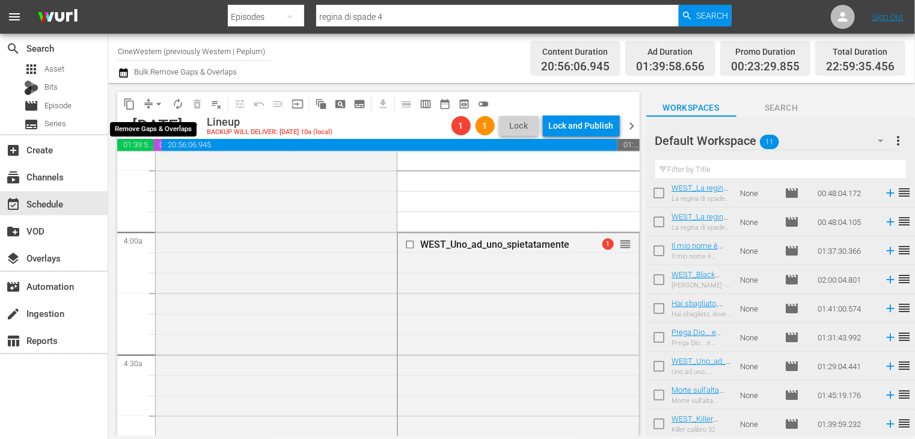
click at [157, 105] on span "arrow_drop_down" at bounding box center [159, 104] width 12 height 12
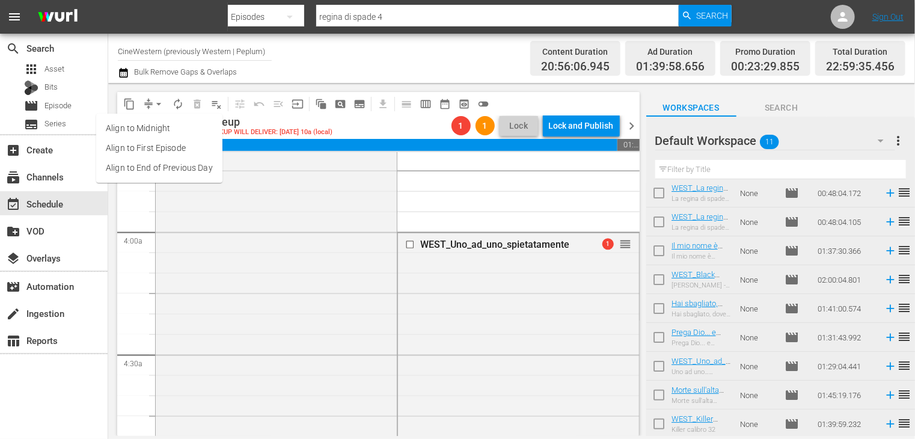
click at [184, 181] on ul "Align to Midnight Align to First Episode Align to End of Previous Day" at bounding box center [159, 148] width 126 height 69
click at [177, 160] on li "Align to End of Previous Day" at bounding box center [159, 168] width 126 height 20
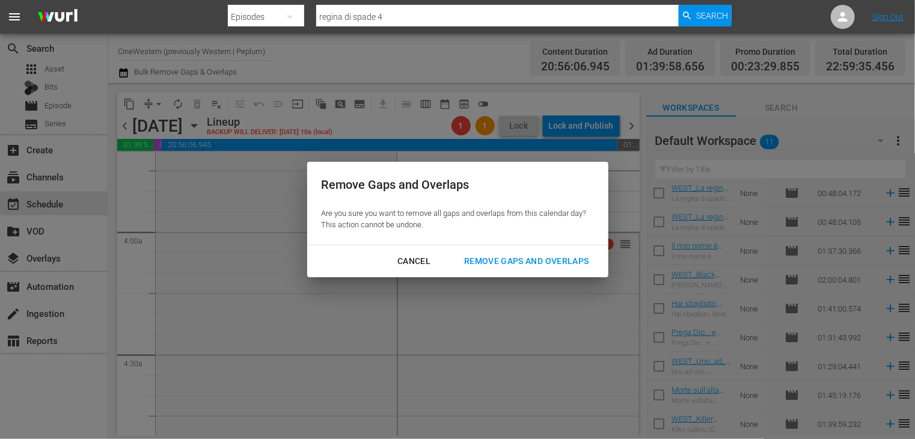
click at [519, 245] on hr at bounding box center [457, 245] width 301 height 1
click at [524, 255] on div "Remove Gaps and Overlaps" at bounding box center [526, 261] width 144 height 15
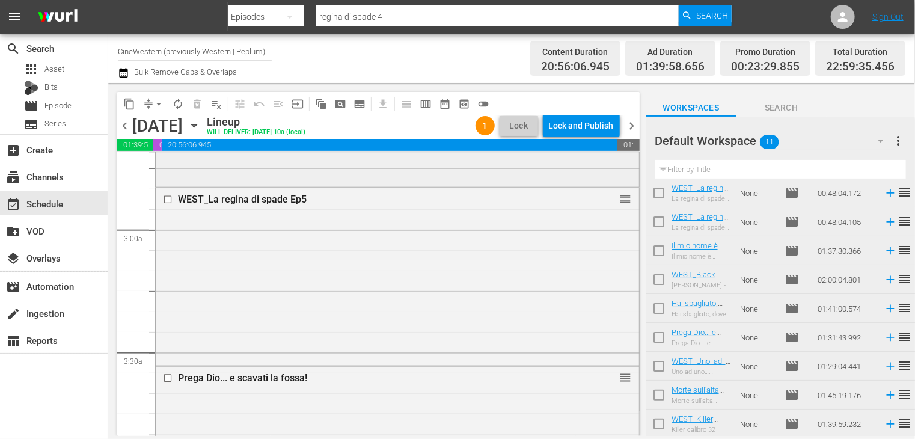
scroll to position [661, 0]
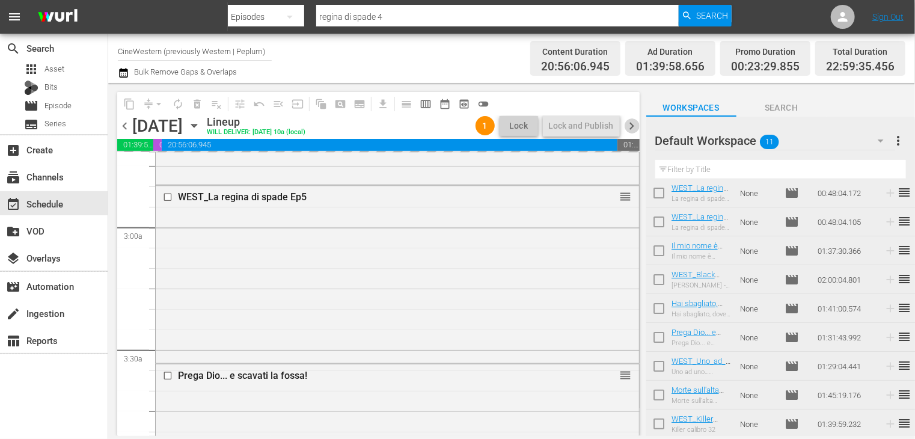
click at [629, 124] on span "chevron_right" at bounding box center [632, 125] width 15 height 15
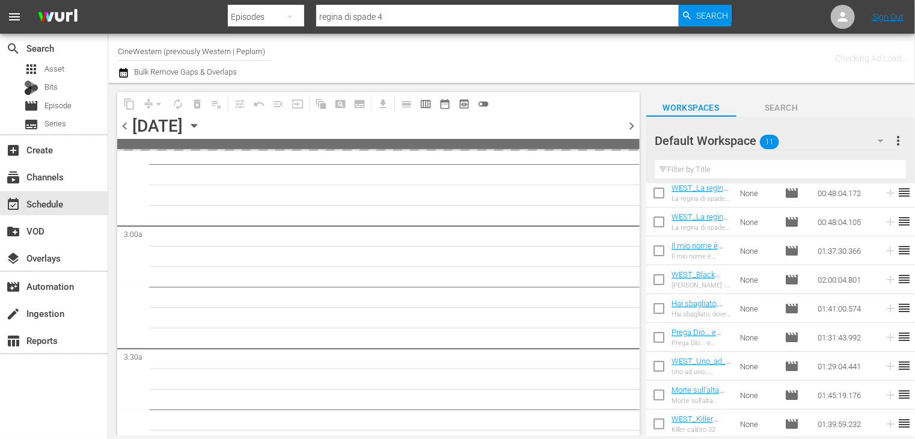
scroll to position [682, 0]
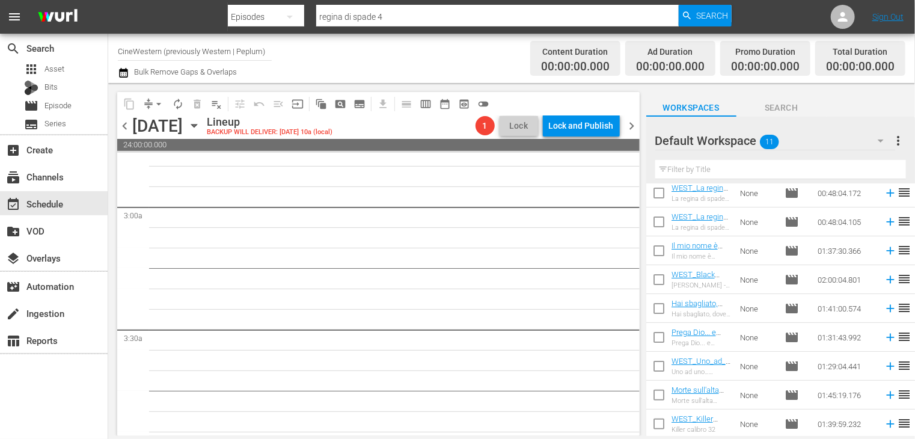
click at [125, 123] on span "chevron_left" at bounding box center [124, 125] width 15 height 15
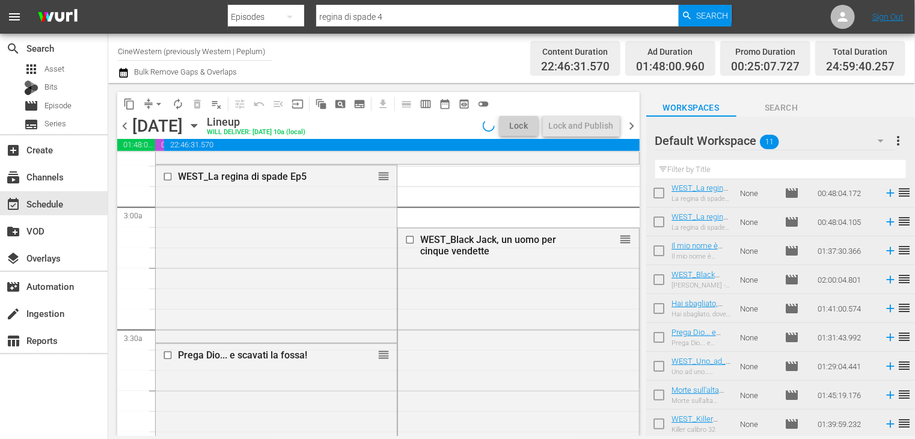
scroll to position [661, 0]
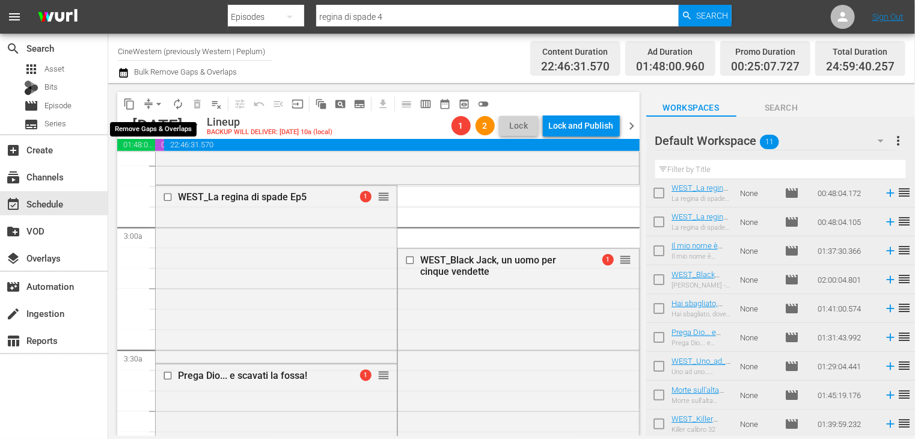
click at [159, 108] on span "arrow_drop_down" at bounding box center [159, 104] width 12 height 12
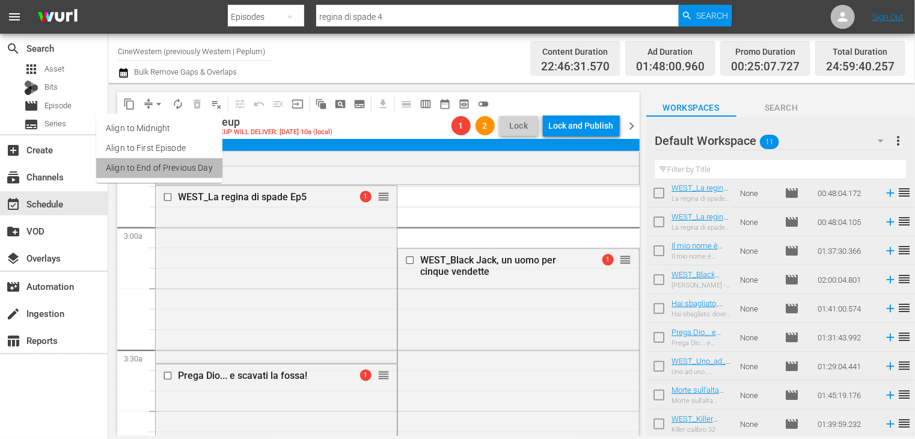
click at [171, 163] on li "Align to End of Previous Day" at bounding box center [159, 168] width 126 height 20
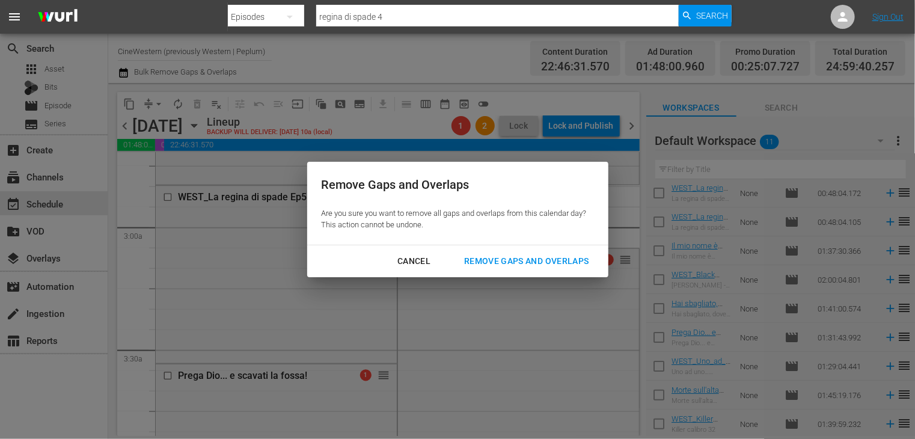
click at [469, 243] on div "Remove Gaps and Overlaps Are you sure you want to remove all gaps and overlaps …" at bounding box center [457, 203] width 301 height 83
click at [481, 253] on button "Remove Gaps and Overlaps" at bounding box center [526, 261] width 153 height 22
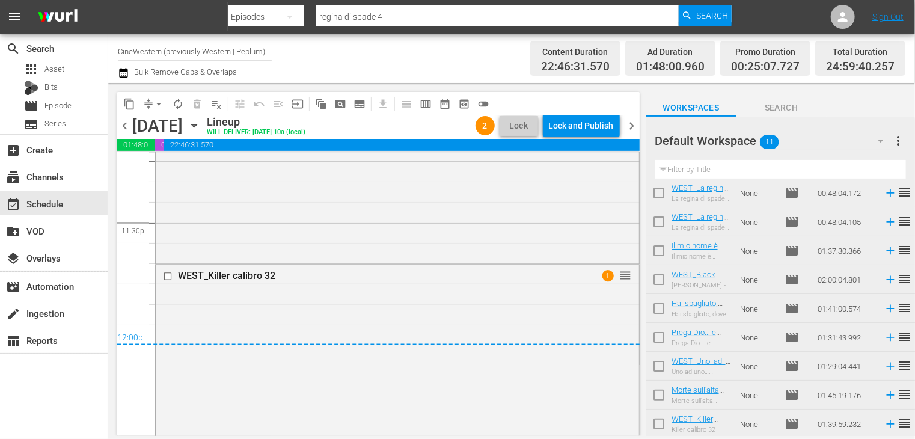
scroll to position [5630, 0]
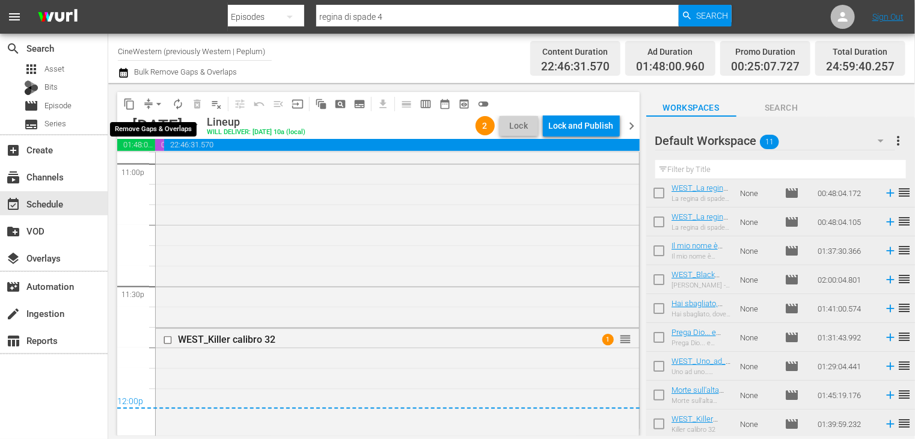
click at [158, 103] on span "arrow_drop_down" at bounding box center [159, 104] width 12 height 12
click at [167, 162] on li "Align to End of Previous Day" at bounding box center [159, 168] width 126 height 20
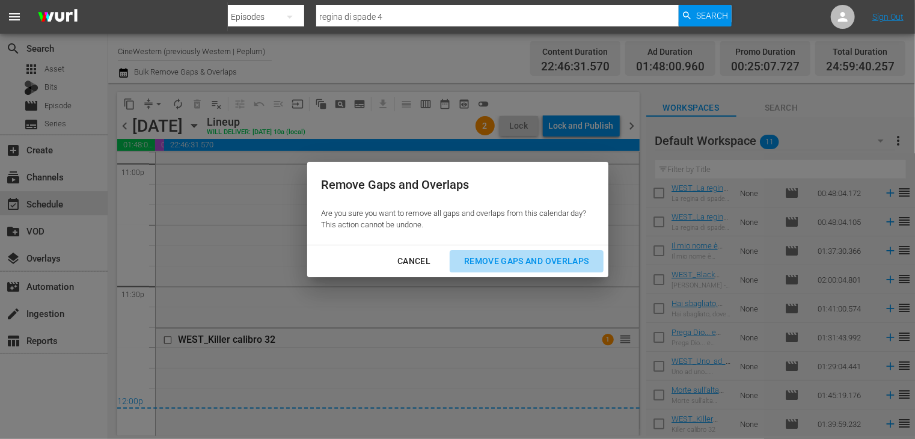
click at [493, 256] on div "Remove Gaps and Overlaps" at bounding box center [526, 261] width 144 height 15
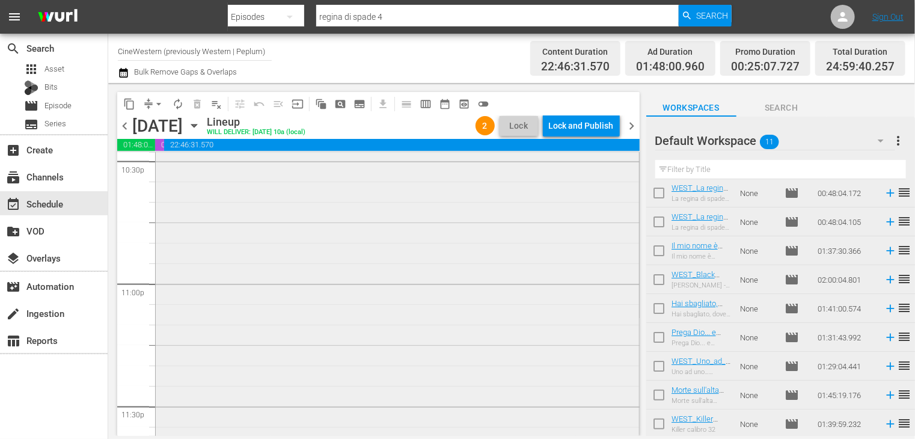
scroll to position [5329, 0]
drag, startPoint x: 630, startPoint y: 126, endPoint x: 429, endPoint y: 182, distance: 209.0
click at [575, 197] on div "content_copy compress arrow_drop_down autorenew_outlined delete_forever_outline…" at bounding box center [378, 264] width 522 height 344
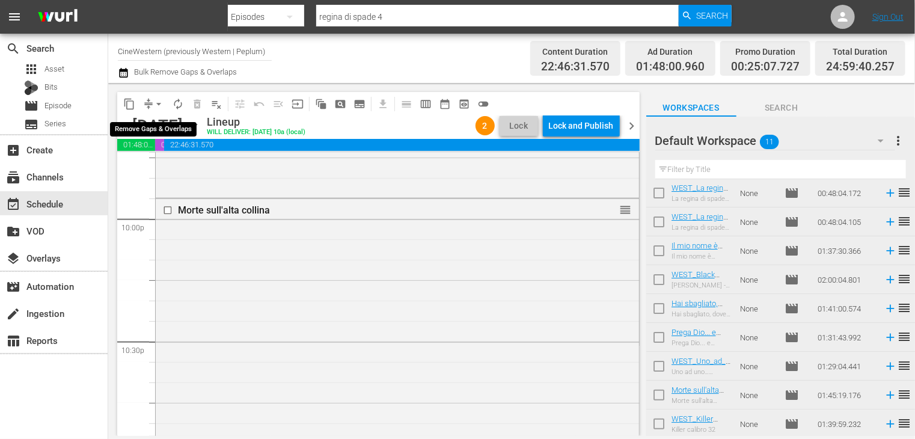
click at [160, 106] on span "arrow_drop_down" at bounding box center [159, 104] width 12 height 12
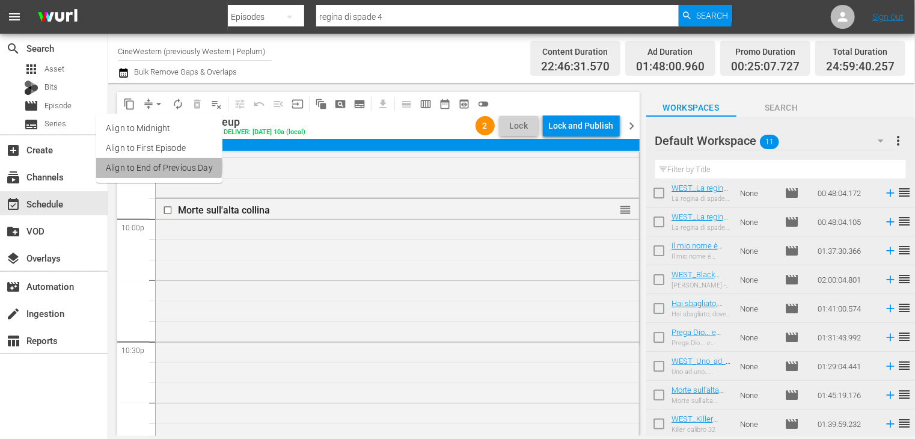
click at [155, 166] on li "Align to End of Previous Day" at bounding box center [159, 168] width 126 height 20
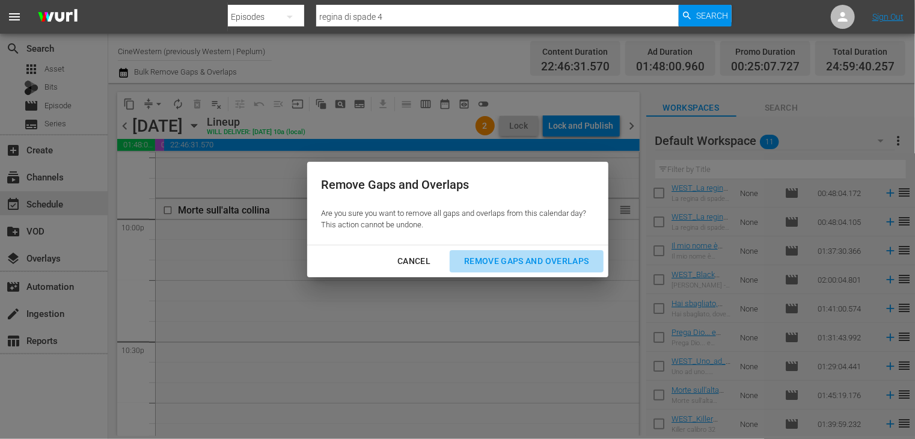
click at [539, 266] on div "Remove Gaps and Overlaps" at bounding box center [526, 261] width 144 height 15
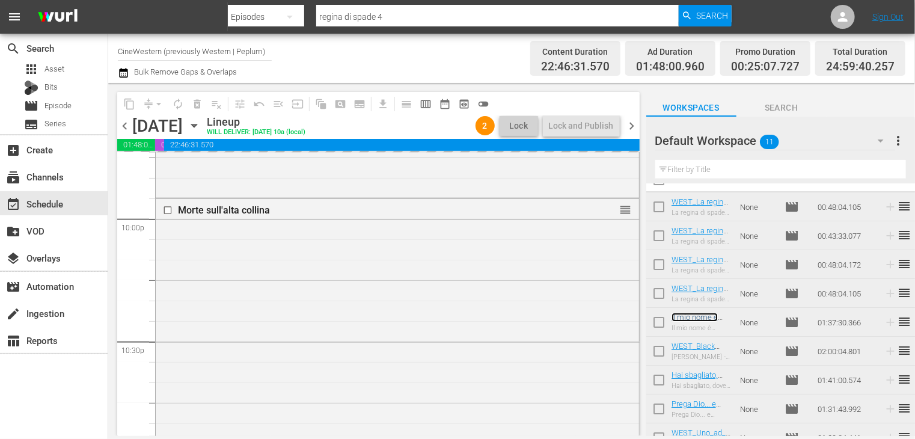
scroll to position [0, 0]
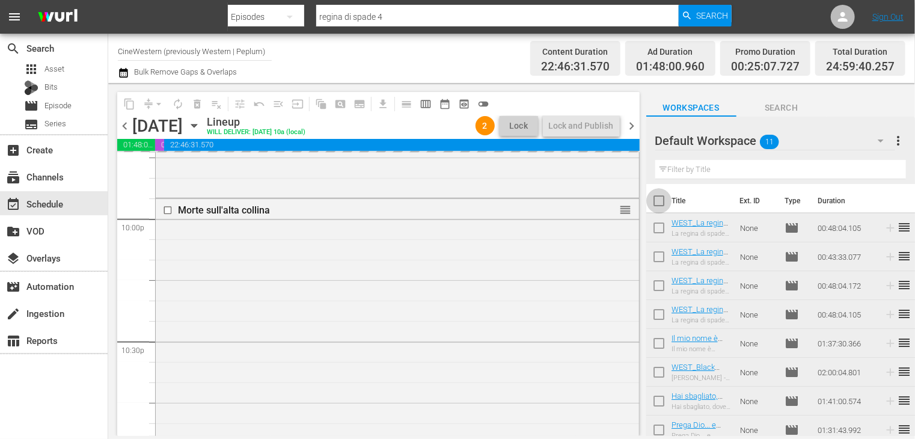
click at [659, 203] on input "checkbox" at bounding box center [658, 203] width 25 height 25
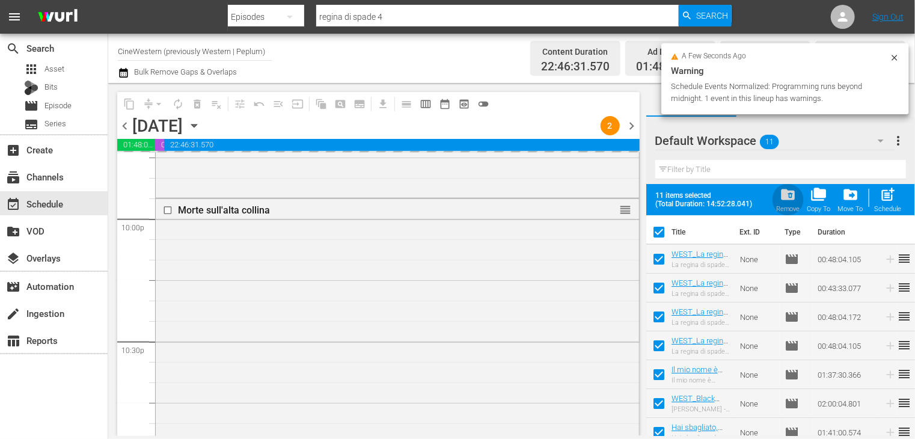
click at [791, 205] on div "folder_delete Remove" at bounding box center [788, 199] width 24 height 26
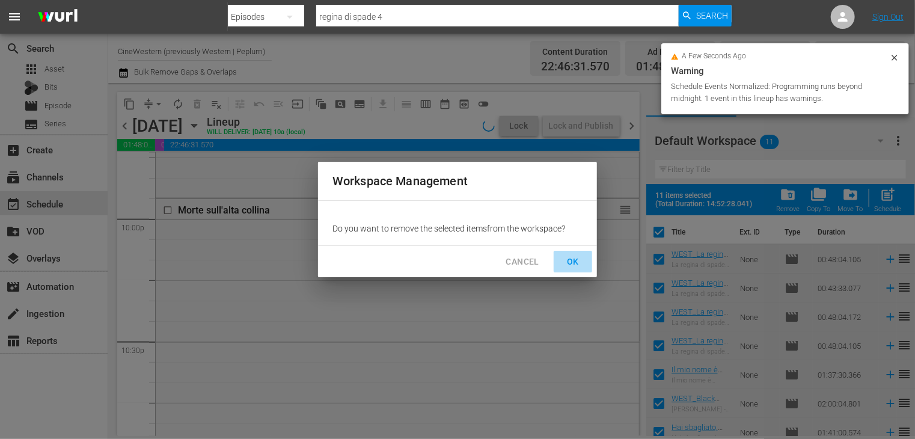
click at [569, 264] on span "OK" at bounding box center [572, 261] width 19 height 15
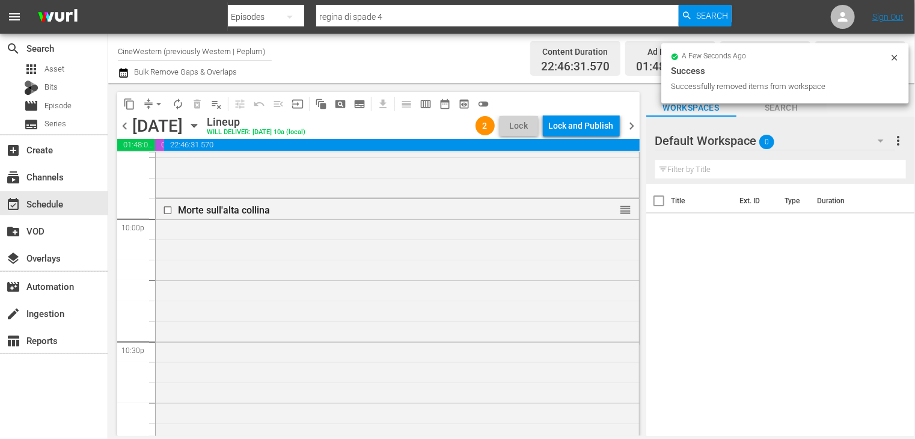
click at [634, 124] on span "chevron_right" at bounding box center [632, 125] width 15 height 15
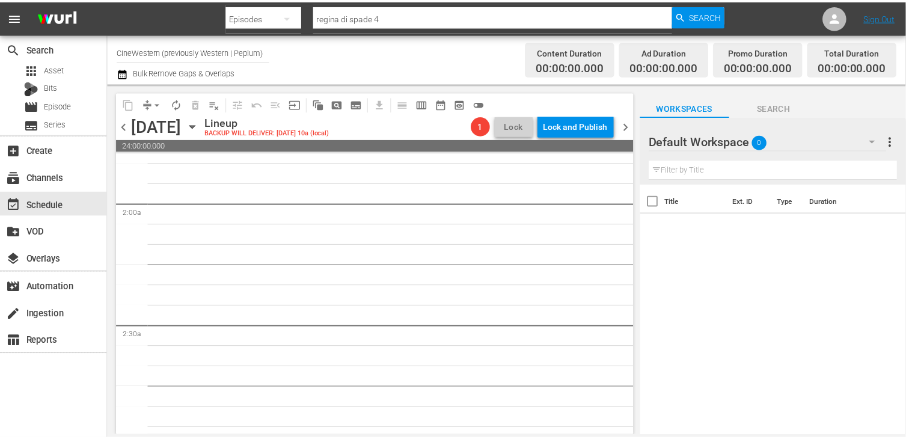
scroll to position [541, 0]
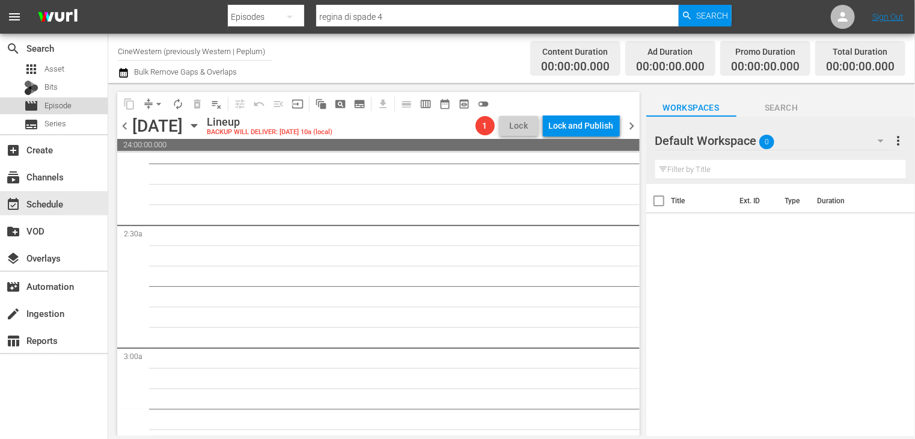
click at [67, 109] on span "Episode" at bounding box center [57, 106] width 27 height 12
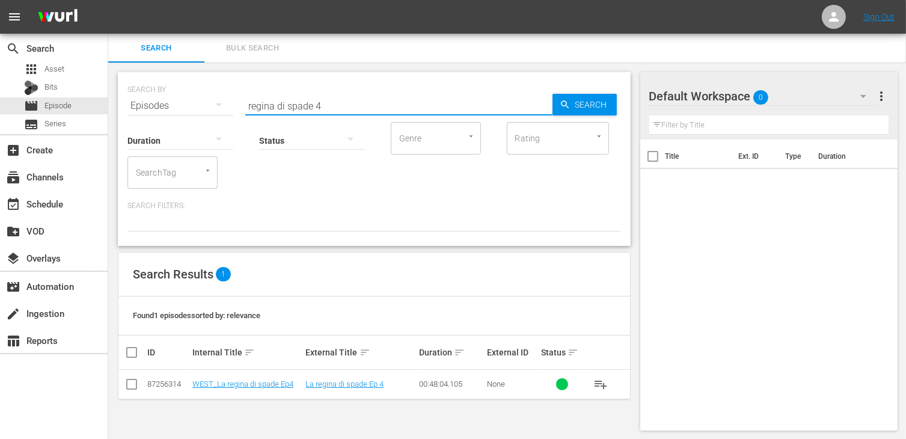
drag, startPoint x: 324, startPoint y: 104, endPoint x: 262, endPoint y: 142, distance: 72.9
click at [222, 108] on div "SEARCH BY Search By Episodes Search ID, Title, Description, Keywords, or Catego…" at bounding box center [373, 98] width 493 height 43
click at [142, 387] on td at bounding box center [131, 384] width 27 height 29
click at [127, 387] on input "checkbox" at bounding box center [131, 386] width 14 height 14
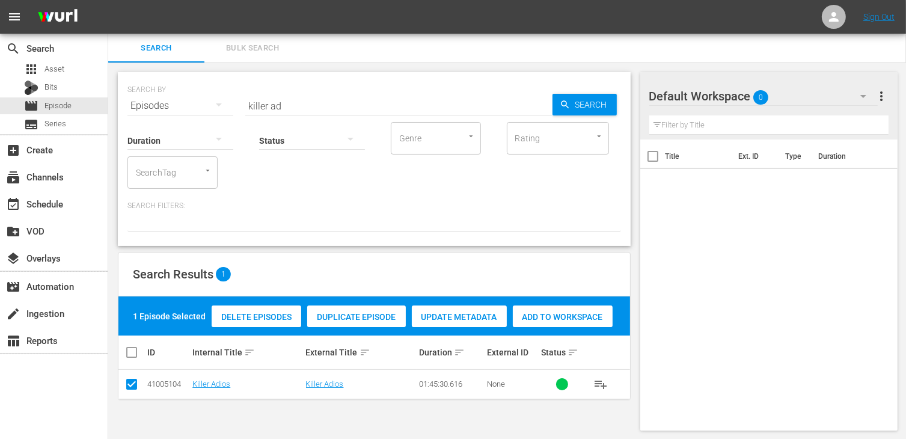
click at [555, 316] on span "Add to Workspace" at bounding box center [563, 317] width 100 height 10
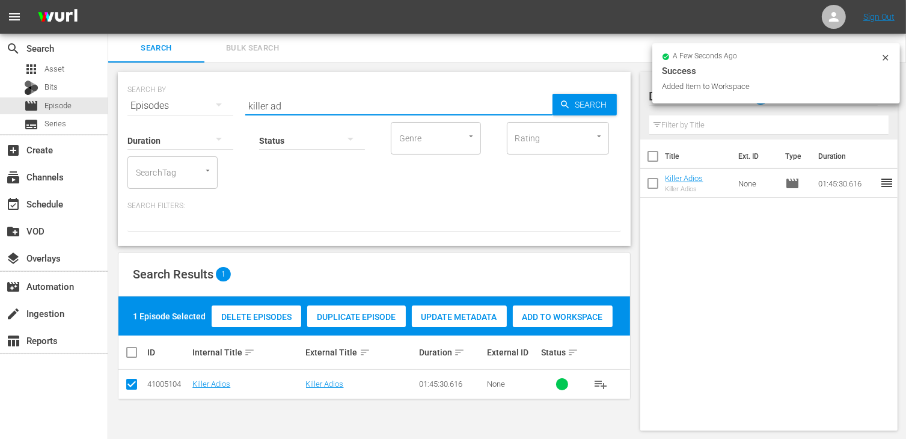
drag, startPoint x: 304, startPoint y: 111, endPoint x: 208, endPoint y: 105, distance: 95.8
click at [208, 105] on div "SEARCH BY Search By Episodes Search ID, Title, Description, Keywords, or Catego…" at bounding box center [373, 98] width 493 height 43
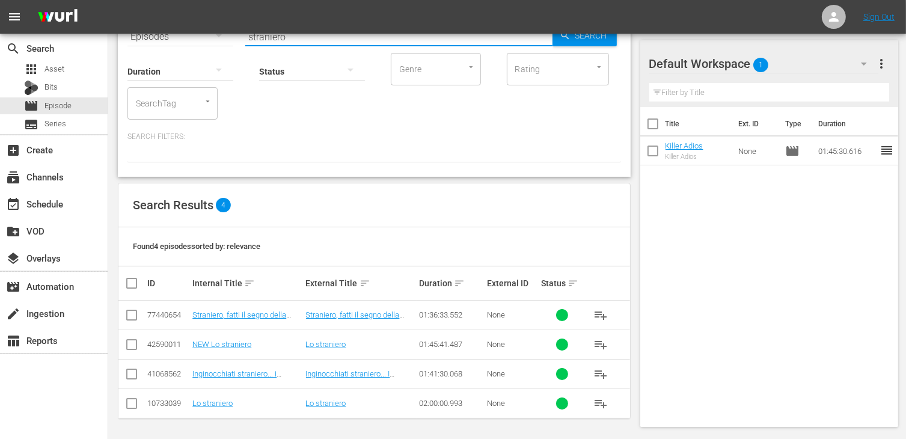
scroll to position [70, 0]
click at [133, 316] on input "checkbox" at bounding box center [131, 317] width 14 height 14
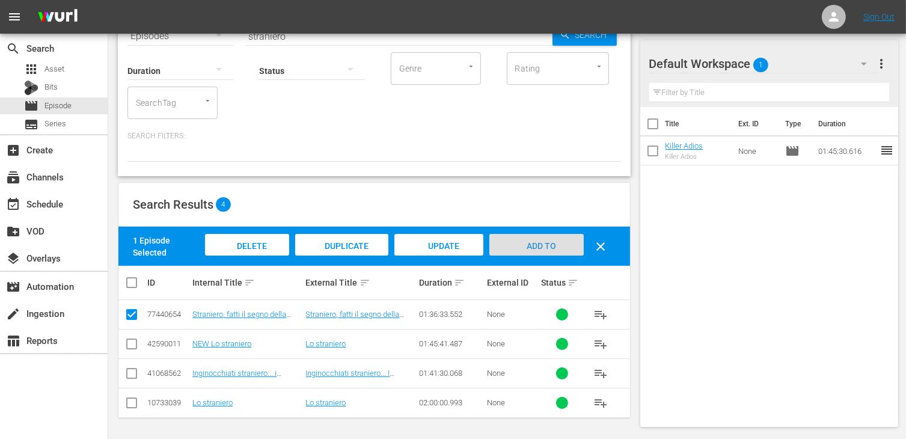
click at [521, 250] on span "Add to Workspace" at bounding box center [536, 257] width 59 height 32
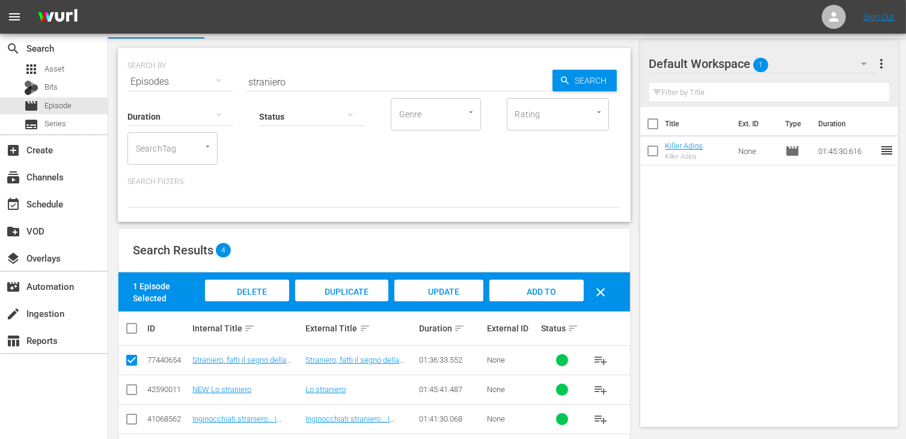
scroll to position [0, 0]
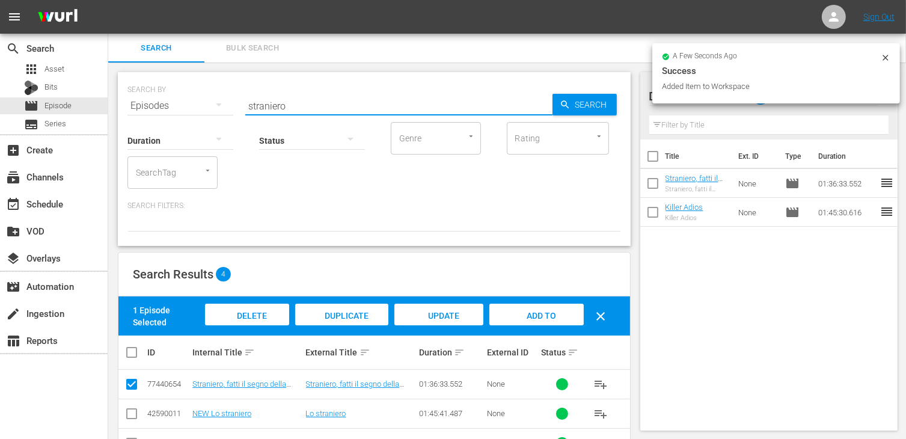
drag, startPoint x: 299, startPoint y: 110, endPoint x: 146, endPoint y: 106, distance: 153.3
click at [146, 106] on div "SEARCH BY Search By Episodes Search ID, Title, Description, Keywords, or Catego…" at bounding box center [373, 98] width 493 height 43
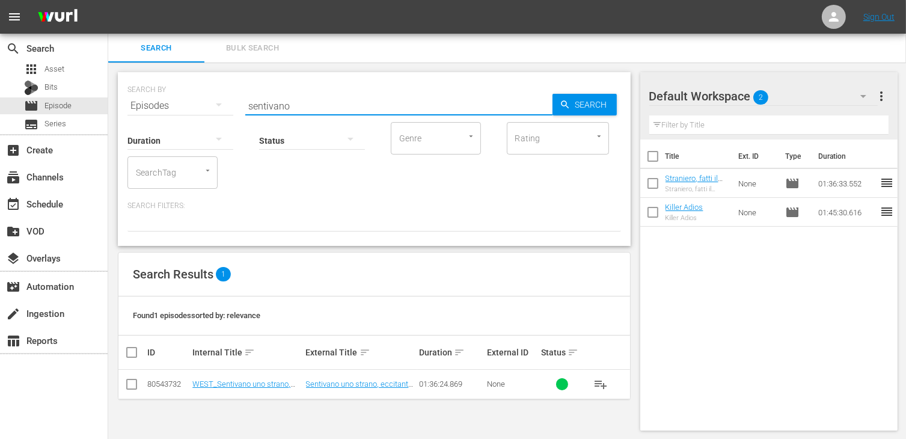
click at [126, 385] on input "checkbox" at bounding box center [131, 386] width 14 height 14
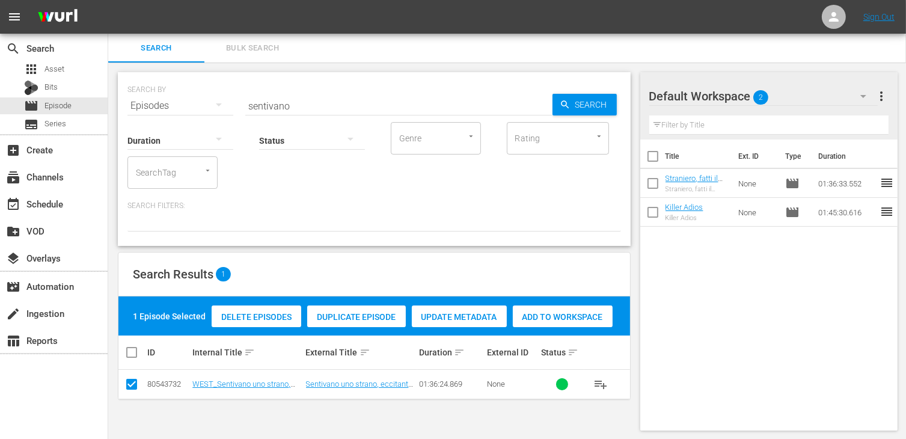
click at [552, 317] on span "Add to Workspace" at bounding box center [563, 317] width 100 height 10
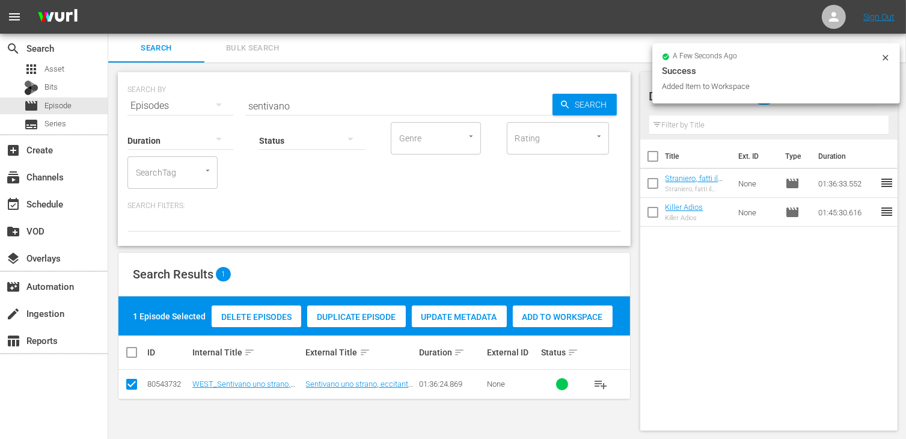
drag, startPoint x: 311, startPoint y: 112, endPoint x: 196, endPoint y: 93, distance: 116.4
click at [196, 93] on div "SEARCH BY Search By Episodes Search ID, Title, Description, Keywords, or Catego…" at bounding box center [374, 159] width 513 height 174
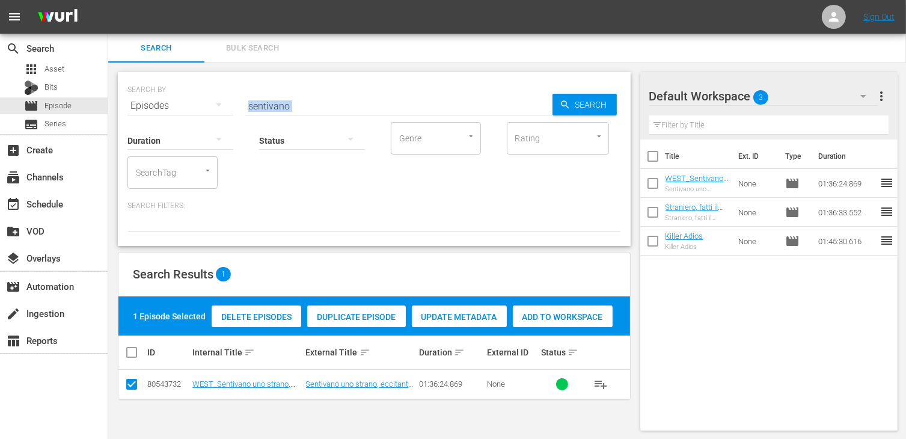
click at [293, 97] on input "sentivano" at bounding box center [398, 105] width 307 height 29
click at [298, 106] on input "sentivano" at bounding box center [398, 105] width 307 height 29
click at [292, 107] on input "sentivano" at bounding box center [398, 105] width 307 height 29
drag, startPoint x: 302, startPoint y: 105, endPoint x: 209, endPoint y: 97, distance: 93.4
click at [200, 101] on div "SEARCH BY Search By Episodes Search ID, Title, Description, Keywords, or Catego…" at bounding box center [373, 98] width 493 height 43
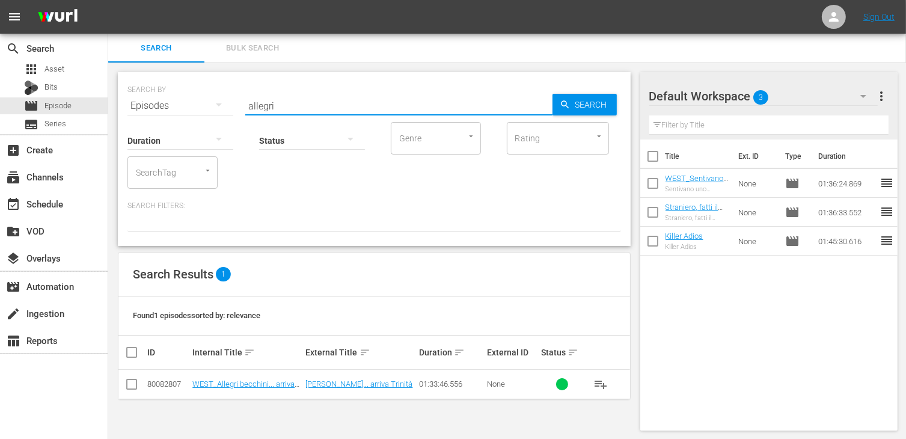
drag, startPoint x: 139, startPoint y: 371, endPoint x: 135, endPoint y: 379, distance: 9.2
click at [139, 371] on td at bounding box center [131, 384] width 27 height 29
click at [133, 382] on input "checkbox" at bounding box center [131, 386] width 14 height 14
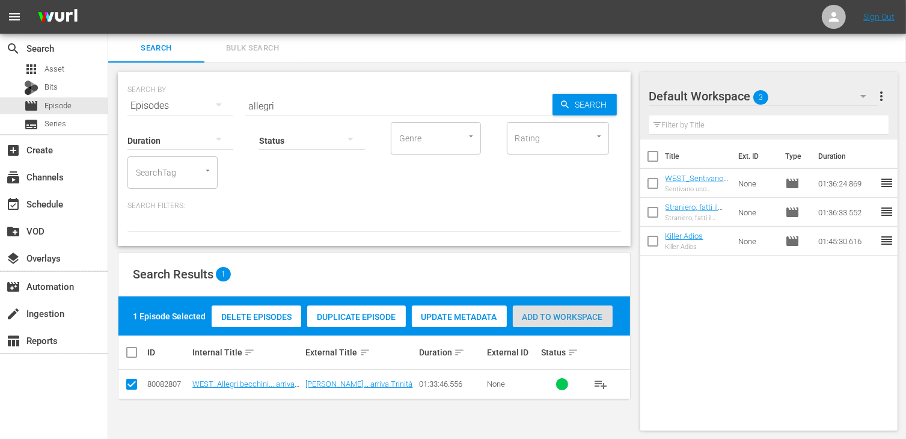
click at [523, 318] on span "Add to Workspace" at bounding box center [563, 317] width 100 height 10
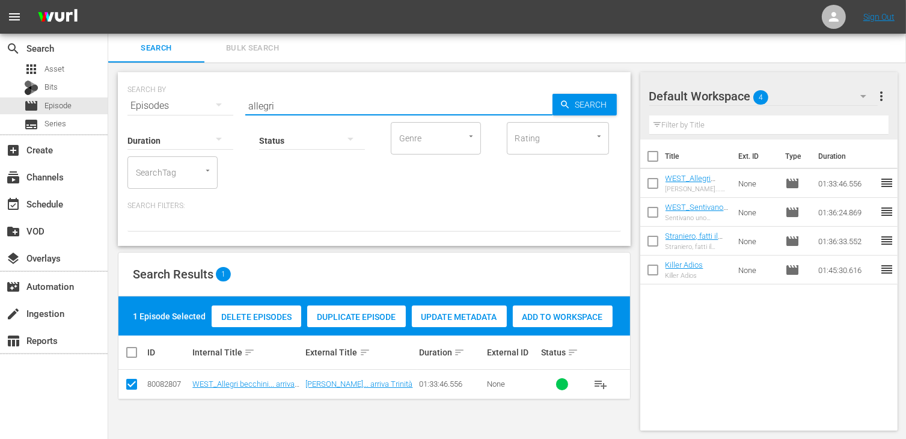
drag, startPoint x: 292, startPoint y: 102, endPoint x: 223, endPoint y: 91, distance: 69.4
click at [223, 91] on div "SEARCH BY Search By Episodes Search ID, Title, Description, Keywords, or Catego…" at bounding box center [373, 98] width 493 height 43
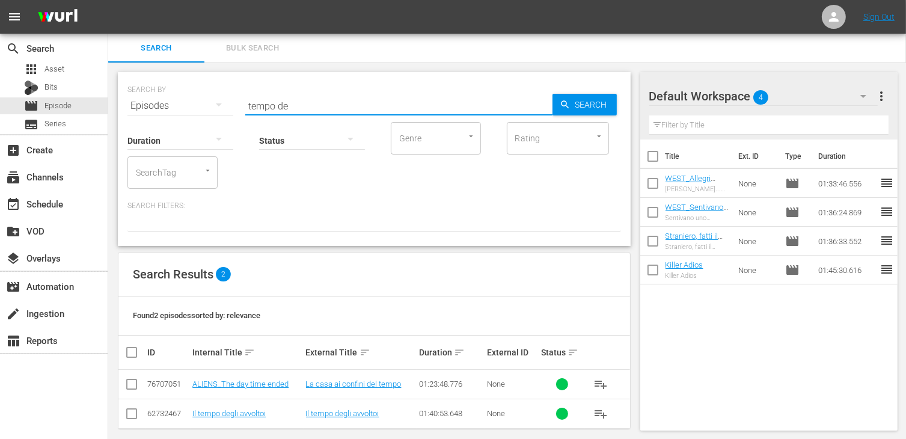
click at [132, 417] on input "checkbox" at bounding box center [131, 416] width 14 height 14
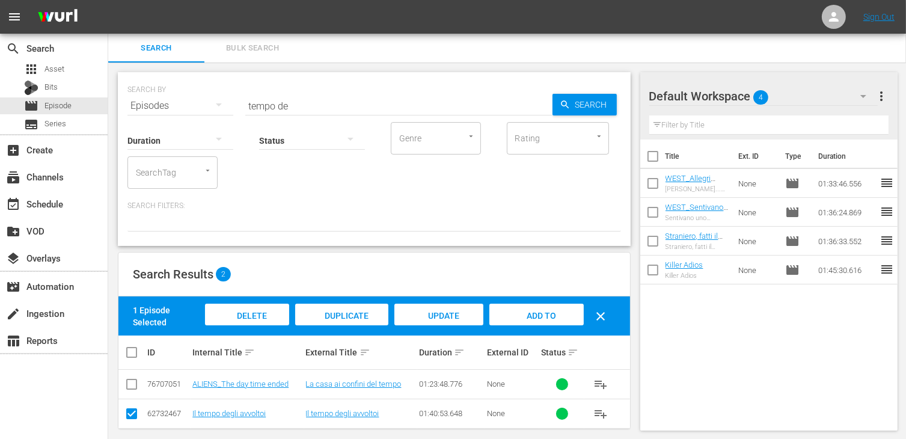
click at [530, 311] on span "Add to Workspace" at bounding box center [536, 327] width 59 height 32
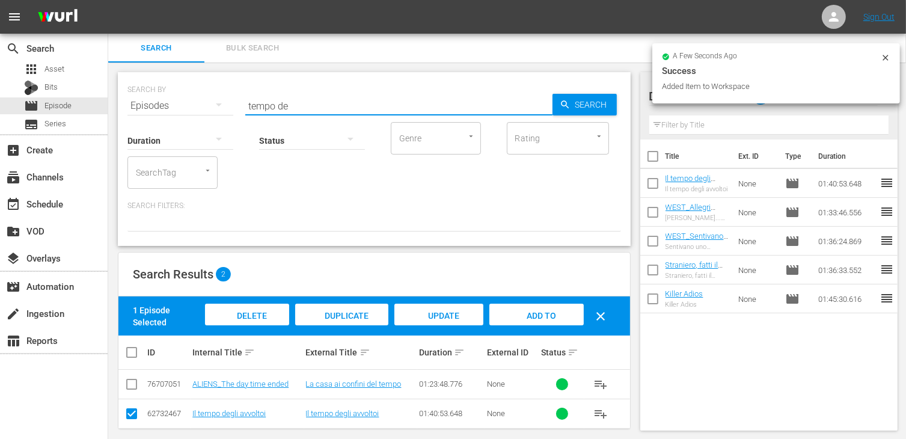
drag, startPoint x: 301, startPoint y: 107, endPoint x: 209, endPoint y: 90, distance: 93.0
click at [209, 90] on div "SEARCH BY Search By Episodes Search ID, Title, Description, Keywords, or Catego…" at bounding box center [373, 98] width 493 height 43
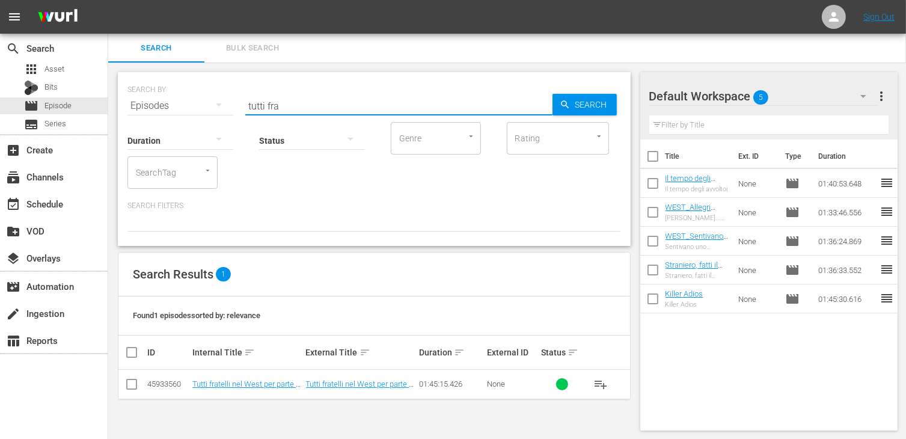
click at [138, 382] on input "checkbox" at bounding box center [131, 386] width 14 height 14
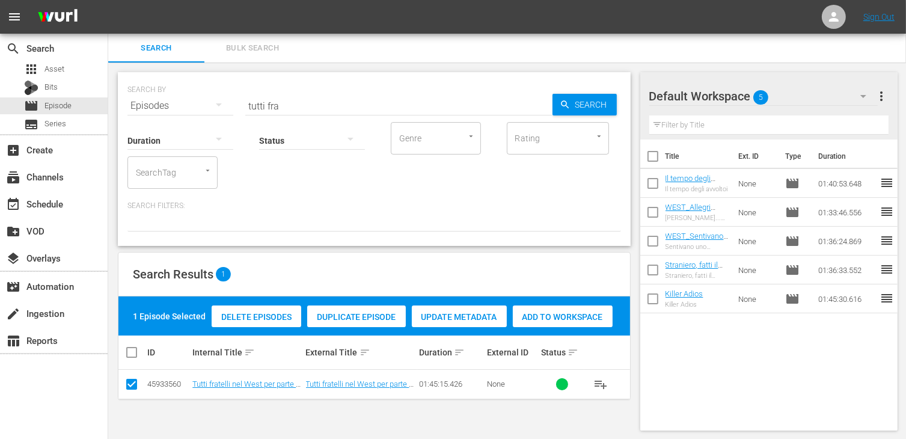
click at [573, 316] on span "Add to Workspace" at bounding box center [563, 317] width 100 height 10
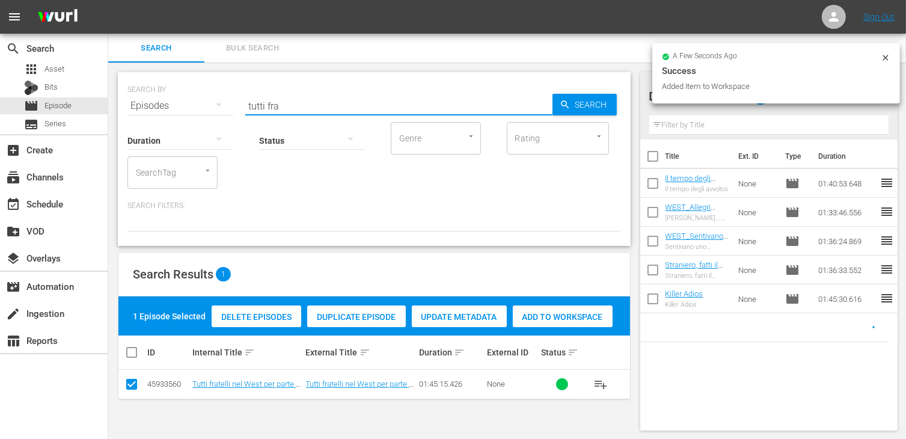
drag, startPoint x: 198, startPoint y: 97, endPoint x: 183, endPoint y: 97, distance: 15.0
click at [183, 97] on div "SEARCH BY Search By Episodes Search ID, Title, Description, Keywords, or Catego…" at bounding box center [373, 98] width 493 height 43
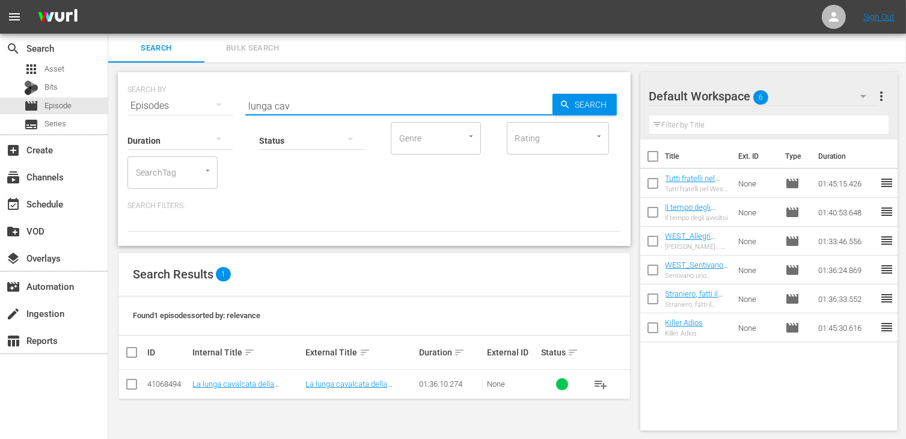
click at [132, 381] on input "checkbox" at bounding box center [131, 386] width 14 height 14
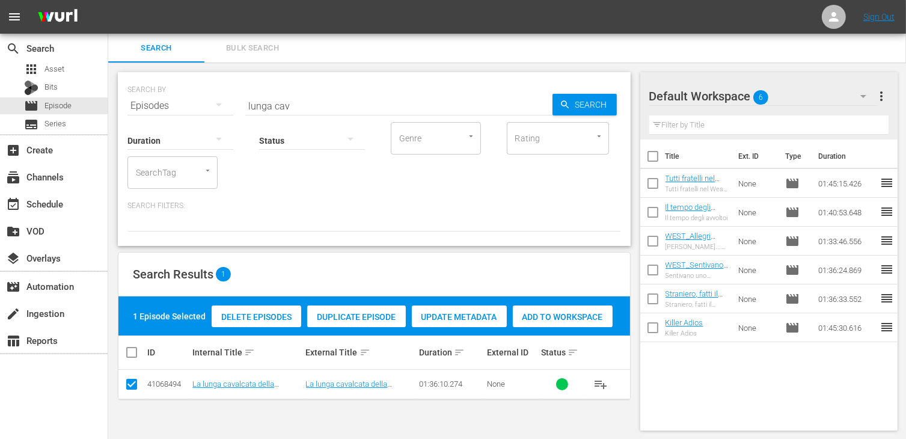
click at [562, 321] on span "Add to Workspace" at bounding box center [563, 317] width 100 height 10
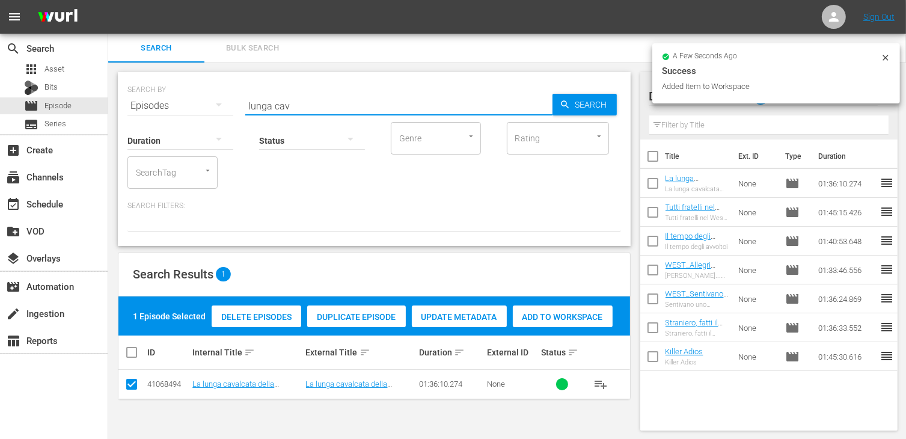
drag, startPoint x: 298, startPoint y: 98, endPoint x: 150, endPoint y: 92, distance: 148.0
click at [150, 92] on div "SEARCH BY Search By Episodes Search ID, Title, Description, Keywords, or Catego…" at bounding box center [373, 98] width 493 height 43
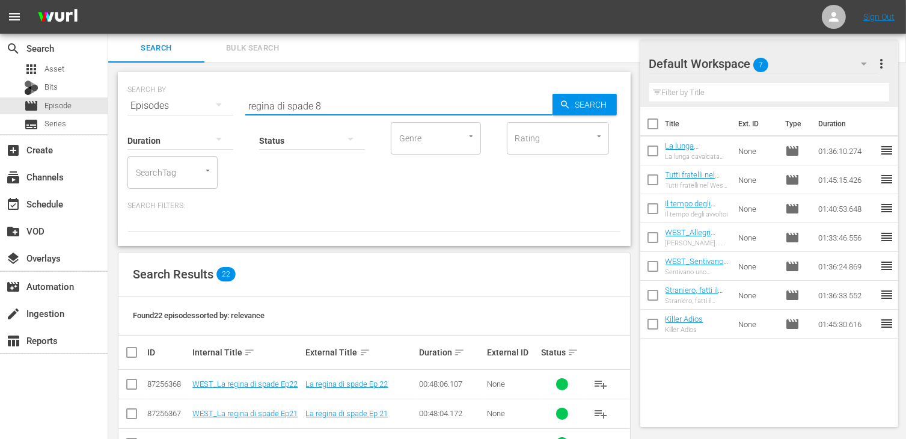
scroll to position [120, 0]
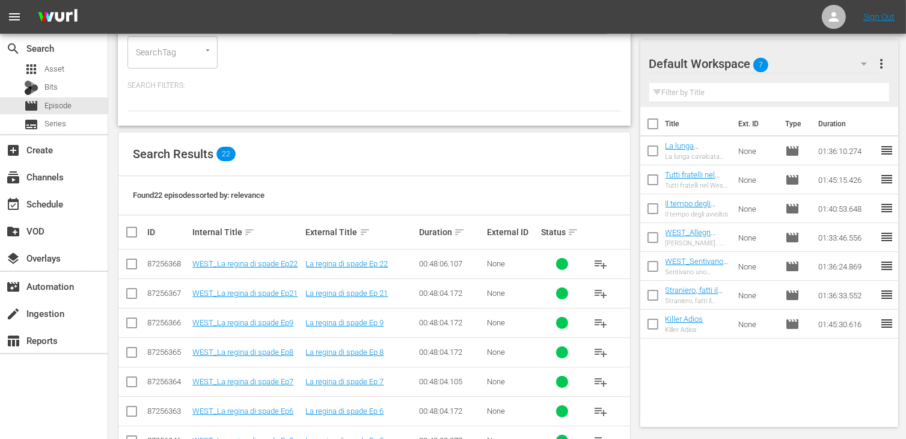
drag, startPoint x: 130, startPoint y: 353, endPoint x: 148, endPoint y: 349, distance: 18.4
click at [132, 352] on input "checkbox" at bounding box center [131, 354] width 14 height 14
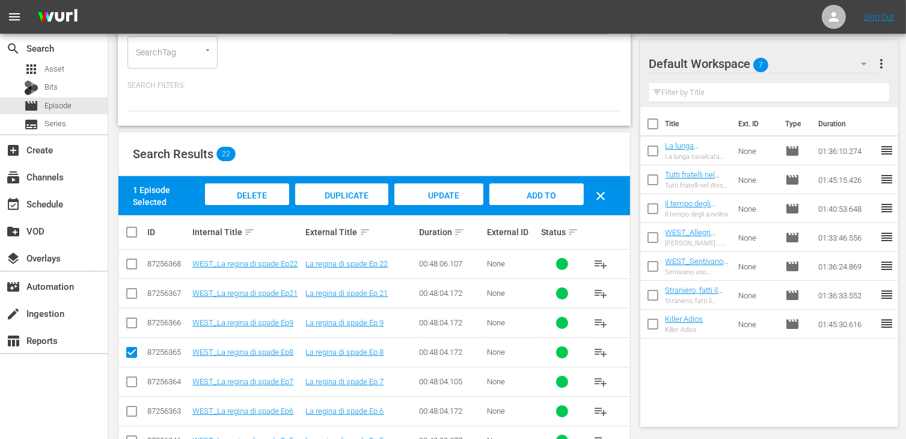
click at [539, 194] on span "Add to Workspace" at bounding box center [536, 207] width 59 height 32
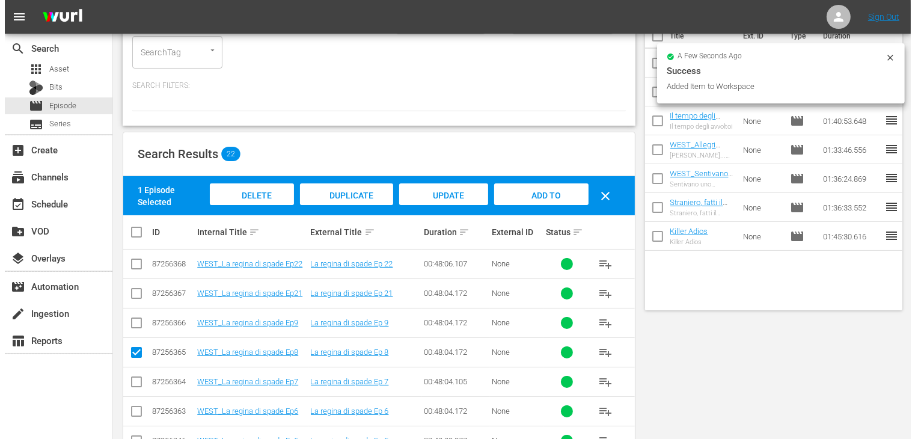
scroll to position [0, 0]
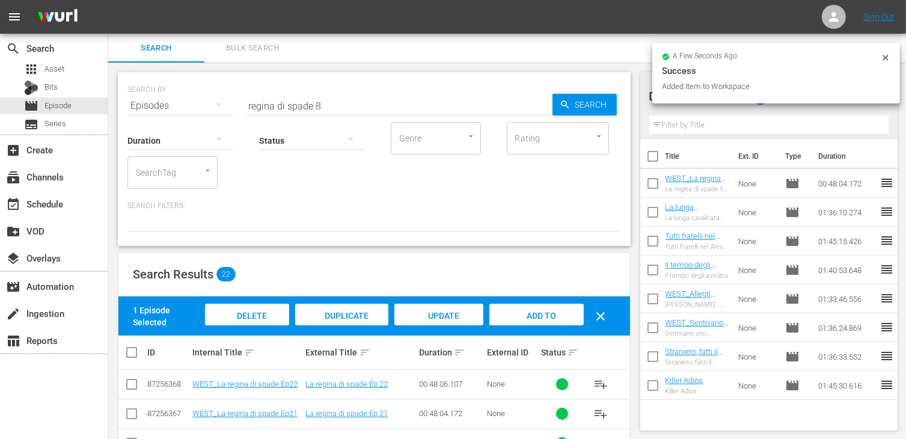
click at [341, 107] on input "regina di spade 8" at bounding box center [398, 105] width 307 height 29
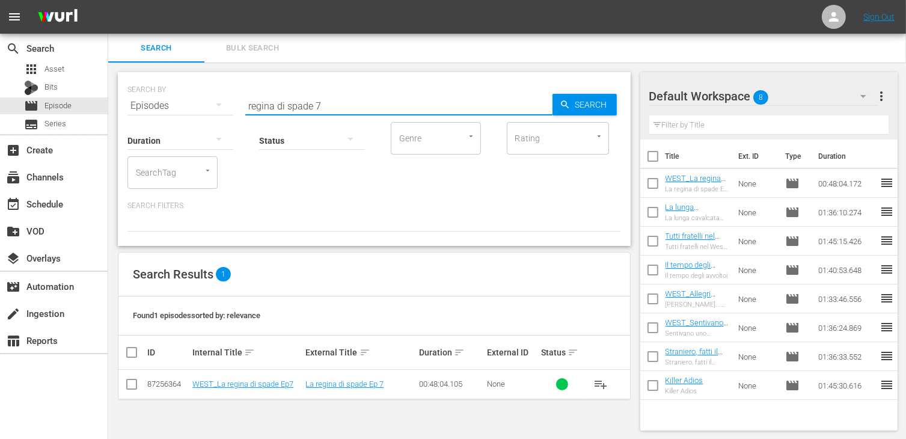
click at [132, 388] on input "checkbox" at bounding box center [131, 386] width 14 height 14
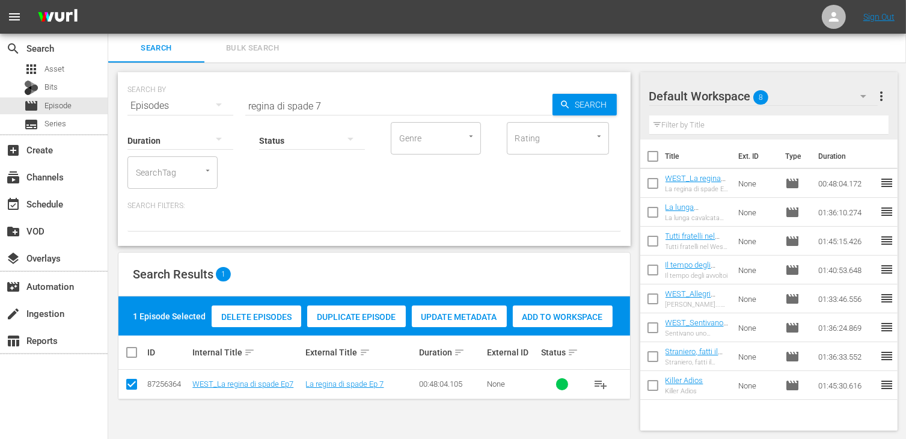
click at [545, 318] on span "Add to Workspace" at bounding box center [563, 317] width 100 height 10
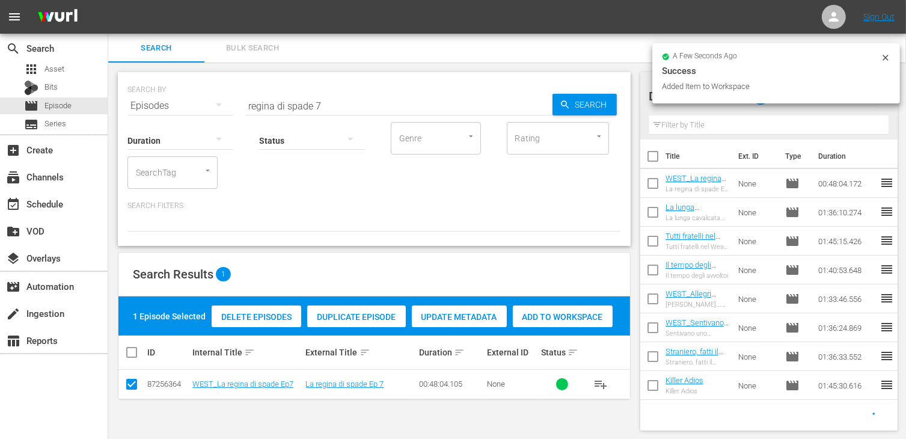
click at [330, 106] on input "regina di spade 7" at bounding box center [398, 105] width 307 height 29
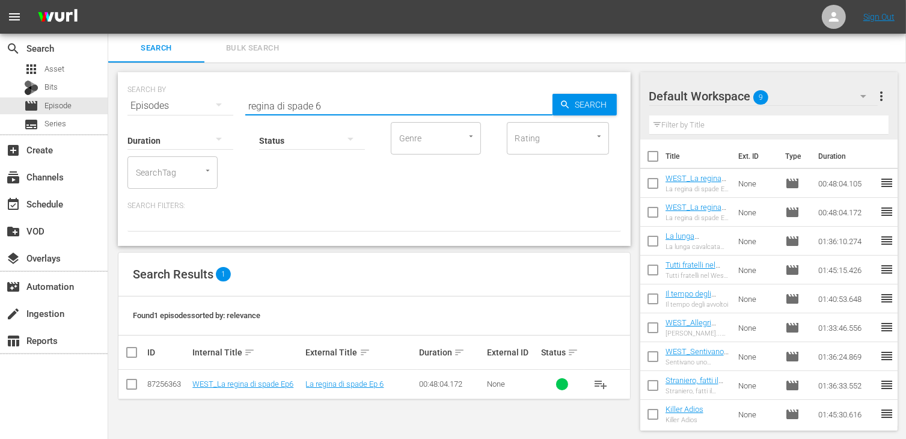
drag, startPoint x: 131, startPoint y: 386, endPoint x: 136, endPoint y: 380, distance: 7.7
click at [130, 381] on input "checkbox" at bounding box center [131, 386] width 14 height 14
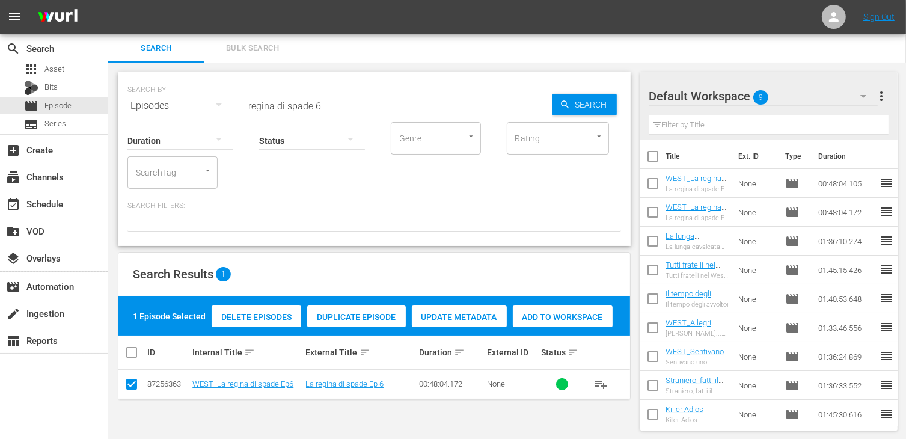
click at [575, 317] on span "Add to Workspace" at bounding box center [563, 317] width 100 height 10
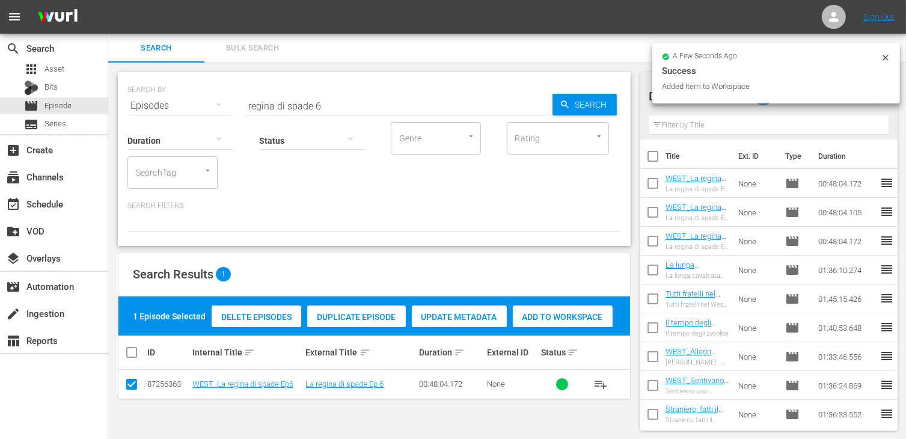
click at [340, 106] on input "regina di spade 6" at bounding box center [398, 105] width 307 height 29
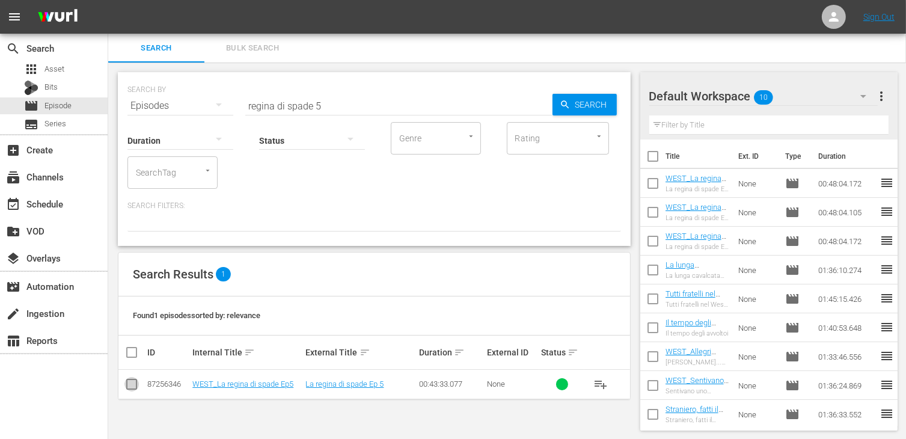
click at [130, 384] on input "checkbox" at bounding box center [131, 386] width 14 height 14
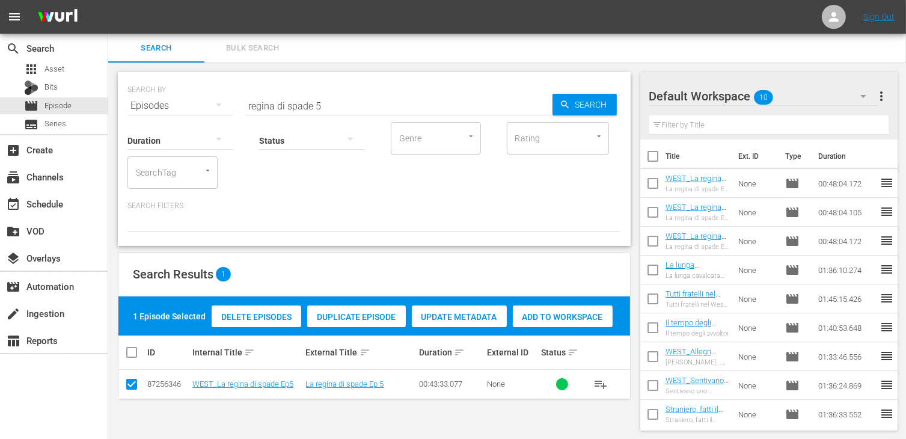
click at [560, 319] on span "Add to Workspace" at bounding box center [563, 317] width 100 height 10
click at [55, 201] on div "event_available Schedule" at bounding box center [33, 202] width 67 height 11
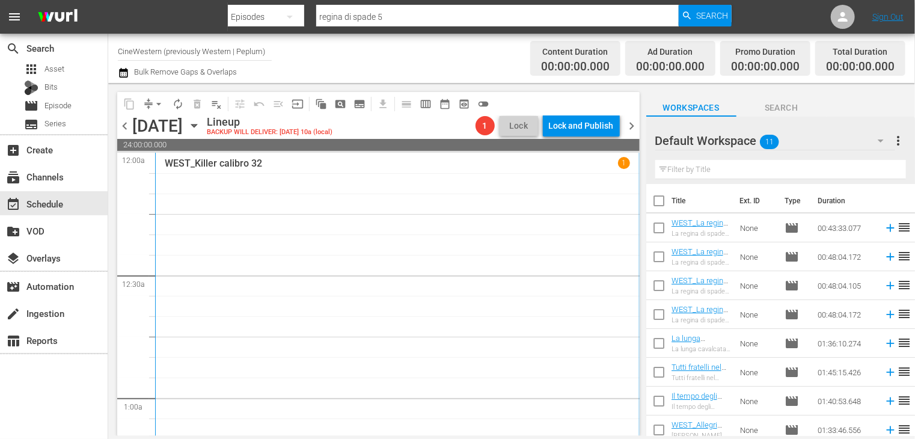
click at [664, 203] on input "checkbox" at bounding box center [658, 203] width 25 height 25
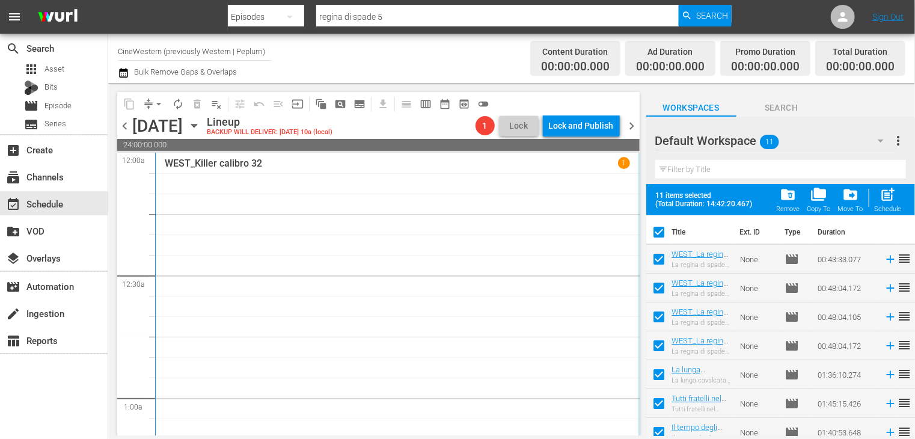
click at [890, 201] on span "post_add" at bounding box center [888, 194] width 16 height 16
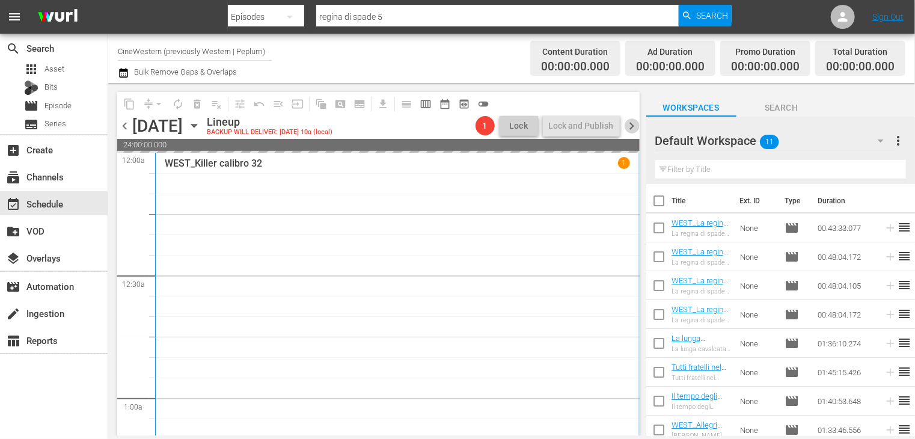
click at [632, 126] on span "chevron_right" at bounding box center [632, 125] width 15 height 15
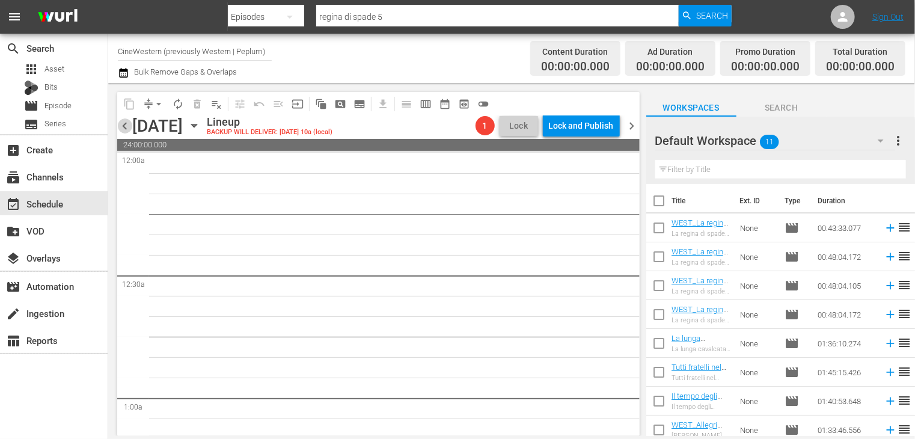
click at [126, 129] on span "chevron_left" at bounding box center [124, 125] width 15 height 15
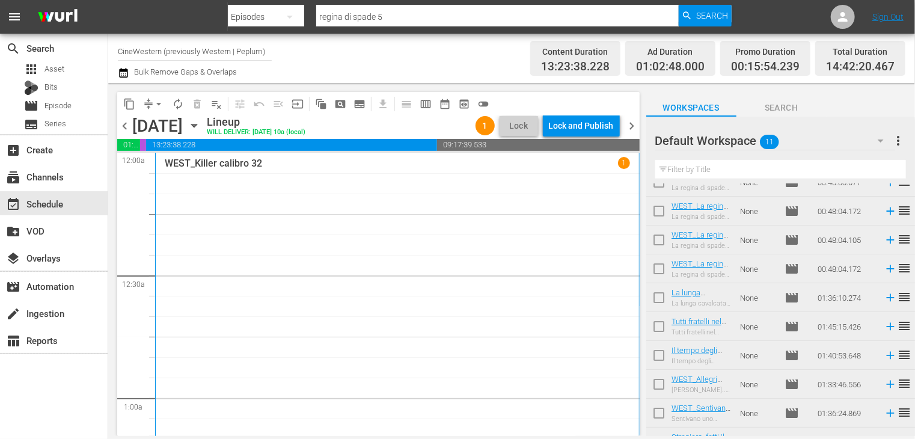
scroll to position [93, 0]
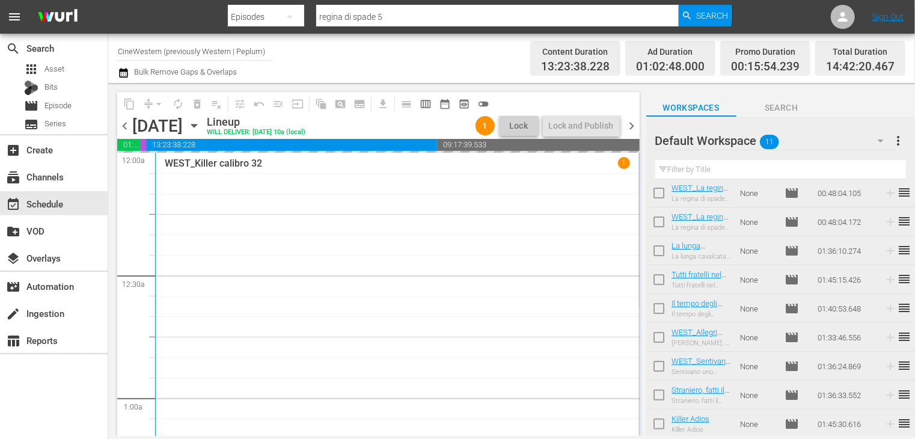
click at [629, 127] on span "chevron_right" at bounding box center [632, 125] width 15 height 15
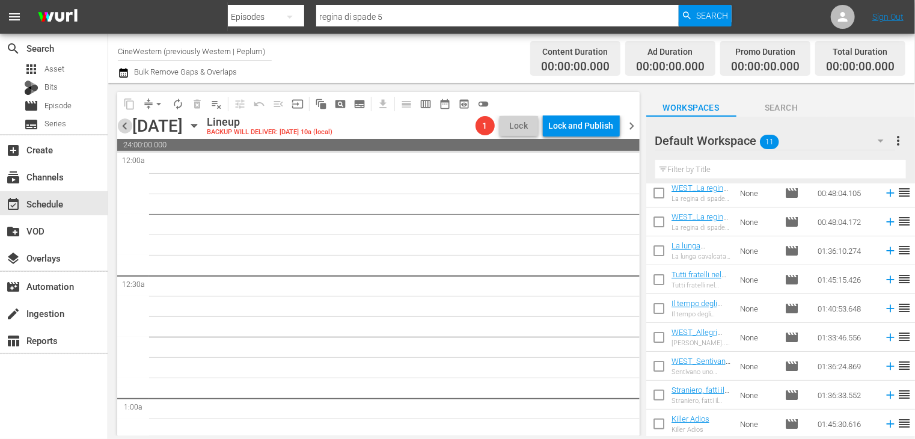
click at [125, 126] on span "chevron_left" at bounding box center [124, 125] width 15 height 15
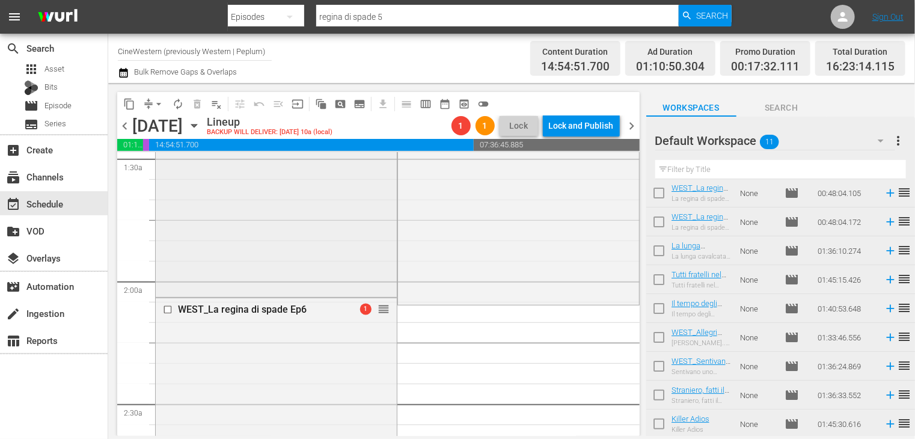
scroll to position [541, 0]
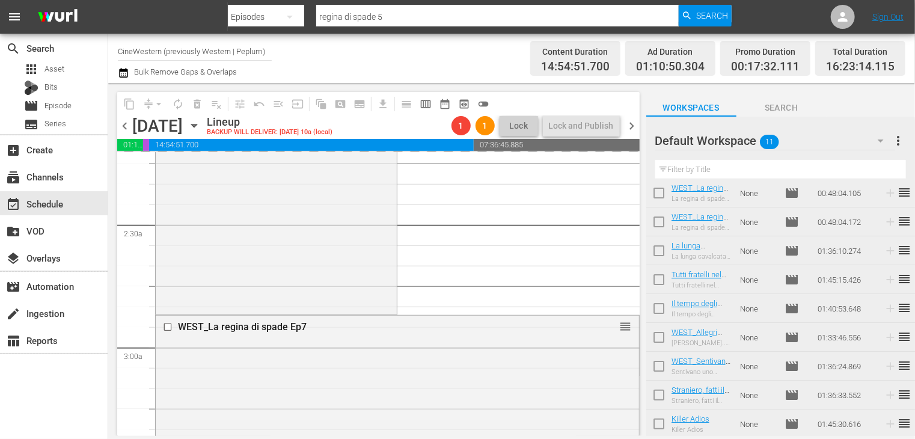
click at [631, 124] on span "chevron_right" at bounding box center [632, 125] width 15 height 15
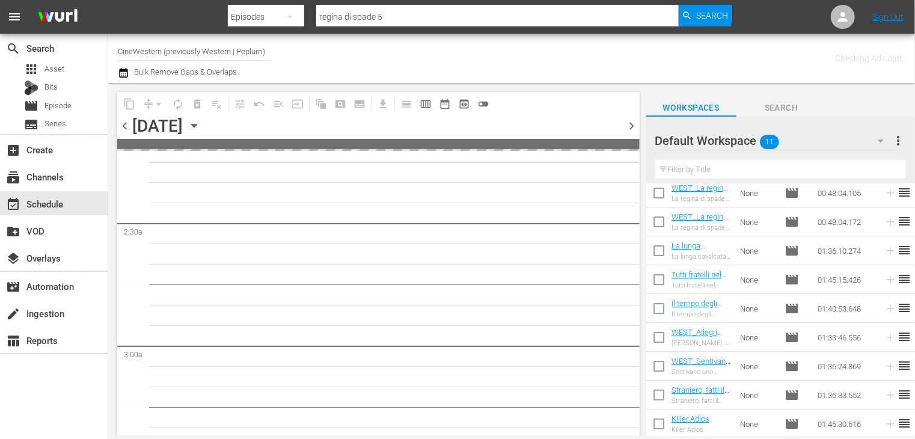
scroll to position [561, 0]
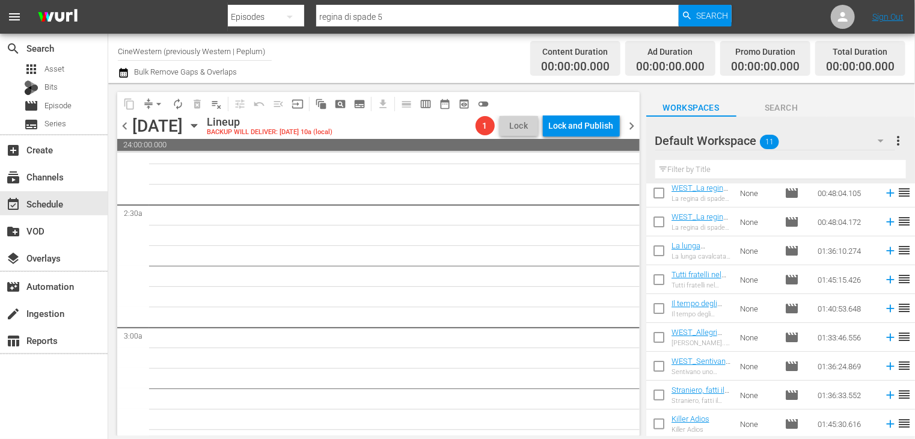
click at [125, 129] on span "chevron_left" at bounding box center [124, 125] width 15 height 15
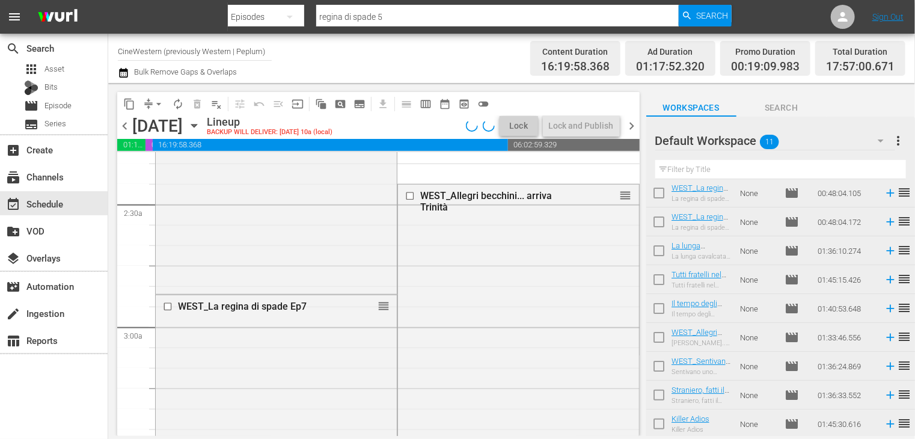
scroll to position [541, 0]
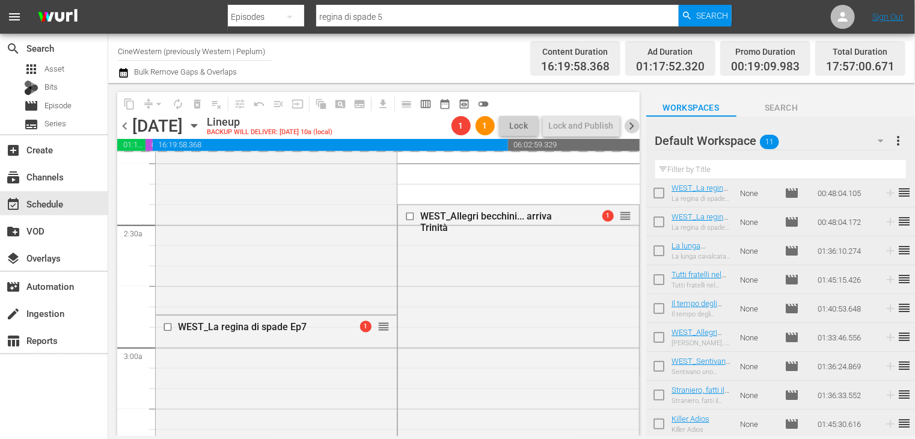
click at [630, 126] on span "chevron_right" at bounding box center [632, 125] width 15 height 15
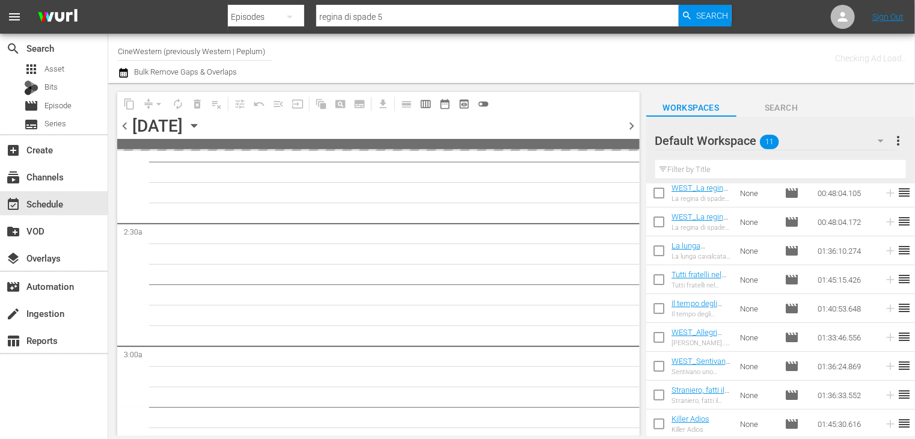
scroll to position [561, 0]
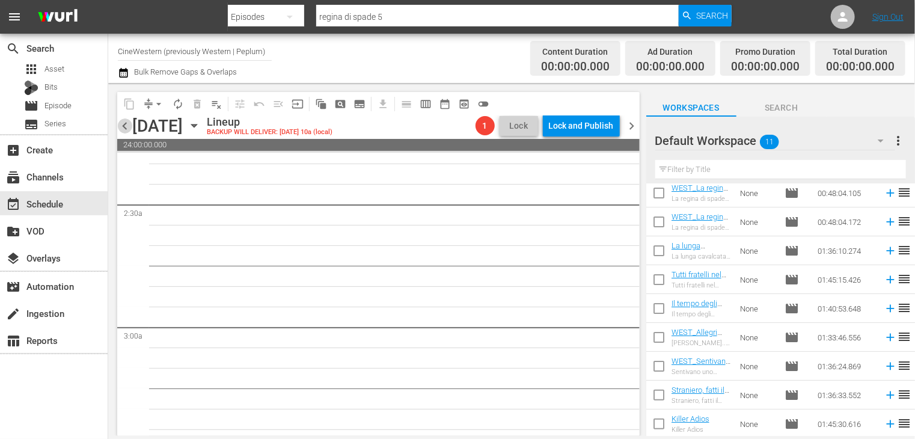
click at [123, 126] on span "chevron_left" at bounding box center [124, 125] width 15 height 15
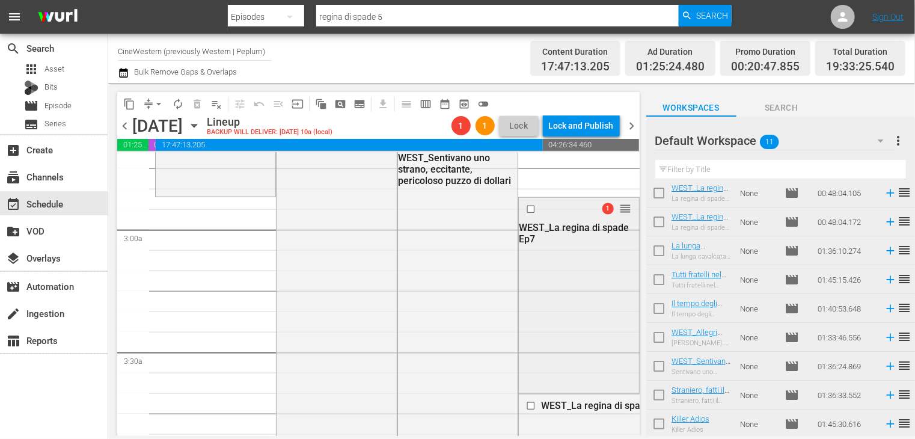
scroll to position [661, 0]
click at [658, 400] on input "checkbox" at bounding box center [658, 397] width 25 height 25
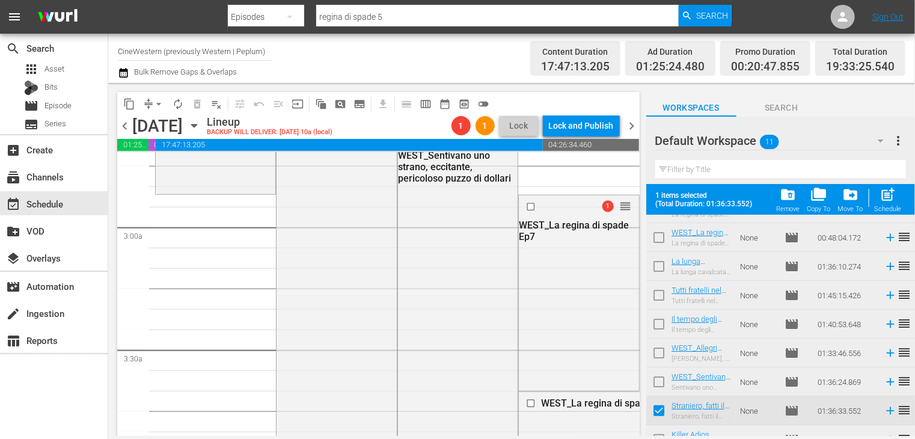
scroll to position [124, 0]
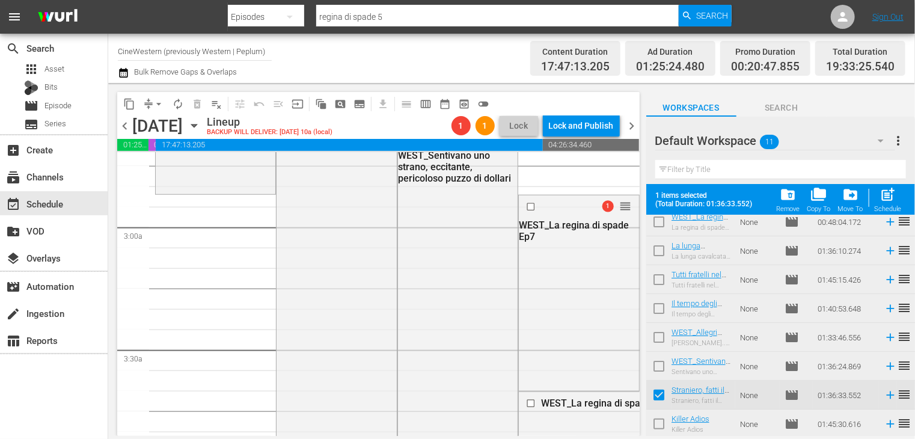
click at [659, 429] on input "checkbox" at bounding box center [658, 426] width 25 height 25
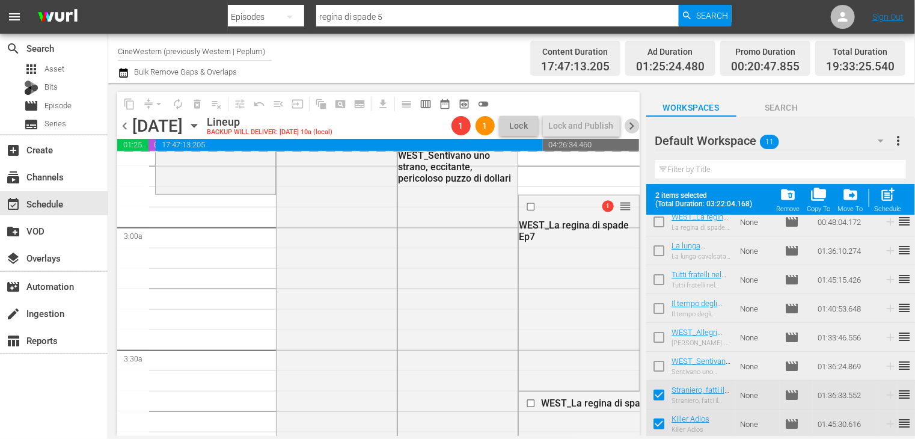
click at [631, 125] on span "chevron_right" at bounding box center [632, 125] width 15 height 15
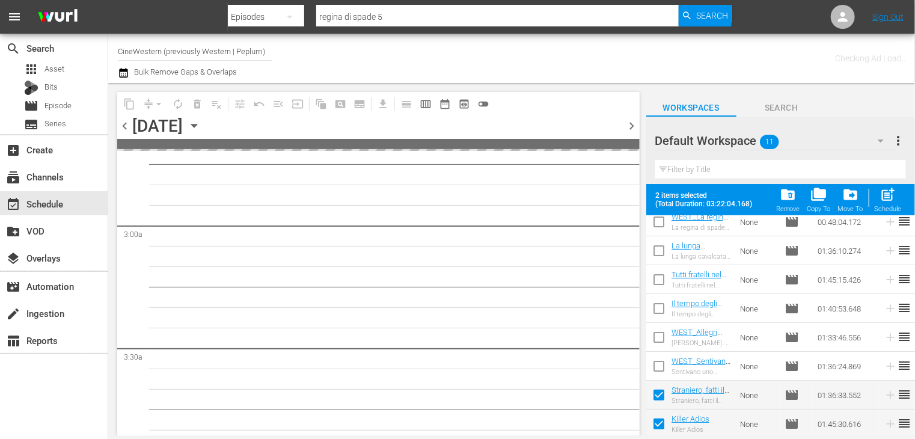
scroll to position [682, 0]
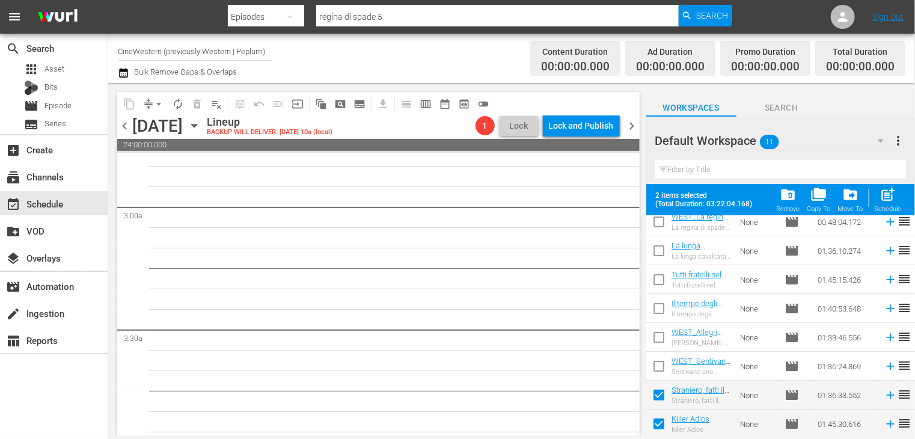
click at [125, 126] on span "chevron_left" at bounding box center [124, 125] width 15 height 15
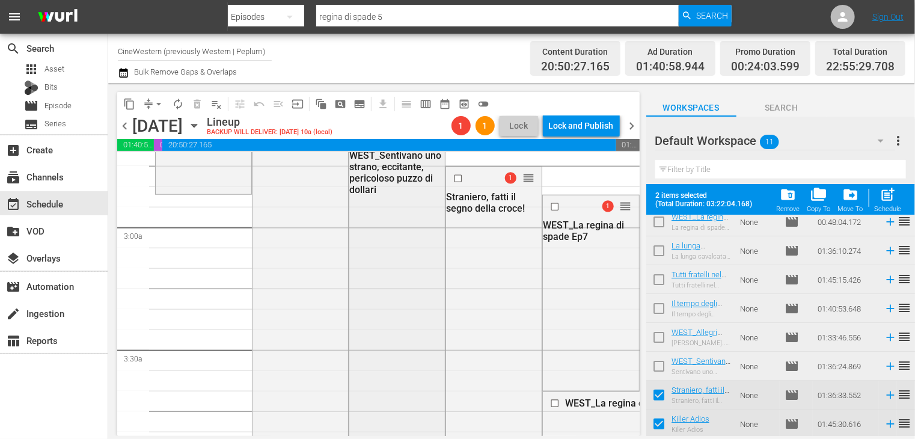
scroll to position [481, 0]
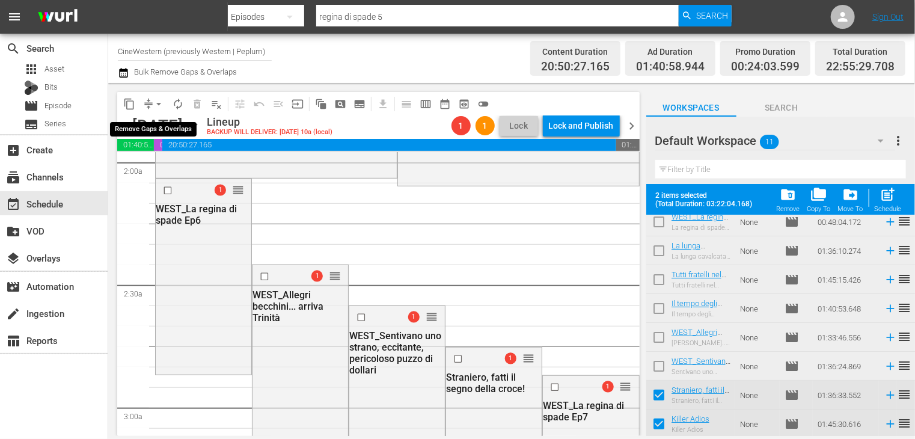
click at [156, 104] on span "arrow_drop_down" at bounding box center [159, 104] width 12 height 12
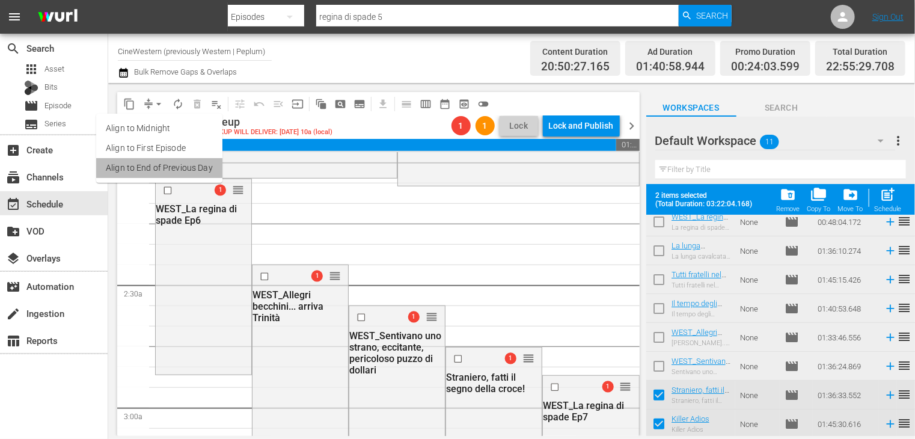
click at [161, 168] on li "Align to End of Previous Day" at bounding box center [159, 168] width 126 height 20
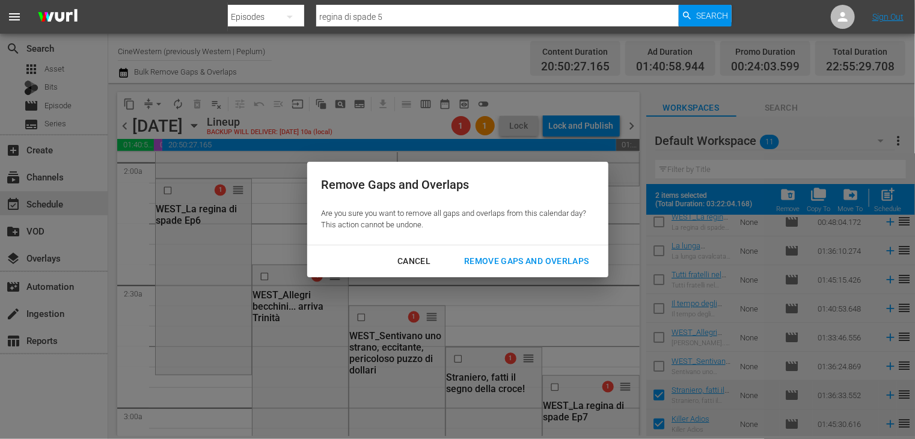
click at [498, 263] on div "Remove Gaps and Overlaps" at bounding box center [526, 261] width 144 height 15
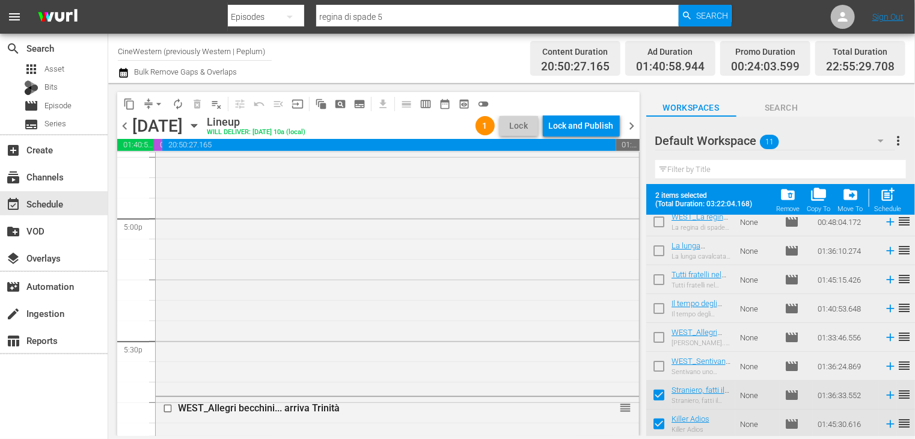
scroll to position [3983, 0]
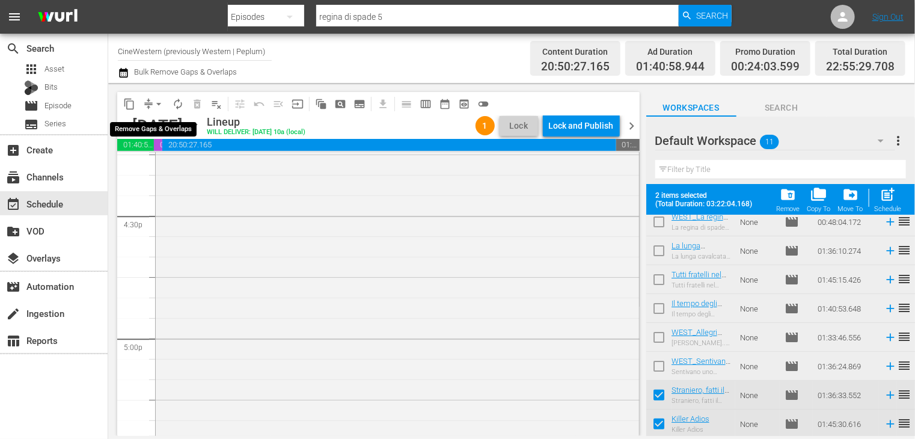
click at [158, 105] on span "arrow_drop_down" at bounding box center [159, 104] width 12 height 12
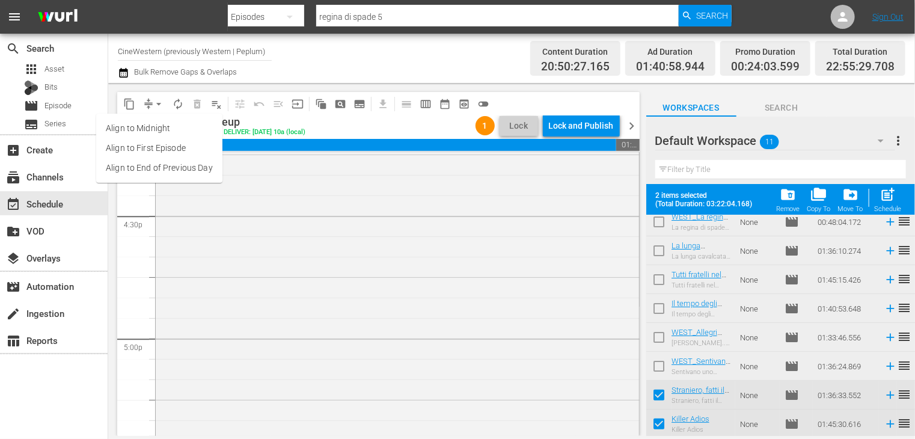
click at [163, 169] on li "Align to End of Previous Day" at bounding box center [159, 168] width 126 height 20
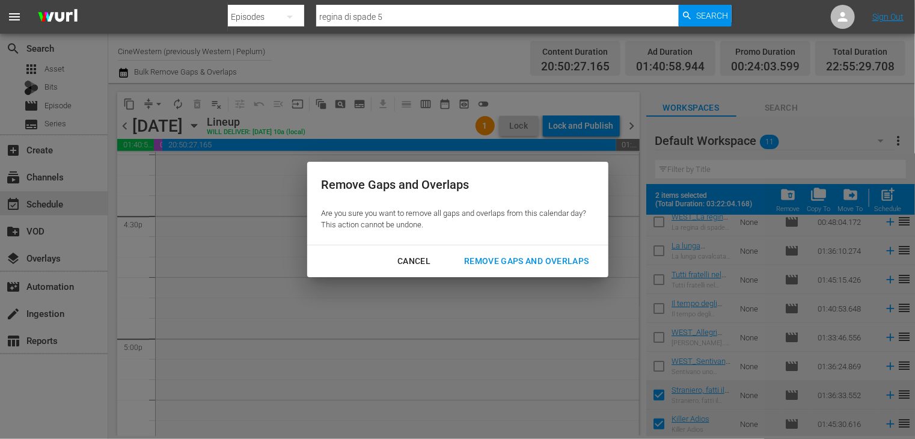
click at [507, 265] on div "Remove Gaps and Overlaps" at bounding box center [526, 261] width 144 height 15
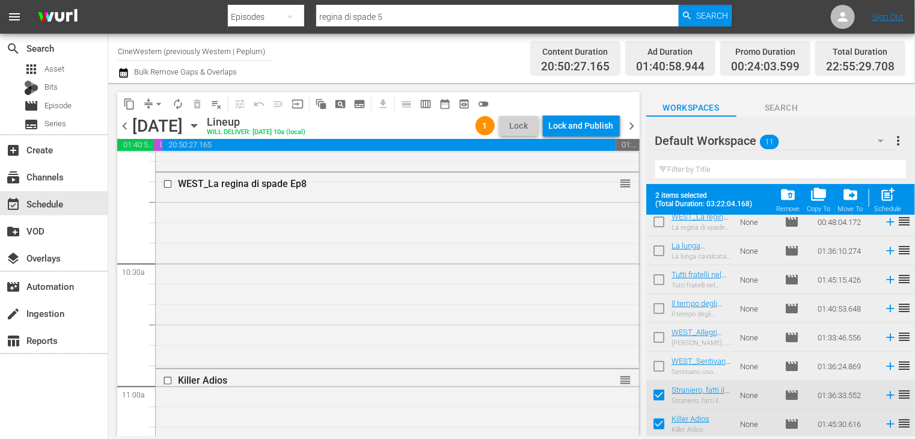
scroll to position [2705, 0]
click at [630, 121] on span "chevron_right" at bounding box center [632, 125] width 15 height 15
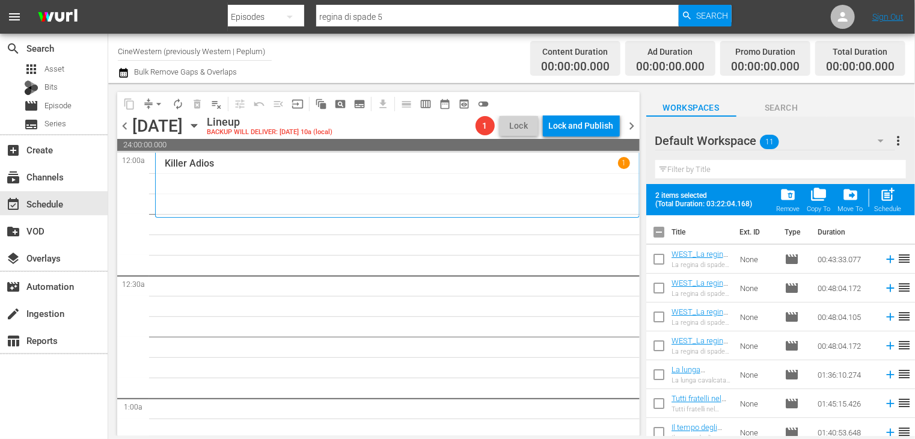
click at [125, 127] on span "chevron_left" at bounding box center [124, 125] width 15 height 15
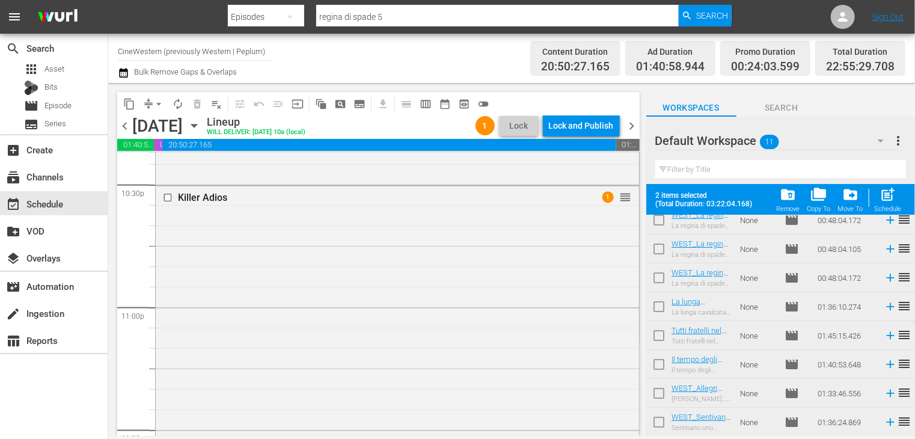
scroll to position [124, 0]
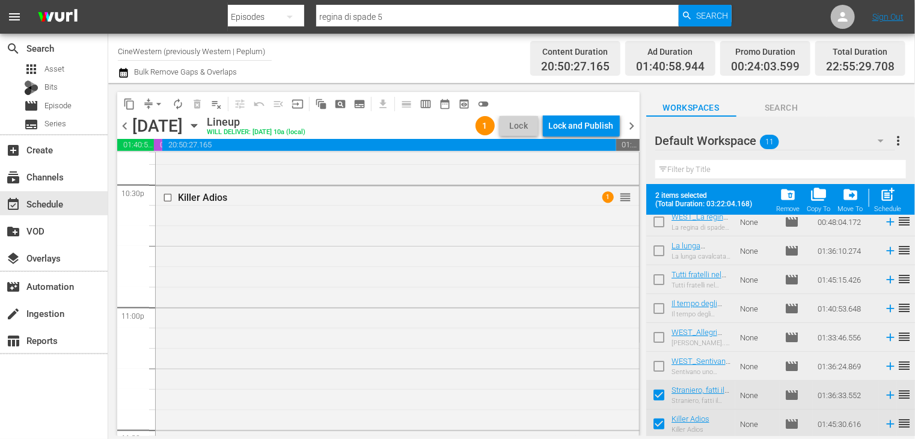
click at [655, 397] on input "checkbox" at bounding box center [658, 397] width 25 height 25
click at [661, 435] on input "checkbox" at bounding box center [658, 426] width 25 height 25
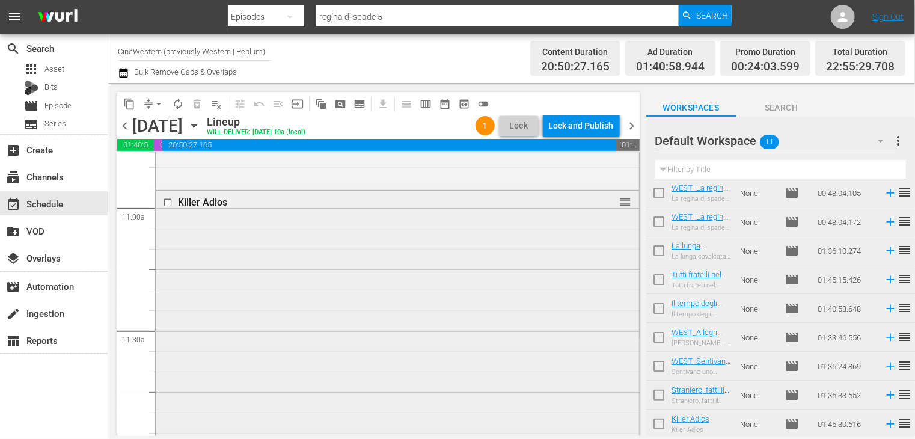
scroll to position [2526, 0]
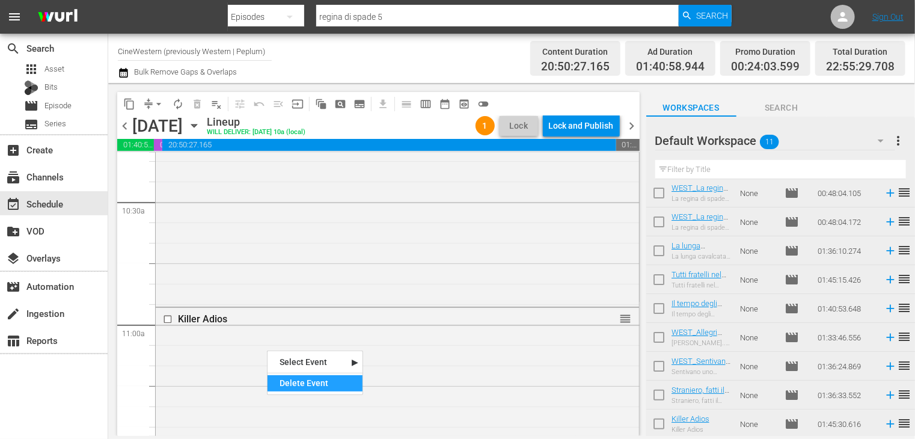
click at [303, 379] on div "Delete Event" at bounding box center [314, 383] width 95 height 16
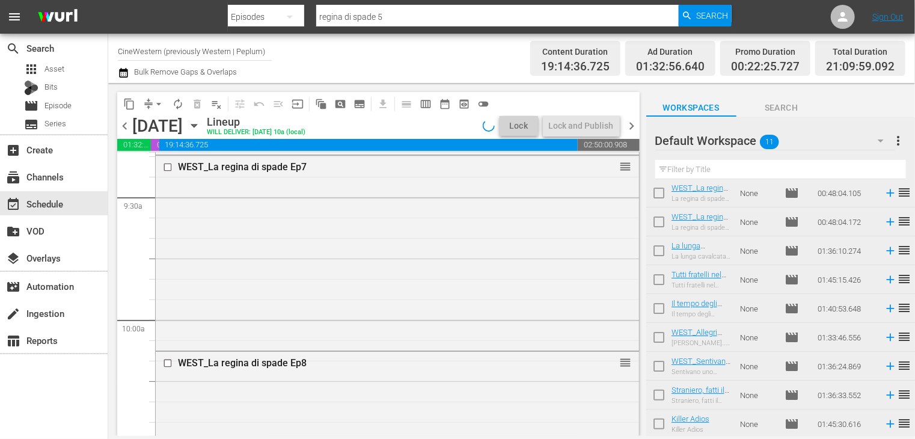
scroll to position [2105, 0]
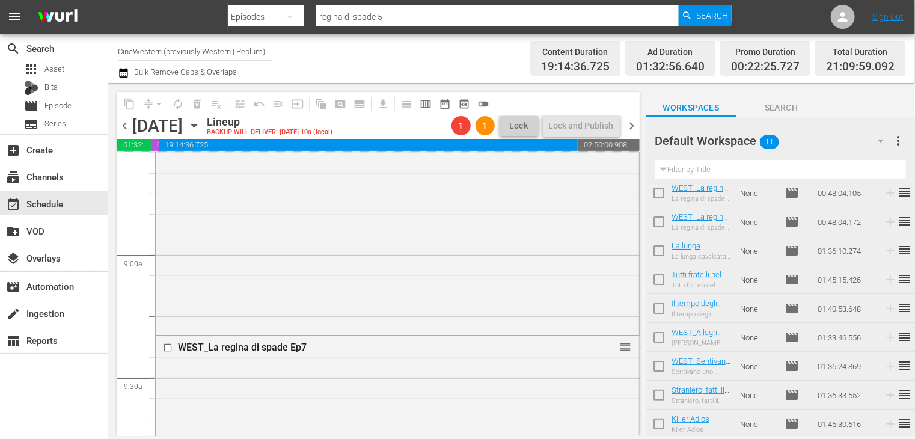
click at [634, 121] on span "chevron_right" at bounding box center [632, 125] width 15 height 15
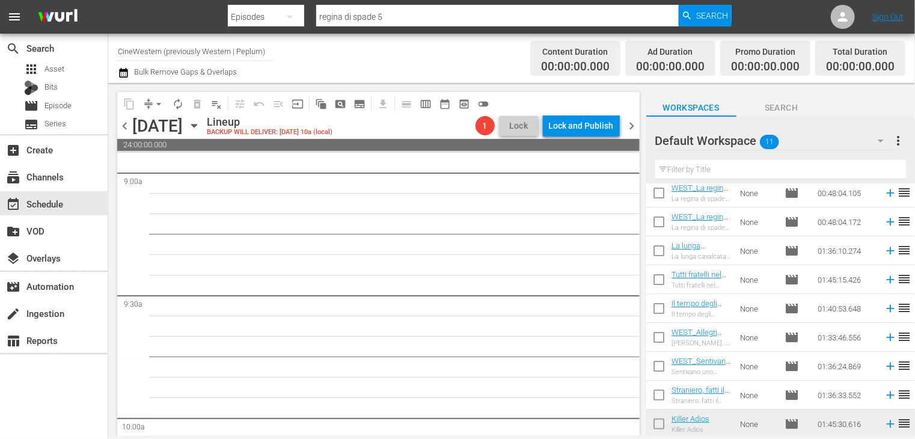
click at [122, 133] on div "chevron_left [DATE] [DATE] Lineup BACKUP WILL DELIVER: [DATE] 10a (local) 1 Loc…" at bounding box center [378, 126] width 522 height 23
click at [127, 123] on span "chevron_left" at bounding box center [124, 125] width 15 height 15
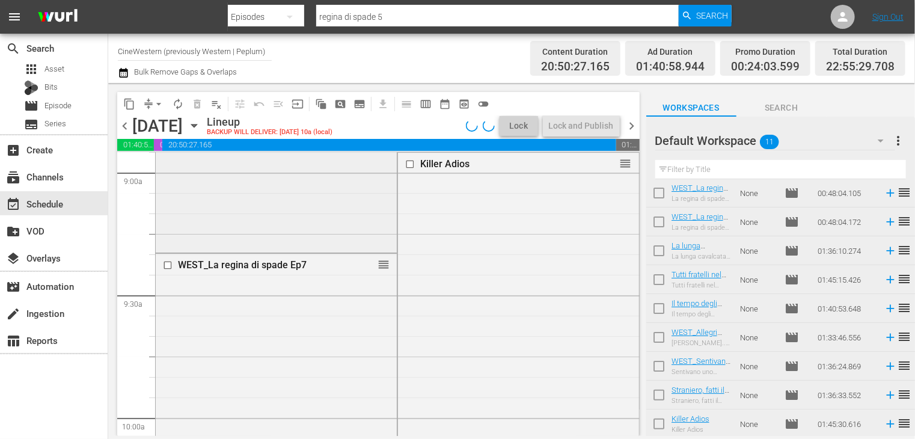
scroll to position [2105, 0]
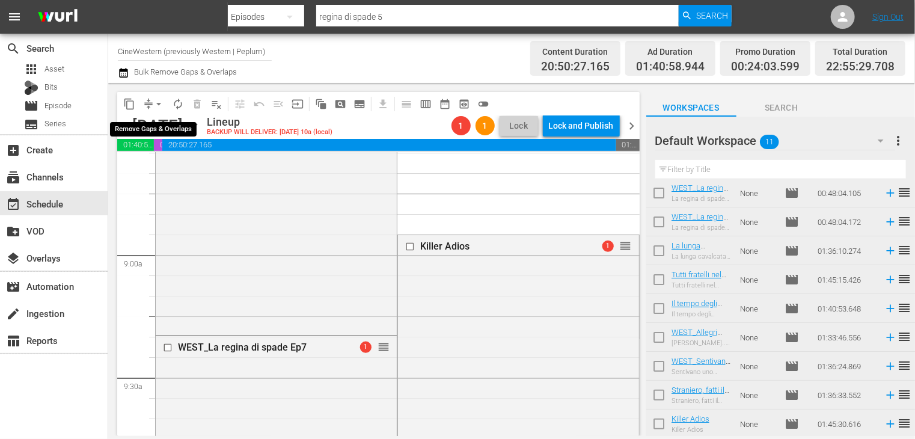
click at [157, 106] on span "arrow_drop_down" at bounding box center [159, 104] width 12 height 12
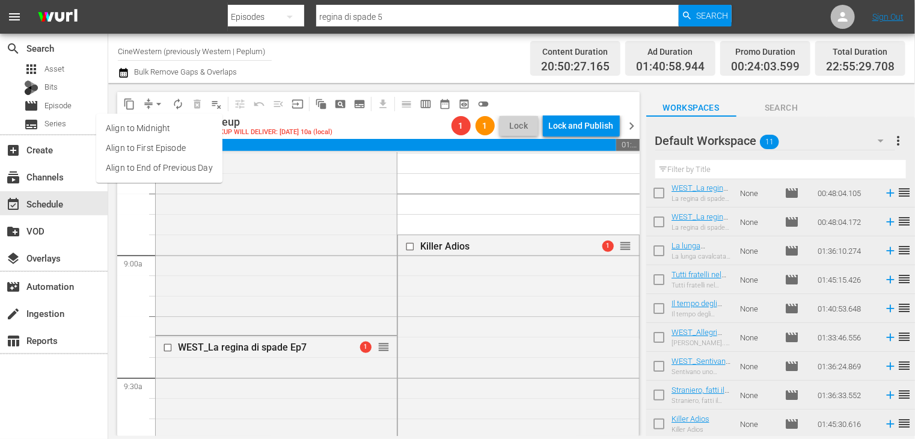
click at [173, 171] on li "Align to End of Previous Day" at bounding box center [159, 168] width 126 height 20
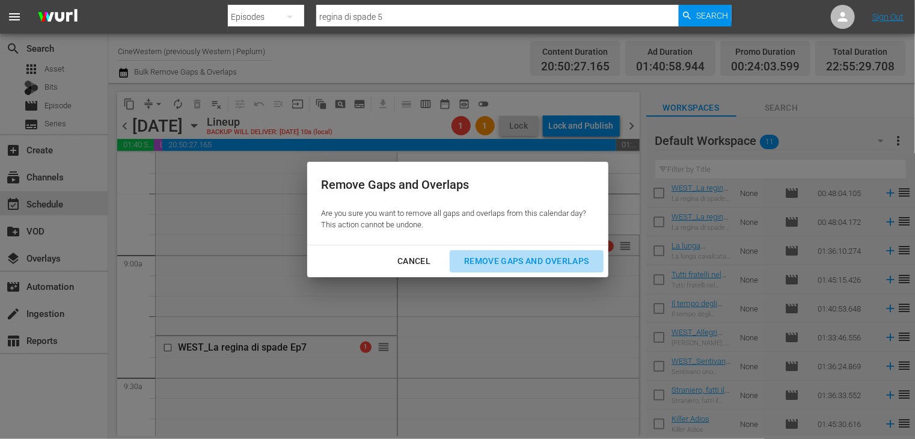
click at [505, 262] on div "Remove Gaps and Overlaps" at bounding box center [526, 261] width 144 height 15
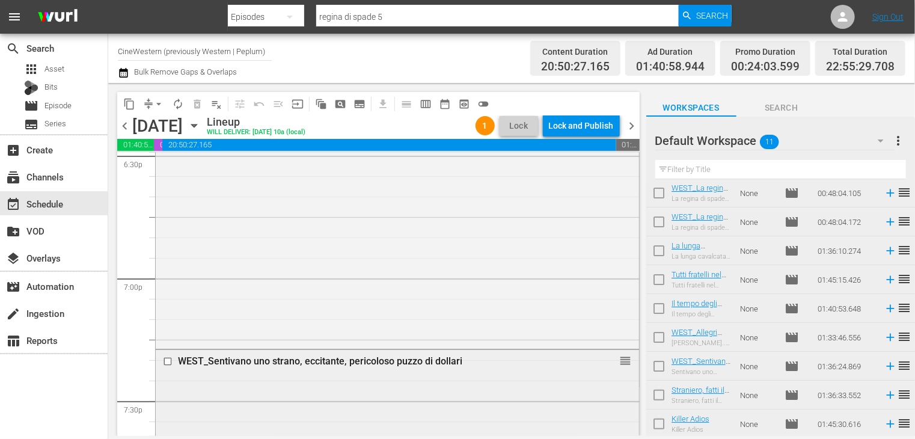
scroll to position [4809, 0]
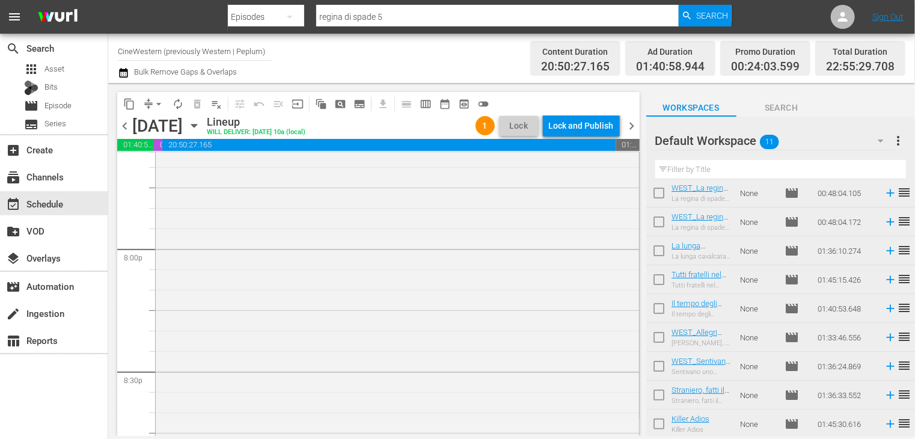
click at [156, 105] on span "arrow_drop_down" at bounding box center [159, 104] width 12 height 12
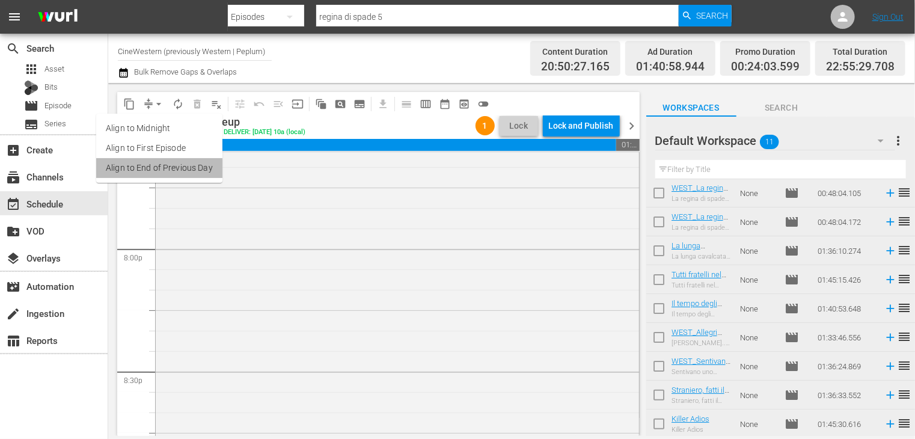
click at [164, 168] on li "Align to End of Previous Day" at bounding box center [159, 168] width 126 height 20
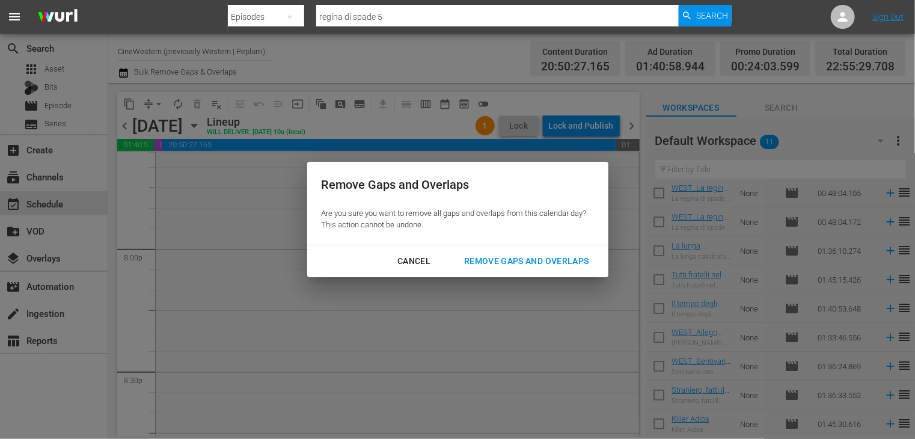
click at [509, 252] on button "Remove Gaps and Overlaps" at bounding box center [526, 261] width 153 height 22
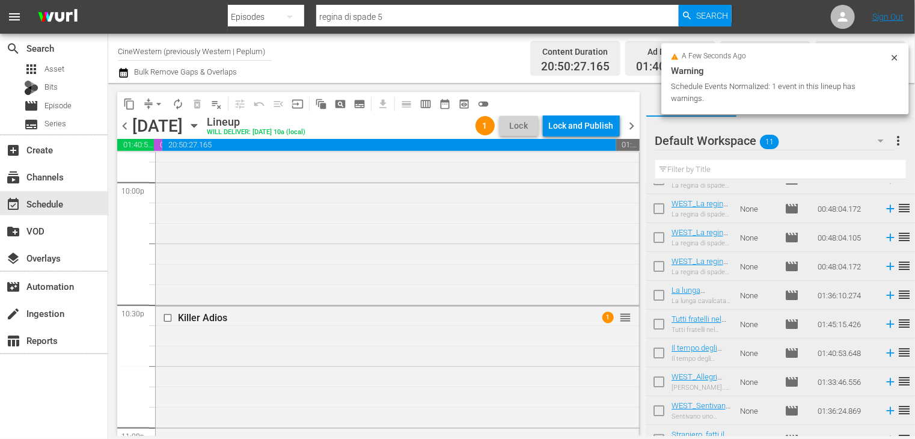
scroll to position [0, 0]
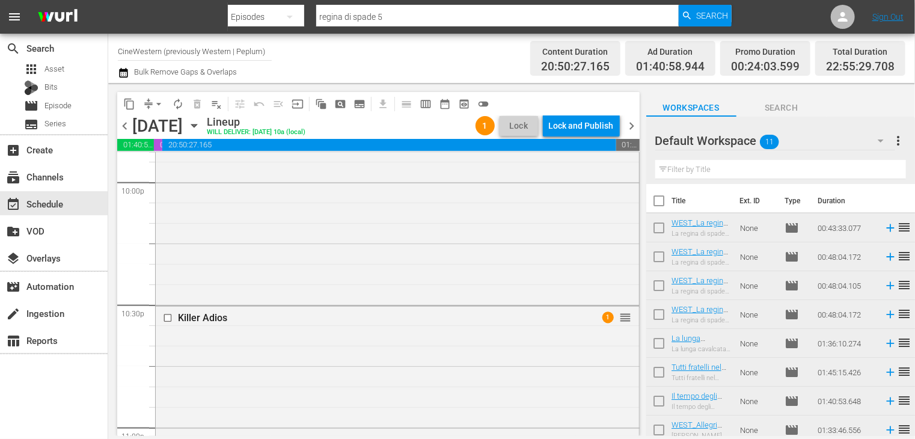
click at [667, 203] on input "checkbox" at bounding box center [658, 203] width 25 height 25
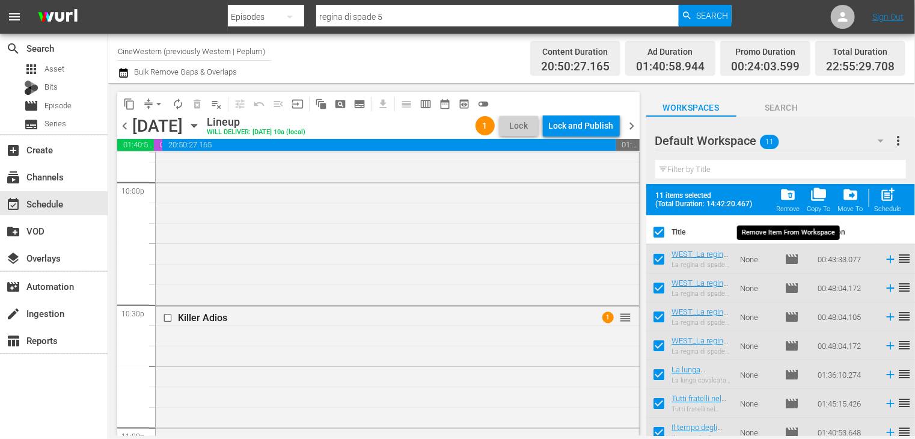
click at [783, 198] on span "folder_delete" at bounding box center [788, 194] width 16 height 16
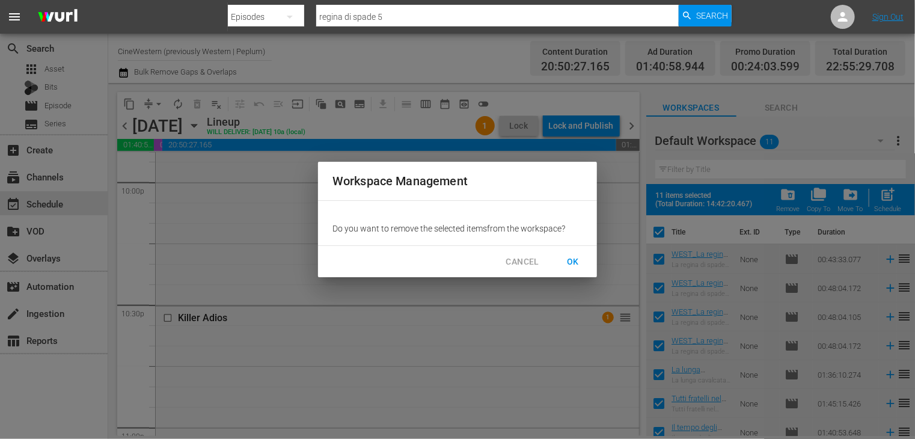
click at [572, 264] on span "OK" at bounding box center [572, 261] width 19 height 15
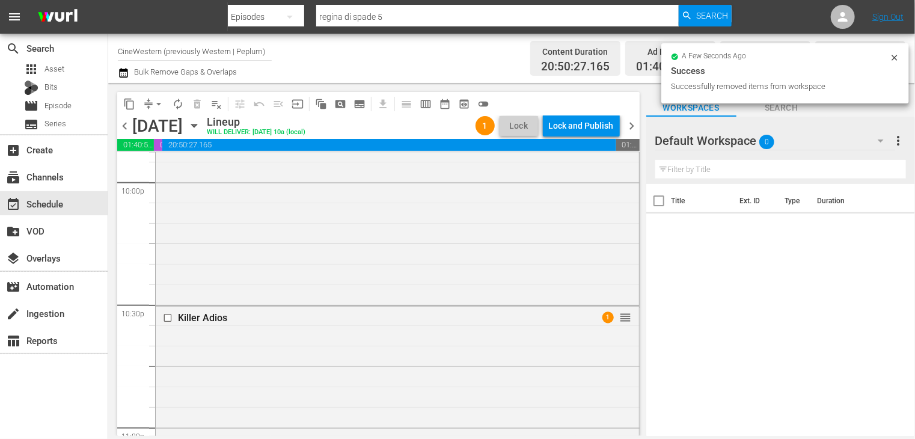
click at [628, 120] on span "chevron_right" at bounding box center [632, 125] width 15 height 15
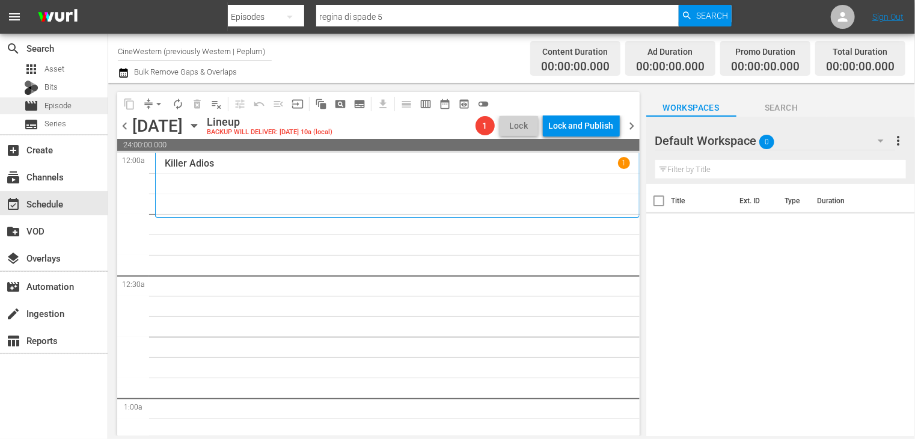
click at [82, 104] on div "movie Episode" at bounding box center [54, 105] width 108 height 17
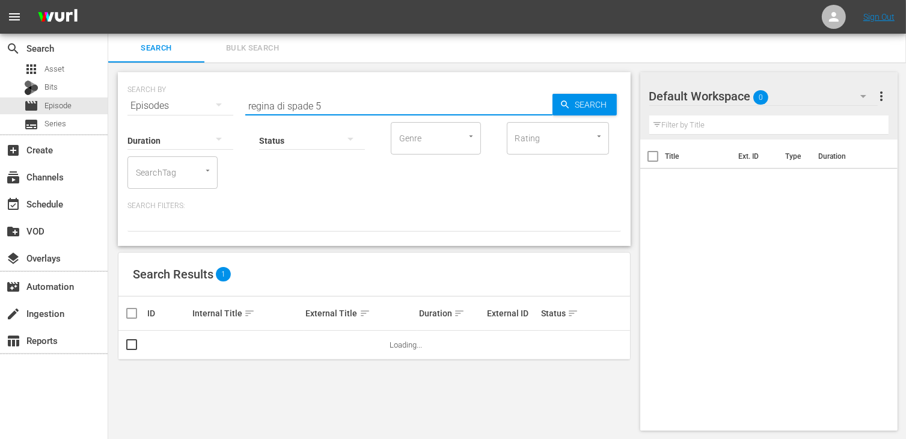
drag, startPoint x: 332, startPoint y: 106, endPoint x: 196, endPoint y: 103, distance: 135.9
click at [196, 103] on div "SEARCH BY Search By Episodes Search ID, Title, Description, Keywords, or Catego…" at bounding box center [373, 98] width 493 height 43
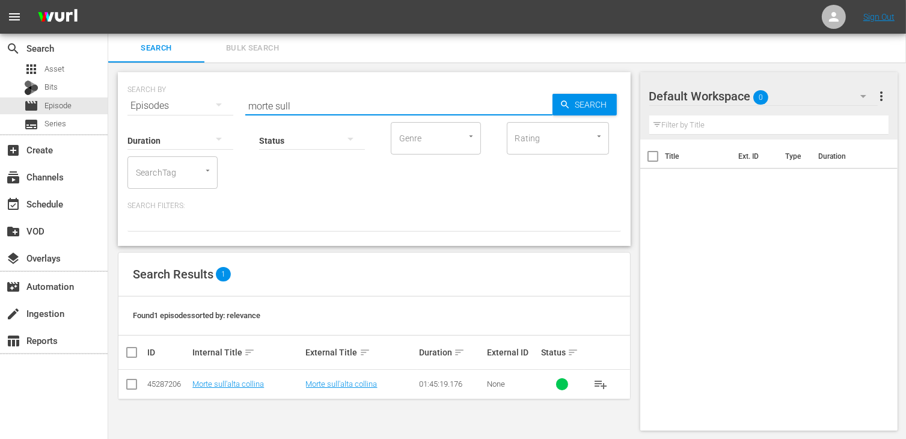
click at [137, 384] on input "checkbox" at bounding box center [131, 386] width 14 height 14
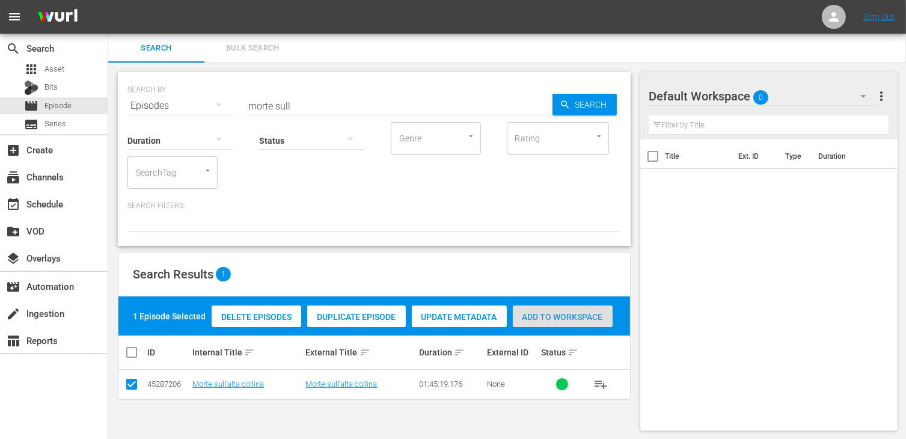
click at [565, 319] on span "Add to Workspace" at bounding box center [563, 317] width 100 height 10
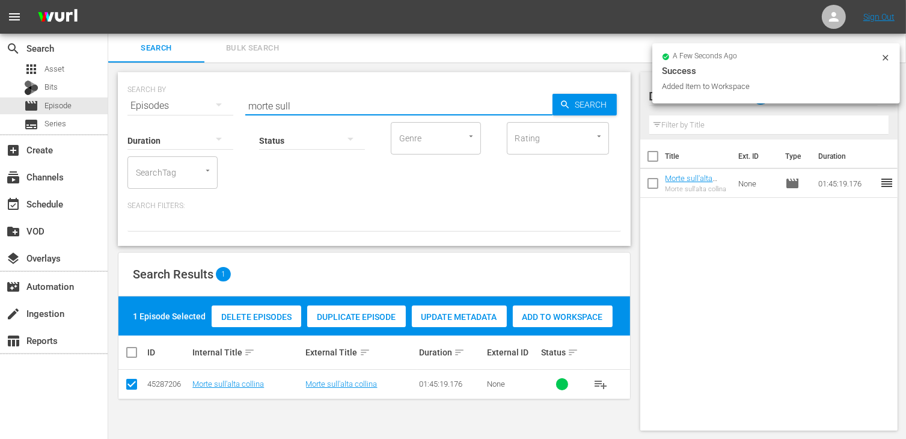
drag, startPoint x: 302, startPoint y: 104, endPoint x: 183, endPoint y: 109, distance: 119.1
click at [227, 99] on div "SEARCH BY Search By Episodes Search ID, Title, Description, Keywords, or Catego…" at bounding box center [373, 98] width 493 height 43
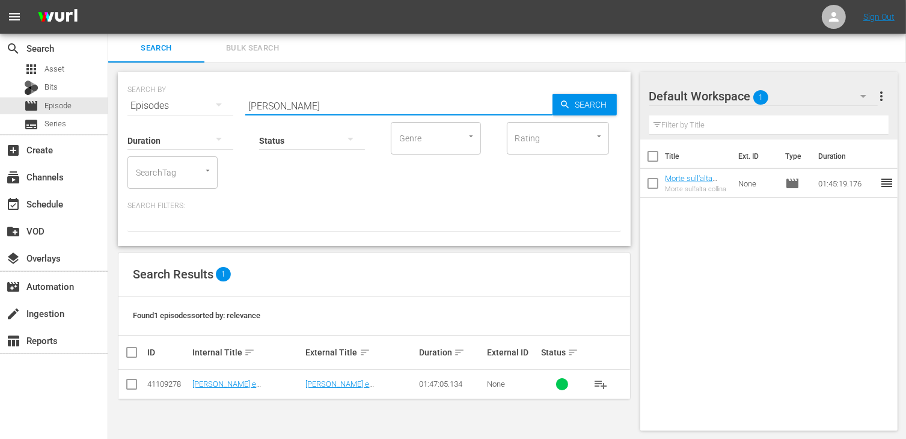
click at [126, 385] on input "checkbox" at bounding box center [131, 386] width 14 height 14
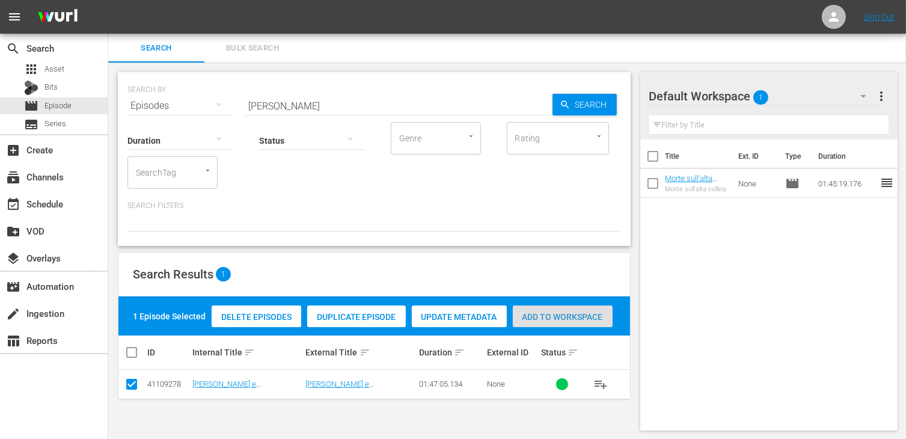
click at [564, 320] on span "Add to Workspace" at bounding box center [563, 317] width 100 height 10
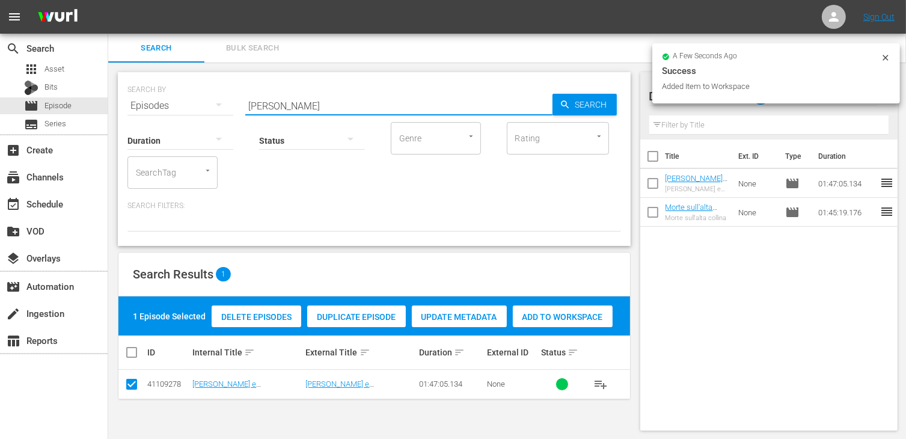
drag, startPoint x: 280, startPoint y: 105, endPoint x: 147, endPoint y: 105, distance: 133.4
click at [147, 105] on div "SEARCH BY Search By Episodes Search ID, Title, Description, Keywords, or Catego…" at bounding box center [373, 98] width 493 height 43
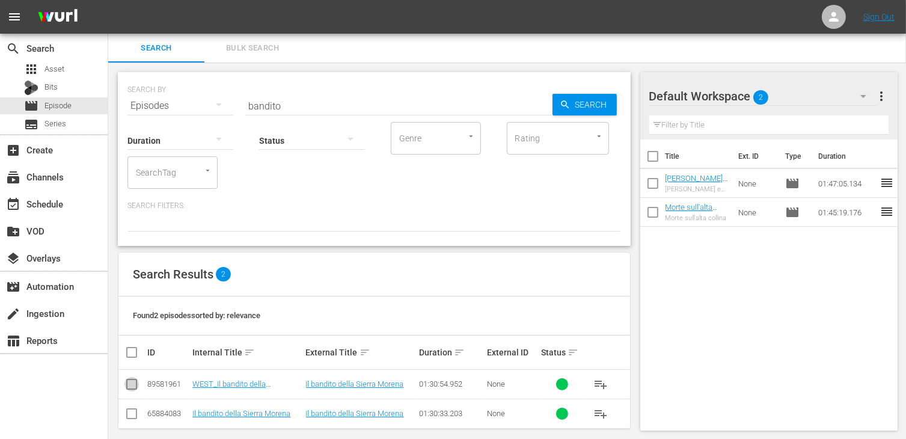
drag, startPoint x: 136, startPoint y: 386, endPoint x: 147, endPoint y: 384, distance: 11.0
click at [135, 386] on input "checkbox" at bounding box center [131, 386] width 14 height 14
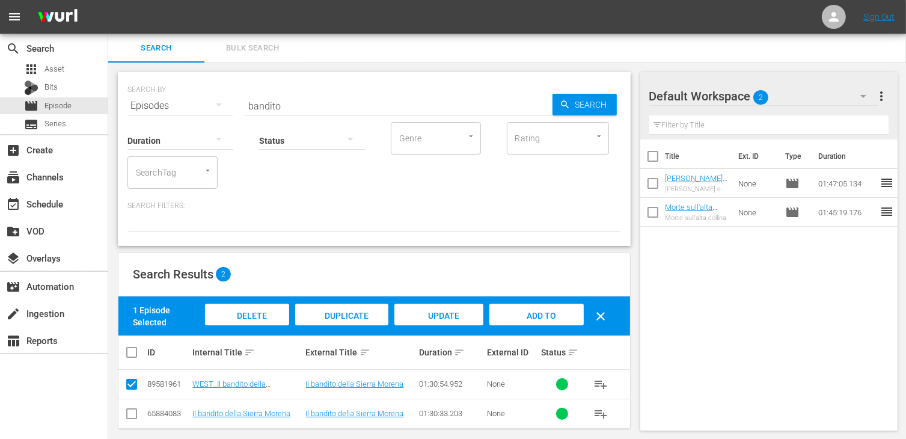
click at [531, 311] on span "Add to Workspace" at bounding box center [536, 327] width 59 height 32
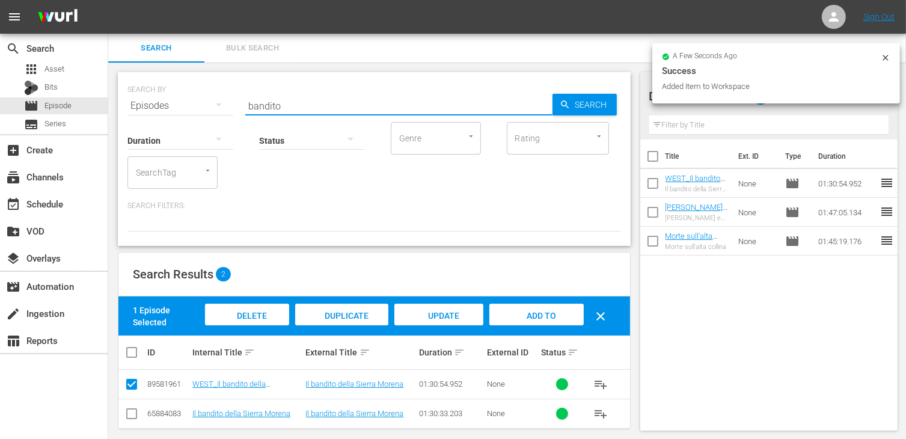
drag, startPoint x: 231, startPoint y: 100, endPoint x: 123, endPoint y: 99, distance: 108.2
click at [123, 99] on div "SEARCH BY Search By Episodes Search ID, Title, Description, Keywords, or Catego…" at bounding box center [374, 159] width 513 height 174
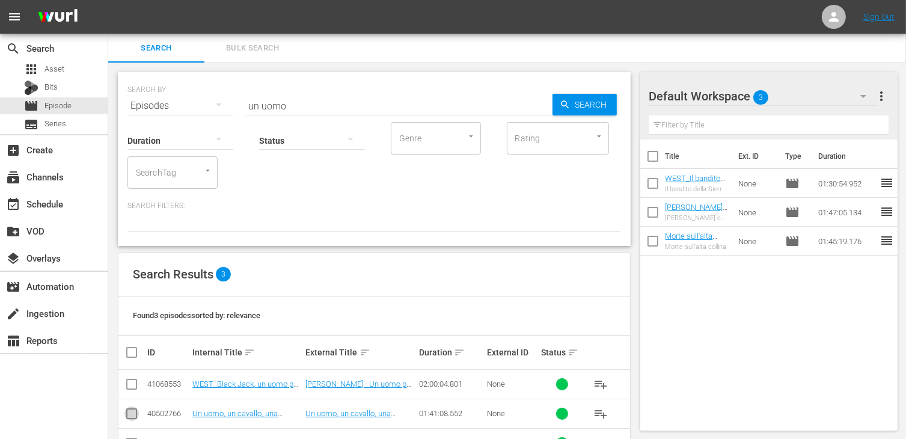
drag, startPoint x: 133, startPoint y: 412, endPoint x: 167, endPoint y: 398, distance: 36.4
click at [133, 412] on input "checkbox" at bounding box center [131, 416] width 14 height 14
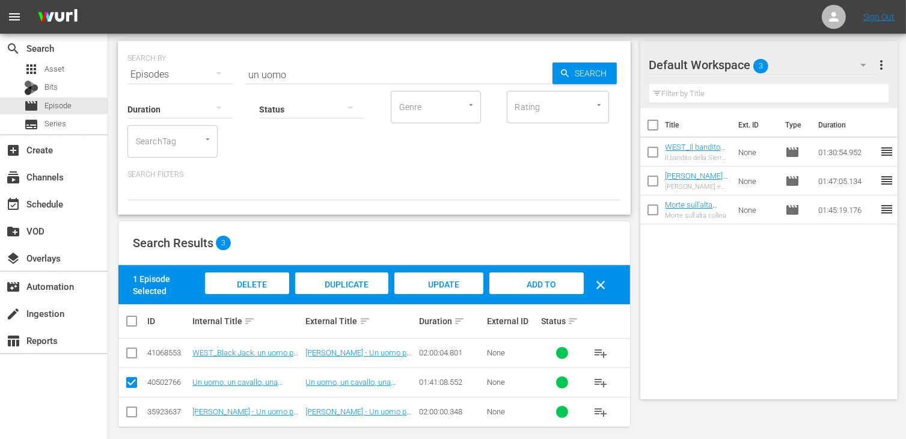
scroll to position [40, 0]
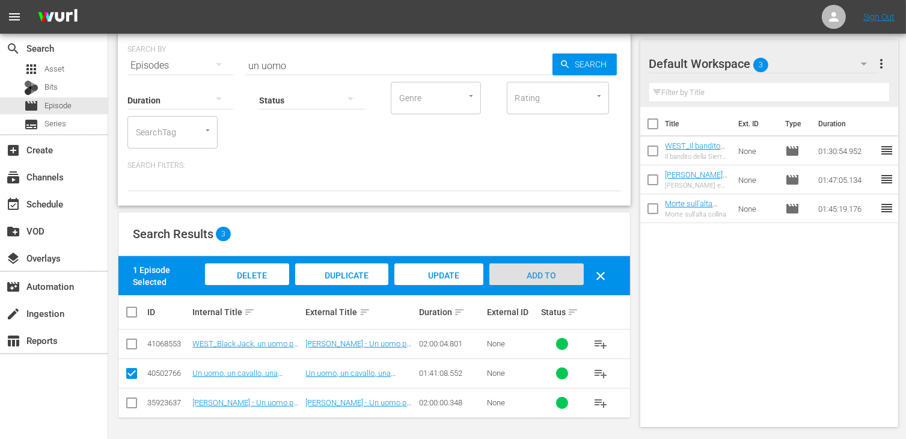
click at [528, 275] on span "Add to Workspace" at bounding box center [536, 286] width 59 height 32
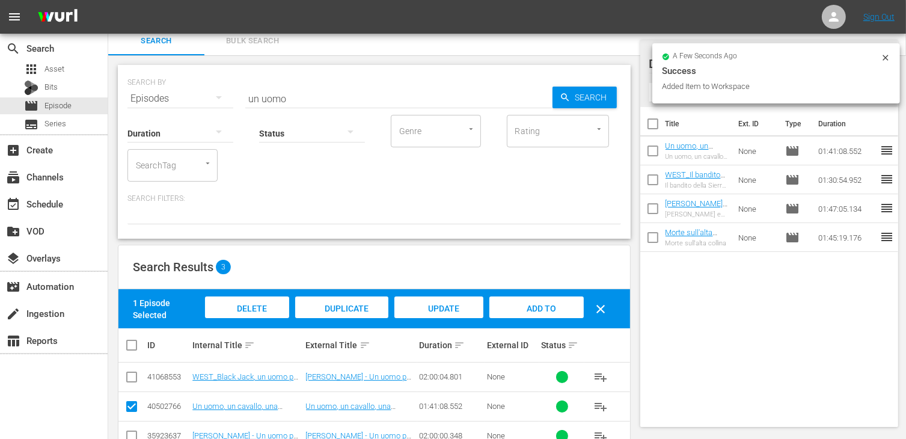
scroll to position [0, 0]
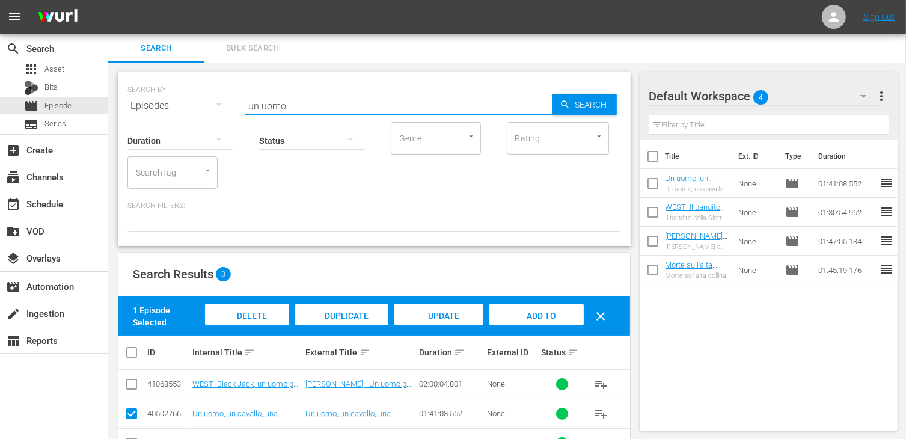
drag, startPoint x: 304, startPoint y: 103, endPoint x: 215, endPoint y: 103, distance: 89.6
click at [215, 103] on div "SEARCH BY Search By Episodes Search ID, Title, Description, Keywords, or Catego…" at bounding box center [373, 98] width 493 height 43
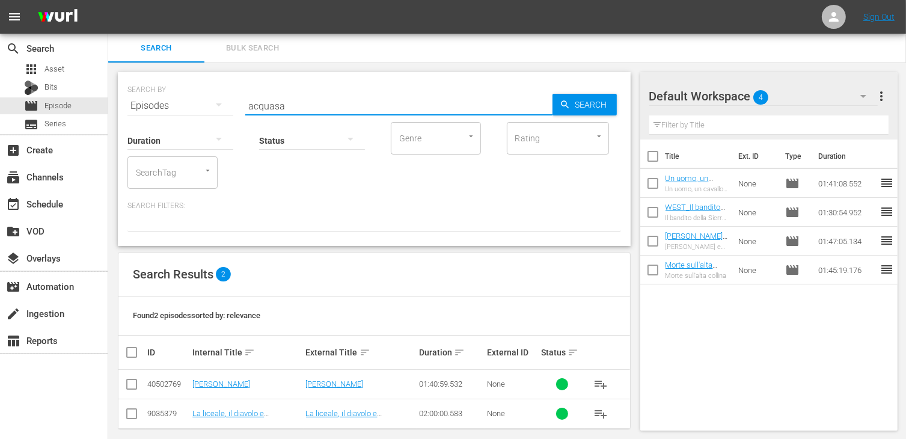
click at [133, 384] on input "checkbox" at bounding box center [131, 386] width 14 height 14
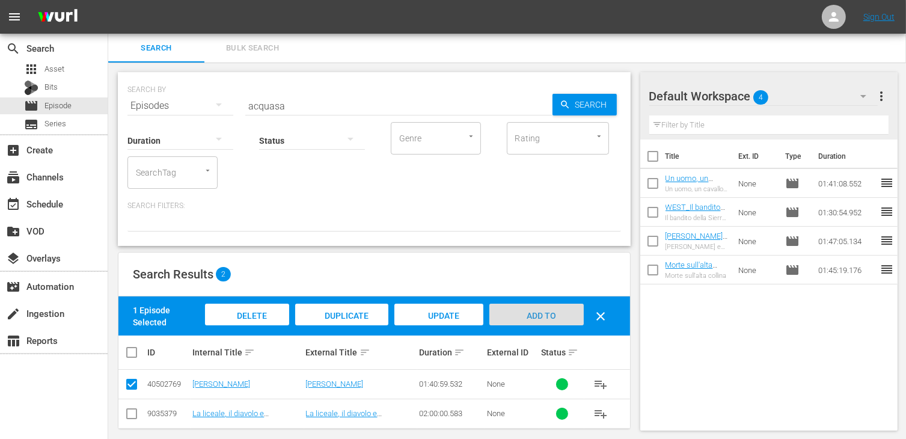
click at [533, 311] on span "Add to Workspace" at bounding box center [536, 327] width 59 height 32
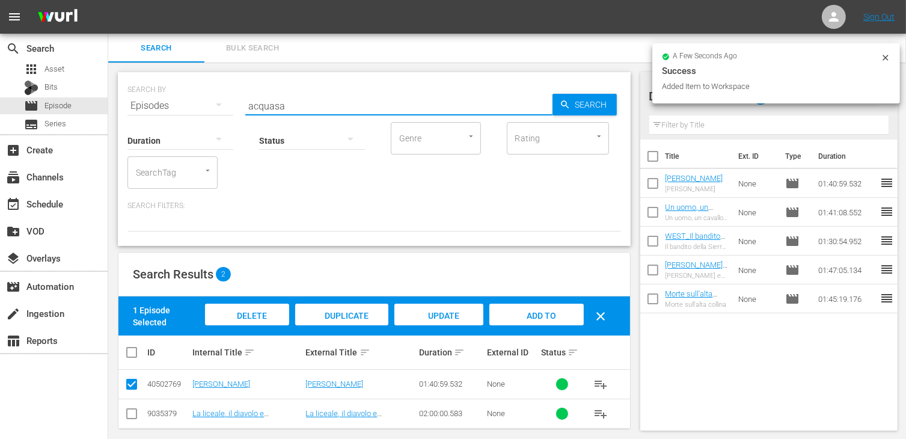
drag, startPoint x: 291, startPoint y: 109, endPoint x: 145, endPoint y: 99, distance: 145.8
click at [144, 102] on div "SEARCH BY Search By Episodes Search ID, Title, Description, Keywords, or Catego…" at bounding box center [373, 98] width 493 height 43
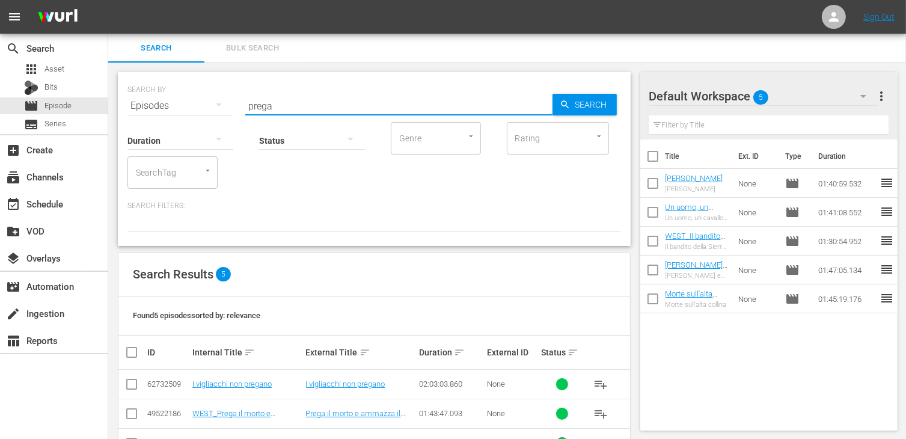
scroll to position [99, 0]
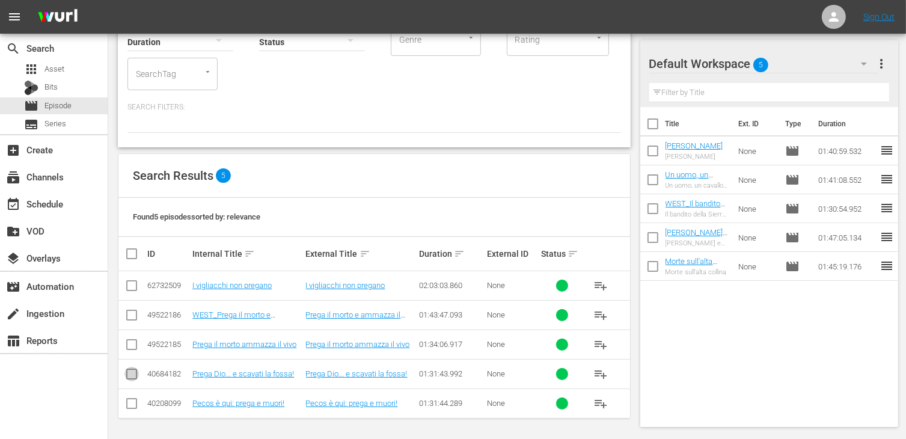
click at [128, 373] on input "checkbox" at bounding box center [131, 376] width 14 height 14
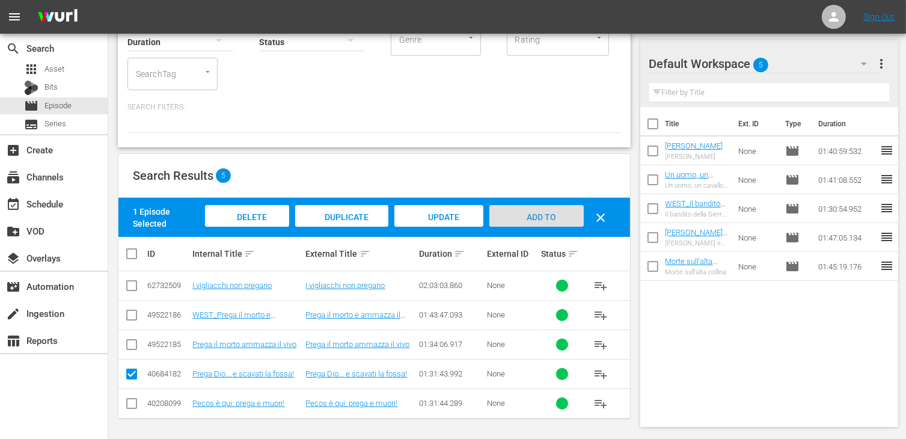
click at [533, 208] on div "Add to Workspace" at bounding box center [536, 227] width 94 height 45
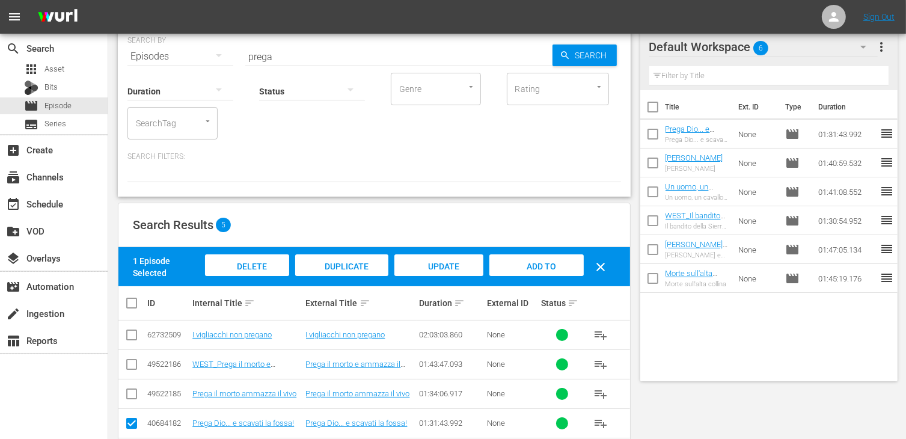
scroll to position [0, 0]
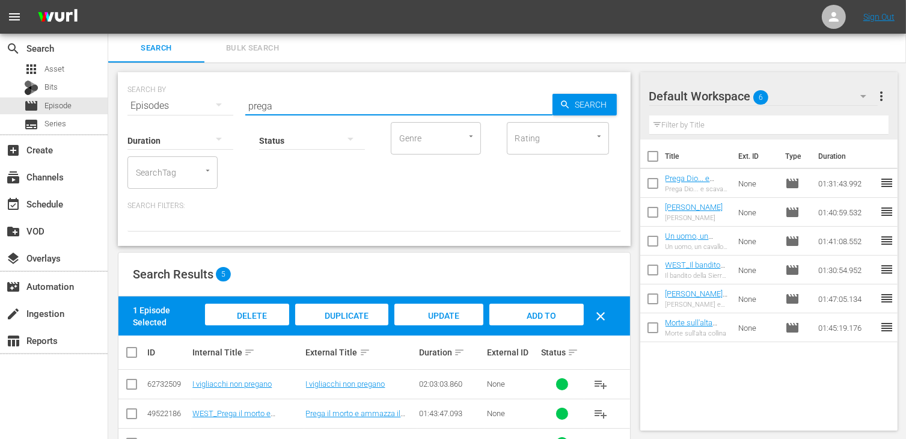
drag, startPoint x: 269, startPoint y: 97, endPoint x: 245, endPoint y: 97, distance: 24.7
click at [245, 97] on div "SEARCH BY Search By Episodes Search ID, Title, Description, Keywords, or Catego…" at bounding box center [373, 98] width 493 height 43
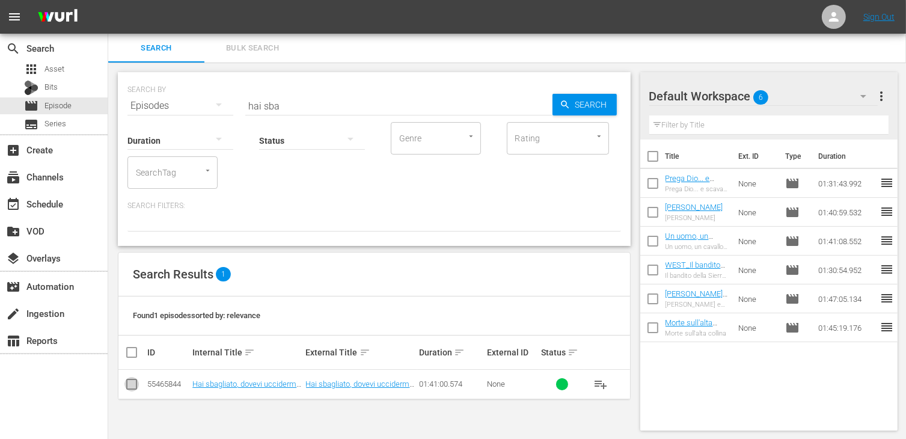
click at [129, 380] on input "checkbox" at bounding box center [131, 386] width 14 height 14
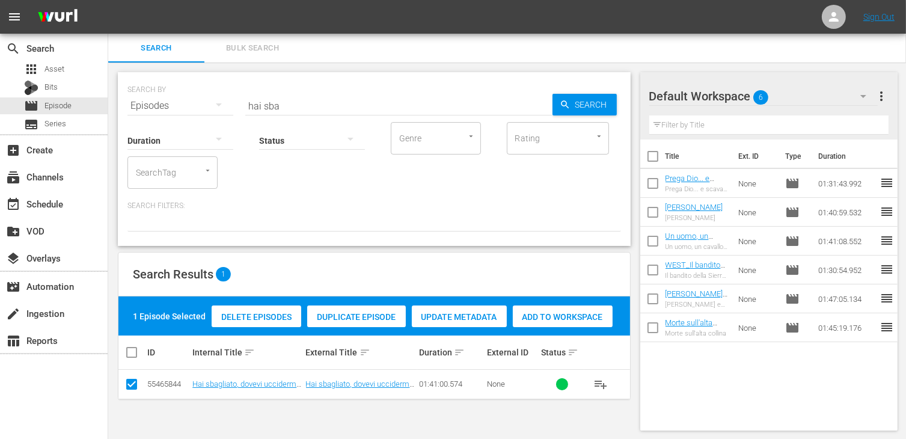
drag, startPoint x: 545, startPoint y: 317, endPoint x: 514, endPoint y: 280, distance: 48.3
click at [545, 317] on span "Add to Workspace" at bounding box center [563, 317] width 100 height 10
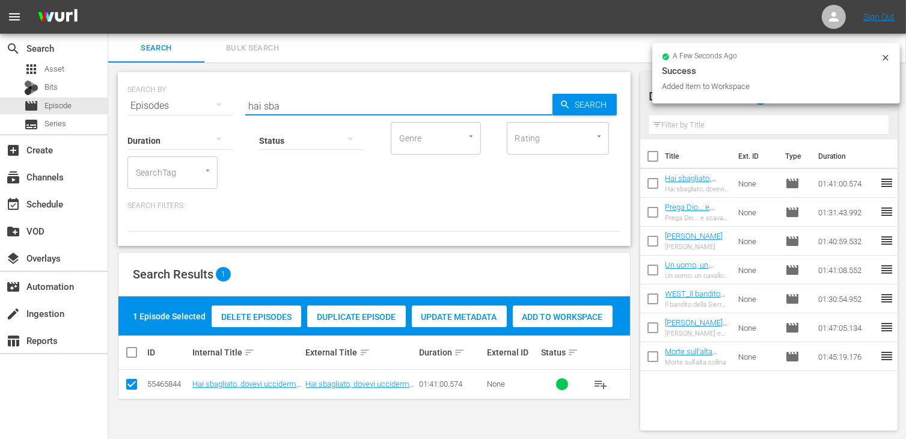
drag, startPoint x: 292, startPoint y: 106, endPoint x: 219, endPoint y: 95, distance: 73.0
click at [219, 95] on div "SEARCH BY Search By Episodes Search ID, Title, Description, Keywords, or Catego…" at bounding box center [373, 98] width 493 height 43
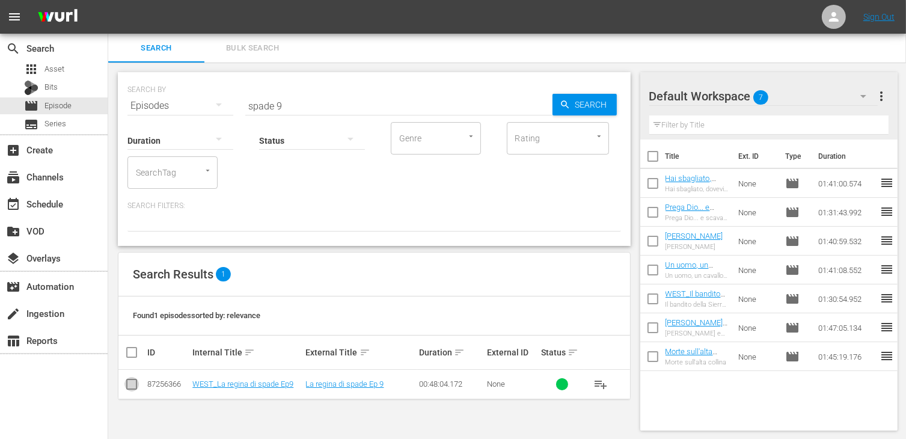
click at [135, 382] on input "checkbox" at bounding box center [131, 386] width 14 height 14
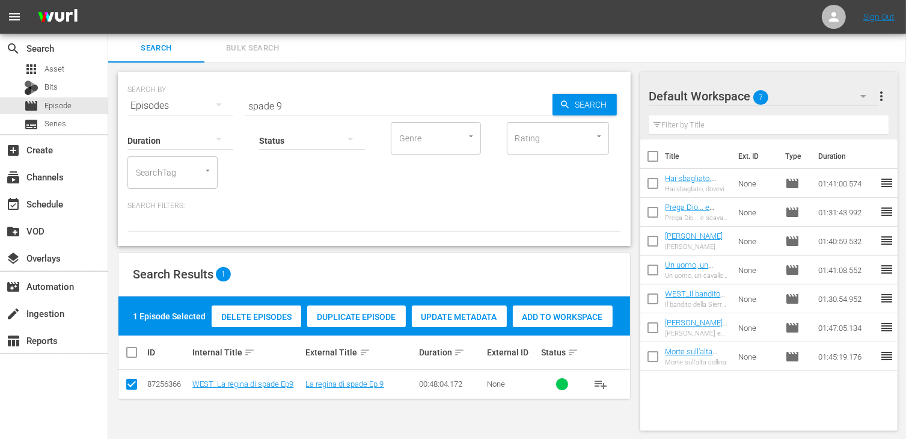
click at [555, 319] on span "Add to Workspace" at bounding box center [563, 317] width 100 height 10
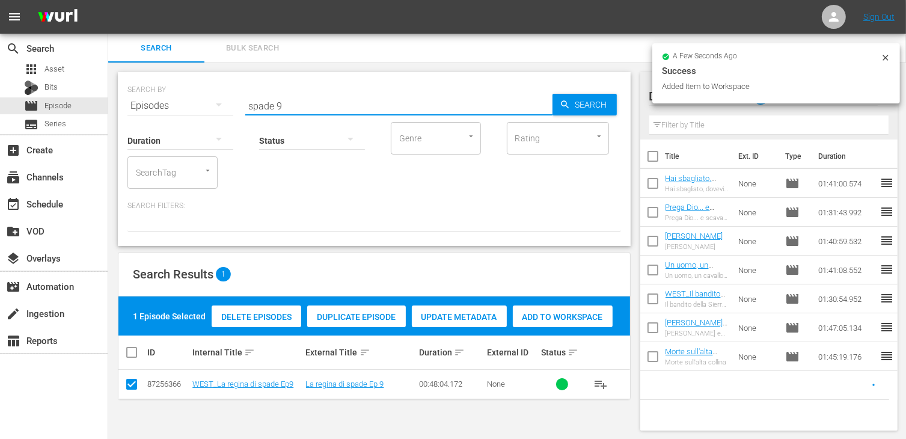
click at [307, 100] on input "spade 9" at bounding box center [398, 105] width 307 height 29
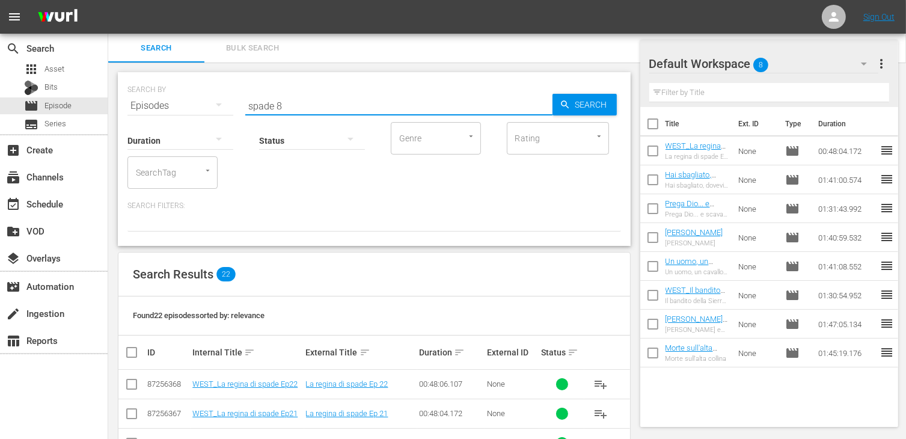
scroll to position [180, 0]
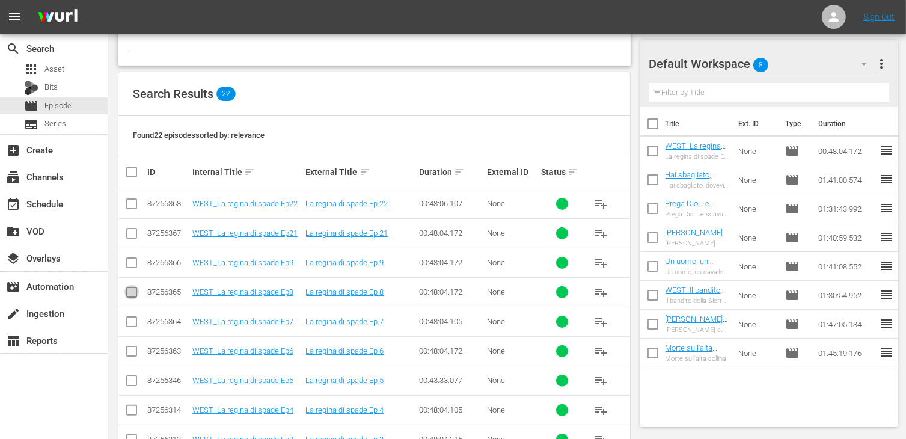
click at [133, 292] on input "checkbox" at bounding box center [131, 294] width 14 height 14
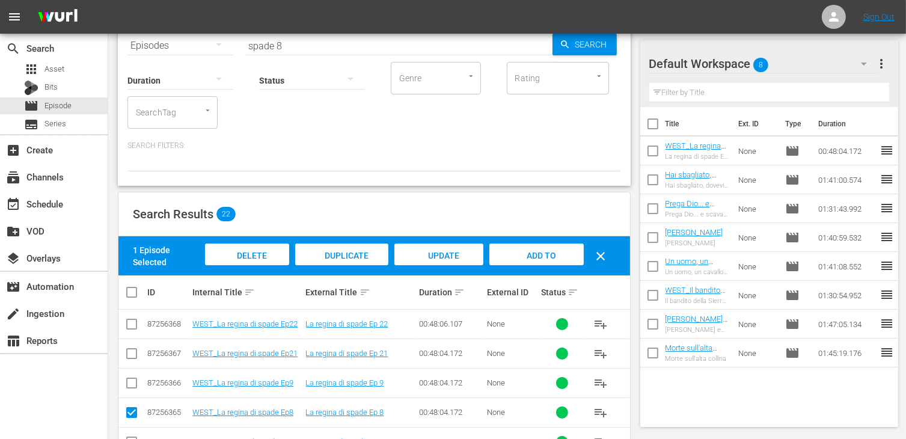
scroll to position [60, 0]
drag, startPoint x: 542, startPoint y: 256, endPoint x: 522, endPoint y: 265, distance: 21.8
click at [541, 255] on span "Add to Workspace" at bounding box center [536, 267] width 59 height 32
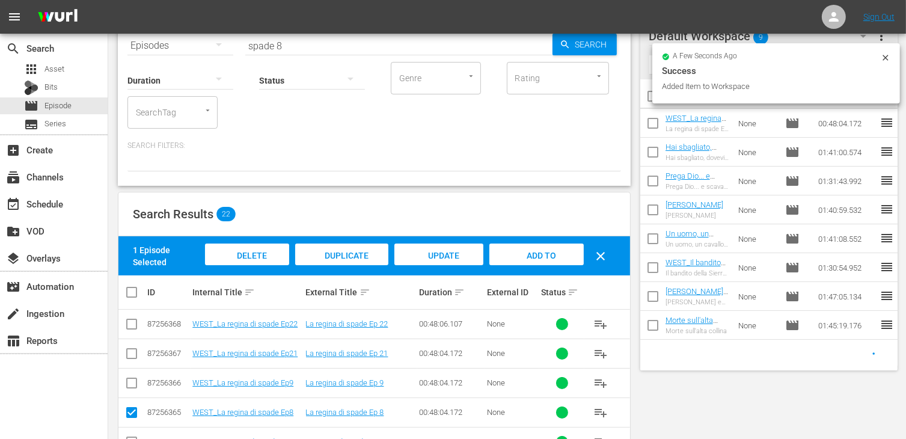
scroll to position [0, 0]
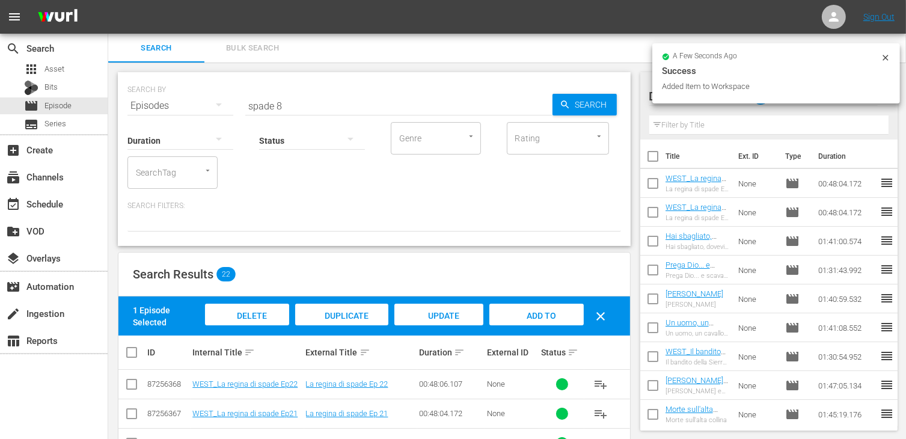
click at [297, 104] on input "spade 8" at bounding box center [398, 105] width 307 height 29
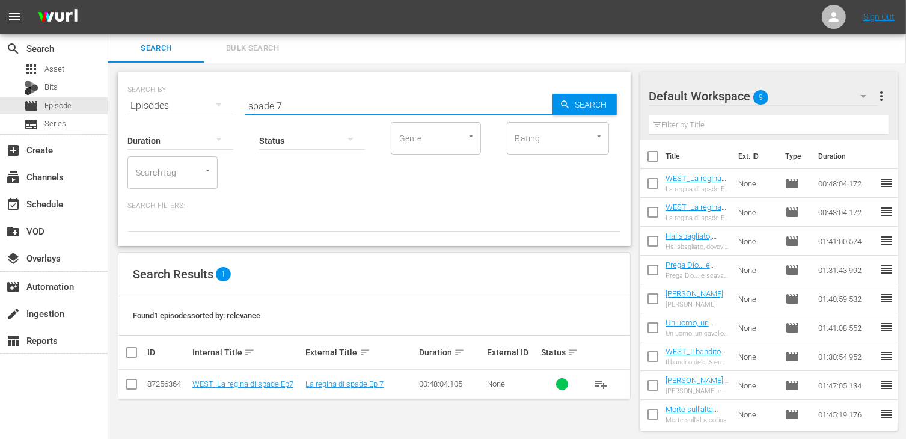
click at [130, 384] on input "checkbox" at bounding box center [131, 386] width 14 height 14
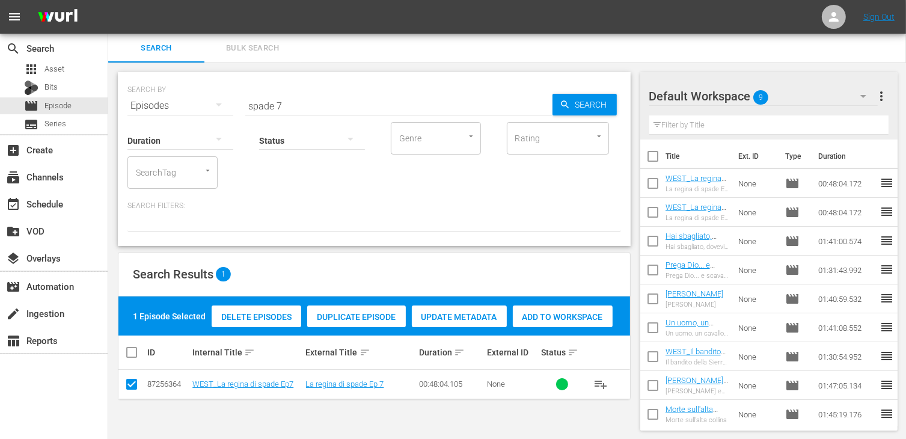
click at [558, 314] on span "Add to Workspace" at bounding box center [563, 317] width 100 height 10
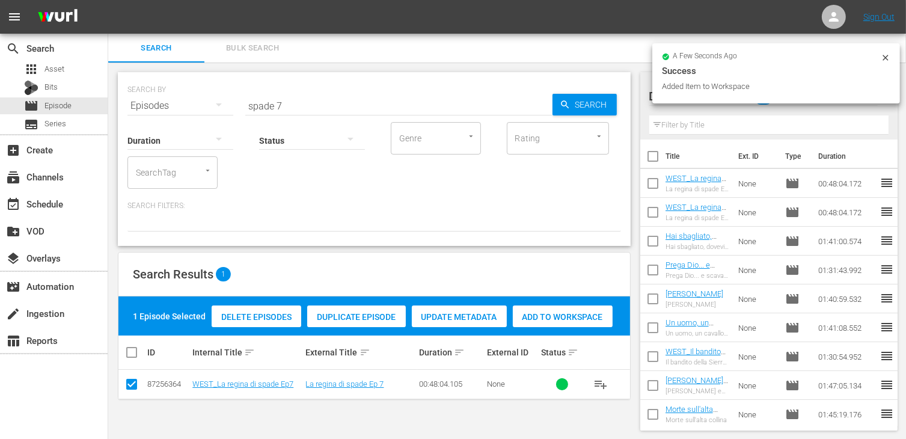
click at [325, 108] on input "spade 7" at bounding box center [398, 105] width 307 height 29
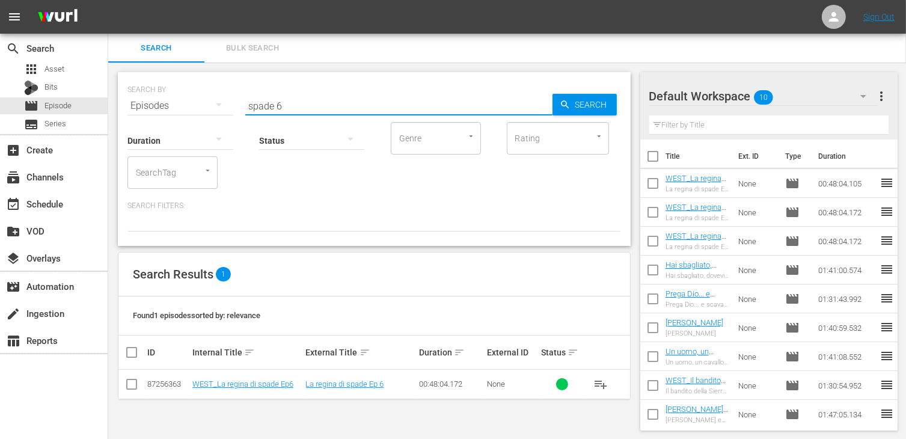
scroll to position [1, 0]
click at [126, 387] on input "checkbox" at bounding box center [131, 386] width 14 height 14
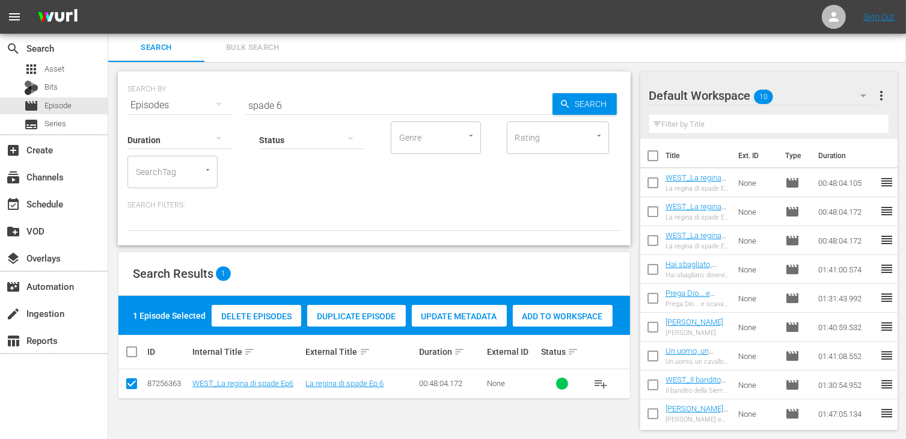
click at [561, 312] on span "Add to Workspace" at bounding box center [563, 316] width 100 height 10
click at [67, 207] on div "event_available Schedule" at bounding box center [54, 203] width 108 height 24
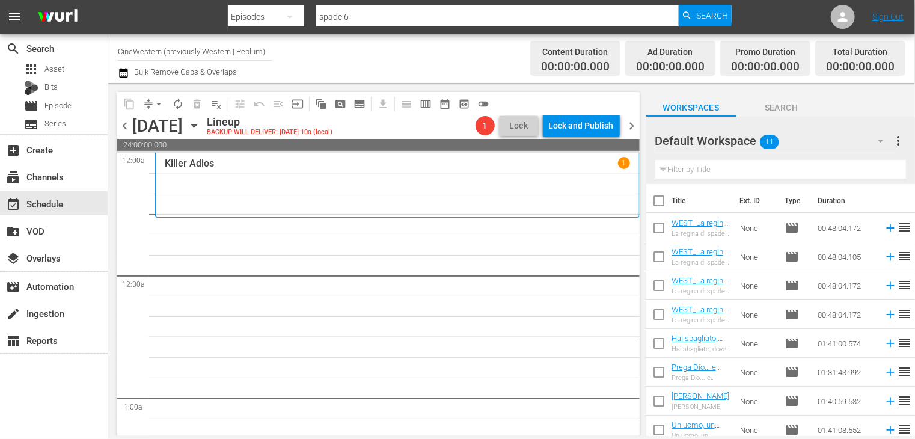
click at [661, 207] on input "checkbox" at bounding box center [658, 203] width 25 height 25
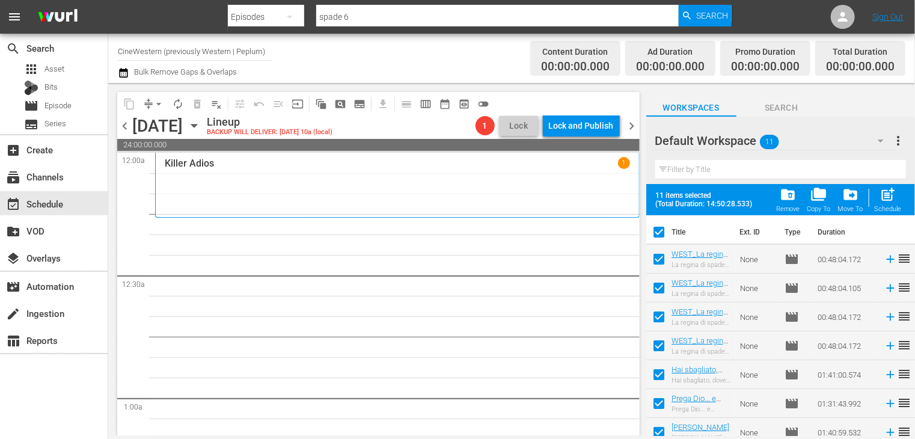
click at [885, 200] on span "post_add" at bounding box center [888, 194] width 16 height 16
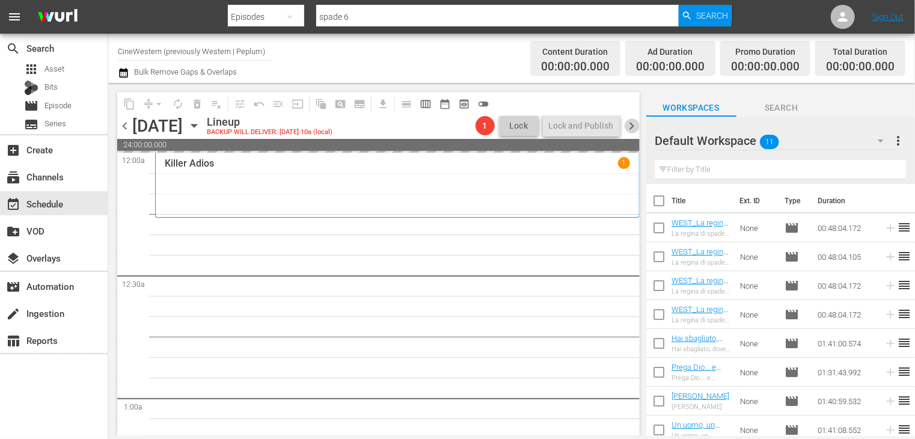
click at [631, 125] on span "chevron_right" at bounding box center [632, 125] width 15 height 15
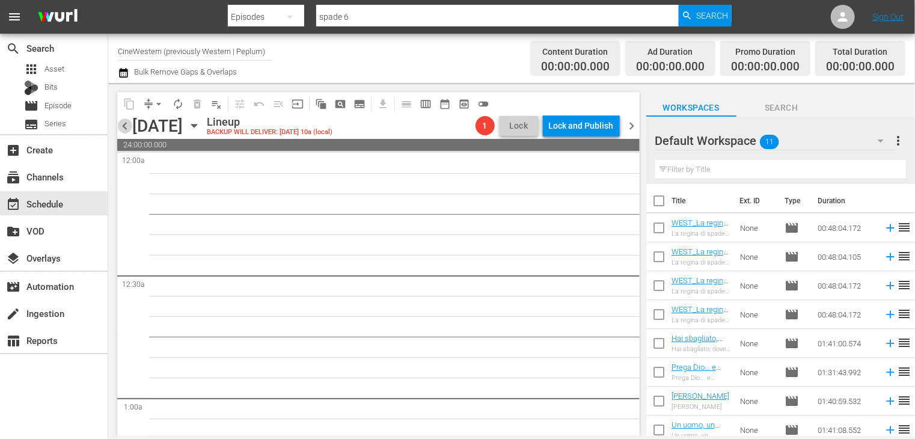
click at [127, 125] on span "chevron_left" at bounding box center [124, 125] width 15 height 15
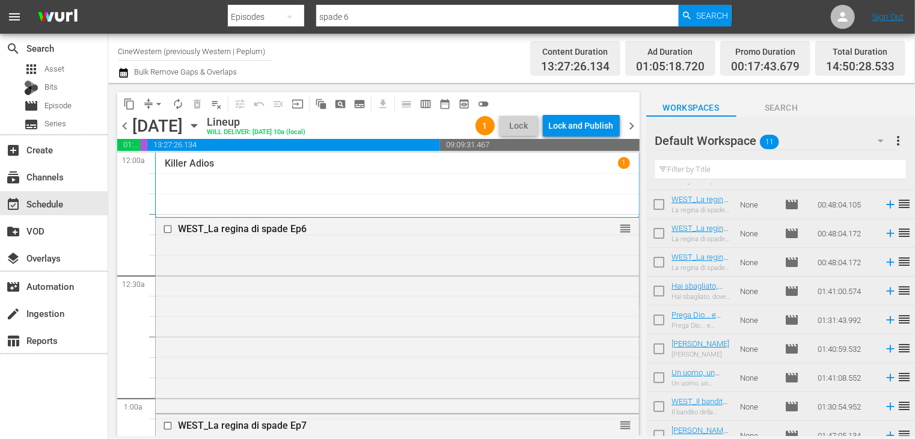
scroll to position [93, 0]
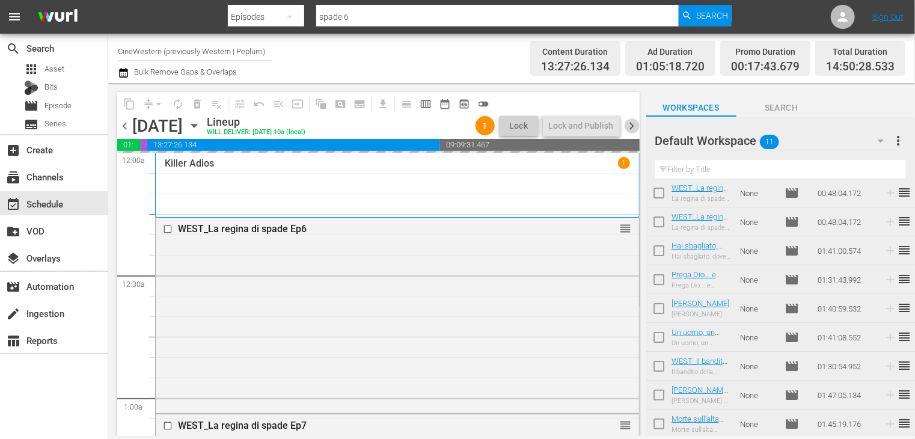
click at [632, 123] on span "chevron_right" at bounding box center [632, 125] width 15 height 15
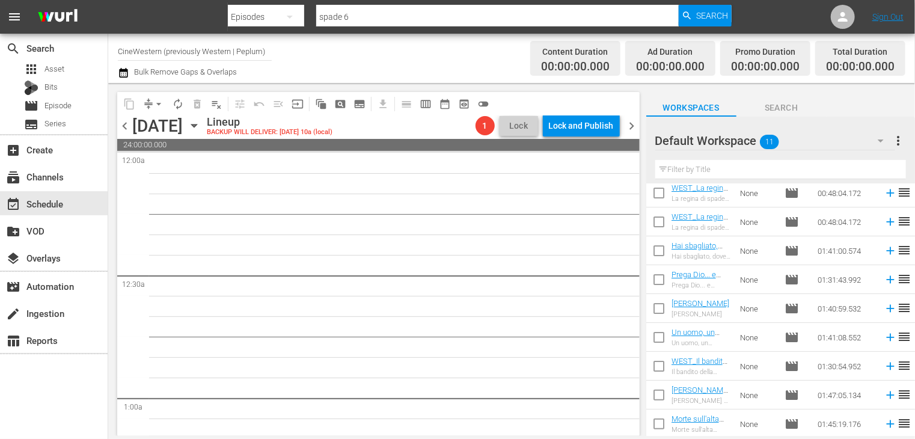
click at [127, 126] on span "chevron_left" at bounding box center [124, 125] width 15 height 15
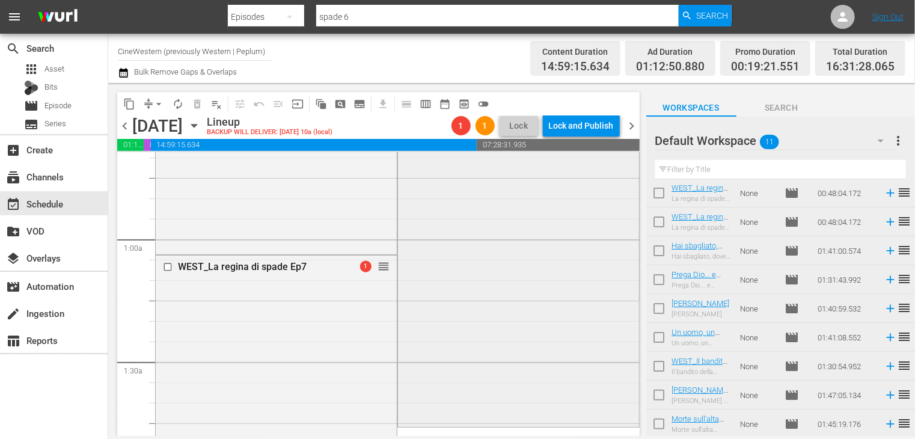
scroll to position [180, 0]
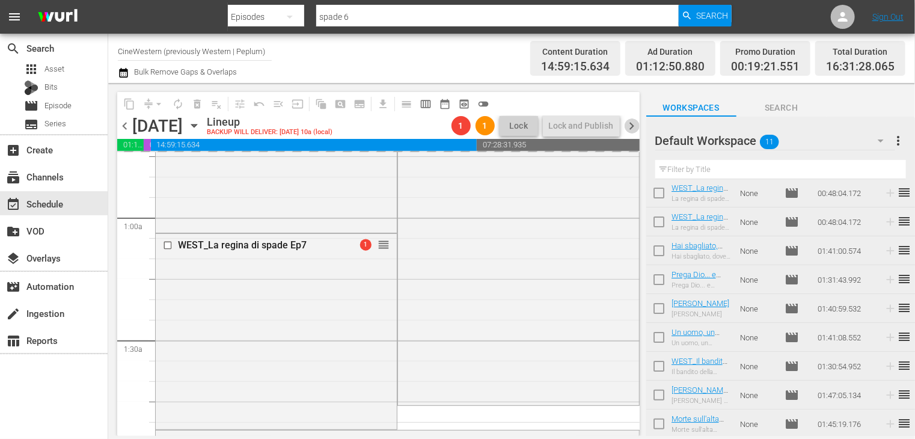
click at [628, 123] on span "chevron_right" at bounding box center [632, 125] width 15 height 15
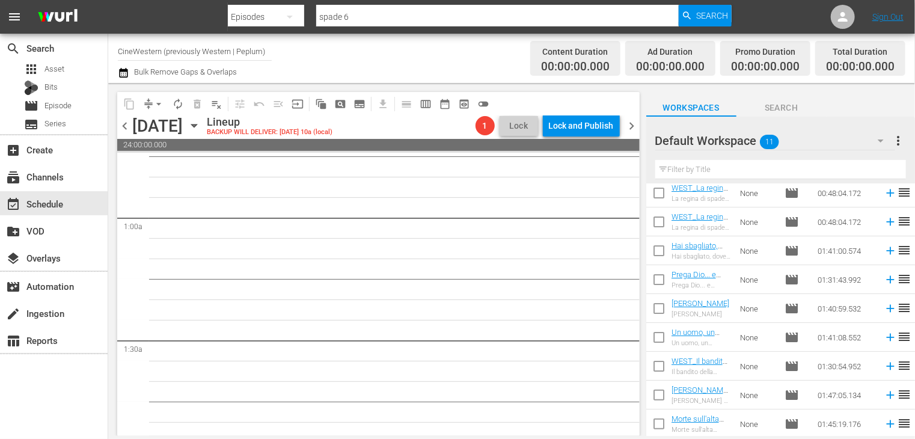
drag, startPoint x: 124, startPoint y: 129, endPoint x: 156, endPoint y: 150, distance: 38.4
click at [124, 128] on span "chevron_left" at bounding box center [124, 125] width 15 height 15
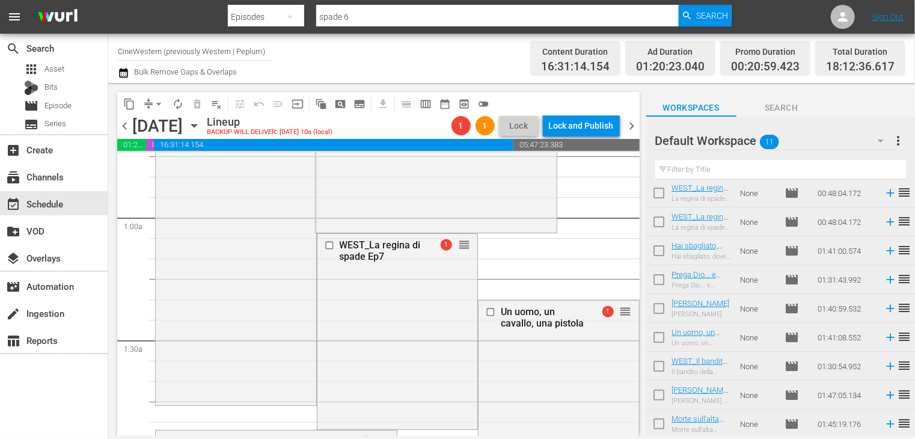
click at [661, 371] on input "checkbox" at bounding box center [658, 368] width 25 height 25
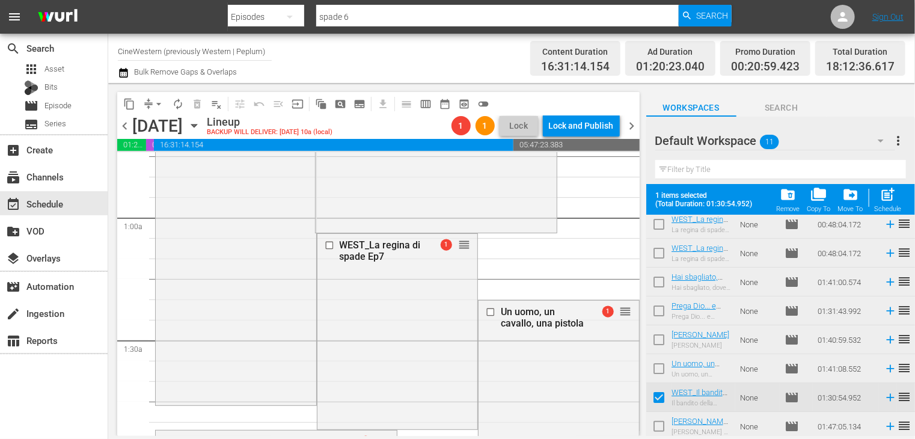
scroll to position [124, 0]
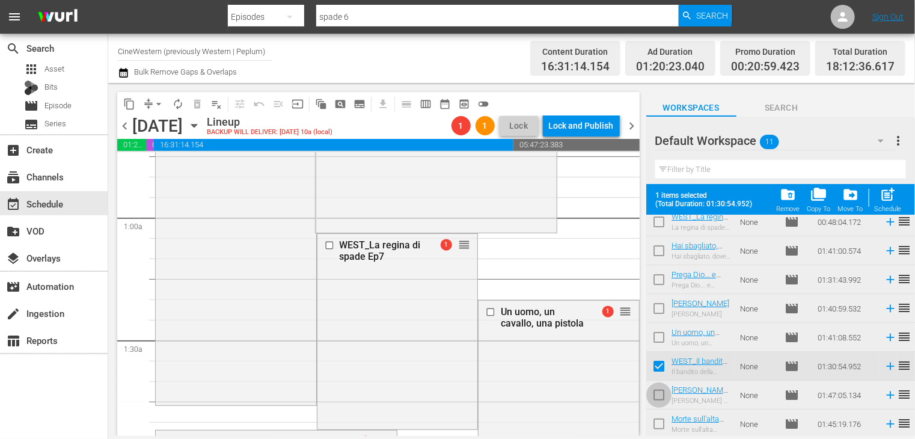
click at [659, 396] on input "checkbox" at bounding box center [658, 397] width 25 height 25
click at [659, 436] on body "menu Search By Episodes Search ID, Title, Description, Keywords, or Category sp…" at bounding box center [457, 219] width 915 height 439
click at [659, 426] on input "checkbox" at bounding box center [658, 426] width 25 height 25
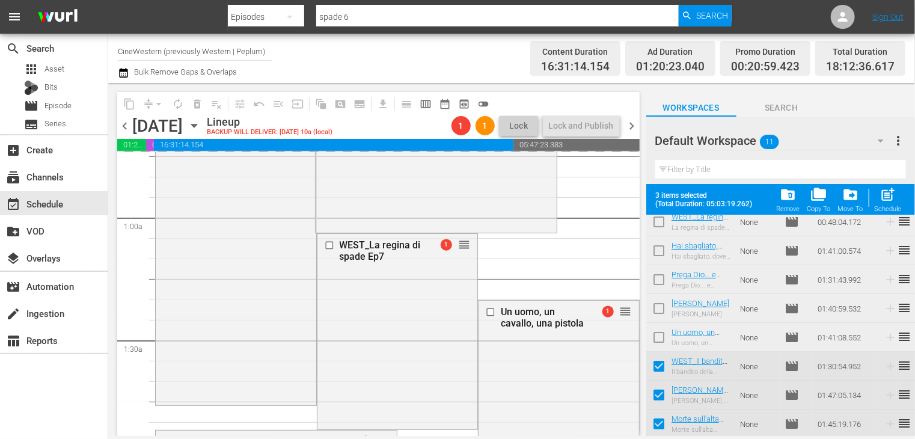
click at [631, 126] on span "chevron_right" at bounding box center [632, 125] width 15 height 15
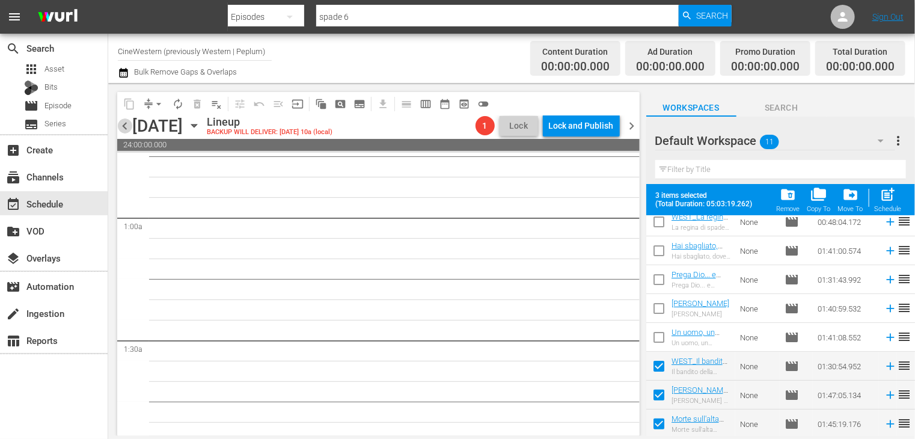
click at [127, 127] on span "chevron_left" at bounding box center [124, 125] width 15 height 15
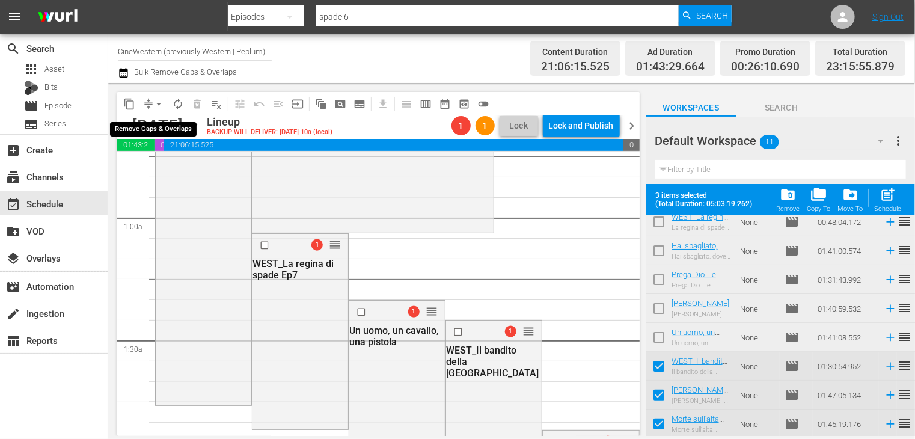
click at [159, 108] on span "arrow_drop_down" at bounding box center [159, 104] width 12 height 12
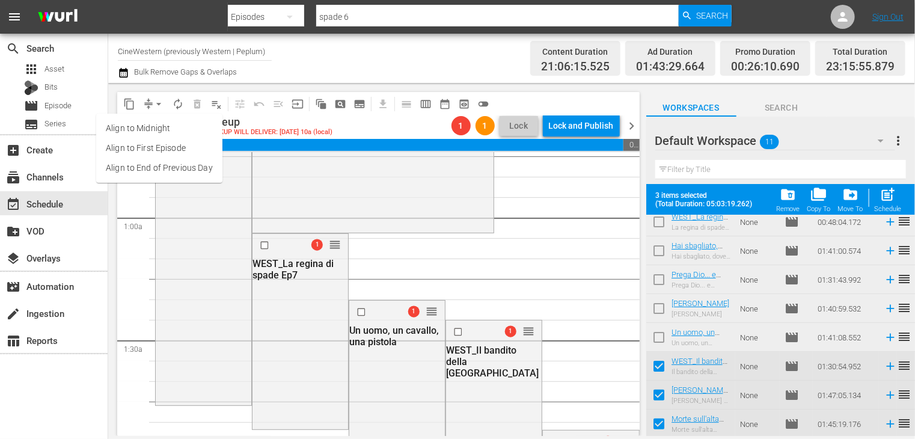
click at [168, 173] on li "Align to End of Previous Day" at bounding box center [159, 168] width 126 height 20
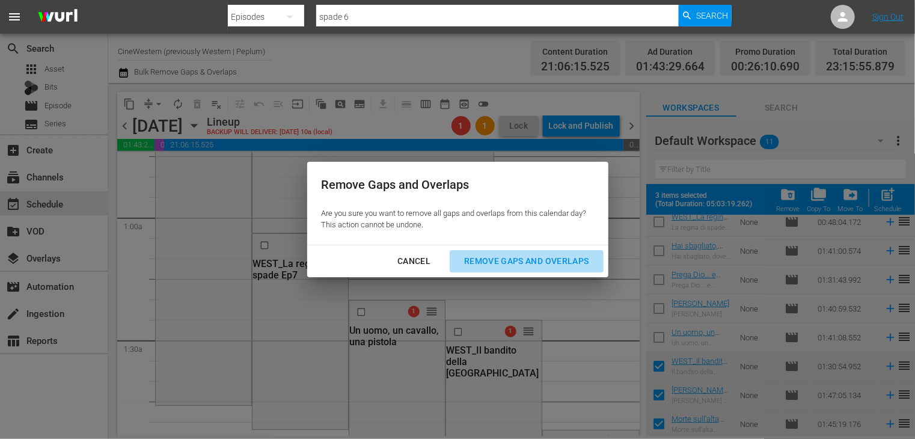
click at [537, 258] on div "Remove Gaps and Overlaps" at bounding box center [526, 261] width 144 height 15
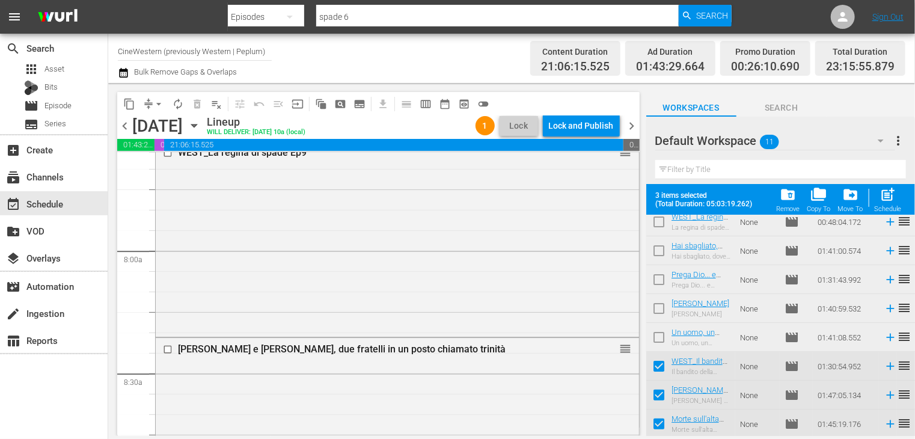
scroll to position [1923, 0]
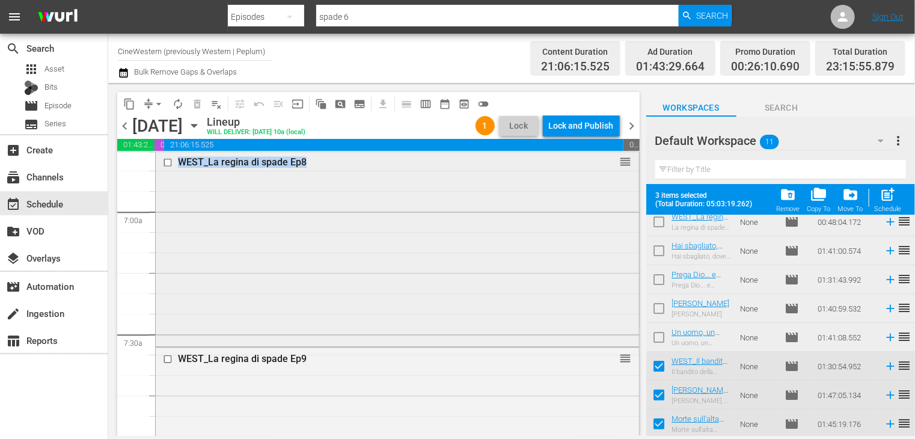
drag, startPoint x: 411, startPoint y: 325, endPoint x: 308, endPoint y: 333, distance: 103.1
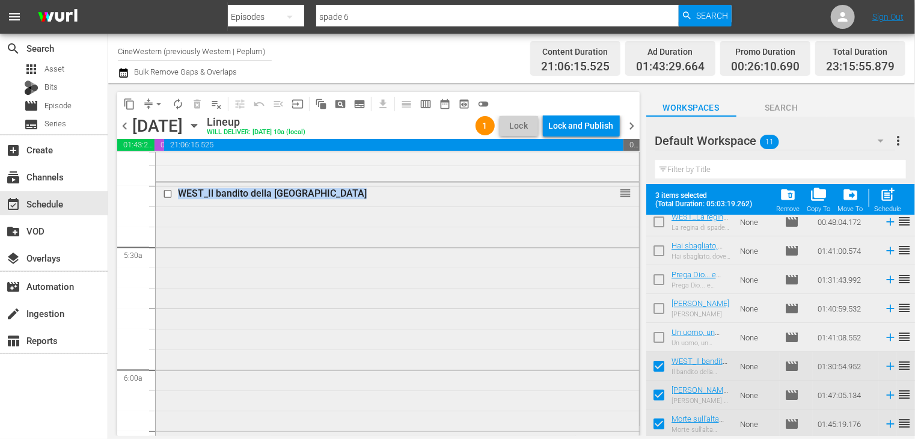
scroll to position [1117, 0]
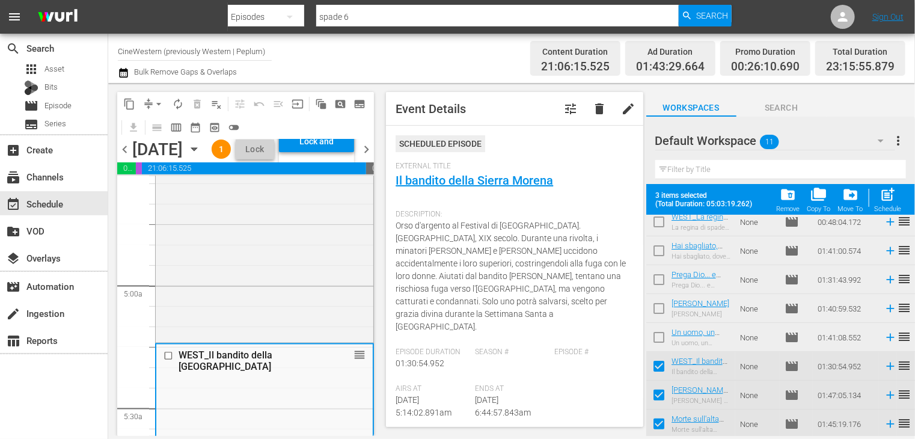
click at [656, 367] on input "checkbox" at bounding box center [658, 368] width 25 height 25
click at [660, 400] on input "checkbox" at bounding box center [658, 397] width 25 height 25
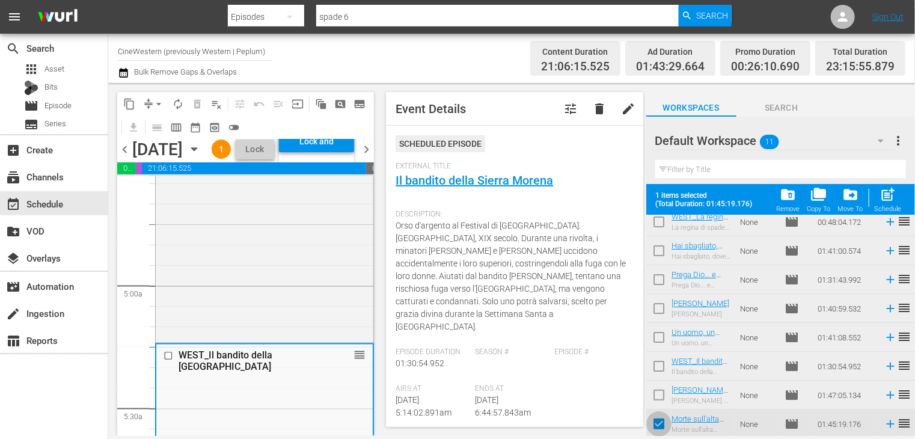
click at [659, 428] on input "checkbox" at bounding box center [658, 426] width 25 height 25
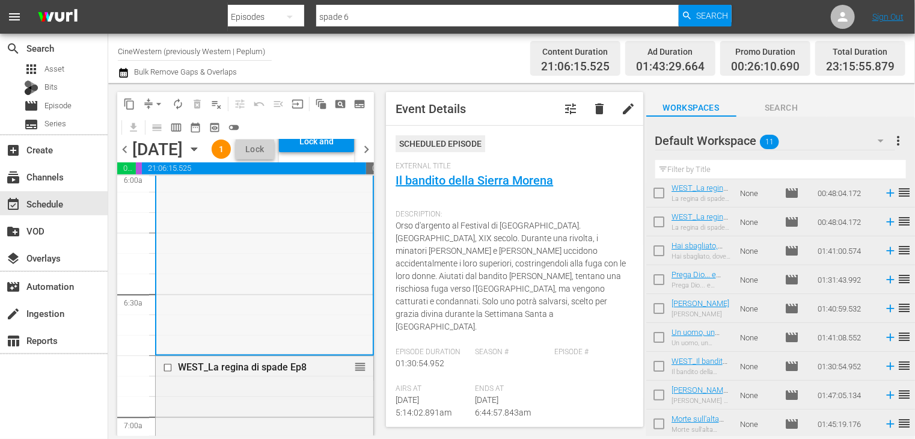
scroll to position [1477, 0]
click at [129, 157] on span "chevron_left" at bounding box center [124, 149] width 15 height 15
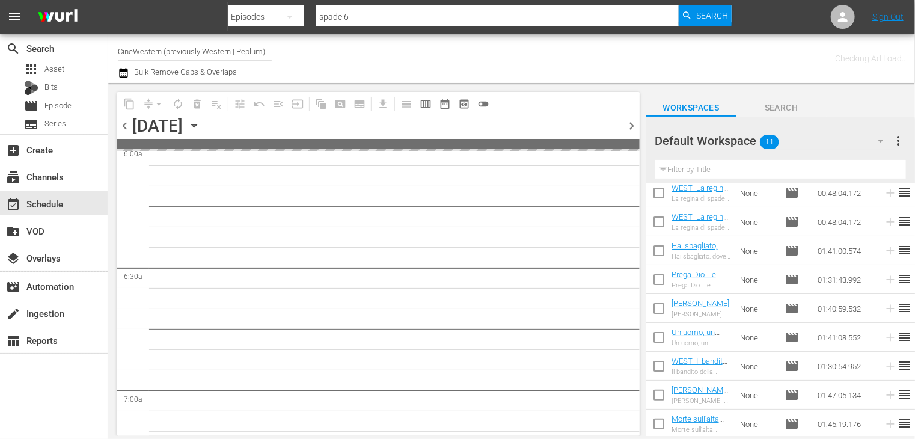
scroll to position [1518, 0]
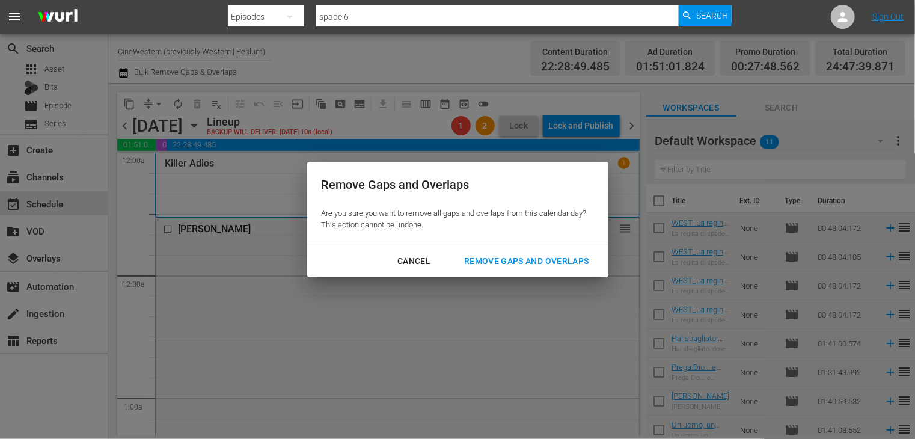
scroll to position [93, 0]
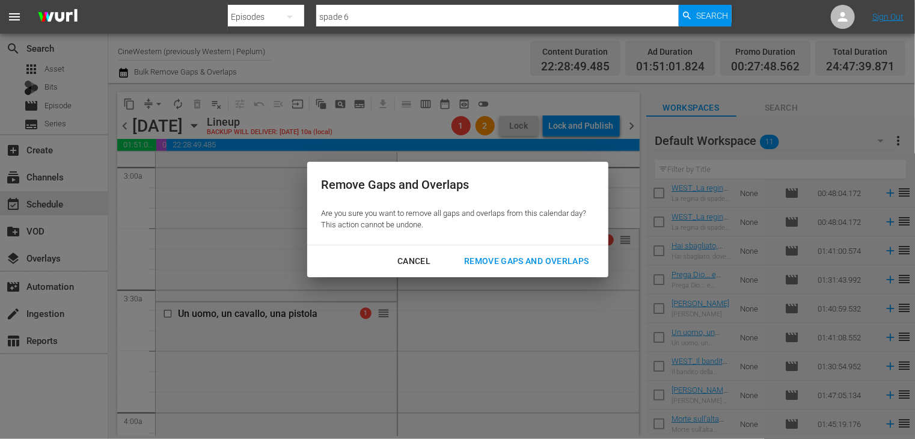
click at [529, 260] on div "Remove Gaps and Overlaps" at bounding box center [526, 261] width 144 height 15
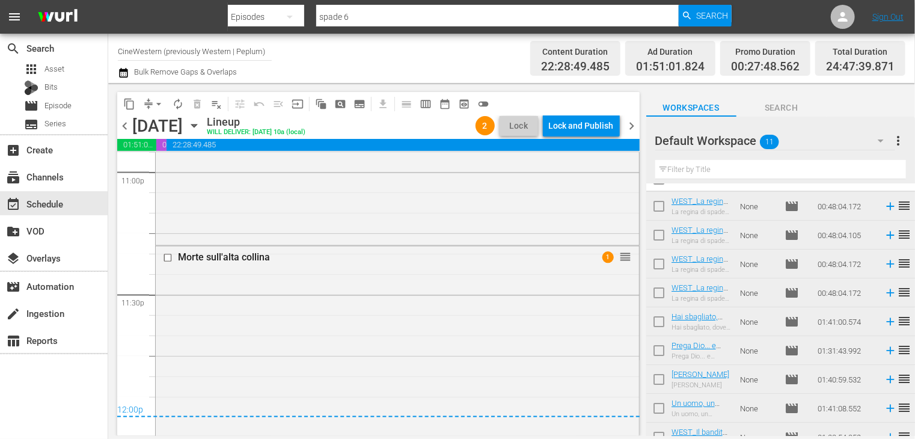
scroll to position [0, 0]
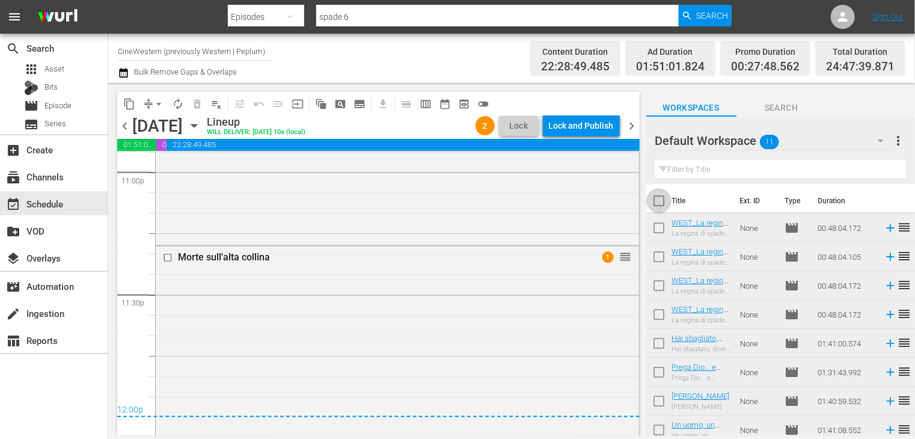
click at [658, 202] on input "checkbox" at bounding box center [658, 203] width 25 height 25
checkbox input "true"
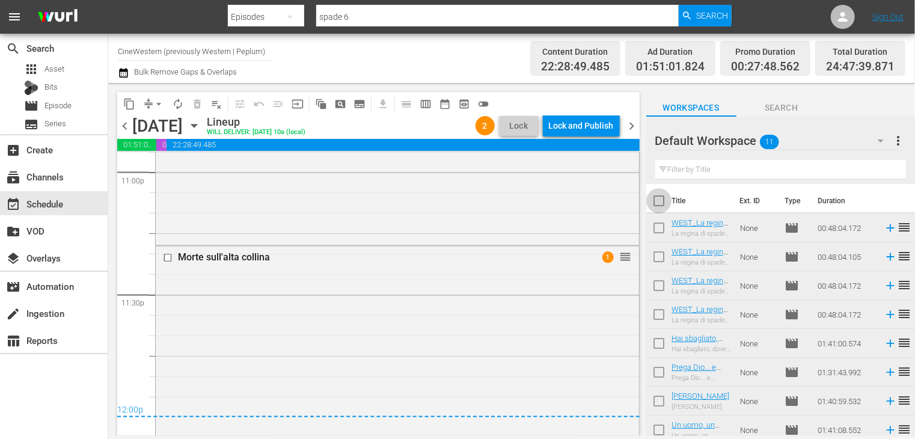
checkbox input "true"
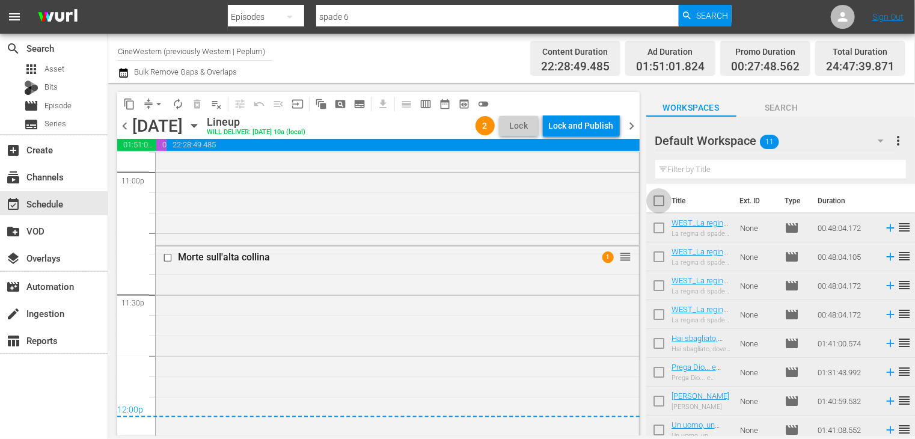
checkbox input "true"
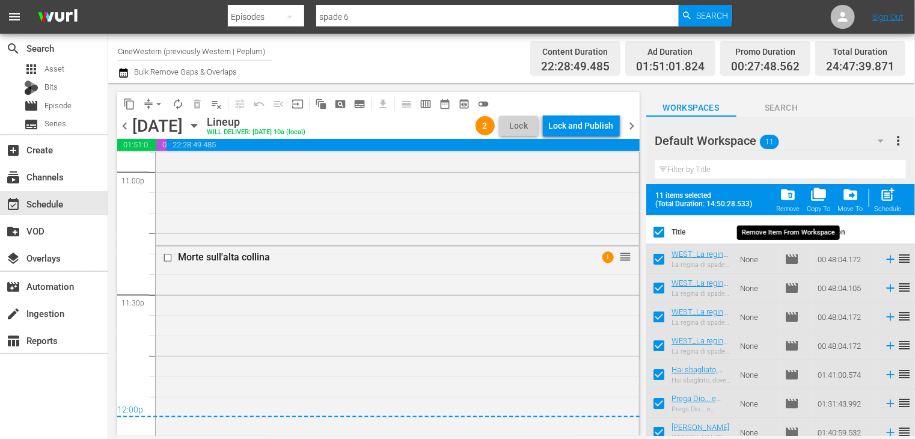
click at [791, 197] on span "folder_delete" at bounding box center [788, 194] width 16 height 16
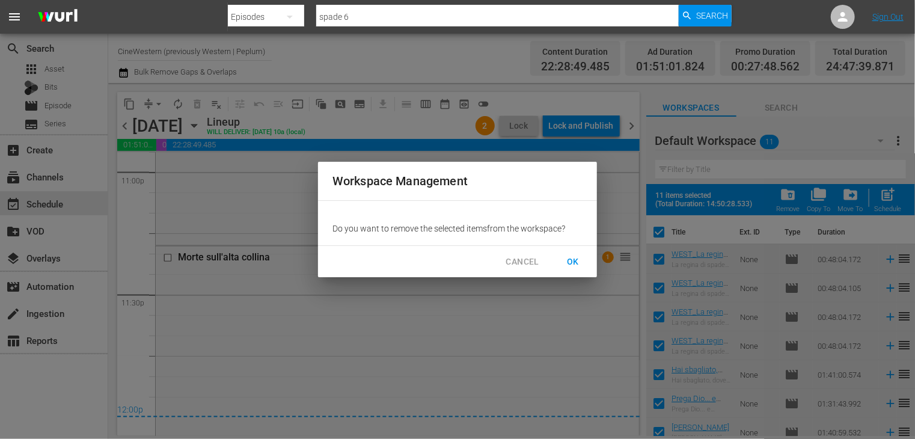
click at [573, 263] on span "OK" at bounding box center [572, 261] width 19 height 15
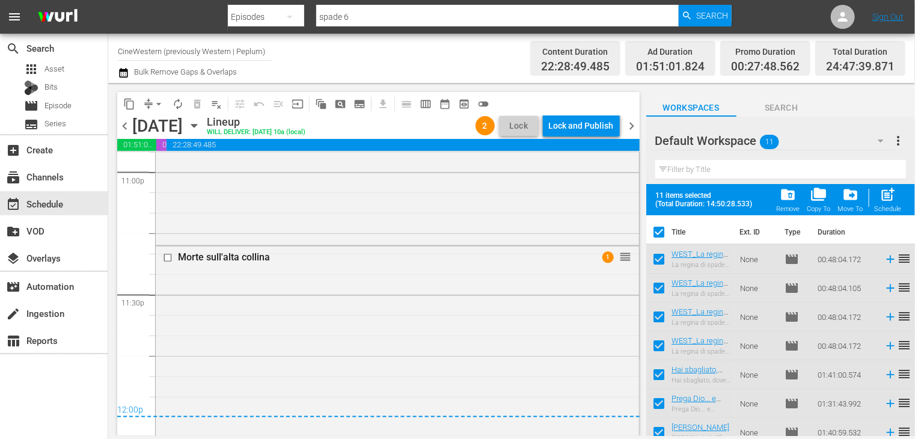
checkbox input "false"
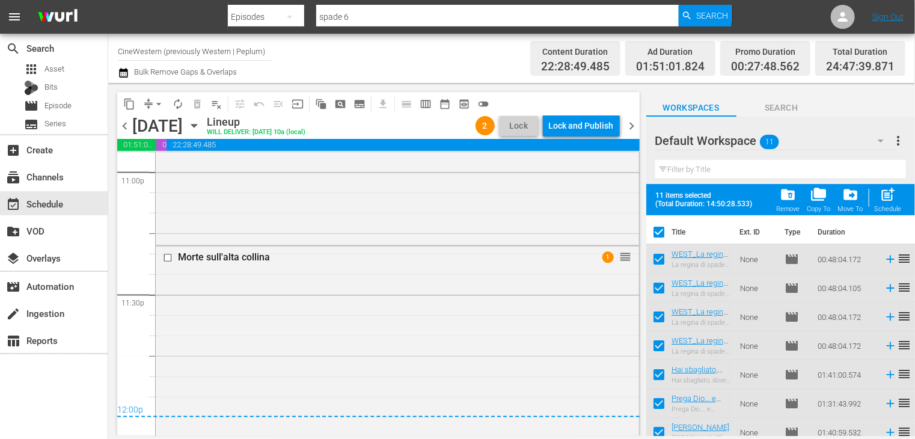
checkbox input "false"
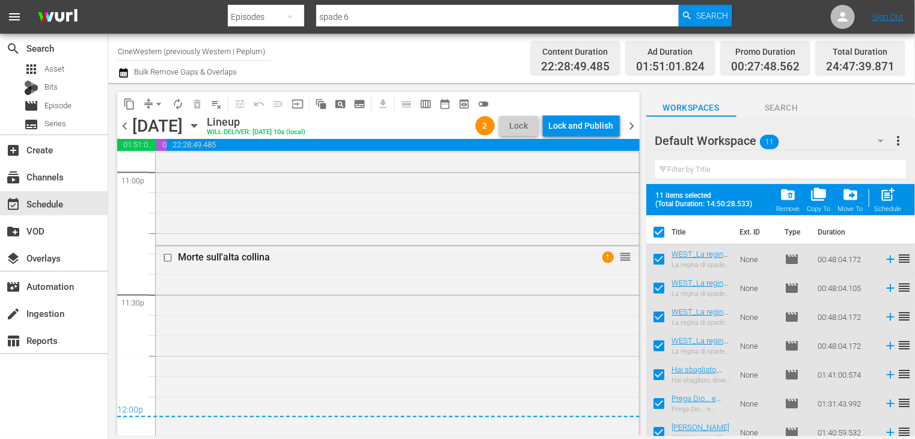
checkbox input "false"
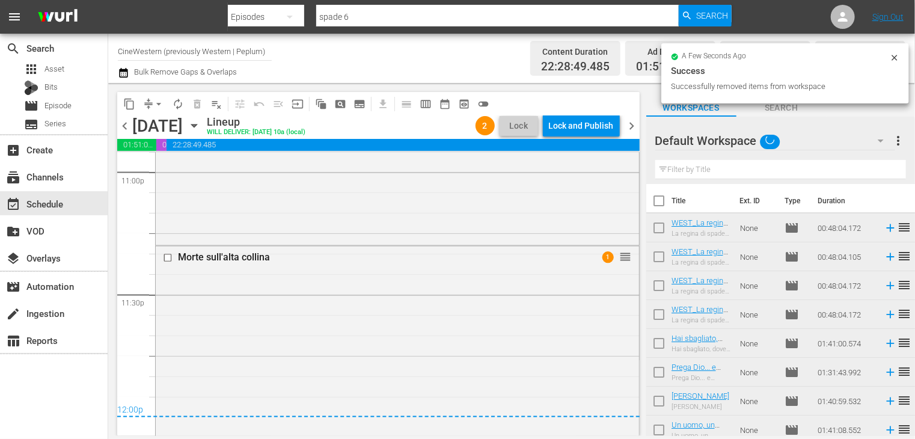
click at [629, 123] on span "chevron_right" at bounding box center [632, 125] width 15 height 15
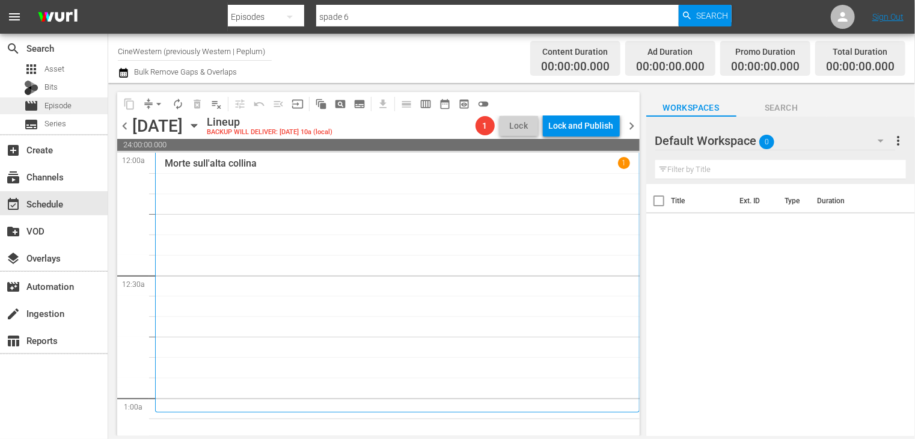
click at [70, 107] on span "Episode" at bounding box center [57, 106] width 27 height 12
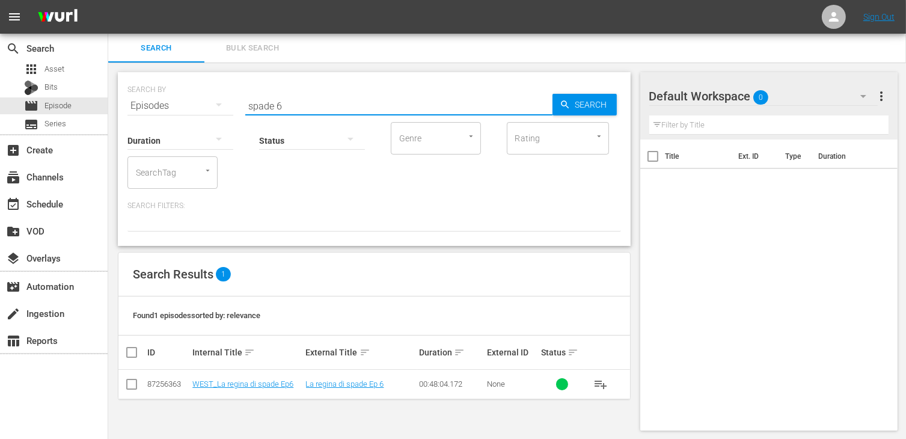
drag, startPoint x: 303, startPoint y: 107, endPoint x: 216, endPoint y: 95, distance: 88.0
click at [216, 95] on div "SEARCH BY Search By Episodes Search ID, Title, Description, Keywords, or Catego…" at bounding box center [373, 98] width 493 height 43
type input "uno ad"
click at [134, 379] on input "checkbox" at bounding box center [131, 386] width 14 height 14
checkbox input "true"
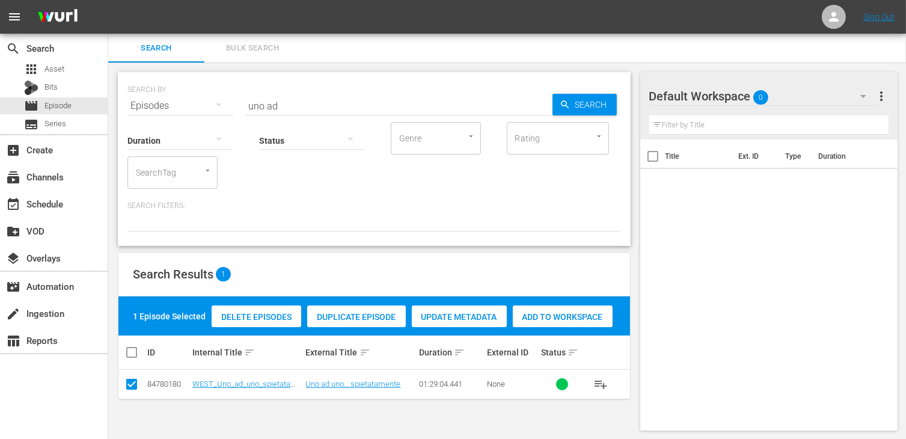
click at [569, 322] on div "Add to Workspace" at bounding box center [563, 316] width 100 height 23
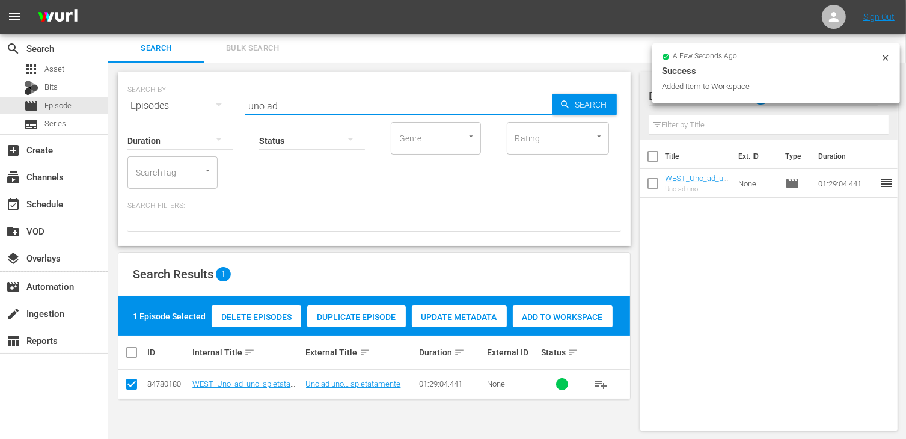
drag, startPoint x: 284, startPoint y: 109, endPoint x: 200, endPoint y: 100, distance: 84.6
click at [200, 100] on div "SEARCH BY Search By Episodes Search ID, Title, Description, Keywords, or Catego…" at bounding box center [373, 98] width 493 height 43
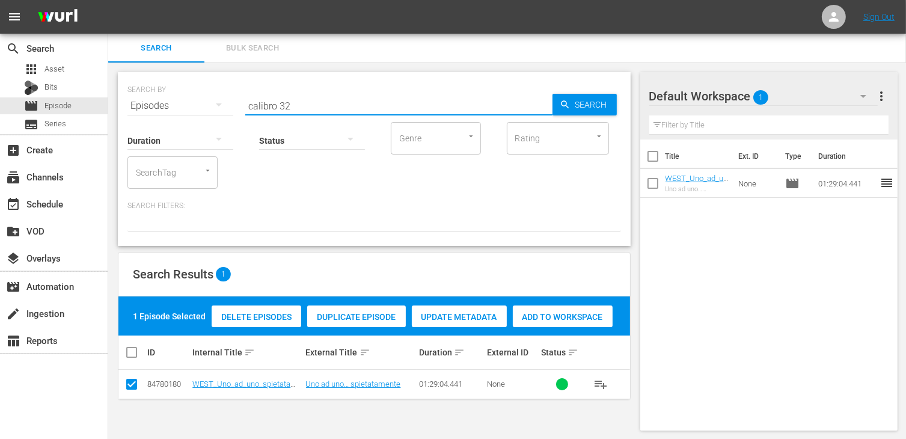
type input "calibro 32"
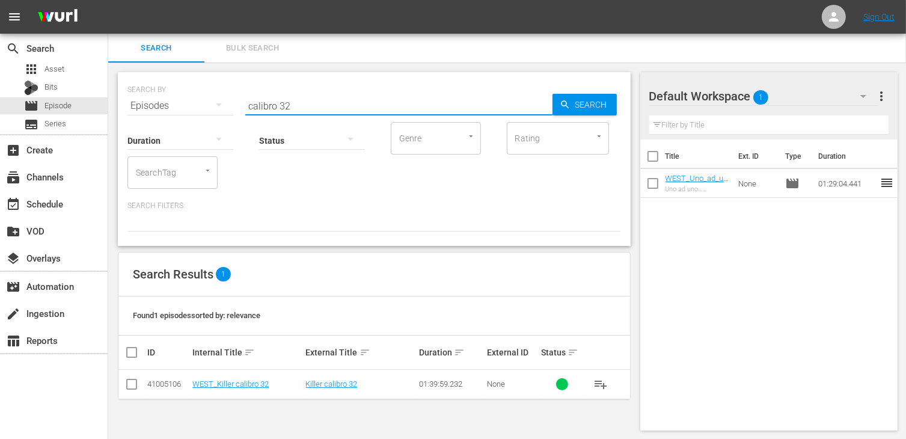
click at [138, 385] on input "checkbox" at bounding box center [131, 386] width 14 height 14
checkbox input "true"
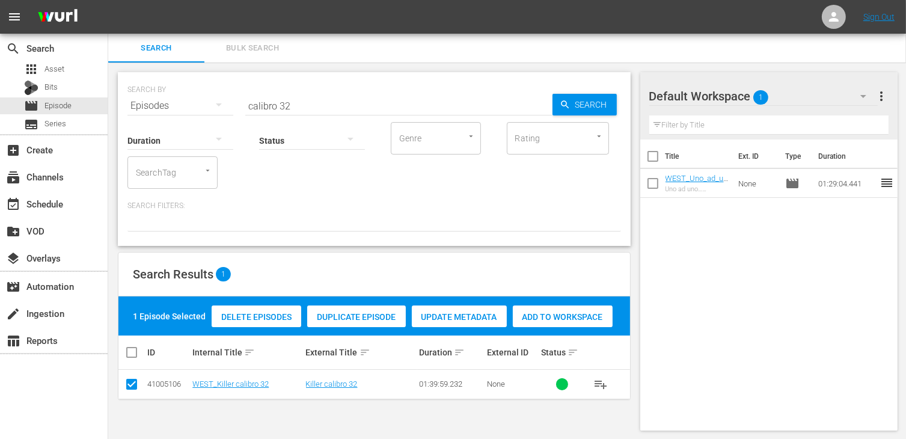
click at [555, 316] on span "Add to Workspace" at bounding box center [563, 317] width 100 height 10
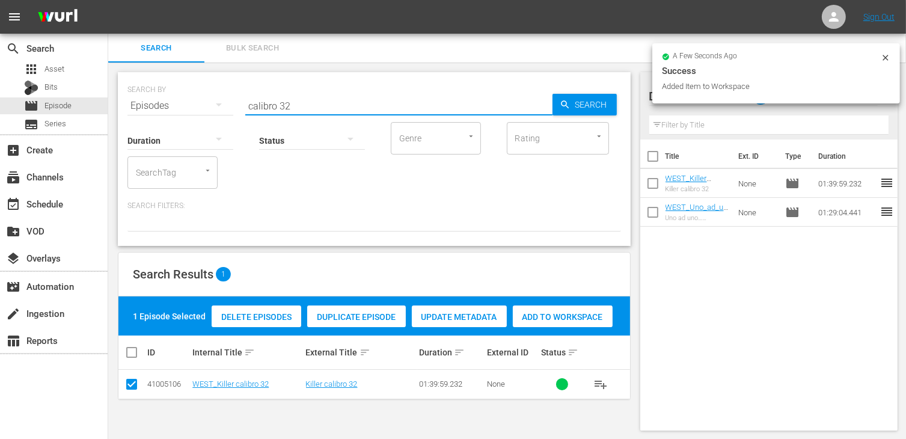
drag, startPoint x: 291, startPoint y: 100, endPoint x: 130, endPoint y: 89, distance: 161.4
click at [130, 89] on div "SEARCH BY Search By Episodes Search ID, Title, Description, Keywords, or Catego…" at bounding box center [373, 98] width 493 height 43
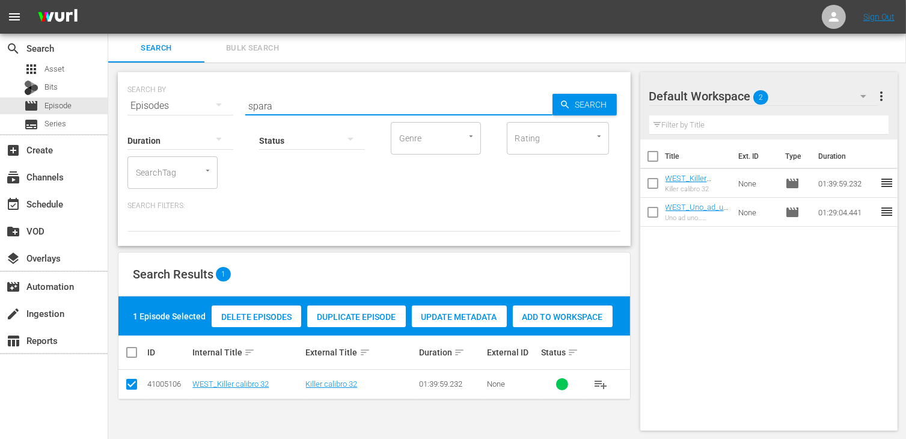
type input "spara"
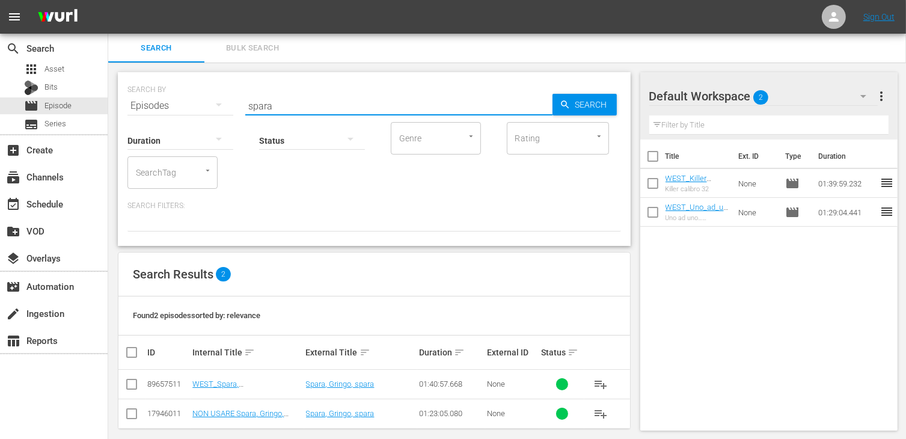
click at [131, 385] on input "checkbox" at bounding box center [131, 386] width 14 height 14
checkbox input "true"
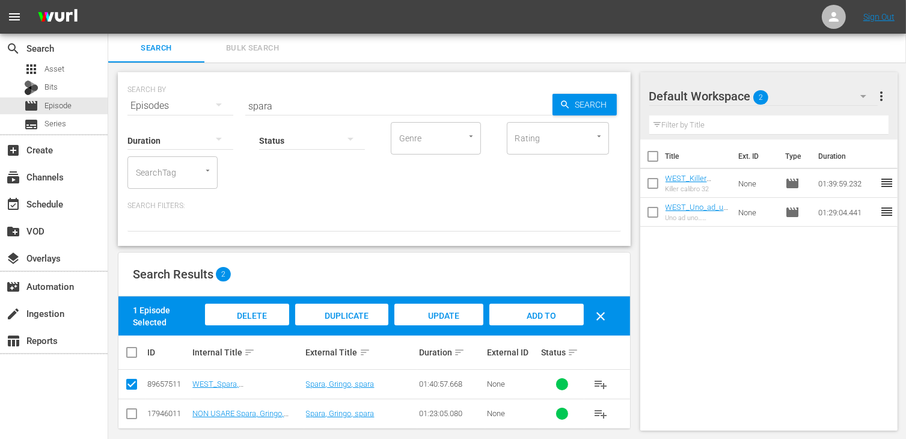
click at [539, 317] on span "Add to Workspace" at bounding box center [536, 327] width 59 height 32
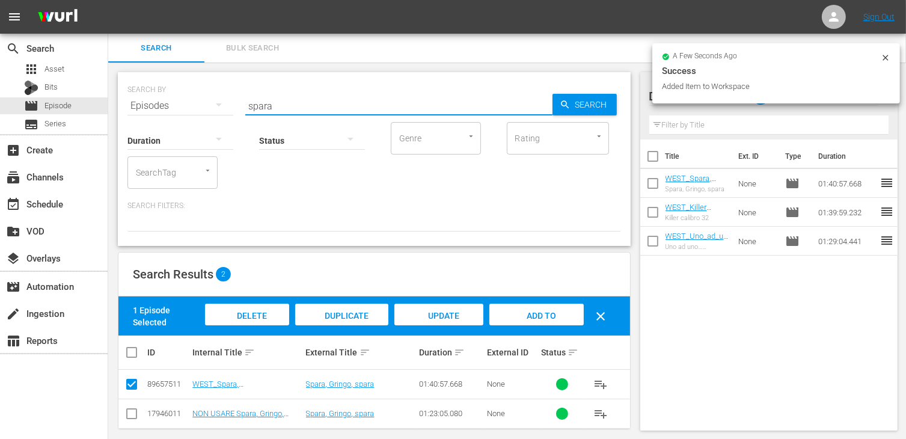
drag, startPoint x: 312, startPoint y: 108, endPoint x: 166, endPoint y: 108, distance: 146.1
click at [166, 108] on div "SEARCH BY Search By Episodes Search ID, Title, Description, Keywords, or Catego…" at bounding box center [373, 98] width 493 height 43
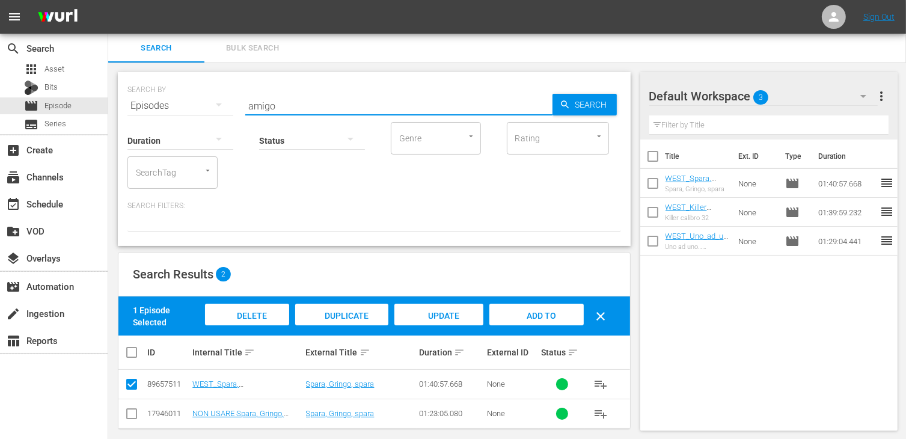
type input "amigo"
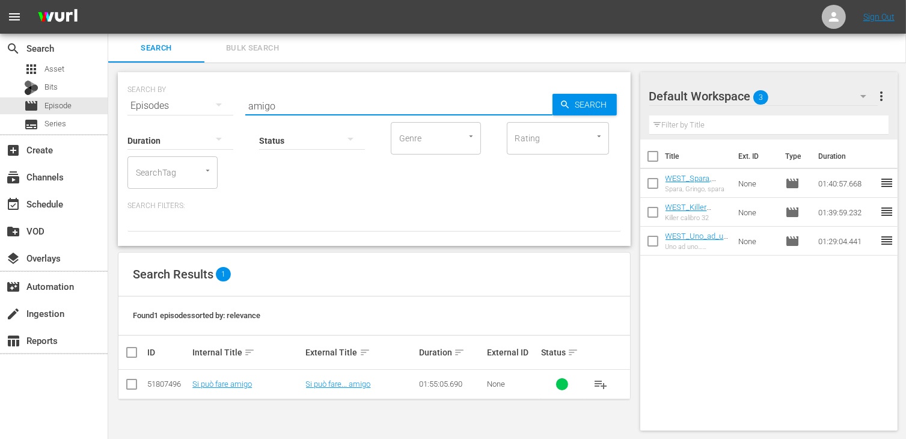
click at [139, 388] on td at bounding box center [131, 384] width 27 height 29
click at [136, 379] on input "checkbox" at bounding box center [131, 386] width 14 height 14
checkbox input "true"
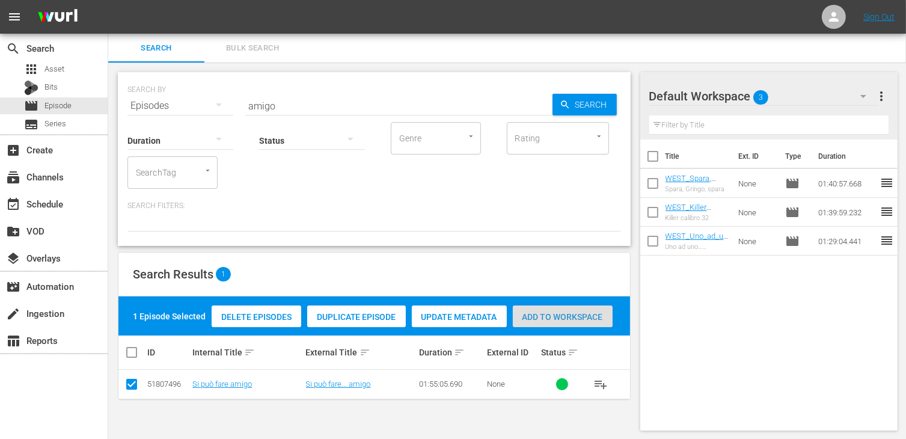
click at [548, 312] on span "Add to Workspace" at bounding box center [563, 317] width 100 height 10
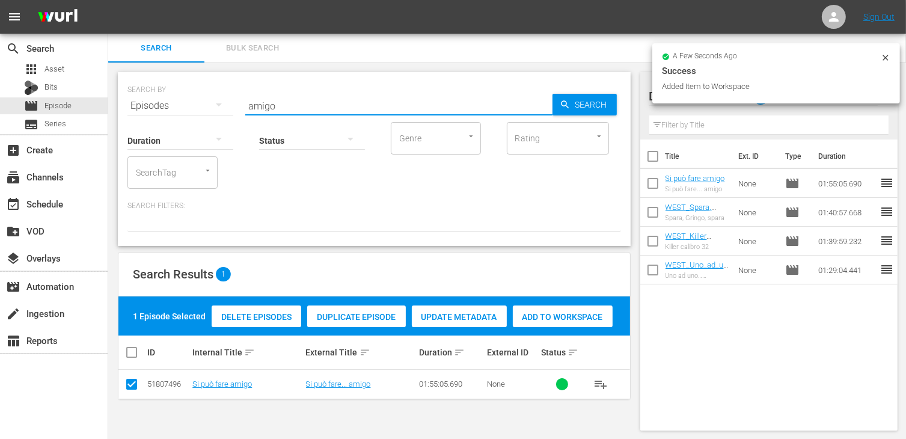
drag, startPoint x: 297, startPoint y: 110, endPoint x: 218, endPoint y: 102, distance: 79.1
click at [218, 102] on div "SEARCH BY Search By Episodes Search ID, Title, Description, Keywords, or Catego…" at bounding box center [373, 98] width 493 height 43
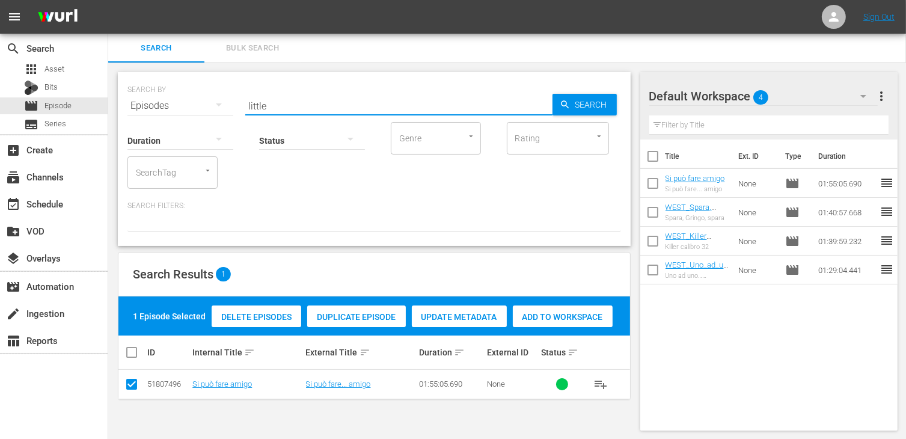
type input "little"
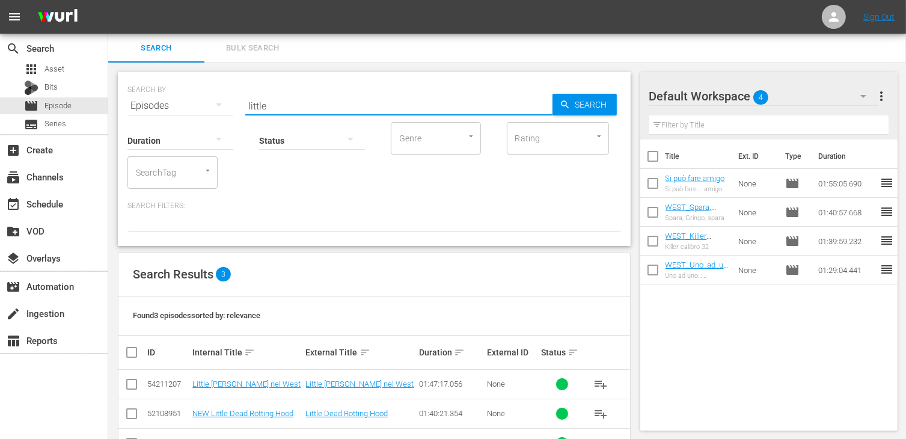
scroll to position [40, 0]
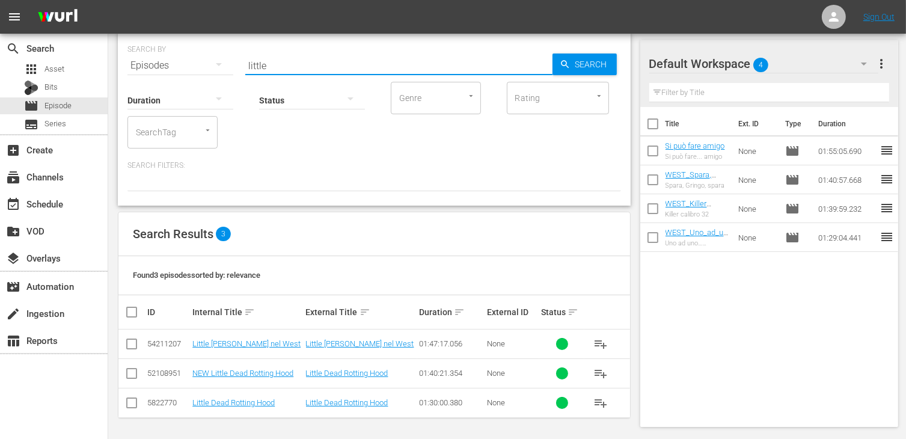
click at [132, 341] on input "checkbox" at bounding box center [131, 346] width 14 height 14
checkbox input "true"
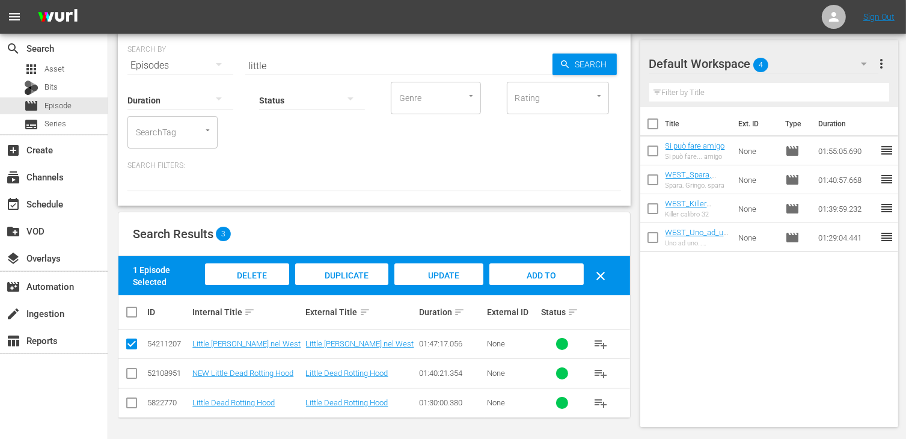
click at [545, 279] on span "Add to Workspace" at bounding box center [536, 286] width 59 height 32
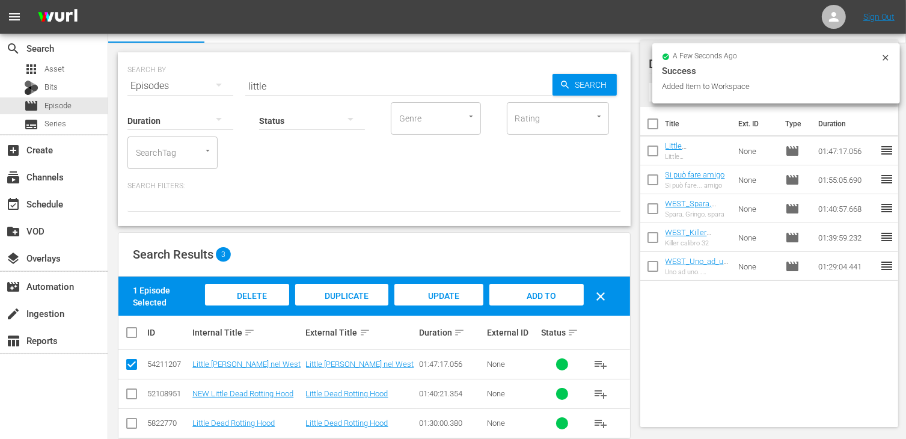
scroll to position [0, 0]
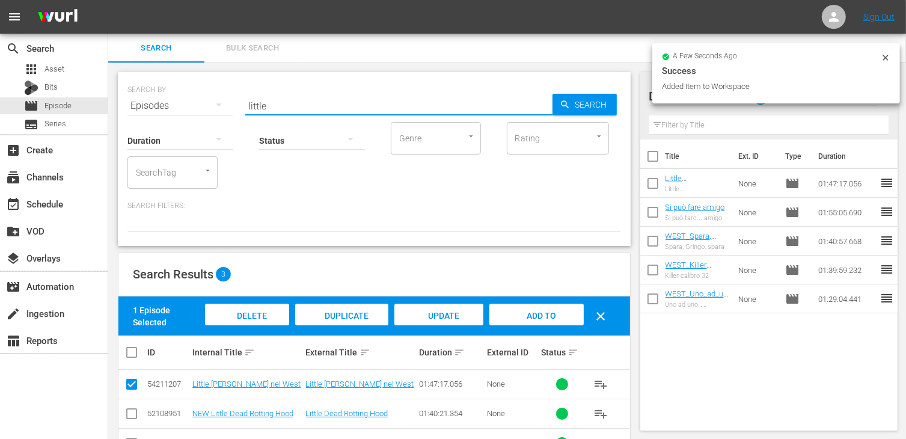
drag, startPoint x: 276, startPoint y: 111, endPoint x: 161, endPoint y: 99, distance: 116.0
click at [152, 91] on div "SEARCH BY Search By Episodes Search ID, Title, Description, Keywords, or Catego…" at bounding box center [373, 98] width 493 height 43
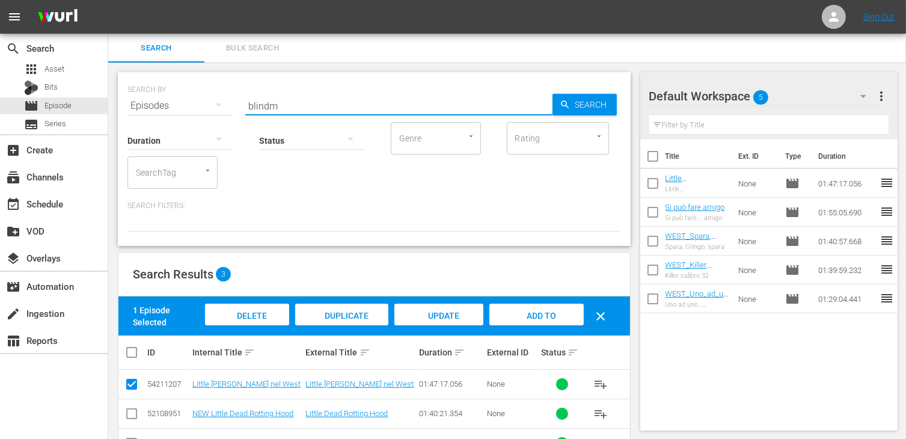
type input "blindm"
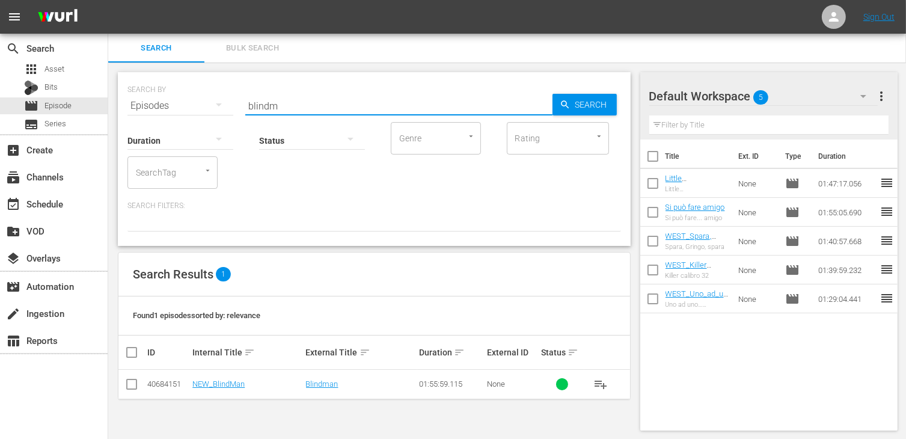
click at [130, 388] on input "checkbox" at bounding box center [131, 386] width 14 height 14
checkbox input "true"
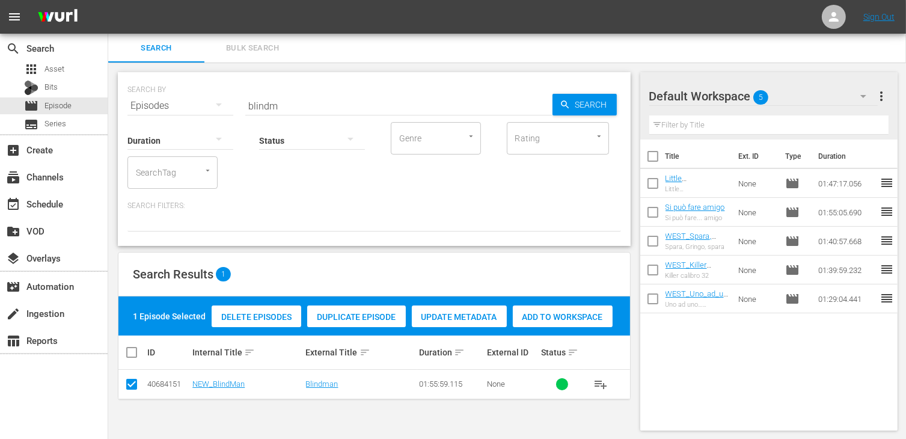
click at [566, 312] on span "Add to Workspace" at bounding box center [563, 317] width 100 height 10
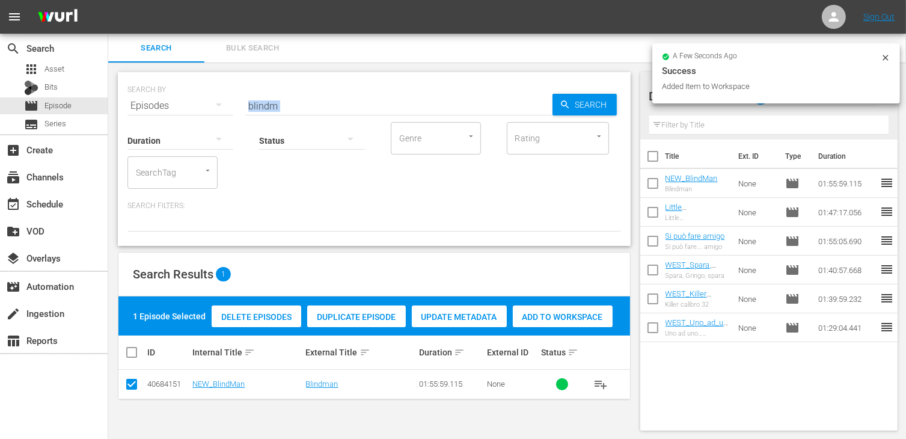
drag, startPoint x: 291, startPoint y: 112, endPoint x: 219, endPoint y: 109, distance: 71.6
click at [221, 109] on div "SEARCH BY Search By Episodes Search ID, Title, Description, Keywords, or Catego…" at bounding box center [374, 159] width 513 height 174
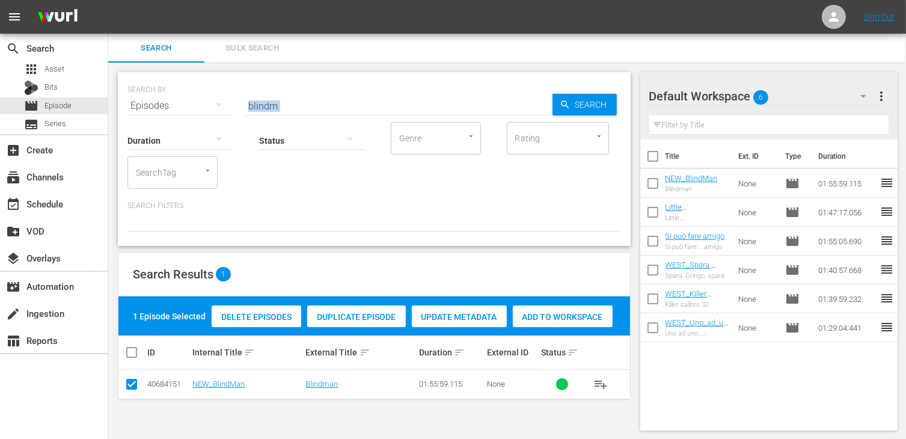
scroll to position [1, 0]
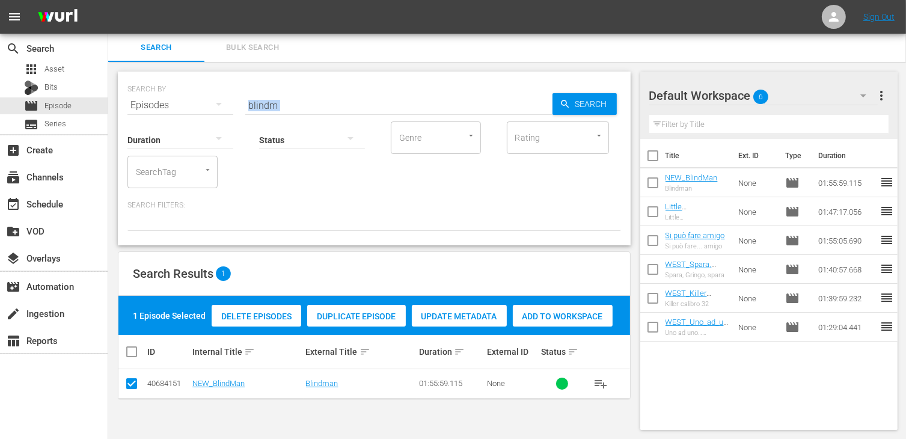
click at [332, 116] on div "Status" at bounding box center [312, 132] width 106 height 43
drag, startPoint x: 287, startPoint y: 103, endPoint x: 233, endPoint y: 104, distance: 54.1
click at [233, 104] on div "SEARCH BY Search By Episodes Search ID, Title, Description, Keywords, or Catego…" at bounding box center [373, 97] width 493 height 43
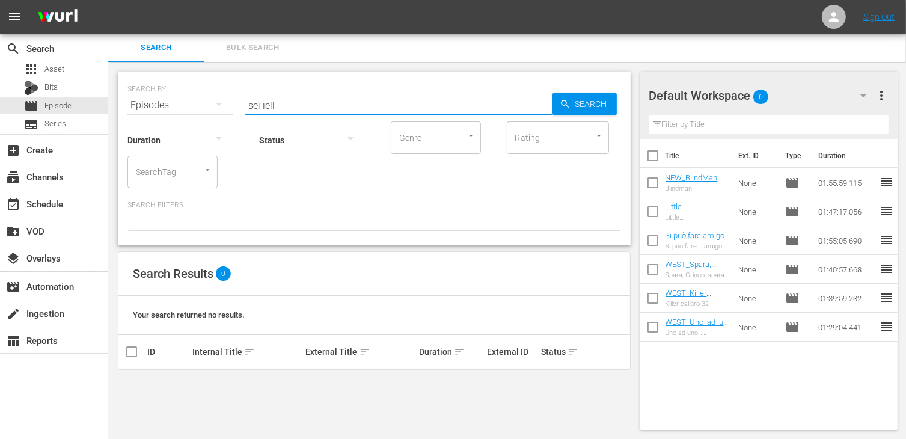
type input "sei iell"
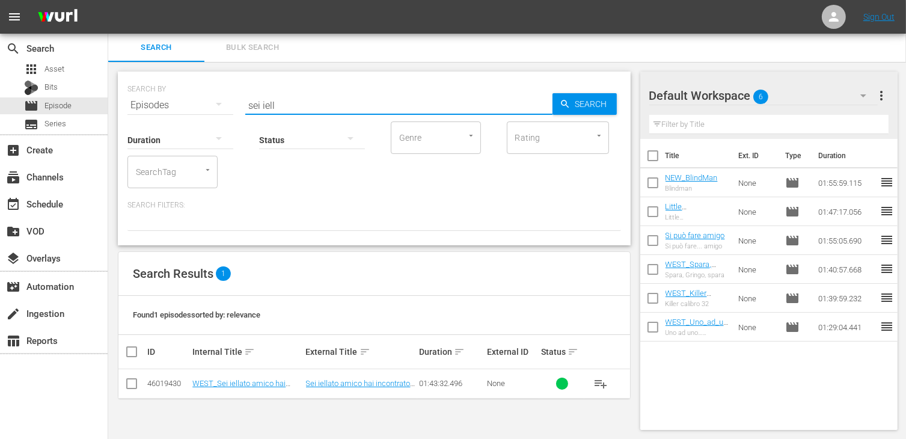
click at [130, 380] on input "checkbox" at bounding box center [131, 386] width 14 height 14
checkbox input "true"
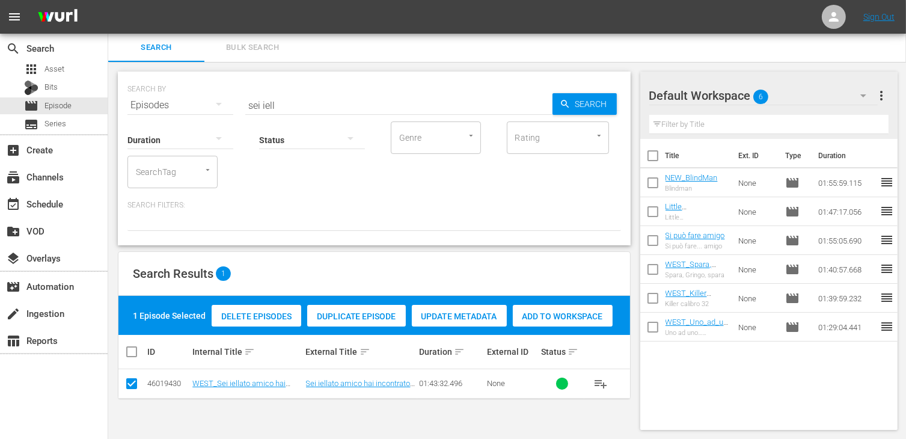
click at [525, 308] on div "Add to Workspace" at bounding box center [563, 316] width 100 height 23
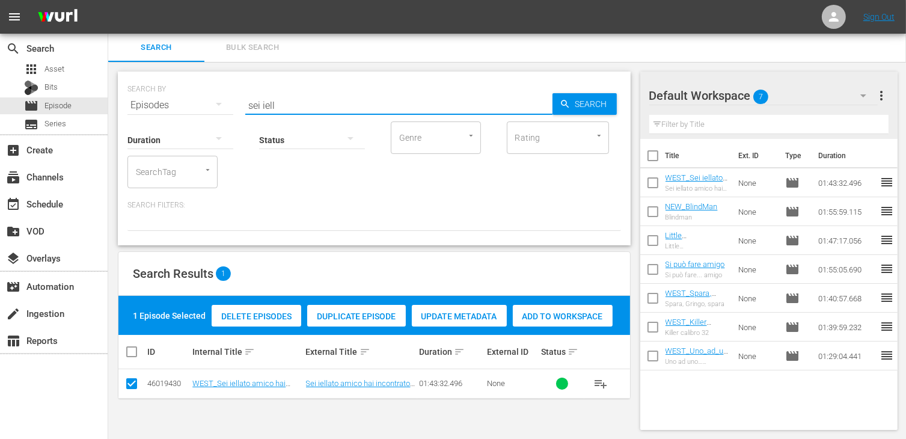
drag, startPoint x: 287, startPoint y: 94, endPoint x: 228, endPoint y: 97, distance: 58.4
click at [228, 97] on div "SEARCH BY Search By Episodes Search ID, Title, Description, Keywords, or Catego…" at bounding box center [373, 97] width 493 height 43
type input "spade 10"
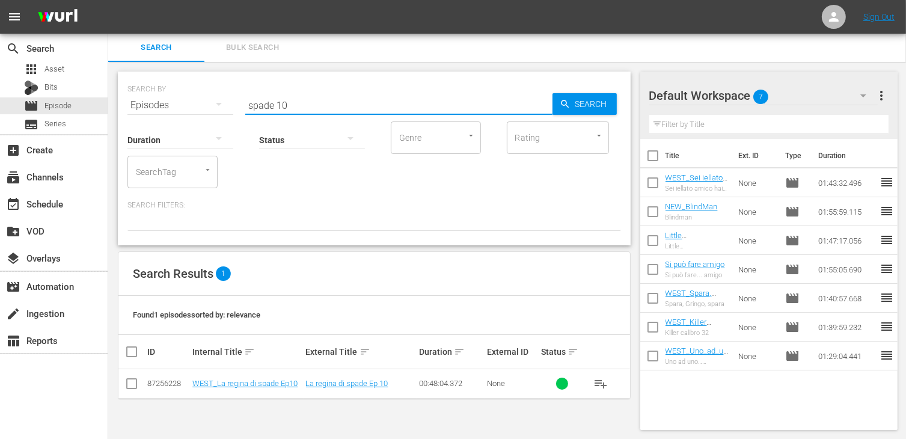
click at [127, 383] on input "checkbox" at bounding box center [131, 386] width 14 height 14
checkbox input "true"
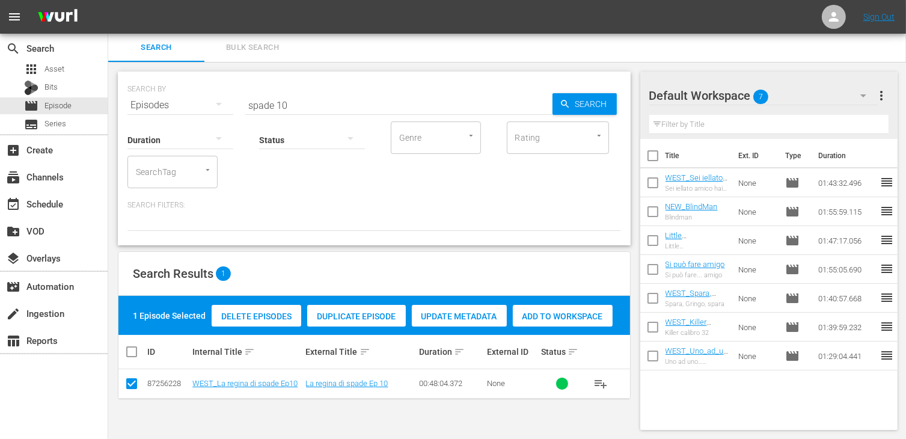
click at [545, 317] on span "Add to Workspace" at bounding box center [563, 316] width 100 height 10
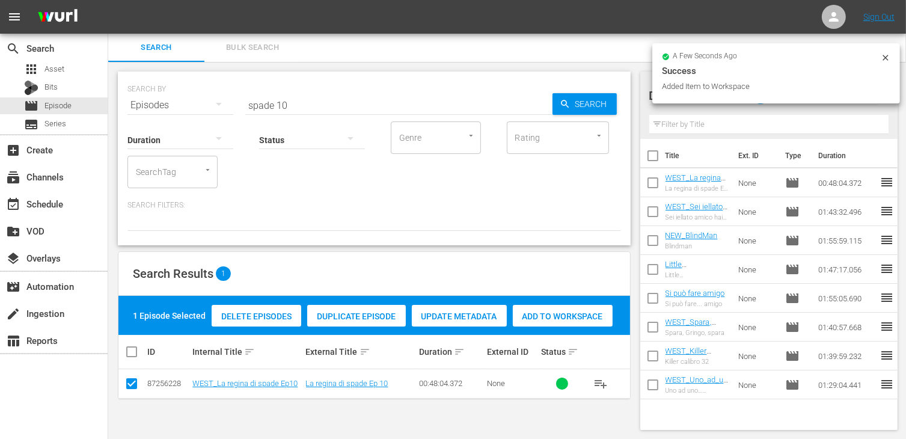
click at [305, 100] on input "spade 10" at bounding box center [398, 105] width 307 height 29
type input "spade 9"
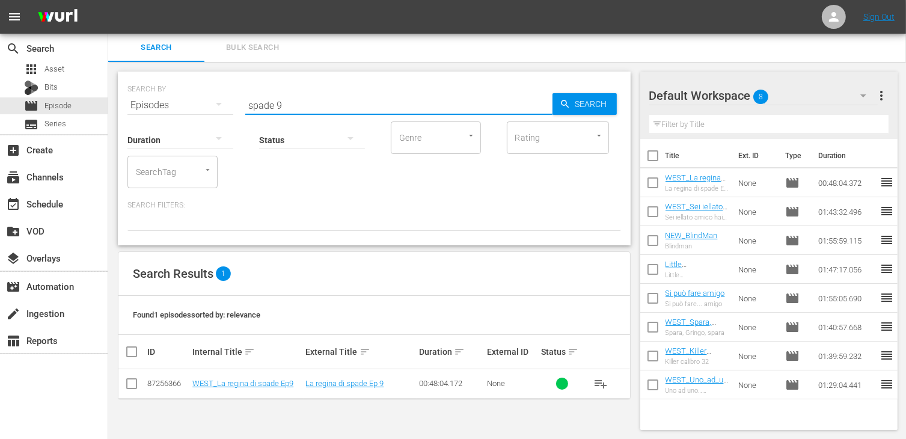
click at [123, 384] on td at bounding box center [131, 383] width 27 height 29
click at [133, 380] on input "checkbox" at bounding box center [131, 386] width 14 height 14
checkbox input "true"
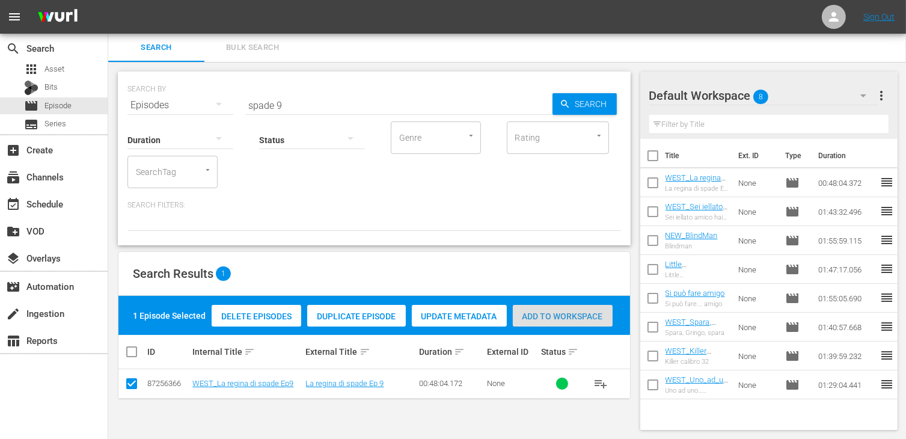
click at [551, 323] on div "Add to Workspace" at bounding box center [563, 316] width 100 height 23
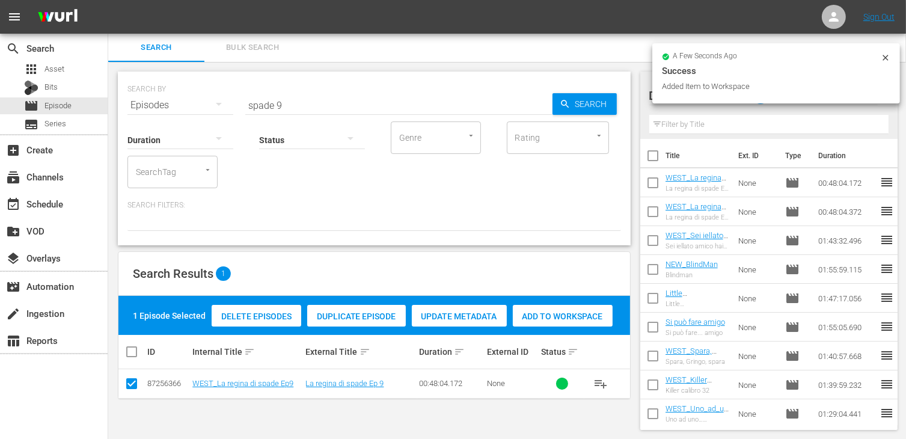
click at [296, 107] on input "spade 9" at bounding box center [398, 105] width 307 height 29
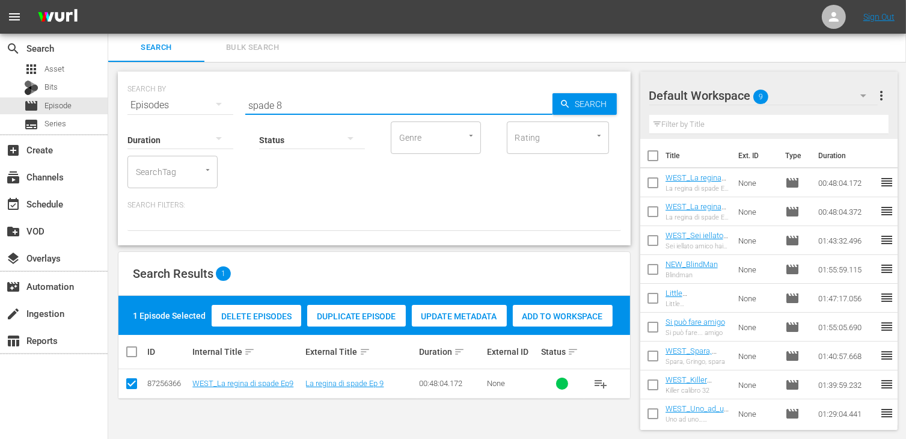
type input "spade 8"
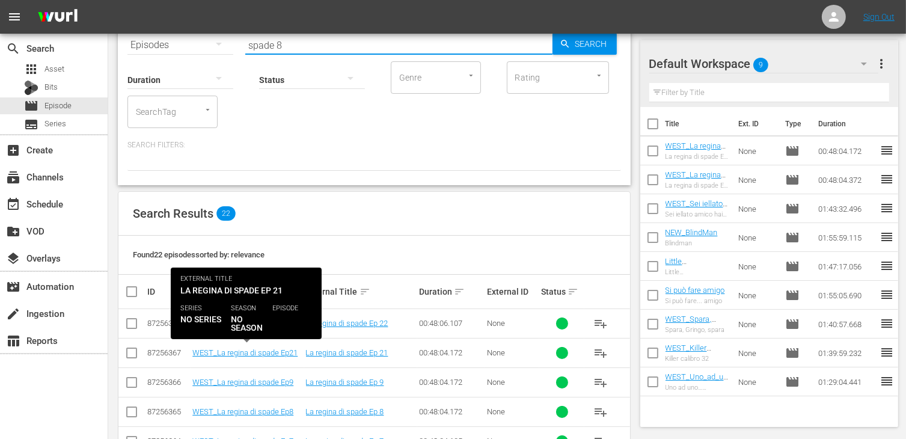
scroll to position [241, 0]
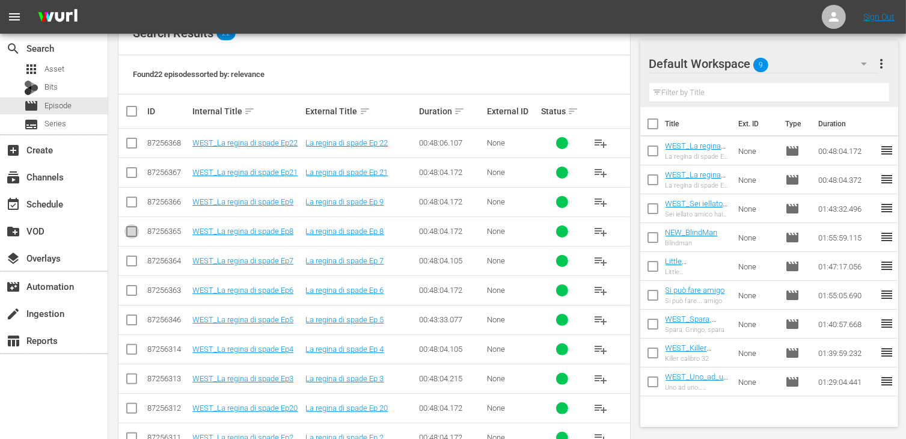
click at [130, 232] on input "checkbox" at bounding box center [131, 234] width 14 height 14
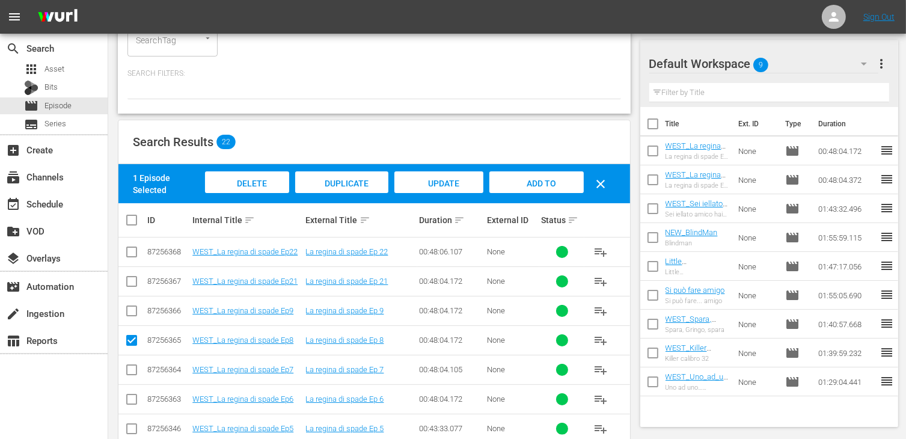
scroll to position [121, 0]
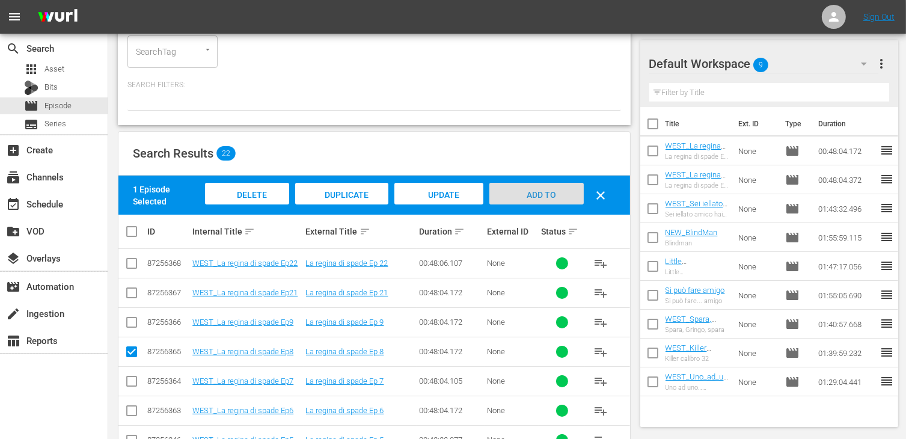
click at [553, 194] on span "Add to Workspace" at bounding box center [536, 206] width 59 height 32
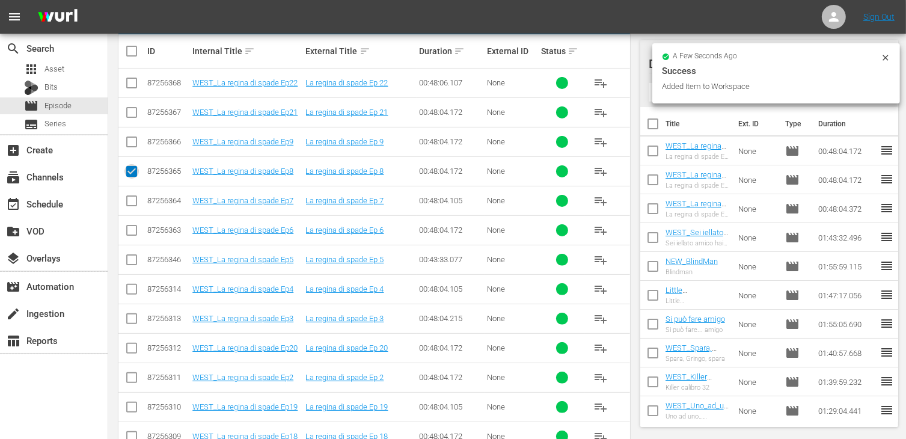
click at [136, 172] on input "checkbox" at bounding box center [131, 173] width 14 height 14
checkbox input "false"
click at [130, 202] on input "checkbox" at bounding box center [131, 203] width 14 height 14
checkbox input "true"
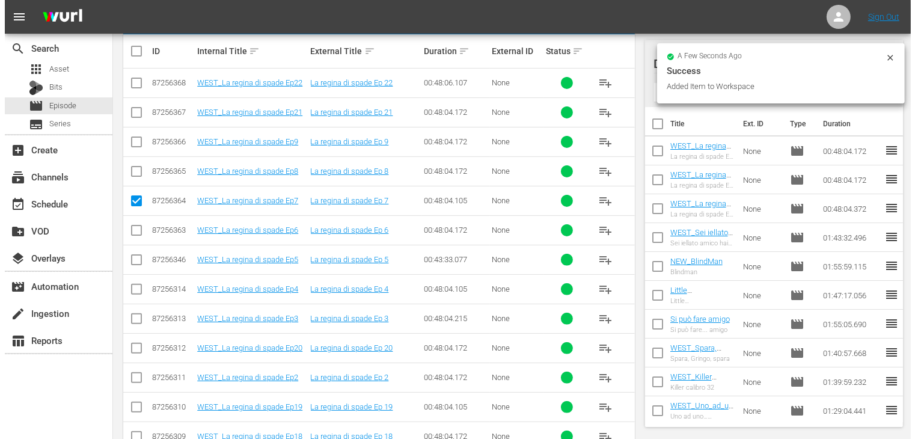
scroll to position [0, 0]
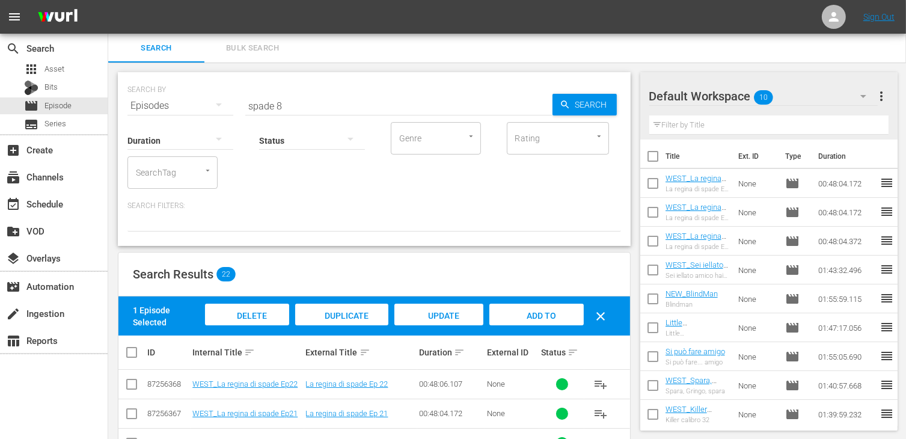
click at [536, 312] on span "Add to Workspace" at bounding box center [536, 327] width 59 height 32
click at [75, 206] on div "event_available Schedule" at bounding box center [54, 203] width 108 height 24
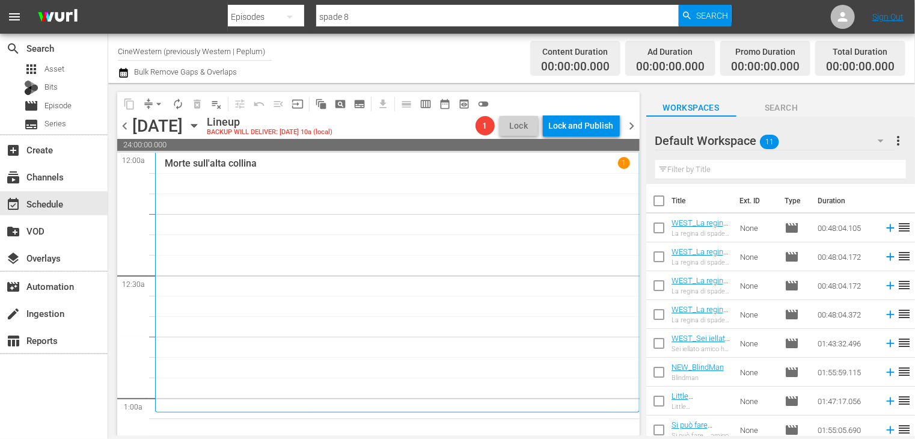
click at [659, 201] on input "checkbox" at bounding box center [658, 203] width 25 height 25
checkbox input "true"
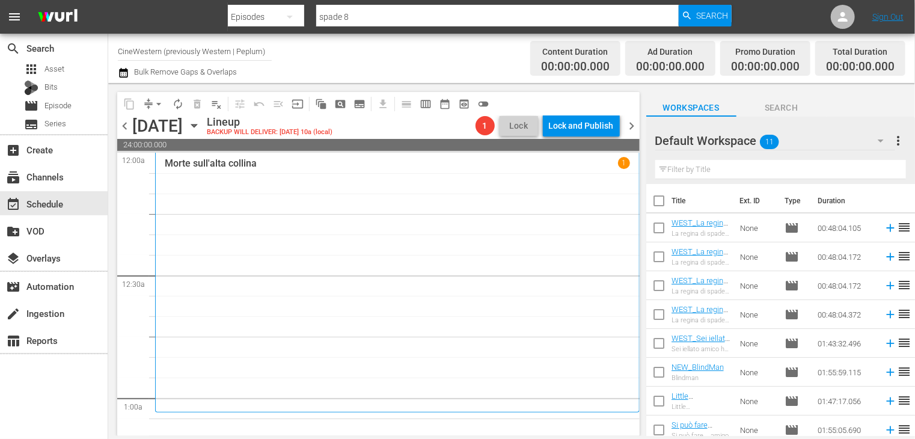
checkbox input "true"
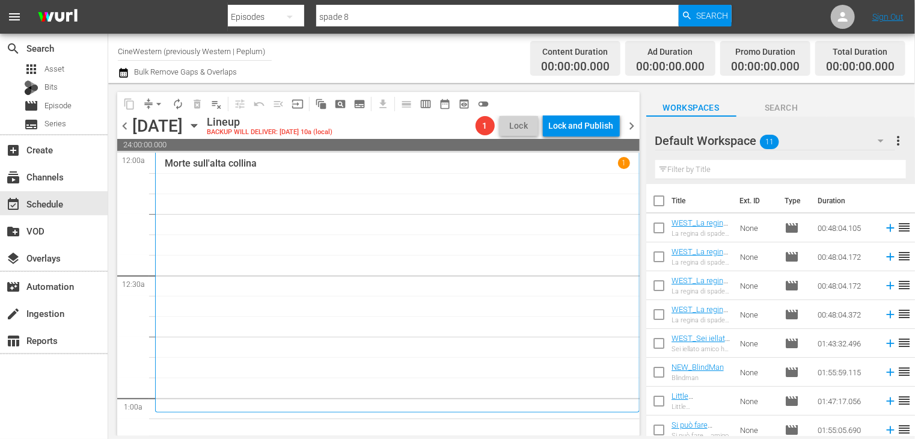
checkbox input "true"
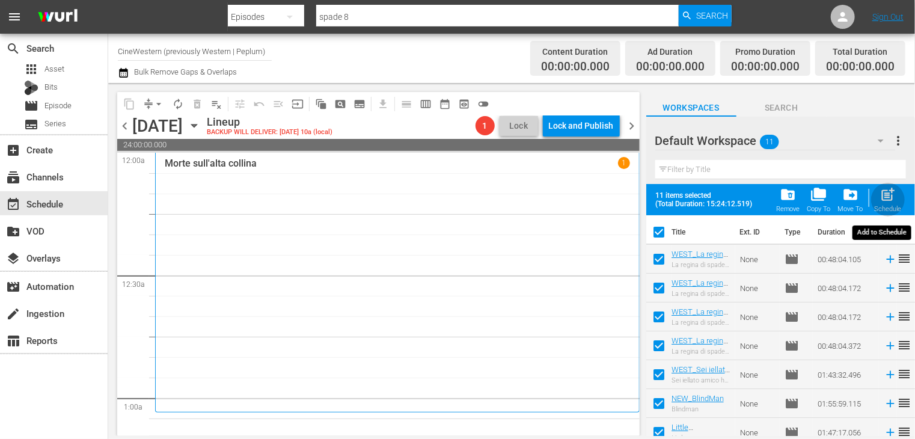
click at [886, 195] on span "post_add" at bounding box center [888, 194] width 16 height 16
checkbox input "false"
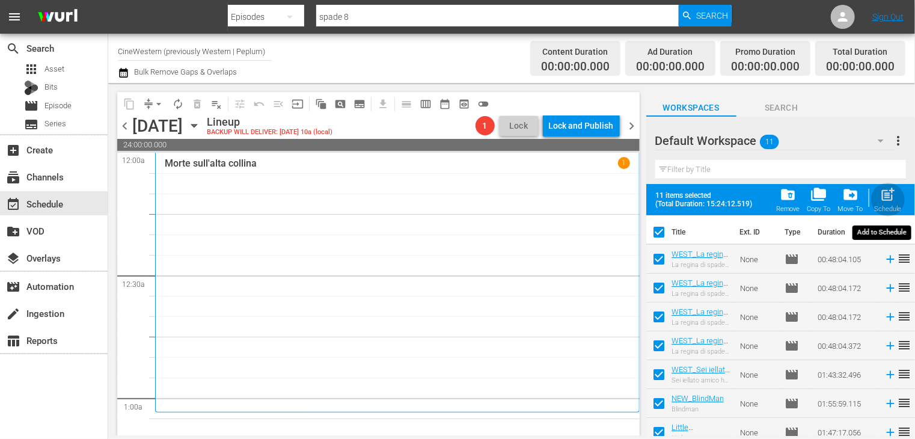
checkbox input "false"
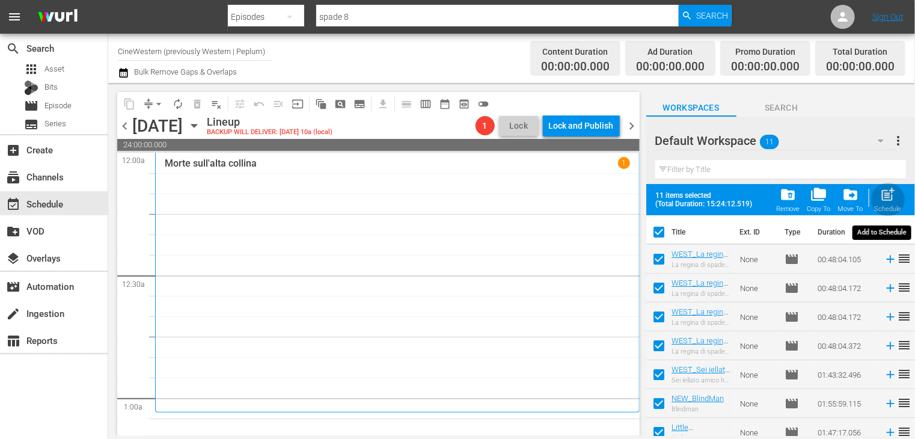
checkbox input "false"
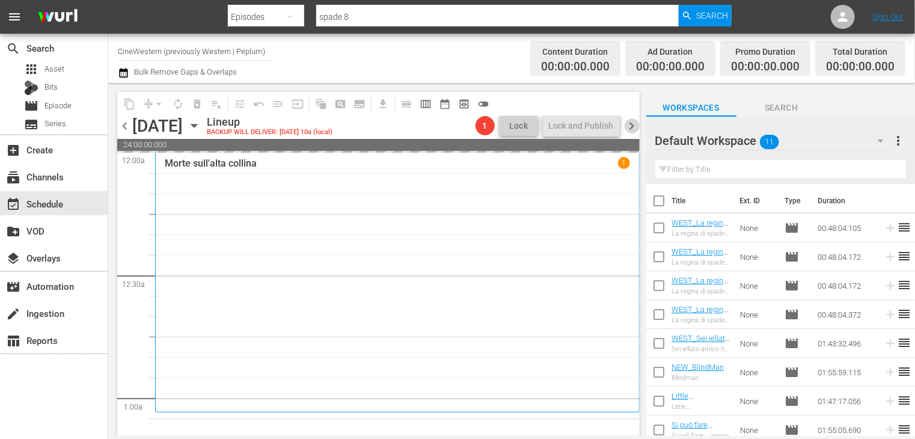
click at [627, 127] on span "chevron_right" at bounding box center [632, 125] width 15 height 15
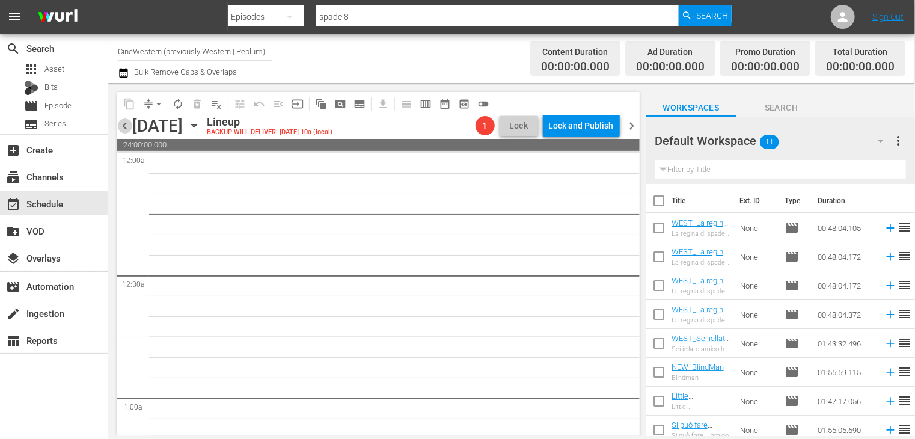
click at [125, 123] on span "chevron_left" at bounding box center [124, 125] width 15 height 15
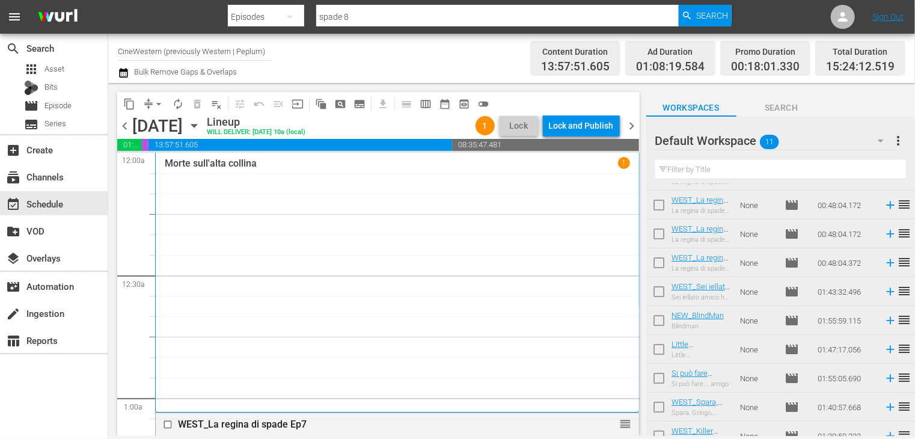
scroll to position [32, 0]
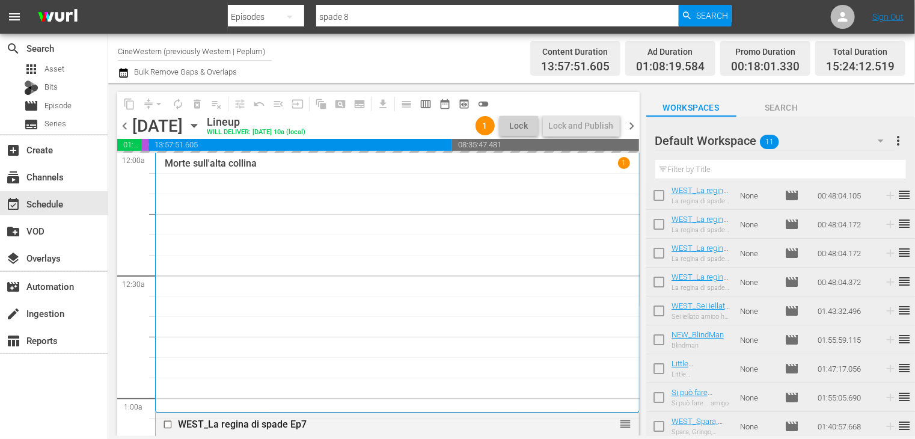
click at [635, 124] on span "chevron_right" at bounding box center [632, 125] width 15 height 15
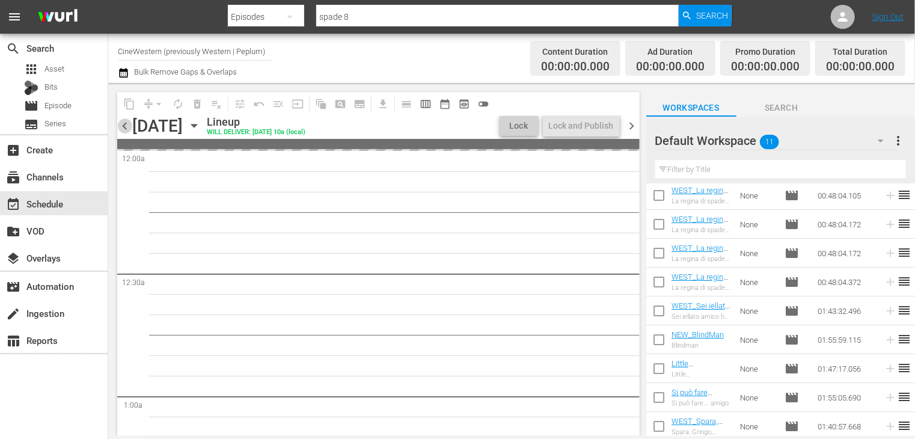
click at [126, 126] on span "chevron_left" at bounding box center [124, 125] width 15 height 15
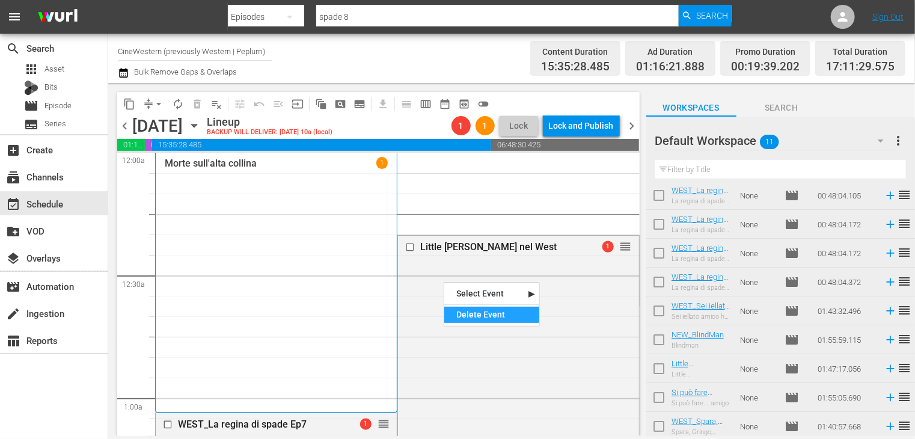
click at [478, 313] on div "Delete Event" at bounding box center [491, 315] width 95 height 16
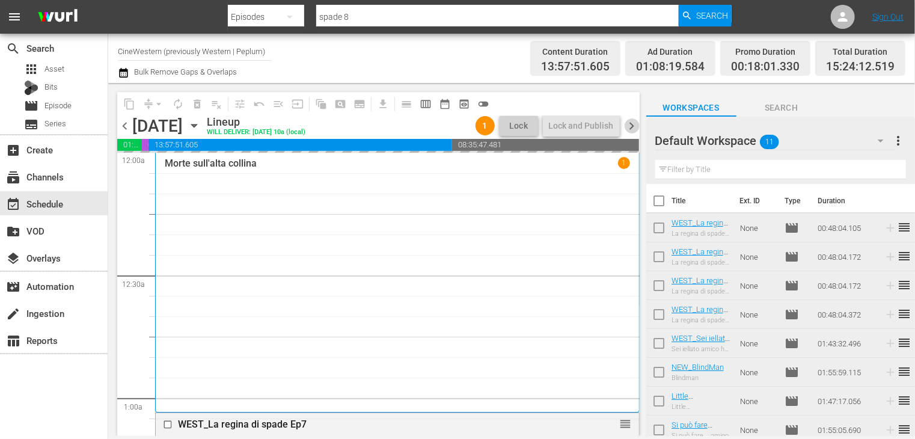
click at [637, 121] on span "chevron_right" at bounding box center [632, 125] width 15 height 15
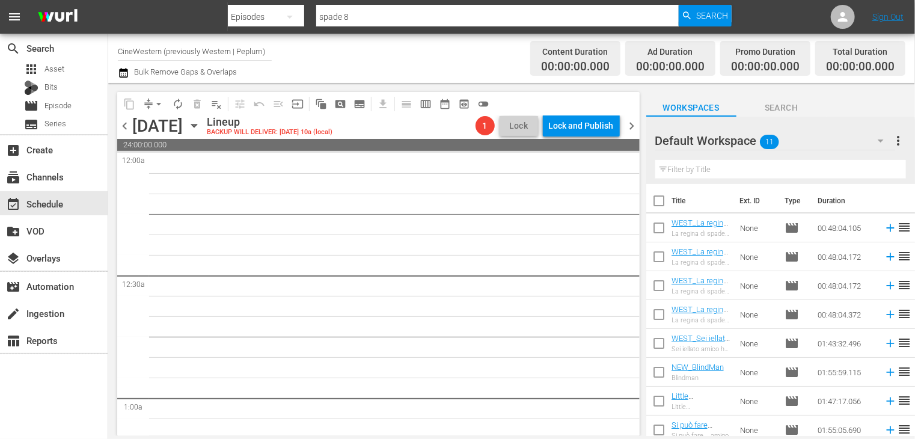
click at [124, 127] on span "chevron_left" at bounding box center [124, 125] width 15 height 15
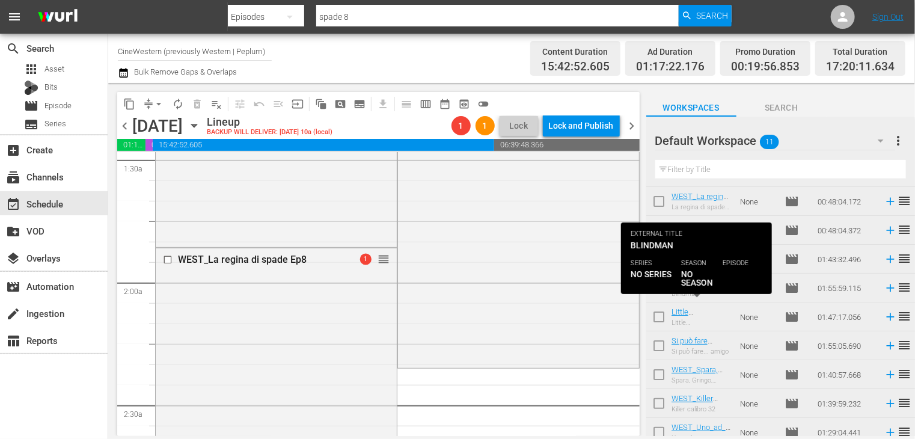
scroll to position [93, 0]
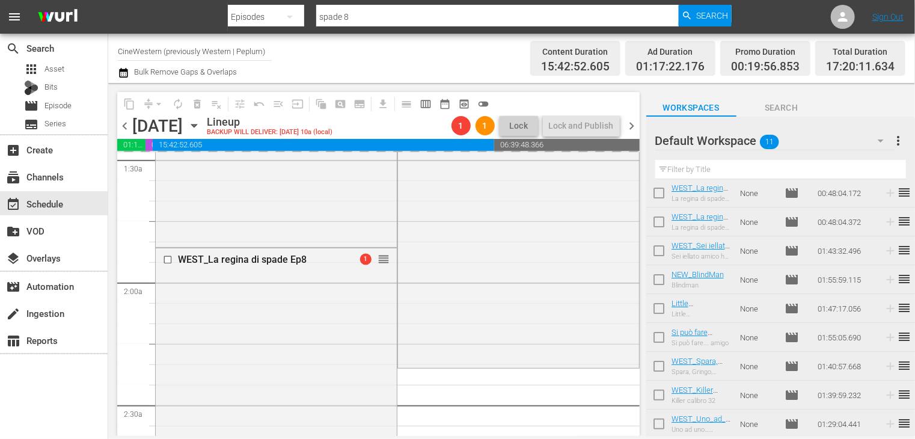
click at [635, 123] on span "chevron_right" at bounding box center [632, 125] width 15 height 15
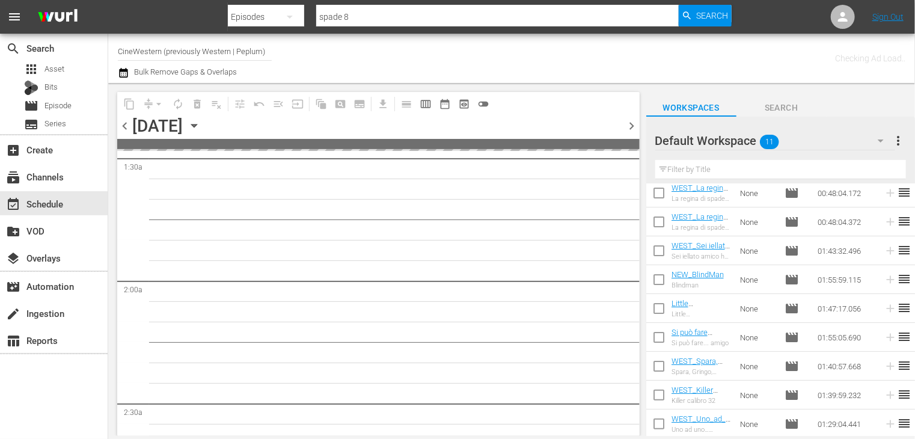
scroll to position [381, 0]
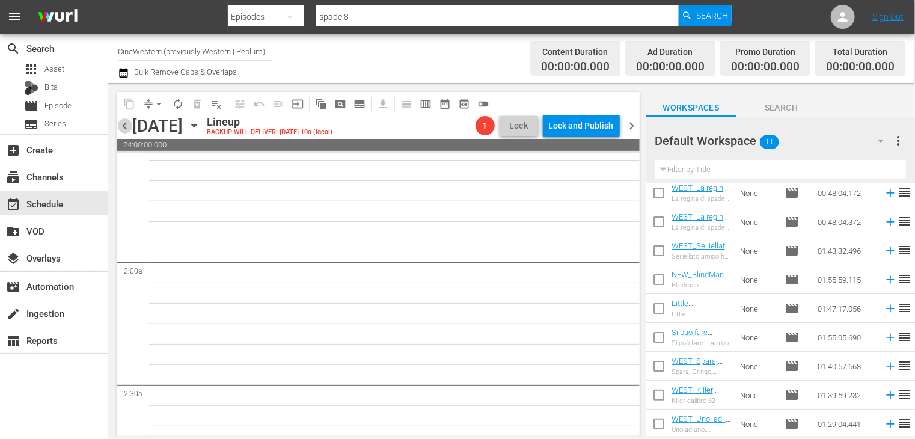
click at [121, 129] on span "chevron_left" at bounding box center [124, 125] width 15 height 15
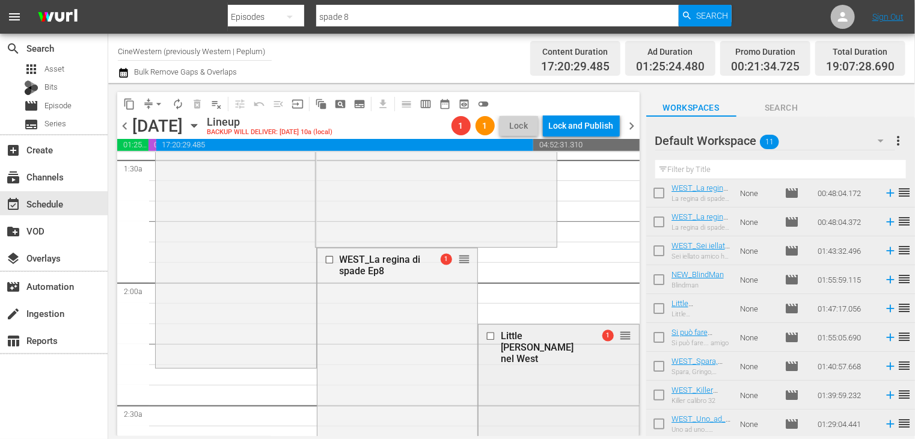
scroll to position [421, 0]
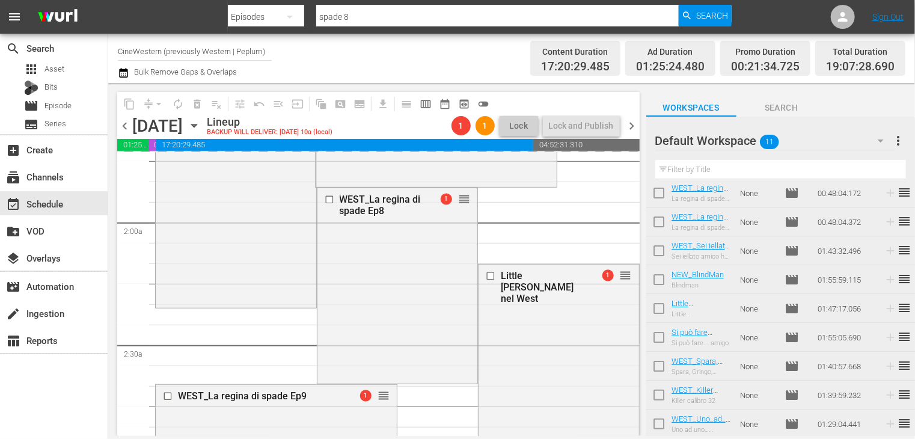
click at [631, 126] on span "chevron_right" at bounding box center [632, 125] width 15 height 15
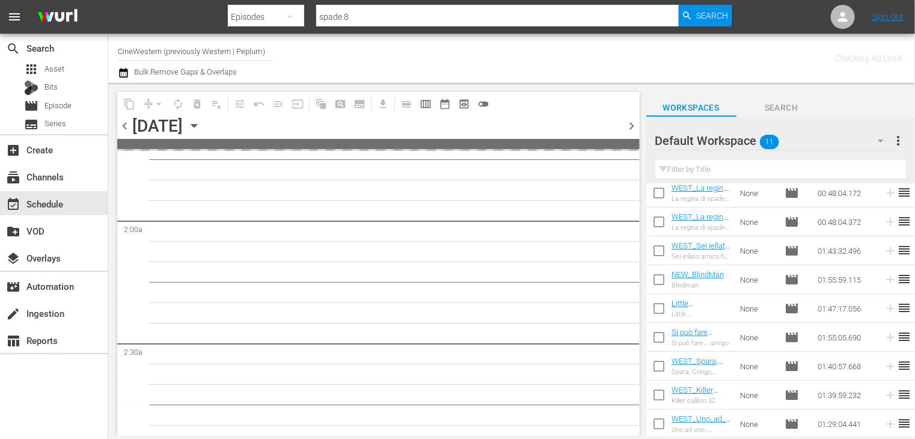
scroll to position [441, 0]
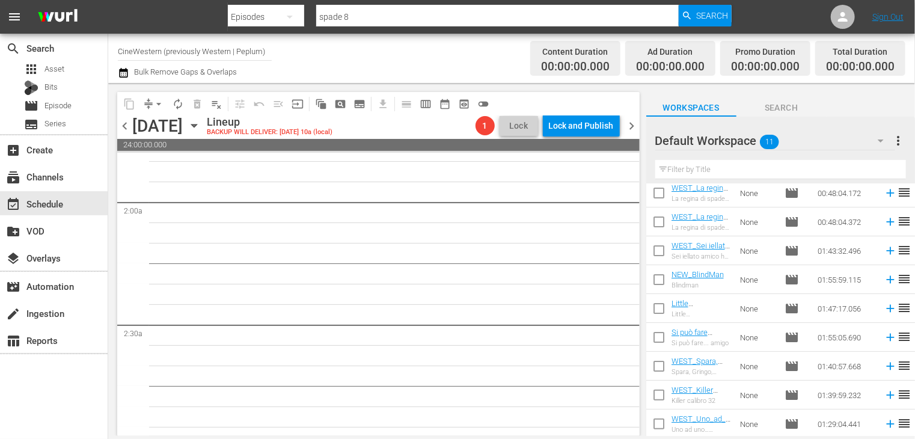
click at [126, 126] on span "chevron_left" at bounding box center [124, 125] width 15 height 15
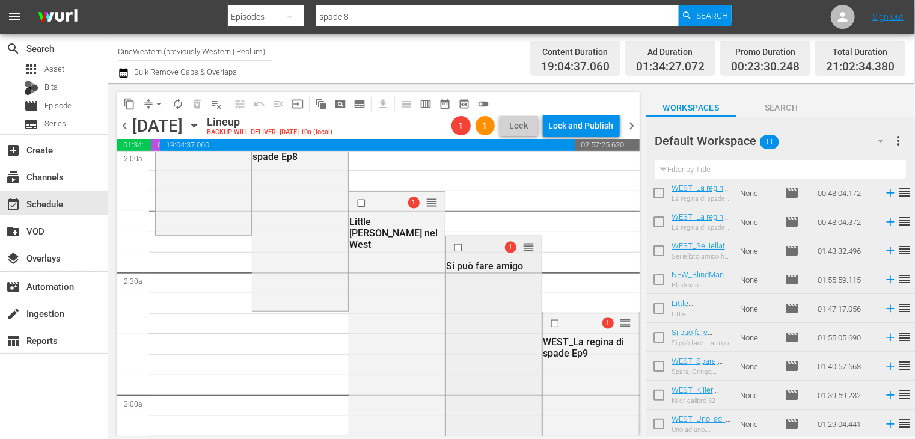
scroll to position [541, 0]
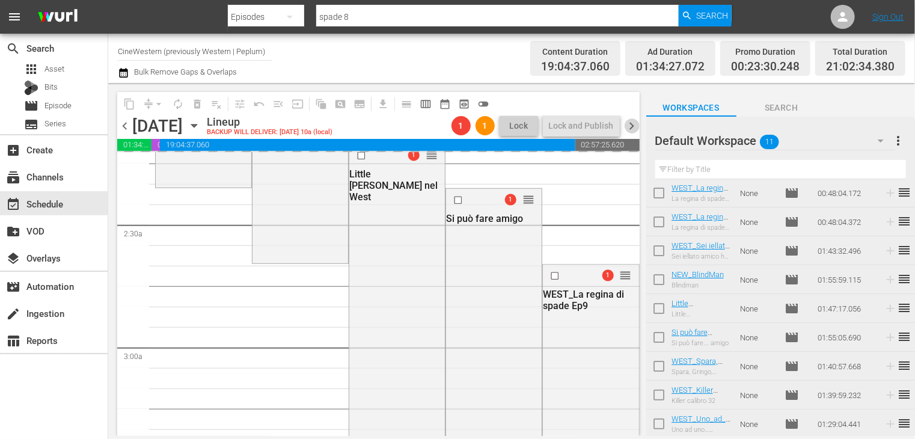
click at [630, 126] on span "chevron_right" at bounding box center [632, 125] width 15 height 15
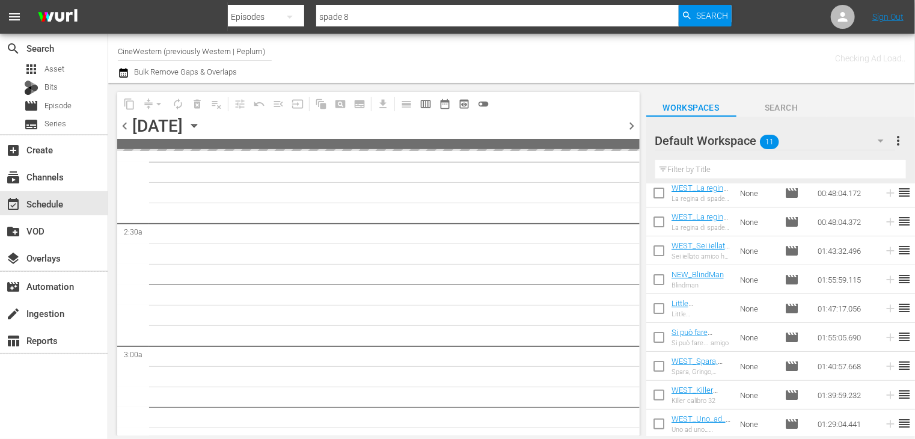
scroll to position [582, 0]
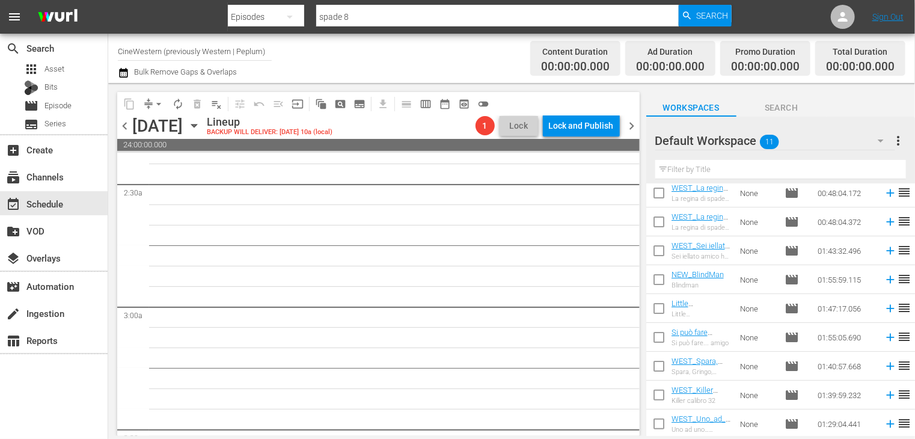
click at [128, 128] on span "chevron_left" at bounding box center [124, 125] width 15 height 15
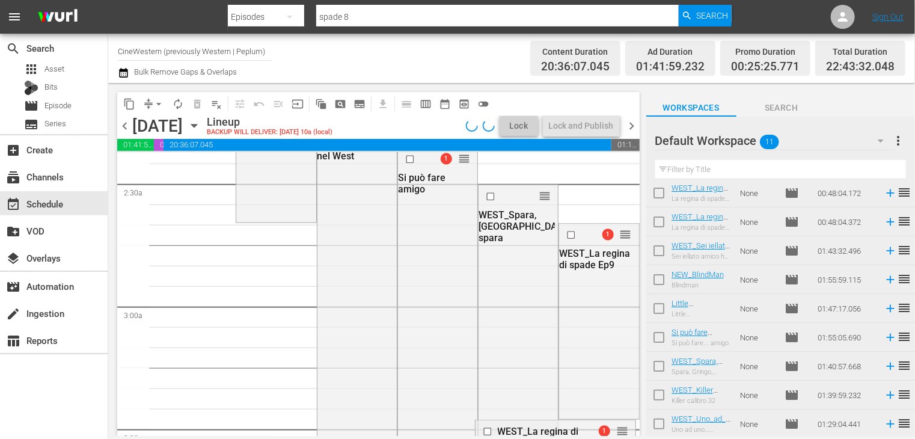
scroll to position [541, 0]
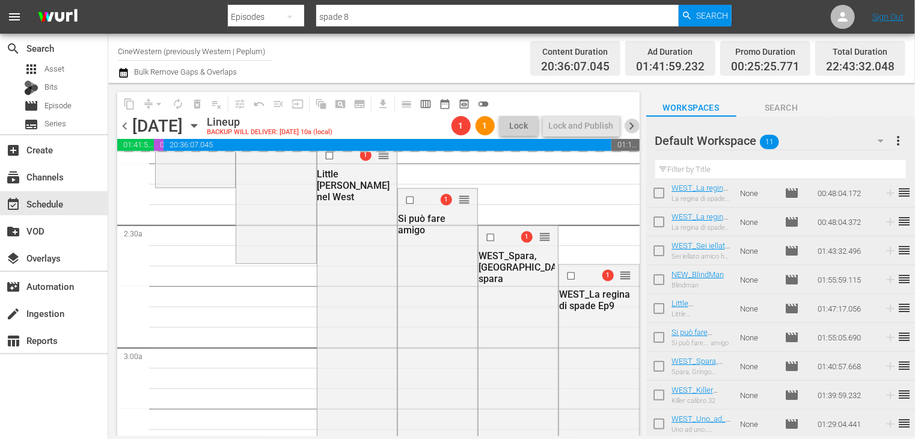
click at [628, 125] on span "chevron_right" at bounding box center [632, 125] width 15 height 15
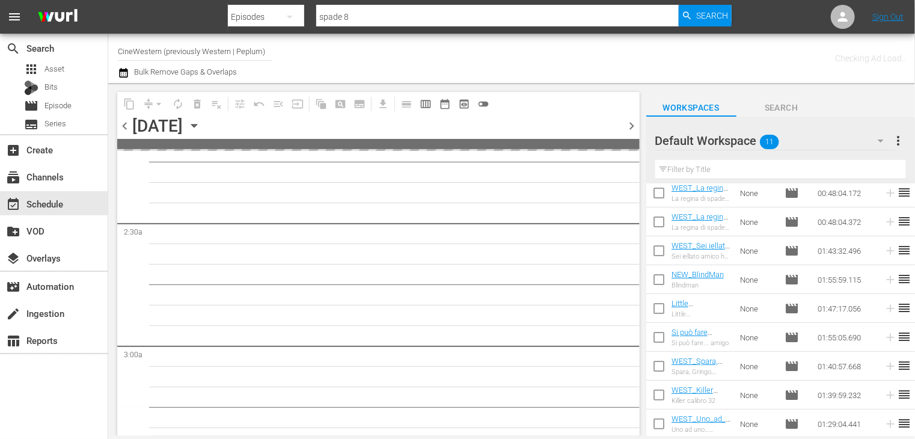
scroll to position [582, 0]
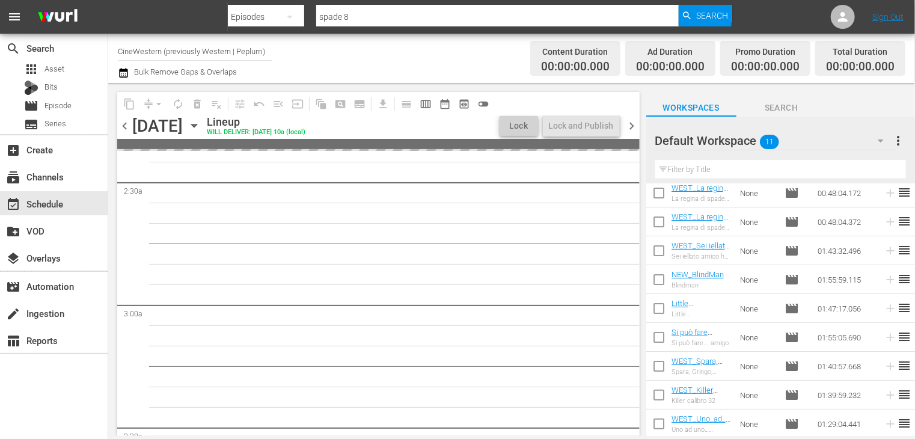
click at [124, 122] on span "chevron_left" at bounding box center [124, 125] width 15 height 15
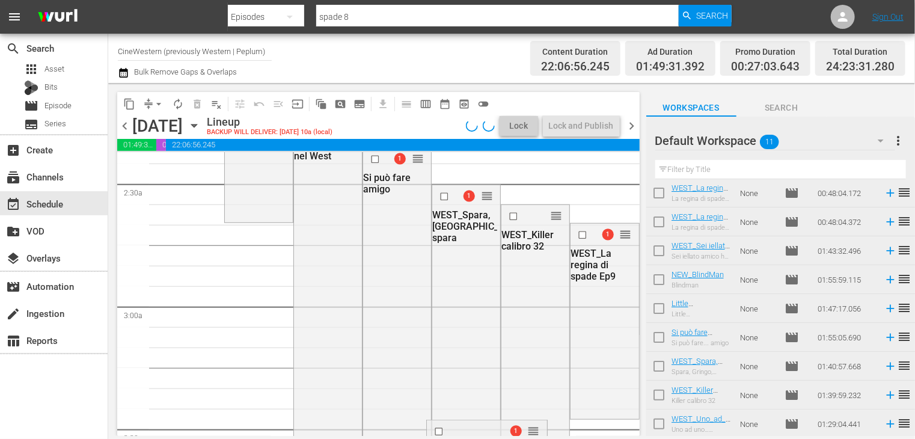
scroll to position [541, 0]
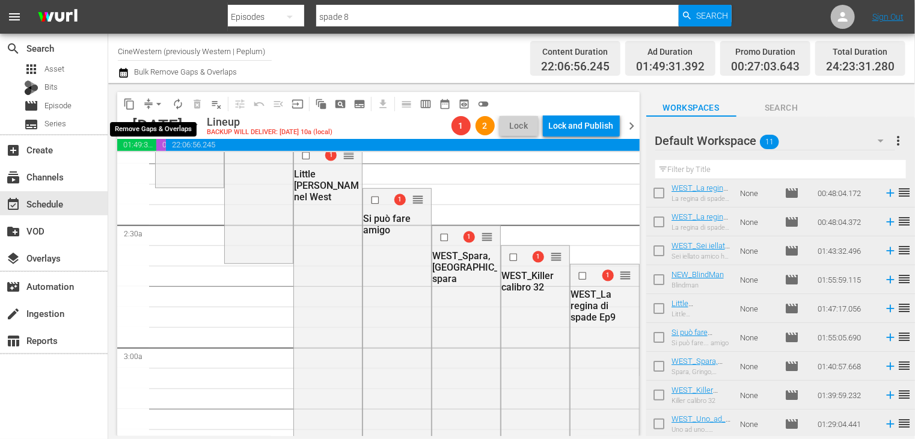
click at [159, 107] on span "arrow_drop_down" at bounding box center [159, 104] width 12 height 12
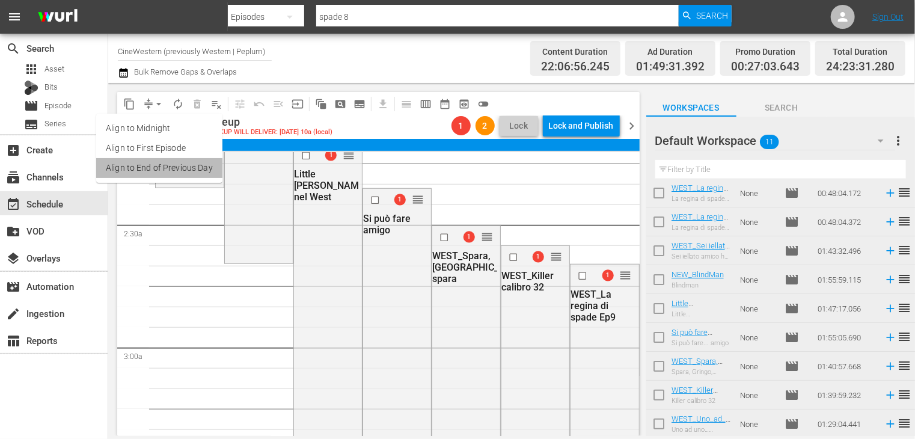
click at [167, 171] on li "Align to End of Previous Day" at bounding box center [159, 168] width 126 height 20
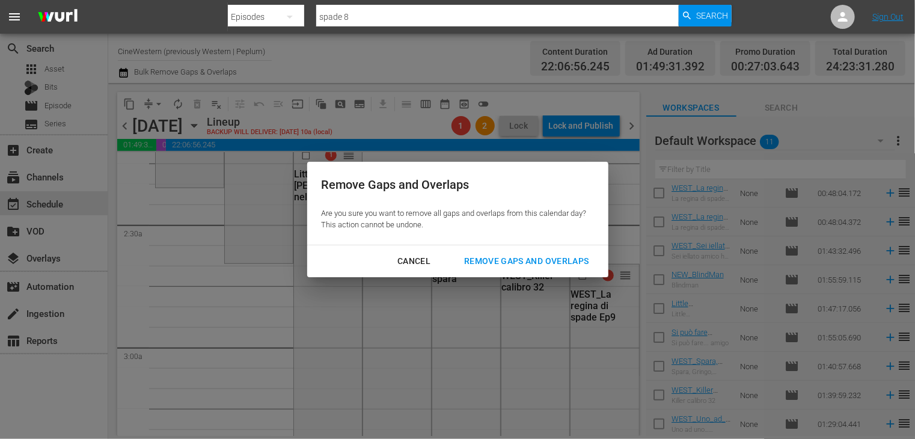
click at [552, 258] on div "Remove Gaps and Overlaps" at bounding box center [526, 261] width 144 height 15
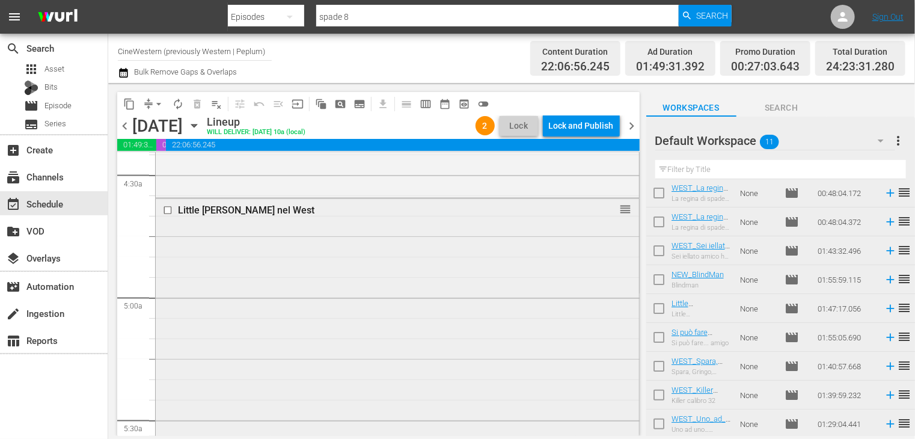
scroll to position [1074, 0]
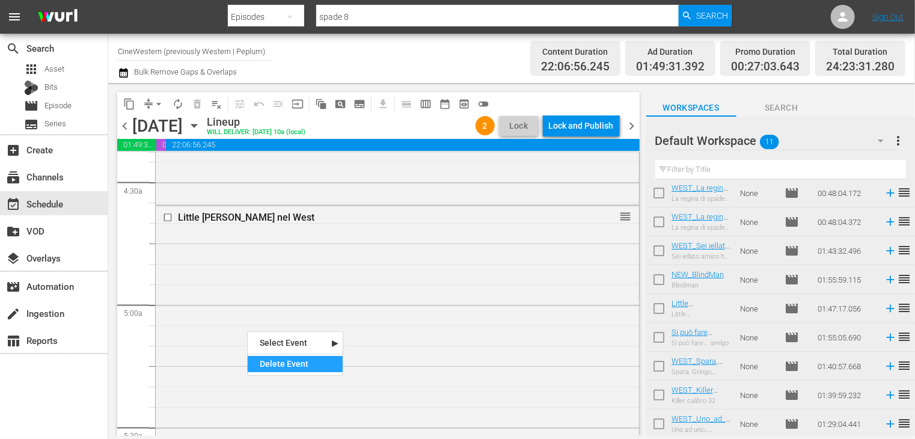
click at [280, 367] on div "Delete Event" at bounding box center [295, 364] width 95 height 16
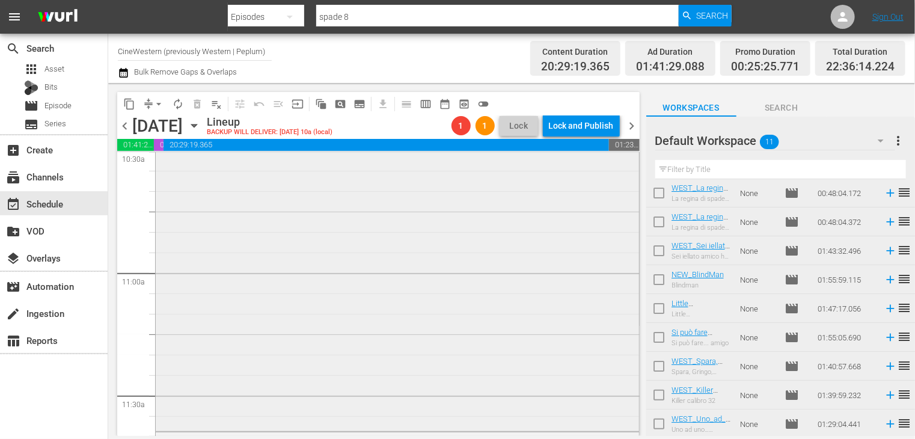
scroll to position [2577, 0]
drag, startPoint x: 635, startPoint y: 123, endPoint x: 481, endPoint y: 148, distance: 155.9
click at [634, 123] on span "chevron_right" at bounding box center [632, 125] width 15 height 15
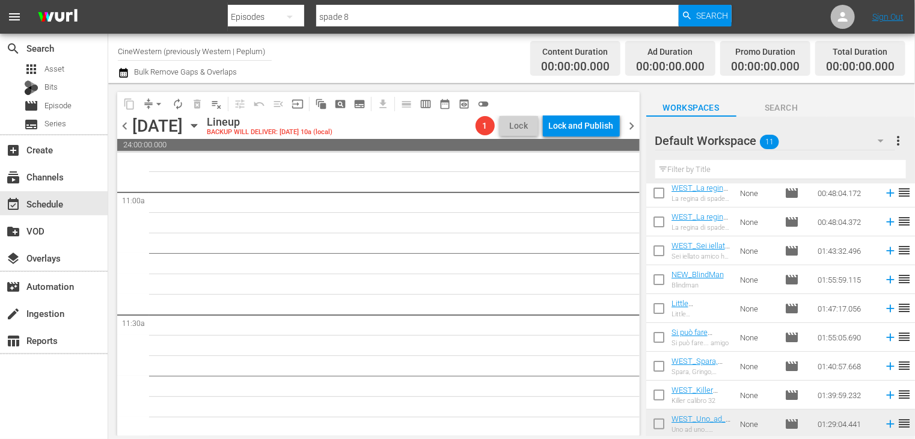
scroll to position [2637, 0]
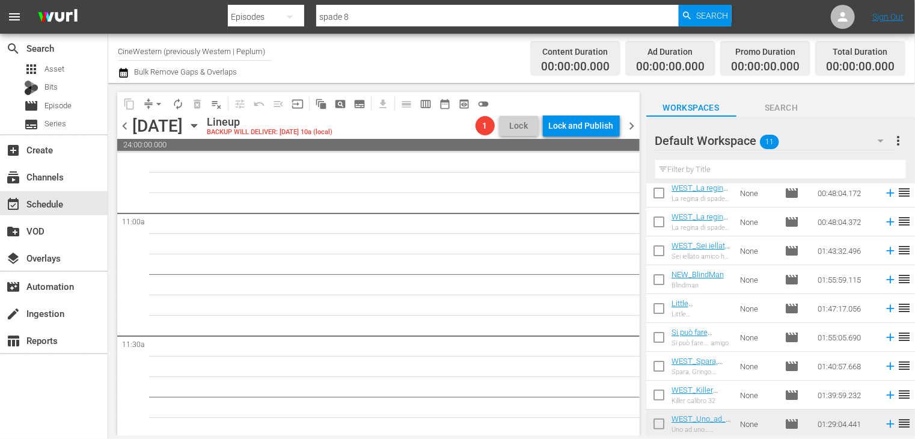
click at [125, 126] on span "chevron_left" at bounding box center [124, 125] width 15 height 15
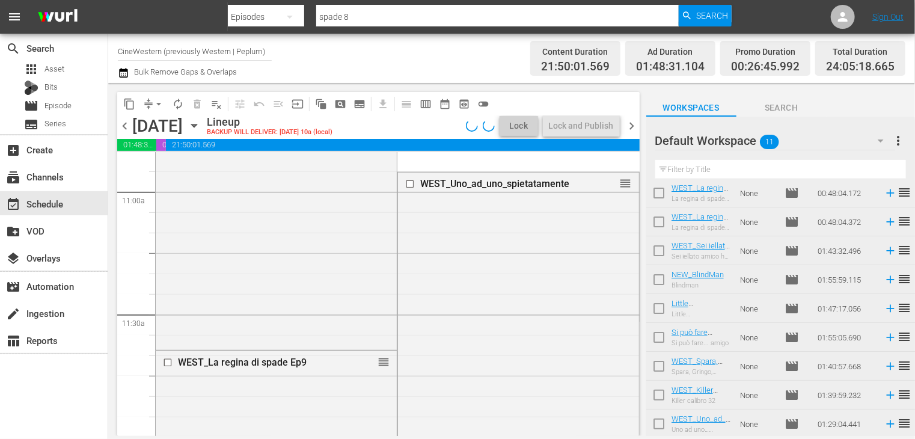
scroll to position [2577, 0]
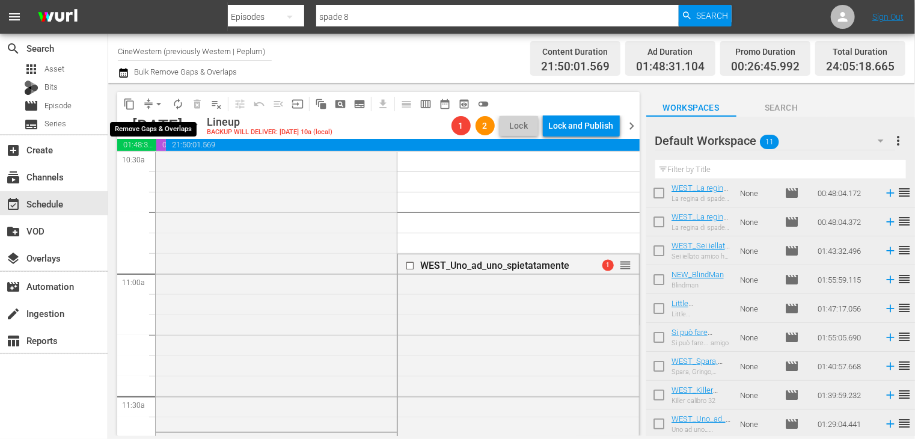
click at [159, 106] on span "arrow_drop_down" at bounding box center [159, 104] width 12 height 12
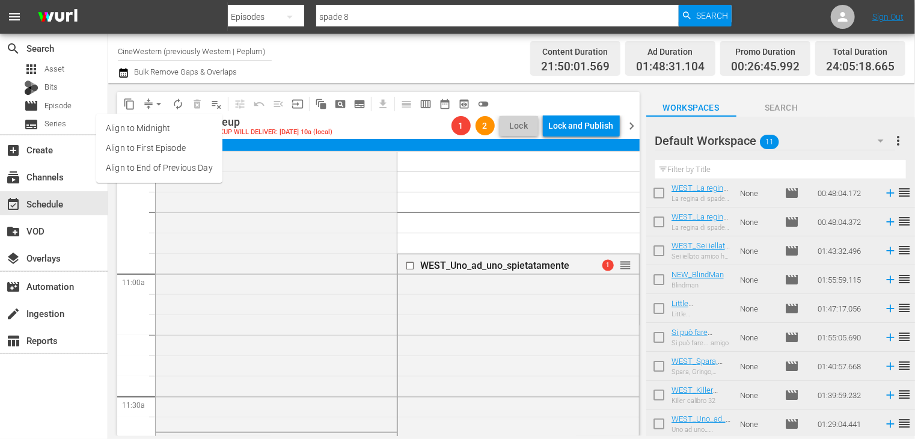
click at [178, 175] on li "Align to End of Previous Day" at bounding box center [159, 168] width 126 height 20
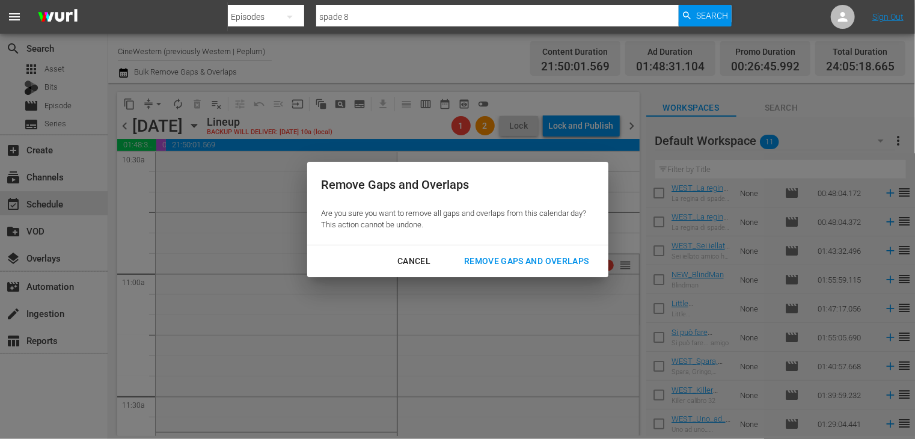
click at [504, 263] on div "Remove Gaps and Overlaps" at bounding box center [526, 261] width 144 height 15
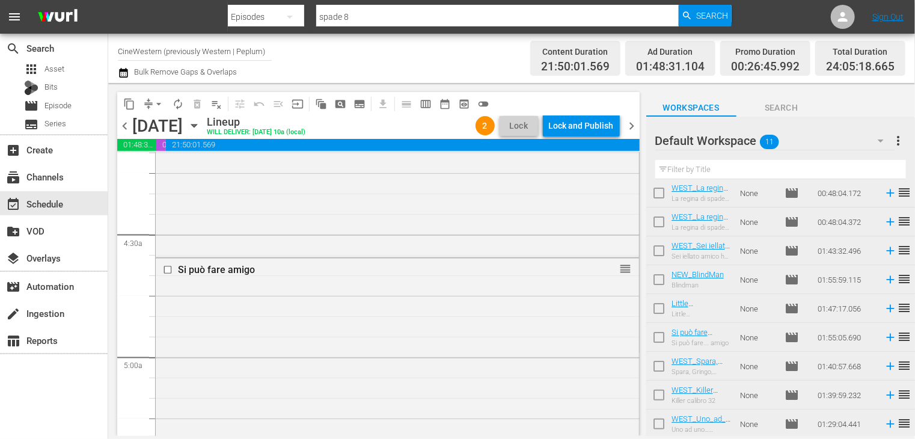
scroll to position [0, 0]
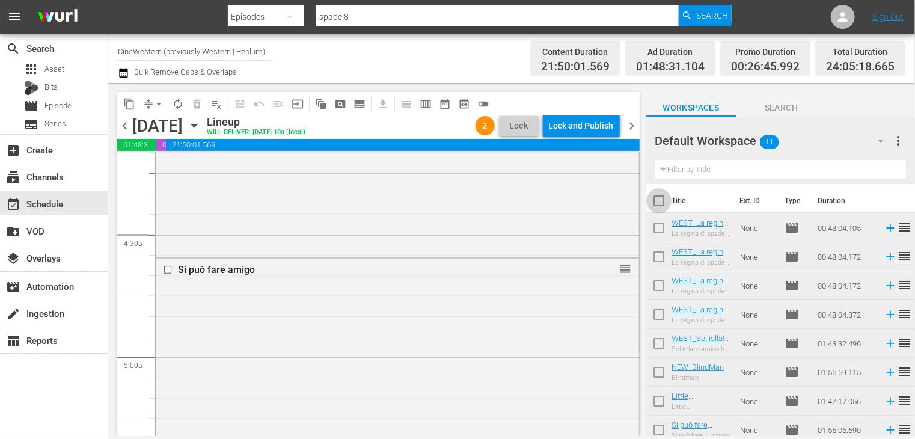
click at [662, 197] on input "checkbox" at bounding box center [658, 203] width 25 height 25
checkbox input "true"
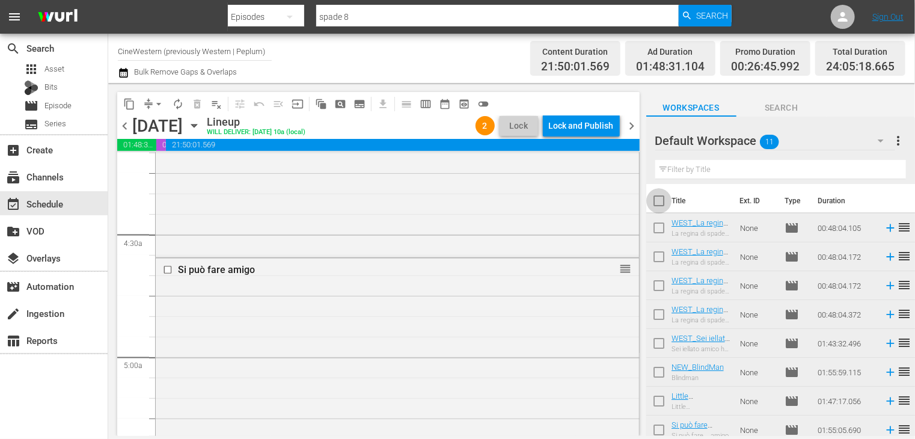
checkbox input "true"
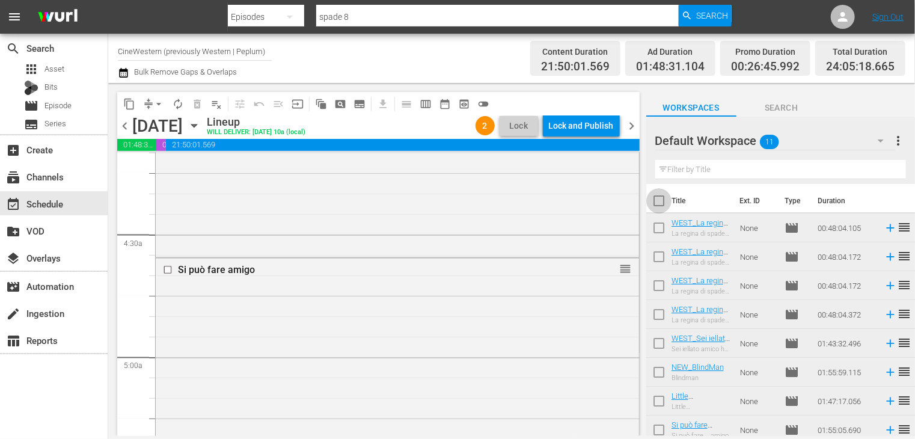
checkbox input "true"
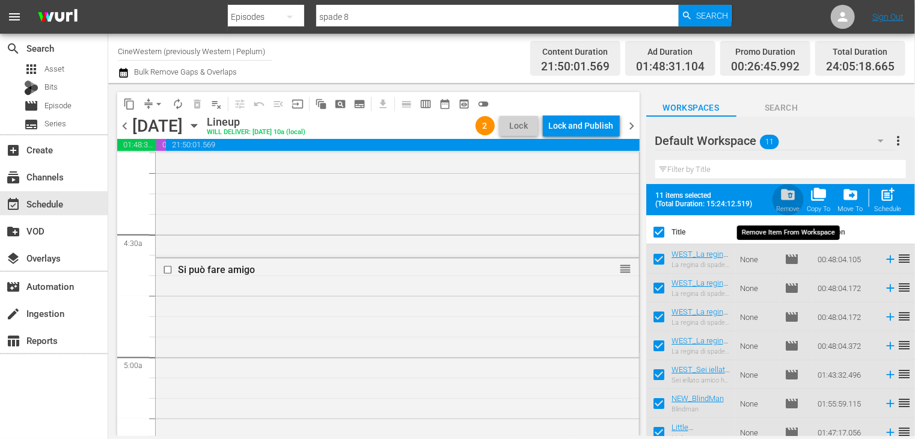
click at [791, 195] on span "folder_delete" at bounding box center [788, 194] width 16 height 16
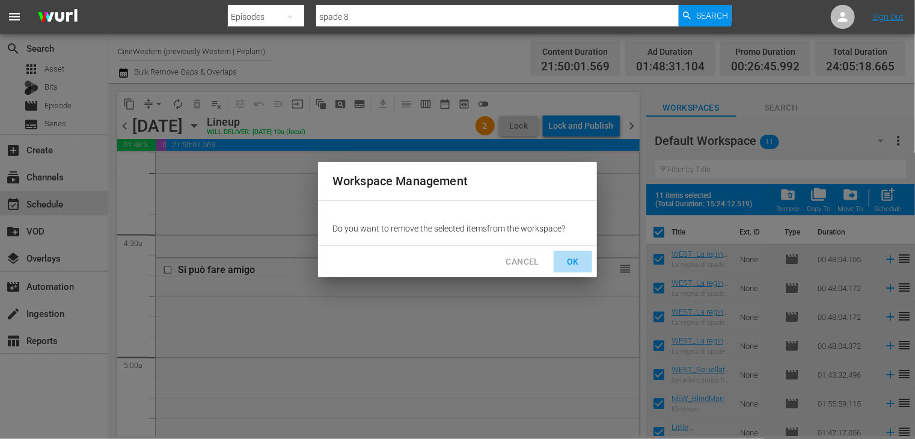
click at [574, 260] on span "OK" at bounding box center [572, 261] width 19 height 15
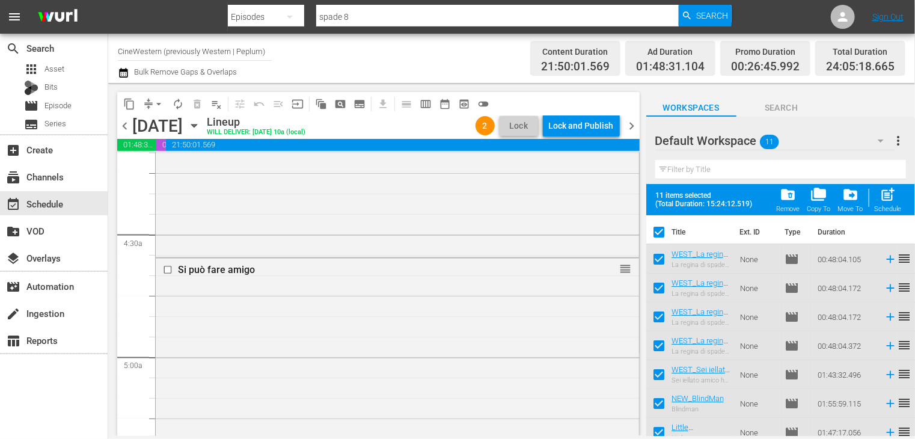
checkbox input "false"
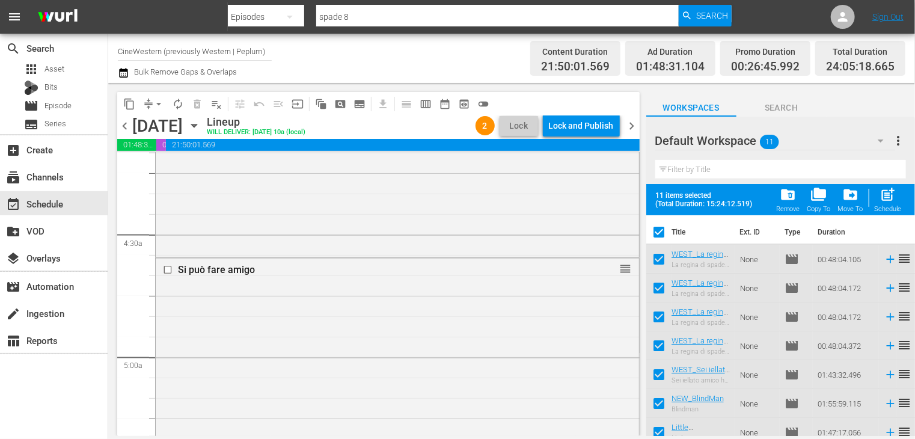
checkbox input "false"
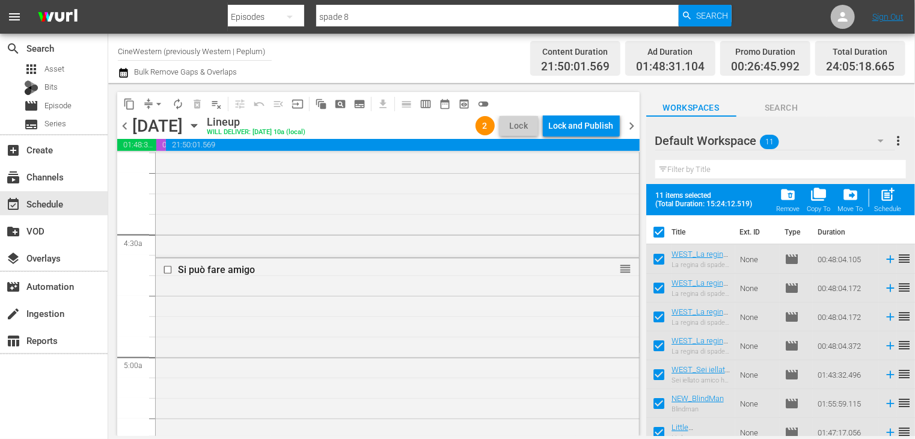
checkbox input "false"
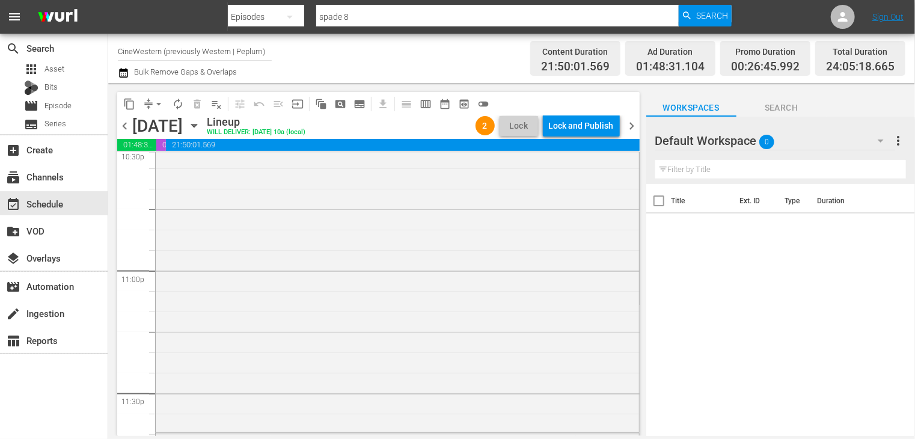
scroll to position [5402, 0]
click at [629, 126] on span "chevron_right" at bounding box center [632, 125] width 15 height 15
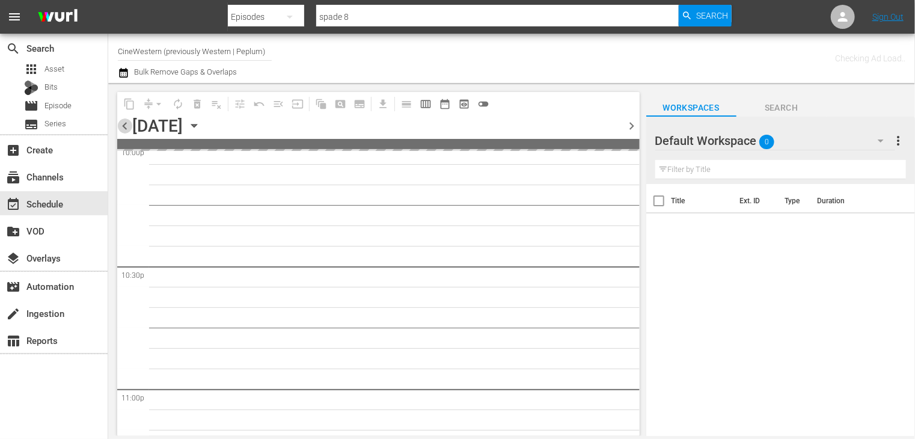
click at [124, 127] on span "chevron_left" at bounding box center [124, 125] width 15 height 15
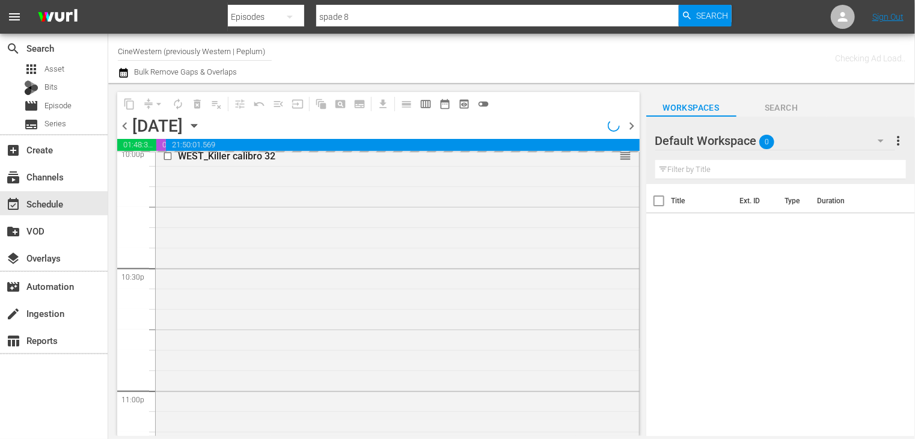
scroll to position [5218, 0]
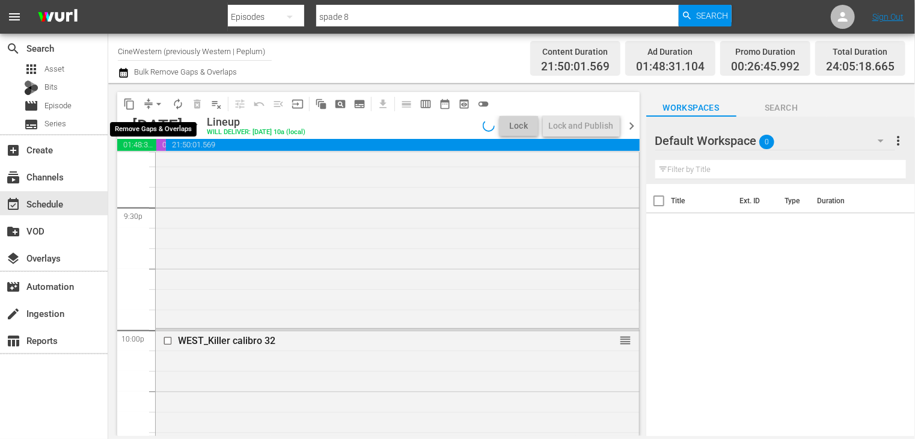
click at [157, 105] on span "arrow_drop_down" at bounding box center [159, 104] width 12 height 12
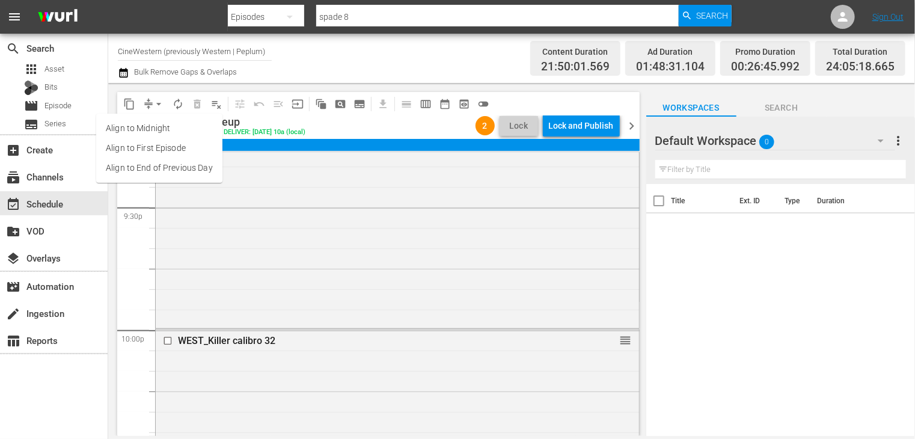
click at [162, 165] on li "Align to End of Previous Day" at bounding box center [159, 168] width 126 height 20
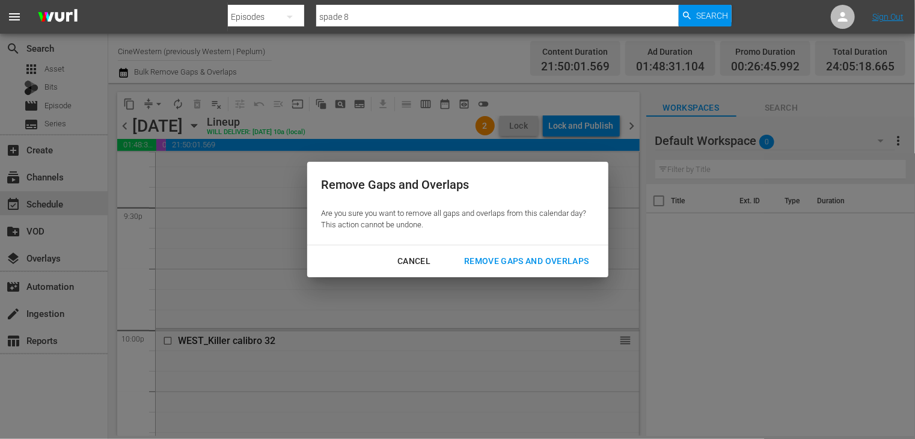
click at [493, 255] on div "Remove Gaps and Overlaps" at bounding box center [526, 261] width 144 height 15
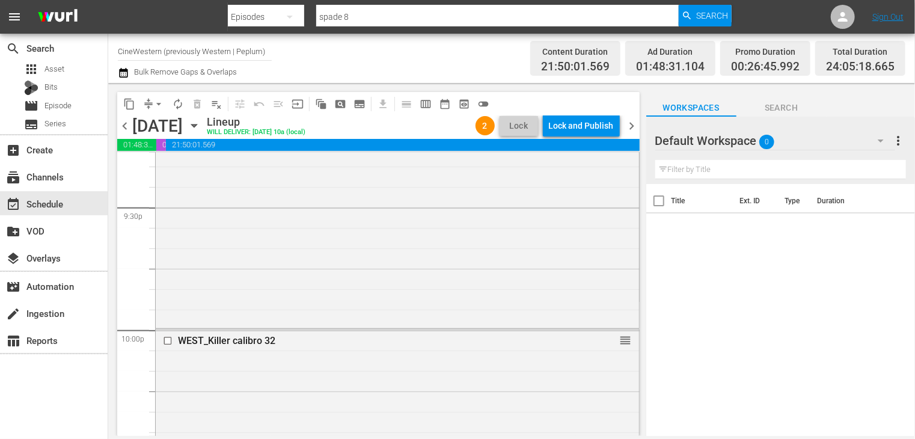
click at [634, 127] on span "chevron_right" at bounding box center [632, 125] width 15 height 15
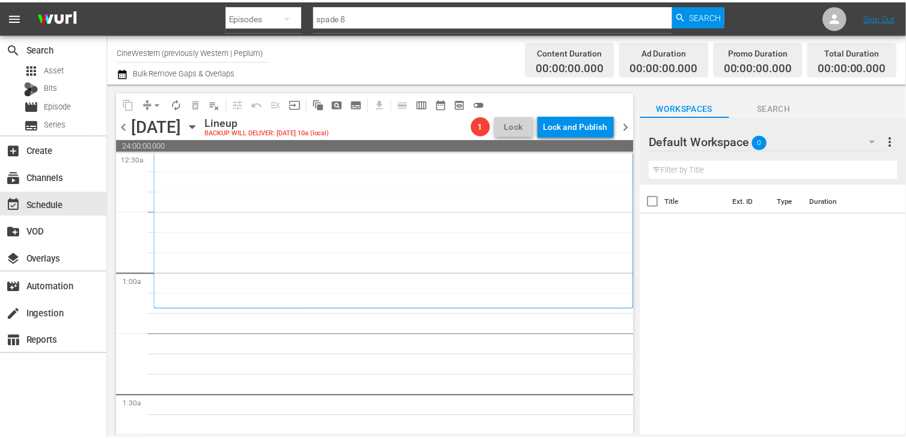
scroll to position [120, 0]
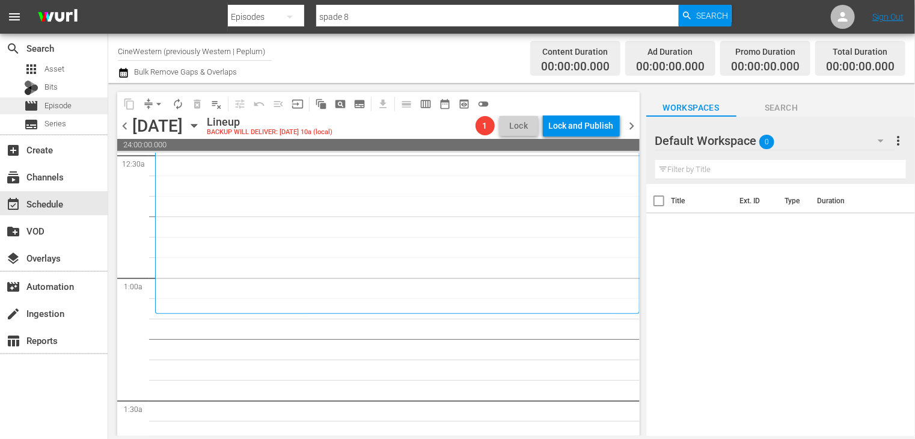
click at [65, 105] on span "Episode" at bounding box center [57, 106] width 27 height 12
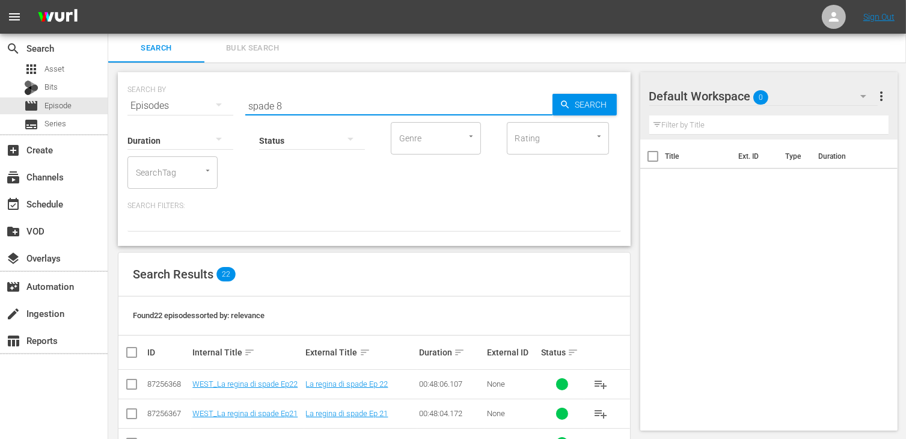
drag, startPoint x: 296, startPoint y: 106, endPoint x: 112, endPoint y: 99, distance: 184.6
type input "ringo"
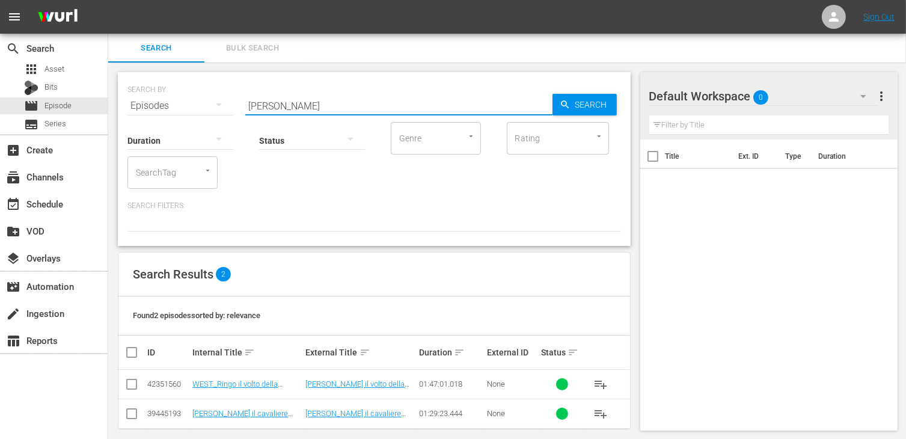
drag, startPoint x: 132, startPoint y: 384, endPoint x: 150, endPoint y: 384, distance: 18.6
click at [132, 384] on input "checkbox" at bounding box center [131, 386] width 14 height 14
checkbox input "true"
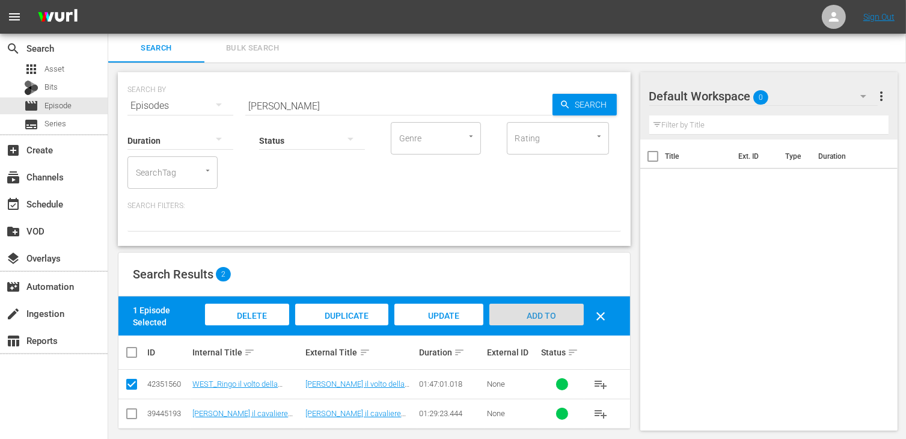
click at [540, 317] on span "Add to Workspace" at bounding box center [536, 327] width 59 height 32
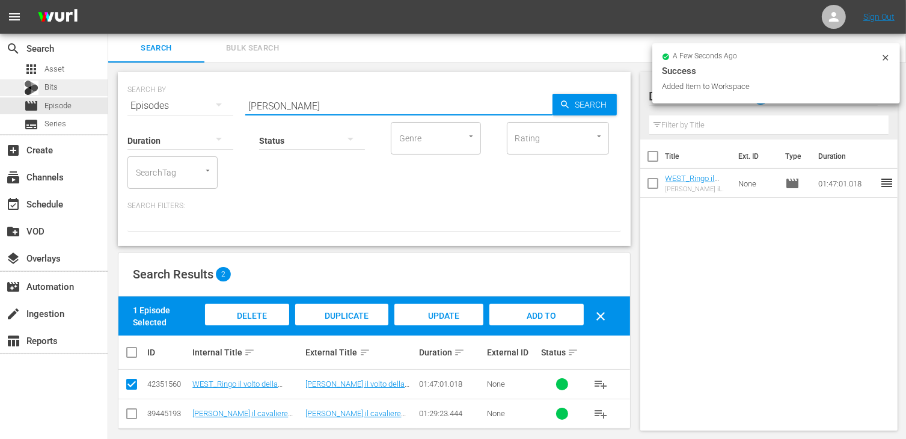
drag, startPoint x: 291, startPoint y: 104, endPoint x: 105, endPoint y: 93, distance: 186.7
click at [108, 0] on div "search Search apps Asset Bits movie Episode subtitles Series add_box Create sub…" at bounding box center [507, 0] width 798 height 0
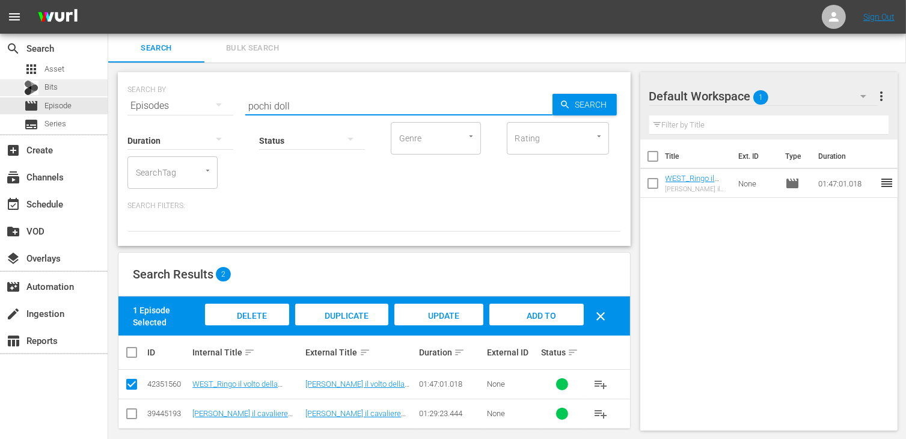
type input "pochi doll"
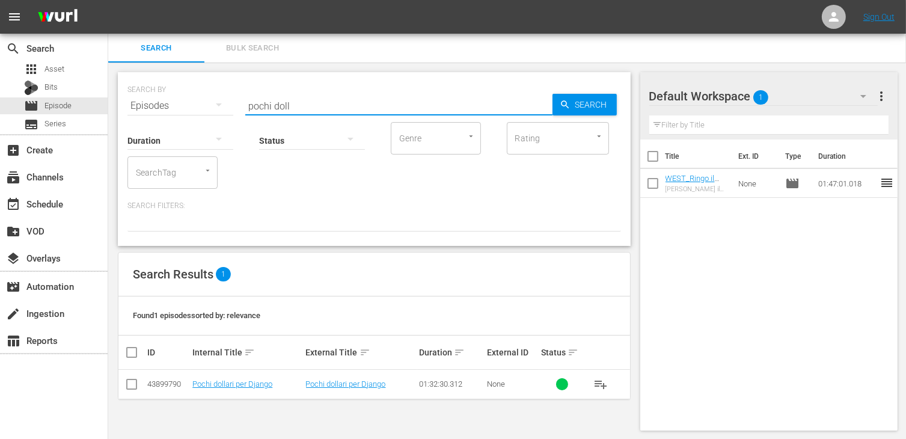
click at [137, 392] on input "checkbox" at bounding box center [131, 386] width 14 height 14
checkbox input "true"
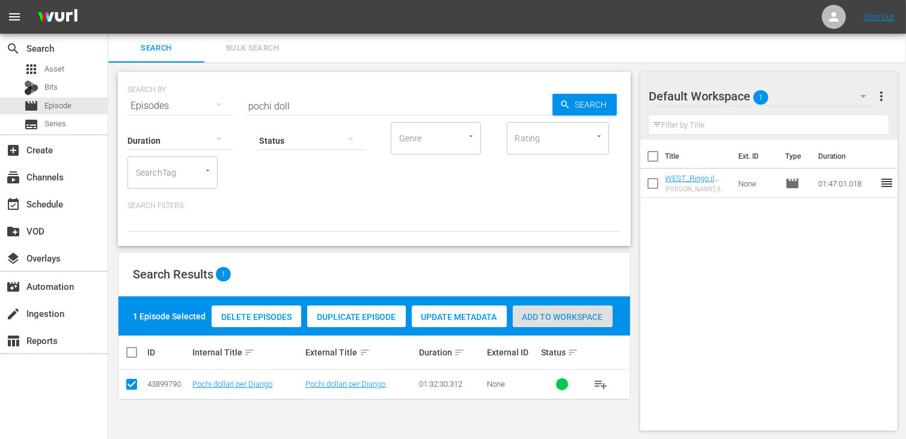
click at [546, 320] on span "Add to Workspace" at bounding box center [563, 317] width 100 height 10
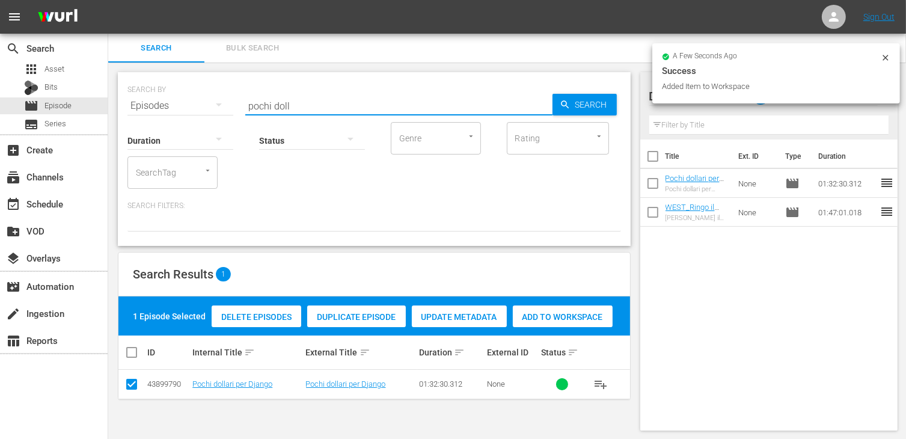
drag, startPoint x: 303, startPoint y: 106, endPoint x: 141, endPoint y: 99, distance: 162.4
click at [141, 99] on div "SEARCH BY Search By Episodes Search ID, Title, Description, Keywords, or Catego…" at bounding box center [373, 98] width 493 height 43
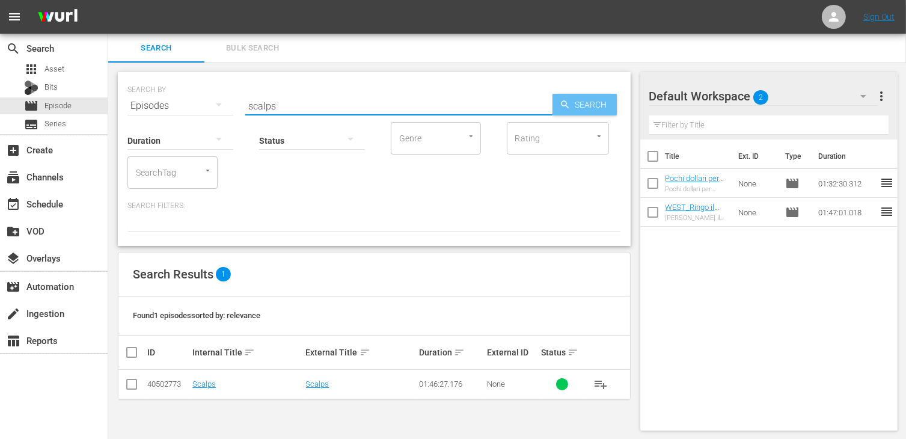
type input "scalps"
click at [596, 100] on span "Search" at bounding box center [593, 105] width 46 height 22
click at [137, 380] on input "checkbox" at bounding box center [131, 386] width 14 height 14
checkbox input "true"
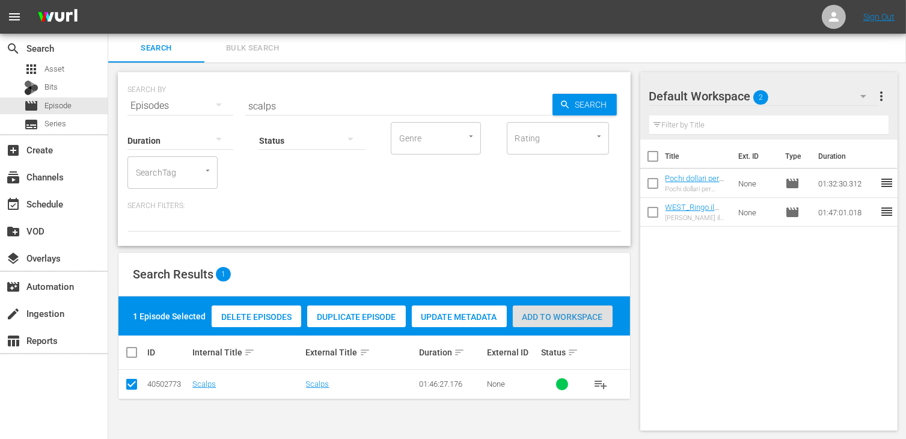
click at [545, 318] on span "Add to Workspace" at bounding box center [563, 317] width 100 height 10
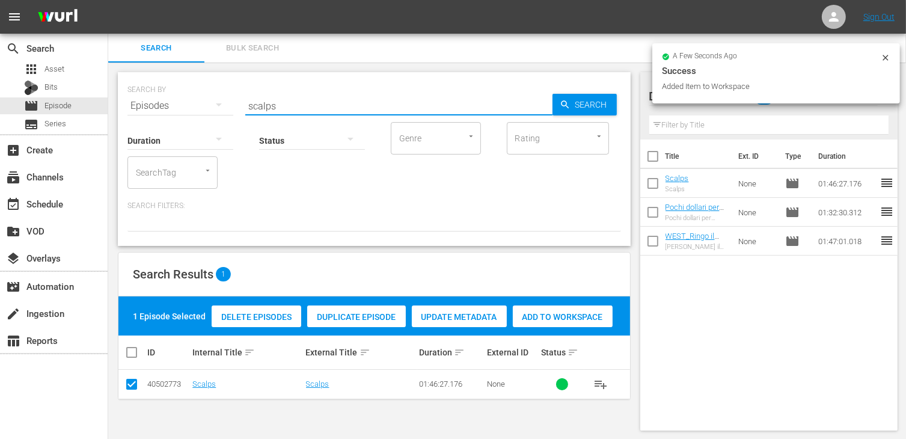
drag, startPoint x: 299, startPoint y: 104, endPoint x: 171, endPoint y: 97, distance: 128.8
click at [171, 97] on div "SEARCH BY Search By Episodes Search ID, Title, Description, Keywords, or Catego…" at bounding box center [373, 98] width 493 height 43
type input "dead"
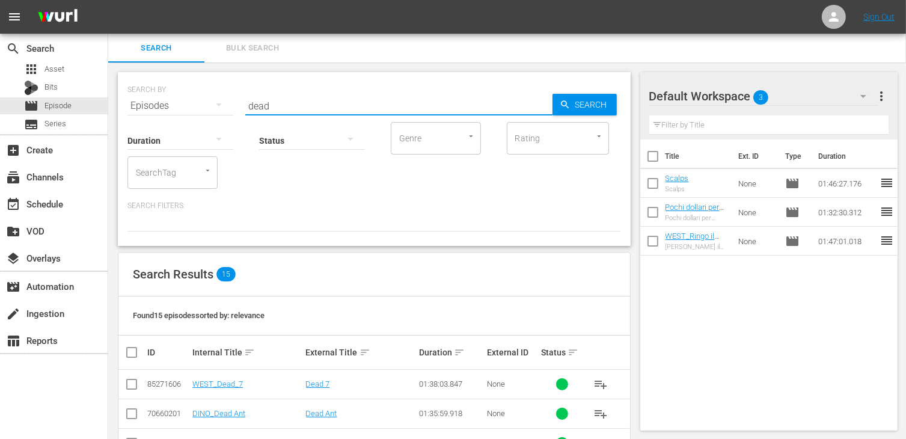
click at [132, 388] on input "checkbox" at bounding box center [131, 386] width 14 height 14
checkbox input "true"
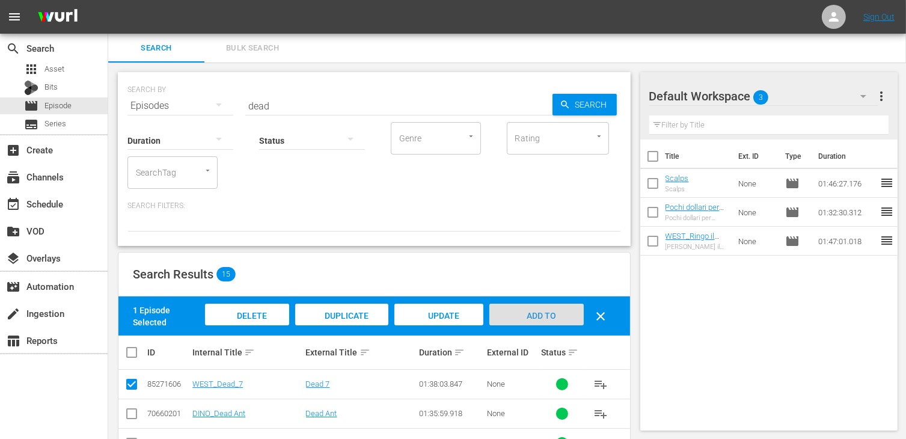
click at [519, 314] on span "Add to Workspace" at bounding box center [536, 327] width 59 height 32
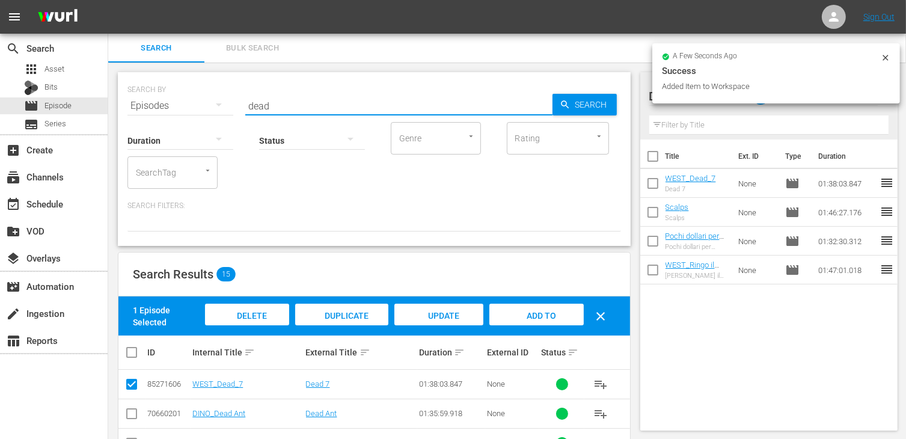
drag, startPoint x: 281, startPoint y: 104, endPoint x: 218, endPoint y: 99, distance: 62.7
click at [218, 99] on div "SEARCH BY Search By Episodes Search ID, Title, Description, Keywords, or Catego…" at bounding box center [373, 98] width 493 height 43
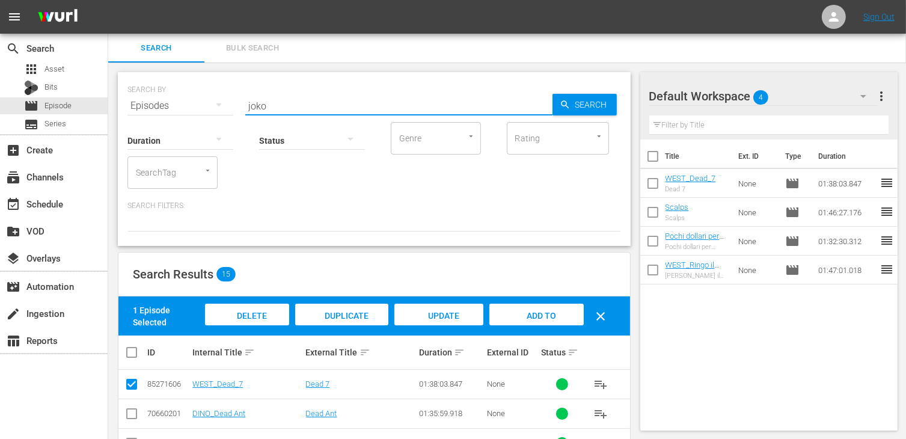
type input "joko"
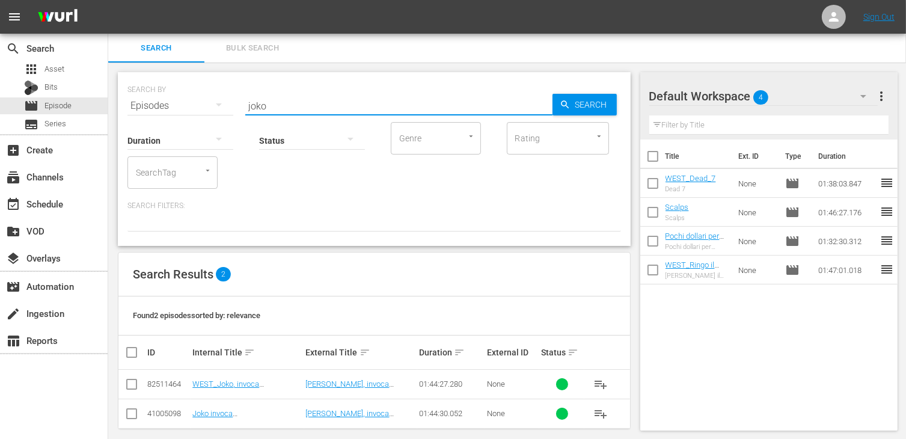
click at [132, 389] on input "checkbox" at bounding box center [131, 386] width 14 height 14
checkbox input "true"
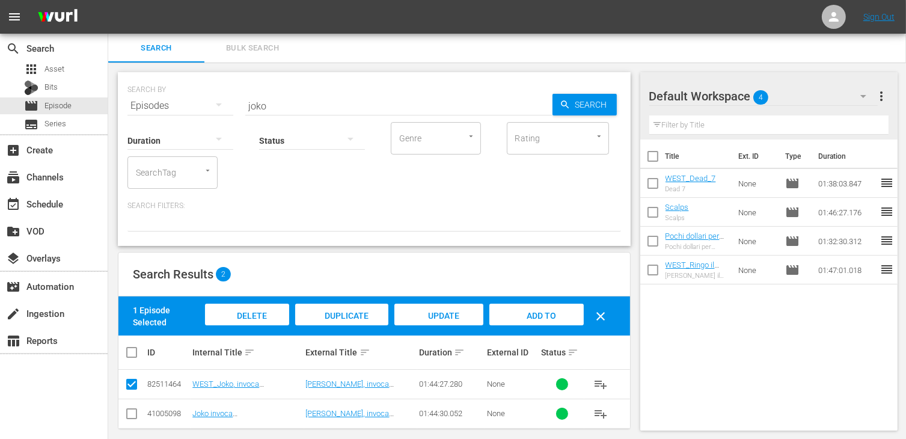
click at [536, 327] on div "Delete Episodes Duplicate Episode Update Metadata Add to Workspace clear" at bounding box center [409, 316] width 414 height 31
click at [536, 317] on span "Add to Workspace" at bounding box center [536, 327] width 59 height 32
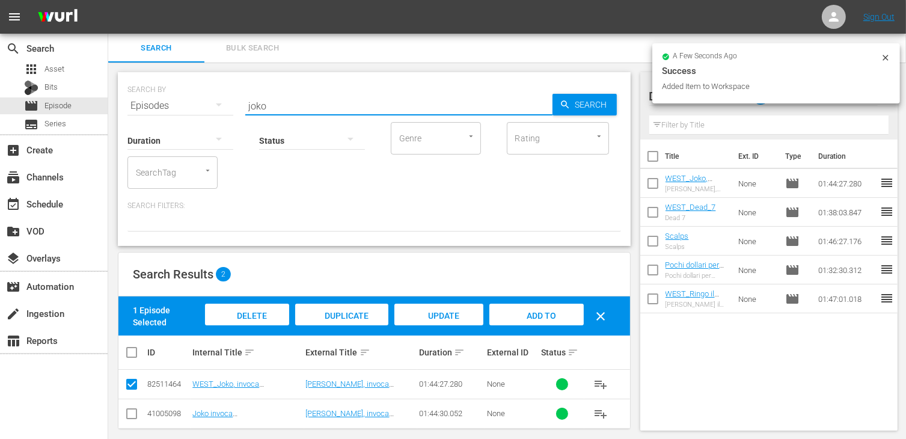
drag, startPoint x: 252, startPoint y: 96, endPoint x: 202, endPoint y: 91, distance: 50.1
click at [202, 91] on div "SEARCH BY Search By Episodes Search ID, Title, Description, Keywords, or Catego…" at bounding box center [373, 98] width 493 height 43
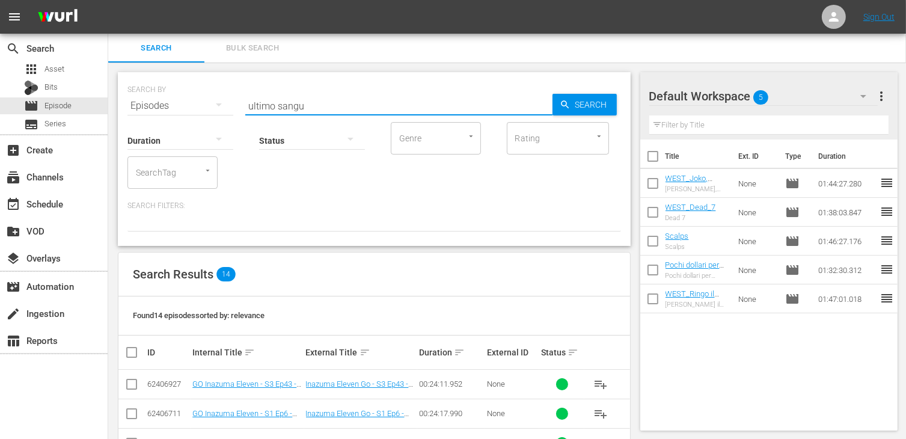
type input "ultimo sangu"
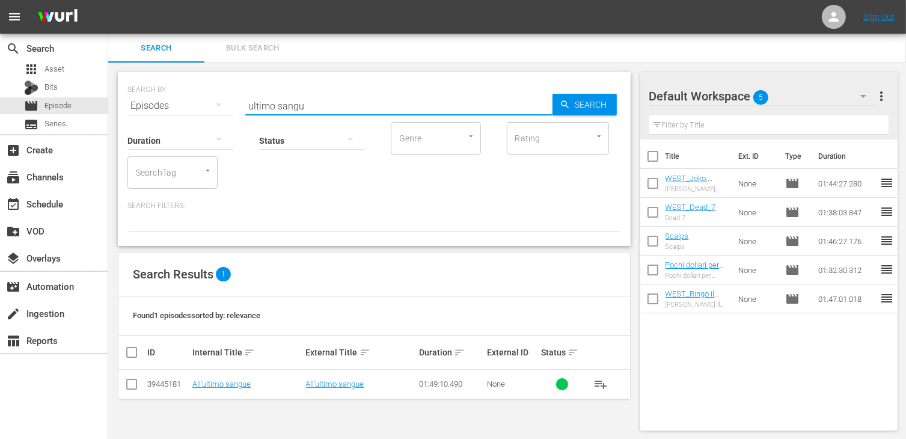
click at [133, 381] on input "checkbox" at bounding box center [131, 386] width 14 height 14
checkbox input "true"
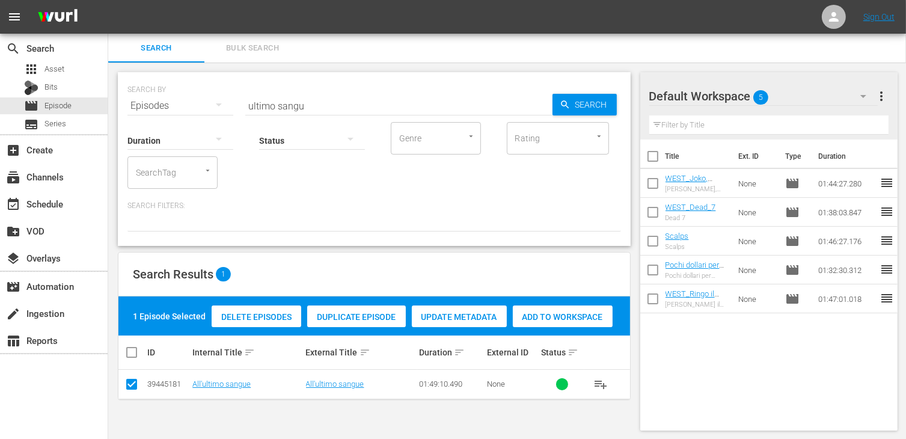
click at [561, 319] on span "Add to Workspace" at bounding box center [563, 317] width 100 height 10
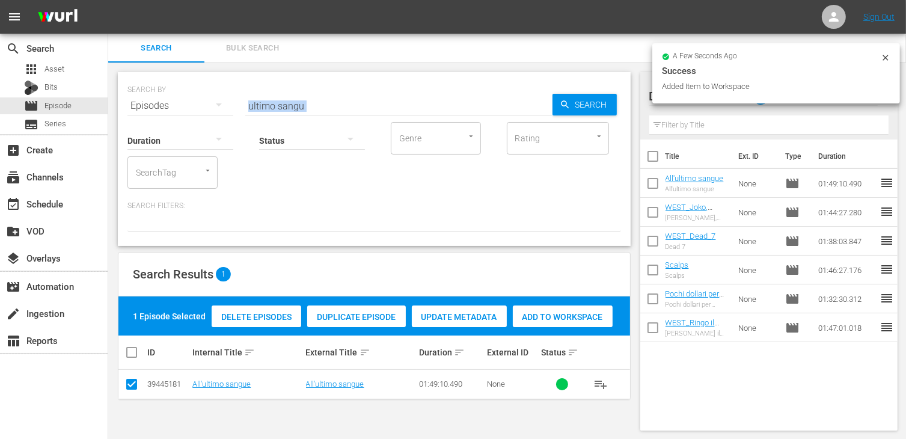
drag, startPoint x: 320, startPoint y: 111, endPoint x: 240, endPoint y: 95, distance: 81.0
click at [240, 95] on div "SEARCH BY Search By Episodes Search ID, Title, Description, Keywords, or Catego…" at bounding box center [374, 159] width 513 height 174
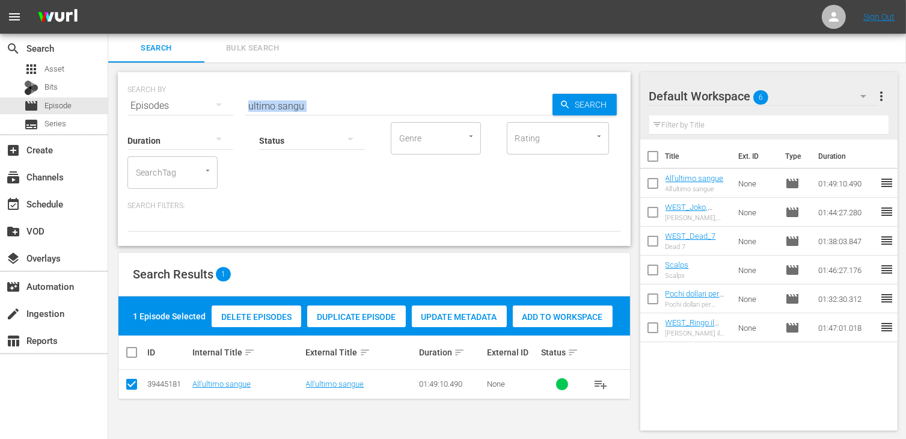
scroll to position [1, 0]
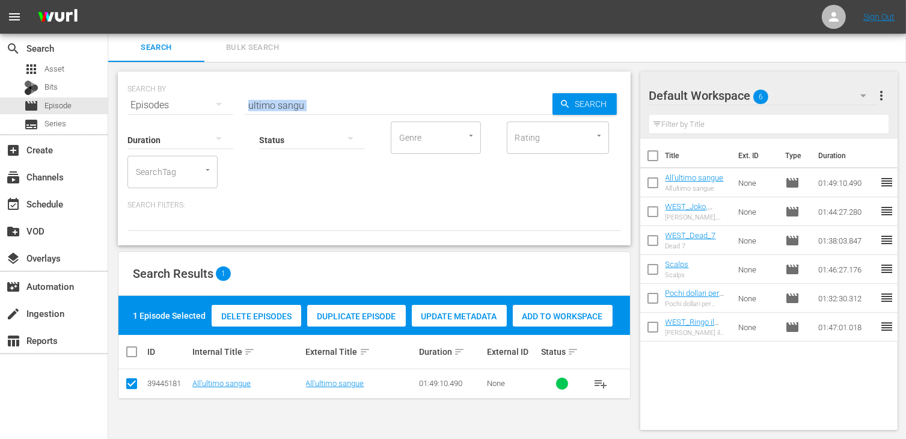
click at [312, 100] on input "ultimo sangu" at bounding box center [398, 105] width 307 height 29
drag, startPoint x: 286, startPoint y: 103, endPoint x: 172, endPoint y: 93, distance: 114.7
click at [172, 93] on div "SEARCH BY Search By Episodes Search ID, Title, Description, Keywords, or Catego…" at bounding box center [373, 97] width 493 height 43
type input "gusto di ucc"
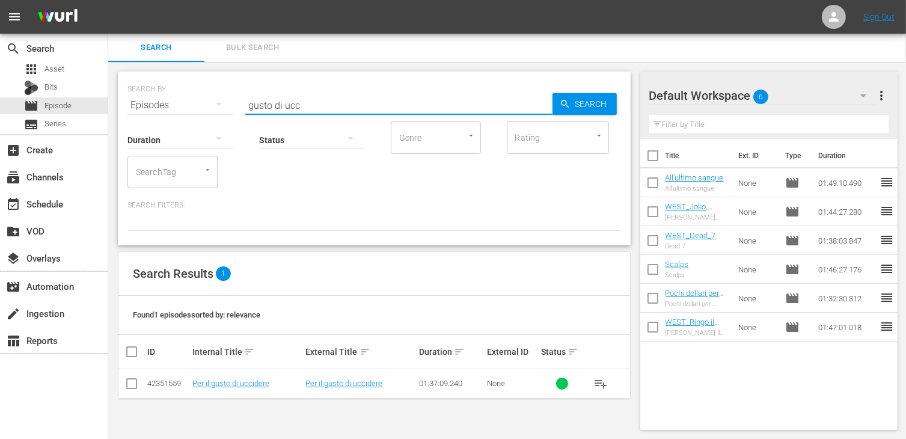
click at [136, 380] on input "checkbox" at bounding box center [131, 386] width 14 height 14
checkbox input "true"
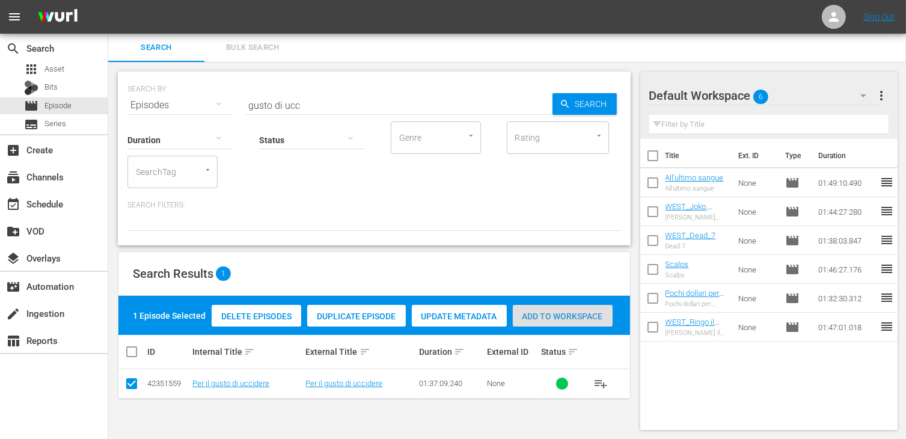
click at [571, 316] on span "Add to Workspace" at bounding box center [563, 316] width 100 height 10
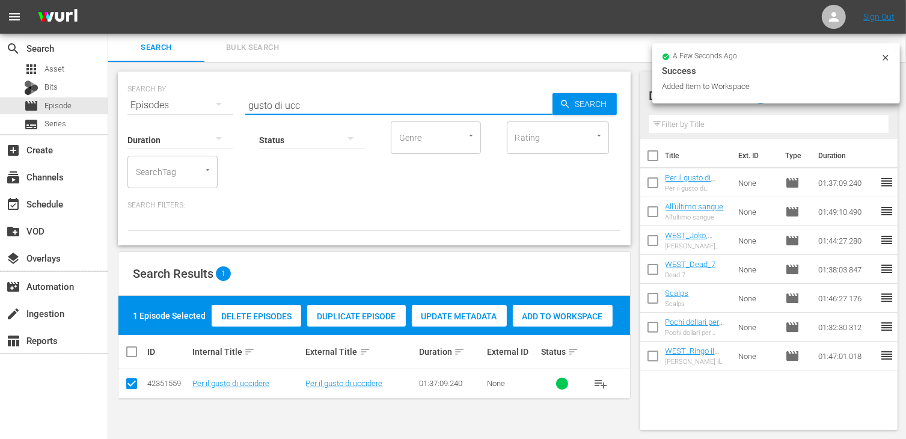
drag, startPoint x: 303, startPoint y: 109, endPoint x: 248, endPoint y: 106, distance: 55.4
click at [250, 105] on input "gusto di ucc" at bounding box center [398, 105] width 307 height 29
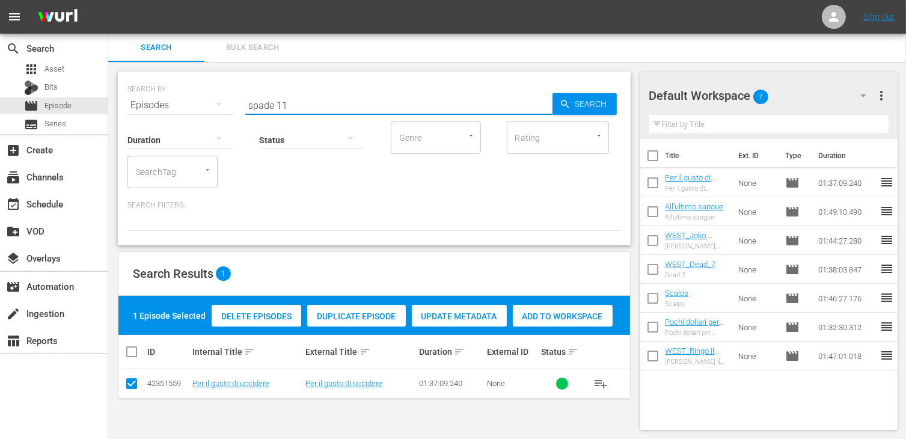
type input "spade 11"
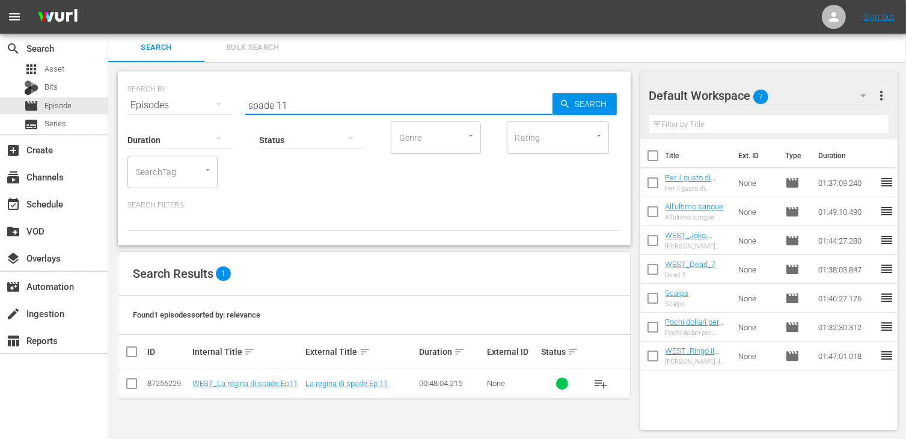
click at [139, 383] on td at bounding box center [131, 383] width 27 height 29
click at [129, 380] on input "checkbox" at bounding box center [131, 386] width 14 height 14
checkbox input "true"
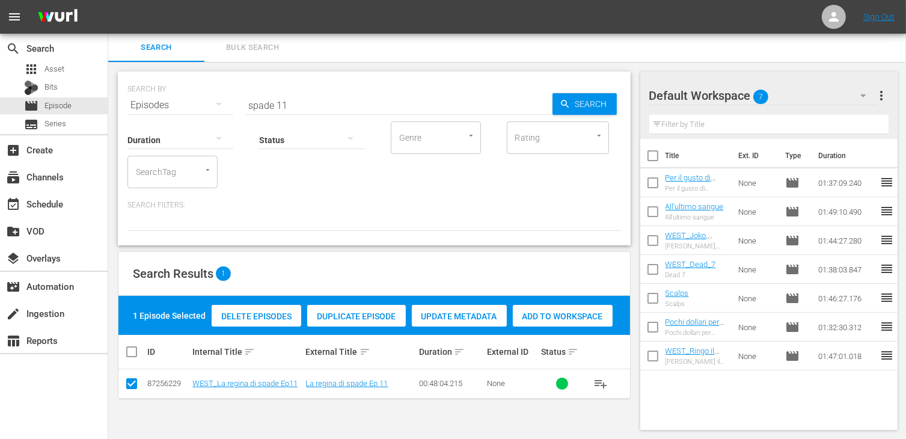
click at [562, 313] on span "Add to Workspace" at bounding box center [563, 316] width 100 height 10
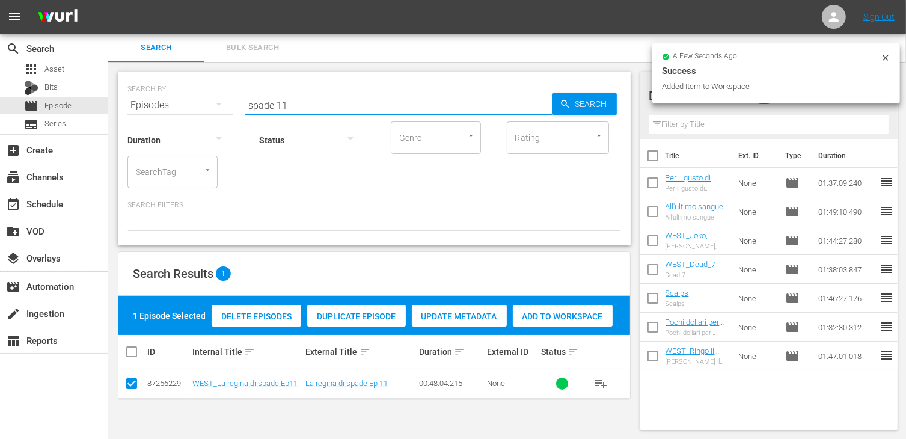
click at [309, 102] on input "spade 11" at bounding box center [398, 105] width 307 height 29
type input "spade 10"
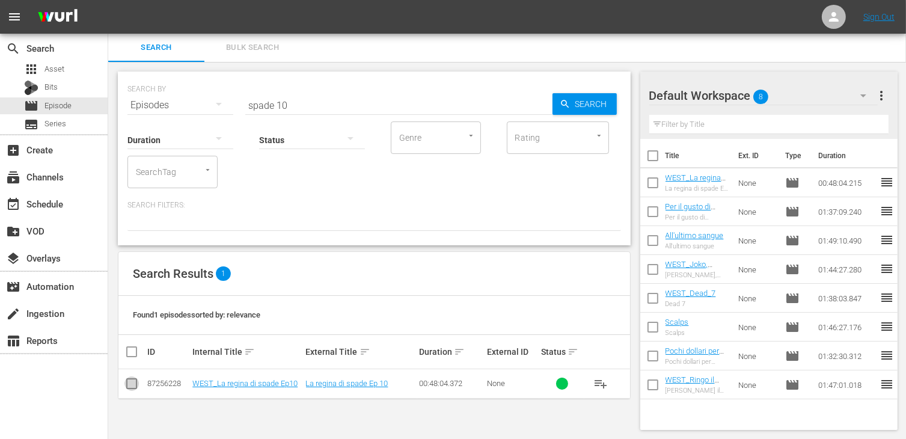
click at [135, 388] on input "checkbox" at bounding box center [131, 386] width 14 height 14
checkbox input "true"
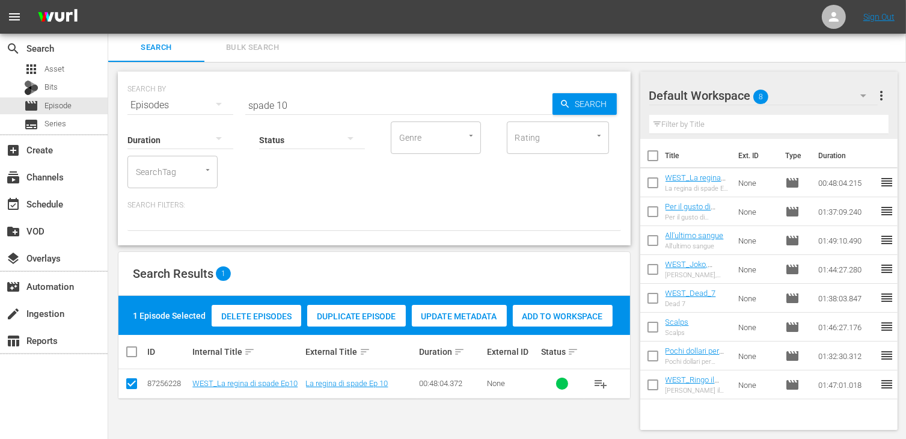
click at [551, 320] on span "Add to Workspace" at bounding box center [563, 316] width 100 height 10
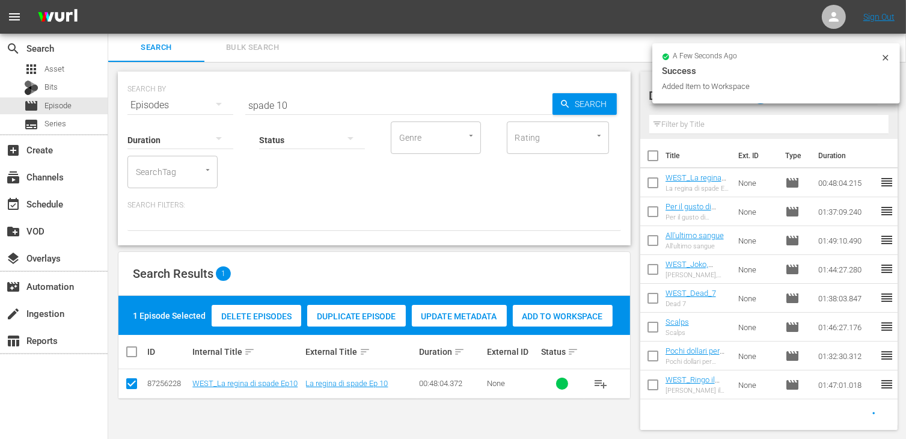
click at [296, 97] on input "spade 10" at bounding box center [398, 105] width 307 height 29
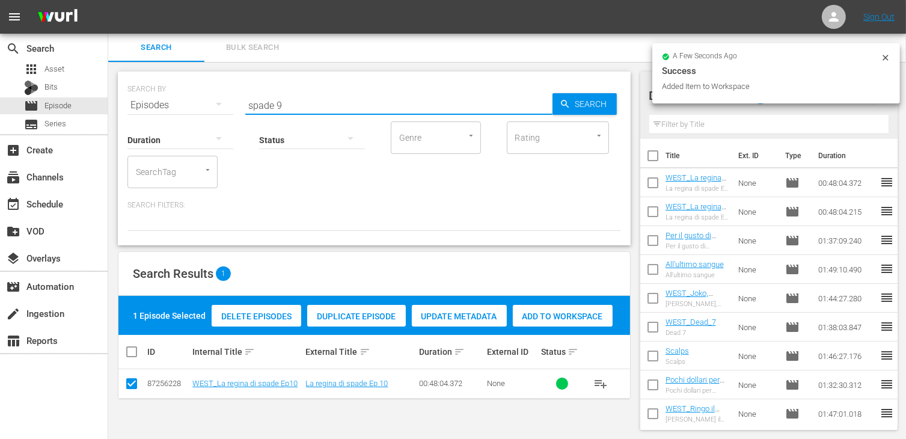
type input "spade 9"
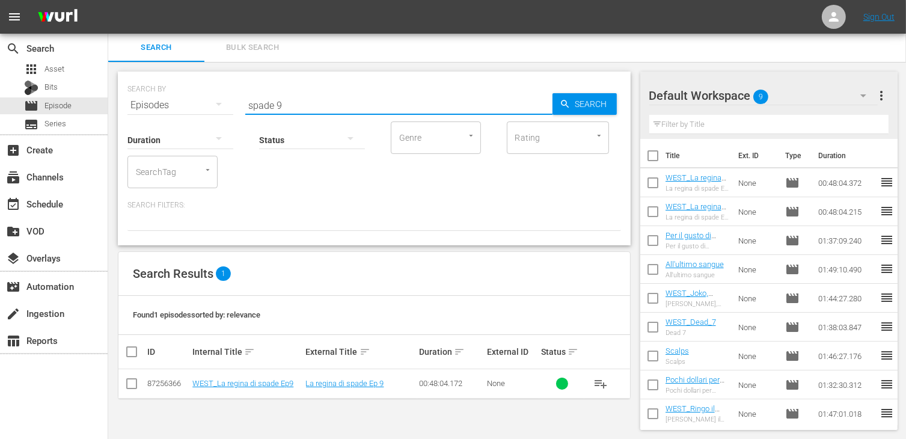
click at [133, 384] on input "checkbox" at bounding box center [131, 386] width 14 height 14
checkbox input "true"
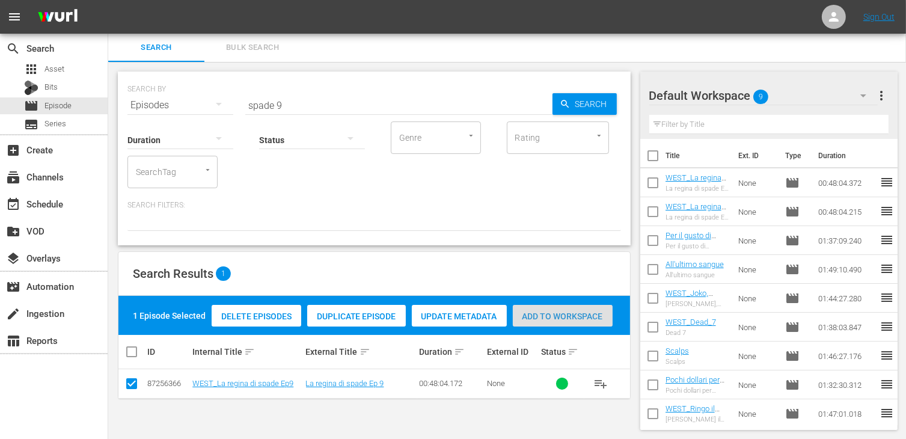
click at [559, 317] on span "Add to Workspace" at bounding box center [563, 316] width 100 height 10
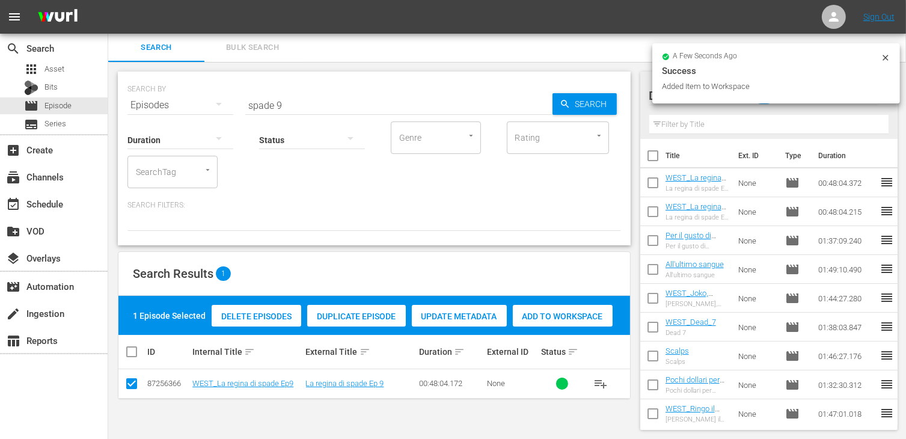
click at [258, 97] on input "spade 9" at bounding box center [398, 105] width 307 height 29
click at [289, 106] on input "spade 9" at bounding box center [398, 105] width 307 height 29
type input "spade 8"
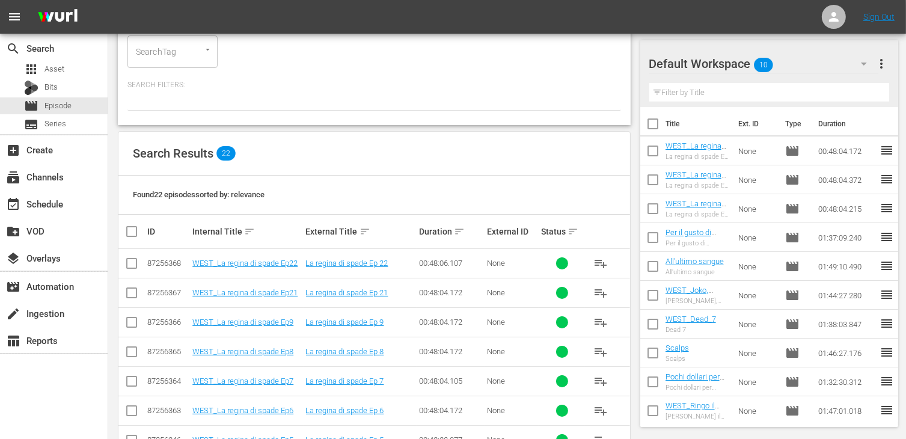
scroll to position [301, 0]
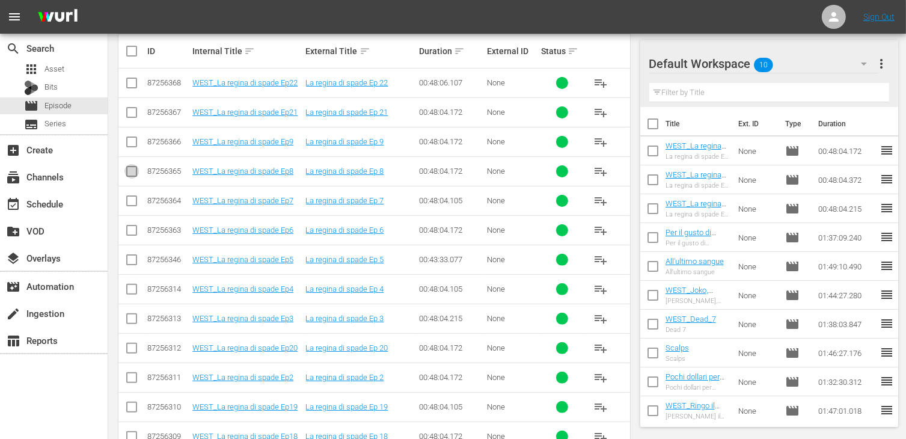
click at [127, 167] on input "checkbox" at bounding box center [131, 173] width 14 height 14
checkbox input "true"
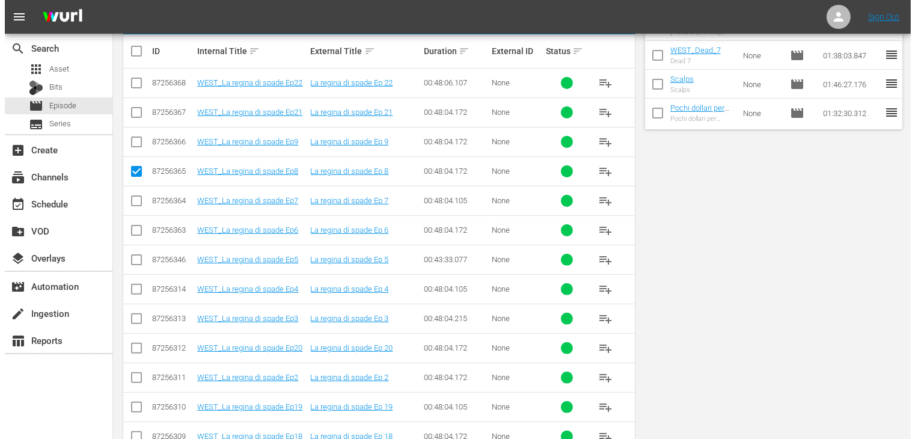
scroll to position [0, 0]
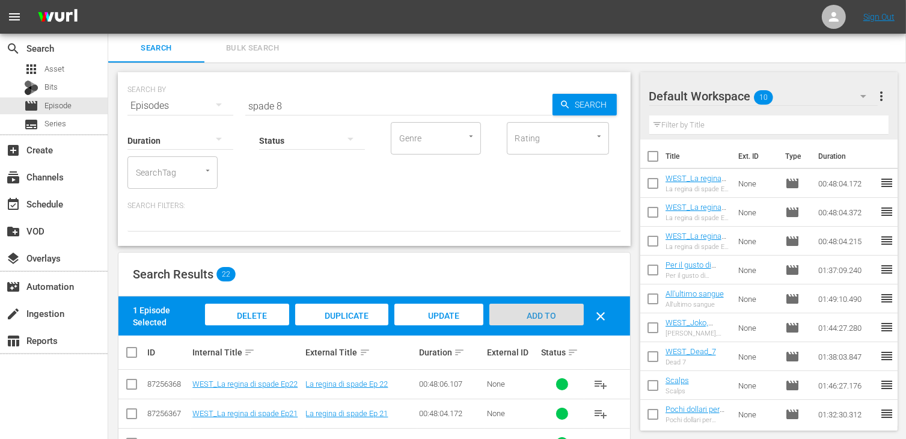
click at [531, 317] on span "Add to Workspace" at bounding box center [536, 327] width 59 height 32
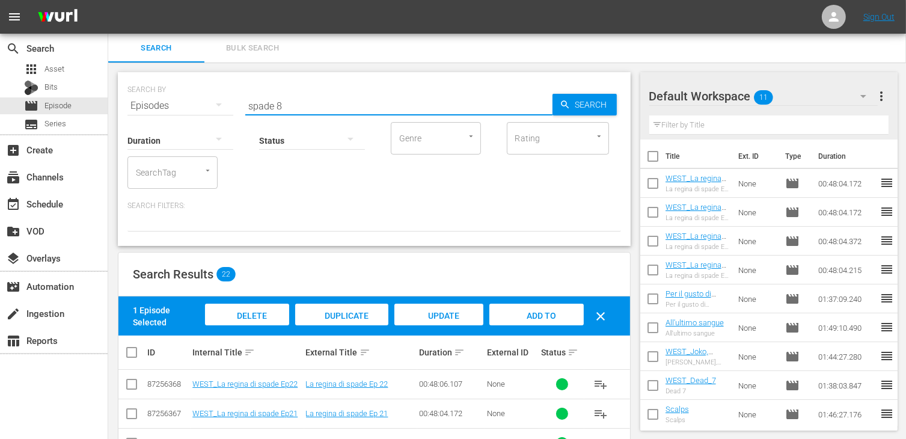
drag, startPoint x: 290, startPoint y: 102, endPoint x: 209, endPoint y: 99, distance: 81.8
click at [206, 99] on div "SEARCH BY Search By Episodes Search ID, Title, Description, Keywords, or Catego…" at bounding box center [373, 98] width 493 height 43
type input "fuck"
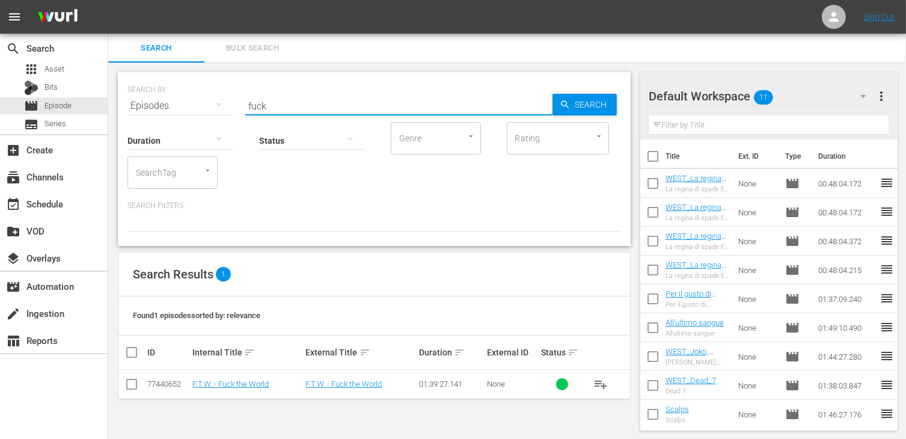
click at [135, 385] on input "checkbox" at bounding box center [131, 386] width 14 height 14
checkbox input "true"
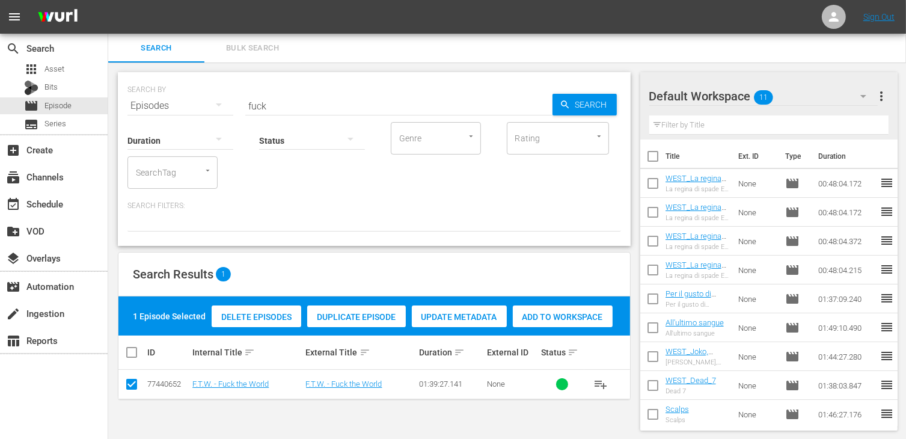
click at [569, 310] on div "Add to Workspace" at bounding box center [563, 316] width 100 height 23
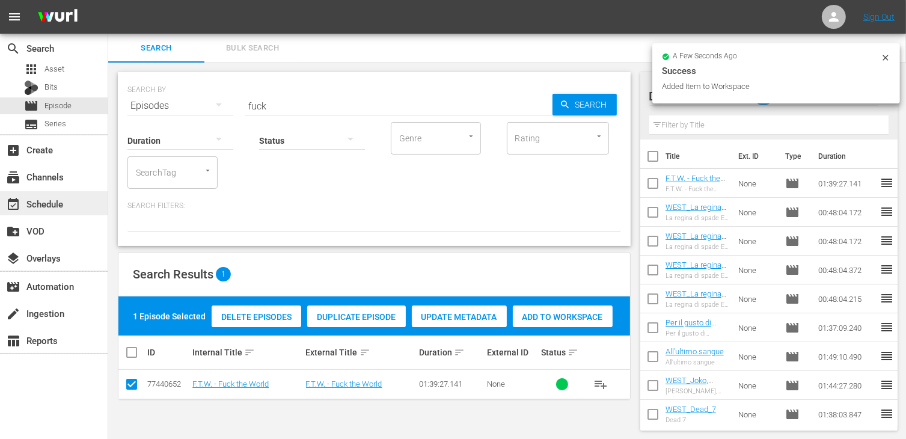
click at [55, 201] on div "event_available Schedule" at bounding box center [33, 202] width 67 height 11
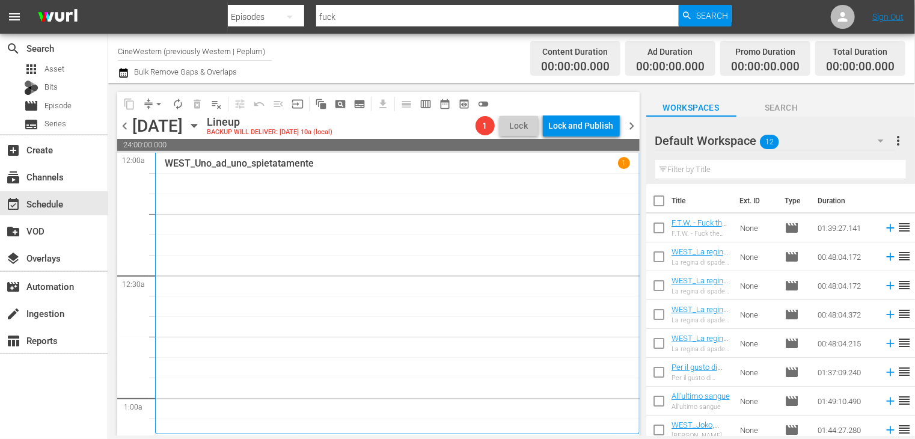
click at [661, 201] on input "checkbox" at bounding box center [658, 203] width 25 height 25
checkbox input "true"
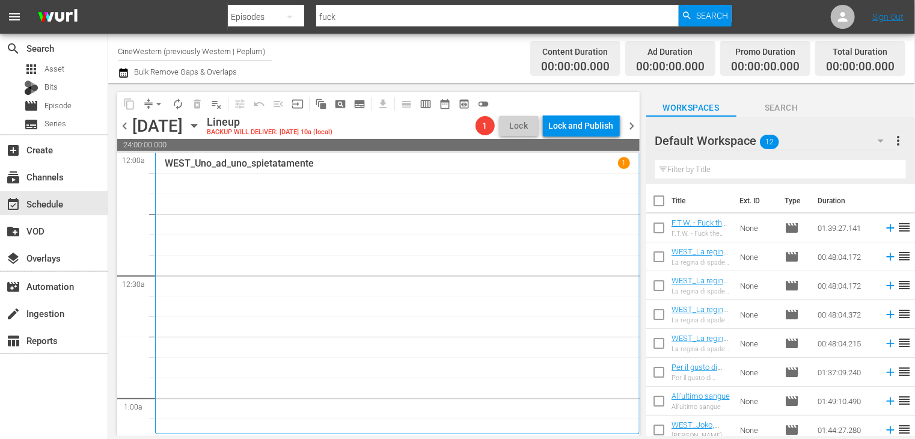
checkbox input "true"
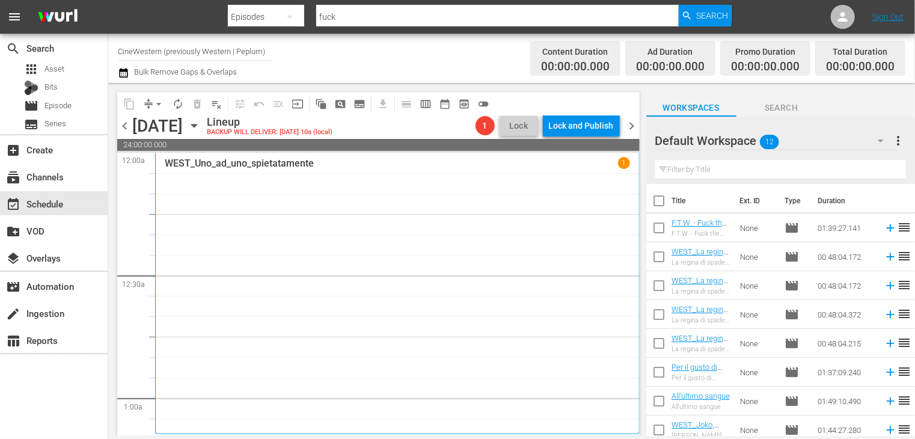
checkbox input "true"
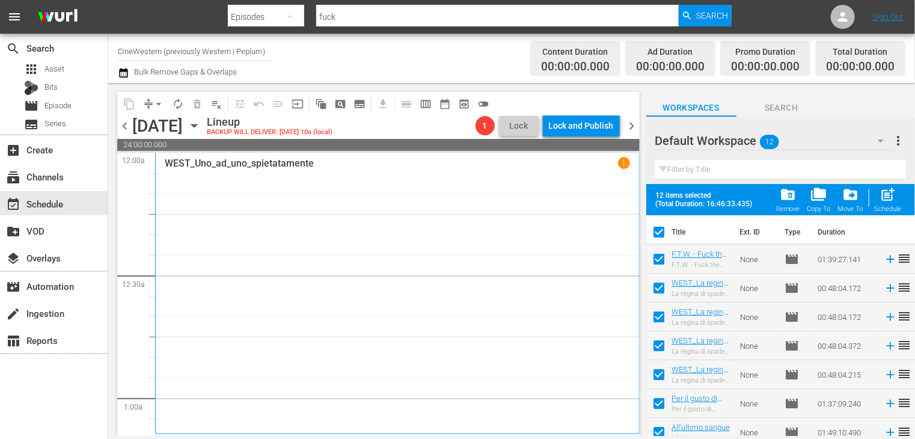
click at [890, 195] on span "post_add" at bounding box center [888, 194] width 16 height 16
checkbox input "false"
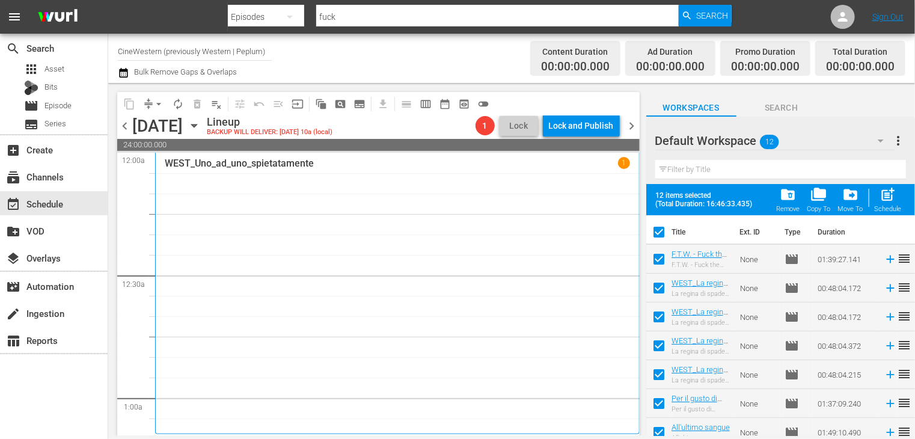
checkbox input "false"
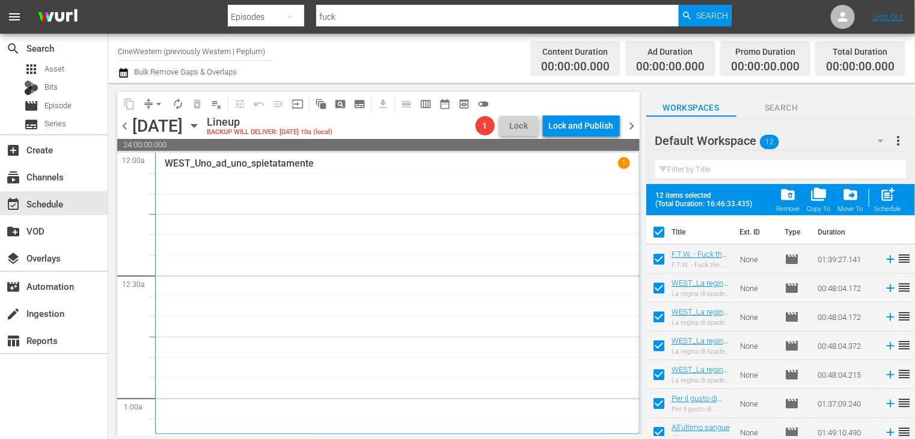
checkbox input "false"
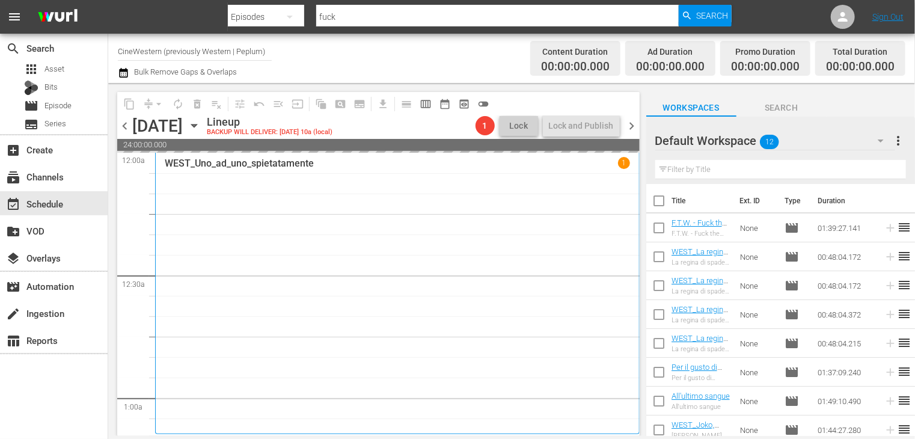
click at [638, 126] on span "chevron_right" at bounding box center [632, 125] width 15 height 15
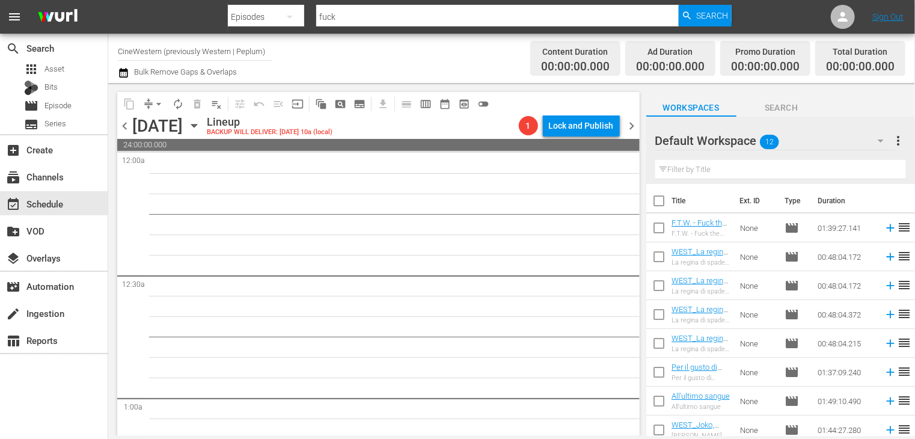
click at [122, 126] on span "chevron_left" at bounding box center [124, 125] width 15 height 15
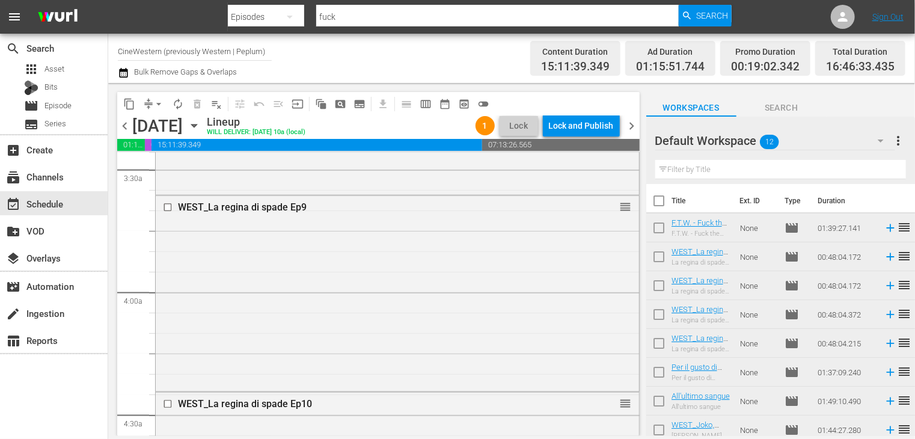
scroll to position [121, 0]
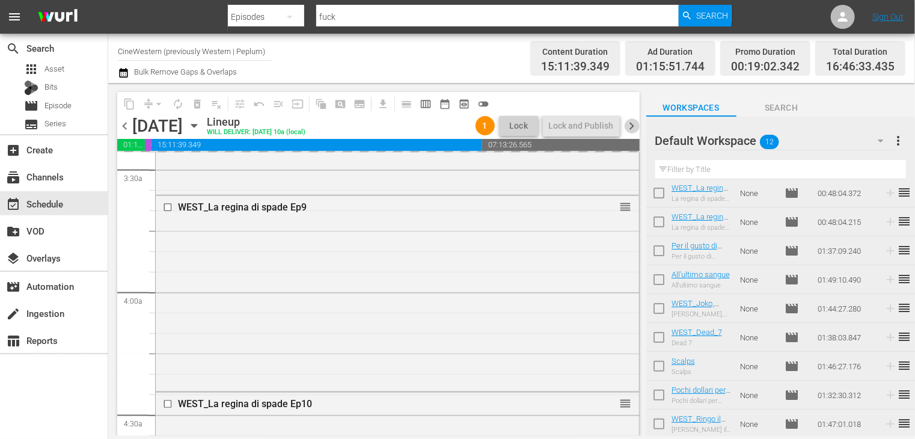
click at [635, 129] on span "chevron_right" at bounding box center [632, 125] width 15 height 15
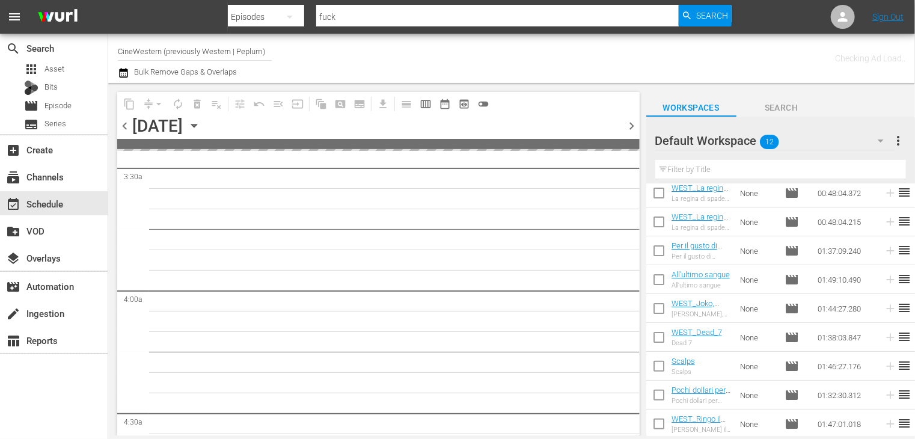
scroll to position [882, 0]
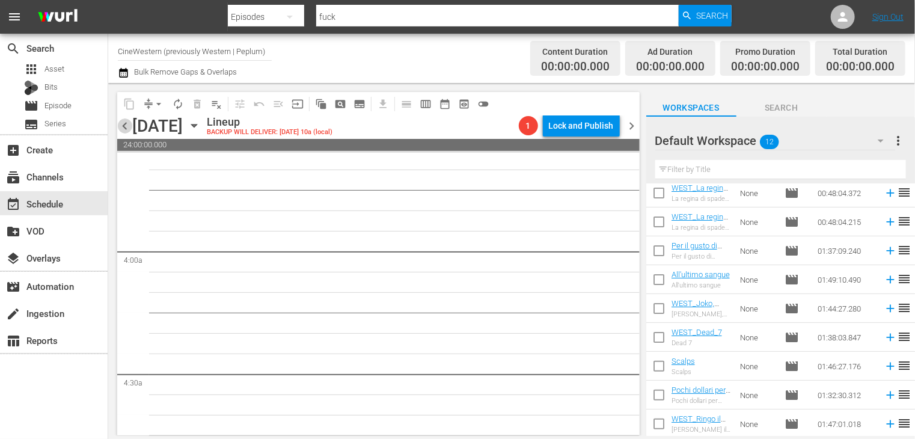
click at [121, 126] on span "chevron_left" at bounding box center [124, 125] width 15 height 15
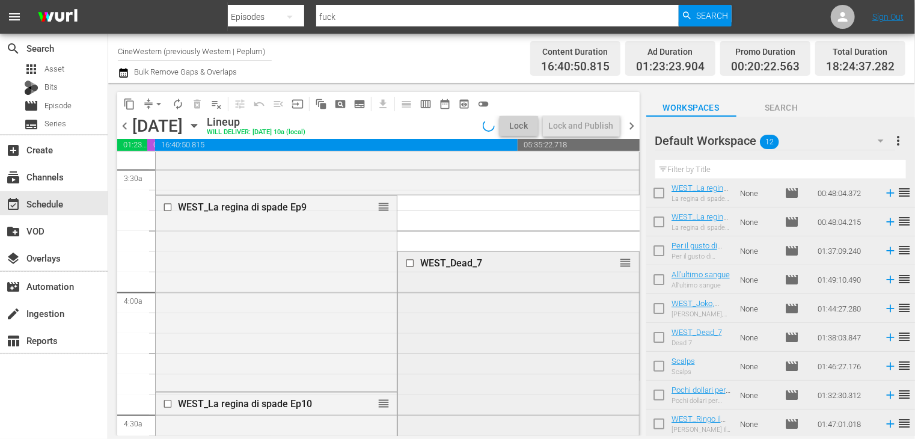
scroll to position [902, 0]
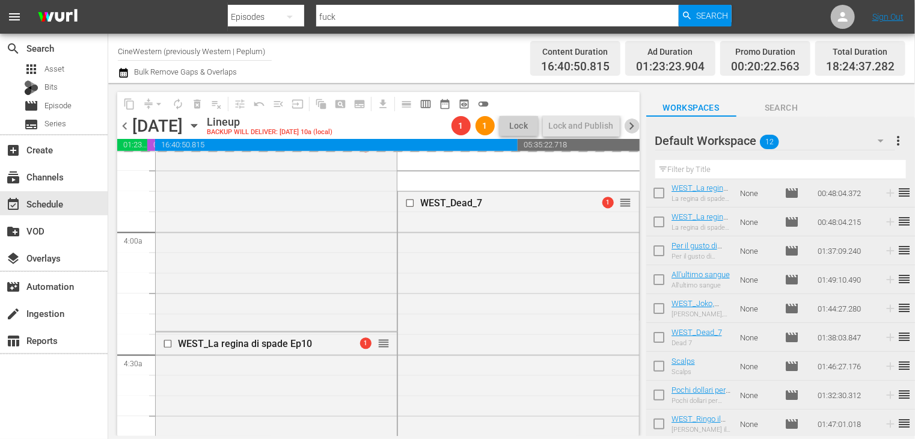
click at [631, 124] on span "chevron_right" at bounding box center [632, 125] width 15 height 15
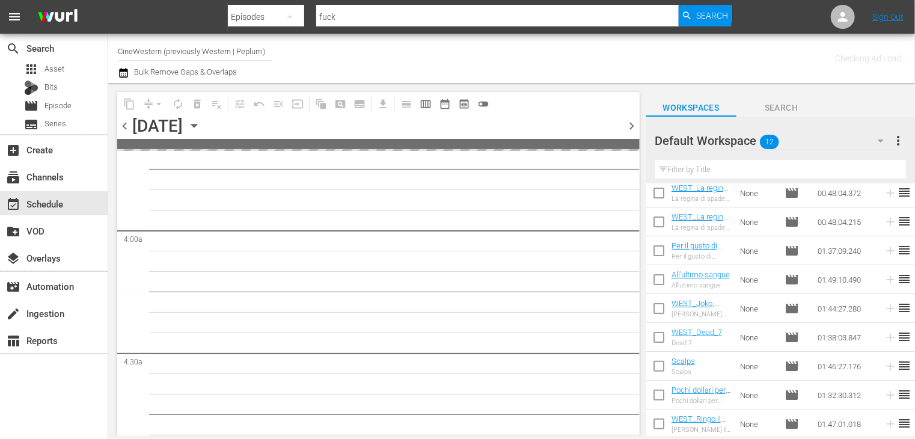
scroll to position [963, 0]
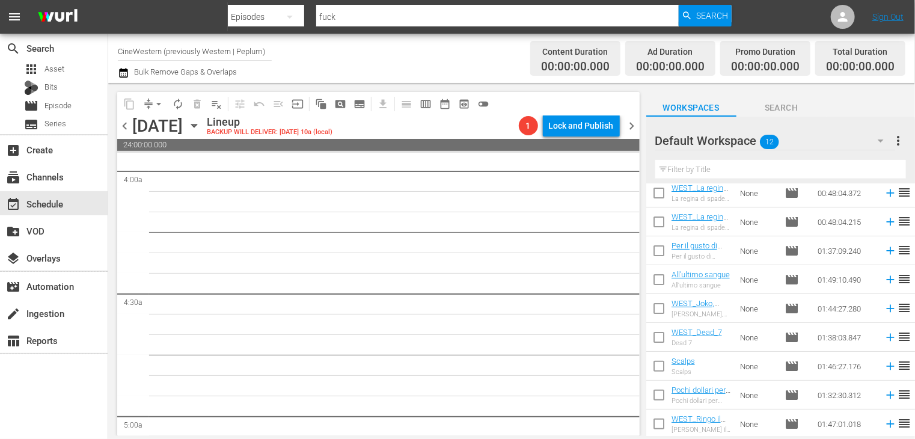
click at [125, 126] on span "chevron_left" at bounding box center [124, 125] width 15 height 15
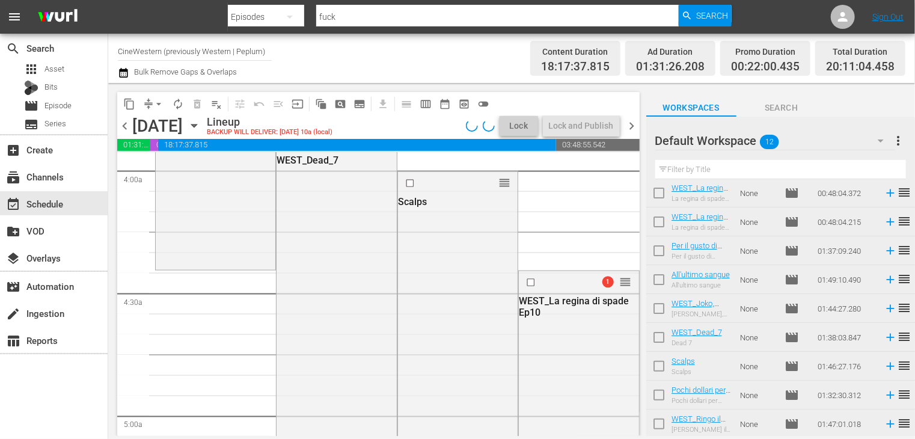
scroll to position [902, 0]
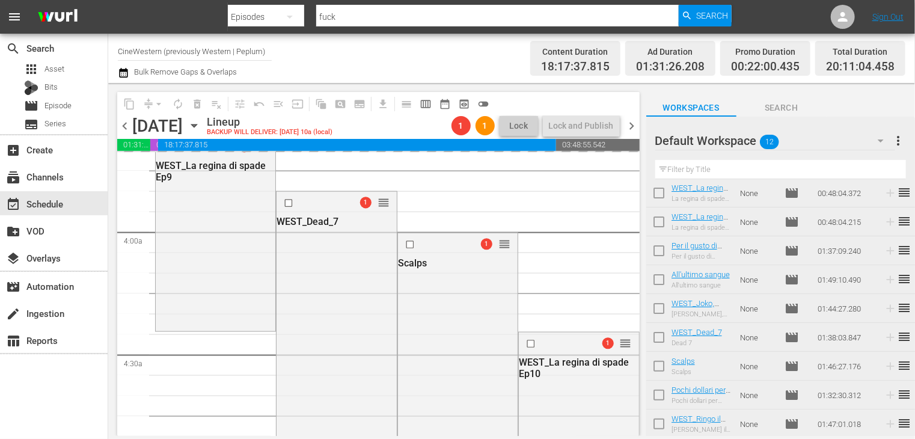
click at [630, 126] on span "chevron_right" at bounding box center [632, 125] width 15 height 15
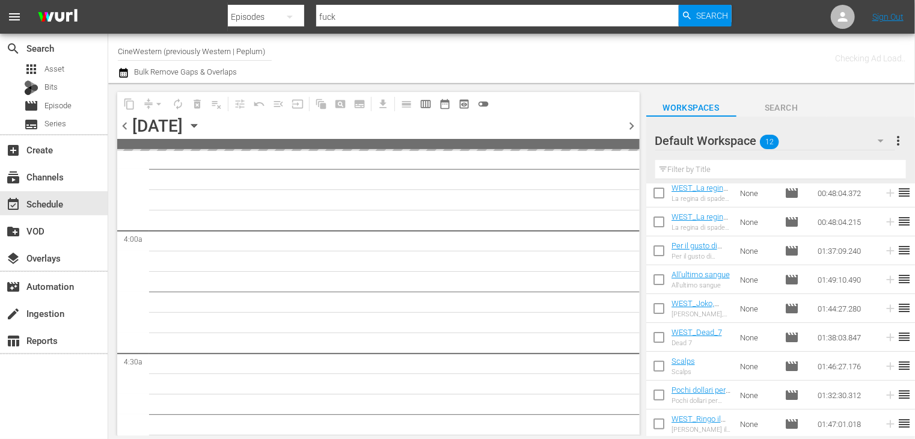
scroll to position [963, 0]
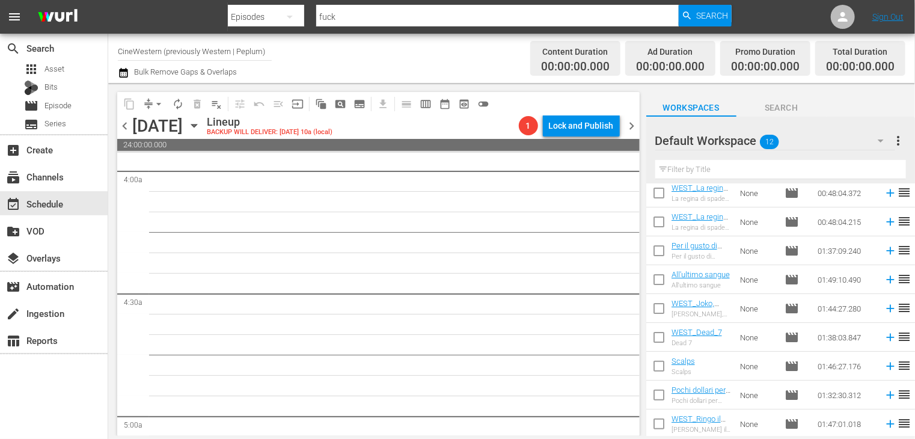
click at [124, 127] on span "chevron_left" at bounding box center [124, 125] width 15 height 15
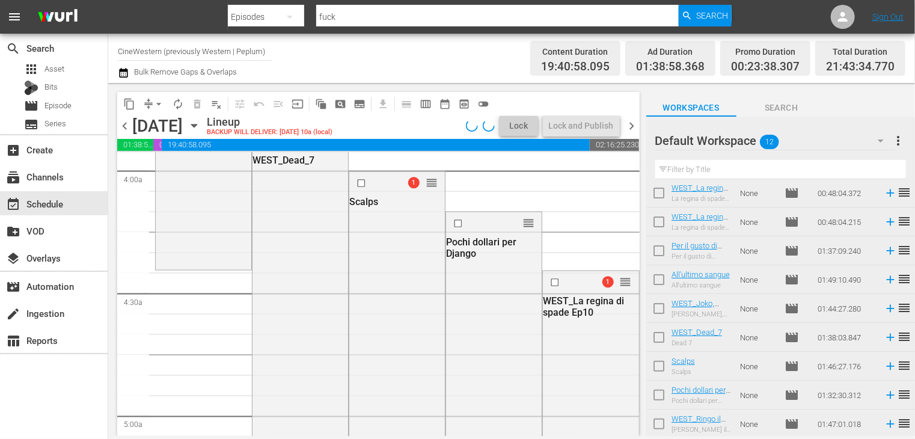
scroll to position [902, 0]
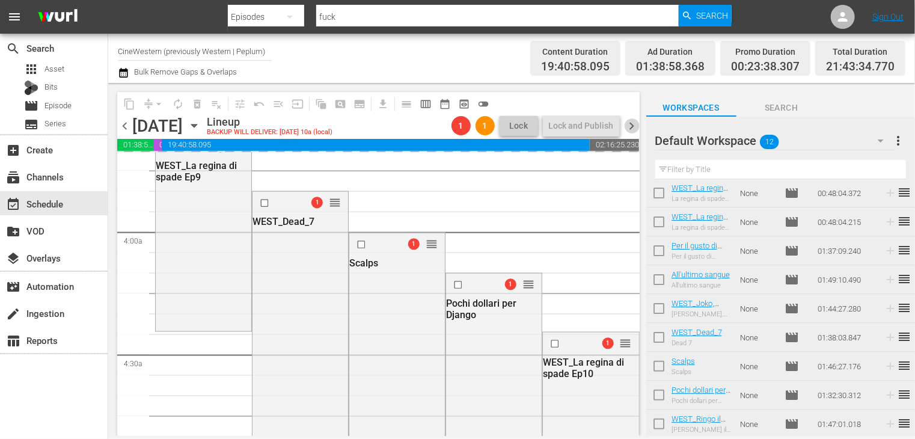
click at [632, 125] on span "chevron_right" at bounding box center [632, 125] width 15 height 15
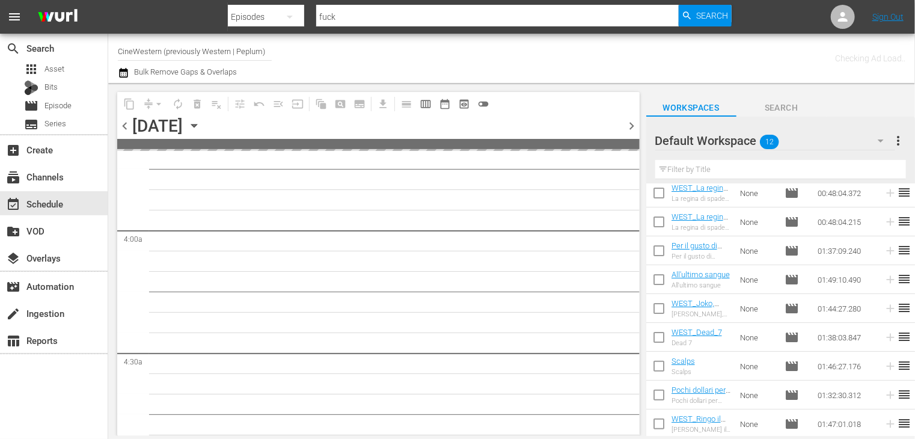
scroll to position [963, 0]
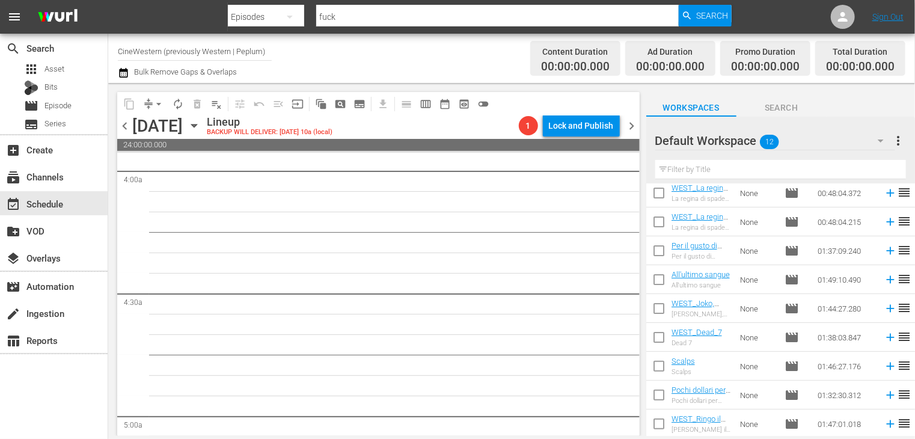
click at [123, 128] on span "chevron_left" at bounding box center [124, 125] width 15 height 15
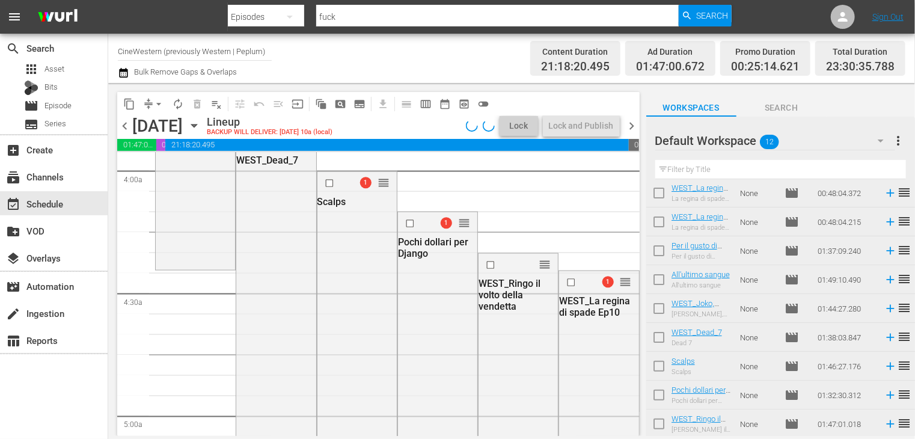
scroll to position [902, 0]
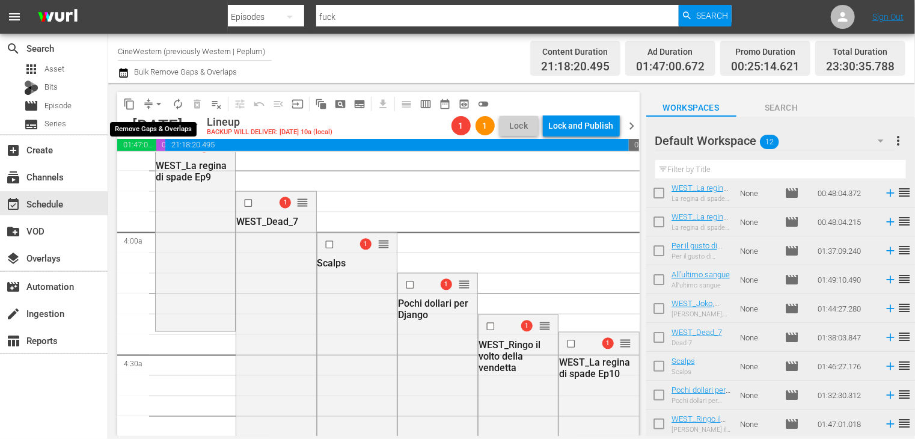
click at [159, 105] on span "arrow_drop_down" at bounding box center [159, 104] width 12 height 12
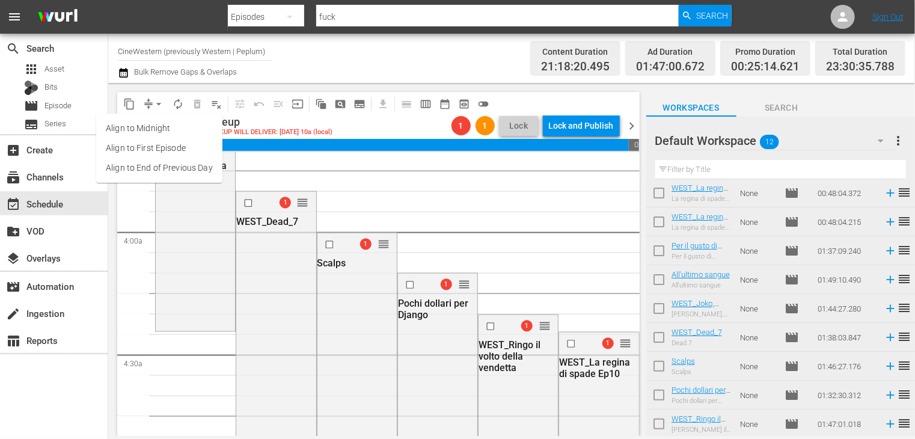
click at [162, 176] on li "Align to End of Previous Day" at bounding box center [159, 168] width 126 height 20
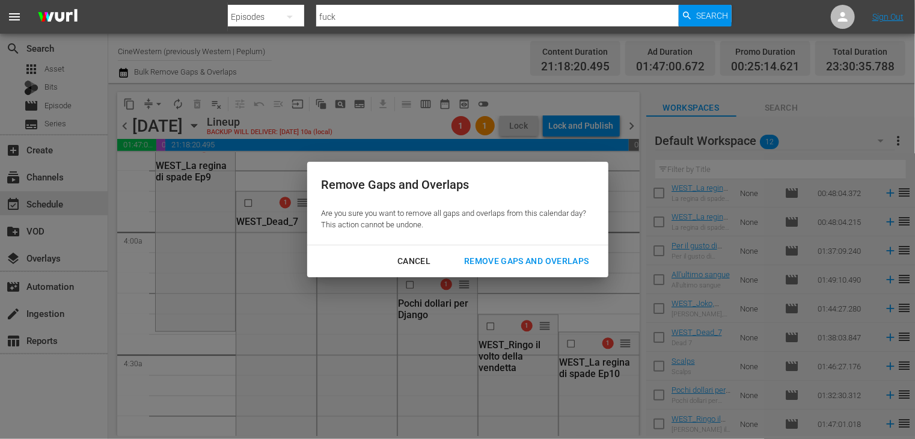
click at [511, 265] on div "Remove Gaps and Overlaps" at bounding box center [526, 261] width 144 height 15
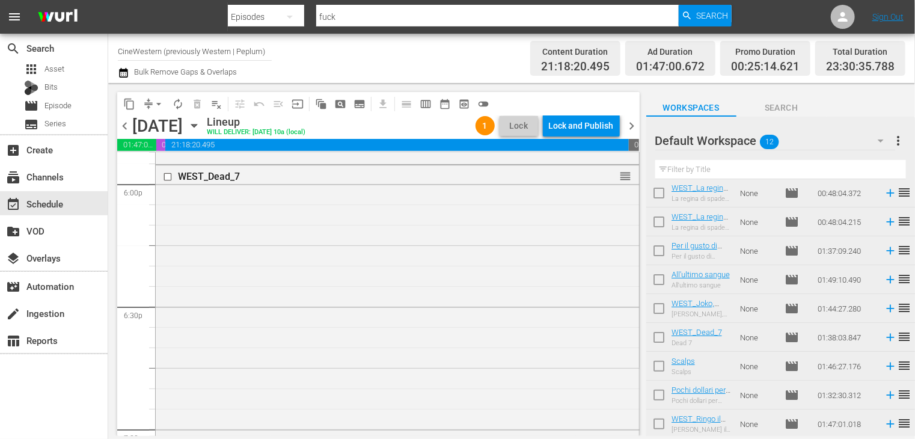
scroll to position [4381, 0]
click at [154, 104] on span "arrow_drop_down" at bounding box center [159, 104] width 12 height 12
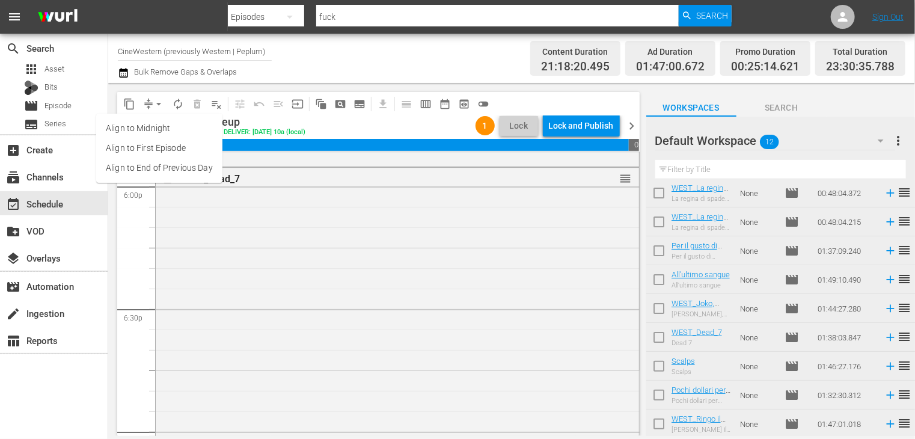
click at [156, 166] on li "Align to End of Previous Day" at bounding box center [159, 168] width 126 height 20
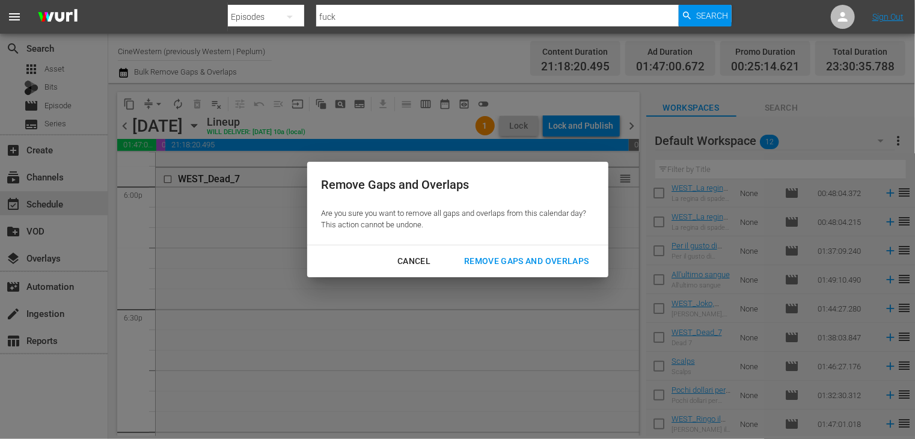
click at [546, 263] on div "Remove Gaps and Overlaps" at bounding box center [526, 261] width 144 height 15
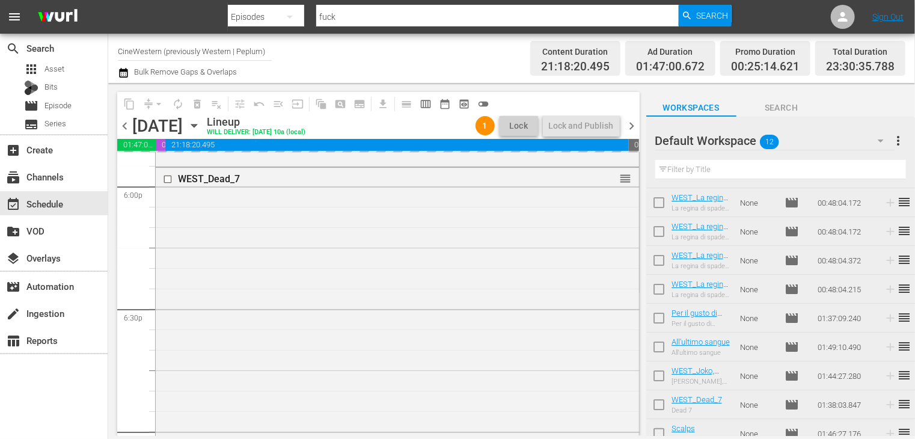
scroll to position [0, 0]
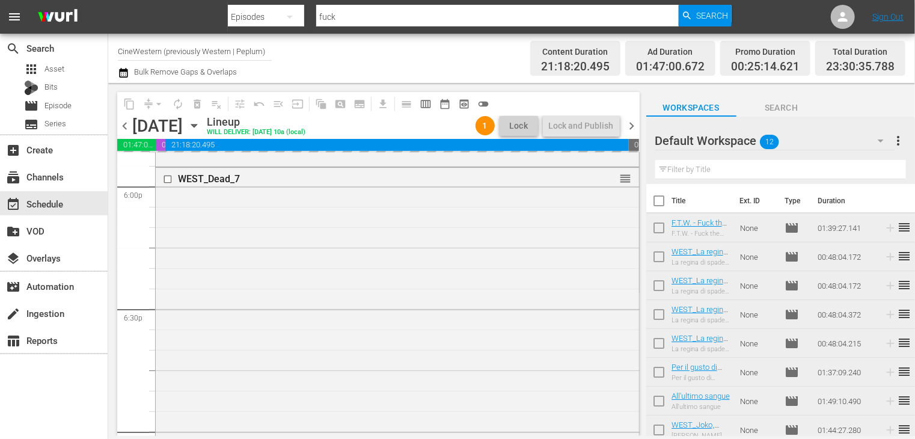
click at [655, 203] on input "checkbox" at bounding box center [658, 203] width 25 height 25
checkbox input "true"
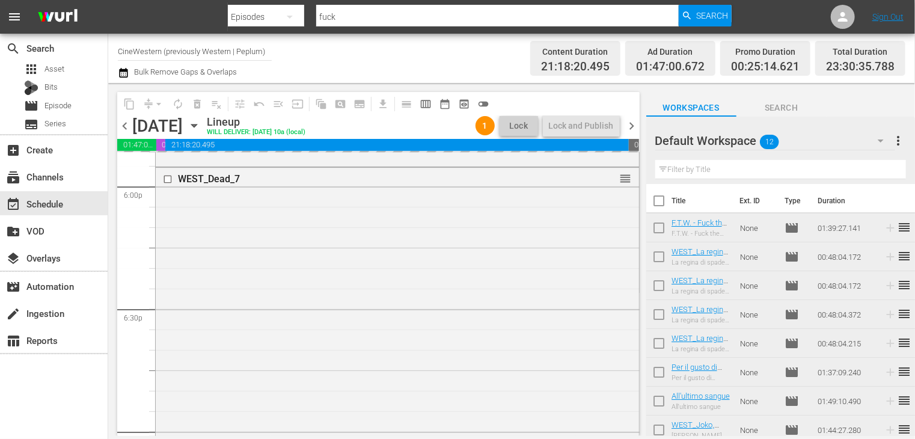
checkbox input "true"
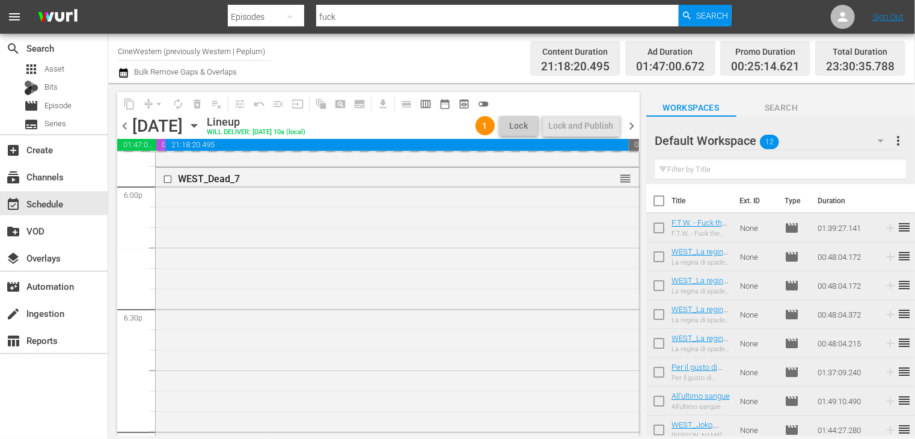
checkbox input "true"
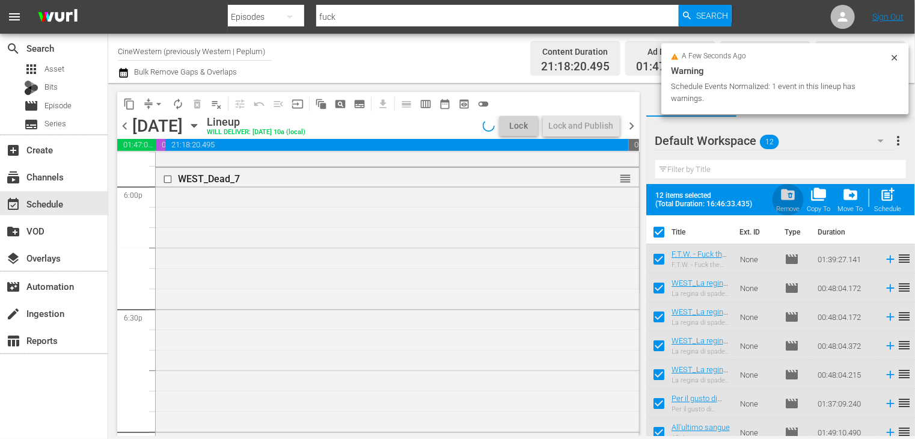
click at [787, 200] on span "folder_delete" at bounding box center [788, 194] width 16 height 16
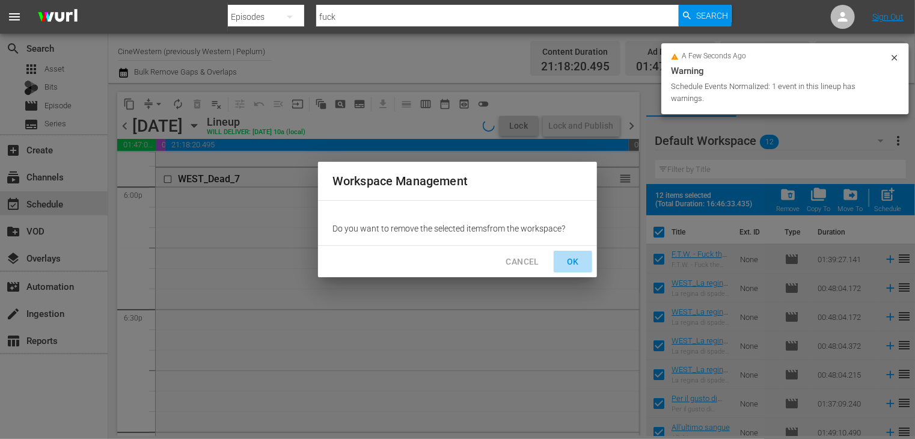
click at [572, 263] on span "OK" at bounding box center [572, 261] width 19 height 15
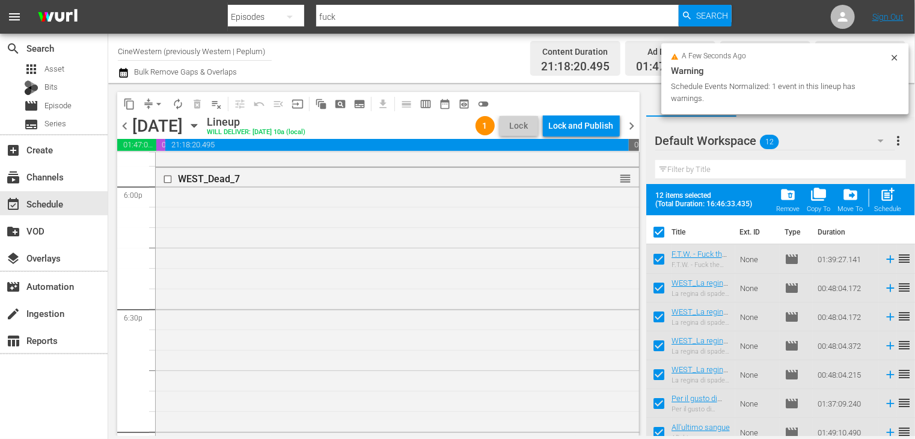
checkbox input "false"
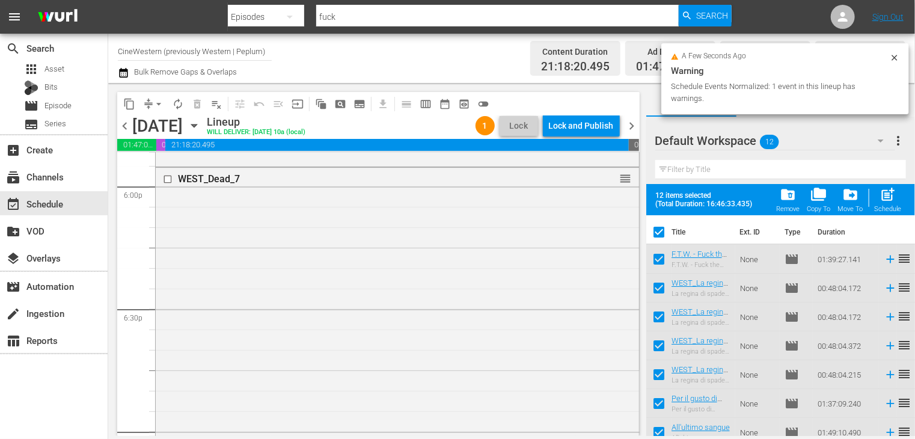
checkbox input "false"
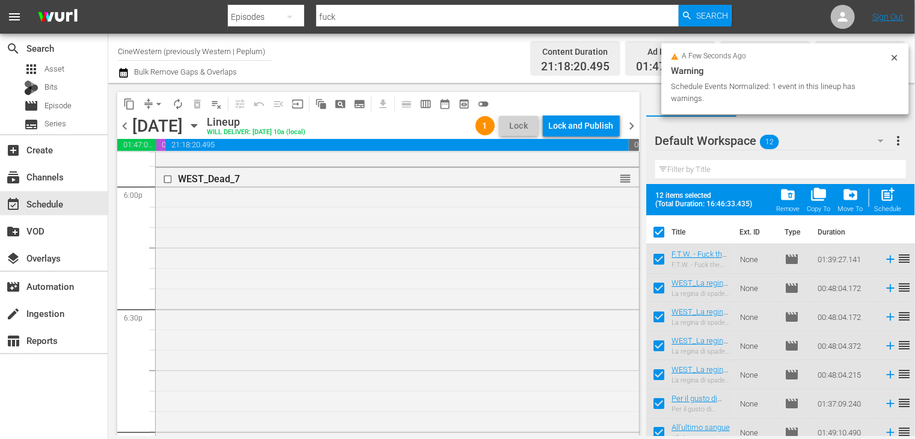
checkbox input "false"
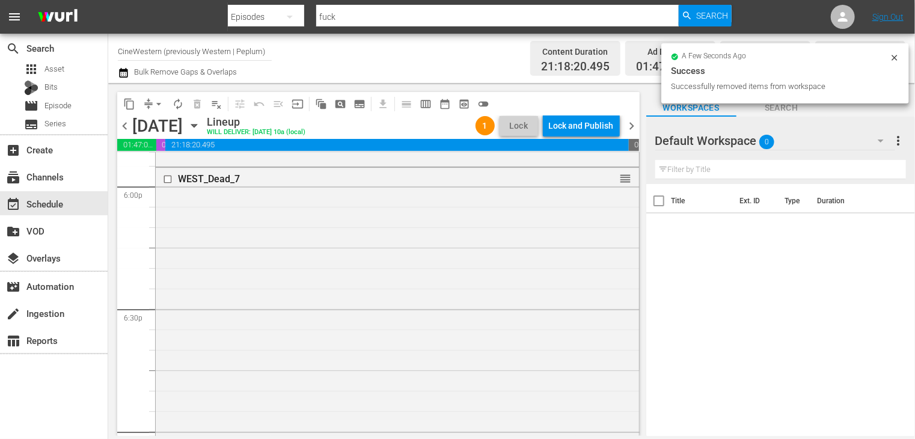
click at [632, 128] on span "chevron_right" at bounding box center [632, 125] width 15 height 15
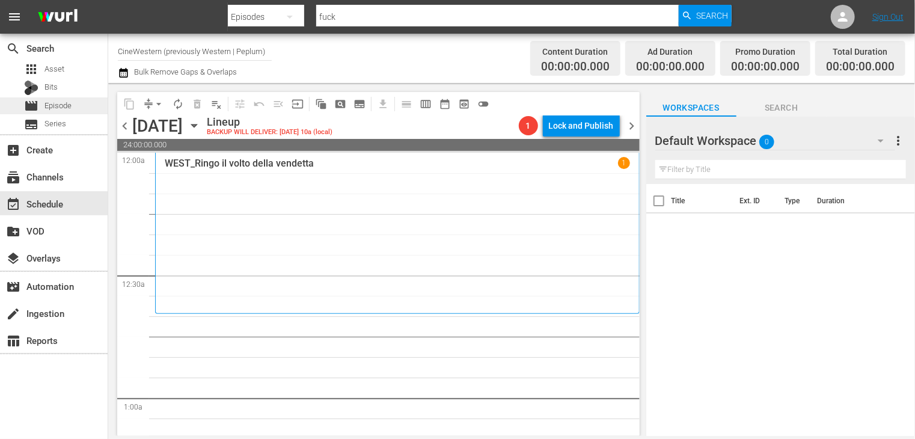
click at [73, 106] on div "movie Episode" at bounding box center [54, 105] width 108 height 17
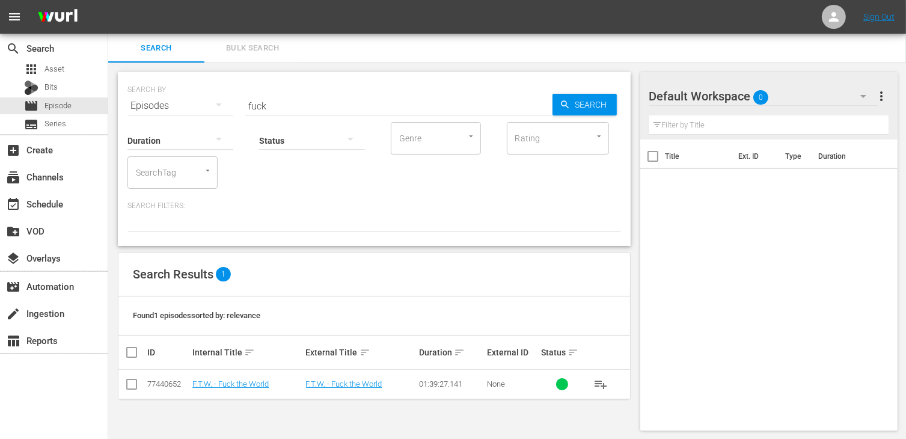
drag, startPoint x: 284, startPoint y: 102, endPoint x: 233, endPoint y: 102, distance: 51.1
click at [233, 102] on div "SEARCH BY Search By Episodes Search ID, Title, Description, Keywords, or Catego…" at bounding box center [373, 98] width 493 height 43
type input "prega il m"
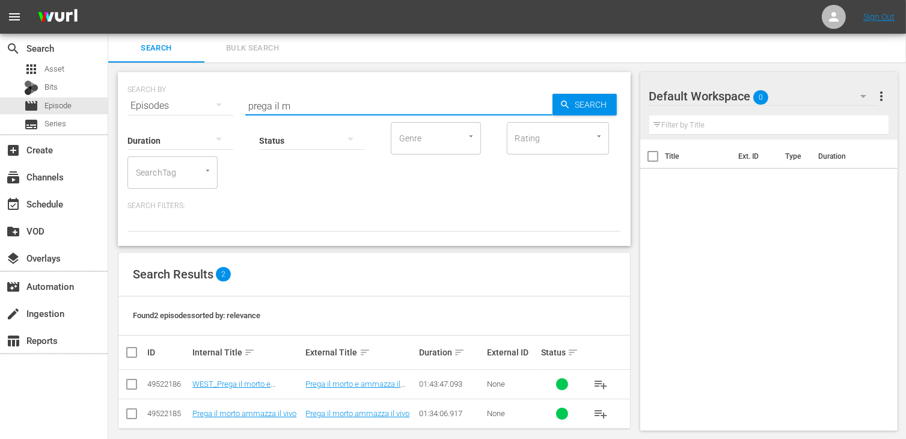
drag, startPoint x: 122, startPoint y: 379, endPoint x: 129, endPoint y: 383, distance: 8.1
click at [123, 379] on td at bounding box center [131, 384] width 27 height 29
click at [132, 383] on input "checkbox" at bounding box center [131, 386] width 14 height 14
checkbox input "true"
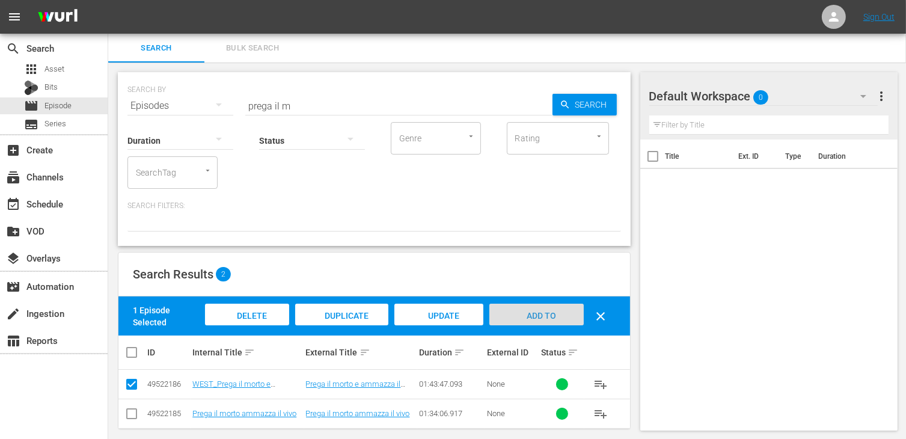
click at [546, 316] on span "Add to Workspace" at bounding box center [536, 327] width 59 height 32
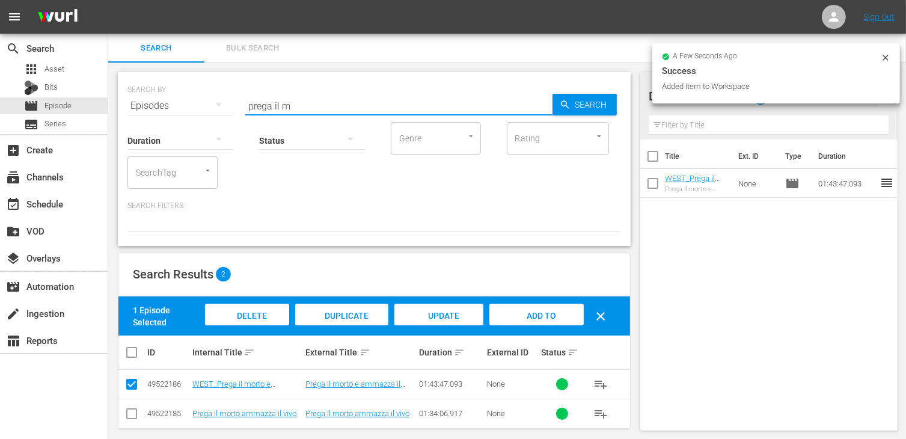
drag, startPoint x: 314, startPoint y: 105, endPoint x: 132, endPoint y: 100, distance: 182.8
click at [132, 100] on div "SEARCH BY Search By Episodes Search ID, Title, Description, Keywords, or Catego…" at bounding box center [373, 98] width 493 height 43
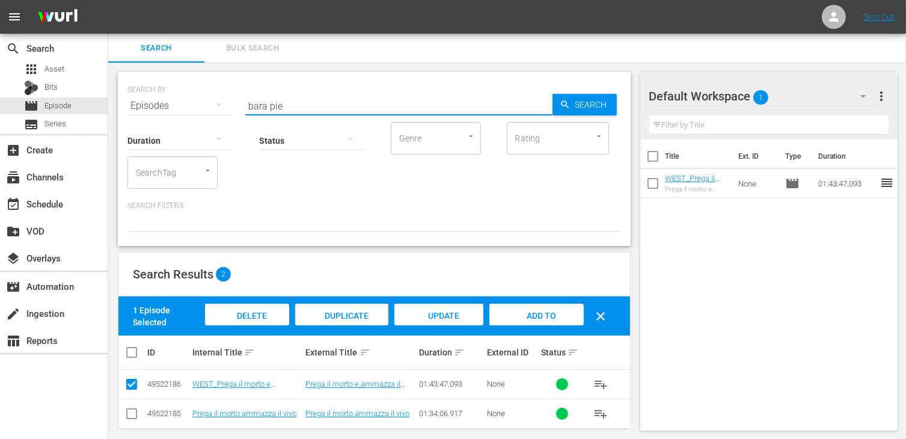
type input "bara pie"
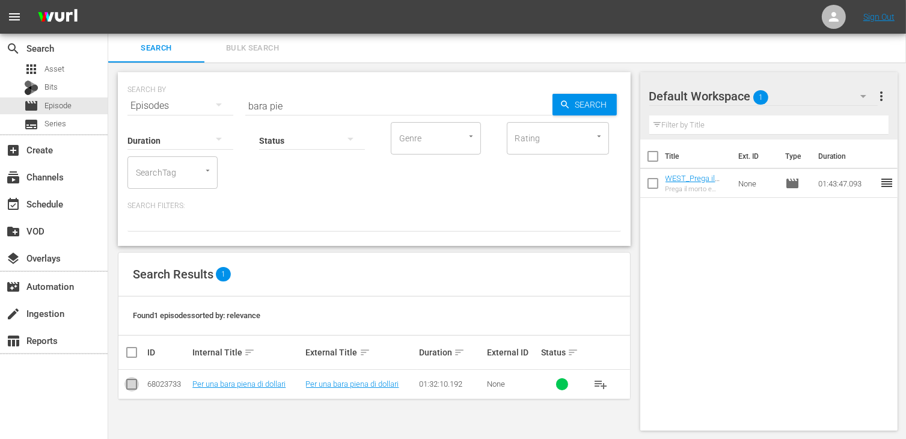
click at [131, 384] on input "checkbox" at bounding box center [131, 386] width 14 height 14
checkbox input "true"
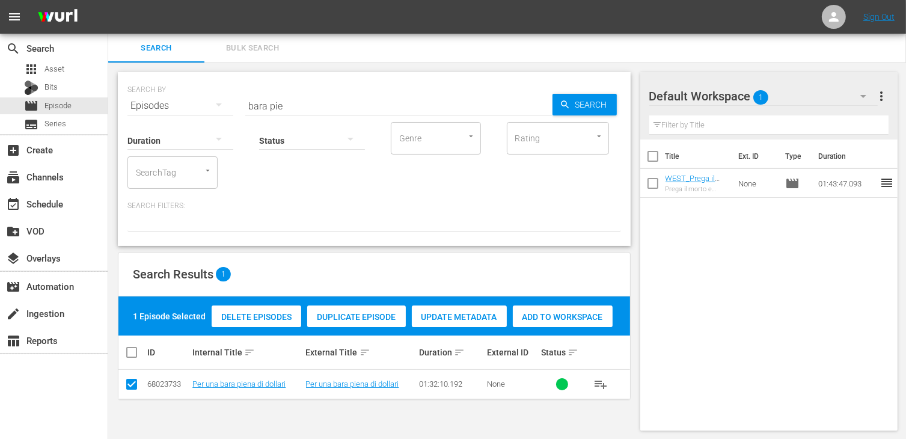
click at [553, 307] on div "Add to Workspace" at bounding box center [563, 316] width 100 height 23
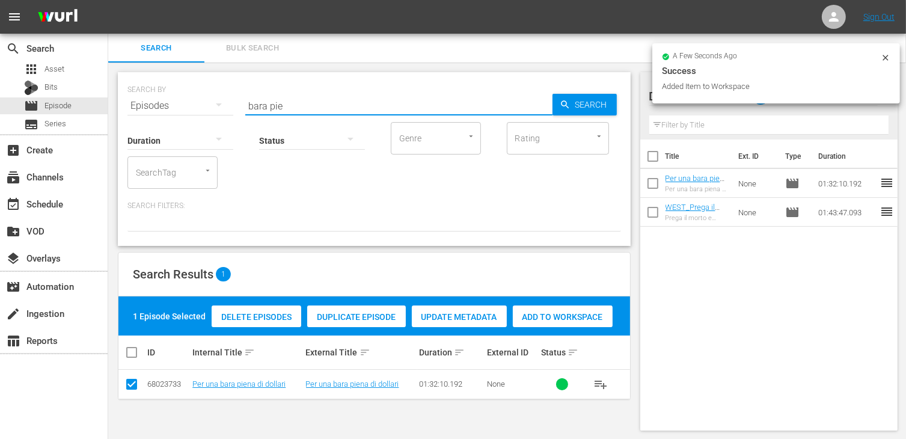
drag, startPoint x: 301, startPoint y: 105, endPoint x: 202, endPoint y: 93, distance: 99.2
click at [202, 93] on div "SEARCH BY Search By Episodes Search ID, Title, Description, Keywords, or Catego…" at bounding box center [373, 98] width 493 height 43
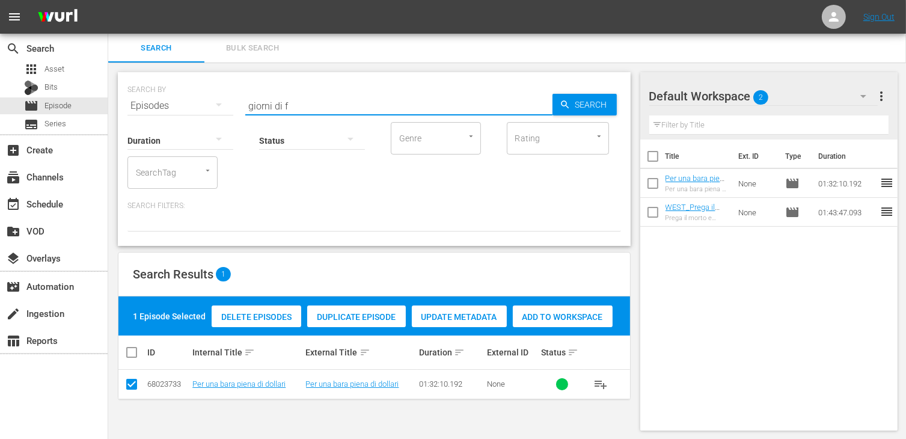
type input "giorni di f"
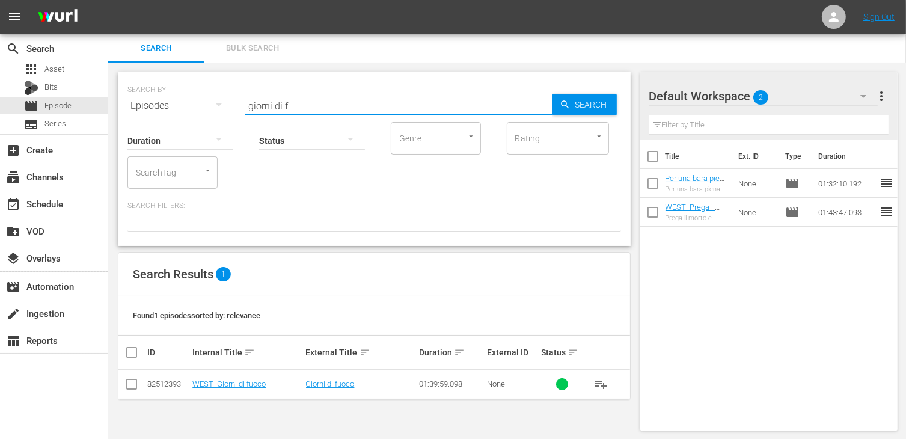
click at [131, 385] on input "checkbox" at bounding box center [131, 386] width 14 height 14
checkbox input "true"
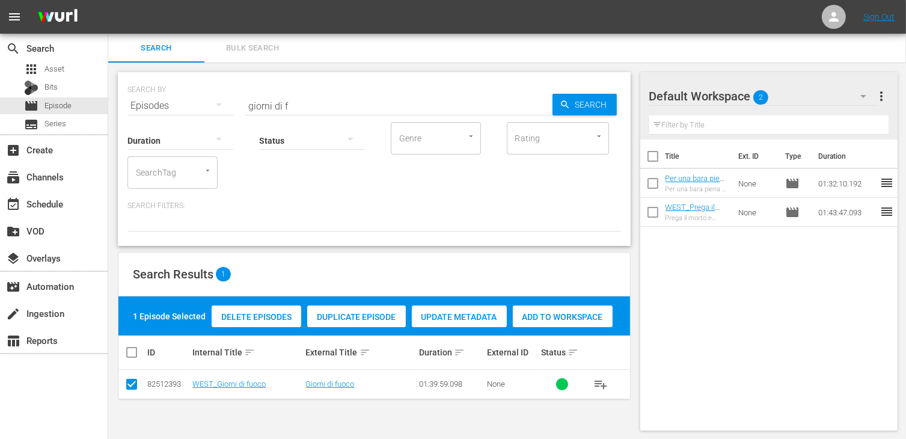
click at [552, 322] on div "Add to Workspace" at bounding box center [563, 316] width 100 height 23
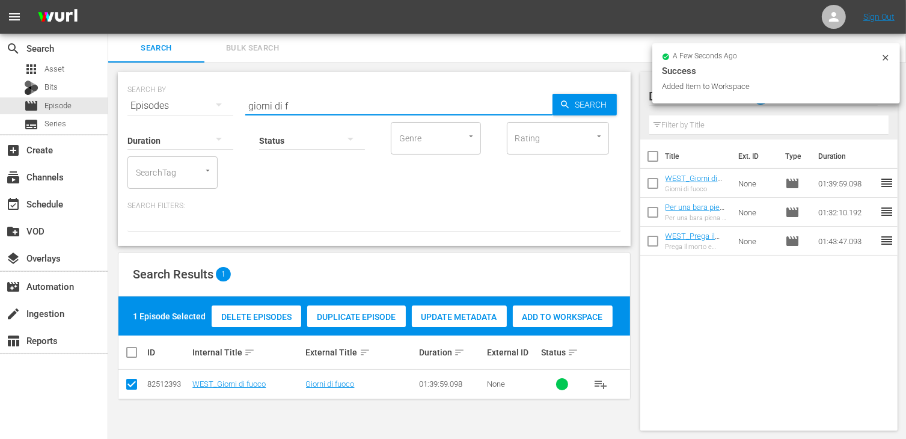
drag, startPoint x: 271, startPoint y: 97, endPoint x: 168, endPoint y: 90, distance: 103.0
click at [168, 90] on div "SEARCH BY Search By Episodes Search ID, Title, Description, Keywords, or Catego…" at bounding box center [373, 98] width 493 height 43
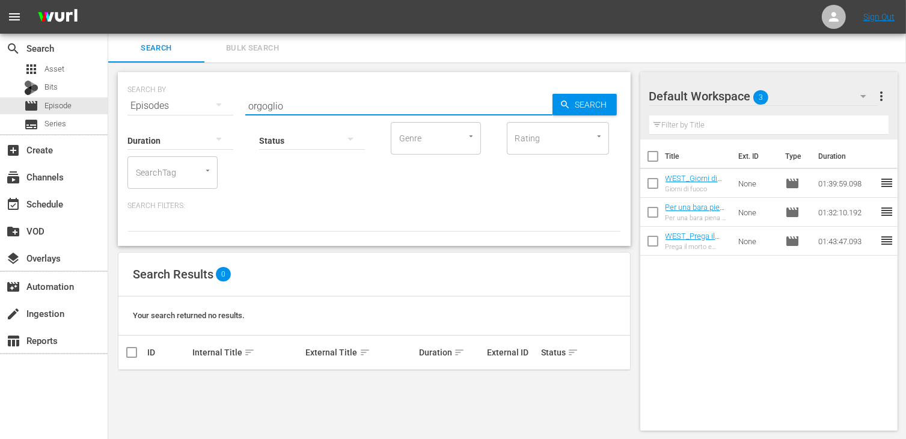
type input "orgoglio"
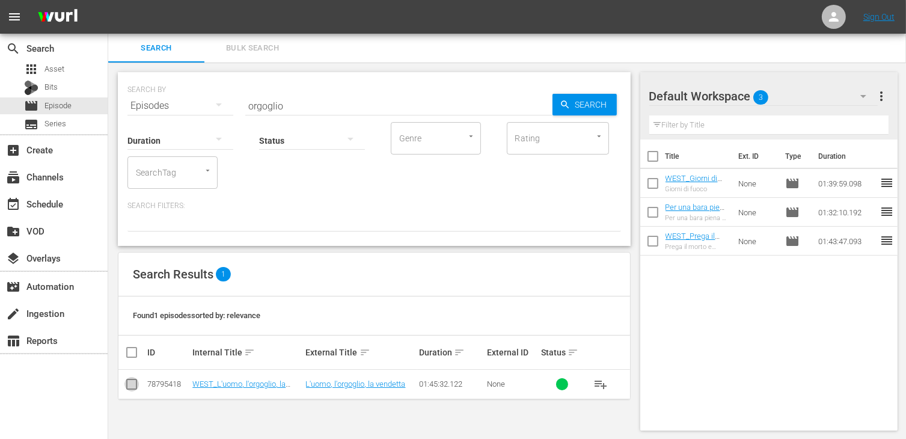
click at [130, 385] on input "checkbox" at bounding box center [131, 386] width 14 height 14
checkbox input "true"
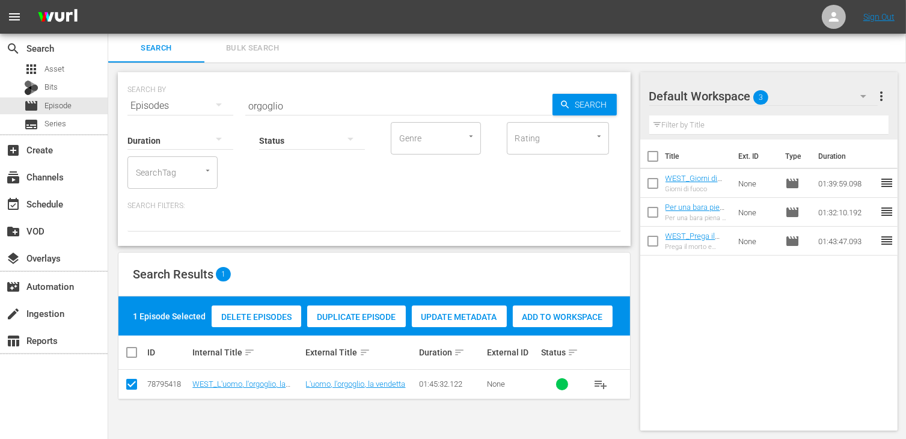
click at [561, 313] on span "Add to Workspace" at bounding box center [563, 317] width 100 height 10
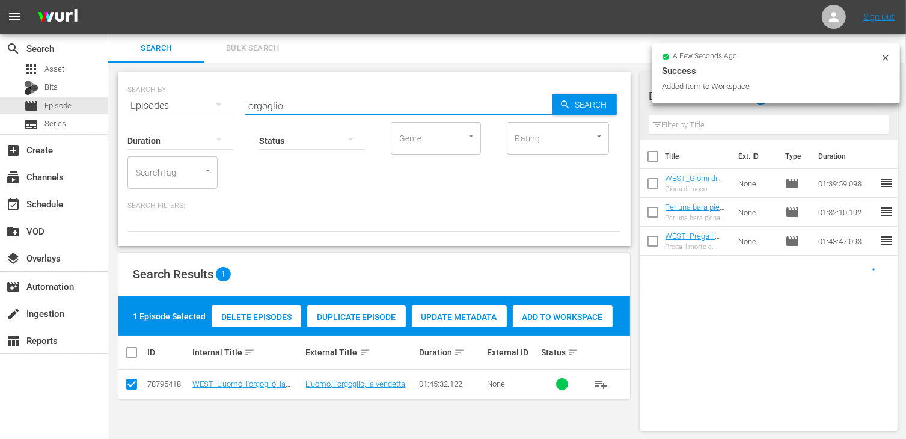
drag, startPoint x: 307, startPoint y: 104, endPoint x: 189, endPoint y: 95, distance: 118.2
click at [189, 95] on div "SEARCH BY Search By Episodes Search ID, Title, Description, Keywords, or Catego…" at bounding box center [373, 98] width 493 height 43
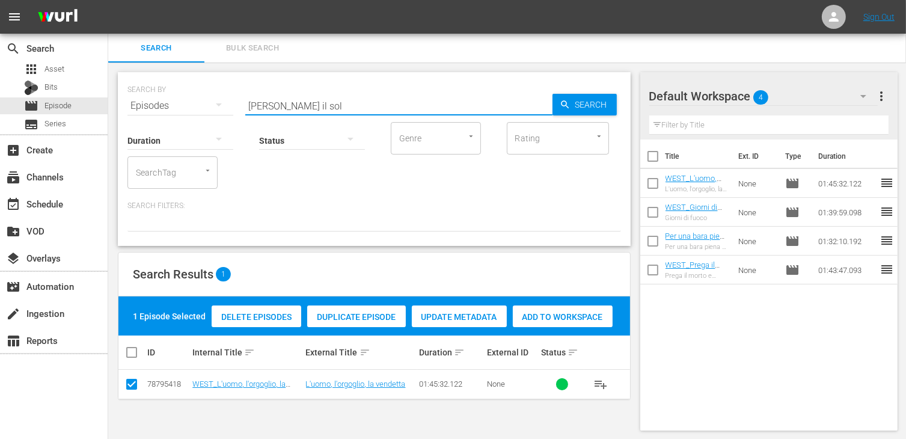
type input "clint il sol"
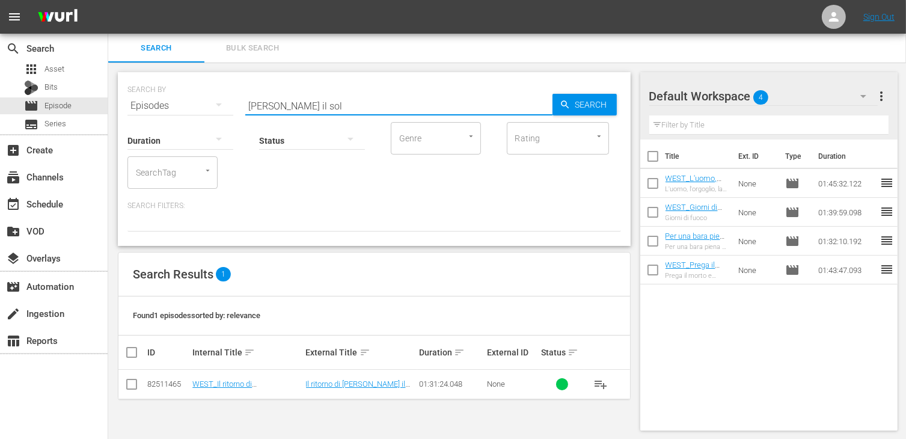
click at [135, 387] on input "checkbox" at bounding box center [131, 386] width 14 height 14
checkbox input "true"
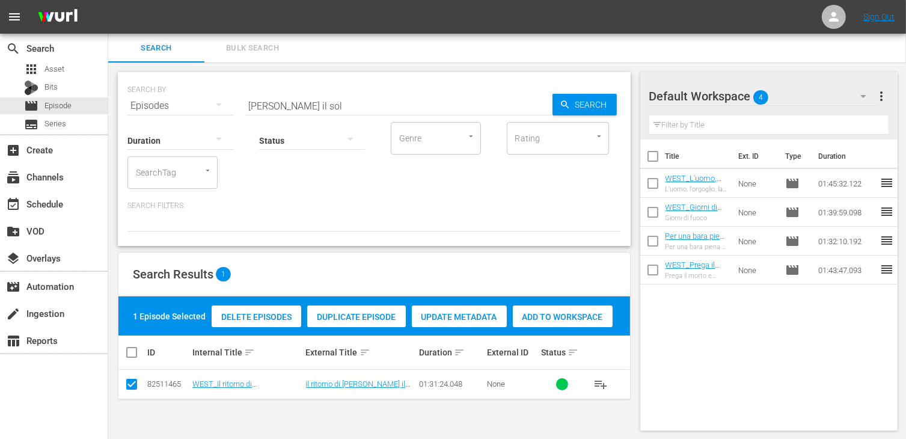
click at [551, 322] on div "Add to Workspace" at bounding box center [563, 316] width 100 height 23
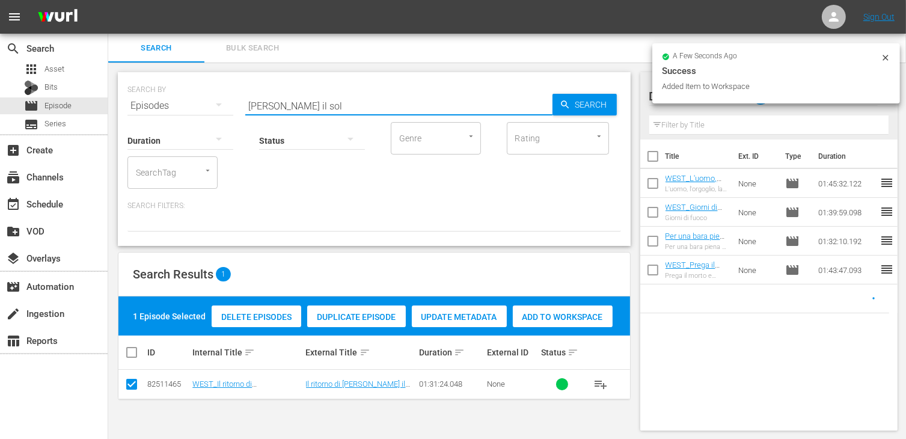
drag, startPoint x: 311, startPoint y: 99, endPoint x: 186, endPoint y: 97, distance: 124.4
click at [186, 97] on div "SEARCH BY Search By Episodes Search ID, Title, Description, Keywords, or Catego…" at bounding box center [373, 98] width 493 height 43
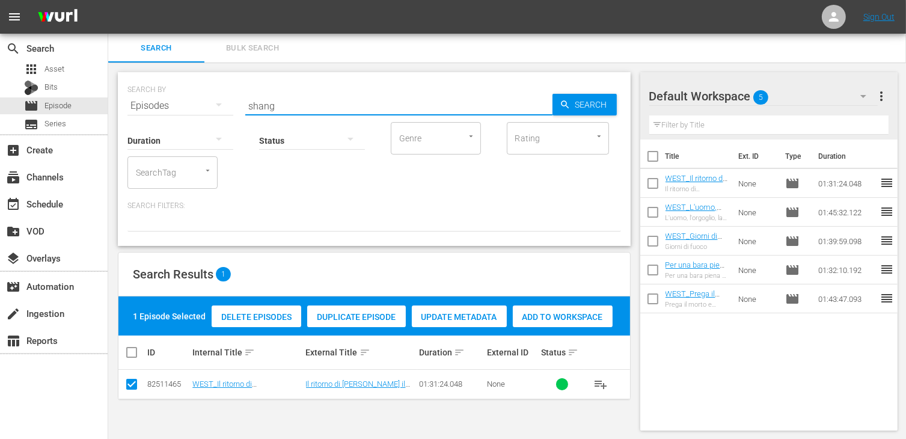
type input "shang"
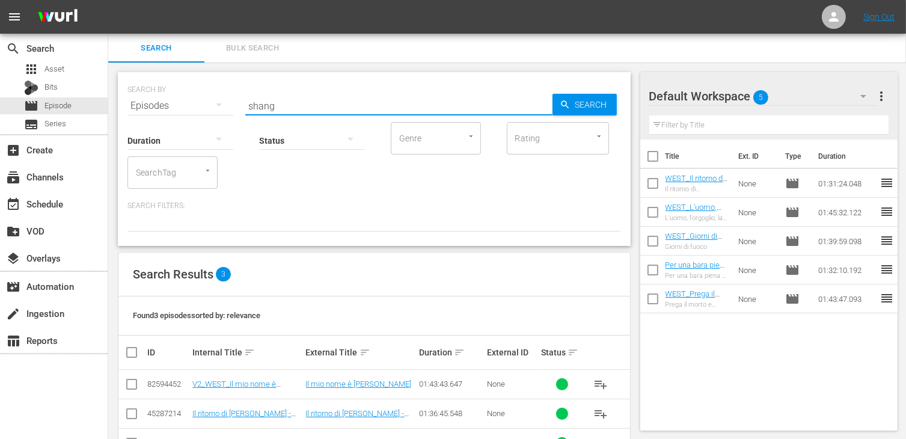
click at [129, 388] on input "checkbox" at bounding box center [131, 386] width 14 height 14
checkbox input "true"
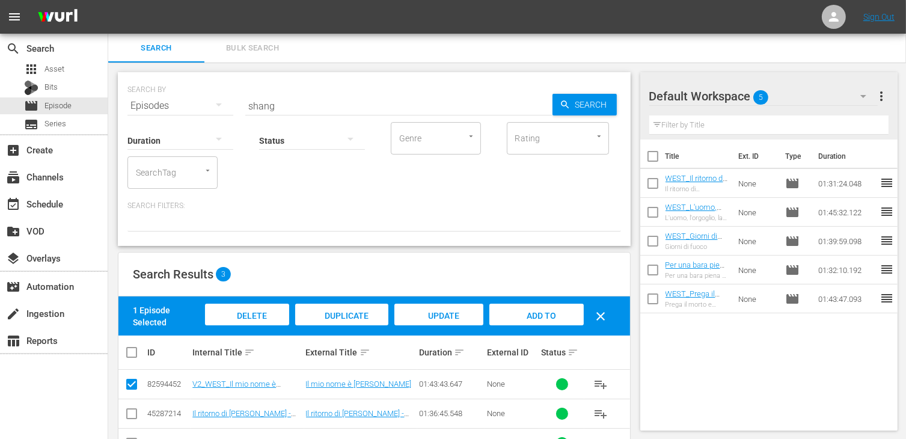
click at [536, 317] on span "Add to Workspace" at bounding box center [536, 327] width 59 height 32
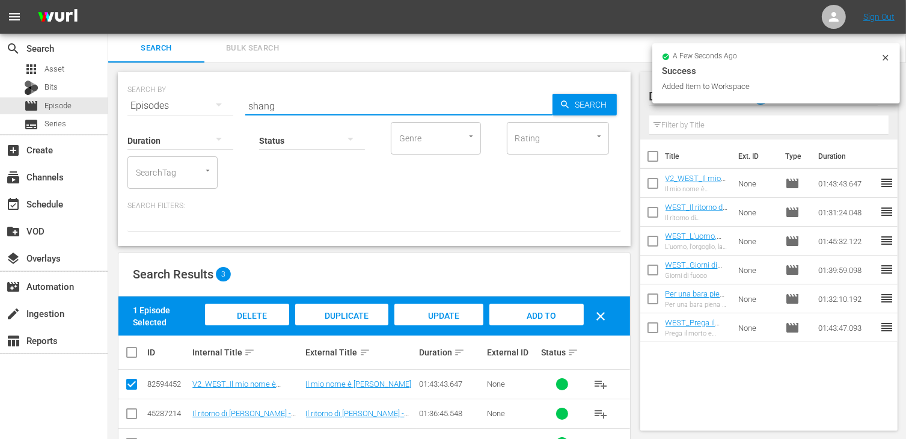
drag, startPoint x: 289, startPoint y: 104, endPoint x: 156, endPoint y: 97, distance: 133.0
click at [156, 97] on div "SEARCH BY Search By Episodes Search ID, Title, Description, Keywords, or Catego…" at bounding box center [373, 98] width 493 height 43
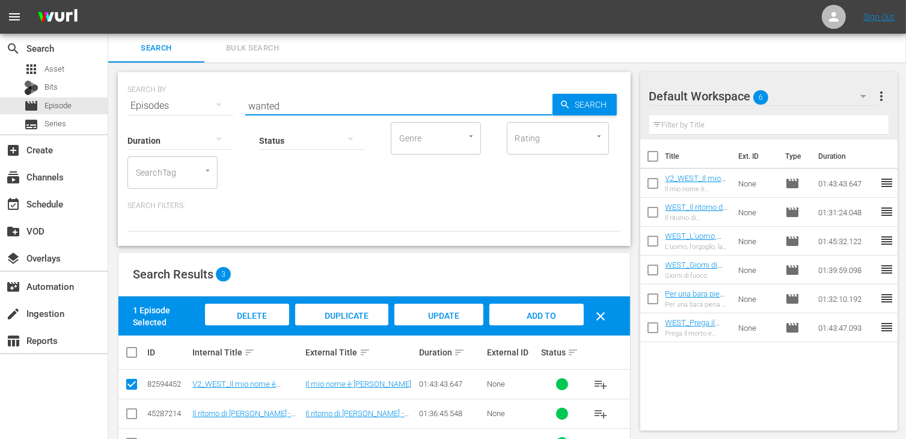
type input "wanted"
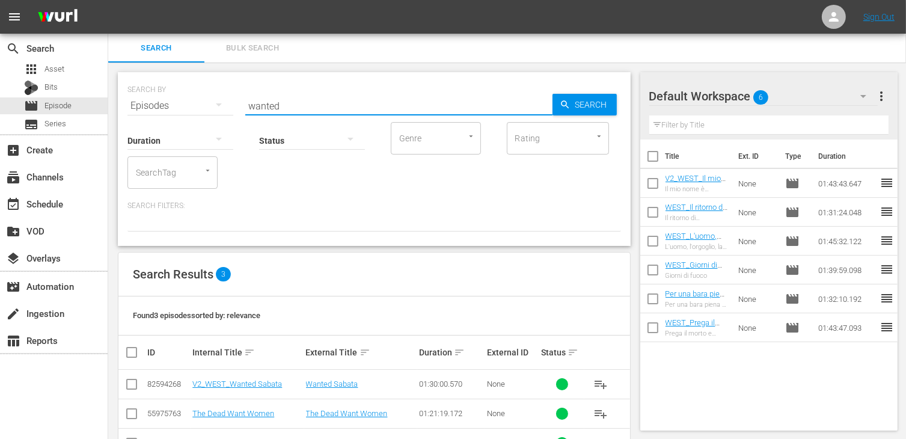
click at [124, 382] on input "checkbox" at bounding box center [131, 386] width 14 height 14
checkbox input "true"
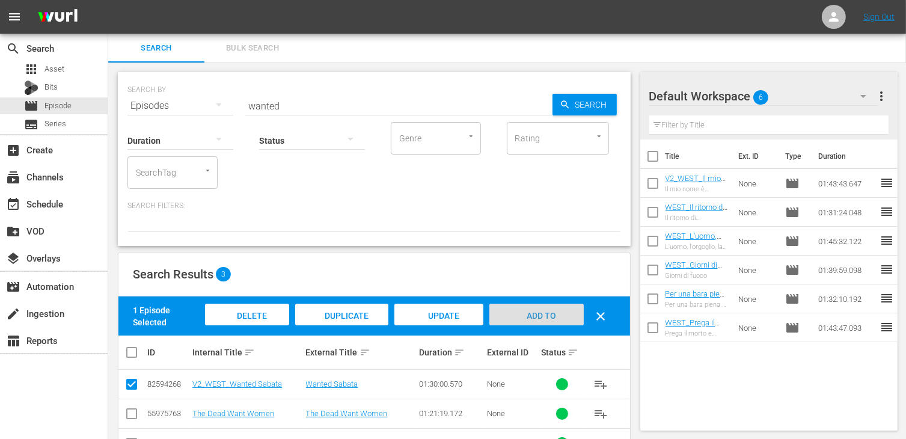
click at [531, 316] on span "Add to Workspace" at bounding box center [536, 327] width 59 height 32
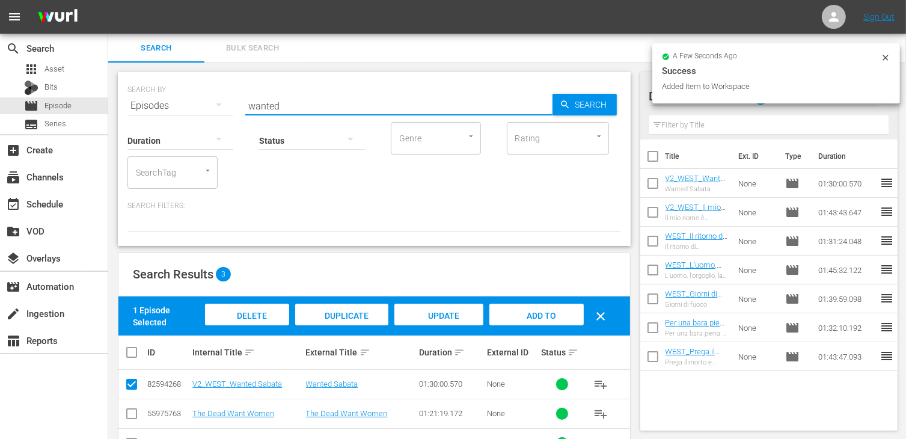
drag, startPoint x: 298, startPoint y: 102, endPoint x: 145, endPoint y: 98, distance: 153.3
click at [145, 98] on div "SEARCH BY Search By Episodes Search ID, Title, Description, Keywords, or Catego…" at bounding box center [373, 98] width 493 height 43
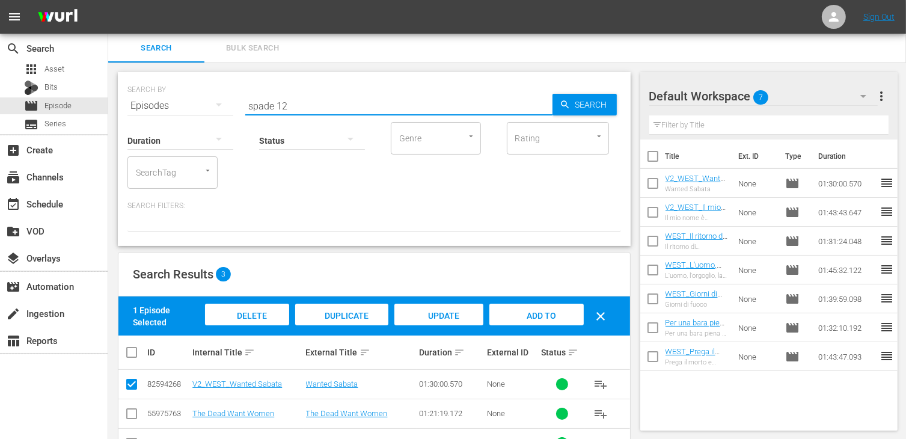
type input "spade 12"
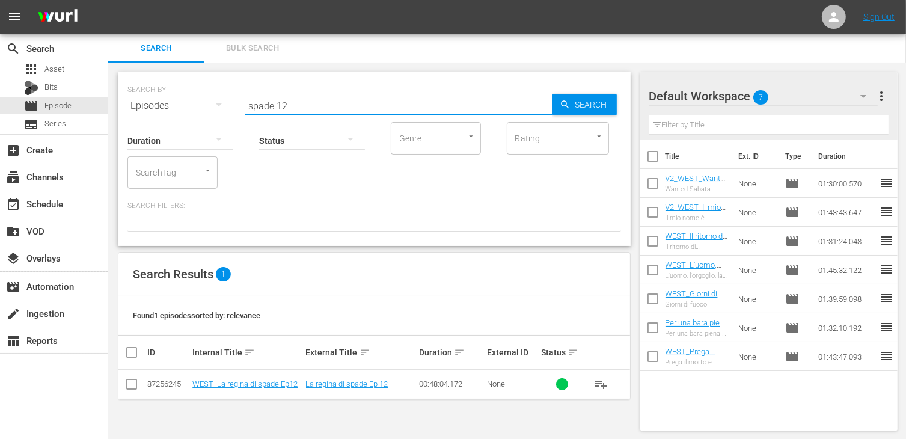
click at [128, 385] on input "checkbox" at bounding box center [131, 386] width 14 height 14
checkbox input "true"
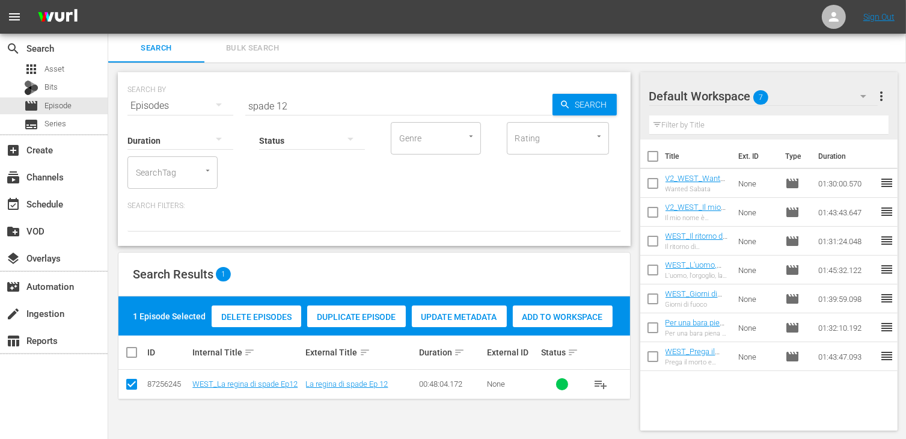
click at [552, 319] on span "Add to Workspace" at bounding box center [563, 317] width 100 height 10
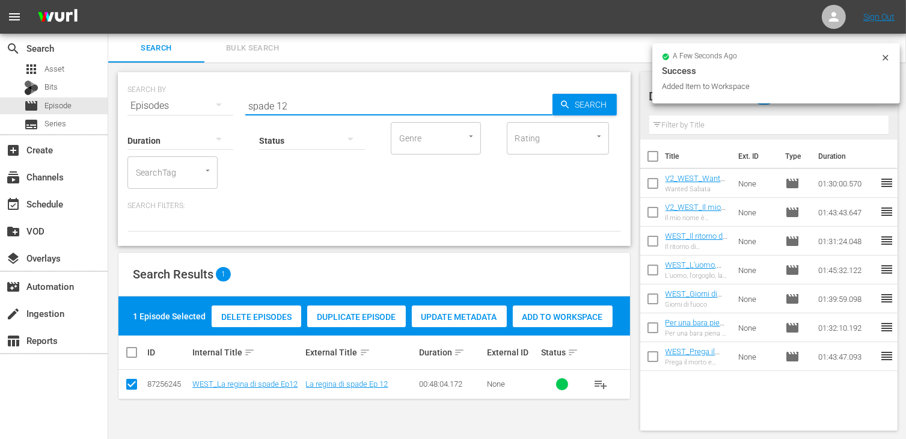
click at [326, 99] on input "spade 12" at bounding box center [398, 105] width 307 height 29
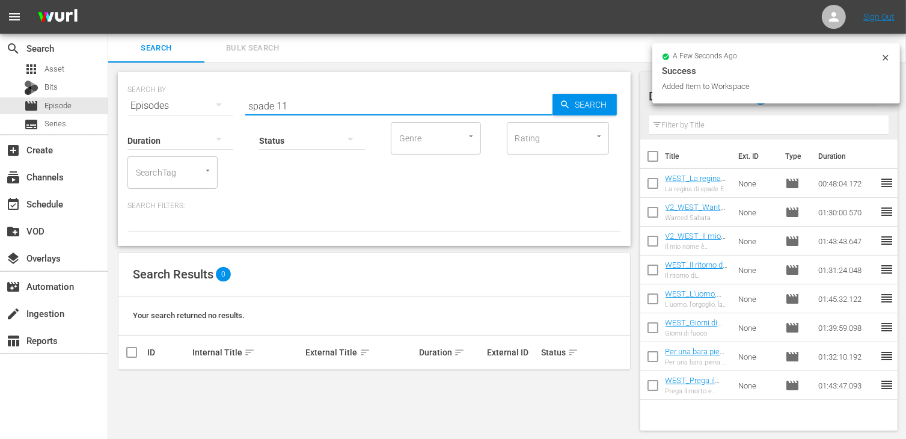
type input "spade 11"
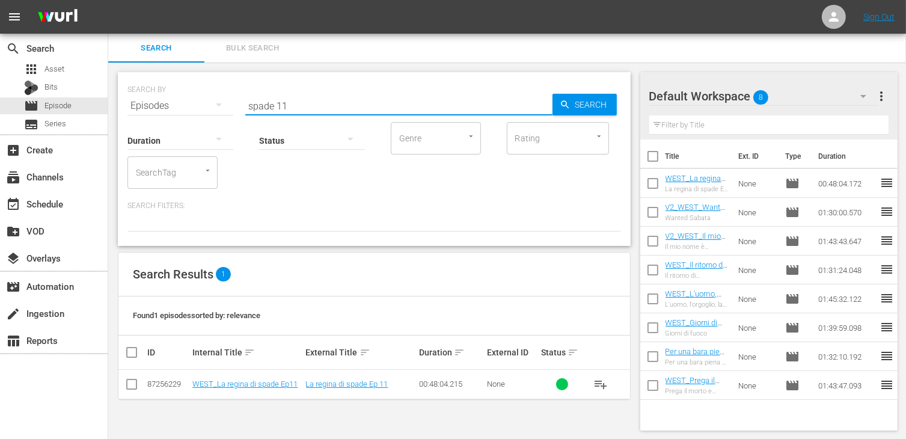
drag, startPoint x: 123, startPoint y: 388, endPoint x: 139, endPoint y: 383, distance: 17.7
click at [122, 388] on td at bounding box center [131, 384] width 27 height 29
click at [135, 385] on input "checkbox" at bounding box center [131, 386] width 14 height 14
checkbox input "true"
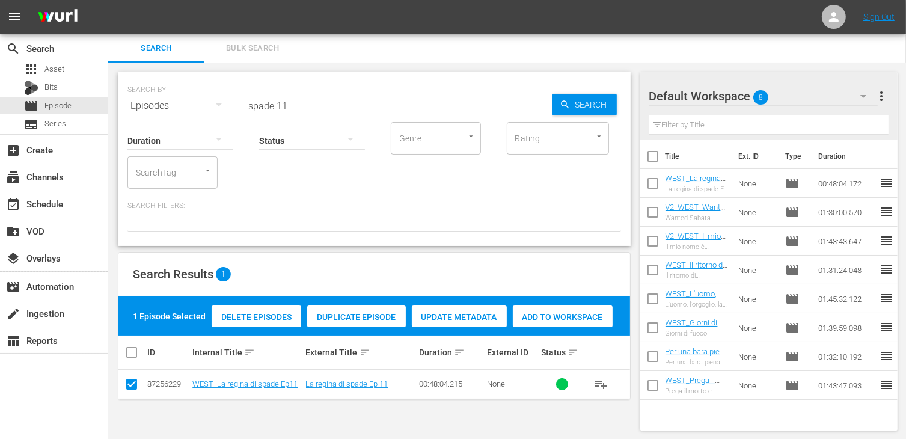
drag, startPoint x: 570, startPoint y: 328, endPoint x: 561, endPoint y: 322, distance: 10.0
click at [569, 328] on div "Delete Episodes Duplicate Episode Update Metadata Add to Workspace" at bounding box center [412, 316] width 407 height 28
click at [548, 316] on span "Add to Workspace" at bounding box center [563, 317] width 100 height 10
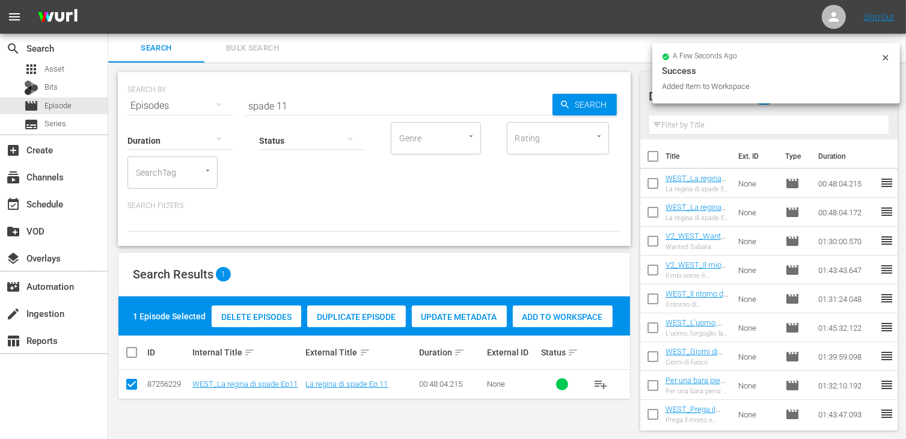
click at [293, 109] on input "spade 11" at bounding box center [398, 105] width 307 height 29
type input "spade 10"
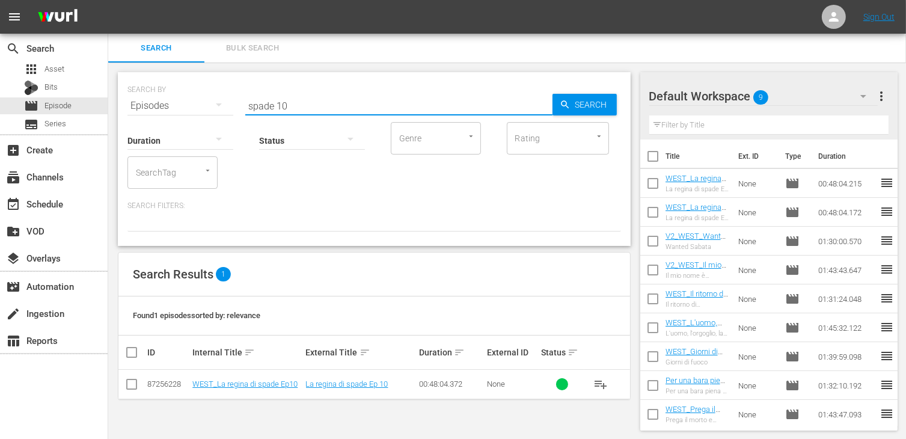
click at [130, 390] on input "checkbox" at bounding box center [131, 386] width 14 height 14
checkbox input "true"
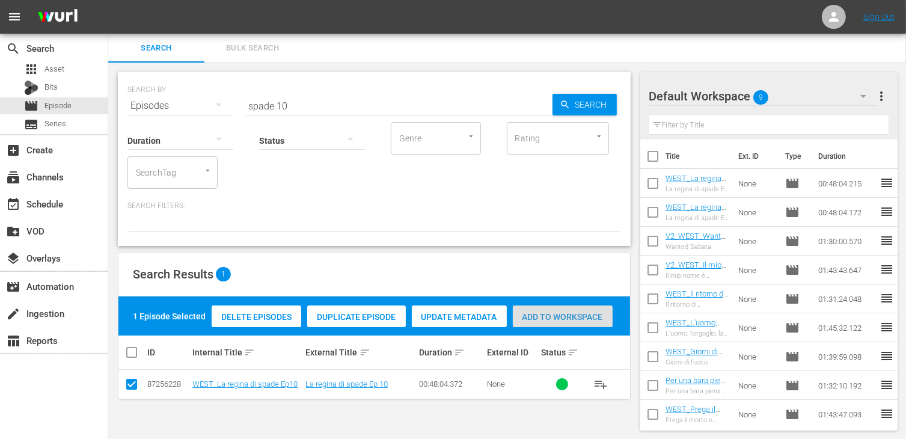
click at [566, 313] on span "Add to Workspace" at bounding box center [563, 317] width 100 height 10
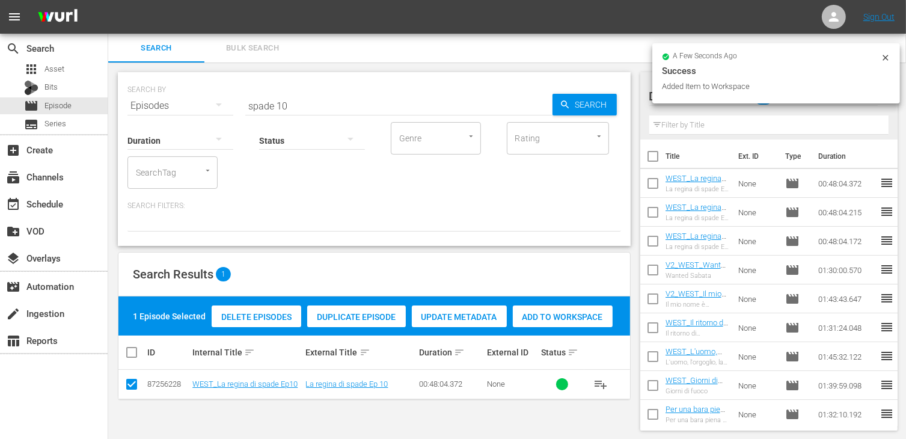
click at [293, 107] on input "spade 10" at bounding box center [398, 105] width 307 height 29
type input "spade 9"
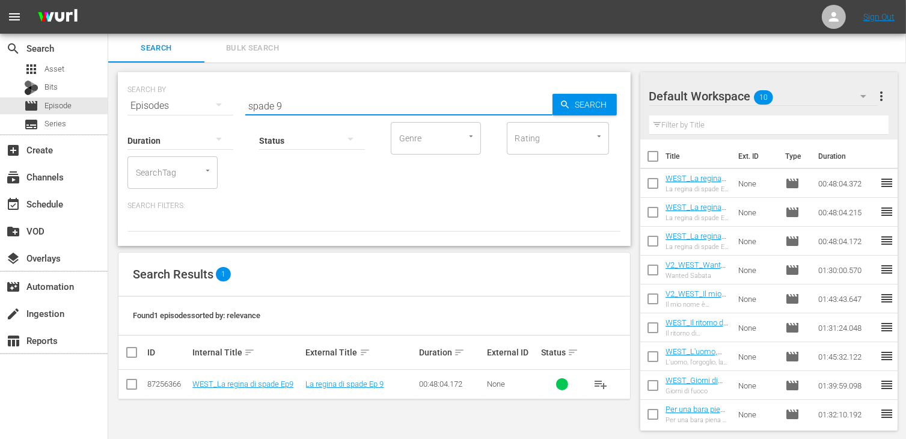
click at [130, 383] on input "checkbox" at bounding box center [131, 386] width 14 height 14
checkbox input "true"
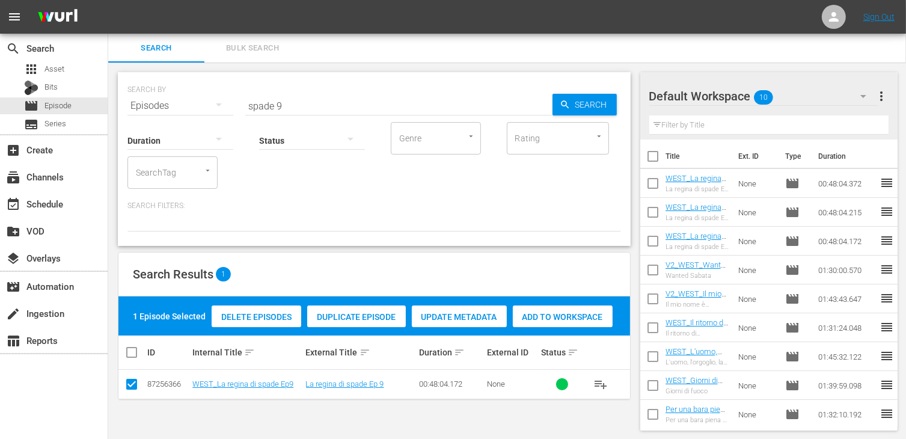
click at [567, 319] on span "Add to Workspace" at bounding box center [563, 317] width 100 height 10
drag, startPoint x: 279, startPoint y: 99, endPoint x: 202, endPoint y: 92, distance: 77.9
click at [202, 92] on div "SEARCH BY Search By Episodes Search ID, Title, Description, Keywords, or Catego…" at bounding box center [373, 98] width 493 height 43
type input "shang"
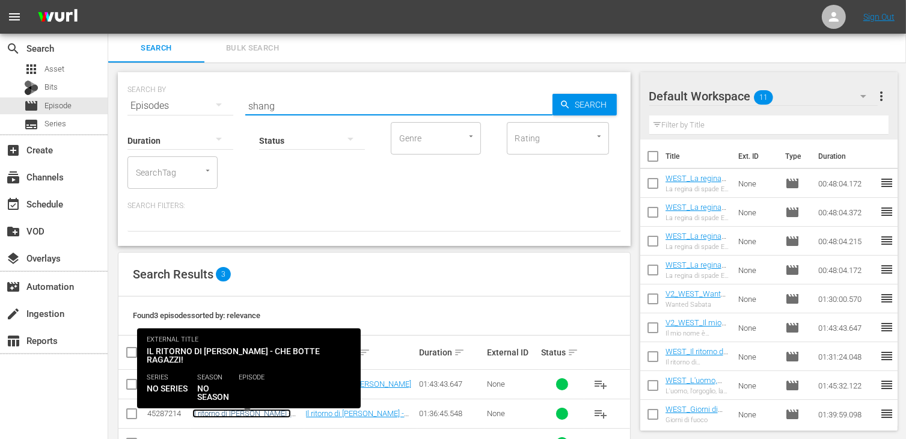
click at [258, 414] on link "Il ritorno di Shangai joe - Che botte ragazzi!" at bounding box center [241, 418] width 99 height 18
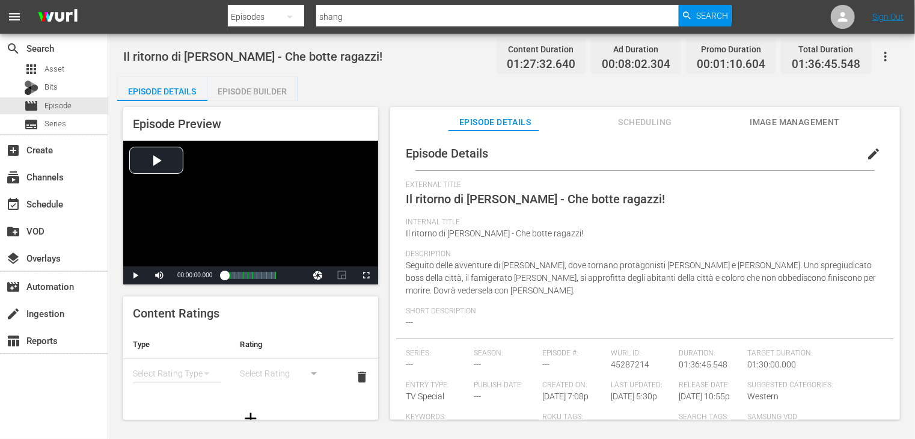
click at [639, 121] on span "Scheduling" at bounding box center [645, 122] width 90 height 15
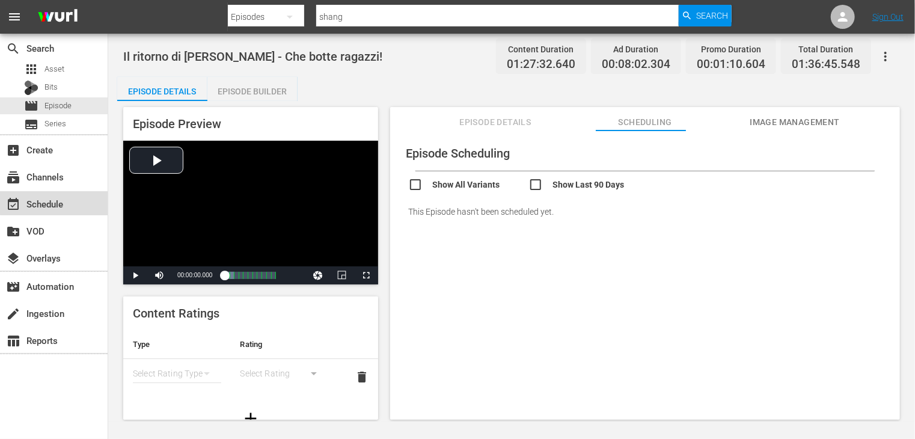
click at [60, 193] on div "event_available Schedule" at bounding box center [54, 203] width 108 height 24
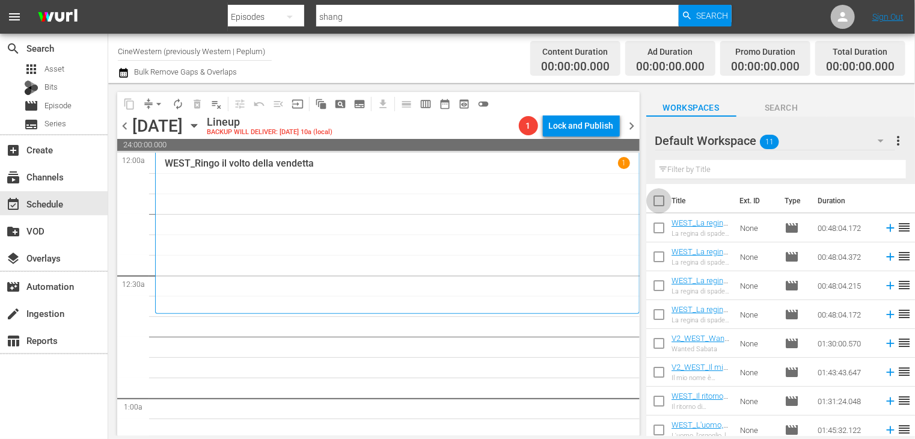
click at [661, 203] on input "checkbox" at bounding box center [658, 203] width 25 height 25
checkbox input "true"
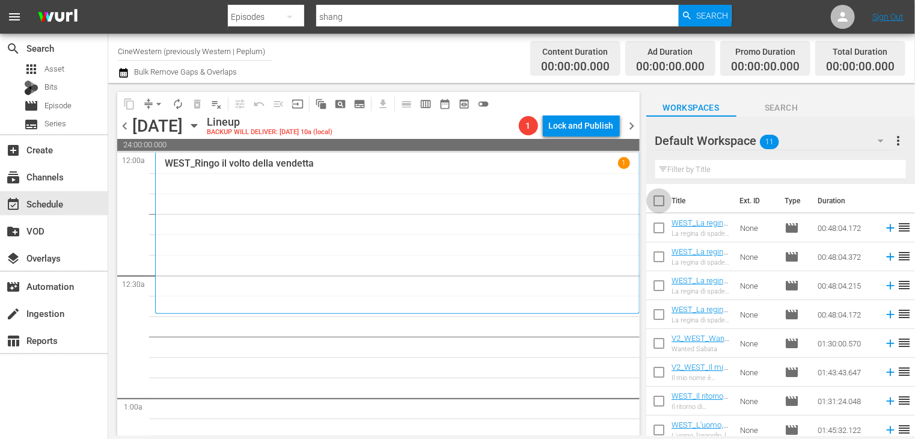
checkbox input "true"
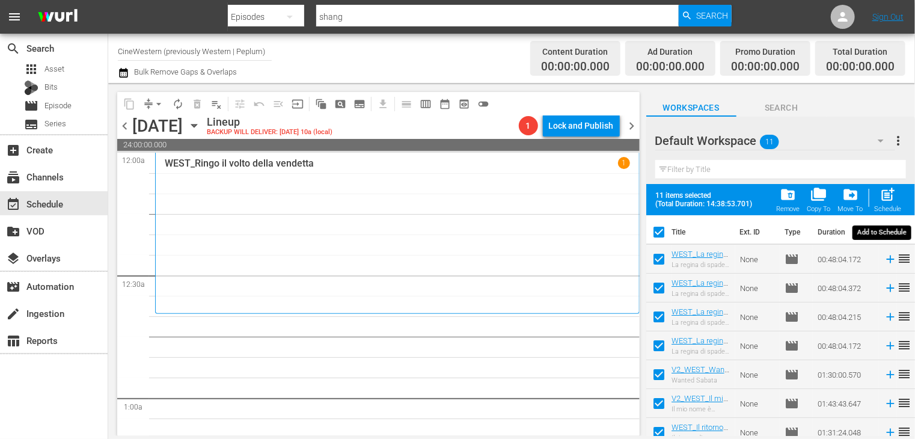
click at [887, 202] on span "post_add" at bounding box center [888, 194] width 16 height 16
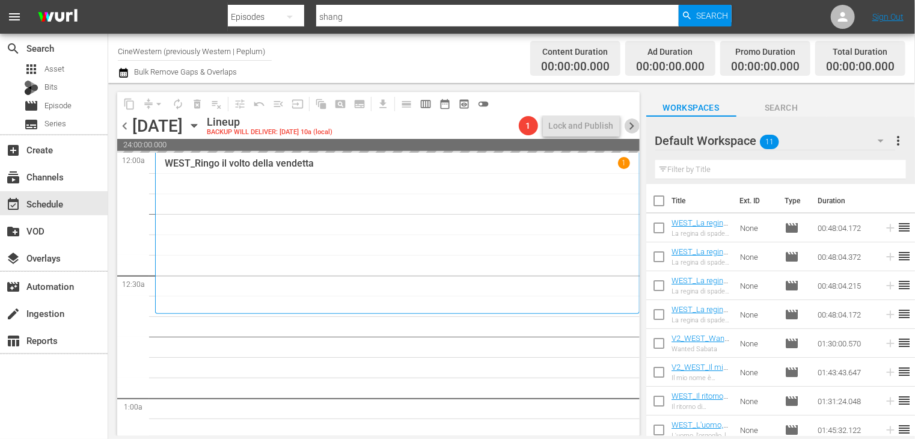
click at [634, 123] on span "chevron_right" at bounding box center [632, 125] width 15 height 15
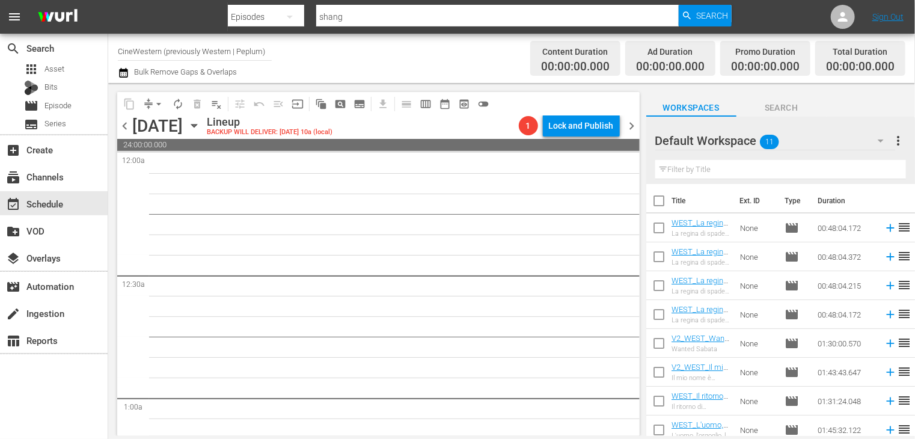
click at [127, 126] on span "chevron_left" at bounding box center [124, 125] width 15 height 15
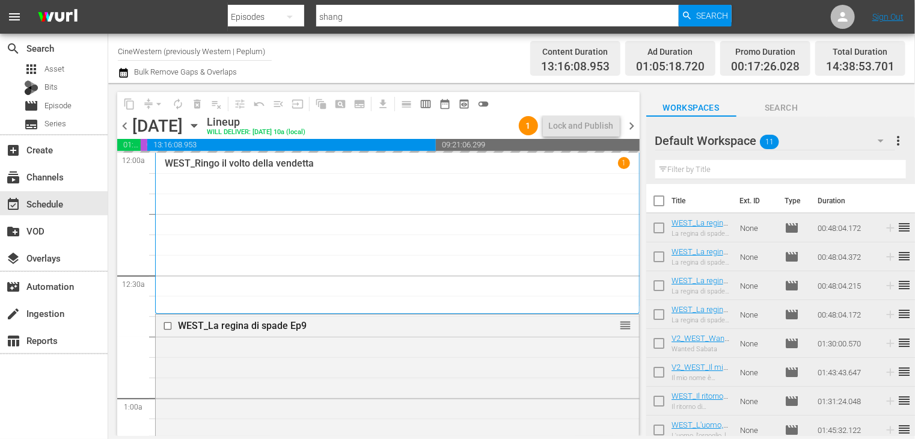
click at [631, 127] on span "chevron_right" at bounding box center [632, 125] width 15 height 15
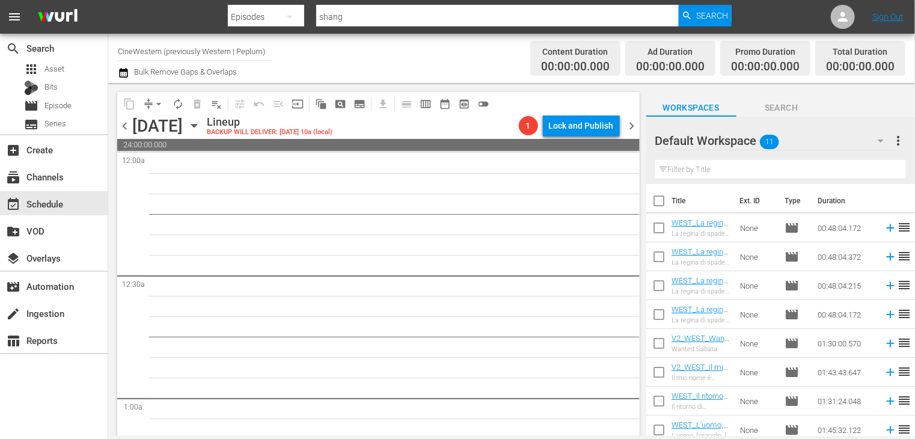
click at [122, 123] on span "chevron_left" at bounding box center [124, 125] width 15 height 15
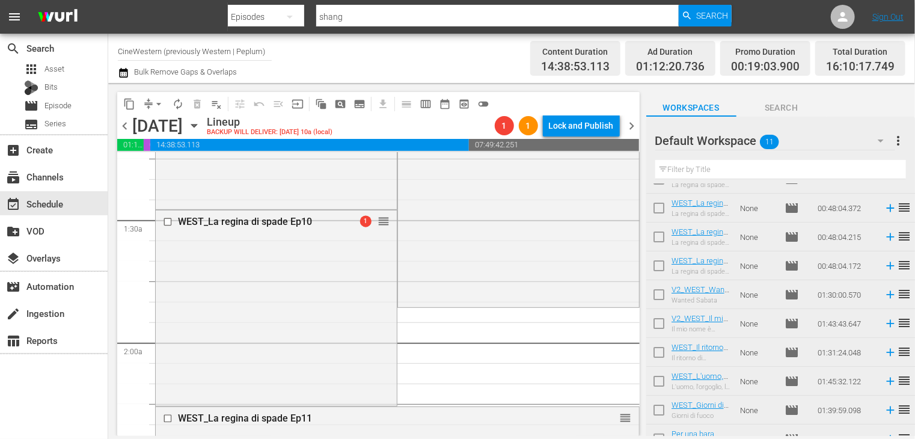
scroll to position [93, 0]
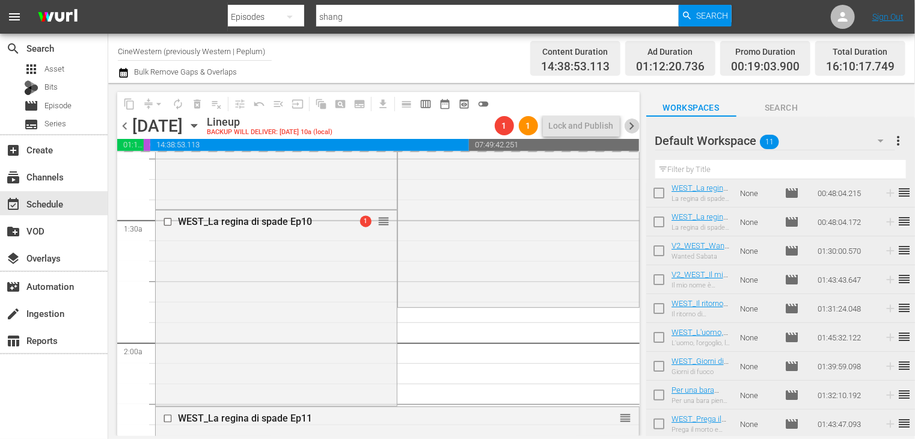
click at [632, 126] on span "chevron_right" at bounding box center [632, 125] width 15 height 15
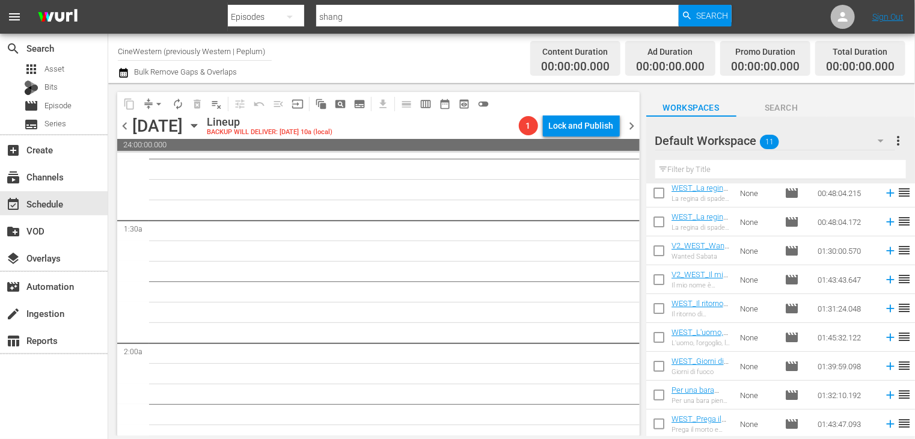
click at [125, 123] on span "chevron_left" at bounding box center [124, 125] width 15 height 15
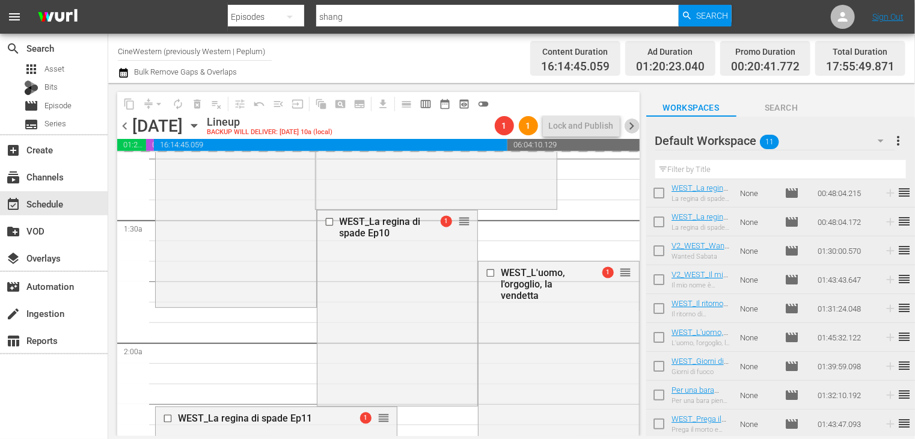
click at [628, 126] on span "chevron_right" at bounding box center [632, 125] width 15 height 15
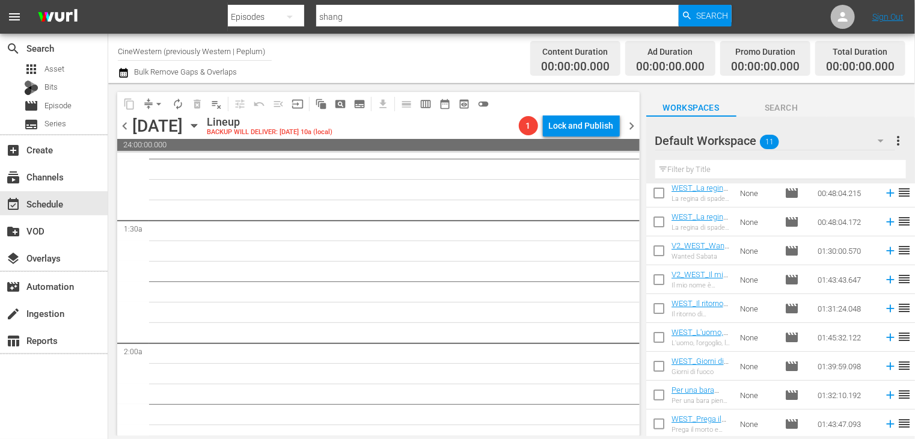
click at [125, 124] on span "chevron_left" at bounding box center [124, 125] width 15 height 15
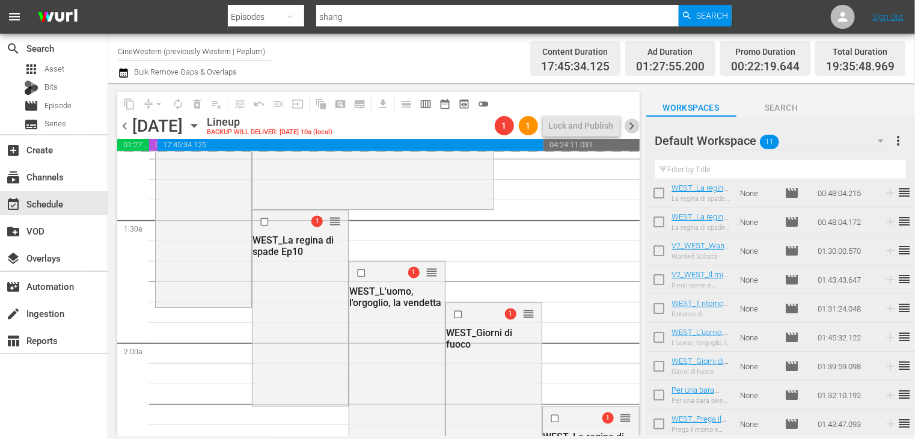
click at [629, 126] on span "chevron_right" at bounding box center [632, 125] width 15 height 15
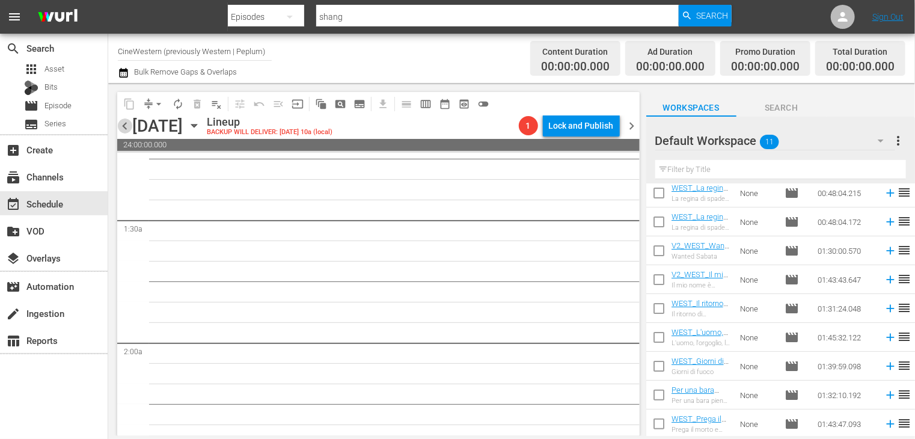
click at [120, 126] on span "chevron_left" at bounding box center [124, 125] width 15 height 15
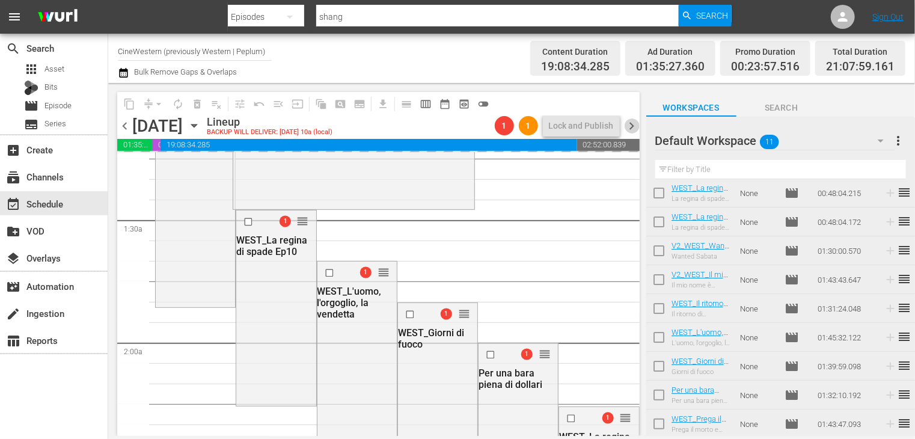
click at [637, 119] on span "chevron_right" at bounding box center [632, 125] width 15 height 15
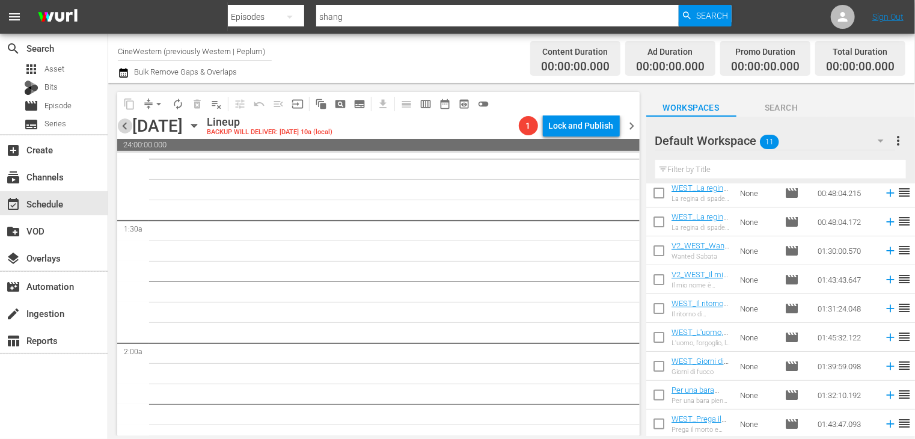
click at [129, 124] on span "chevron_left" at bounding box center [124, 125] width 15 height 15
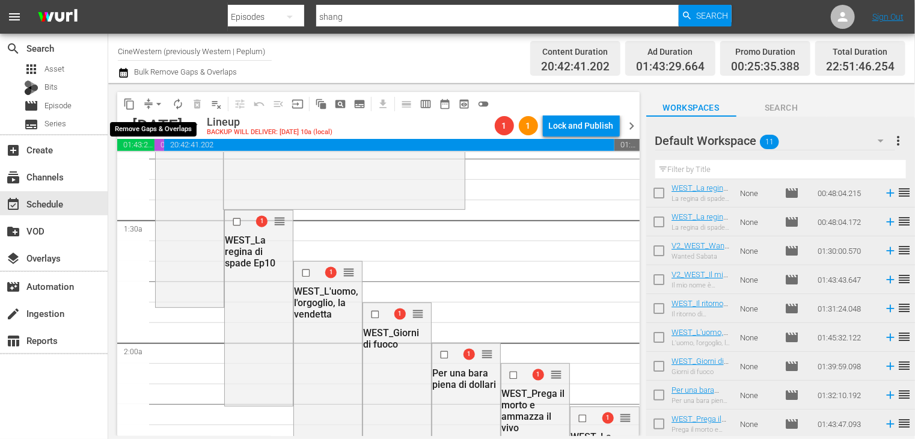
click at [159, 104] on span "arrow_drop_down" at bounding box center [159, 104] width 12 height 12
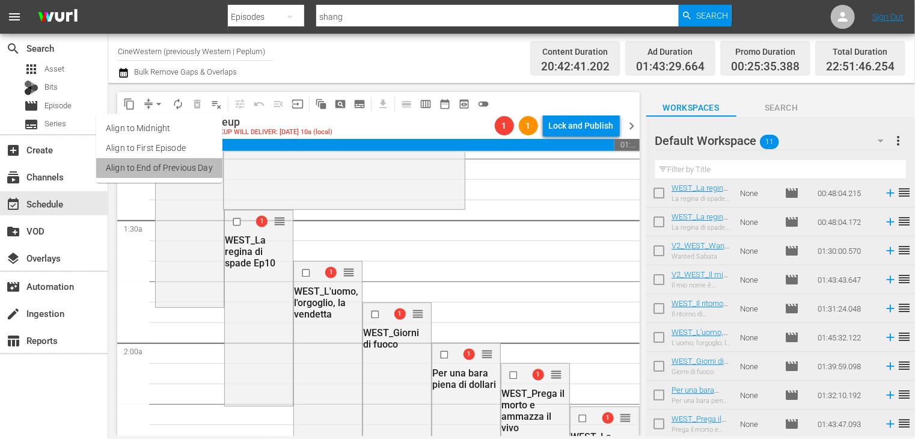
click at [168, 172] on li "Align to End of Previous Day" at bounding box center [159, 168] width 126 height 20
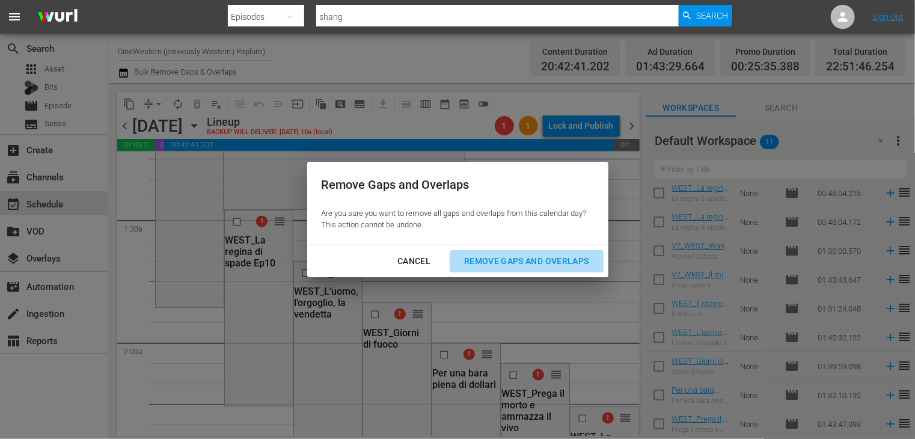
click at [539, 264] on div "Remove Gaps and Overlaps" at bounding box center [526, 261] width 144 height 15
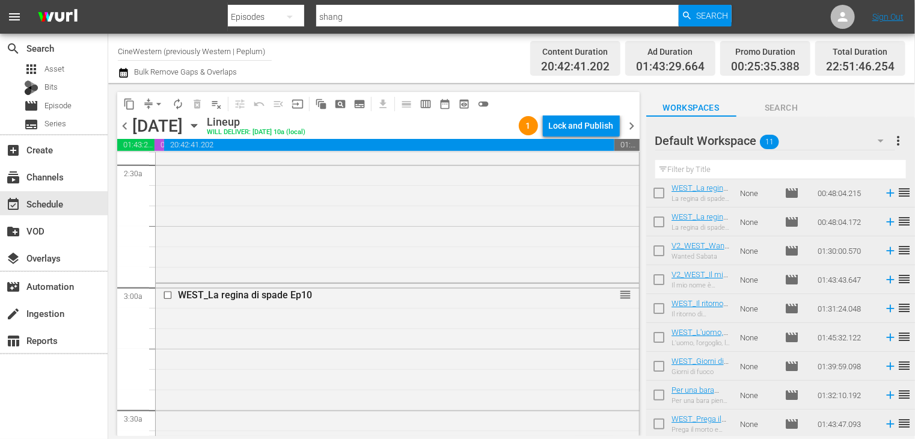
scroll to position [721, 0]
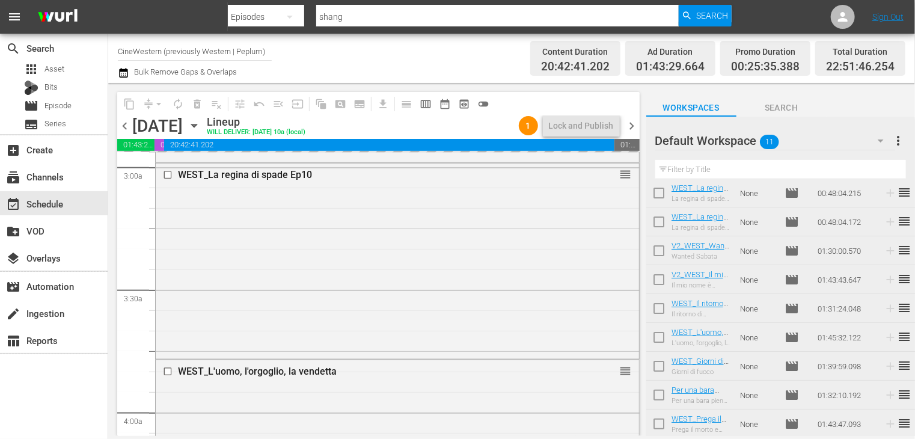
click at [627, 127] on span "chevron_right" at bounding box center [632, 125] width 15 height 15
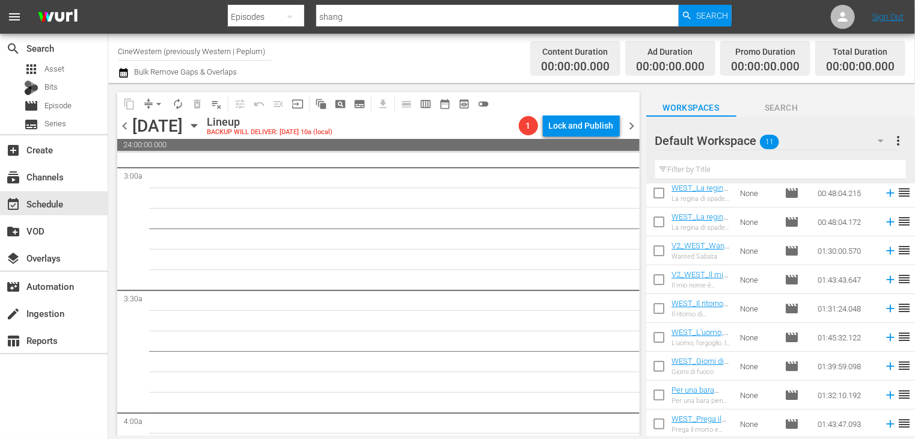
click at [118, 127] on span "chevron_left" at bounding box center [124, 125] width 15 height 15
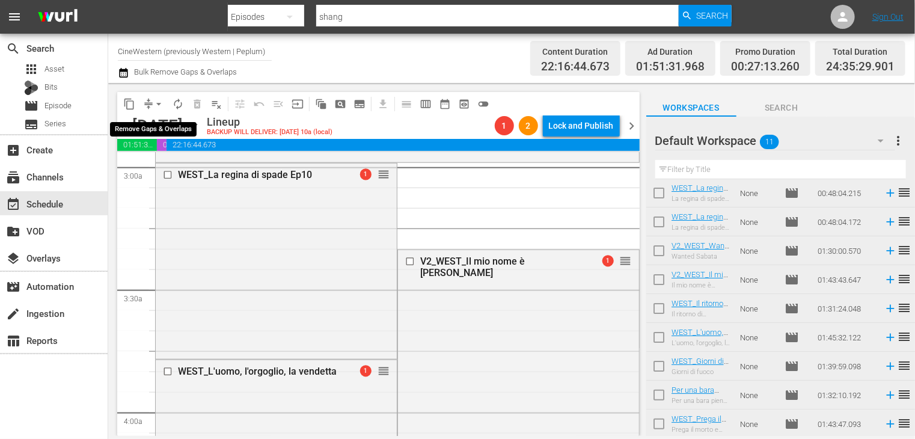
click at [159, 102] on span "arrow_drop_down" at bounding box center [159, 104] width 12 height 12
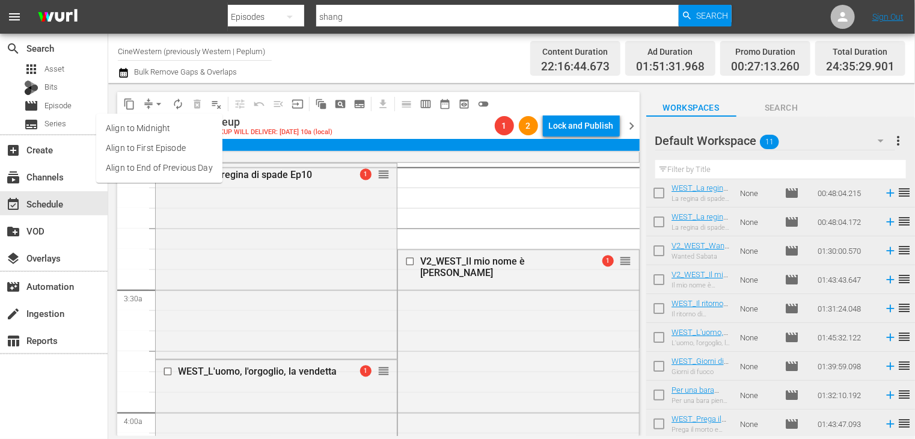
click at [174, 167] on li "Align to End of Previous Day" at bounding box center [159, 168] width 126 height 20
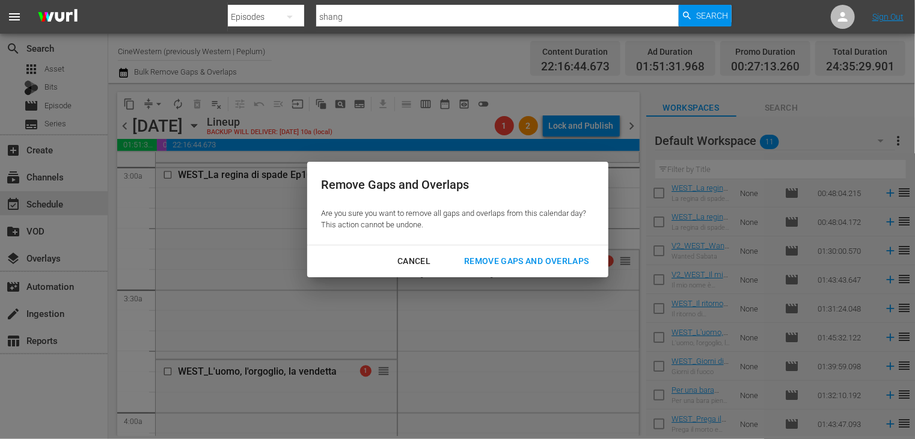
click at [514, 266] on div "Remove Gaps and Overlaps" at bounding box center [526, 261] width 144 height 15
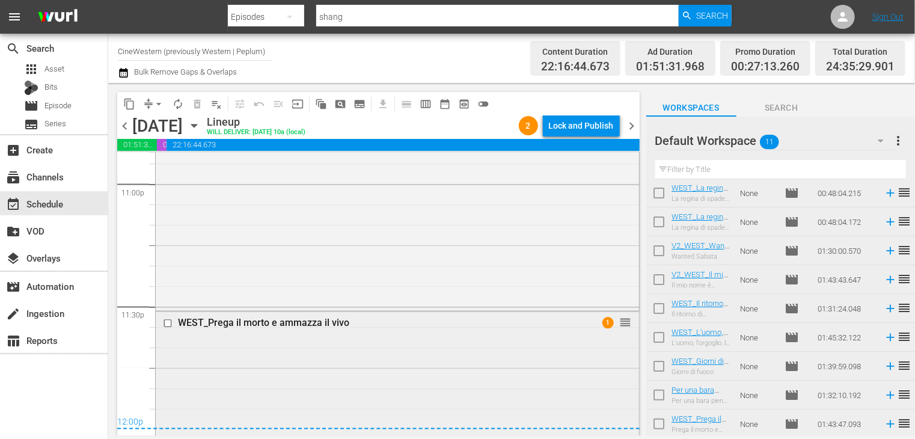
scroll to position [5607, 0]
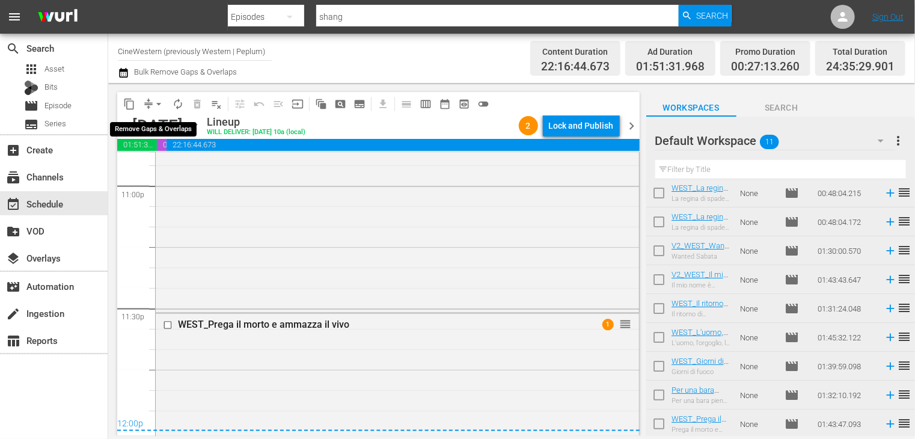
click at [159, 104] on span "arrow_drop_down" at bounding box center [159, 104] width 12 height 12
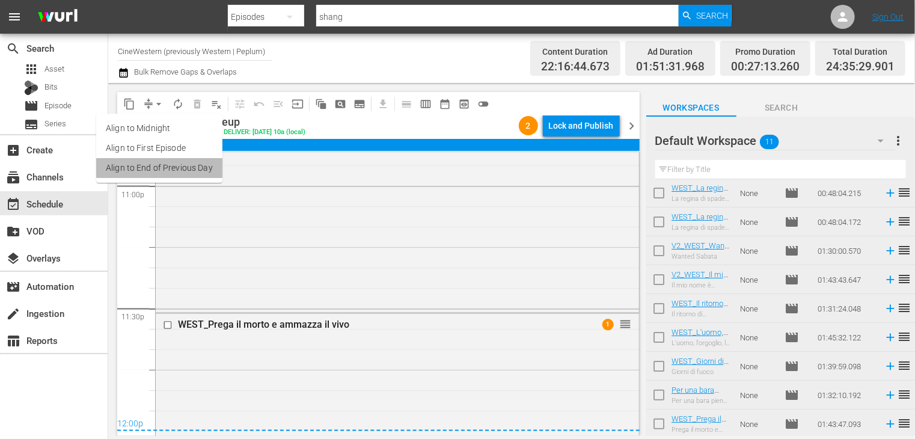
click at [165, 169] on li "Align to End of Previous Day" at bounding box center [159, 168] width 126 height 20
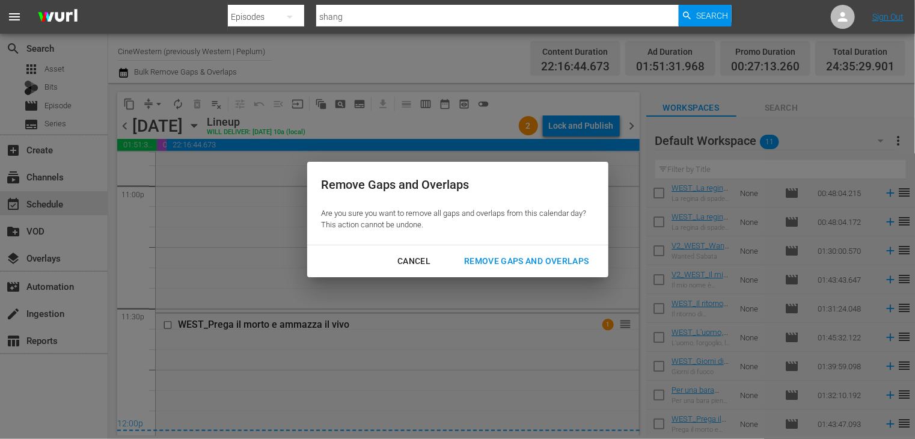
click at [546, 267] on div "Remove Gaps and Overlaps" at bounding box center [526, 261] width 144 height 15
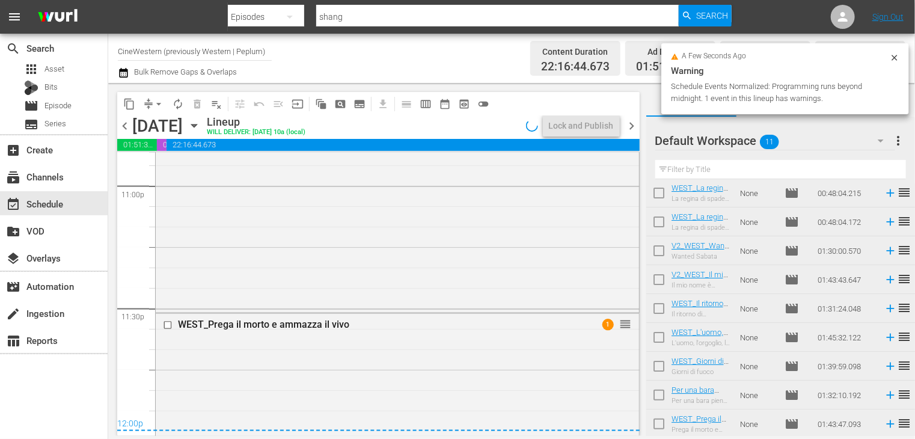
scroll to position [0, 0]
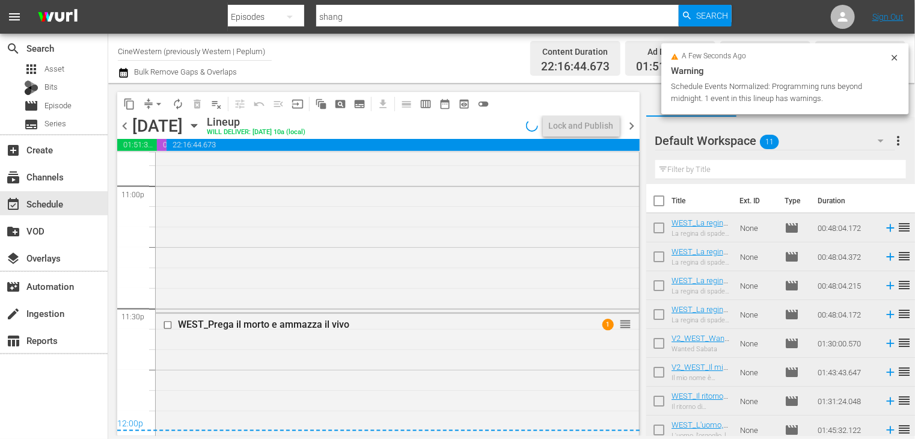
click at [655, 203] on input "checkbox" at bounding box center [658, 203] width 25 height 25
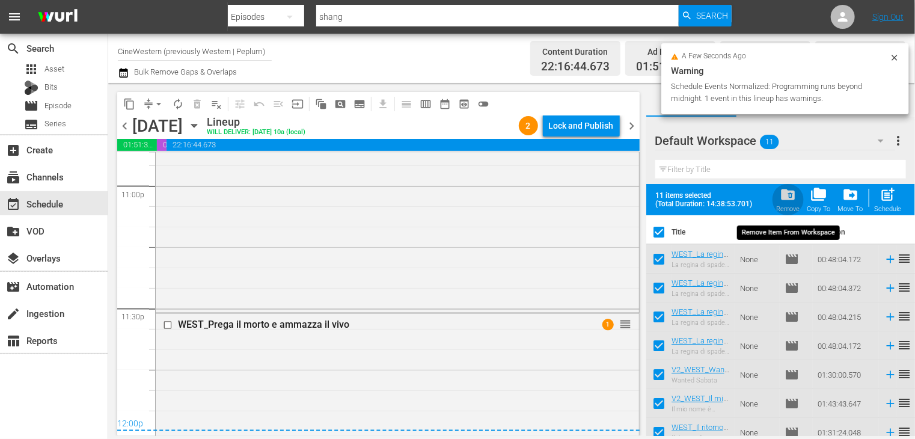
click at [791, 200] on span "folder_delete" at bounding box center [788, 194] width 16 height 16
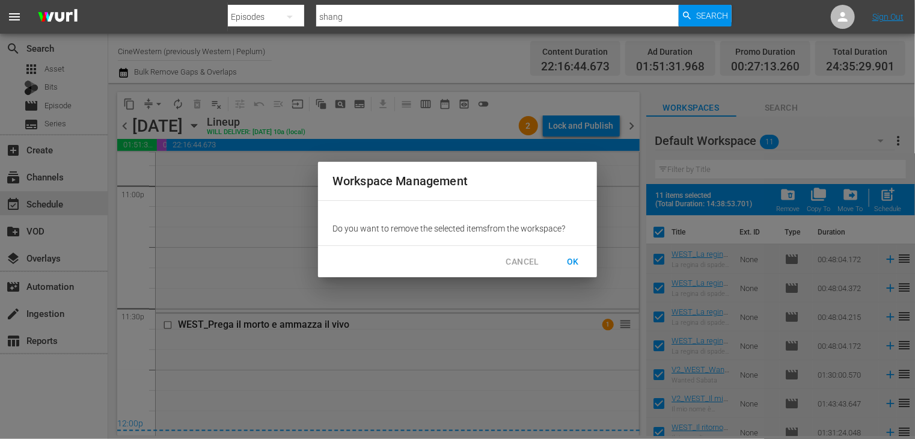
click at [572, 259] on span "OK" at bounding box center [572, 261] width 19 height 15
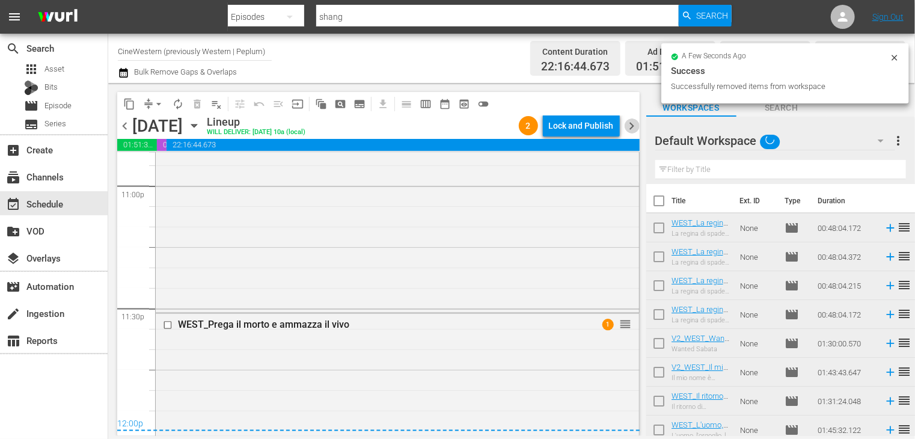
click at [627, 122] on span "chevron_right" at bounding box center [632, 125] width 15 height 15
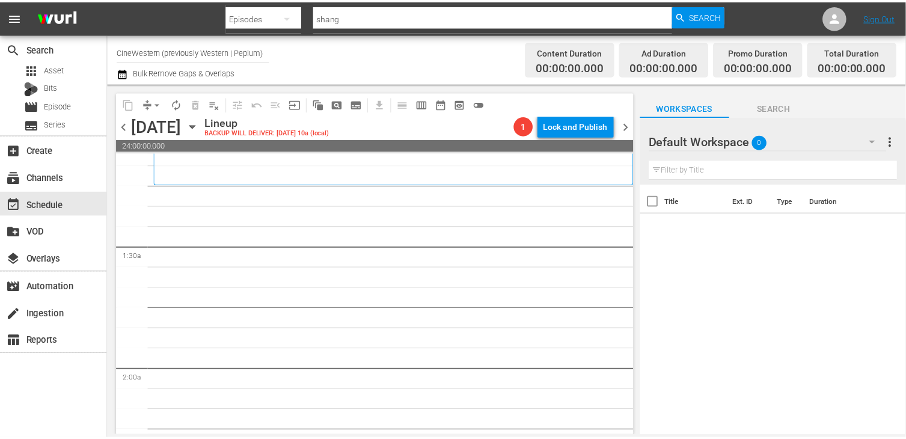
scroll to position [361, 0]
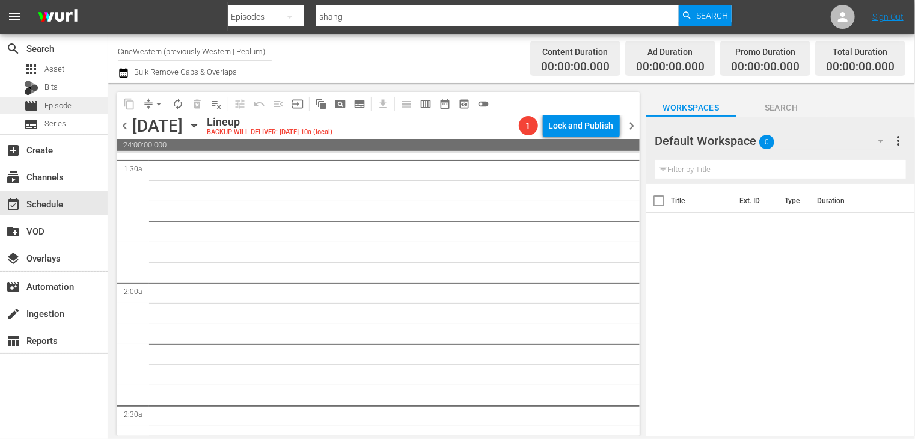
click at [77, 106] on div "movie Episode" at bounding box center [54, 105] width 108 height 17
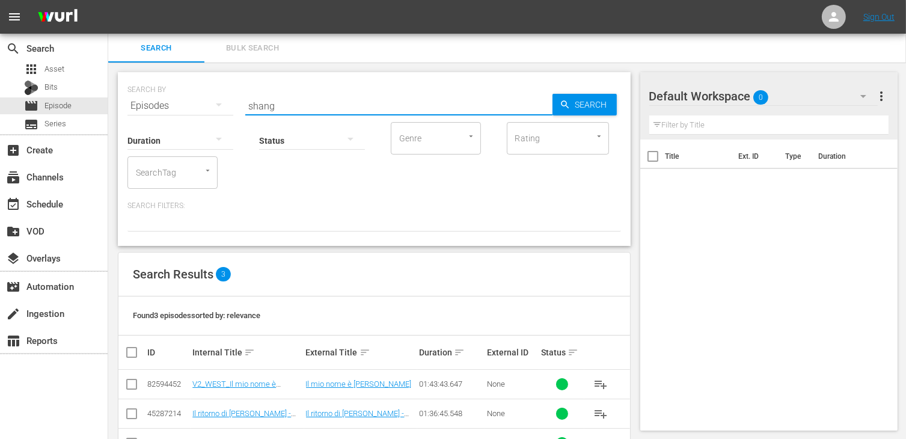
drag, startPoint x: 292, startPoint y: 106, endPoint x: 257, endPoint y: 103, distance: 35.0
click at [256, 103] on input "shang" at bounding box center [398, 105] width 307 height 29
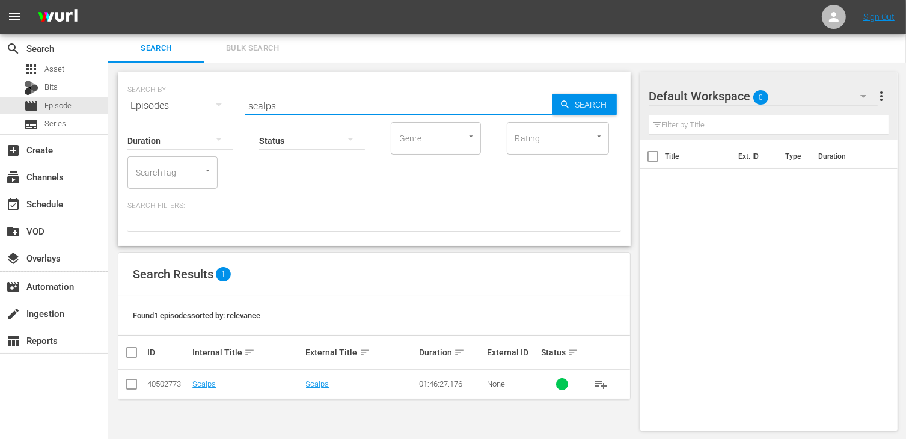
click at [127, 382] on input "checkbox" at bounding box center [131, 386] width 14 height 14
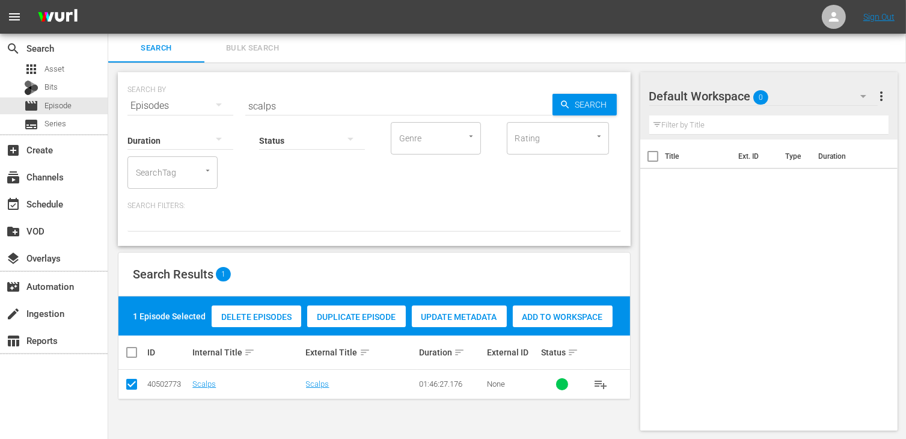
click at [564, 323] on div "Add to Workspace" at bounding box center [563, 316] width 100 height 23
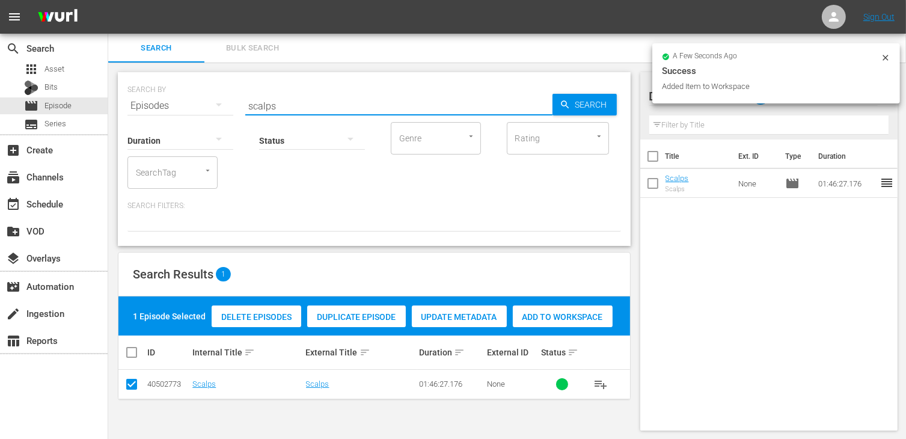
drag, startPoint x: 296, startPoint y: 104, endPoint x: 183, endPoint y: 97, distance: 113.2
click at [183, 97] on div "SEARCH BY Search By Episodes Search ID, Title, Description, Keywords, or Catego…" at bounding box center [373, 98] width 493 height 43
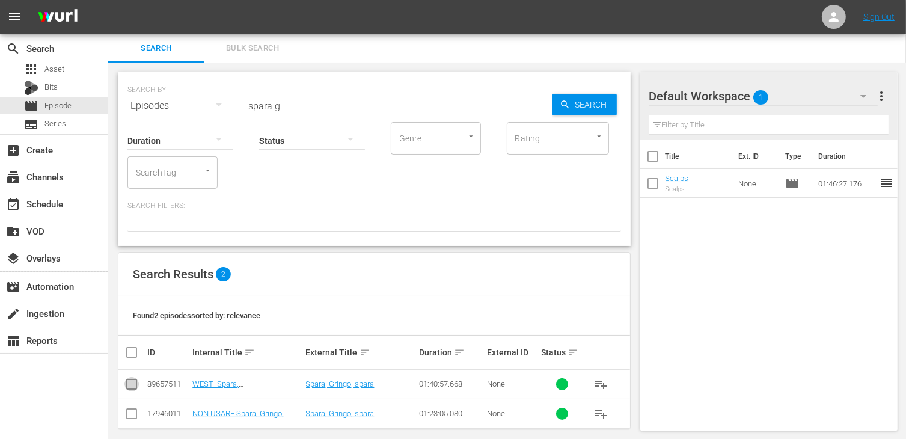
click at [135, 383] on input "checkbox" at bounding box center [131, 386] width 14 height 14
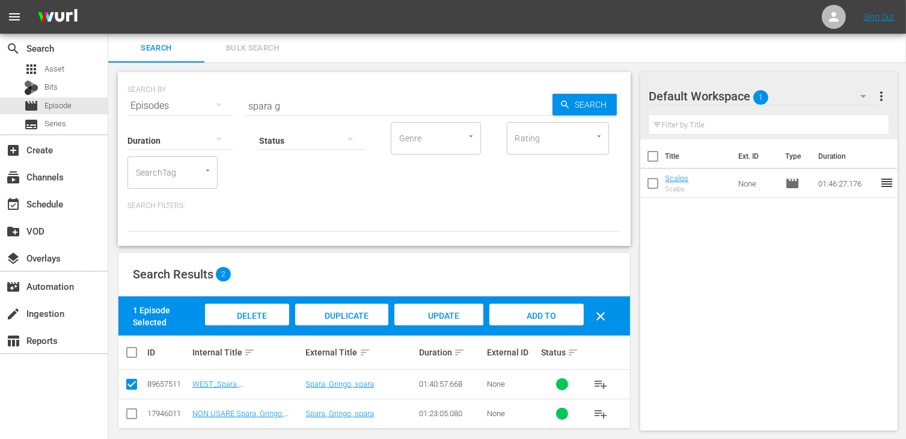
click at [519, 320] on span "Add to Workspace" at bounding box center [536, 327] width 59 height 32
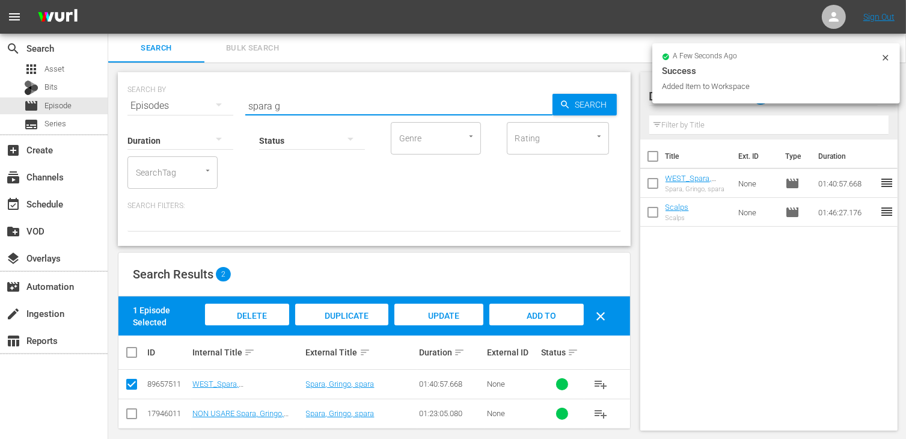
drag, startPoint x: 310, startPoint y: 104, endPoint x: 189, endPoint y: 92, distance: 121.4
click at [189, 92] on div "SEARCH BY Search By Episodes Search ID, Title, Description, Keywords, or Catego…" at bounding box center [373, 98] width 493 height 43
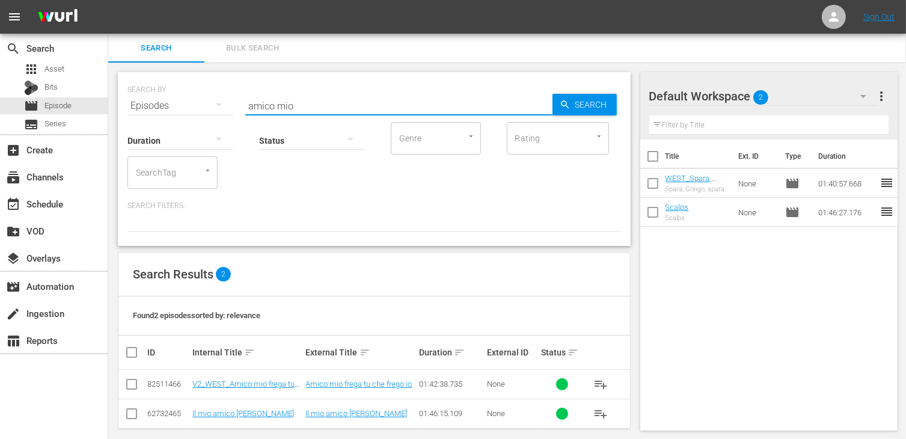
click at [130, 384] on input "checkbox" at bounding box center [131, 386] width 14 height 14
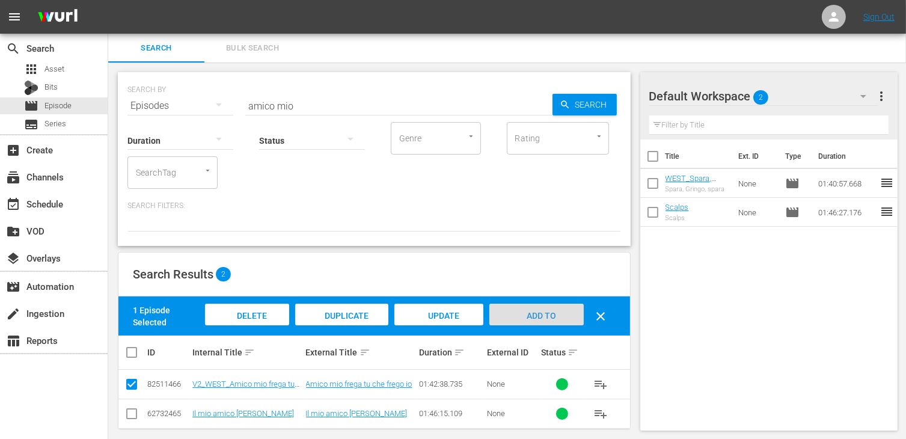
click at [534, 313] on span "Add to Workspace" at bounding box center [536, 327] width 59 height 32
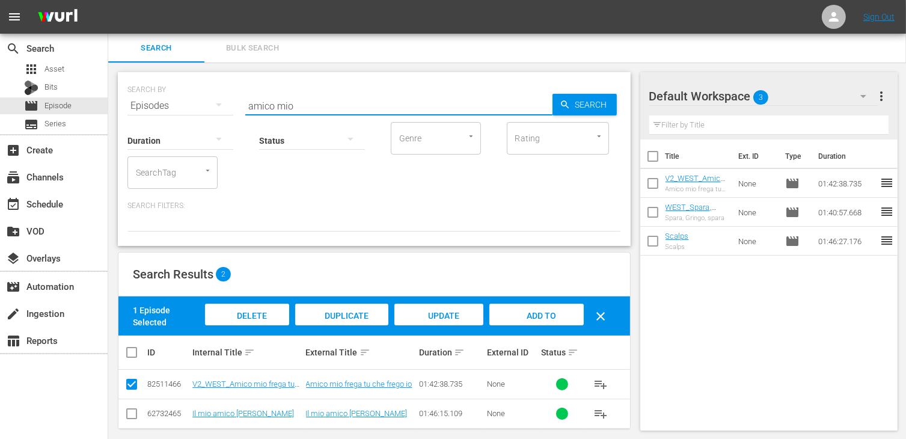
drag, startPoint x: 301, startPoint y: 104, endPoint x: 151, endPoint y: 94, distance: 150.0
click at [151, 94] on div "SEARCH BY Search By Episodes Search ID, Title, Description, Keywords, or Catego…" at bounding box center [373, 98] width 493 height 43
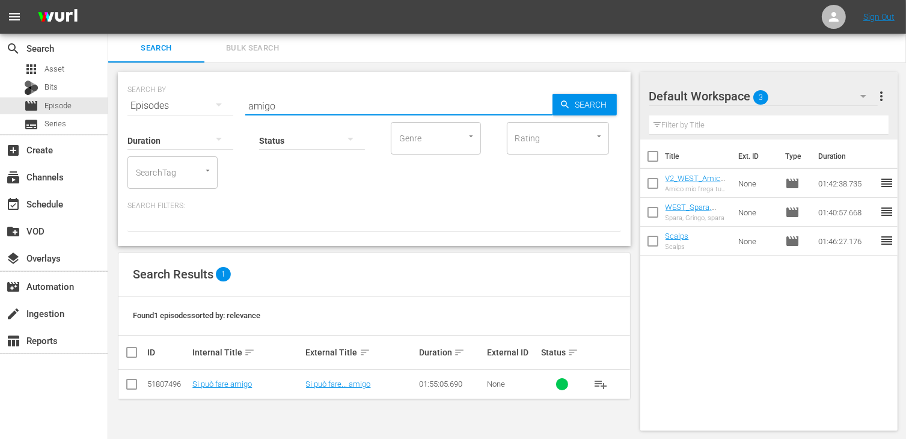
drag, startPoint x: 136, startPoint y: 385, endPoint x: 145, endPoint y: 385, distance: 8.4
click at [136, 385] on input "checkbox" at bounding box center [131, 386] width 14 height 14
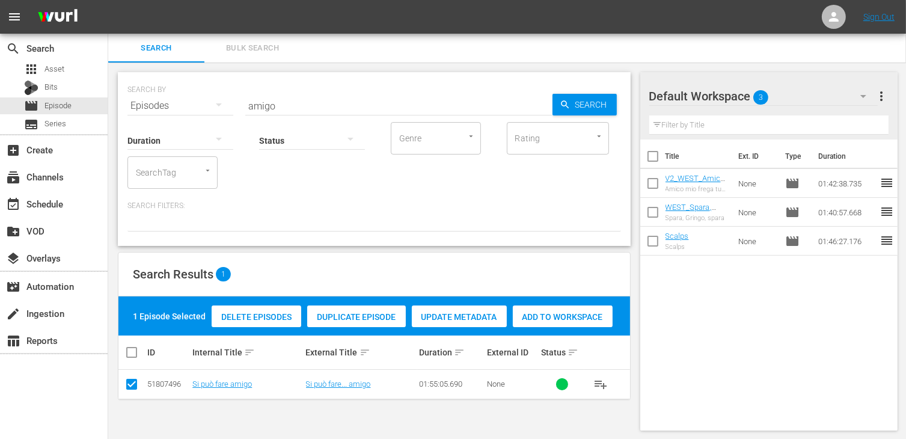
click at [555, 312] on span "Add to Workspace" at bounding box center [563, 317] width 100 height 10
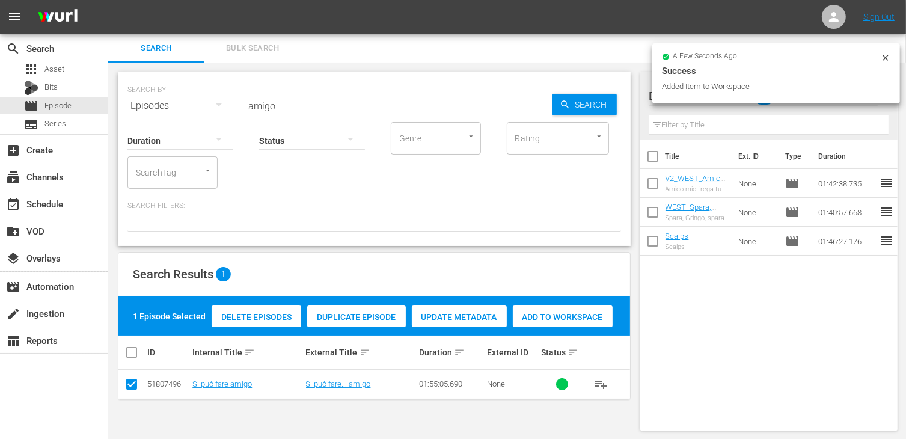
click at [166, 88] on div "SEARCH BY Search By Episodes Search ID, Title, Description, Keywords, or Catego…" at bounding box center [373, 98] width 493 height 43
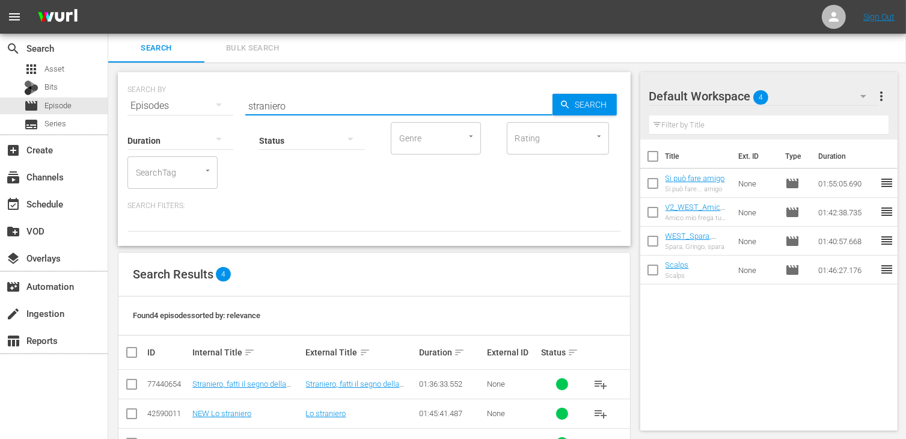
click at [136, 388] on input "checkbox" at bounding box center [131, 386] width 14 height 14
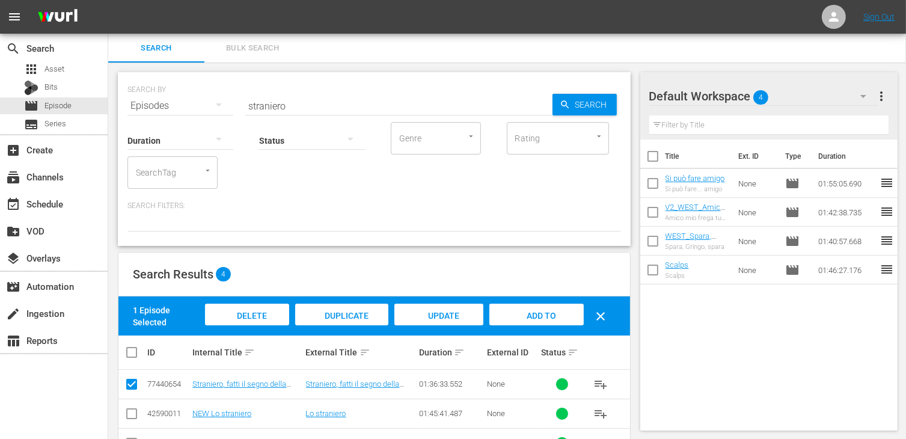
click at [548, 318] on span "Add to Workspace" at bounding box center [536, 327] width 59 height 32
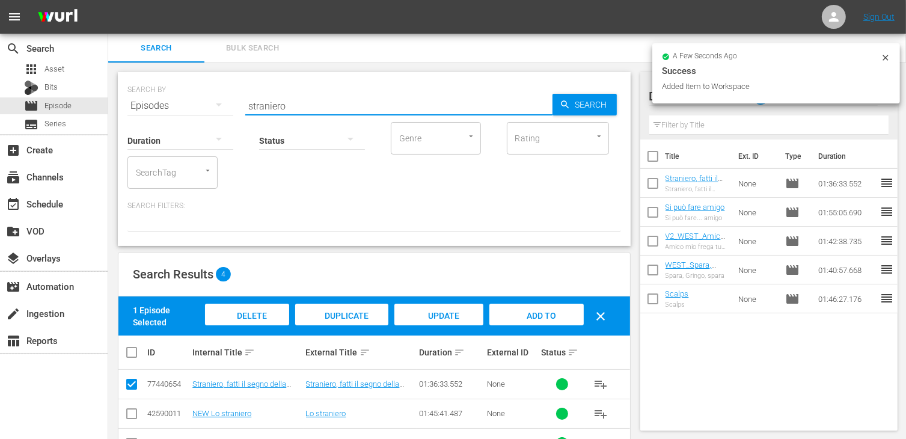
drag, startPoint x: 297, startPoint y: 106, endPoint x: 188, endPoint y: 97, distance: 109.2
click at [188, 97] on div "SEARCH BY Search By Episodes Search ID, Title, Description, Keywords, or Catego…" at bounding box center [373, 98] width 493 height 43
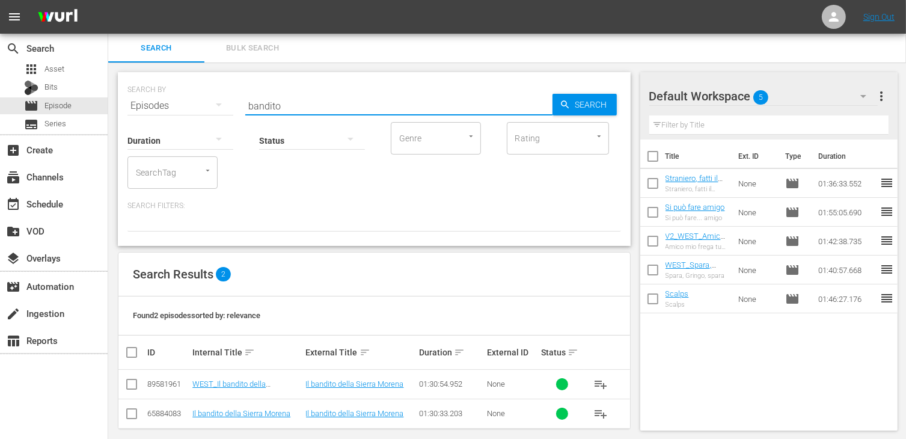
click at [135, 385] on input "checkbox" at bounding box center [131, 386] width 14 height 14
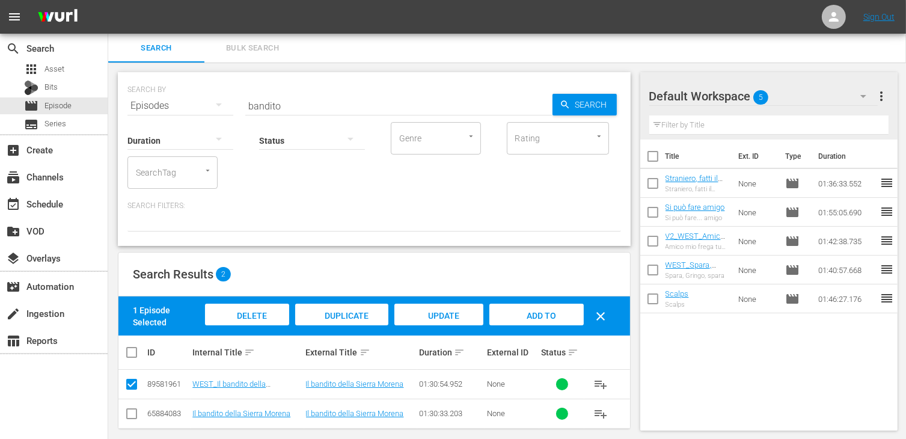
click at [558, 316] on div "Add to Workspace" at bounding box center [536, 326] width 94 height 45
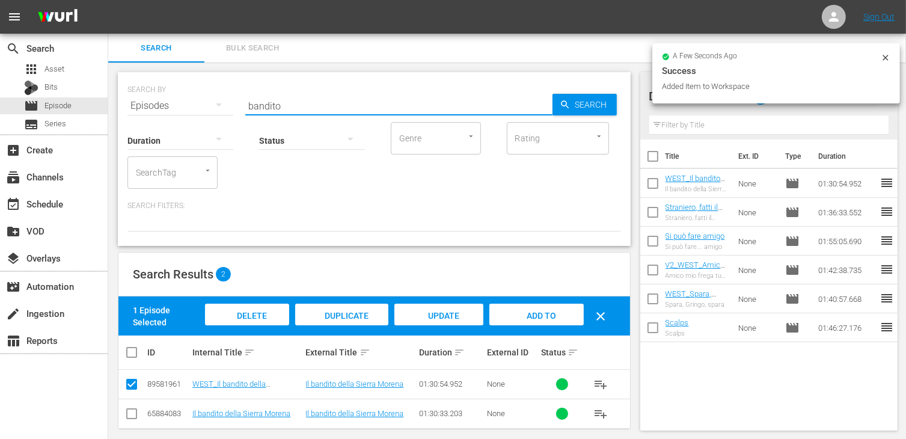
drag, startPoint x: 293, startPoint y: 103, endPoint x: 155, endPoint y: 96, distance: 138.4
click at [155, 96] on div "SEARCH BY Search By Episodes Search ID, Title, Description, Keywords, or Catego…" at bounding box center [373, 98] width 493 height 43
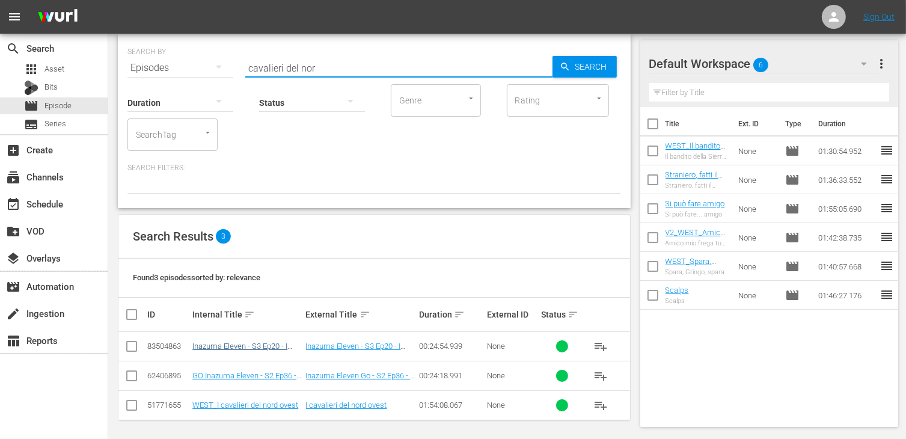
scroll to position [40, 0]
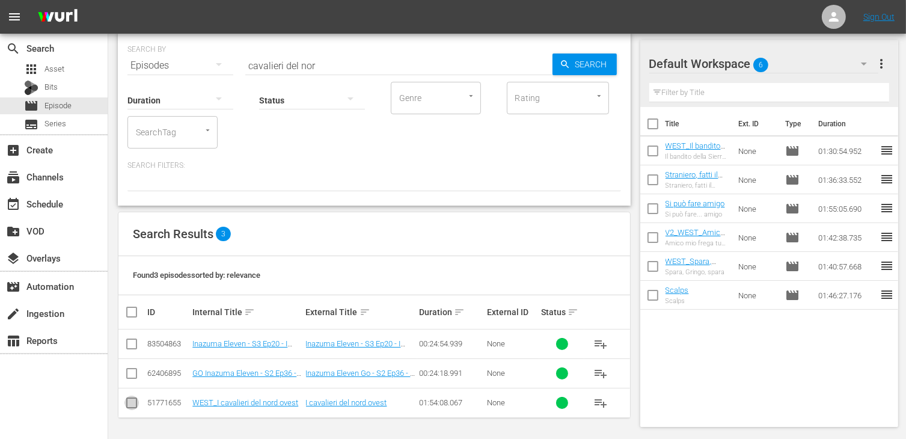
click at [127, 398] on input "checkbox" at bounding box center [131, 405] width 14 height 14
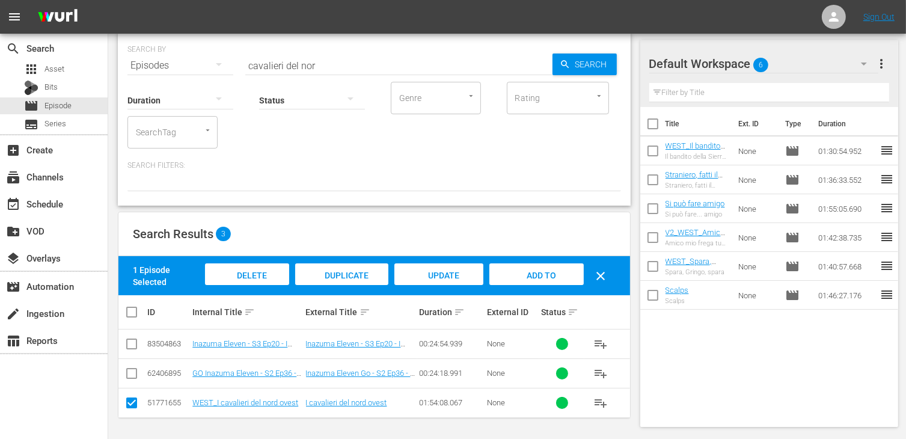
click at [539, 274] on span "Add to Workspace" at bounding box center [536, 286] width 59 height 32
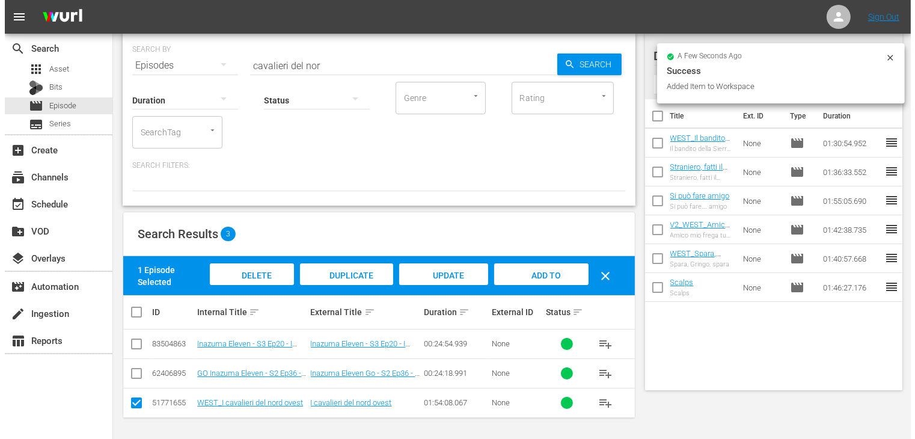
scroll to position [0, 0]
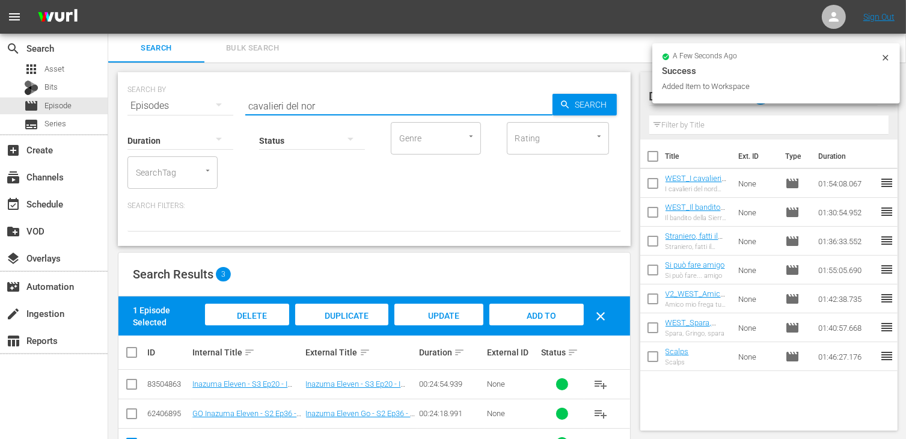
drag, startPoint x: 331, startPoint y: 108, endPoint x: 180, endPoint y: 84, distance: 152.9
click at [180, 84] on div "SEARCH BY Search By Episodes Search ID, Title, Description, Keywords, or Catego…" at bounding box center [373, 98] width 493 height 43
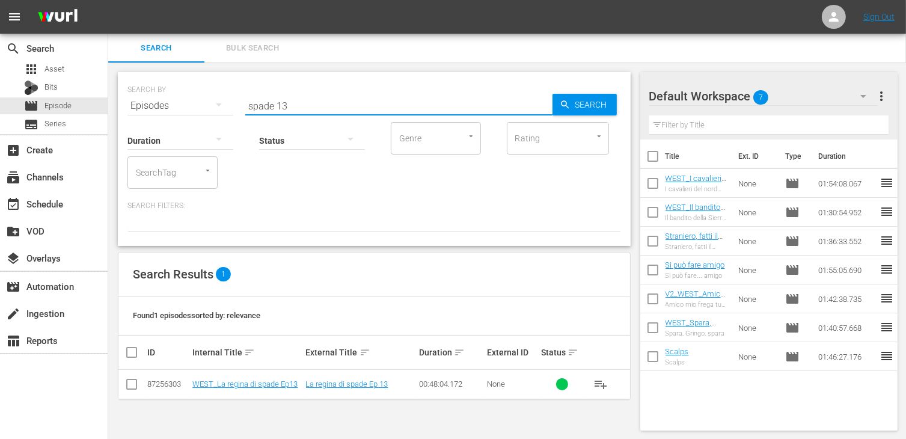
click at [135, 388] on input "checkbox" at bounding box center [131, 386] width 14 height 14
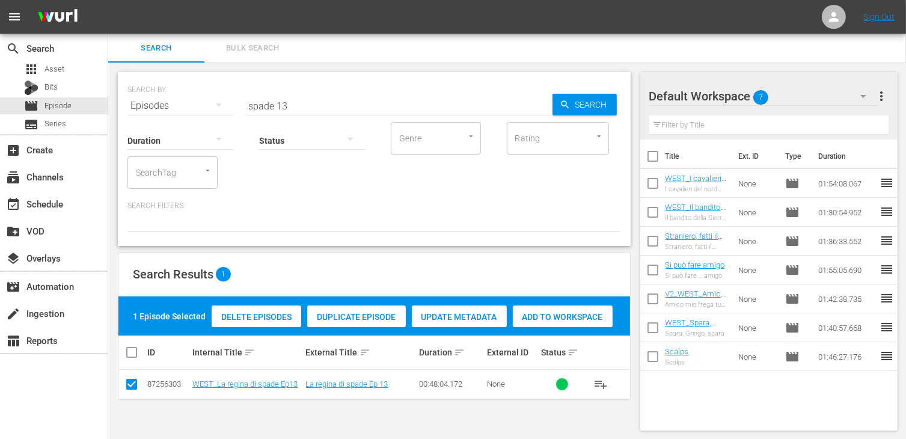
click at [558, 318] on span "Add to Workspace" at bounding box center [563, 317] width 100 height 10
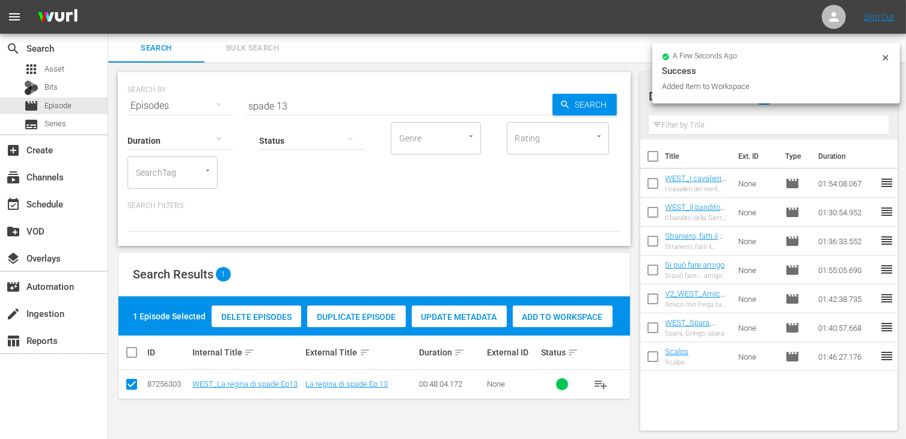
click at [312, 97] on input "spade 13" at bounding box center [398, 105] width 307 height 29
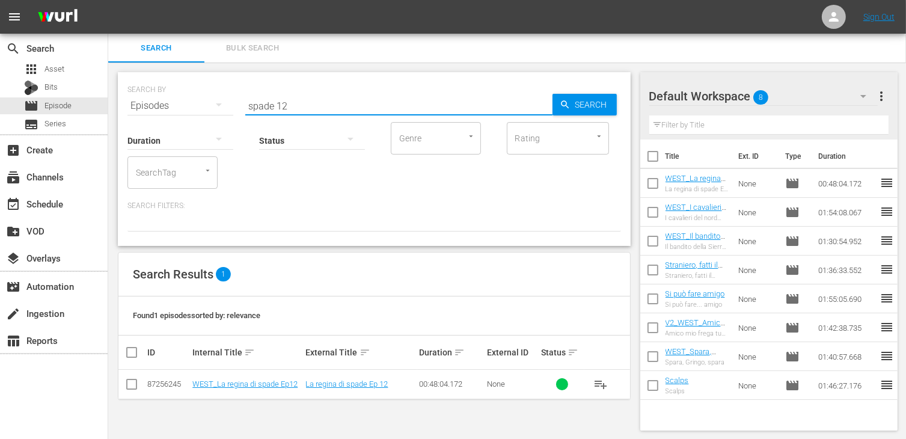
click at [129, 383] on input "checkbox" at bounding box center [131, 386] width 14 height 14
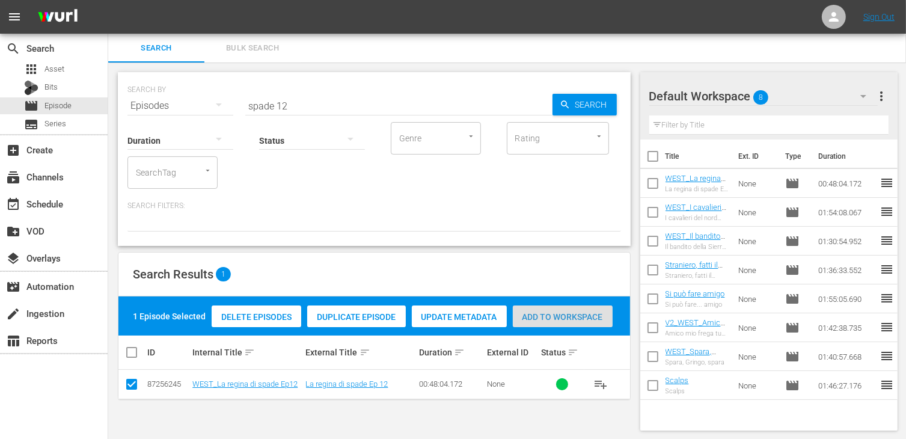
click at [565, 323] on div "Add to Workspace" at bounding box center [563, 316] width 100 height 23
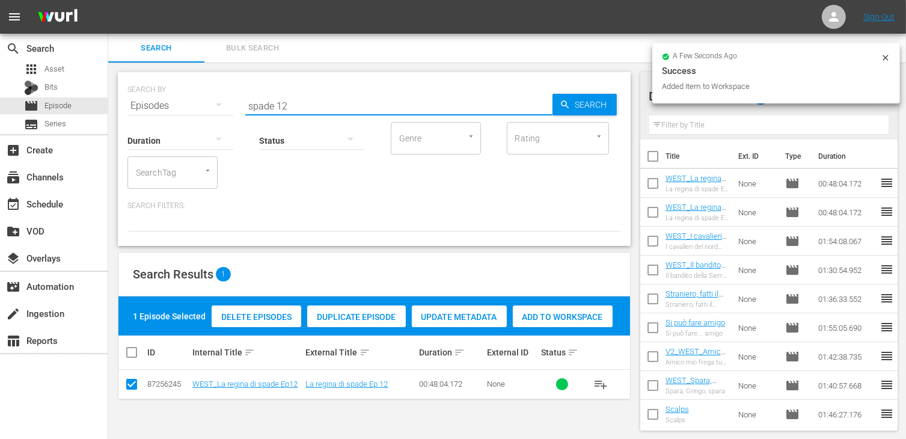
click at [313, 111] on input "spade 12" at bounding box center [398, 105] width 307 height 29
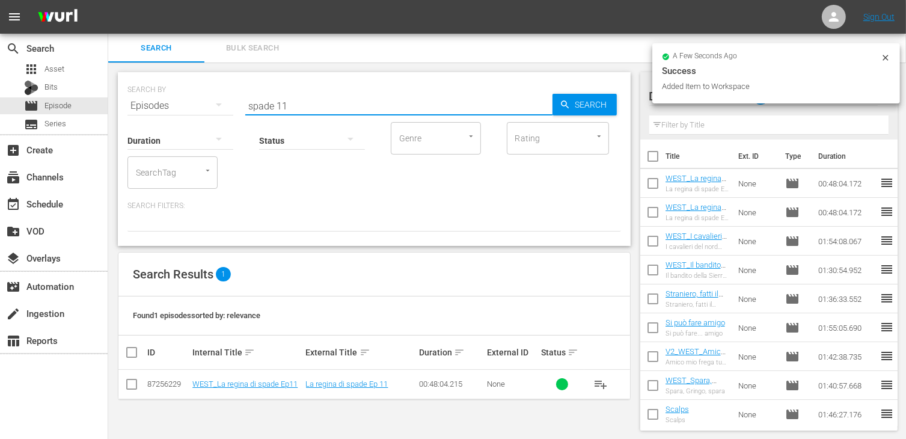
click at [133, 380] on input "checkbox" at bounding box center [131, 386] width 14 height 14
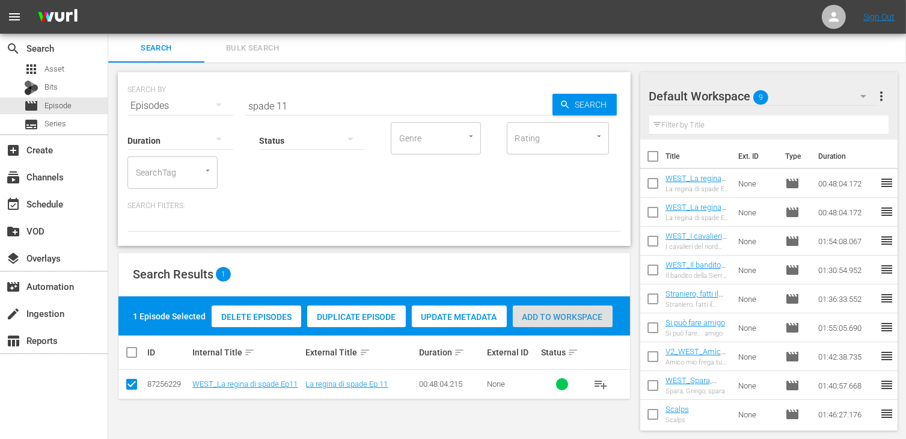
click at [582, 320] on span "Add to Workspace" at bounding box center [563, 317] width 100 height 10
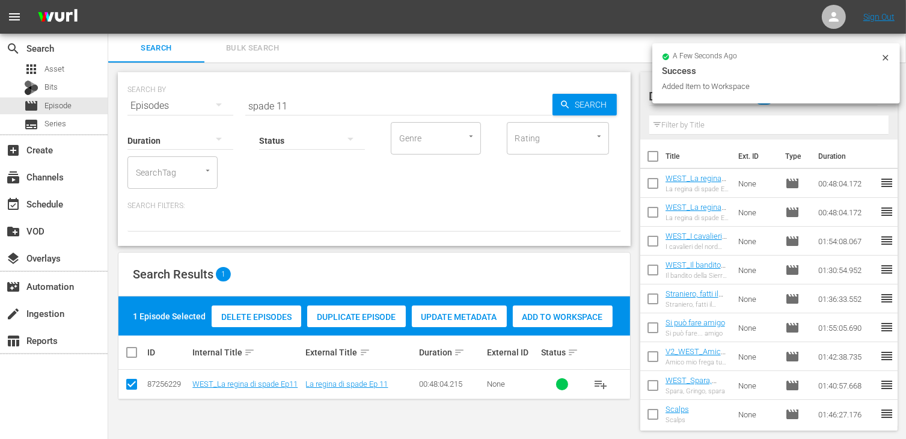
click at [313, 105] on input "spade 11" at bounding box center [398, 105] width 307 height 29
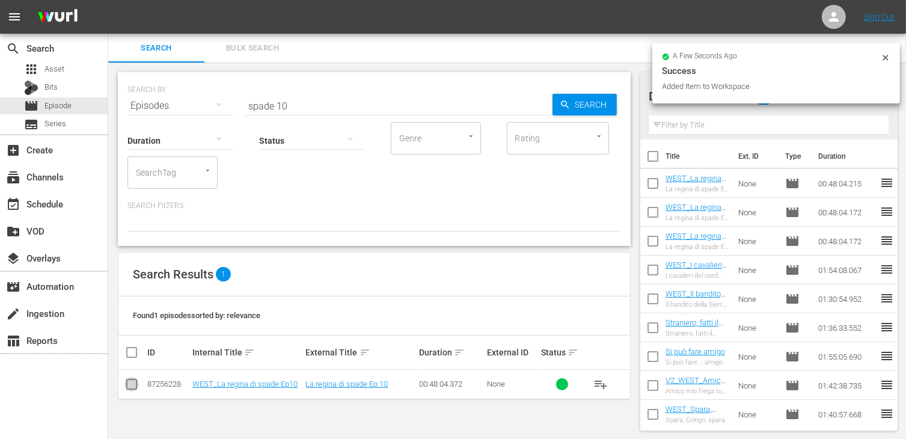
click at [125, 388] on input "checkbox" at bounding box center [131, 386] width 14 height 14
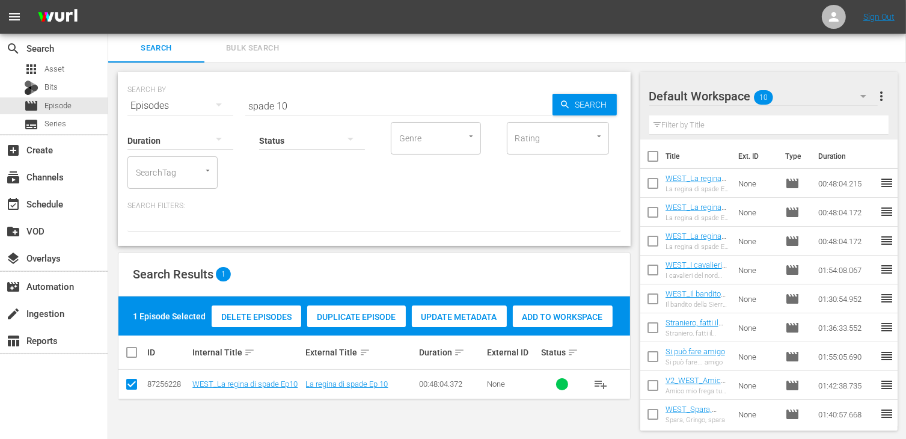
click at [565, 318] on span "Add to Workspace" at bounding box center [563, 317] width 100 height 10
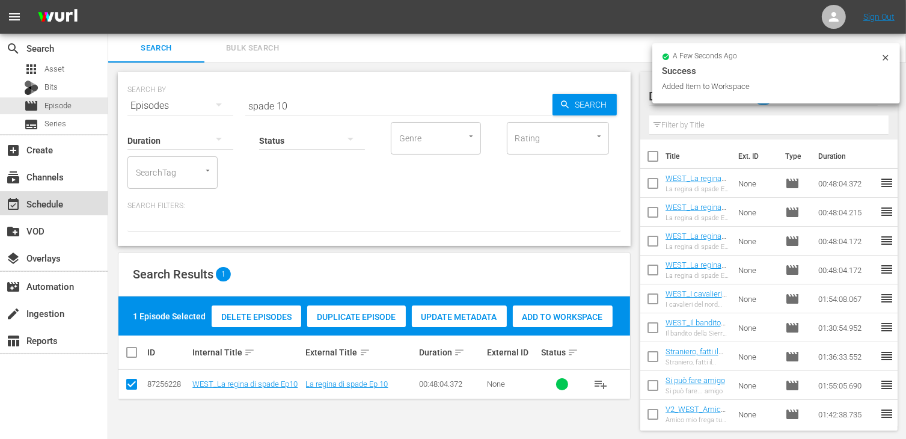
click at [60, 206] on div "event_available Schedule" at bounding box center [33, 202] width 67 height 11
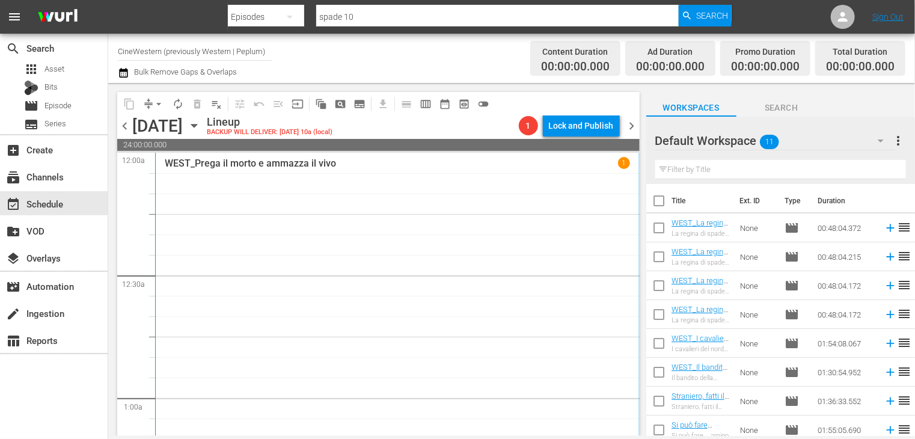
click at [655, 198] on input "checkbox" at bounding box center [658, 203] width 25 height 25
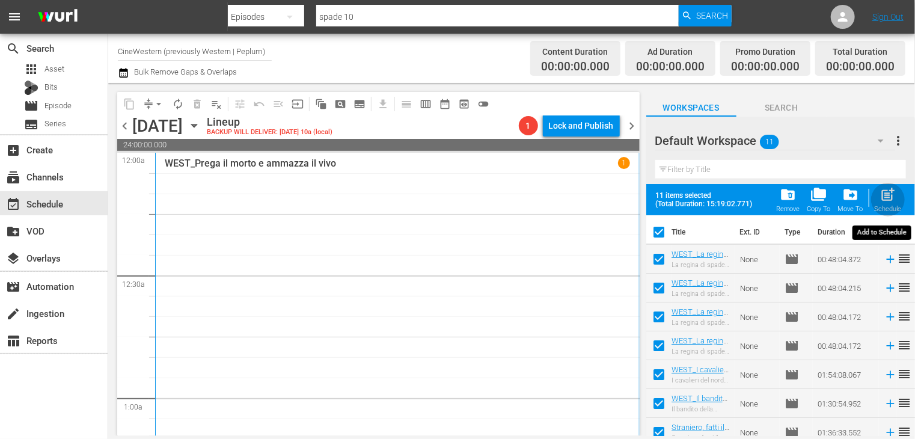
click at [881, 198] on span "post_add" at bounding box center [888, 194] width 16 height 16
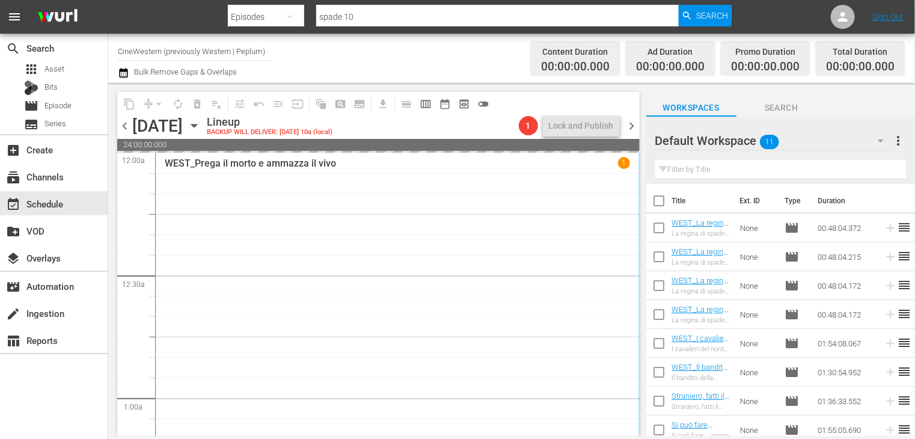
click at [125, 124] on span "chevron_left" at bounding box center [124, 125] width 15 height 15
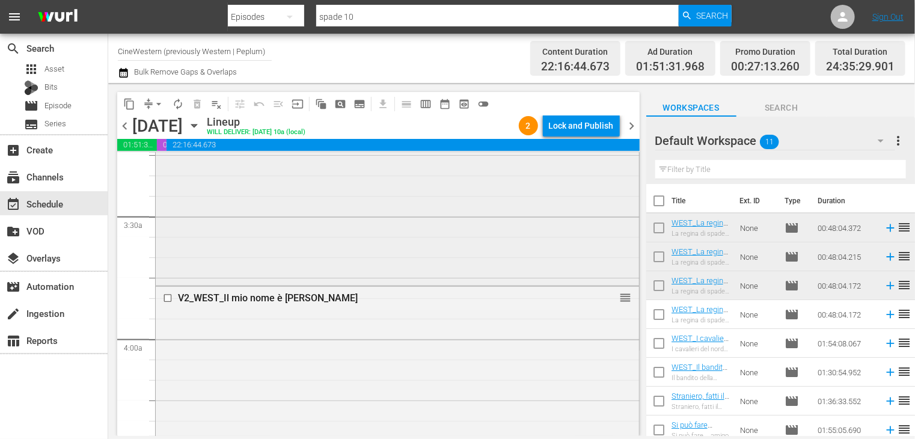
scroll to position [841, 0]
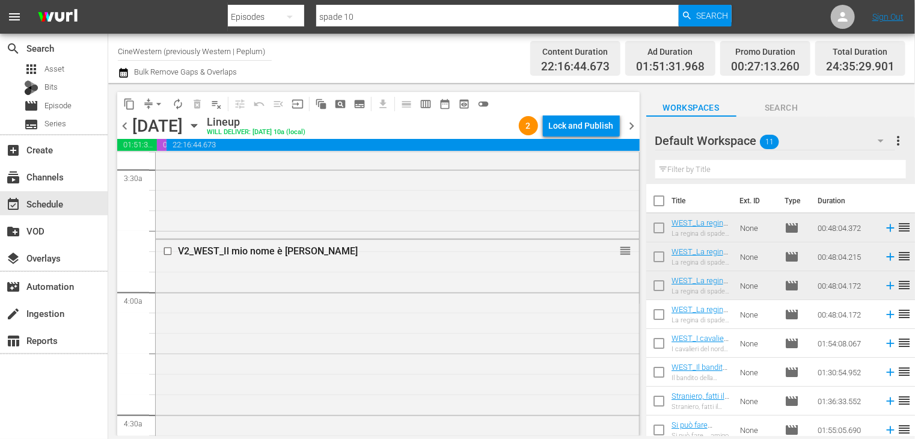
click at [629, 129] on span "chevron_right" at bounding box center [632, 125] width 15 height 15
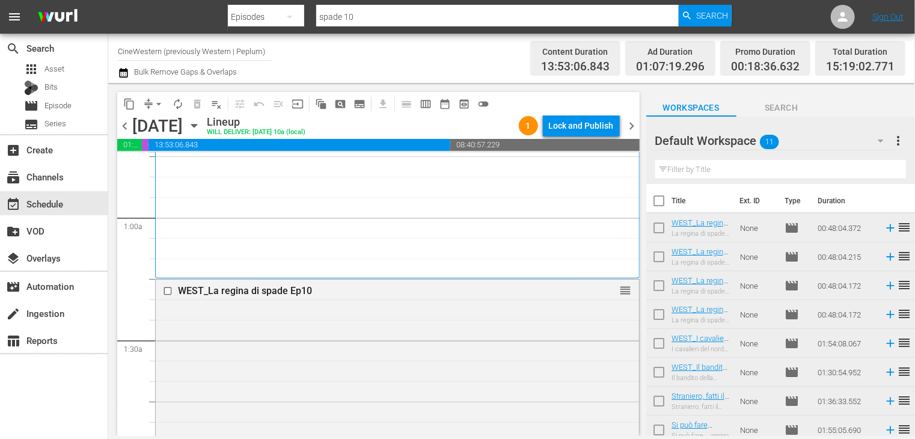
scroll to position [93, 0]
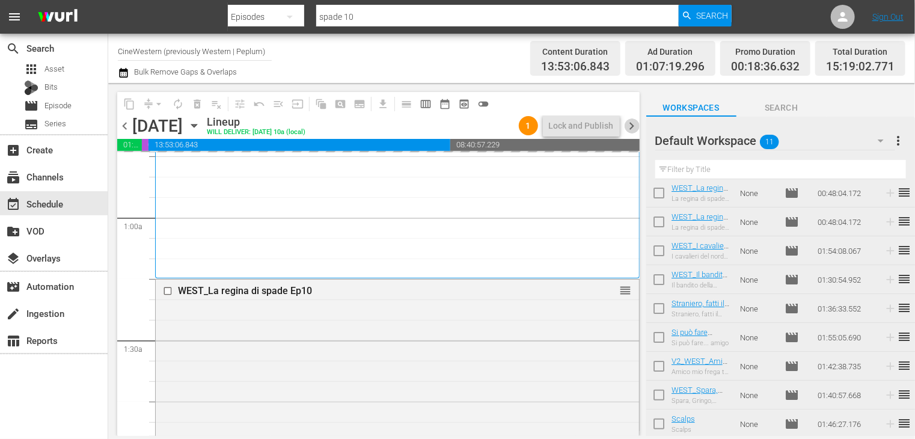
click at [628, 130] on span "chevron_right" at bounding box center [632, 125] width 15 height 15
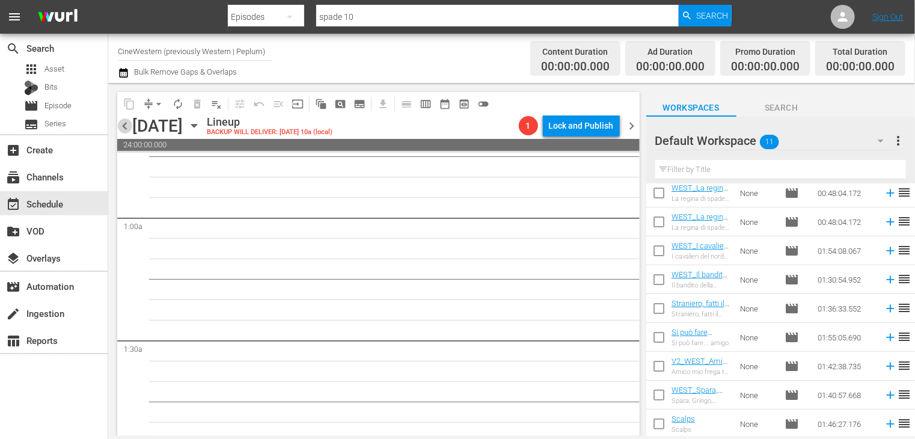
click at [123, 124] on span "chevron_left" at bounding box center [124, 125] width 15 height 15
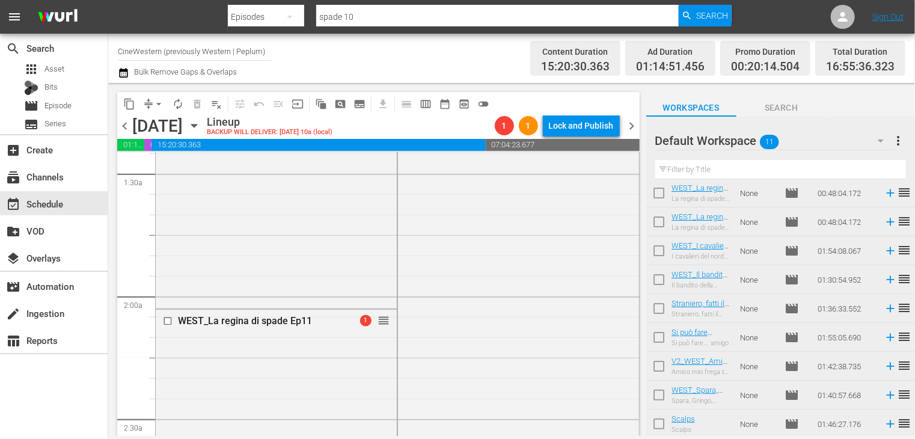
scroll to position [421, 0]
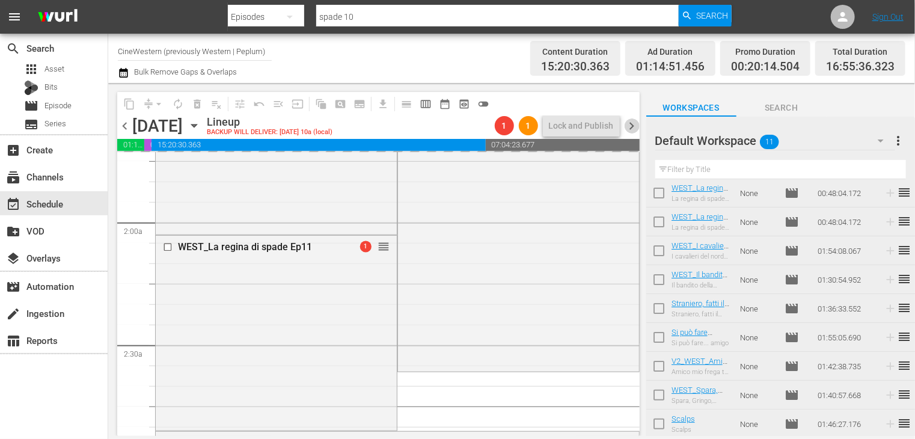
click at [631, 127] on span "chevron_right" at bounding box center [632, 125] width 15 height 15
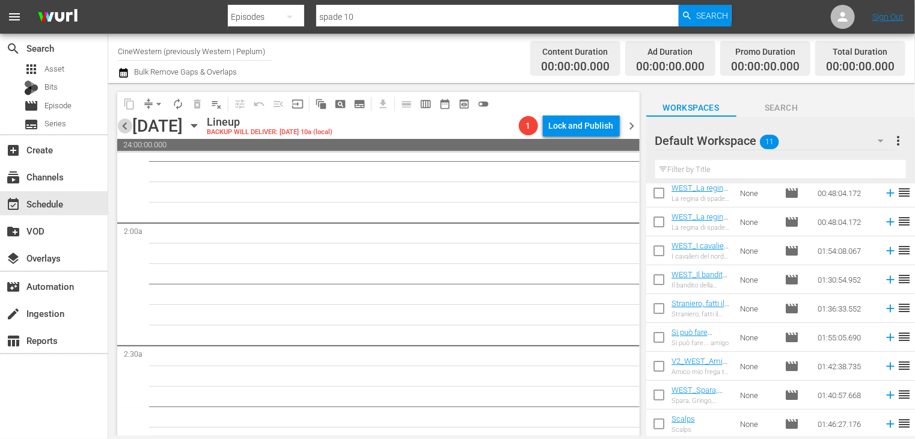
click at [126, 126] on span "chevron_left" at bounding box center [124, 125] width 15 height 15
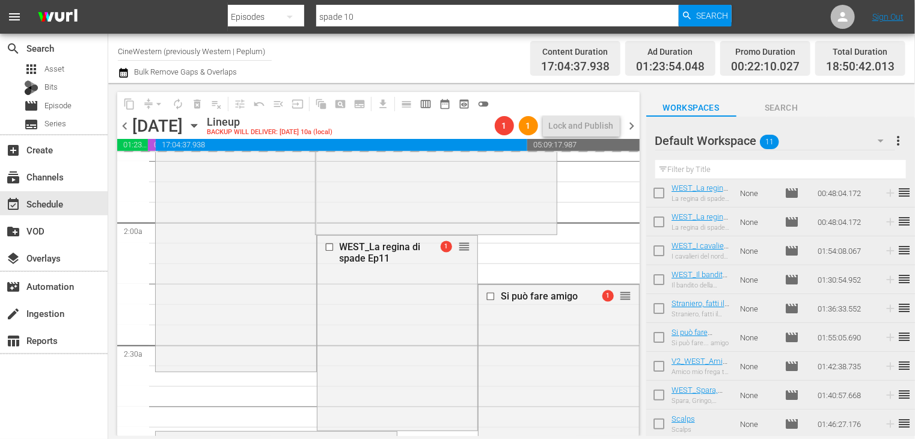
click at [633, 130] on span "chevron_right" at bounding box center [632, 125] width 15 height 15
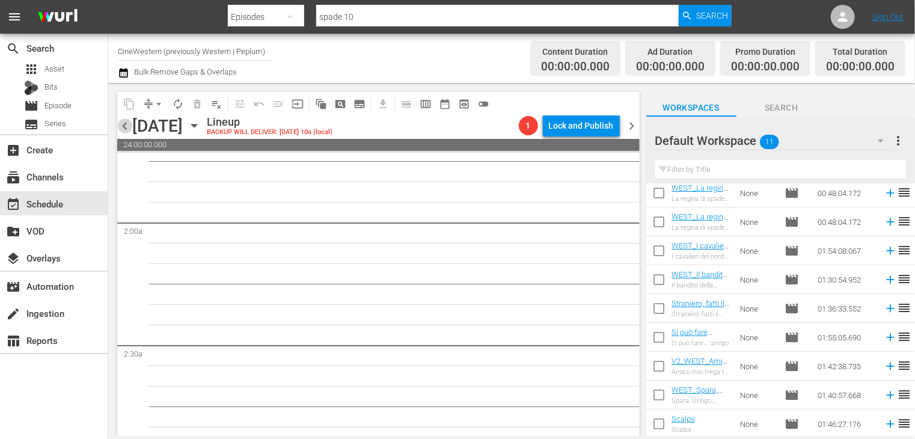
click at [129, 123] on span "chevron_left" at bounding box center [124, 125] width 15 height 15
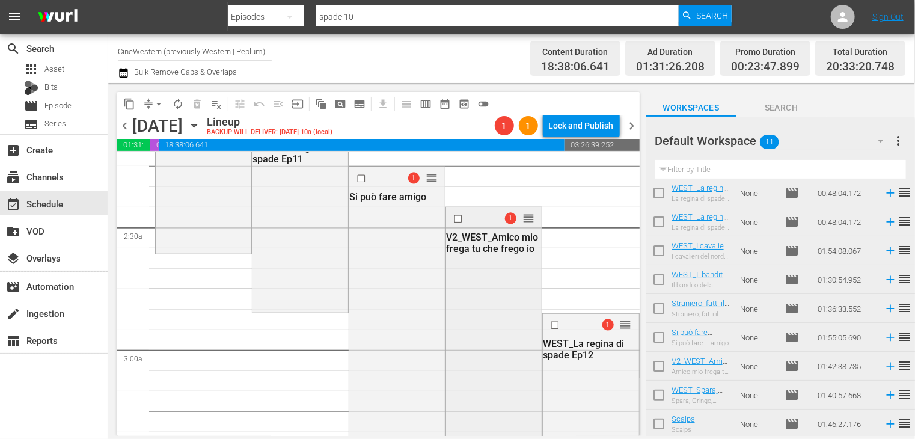
scroll to position [541, 0]
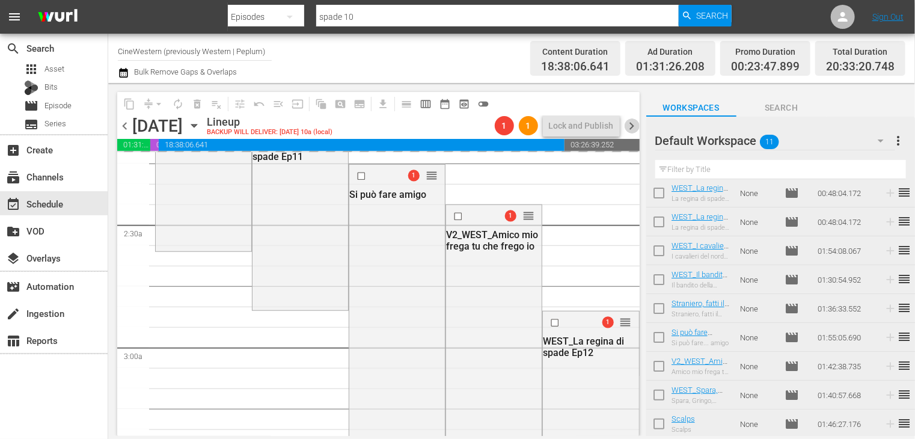
click at [630, 121] on span "chevron_right" at bounding box center [632, 125] width 15 height 15
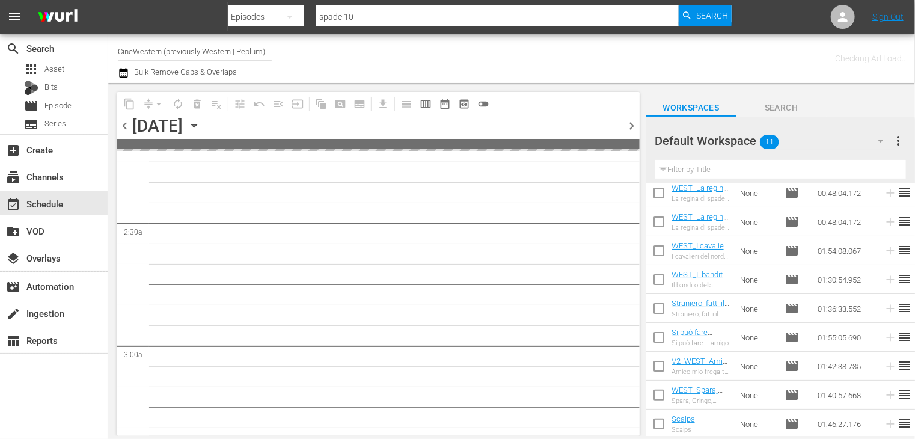
scroll to position [561, 0]
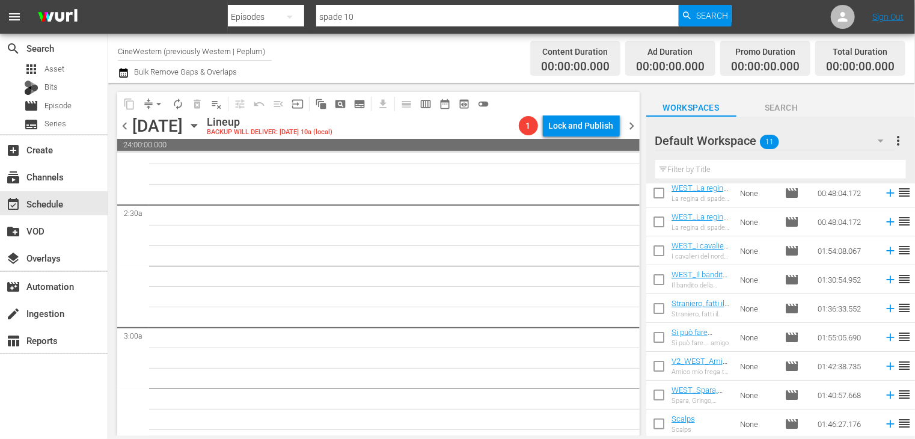
click at [123, 127] on span "chevron_left" at bounding box center [124, 125] width 15 height 15
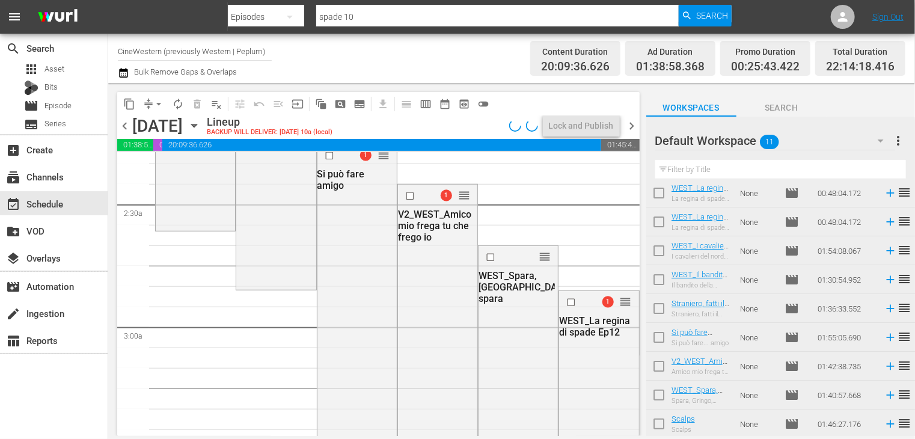
scroll to position [541, 0]
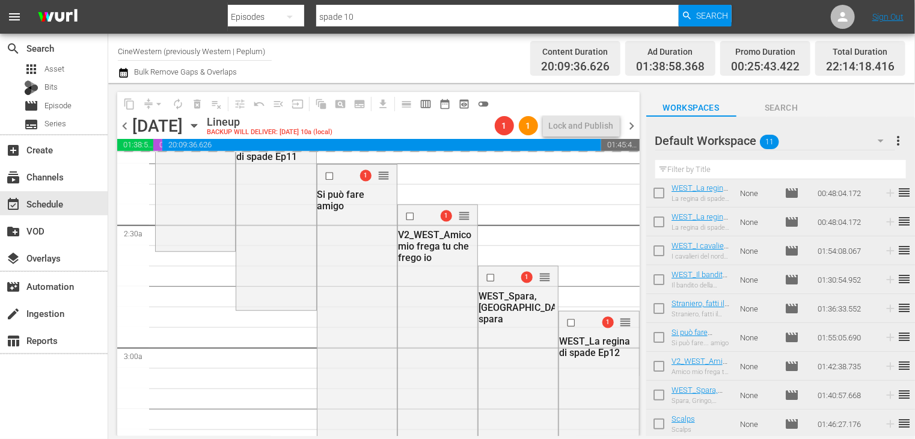
click at [625, 123] on span "chevron_right" at bounding box center [632, 125] width 15 height 15
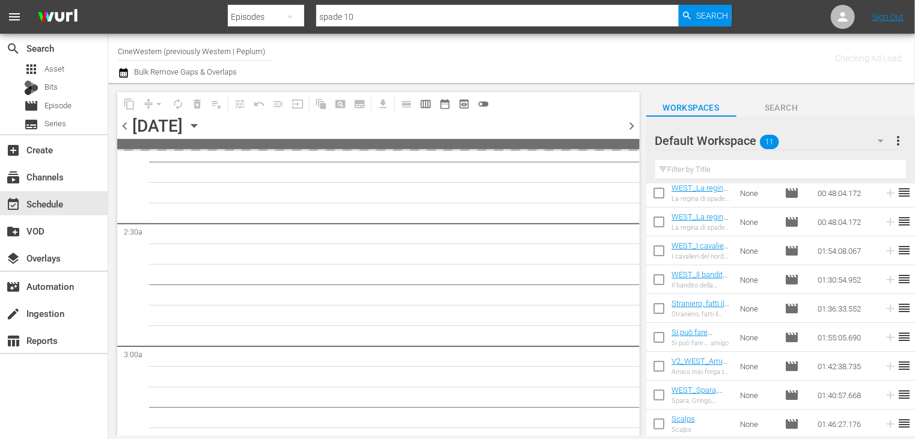
scroll to position [561, 0]
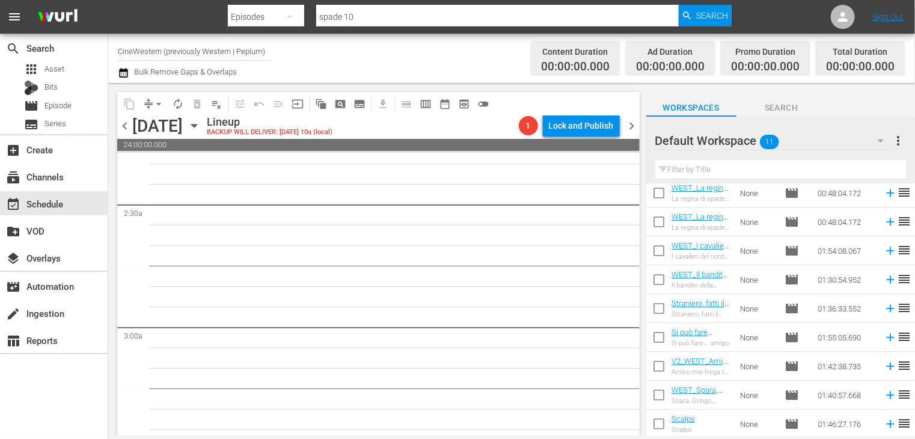
click at [119, 130] on span "chevron_left" at bounding box center [124, 125] width 15 height 15
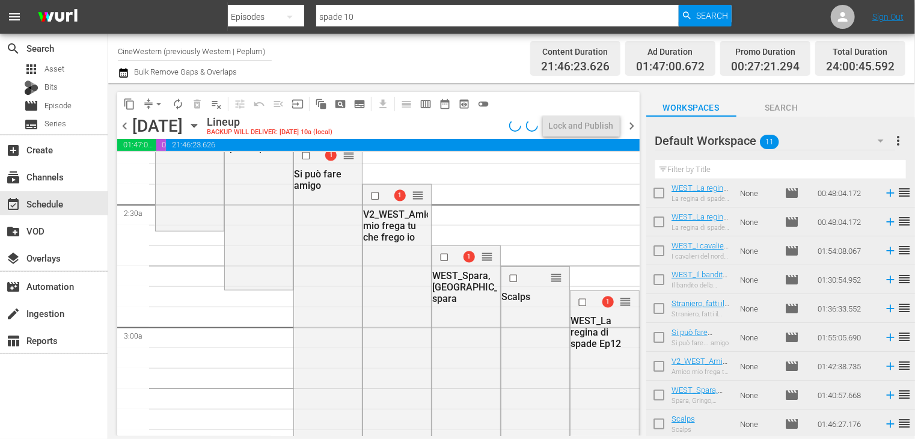
scroll to position [541, 0]
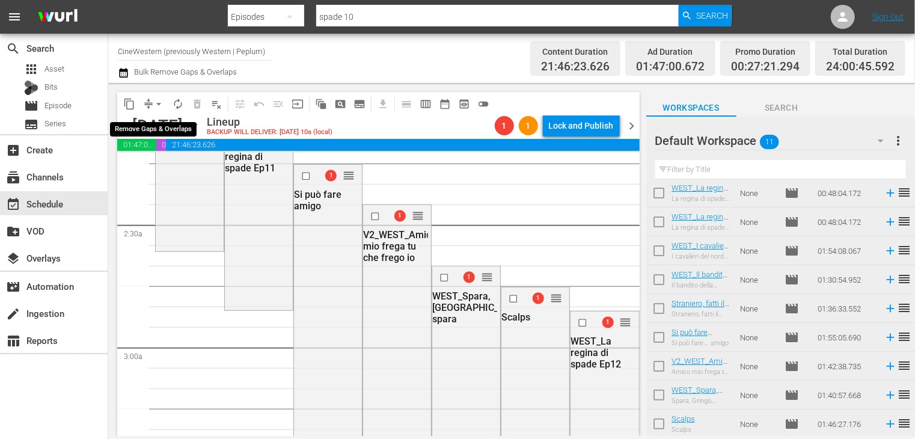
click at [158, 108] on span "arrow_drop_down" at bounding box center [159, 104] width 12 height 12
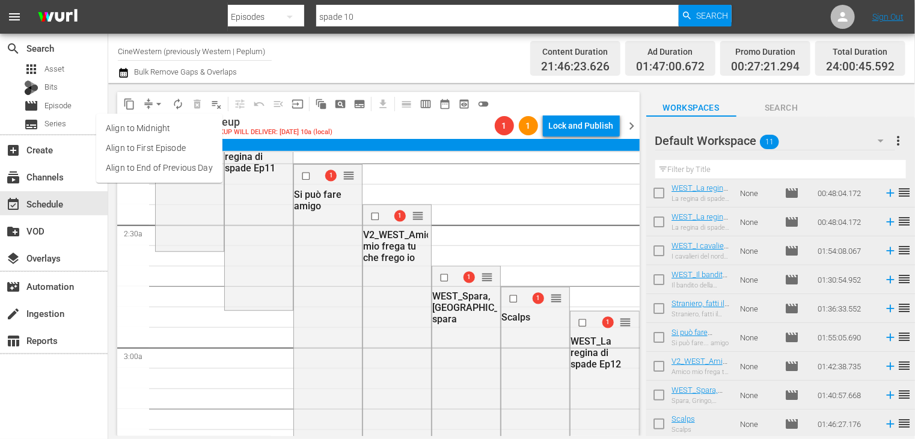
click at [166, 173] on li "Align to End of Previous Day" at bounding box center [159, 168] width 126 height 20
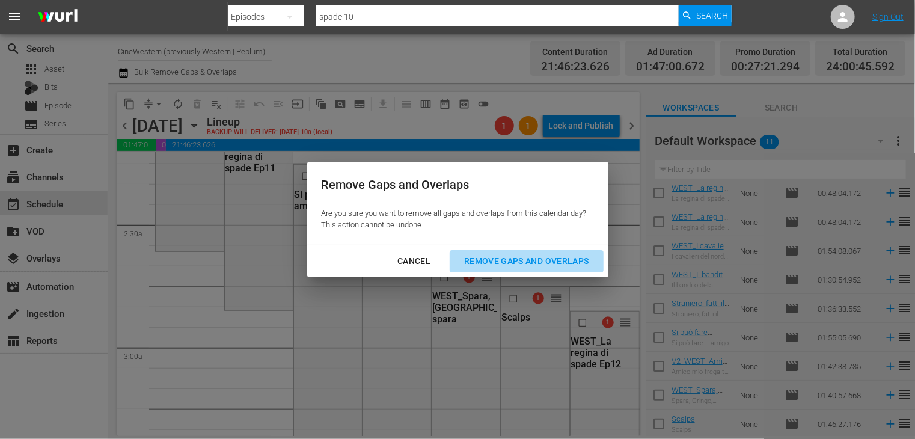
click at [541, 258] on div "Remove Gaps and Overlaps" at bounding box center [526, 261] width 144 height 15
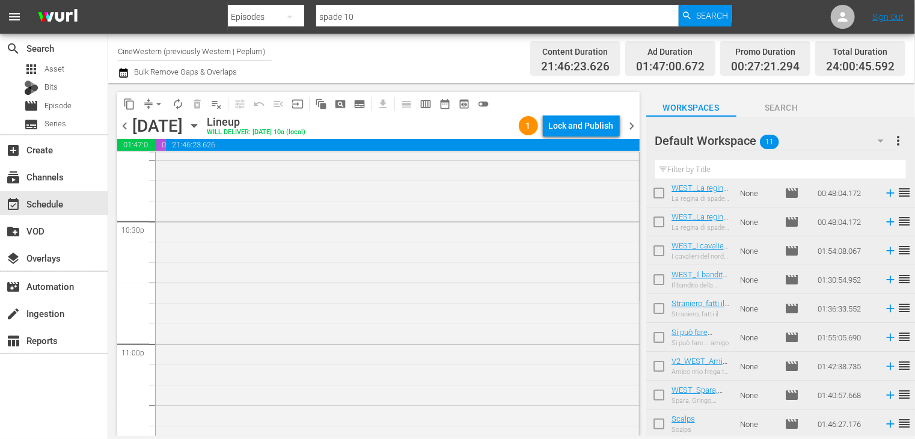
scroll to position [5371, 0]
click at [159, 101] on span "arrow_drop_down" at bounding box center [159, 104] width 12 height 12
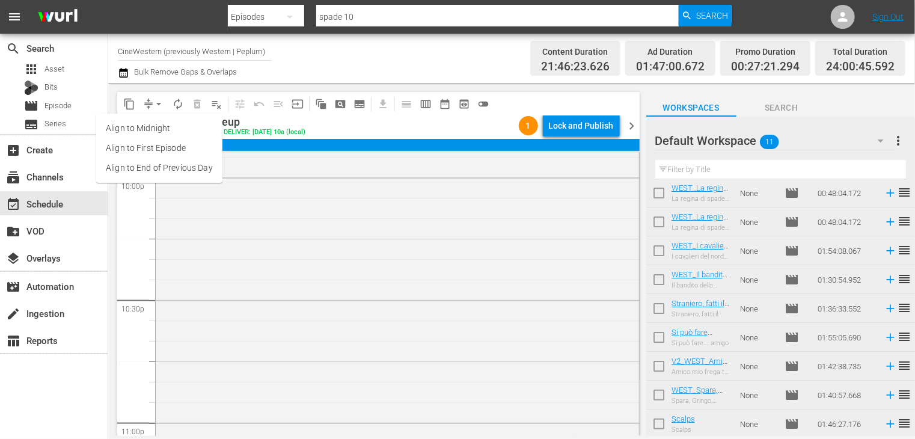
click at [160, 166] on li "Align to End of Previous Day" at bounding box center [159, 168] width 126 height 20
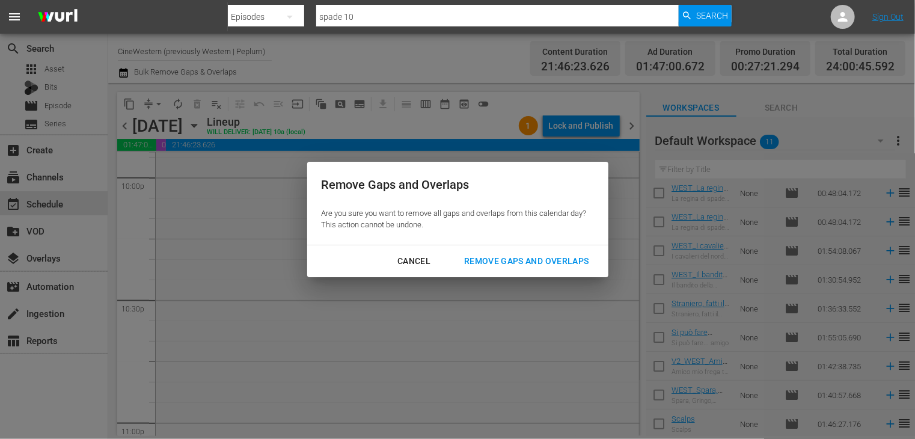
click at [531, 264] on div "Remove Gaps and Overlaps" at bounding box center [526, 261] width 144 height 15
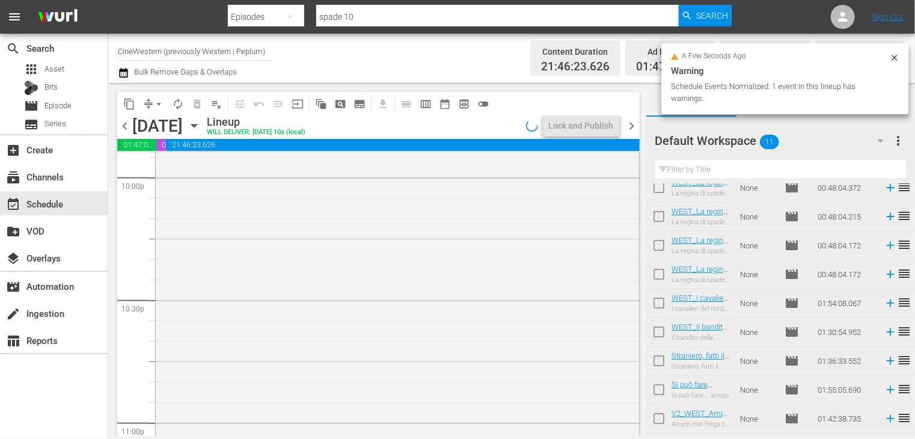
scroll to position [0, 0]
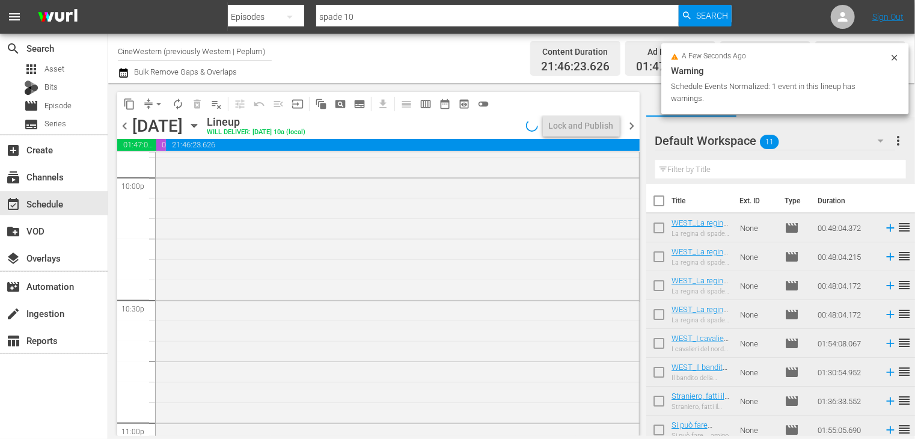
click at [659, 201] on input "checkbox" at bounding box center [658, 203] width 25 height 25
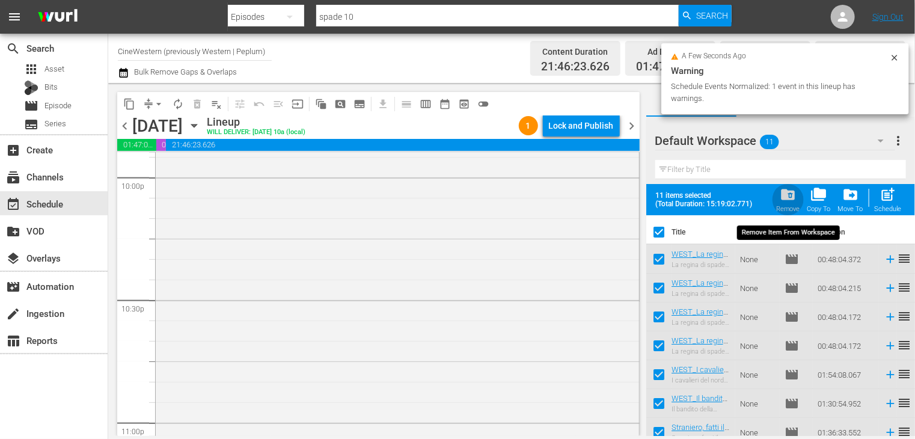
click at [789, 201] on span "folder_delete" at bounding box center [788, 194] width 16 height 16
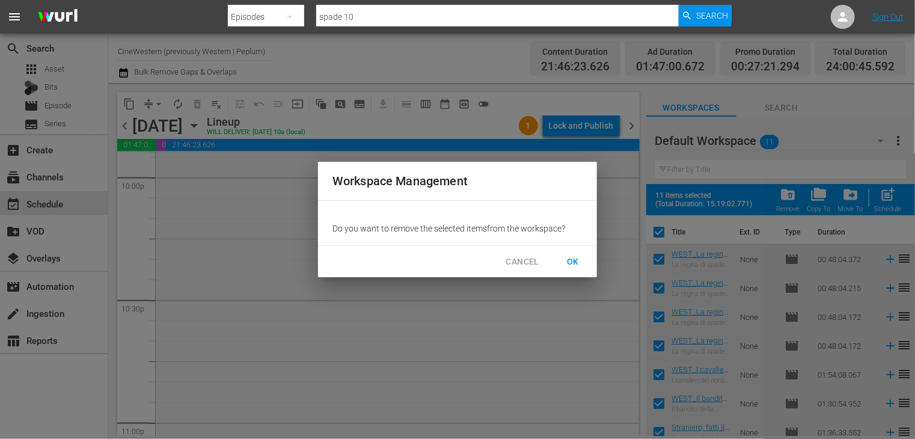
click at [582, 258] on button "OK" at bounding box center [573, 262] width 38 height 22
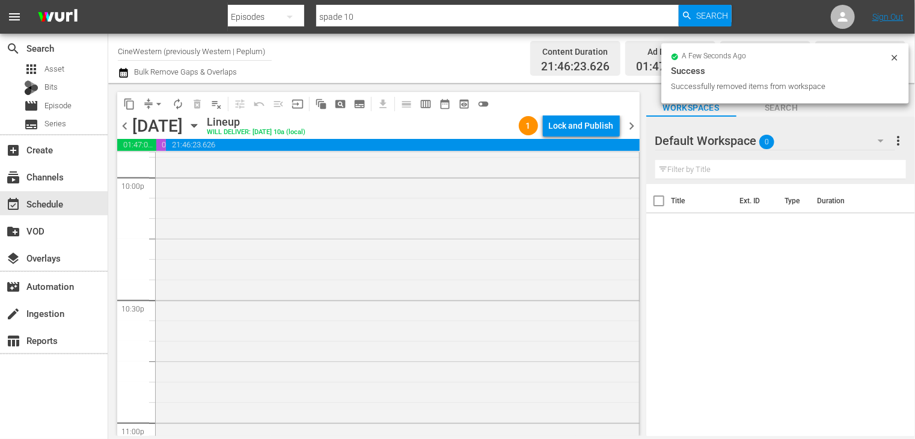
click at [631, 127] on span "chevron_right" at bounding box center [632, 125] width 15 height 15
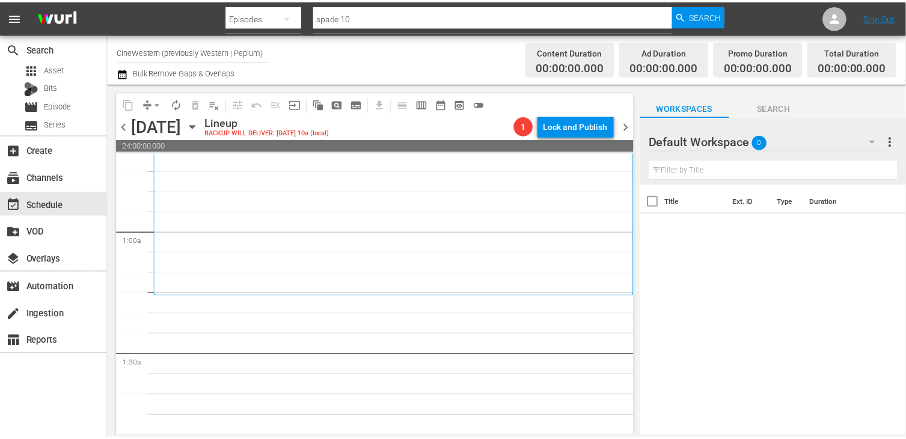
scroll to position [120, 0]
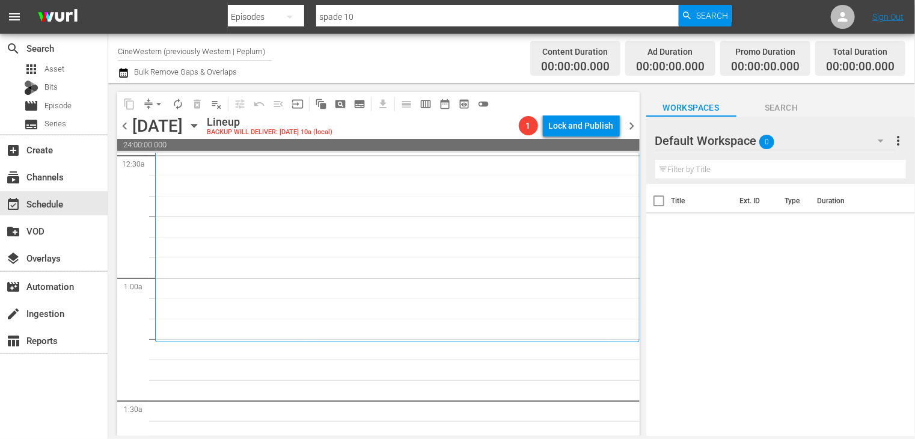
click at [212, 53] on input "CineWestern (previously Western | Peplum)" at bounding box center [195, 51] width 154 height 29
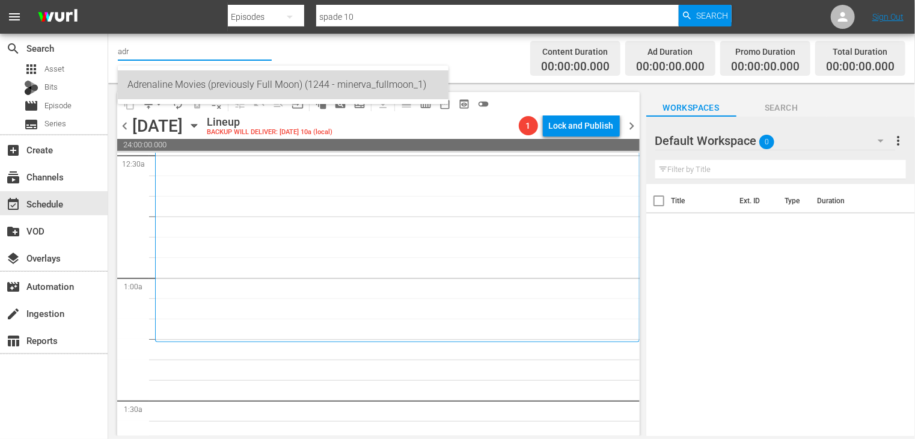
click at [226, 84] on div "Adrenaline Movies (previously Full Moon) (1244 - minerva_fullmoon_1)" at bounding box center [282, 84] width 311 height 29
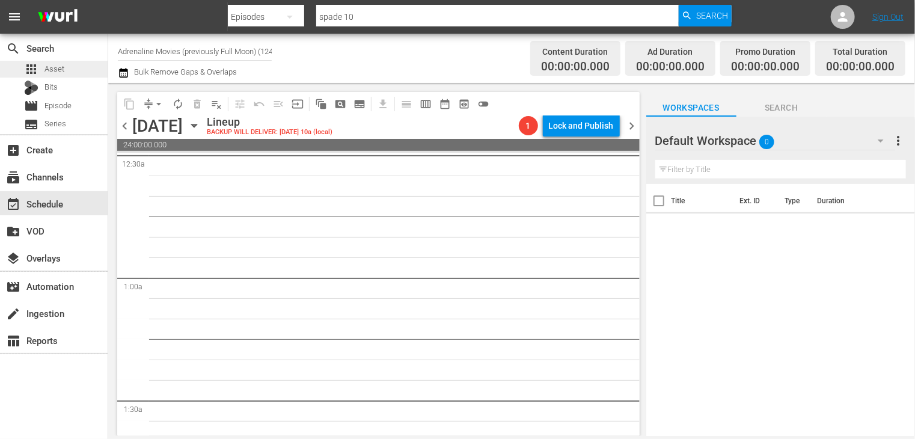
click at [60, 70] on span "Asset" at bounding box center [54, 69] width 20 height 12
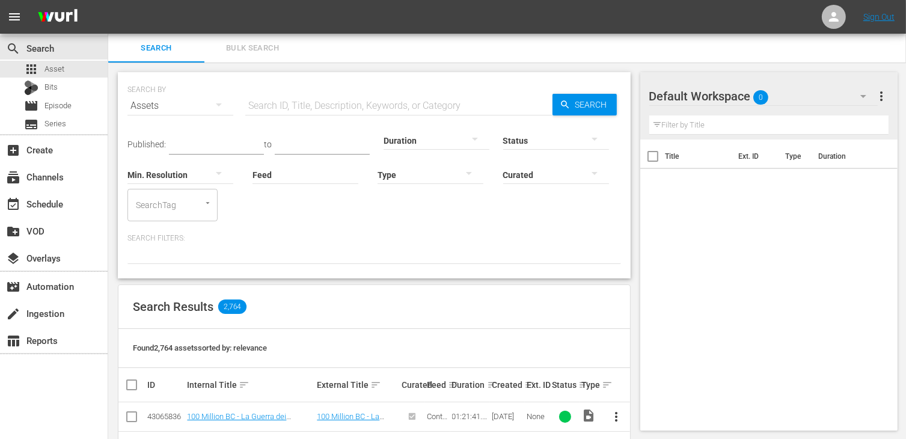
click at [417, 170] on div at bounding box center [430, 174] width 106 height 34
click at [426, 246] on div "Promo" at bounding box center [430, 249] width 106 height 19
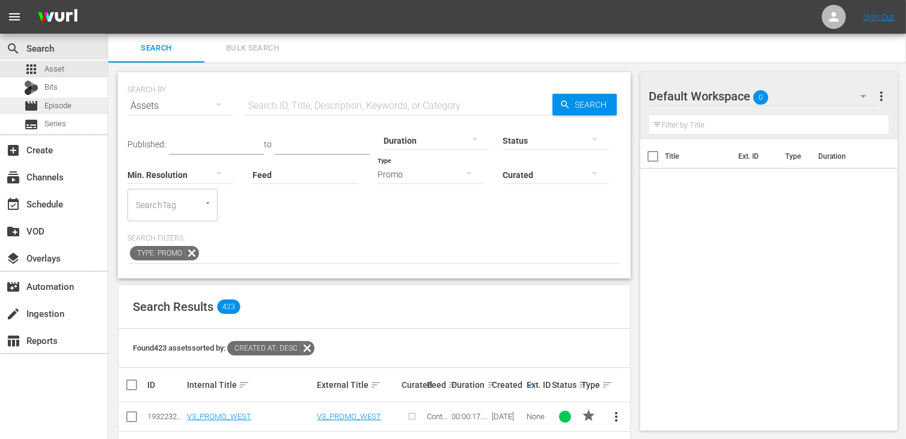
click at [72, 109] on div "movie Episode" at bounding box center [54, 105] width 108 height 17
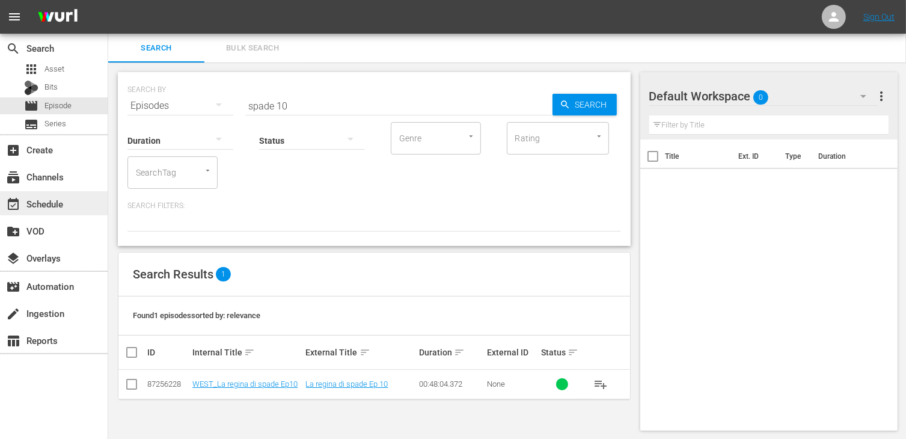
click at [58, 196] on div "event_available Schedule" at bounding box center [54, 203] width 108 height 24
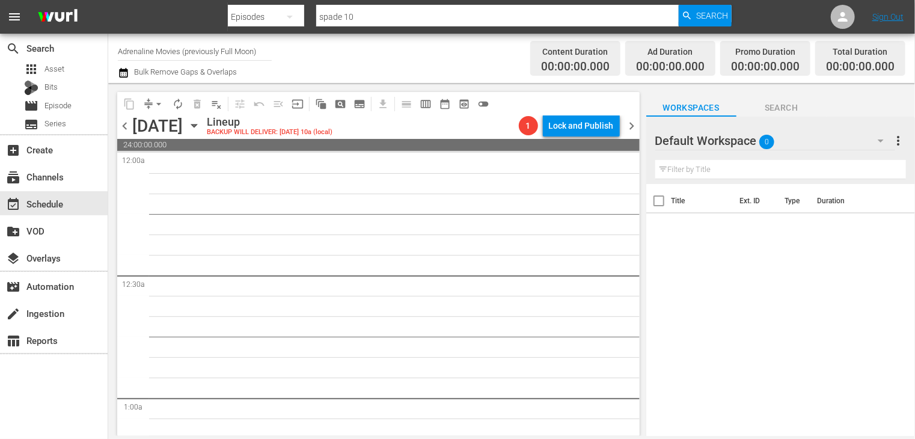
click at [123, 128] on span "chevron_left" at bounding box center [124, 125] width 15 height 15
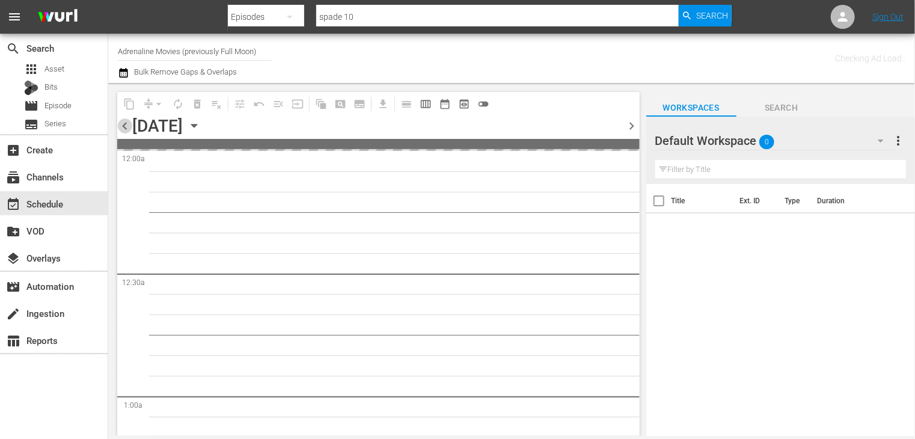
click at [123, 128] on span "chevron_left" at bounding box center [124, 125] width 15 height 15
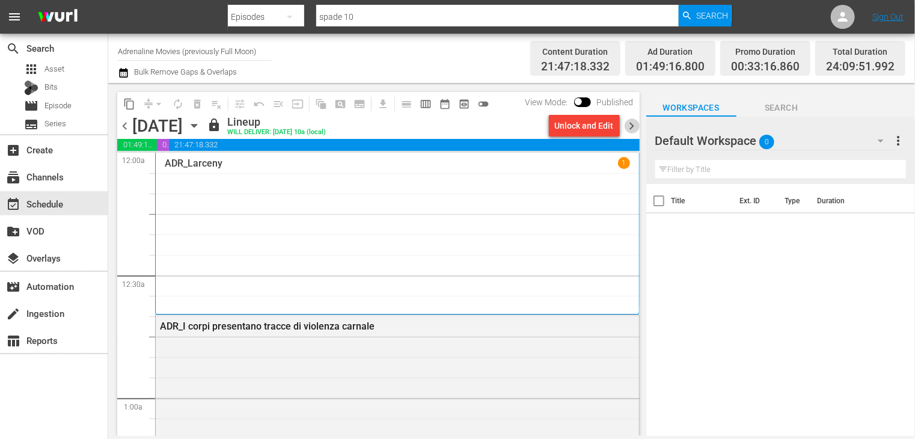
click at [632, 126] on span "chevron_right" at bounding box center [632, 125] width 15 height 15
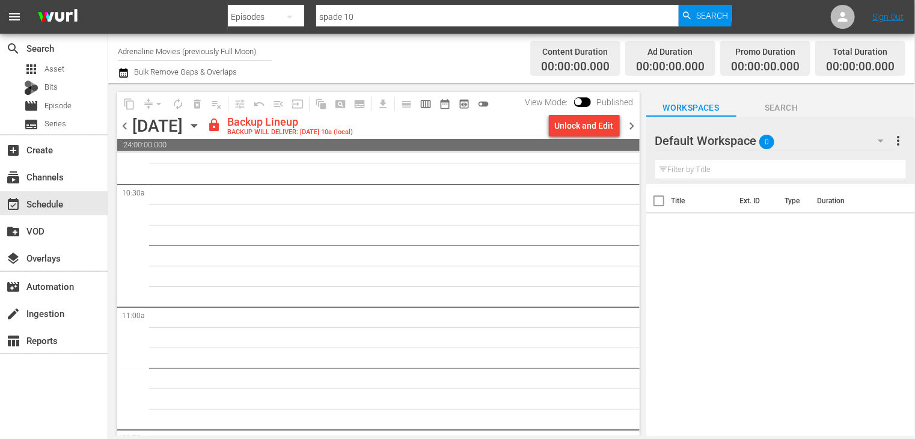
scroll to position [973, 0]
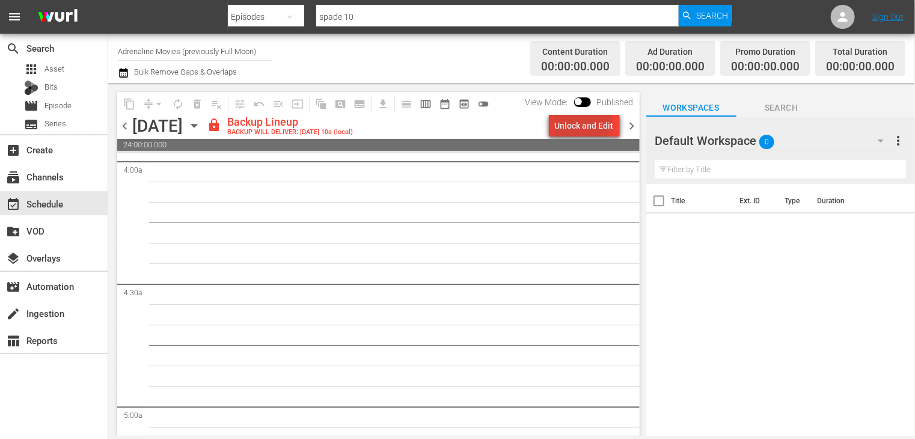
click at [581, 118] on div "Unlock and Edit" at bounding box center [584, 126] width 59 height 22
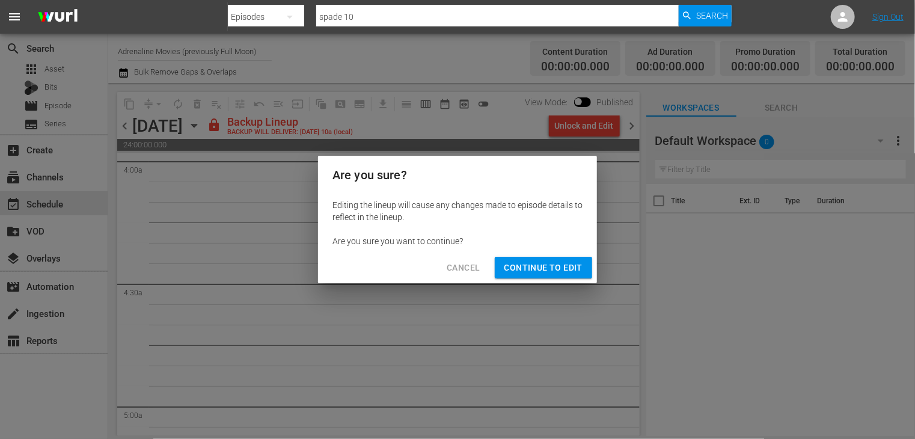
click at [539, 260] on span "Continue to Edit" at bounding box center [543, 267] width 78 height 15
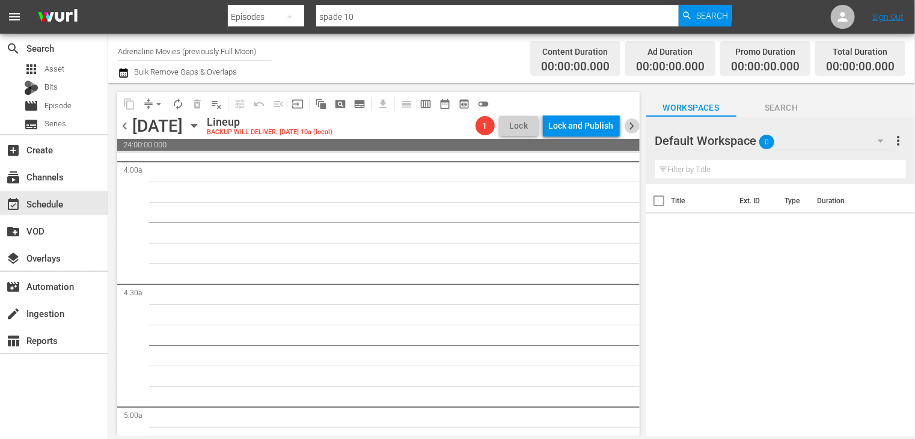
click at [628, 130] on span "chevron_right" at bounding box center [632, 125] width 15 height 15
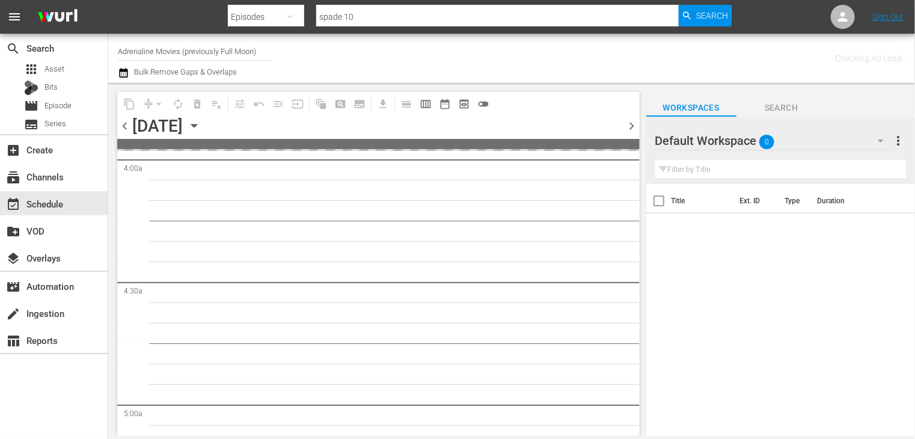
scroll to position [973, 0]
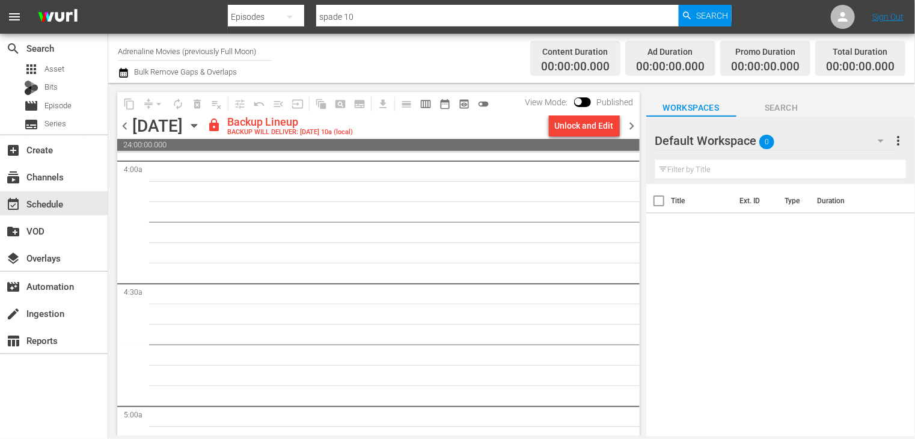
click at [573, 127] on div "Unlock and Edit" at bounding box center [584, 126] width 59 height 22
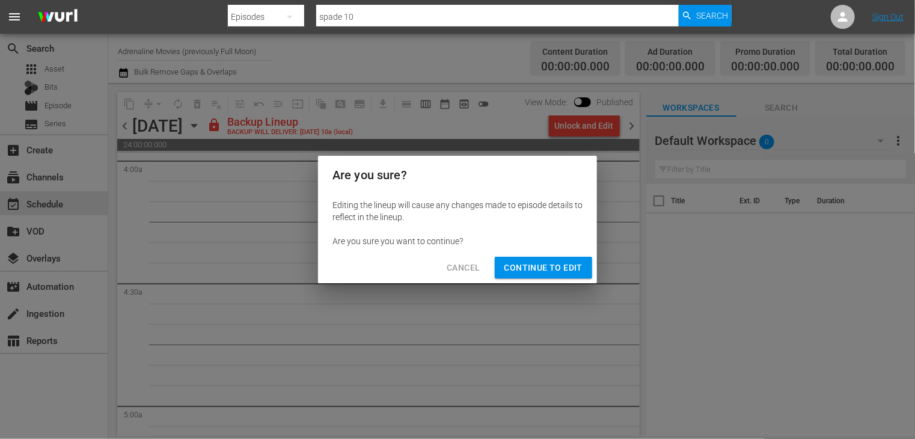
click at [557, 262] on span "Continue to Edit" at bounding box center [543, 267] width 78 height 15
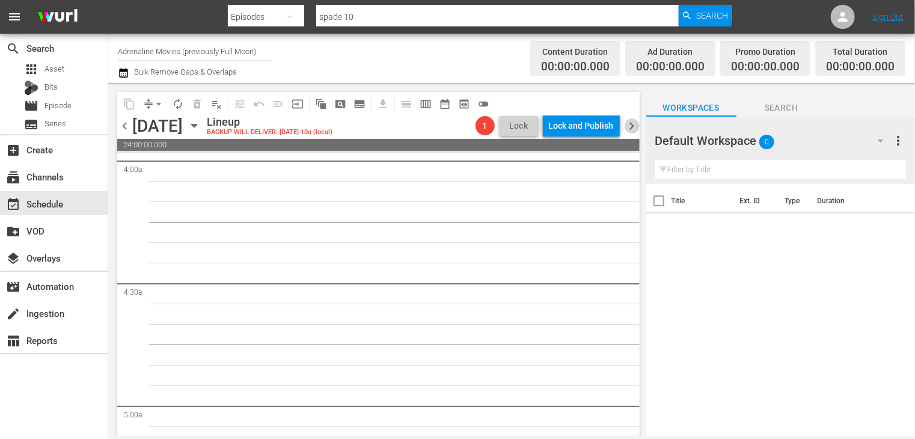
click at [632, 131] on span "chevron_right" at bounding box center [632, 125] width 15 height 15
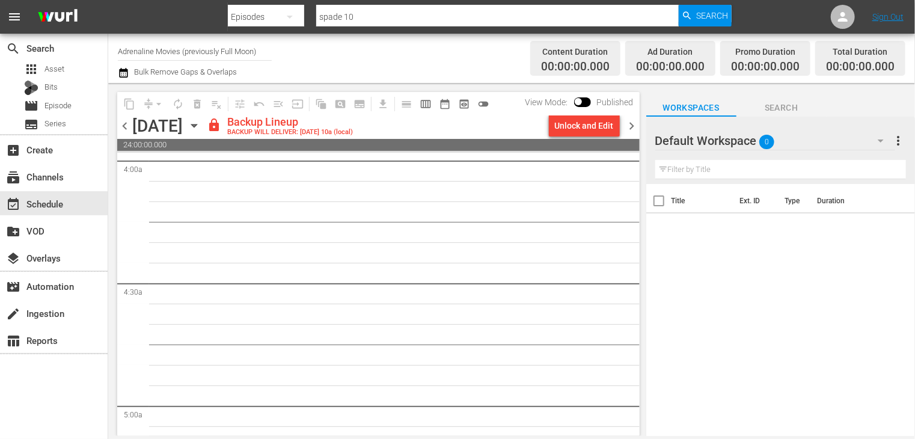
click at [567, 129] on div "Unlock and Edit" at bounding box center [584, 126] width 59 height 22
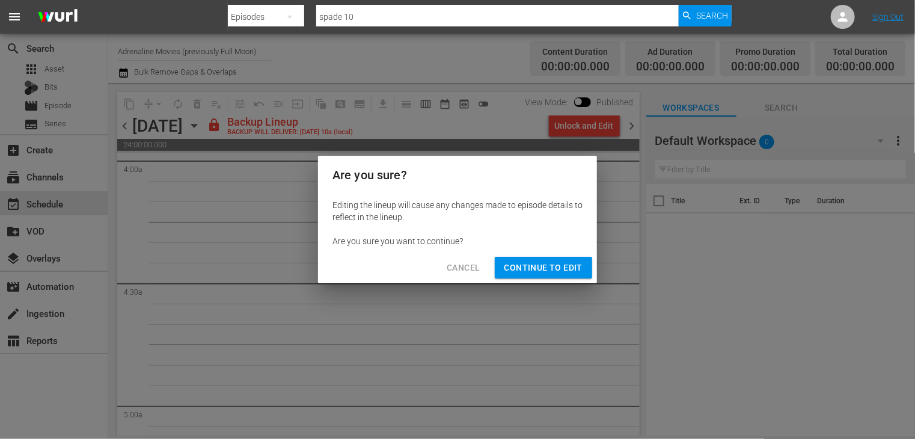
click at [556, 268] on span "Continue to Edit" at bounding box center [543, 267] width 78 height 15
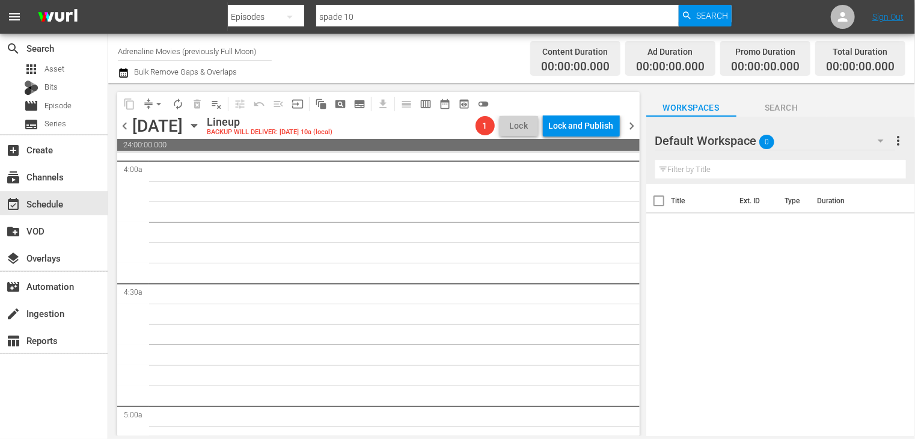
click at [628, 126] on span "chevron_right" at bounding box center [632, 125] width 15 height 15
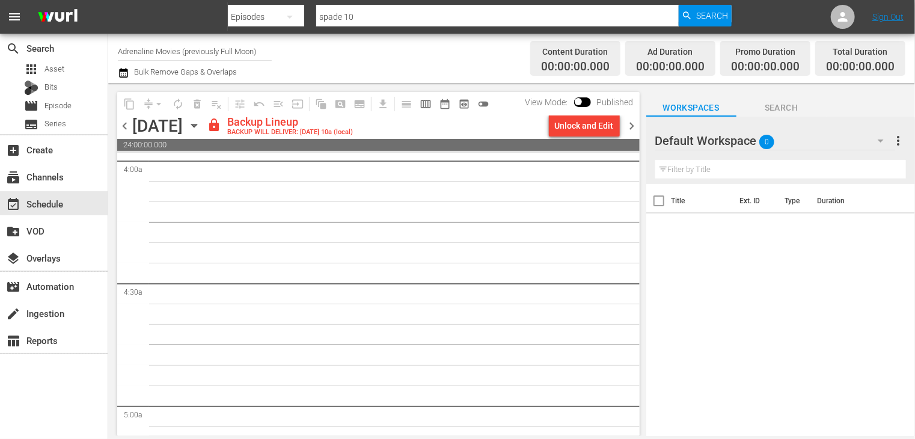
click at [572, 129] on div "Unlock and Edit" at bounding box center [584, 126] width 59 height 22
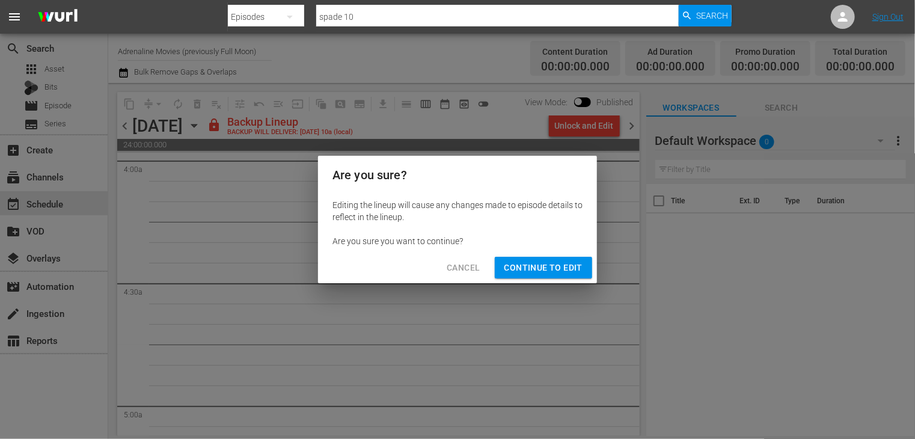
click at [550, 270] on span "Continue to Edit" at bounding box center [543, 267] width 78 height 15
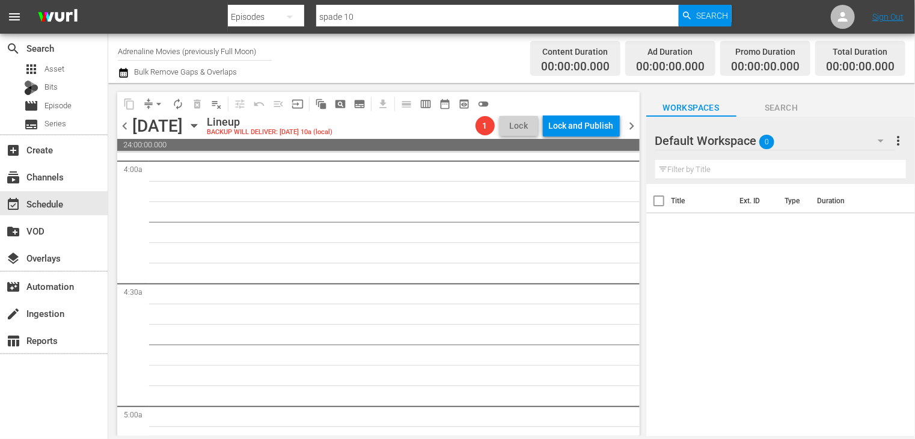
click at [628, 128] on span "chevron_right" at bounding box center [632, 125] width 15 height 15
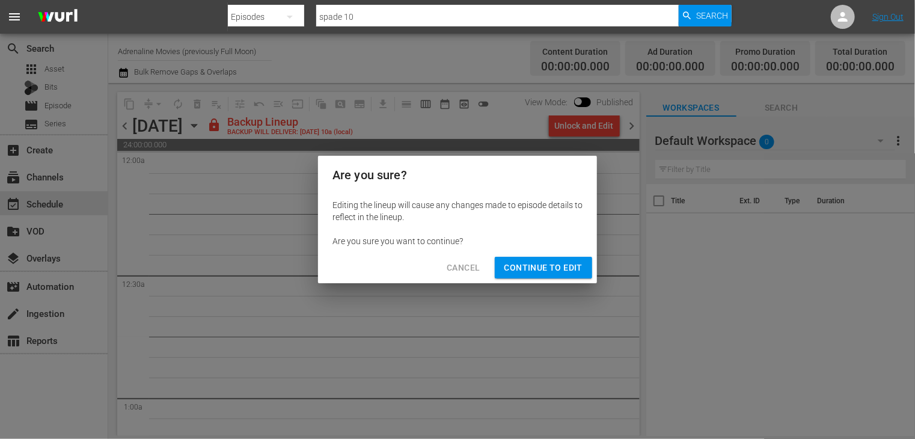
scroll to position [973, 0]
click at [553, 282] on div "Cancel Continue to Edit" at bounding box center [457, 268] width 279 height 32
drag, startPoint x: 548, startPoint y: 265, endPoint x: 556, endPoint y: 264, distance: 8.4
click at [548, 264] on span "Continue to Edit" at bounding box center [543, 267] width 78 height 15
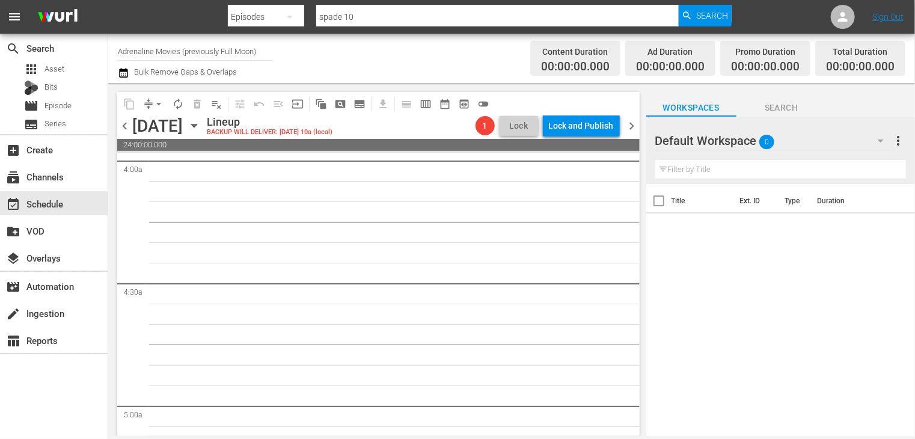
click at [632, 127] on span "chevron_right" at bounding box center [632, 125] width 15 height 15
click at [123, 123] on span "chevron_left" at bounding box center [124, 125] width 15 height 15
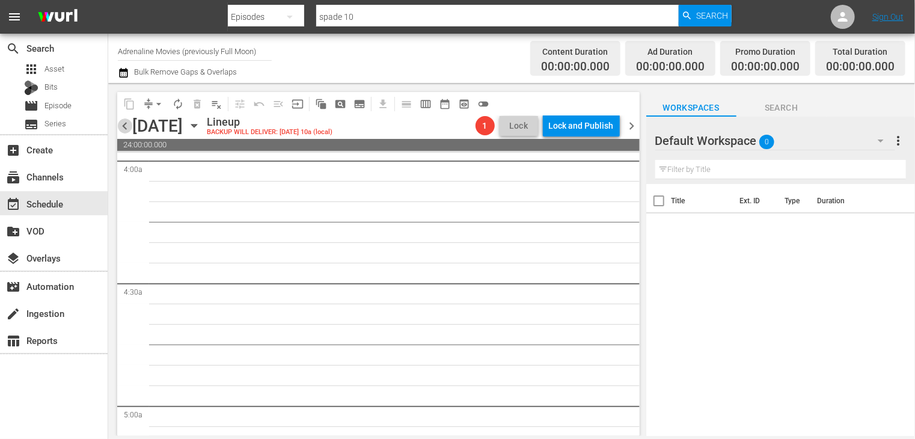
click at [129, 126] on span "chevron_left" at bounding box center [124, 125] width 15 height 15
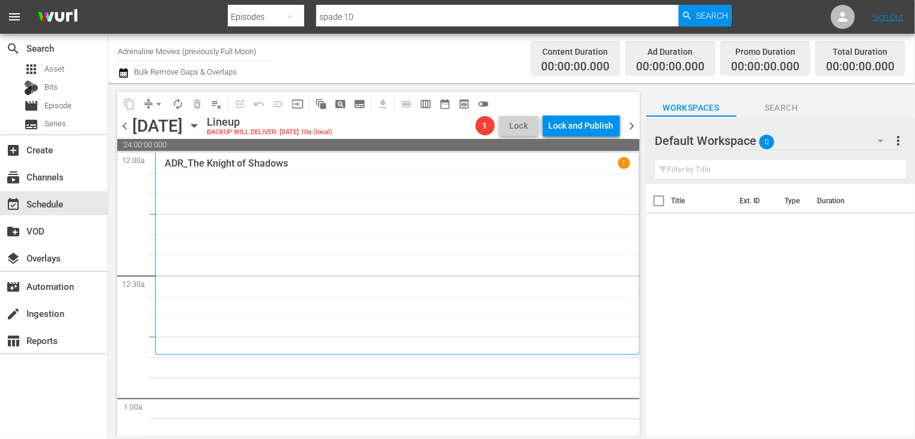
click at [125, 123] on span "chevron_left" at bounding box center [124, 125] width 15 height 15
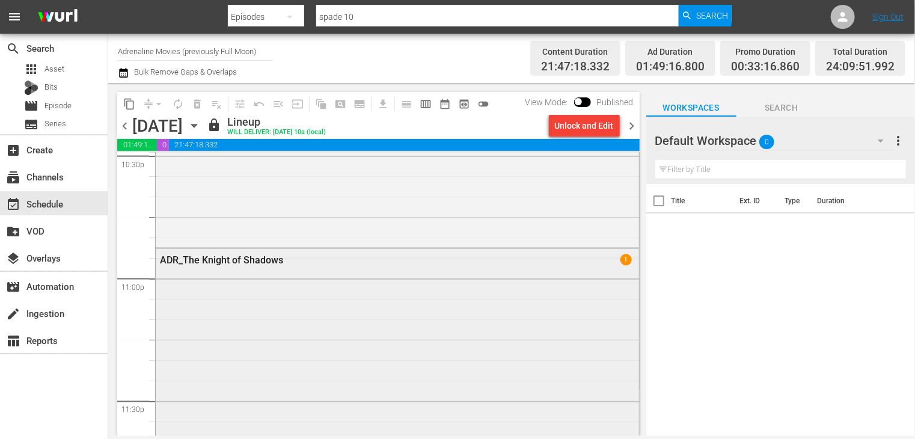
scroll to position [5503, 0]
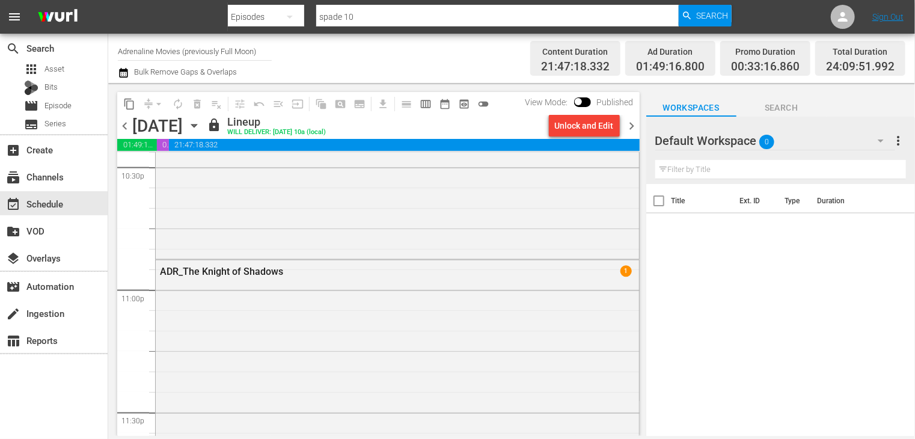
click at [623, 121] on div "Unlock and Edit" at bounding box center [584, 125] width 81 height 20
drag, startPoint x: 628, startPoint y: 126, endPoint x: 640, endPoint y: 169, distance: 44.3
click at [629, 126] on span "chevron_right" at bounding box center [632, 125] width 15 height 15
